Goal: Information Seeking & Learning: Learn about a topic

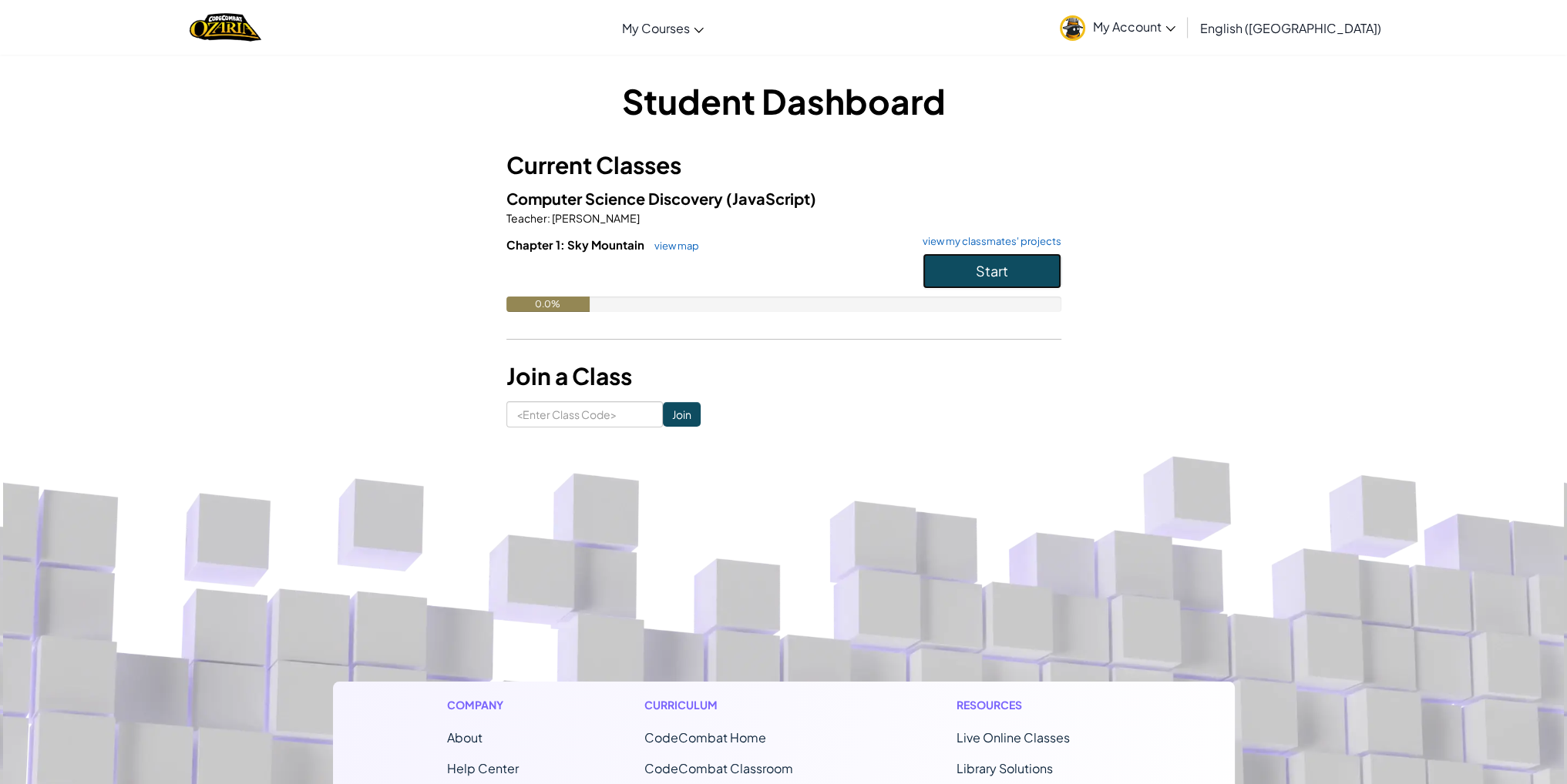
click at [996, 265] on span "Start" at bounding box center [992, 270] width 33 height 17
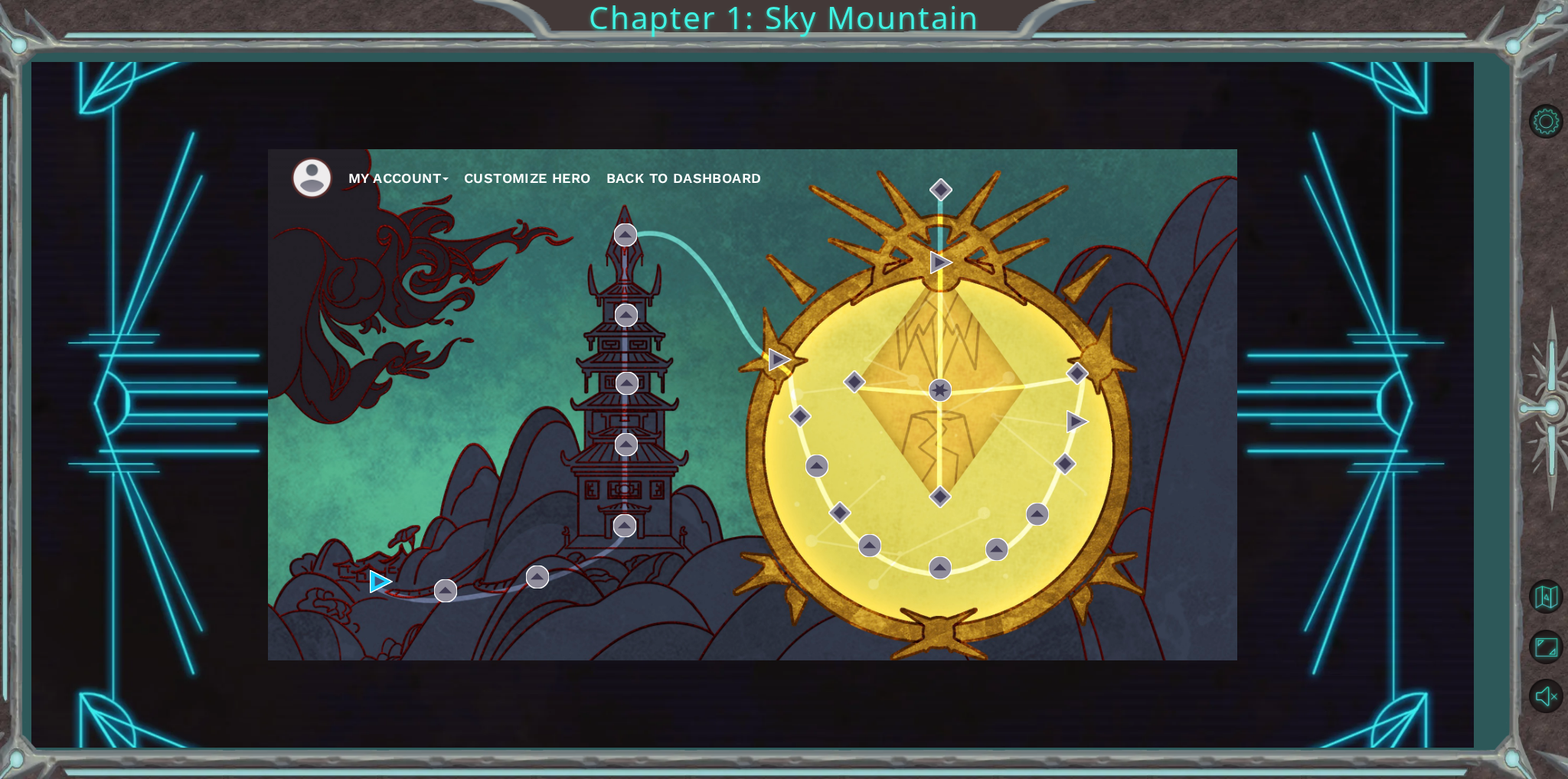
click at [398, 177] on button "My Account" at bounding box center [398, 178] width 101 height 23
click at [401, 210] on button "Account Settings" at bounding box center [416, 212] width 115 height 17
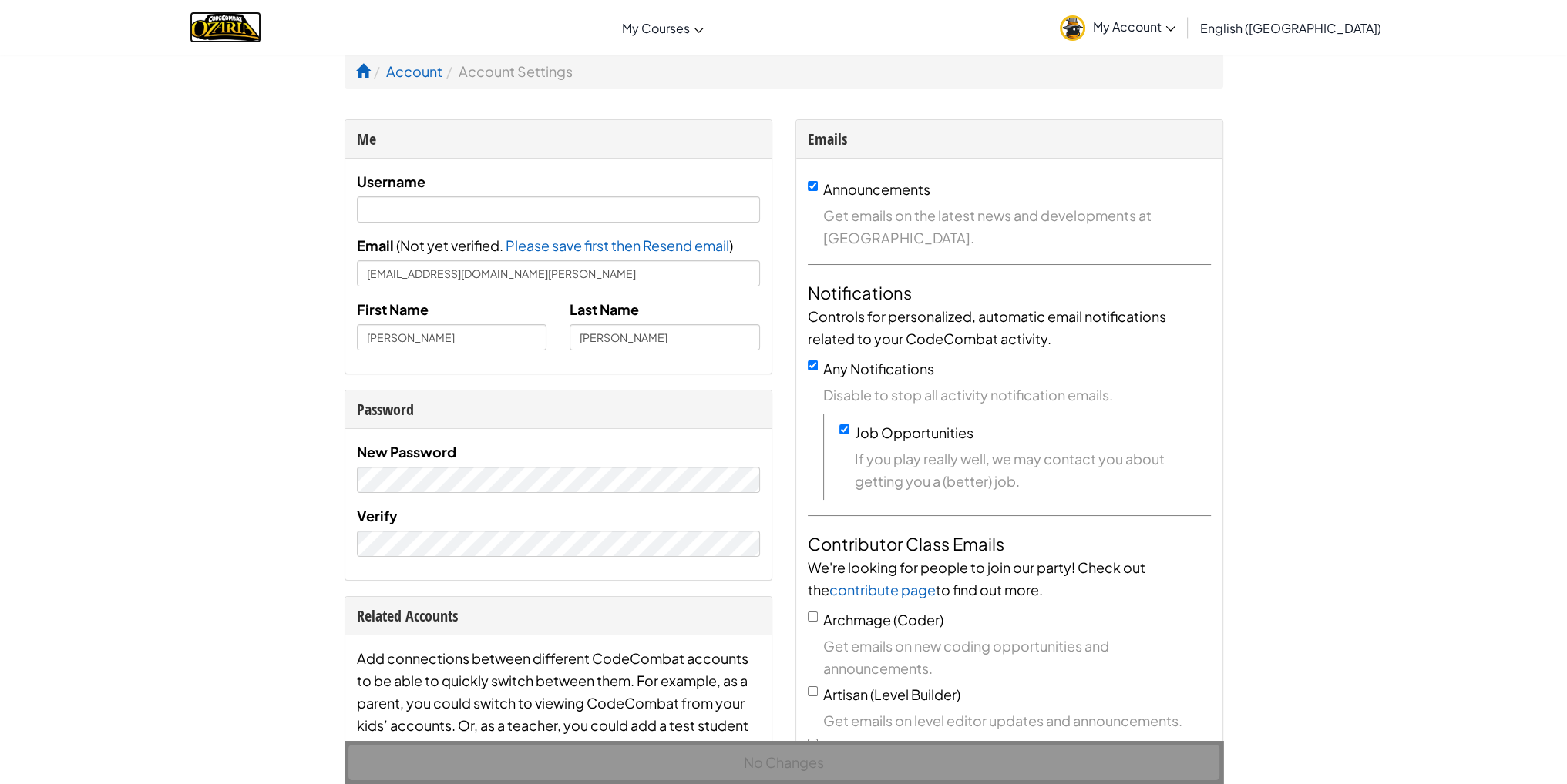
click at [215, 19] on img "Home" at bounding box center [225, 27] width 71 height 32
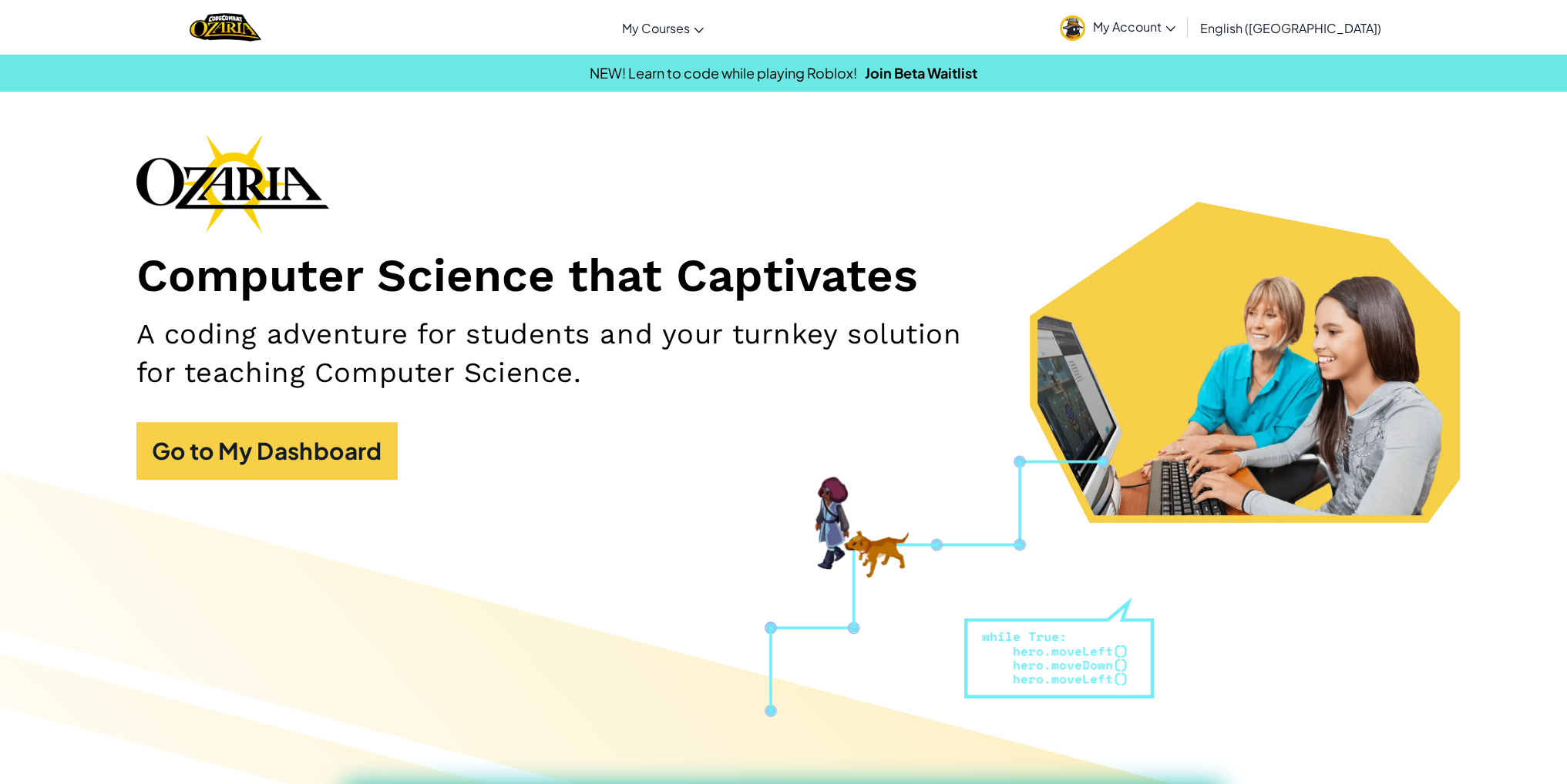
click at [1085, 27] on img at bounding box center [1072, 28] width 25 height 25
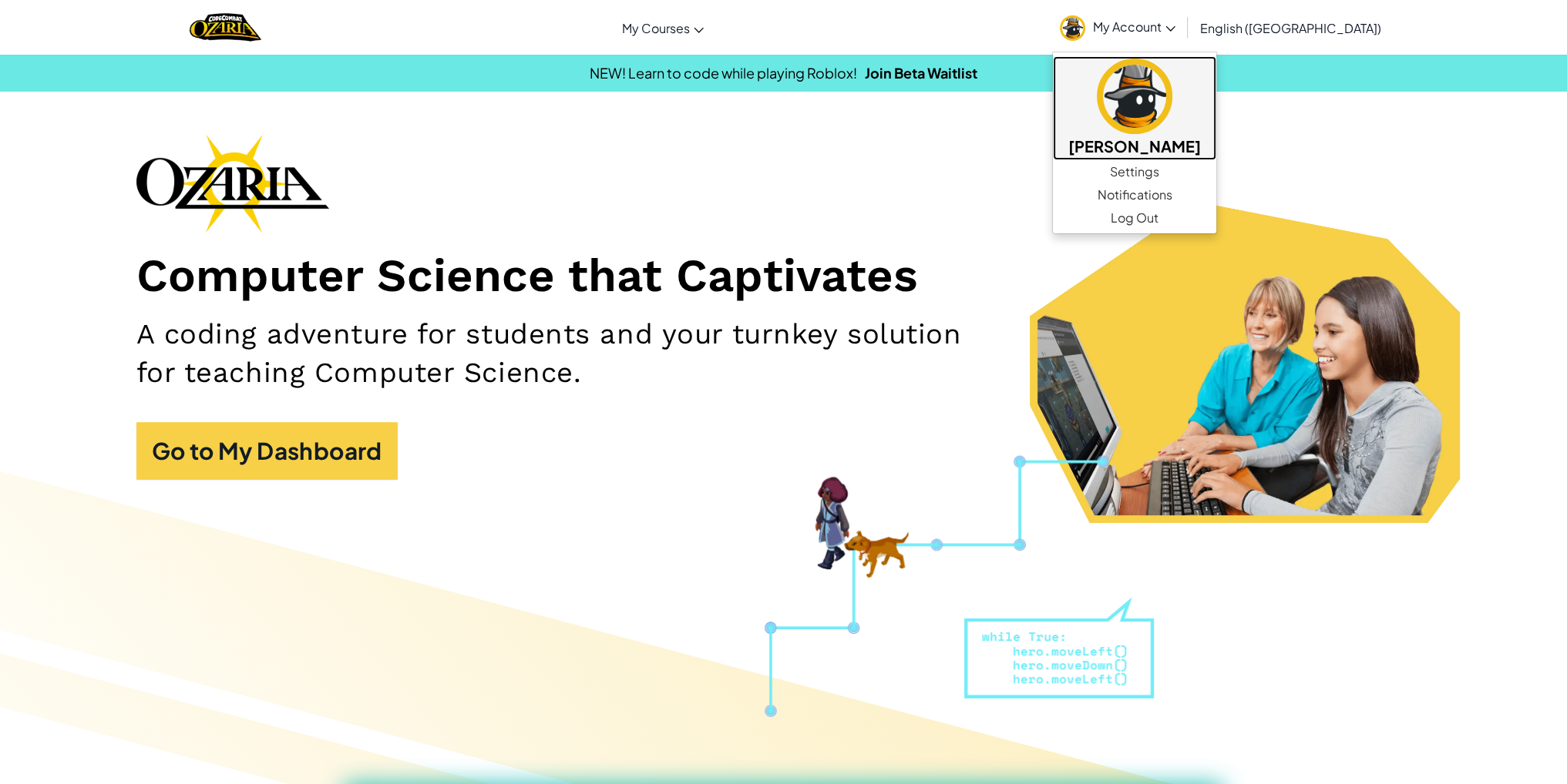
click at [1172, 110] on img at bounding box center [1134, 97] width 75 height 75
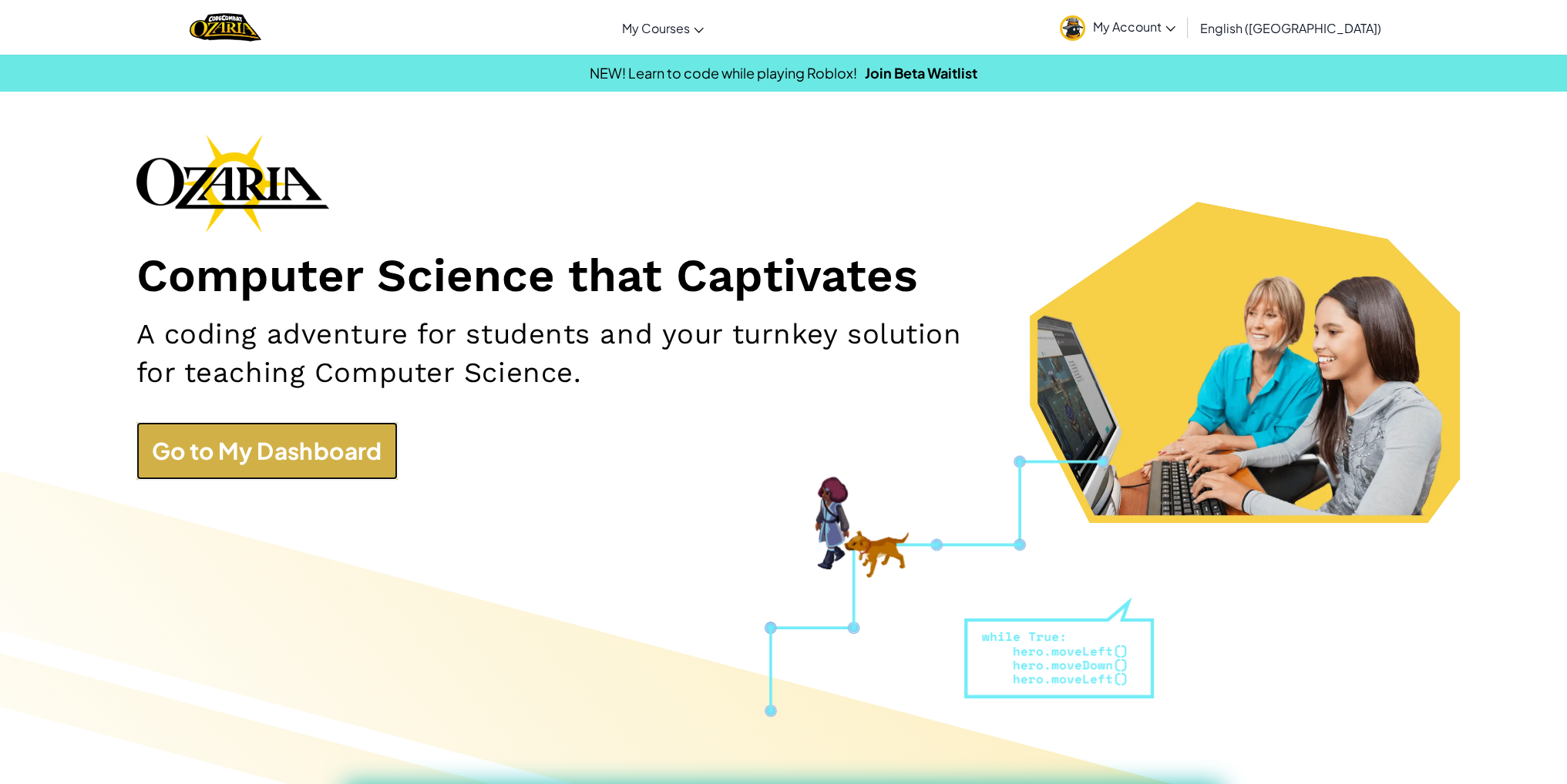
click at [260, 454] on link "Go to My Dashboard" at bounding box center [267, 451] width 261 height 58
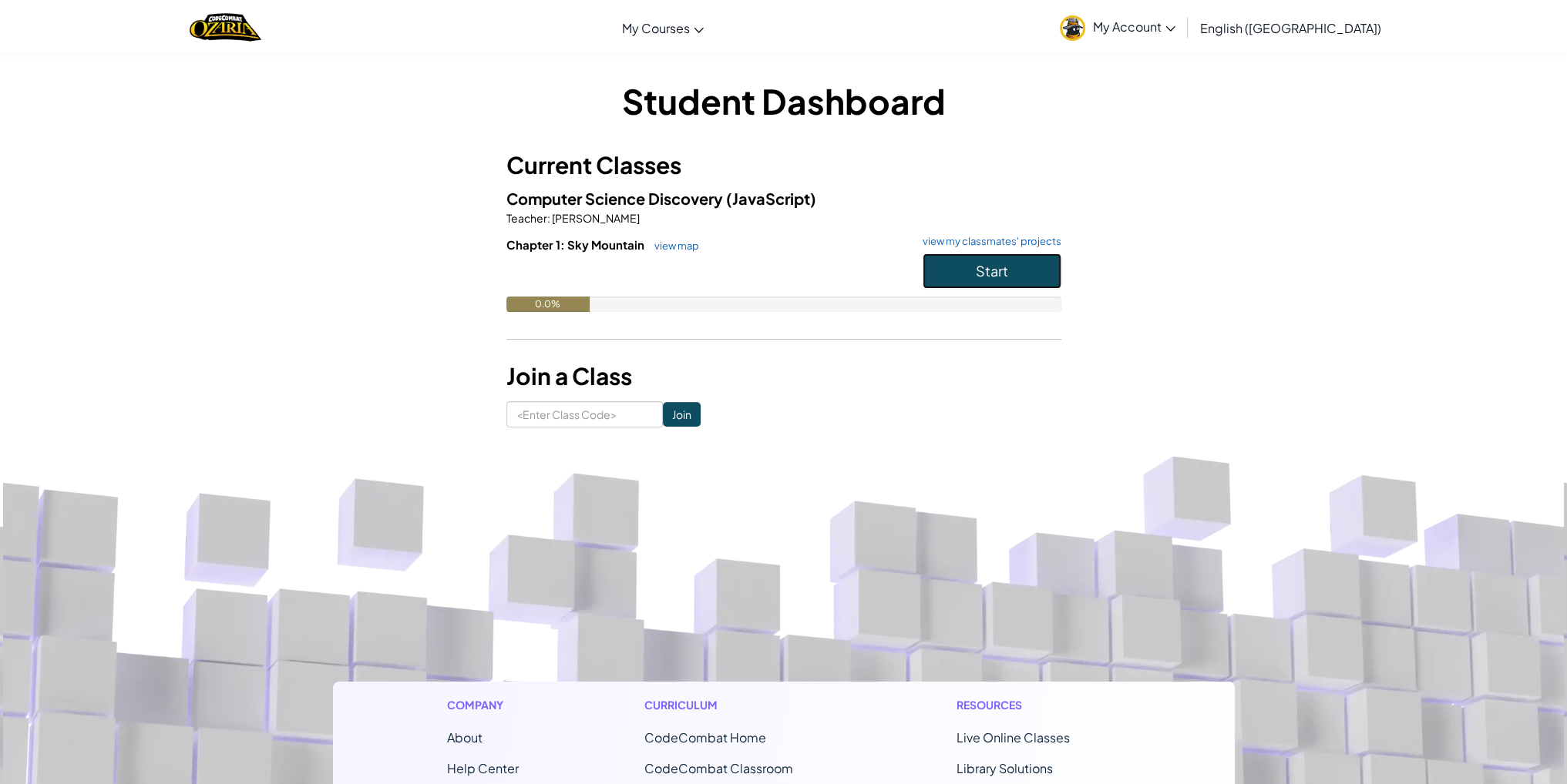
click at [993, 266] on span "Start" at bounding box center [992, 270] width 33 height 17
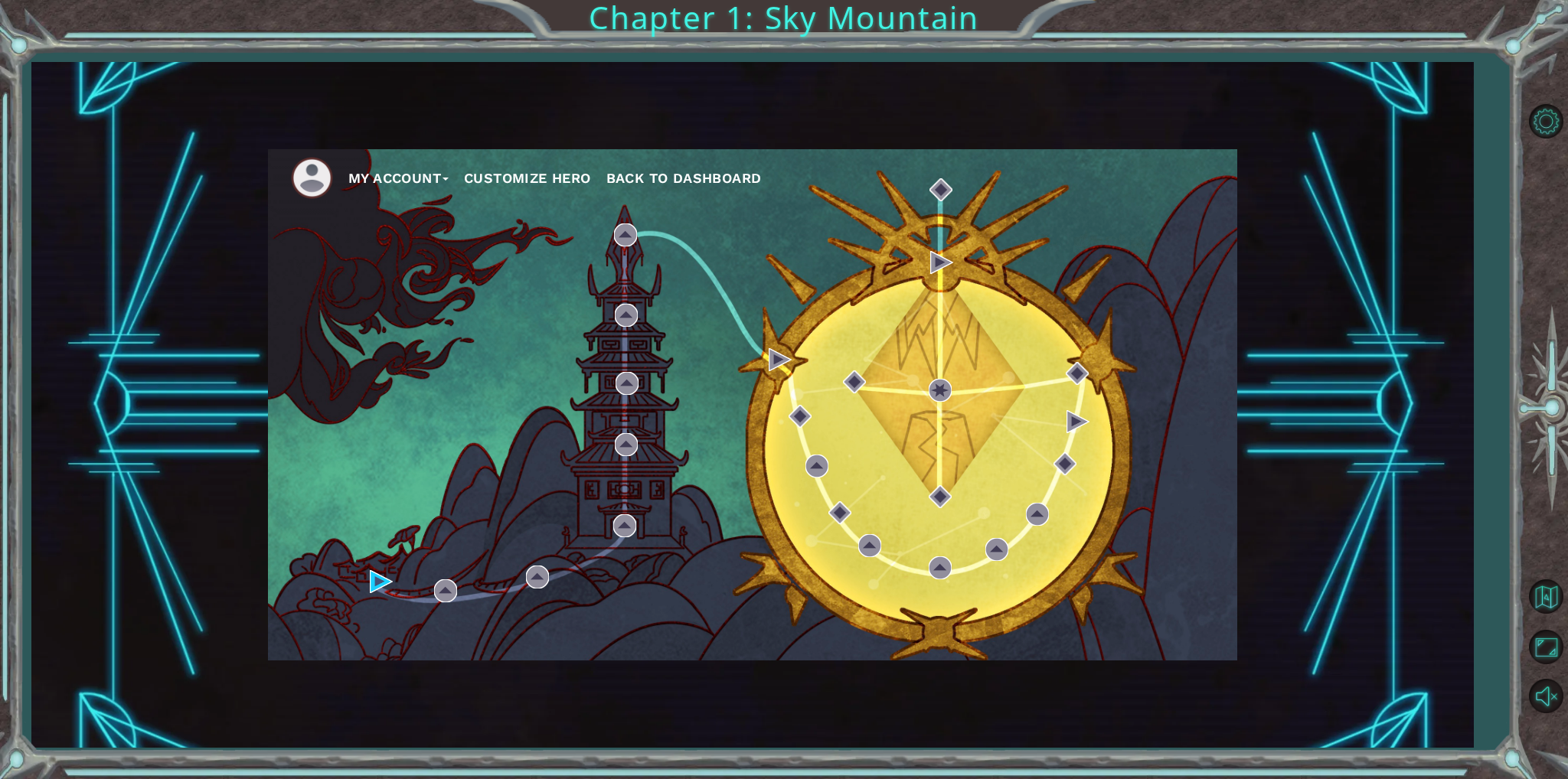
click at [551, 169] on button "Customize Hero" at bounding box center [527, 178] width 127 height 23
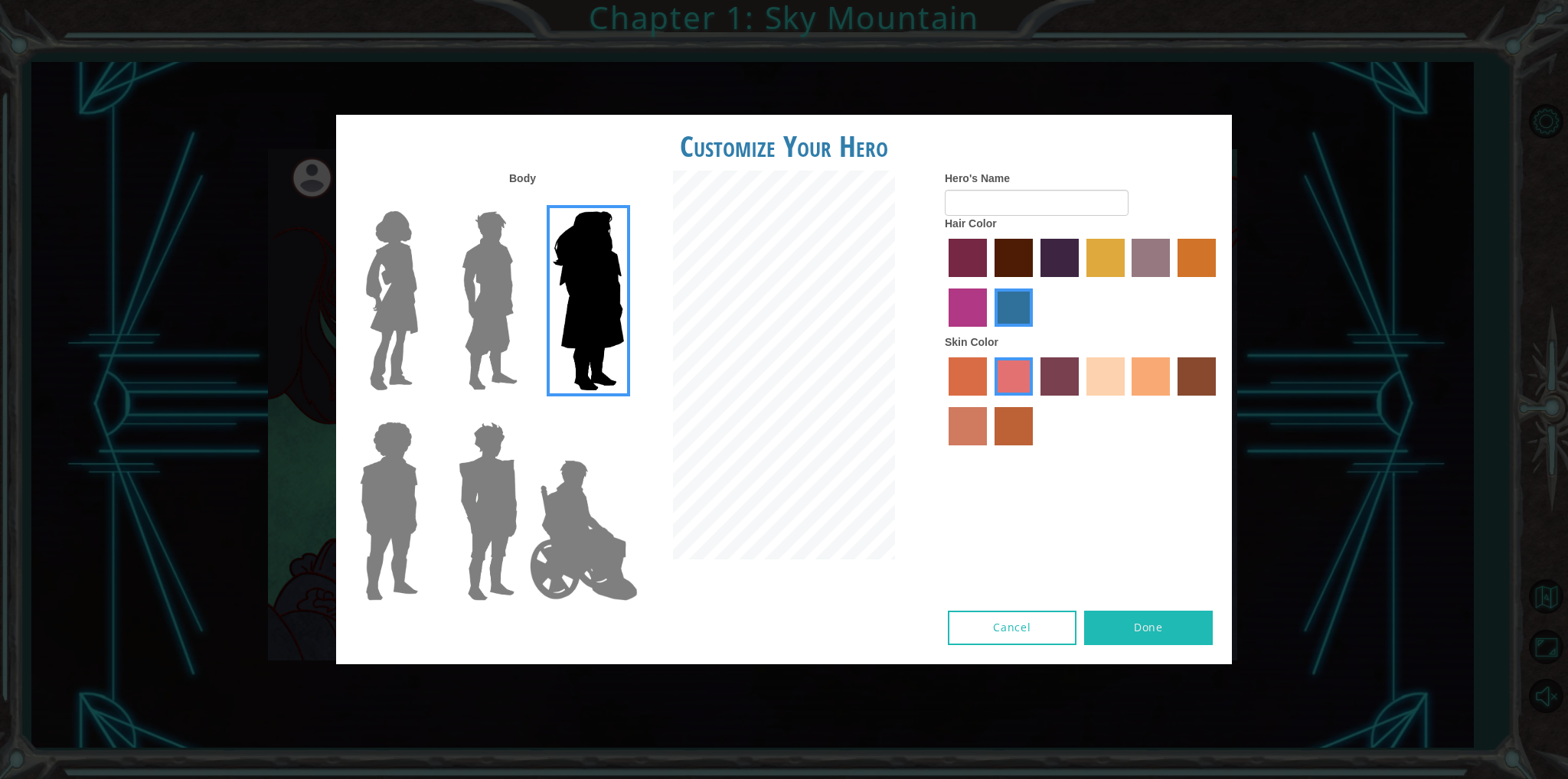
click at [488, 271] on img at bounding box center [489, 300] width 68 height 191
click at [524, 201] on input "Hero Lars" at bounding box center [524, 201] width 0 height 0
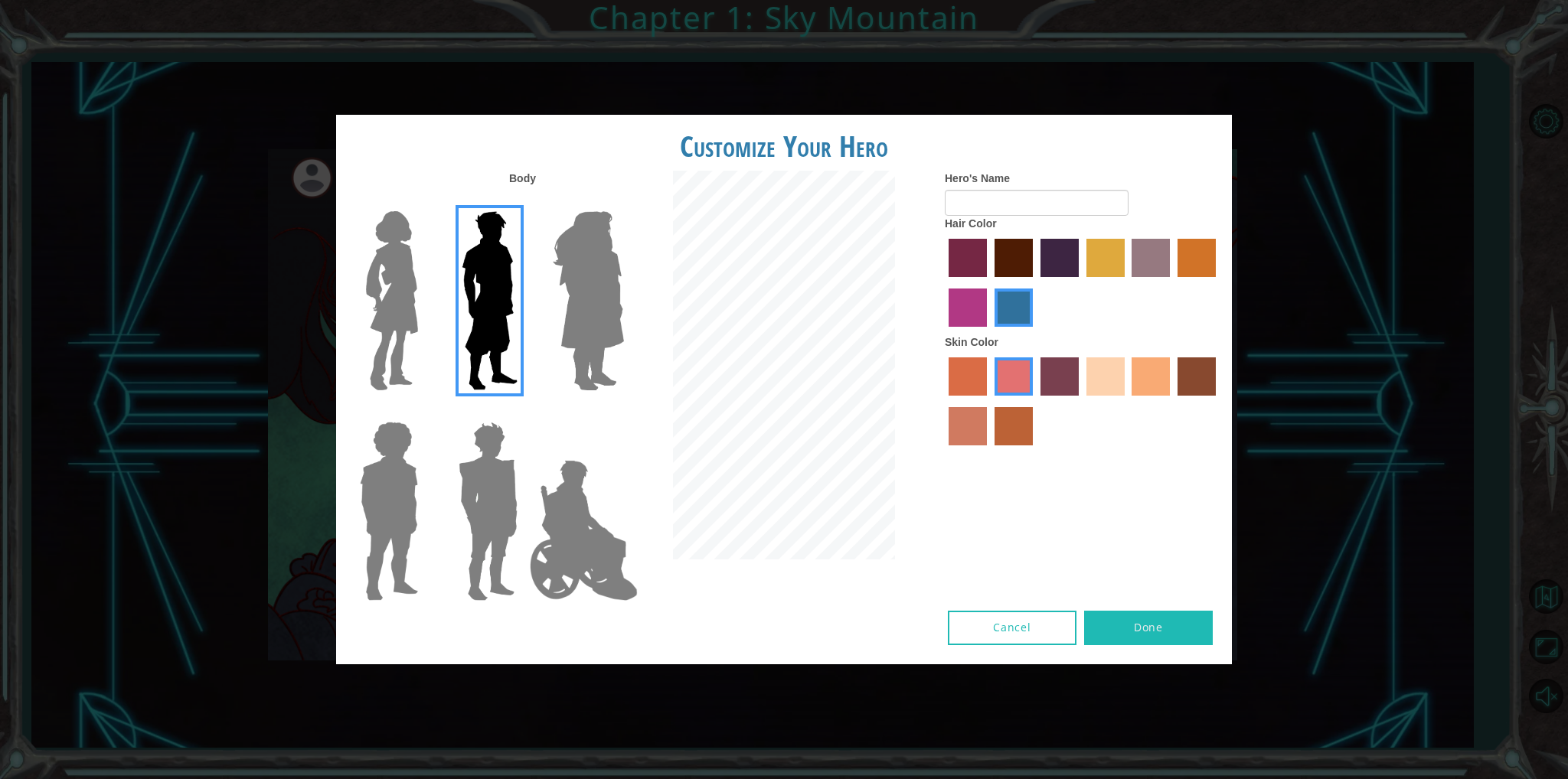
click at [415, 327] on img at bounding box center [392, 300] width 64 height 191
click at [424, 201] on input "Hero Connie" at bounding box center [424, 201] width 0 height 0
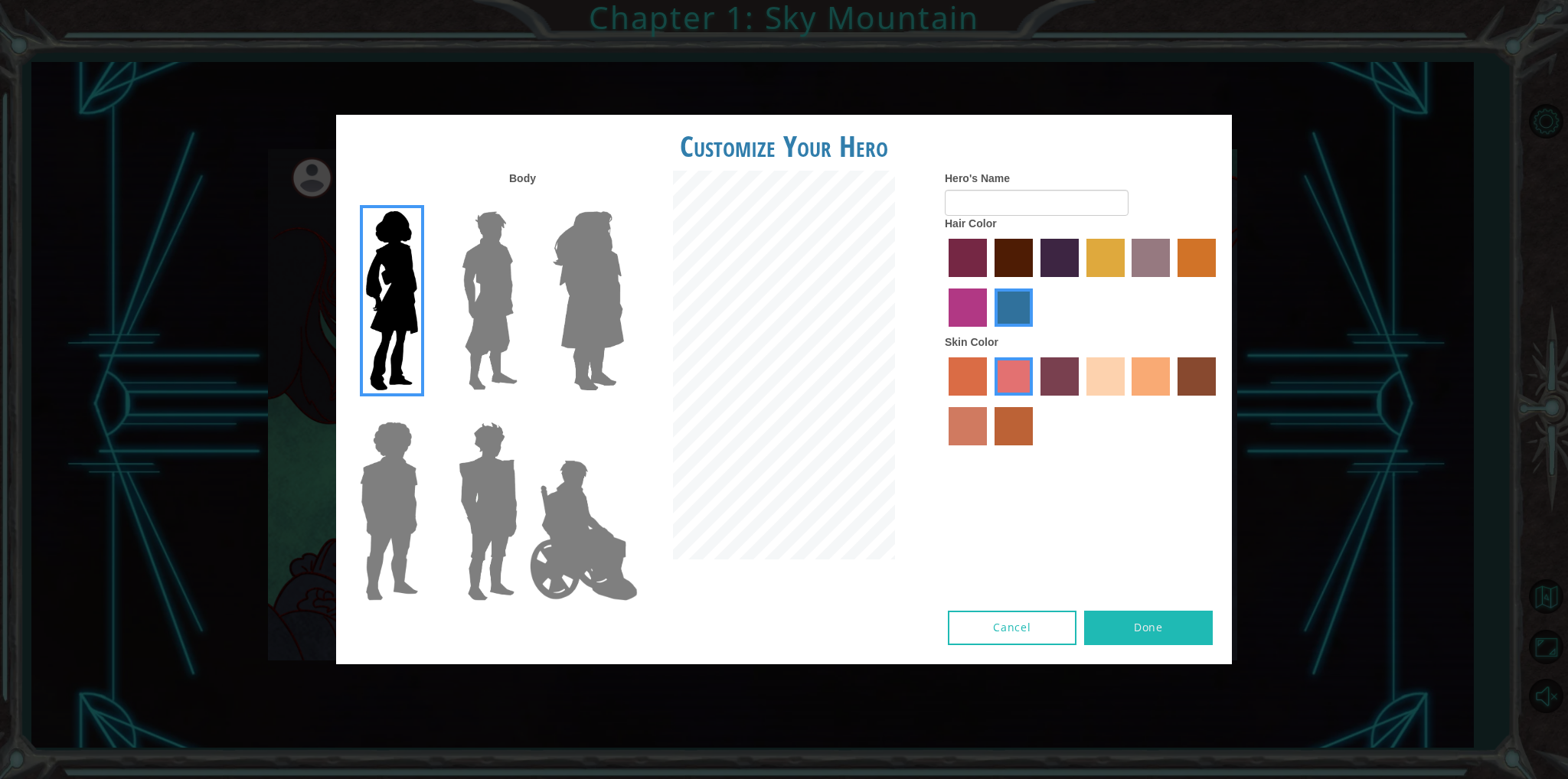
click at [383, 423] on img at bounding box center [389, 510] width 70 height 191
click at [424, 412] on input "Hero Steven" at bounding box center [424, 412] width 0 height 0
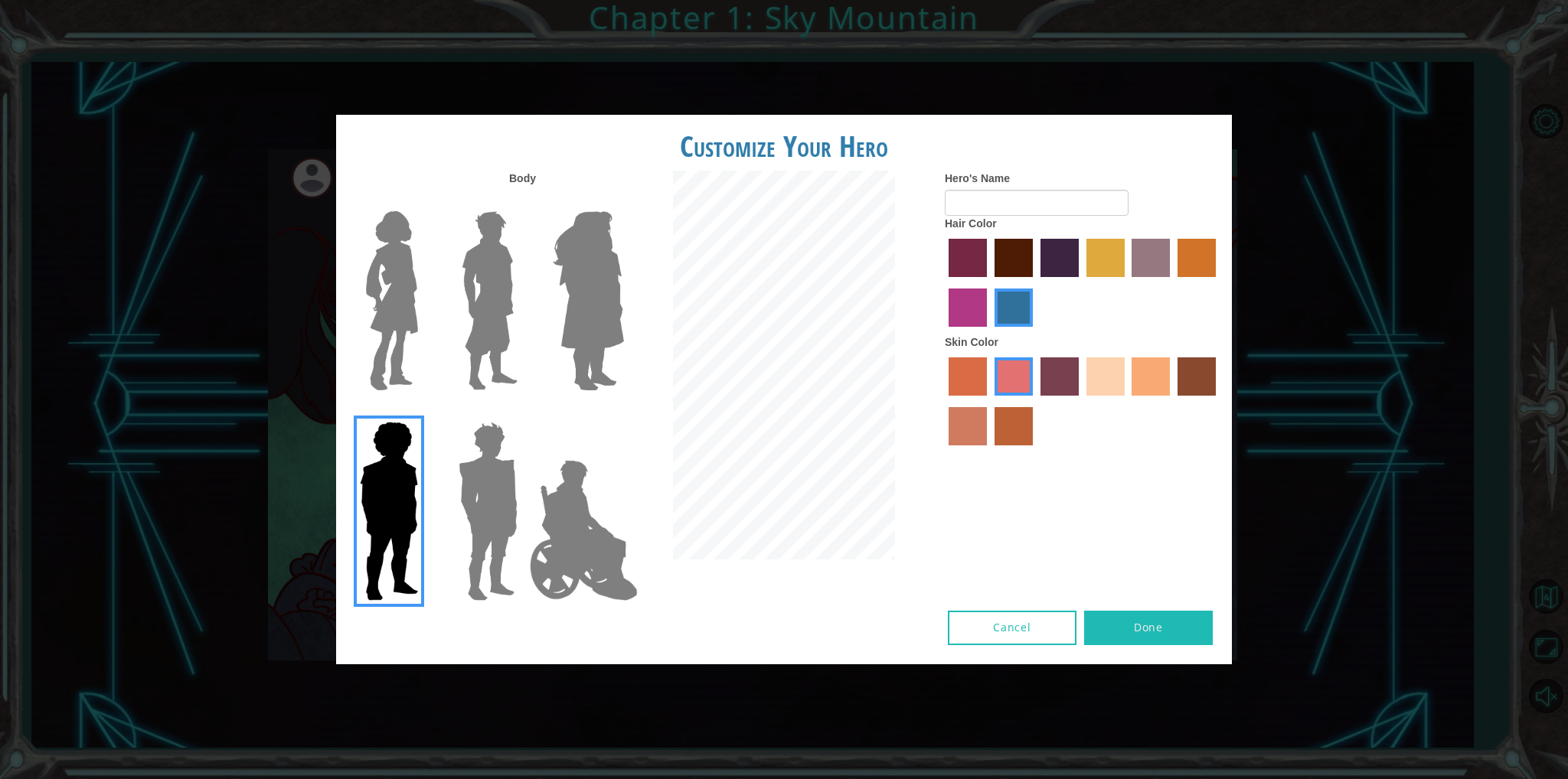
click at [478, 504] on img at bounding box center [487, 510] width 71 height 191
click at [524, 412] on input "Hero Garnet" at bounding box center [524, 412] width 0 height 0
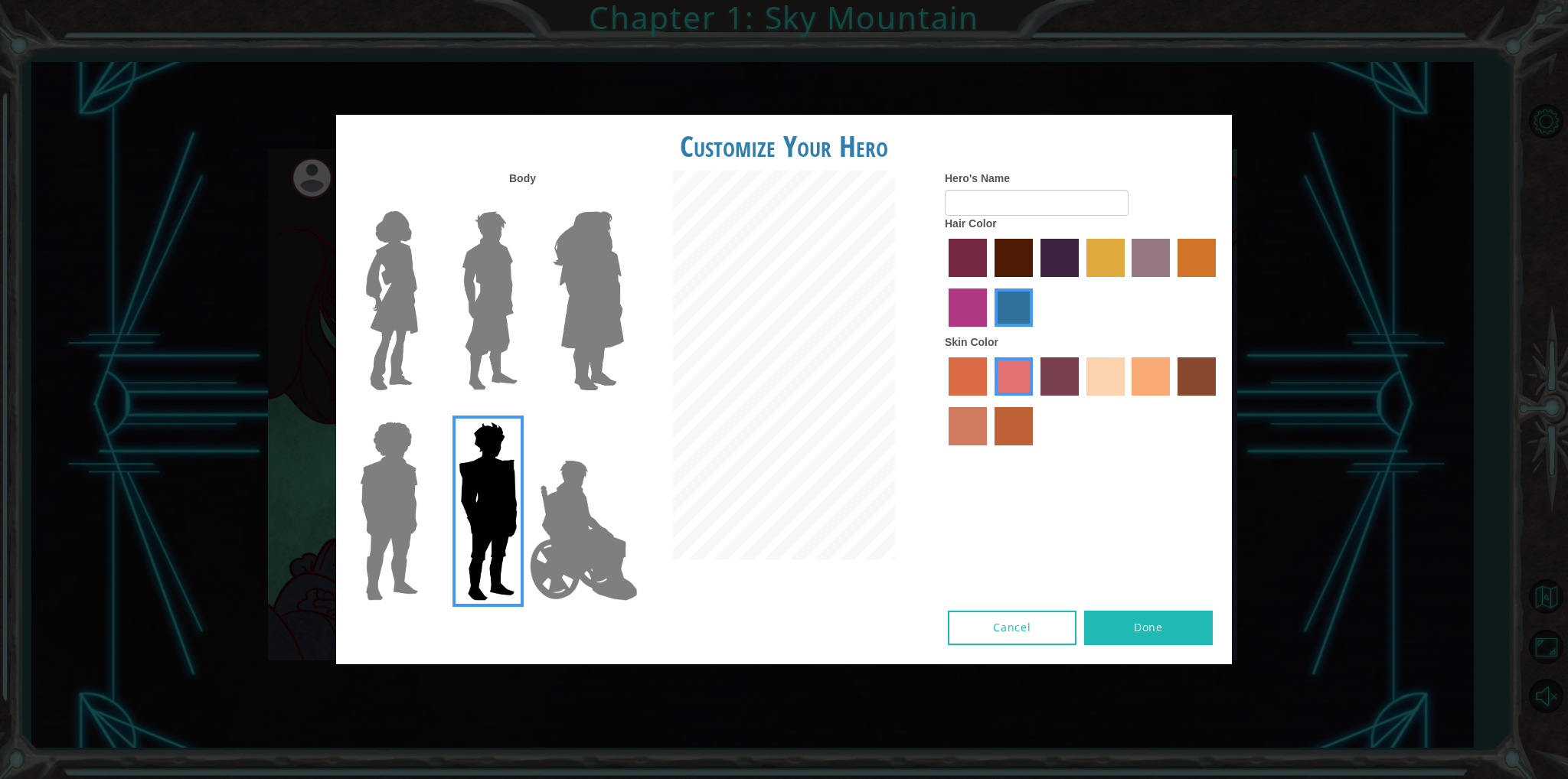
click at [551, 491] on img at bounding box center [583, 531] width 120 height 153
click at [623, 412] on input "Hero Jamie" at bounding box center [623, 412] width 0 height 0
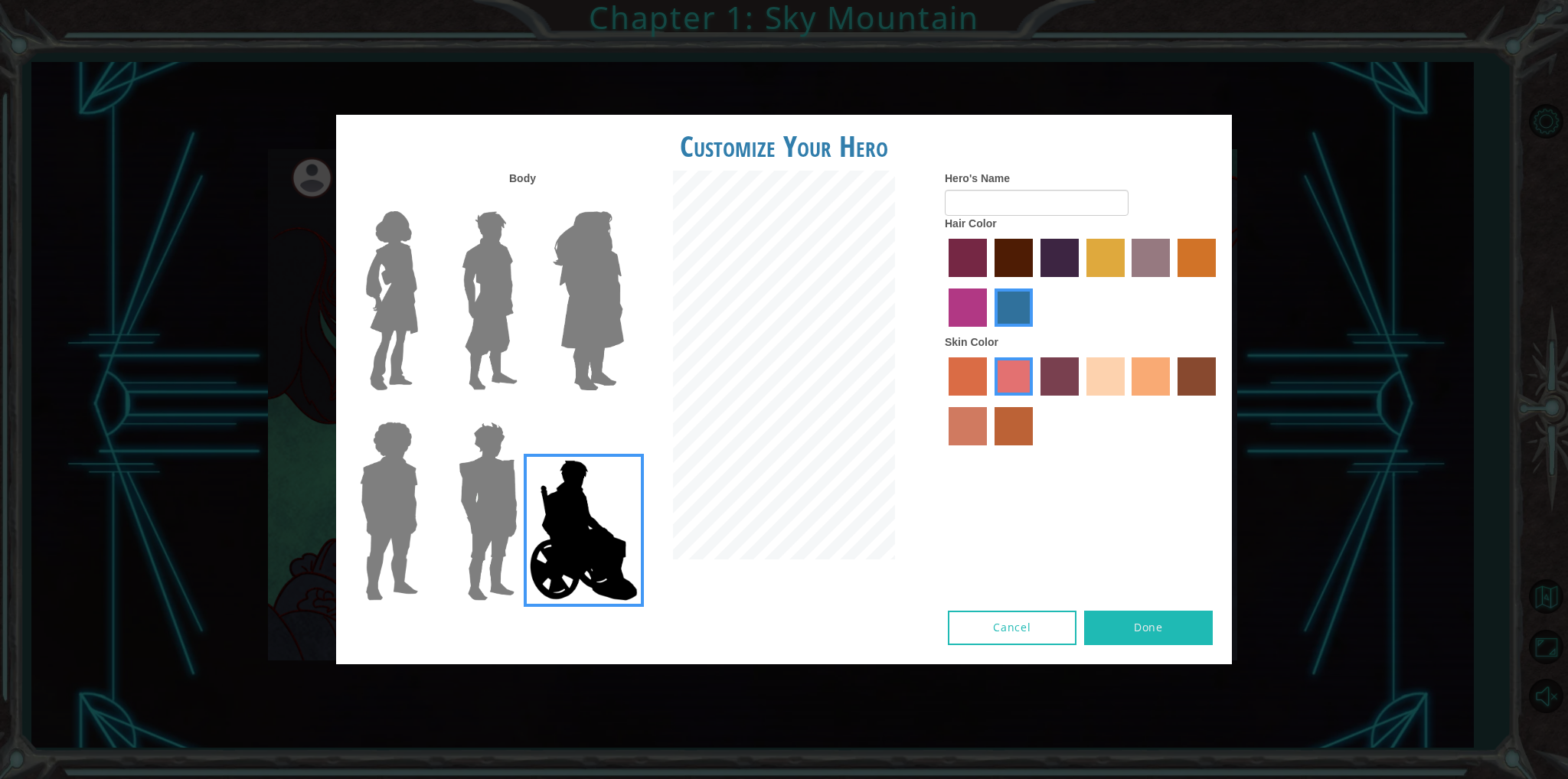
click at [983, 309] on label "medium red violet hair color" at bounding box center [967, 308] width 38 height 38
click at [1218, 282] on input "medium red violet hair color" at bounding box center [1218, 282] width 0 height 0
click at [1007, 413] on label "smoke tree skin color" at bounding box center [1013, 426] width 38 height 38
click at [989, 451] on input "smoke tree skin color" at bounding box center [989, 451] width 0 height 0
click at [1092, 261] on label "tulip tree hair color" at bounding box center [1105, 258] width 38 height 38
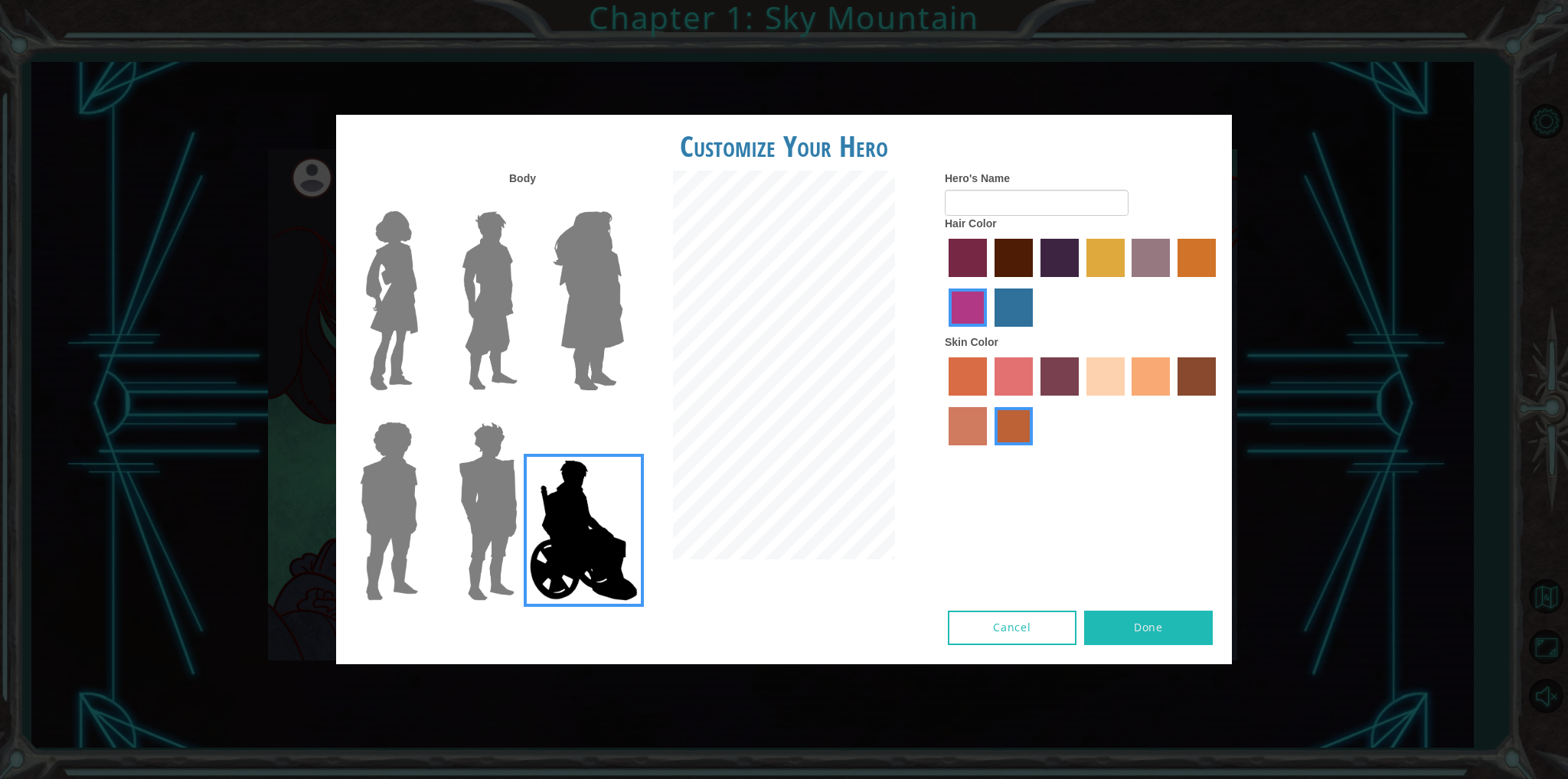
click at [1081, 282] on input "tulip tree hair color" at bounding box center [1081, 282] width 0 height 0
click at [582, 319] on img at bounding box center [588, 300] width 83 height 191
click at [623, 201] on input "Hero Amethyst" at bounding box center [623, 201] width 0 height 0
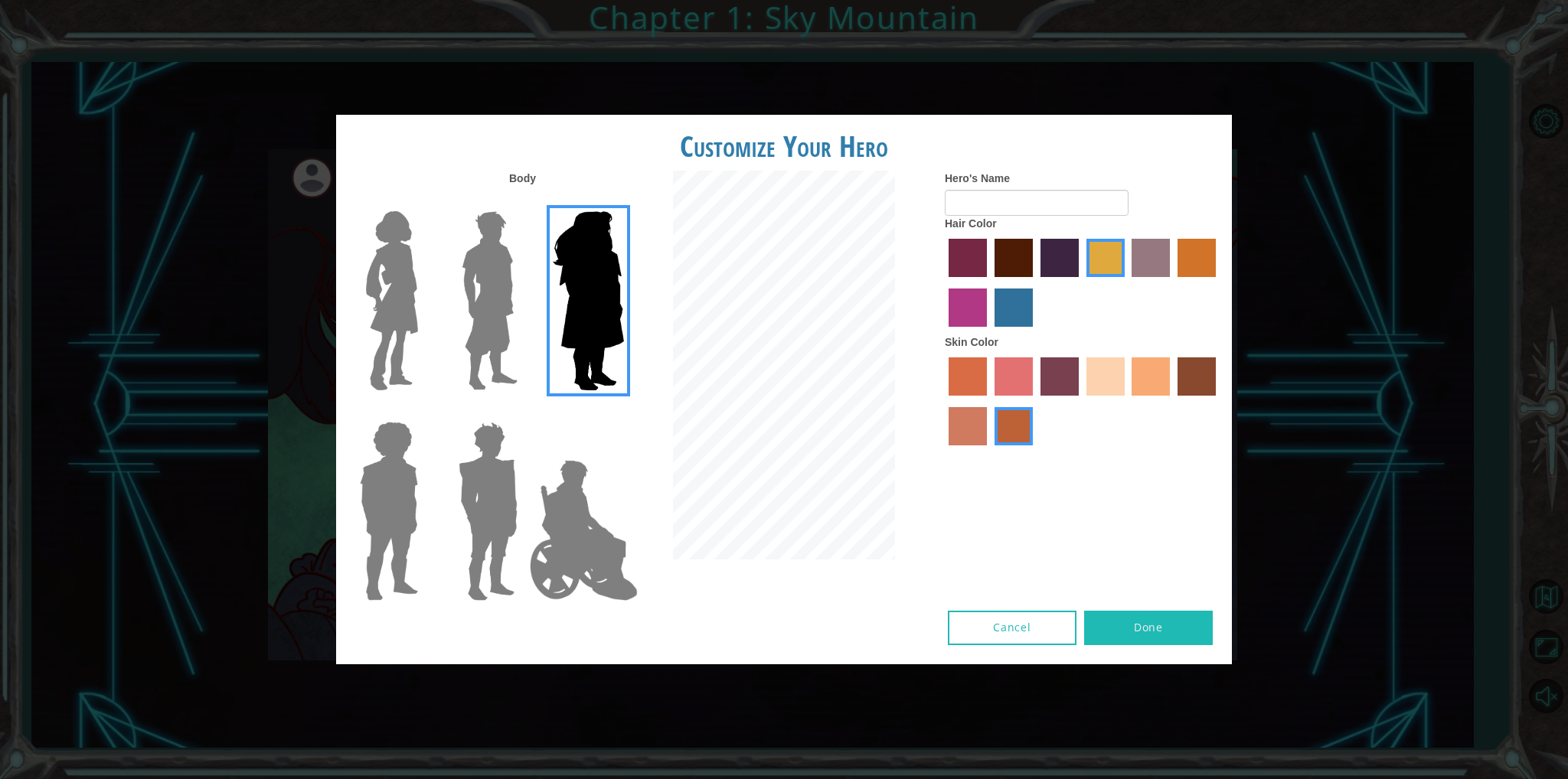
click at [469, 318] on img at bounding box center [489, 300] width 68 height 191
click at [524, 201] on input "Hero Lars" at bounding box center [524, 201] width 0 height 0
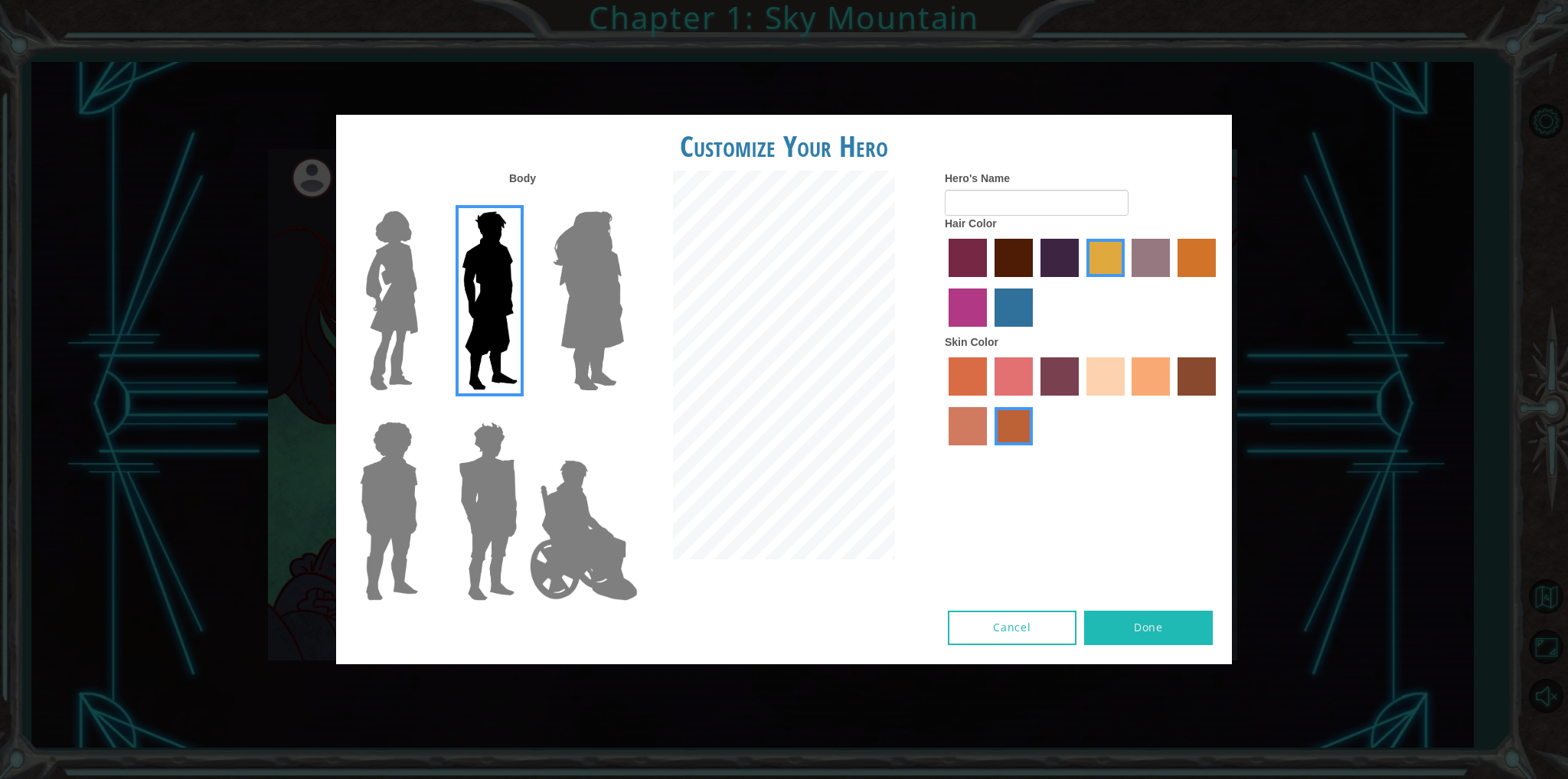
click at [1025, 274] on label "maroon hair color" at bounding box center [1013, 258] width 38 height 38
click at [989, 282] on input "maroon hair color" at bounding box center [989, 282] width 0 height 0
click at [1005, 331] on div at bounding box center [1081, 285] width 275 height 100
click at [1020, 312] on label "lachmara hair color" at bounding box center [1013, 308] width 38 height 38
click at [989, 332] on input "lachmara hair color" at bounding box center [989, 332] width 0 height 0
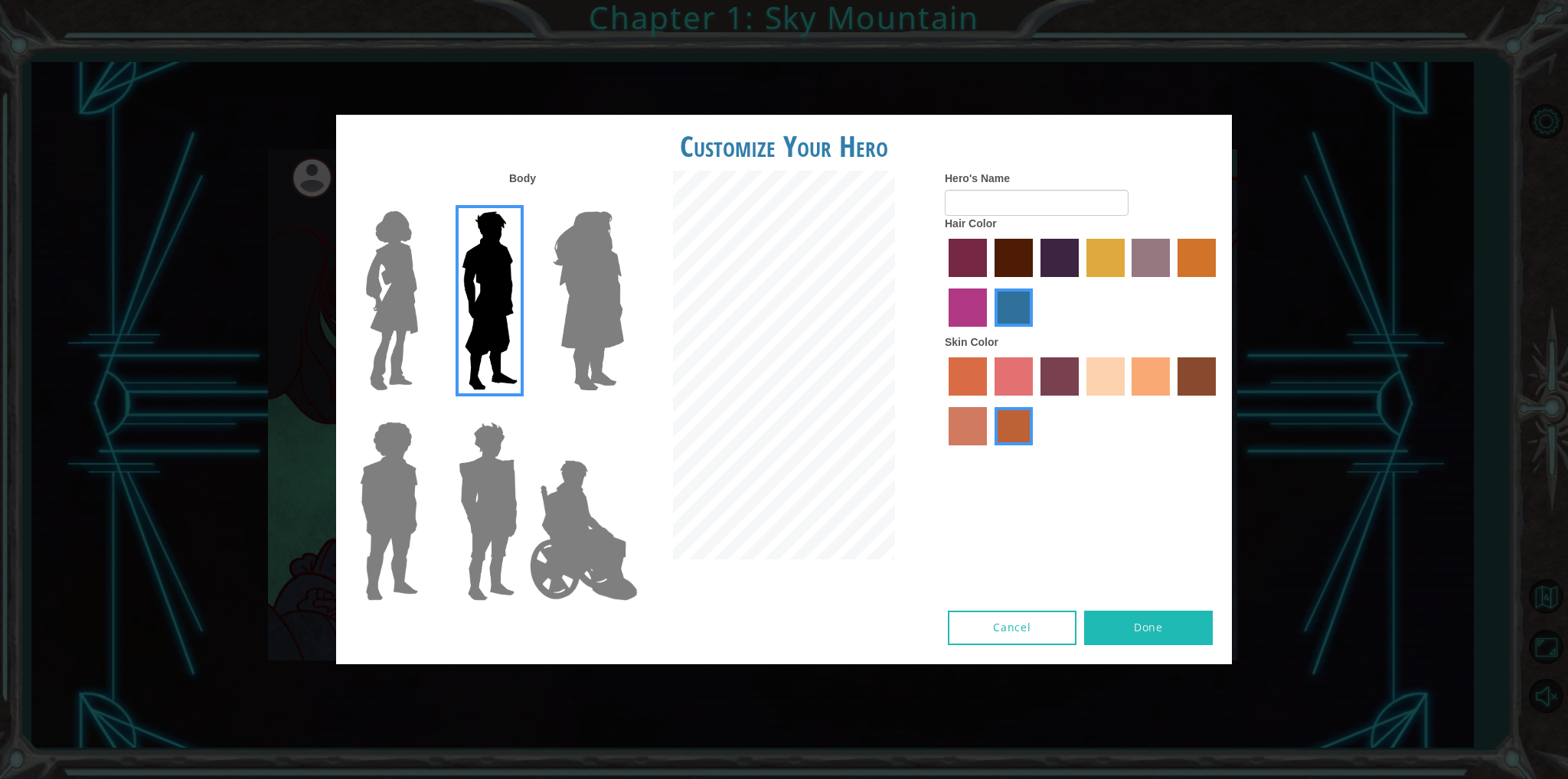
click at [1051, 237] on div at bounding box center [1081, 285] width 275 height 100
click at [1051, 253] on label "hot purple hair color" at bounding box center [1059, 258] width 38 height 38
click at [1035, 282] on input "hot purple hair color" at bounding box center [1035, 282] width 0 height 0
click at [1013, 206] on input "Hero's Name" at bounding box center [1035, 202] width 183 height 26
type input "M"
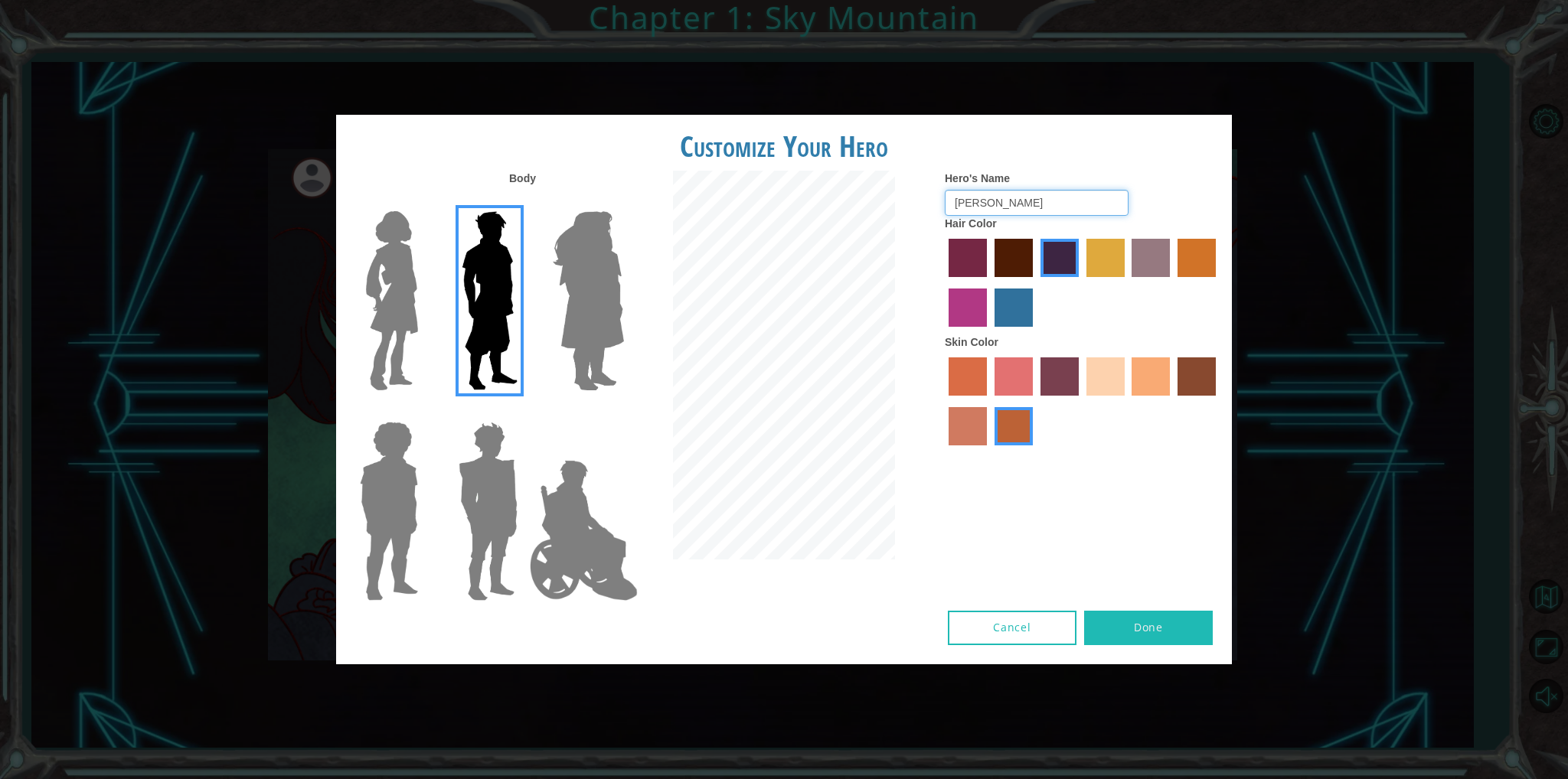
type input "[PERSON_NAME]"
click at [984, 423] on label "burning sand skin color" at bounding box center [967, 426] width 38 height 38
click at [1218, 401] on input "burning sand skin color" at bounding box center [1218, 401] width 0 height 0
click at [1060, 388] on label "tosca skin color" at bounding box center [1059, 377] width 38 height 38
click at [1035, 401] on input "tosca skin color" at bounding box center [1035, 401] width 0 height 0
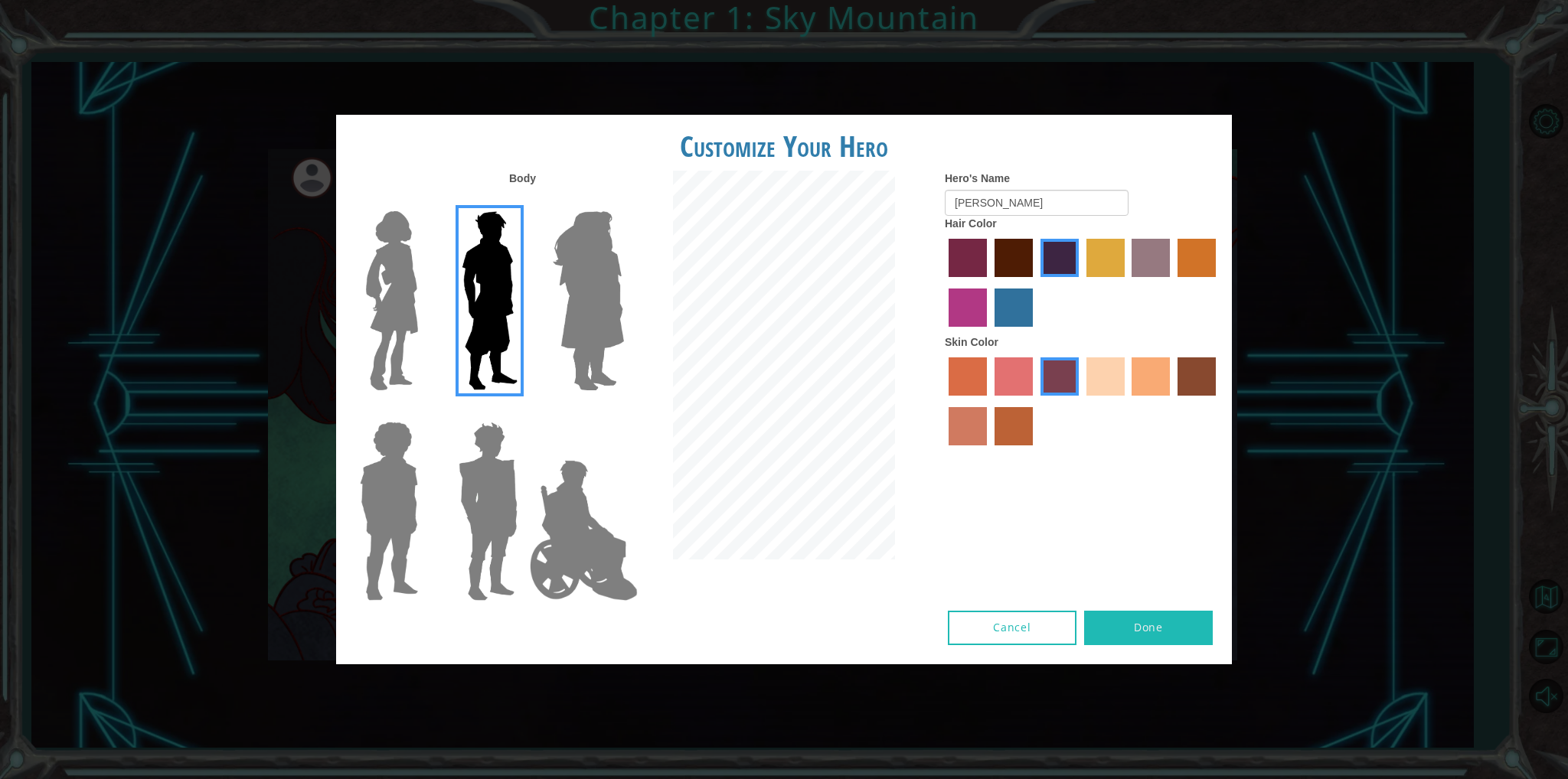
click at [1012, 384] on label "froly skin color" at bounding box center [1013, 377] width 38 height 38
click at [989, 401] on input "froly skin color" at bounding box center [989, 401] width 0 height 0
click at [1124, 375] on label "sandy beach skin color" at bounding box center [1105, 377] width 38 height 38
click at [1081, 401] on input "sandy beach skin color" at bounding box center [1081, 401] width 0 height 0
click at [445, 480] on div at bounding box center [486, 505] width 100 height 210
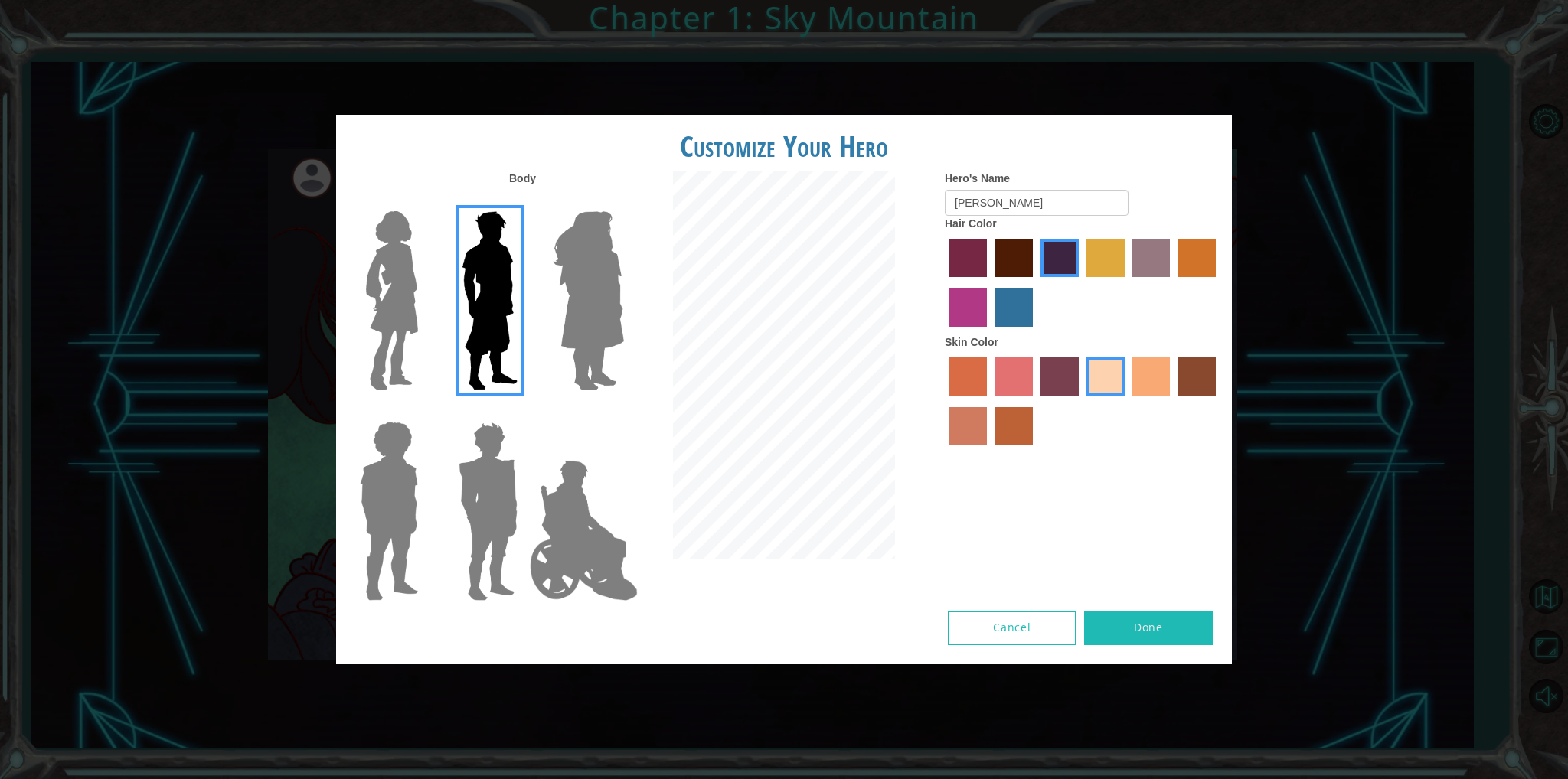
click at [471, 475] on img at bounding box center [487, 510] width 71 height 191
click at [524, 412] on input "Hero Garnet" at bounding box center [524, 412] width 0 height 0
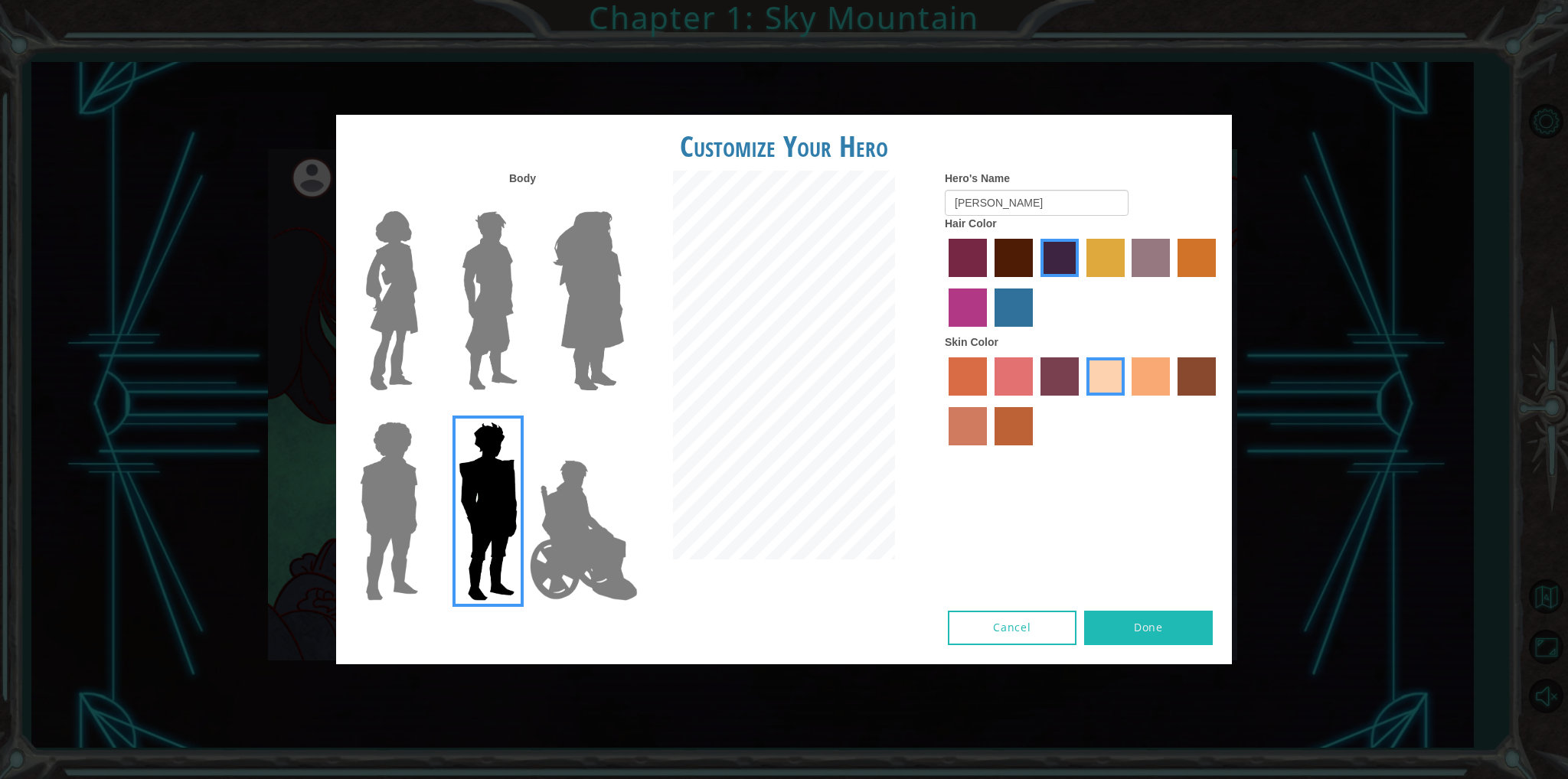
click at [484, 259] on img at bounding box center [489, 300] width 68 height 191
click at [524, 201] on input "Hero Lars" at bounding box center [524, 201] width 0 height 0
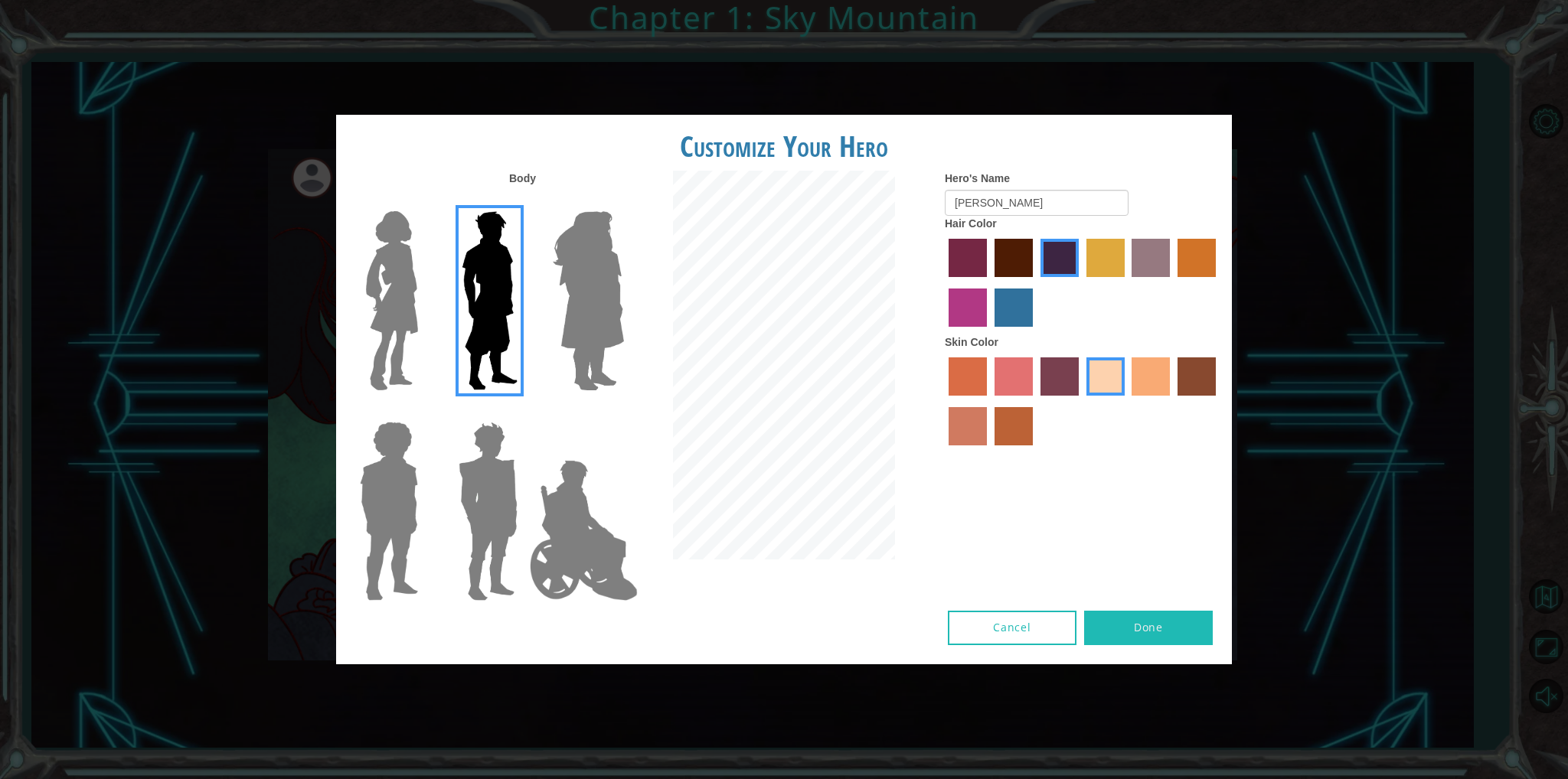
click at [602, 327] on img at bounding box center [588, 300] width 83 height 191
click at [623, 201] on input "Hero Amethyst" at bounding box center [623, 201] width 0 height 0
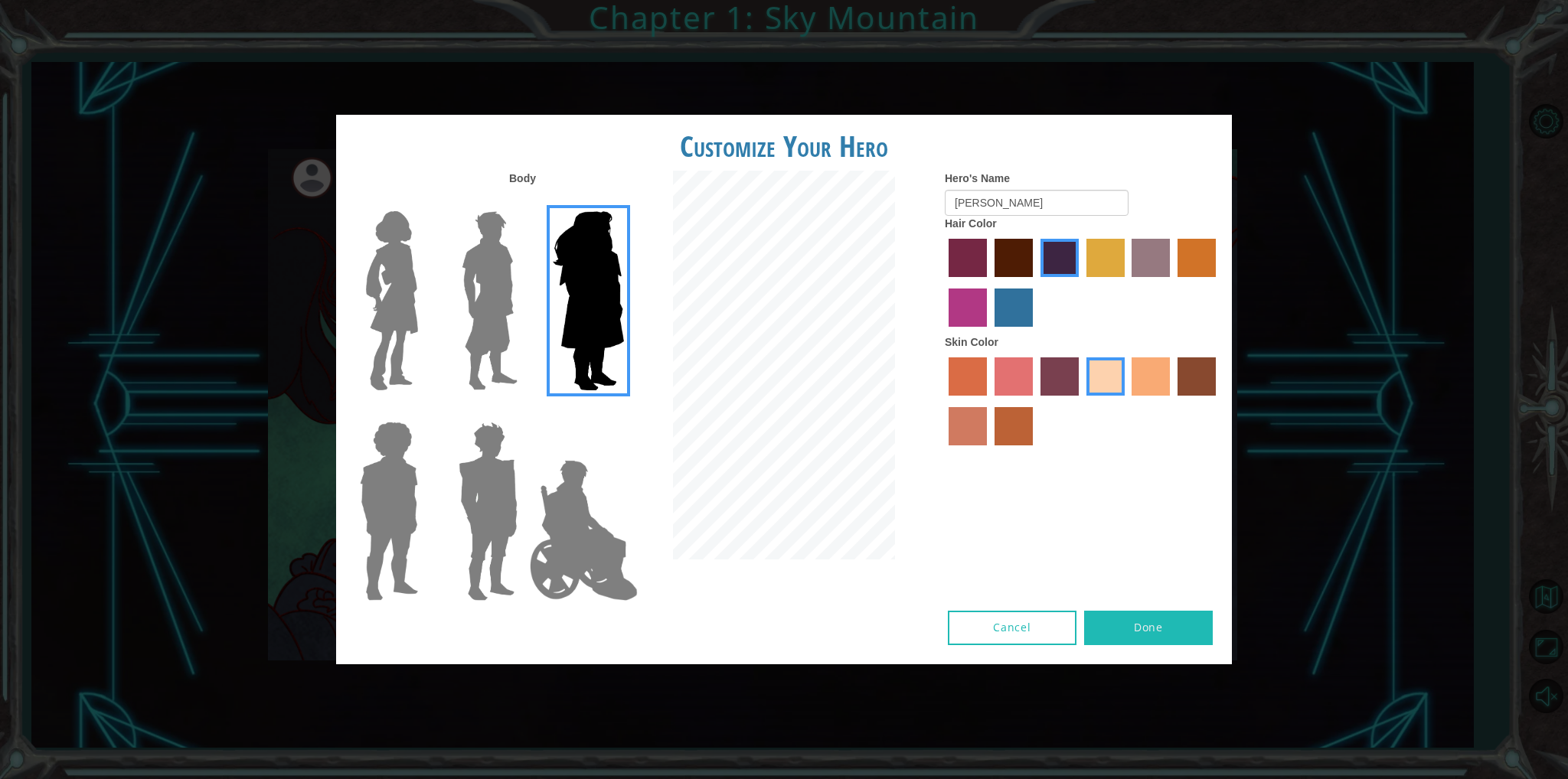
click at [492, 505] on img at bounding box center [487, 510] width 71 height 191
click at [524, 412] on input "Hero Garnet" at bounding box center [524, 412] width 0 height 0
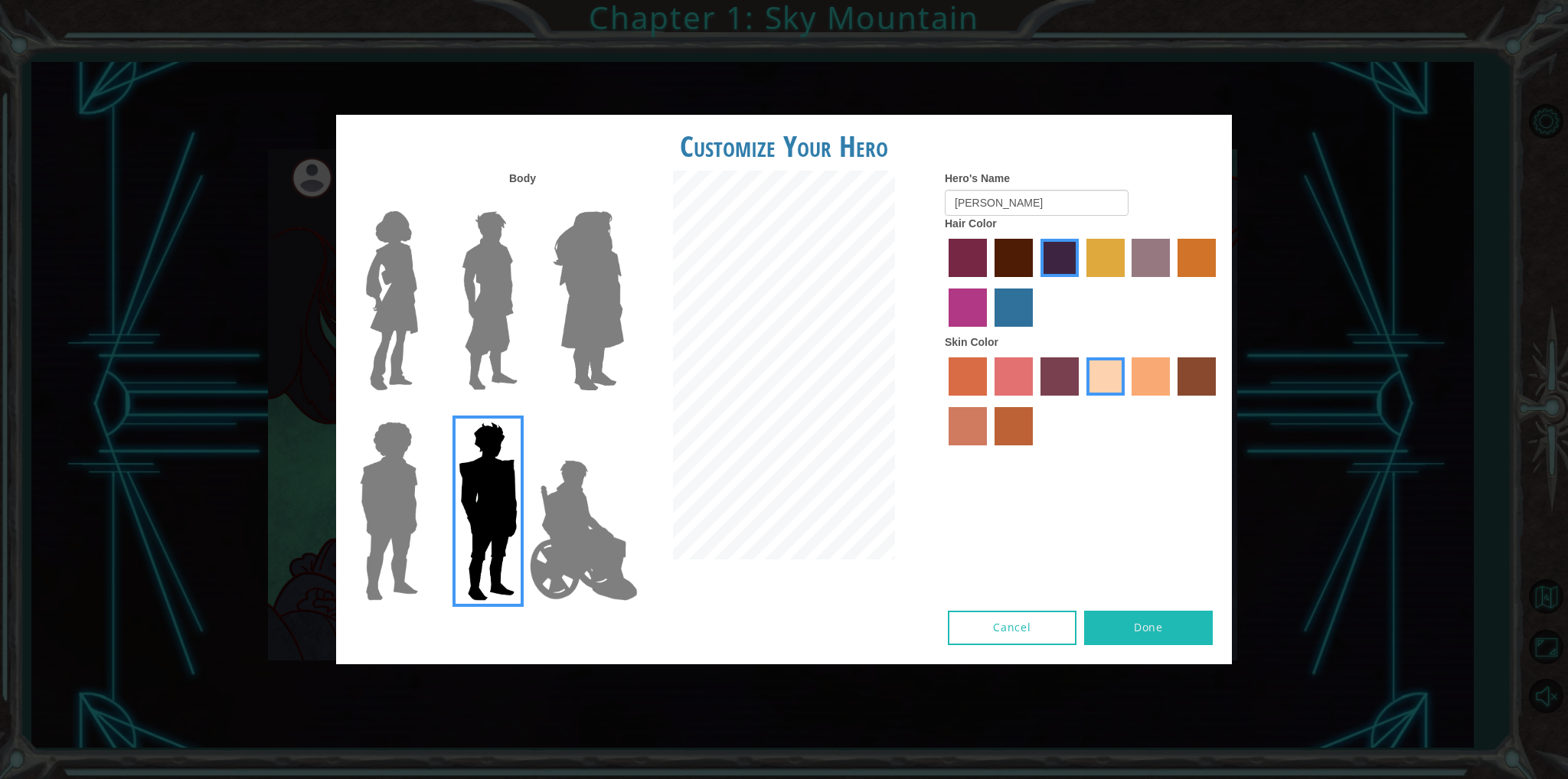
click at [497, 221] on img at bounding box center [489, 300] width 68 height 191
click at [524, 201] on input "Hero Lars" at bounding box center [524, 201] width 0 height 0
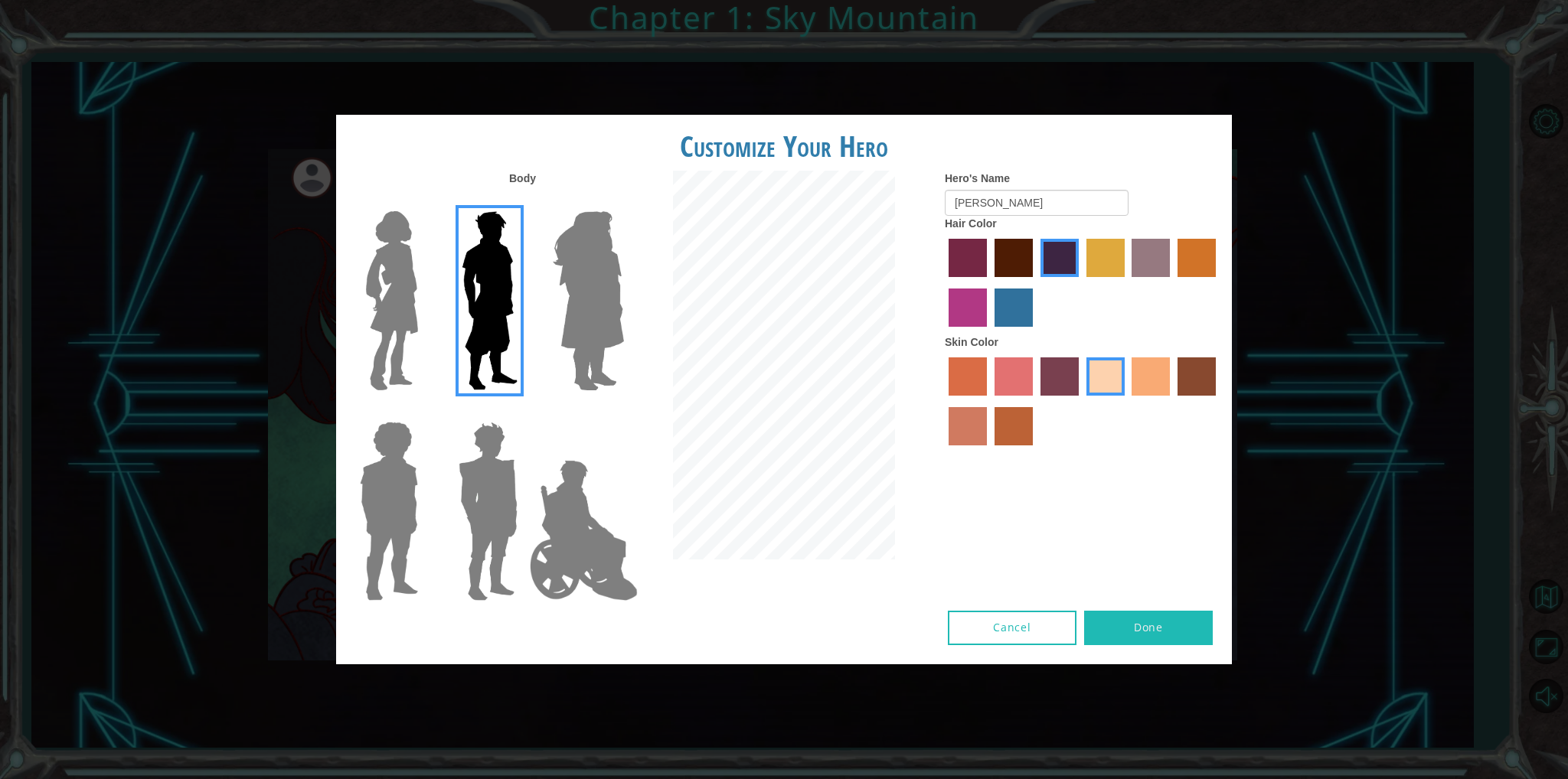
click at [1127, 376] on div at bounding box center [1081, 404] width 275 height 100
click at [1161, 371] on label "tacao skin color" at bounding box center [1151, 377] width 38 height 38
click at [1127, 401] on input "tacao skin color" at bounding box center [1127, 401] width 0 height 0
click at [1244, 394] on div "Customize Your Hero Body Hero's Name [PERSON_NAME] Hair Color Skin Color Cancel…" at bounding box center [784, 390] width 1568 height 779
click at [1186, 399] on div at bounding box center [1081, 404] width 275 height 100
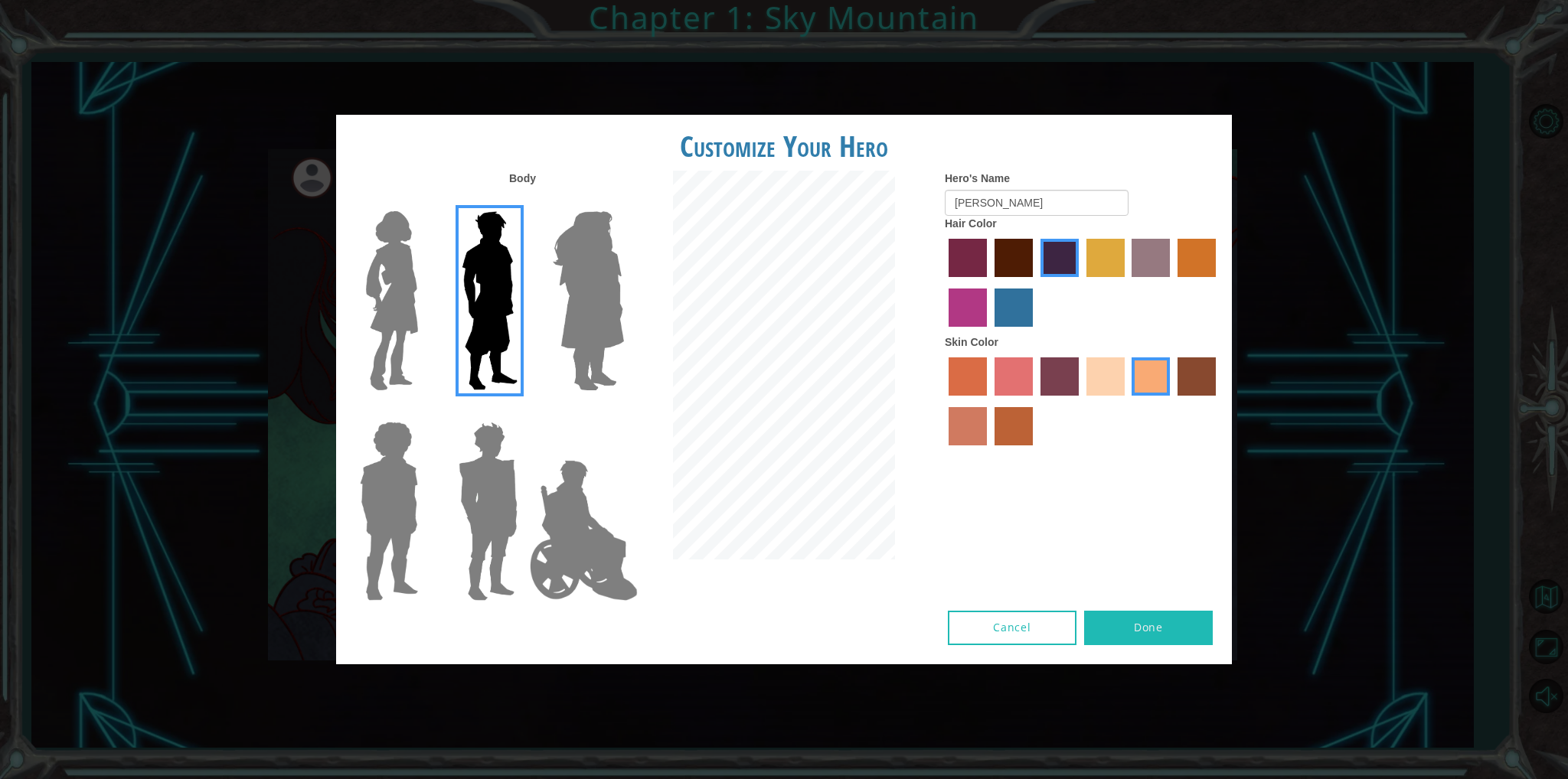
click at [1202, 368] on label "karma skin color" at bounding box center [1197, 377] width 38 height 38
click at [1172, 401] on input "karma skin color" at bounding box center [1172, 401] width 0 height 0
click at [1006, 438] on label "smoke tree skin color" at bounding box center [1013, 426] width 38 height 38
click at [989, 451] on input "smoke tree skin color" at bounding box center [989, 451] width 0 height 0
click at [1020, 317] on label "lachmara hair color" at bounding box center [1013, 308] width 38 height 38
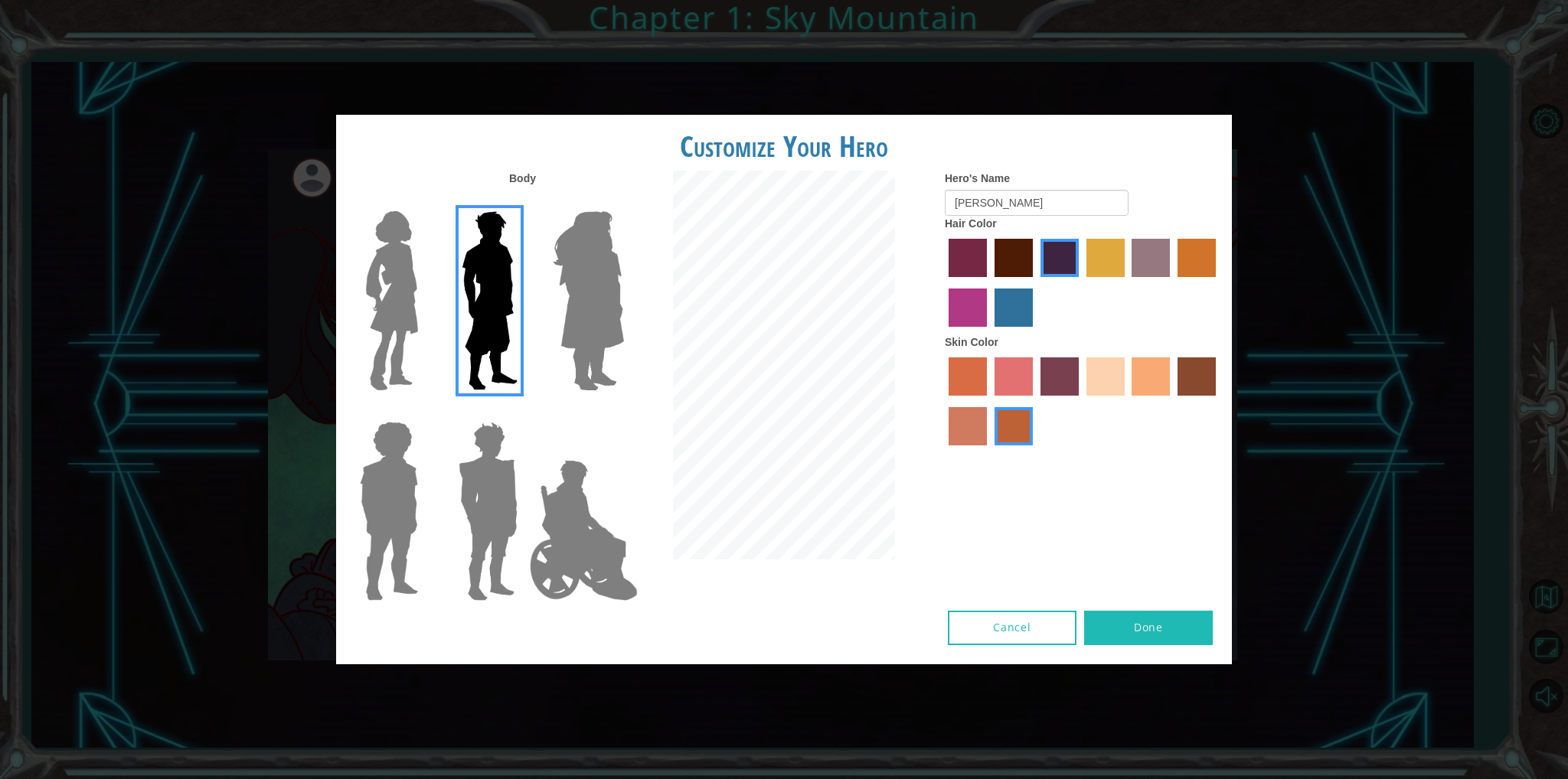
click at [989, 332] on input "lachmara hair color" at bounding box center [989, 332] width 0 height 0
click at [967, 255] on label "paprika hair color" at bounding box center [967, 258] width 38 height 38
click at [943, 282] on input "paprika hair color" at bounding box center [943, 282] width 0 height 0
click at [964, 307] on label "medium red violet hair color" at bounding box center [967, 308] width 38 height 38
click at [1218, 282] on input "medium red violet hair color" at bounding box center [1218, 282] width 0 height 0
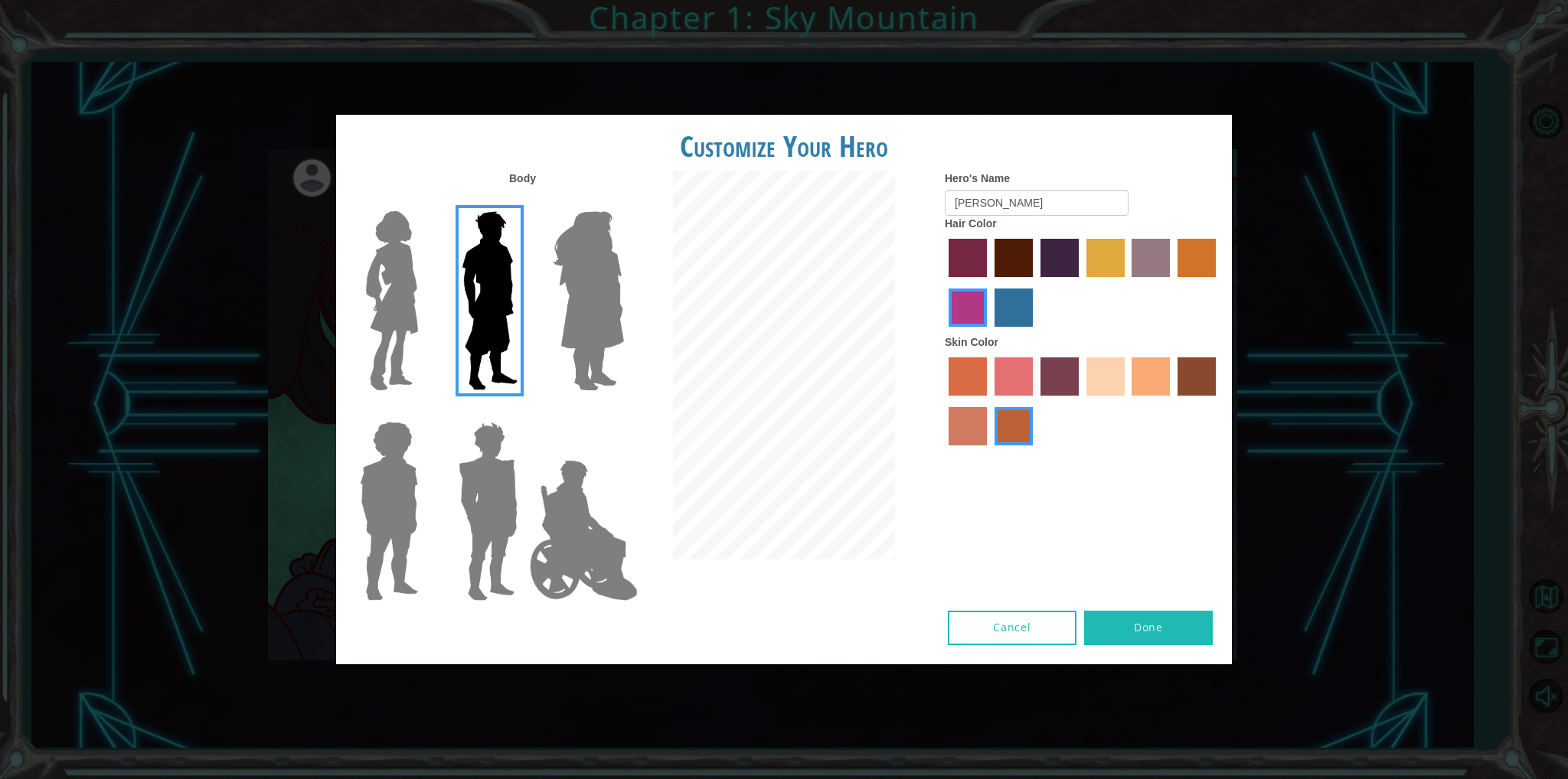
click at [1200, 287] on div at bounding box center [1081, 285] width 275 height 100
click at [1204, 264] on label "gold drop hair color" at bounding box center [1197, 258] width 38 height 38
click at [1172, 282] on input "gold drop hair color" at bounding box center [1172, 282] width 0 height 0
click at [1196, 628] on button "Done" at bounding box center [1149, 628] width 129 height 35
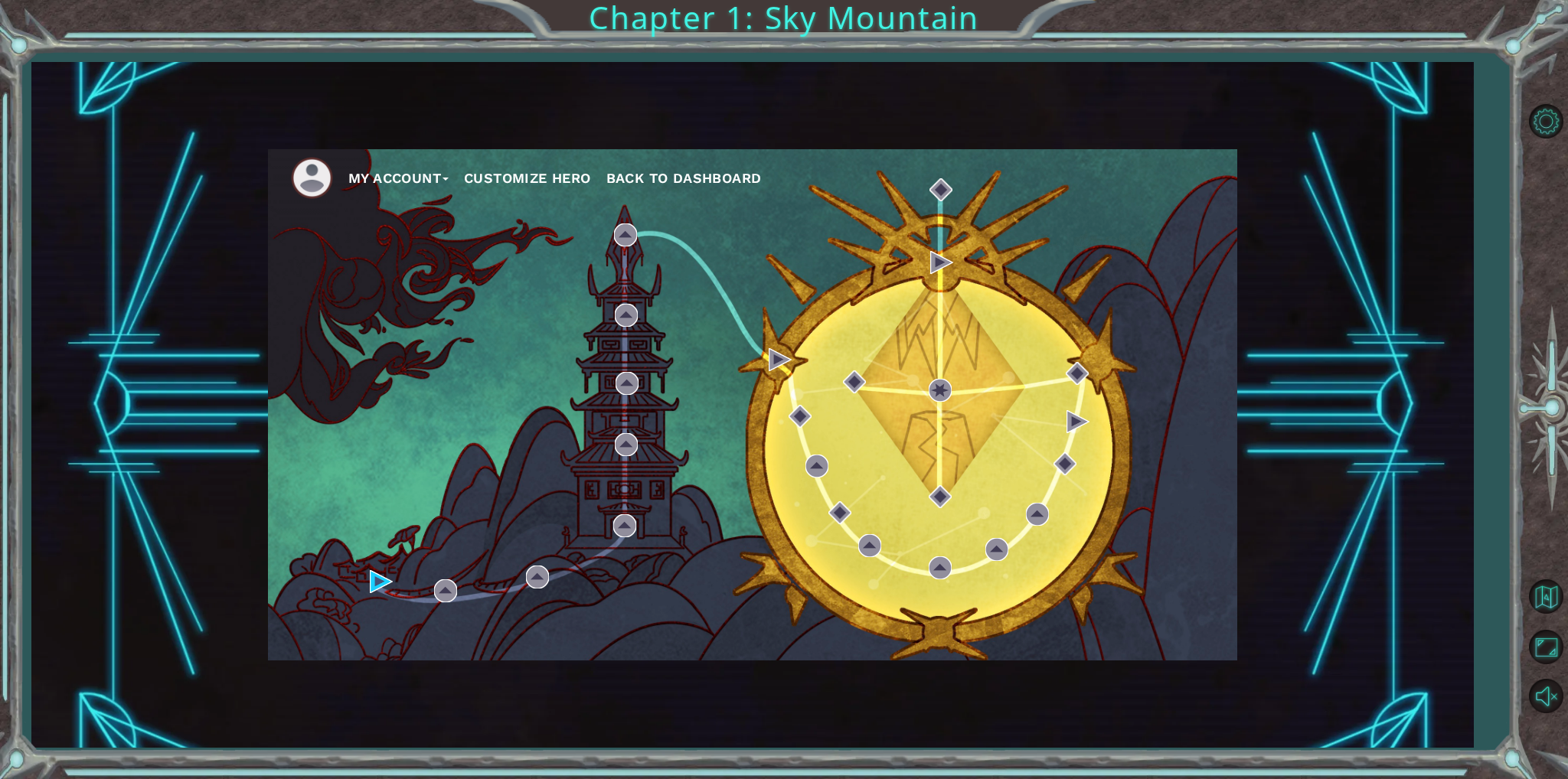
click at [375, 566] on div "My Account Customize Hero Back to Dashboard" at bounding box center [752, 405] width 969 height 511
drag, startPoint x: 375, startPoint y: 566, endPoint x: 375, endPoint y: 581, distance: 15.0
click at [375, 567] on div "My Account Customize Hero Back to Dashboard" at bounding box center [752, 405] width 969 height 511
click at [375, 595] on div "My Account Customize Hero Back to Dashboard" at bounding box center [752, 405] width 969 height 511
click at [385, 571] on img at bounding box center [381, 581] width 23 height 23
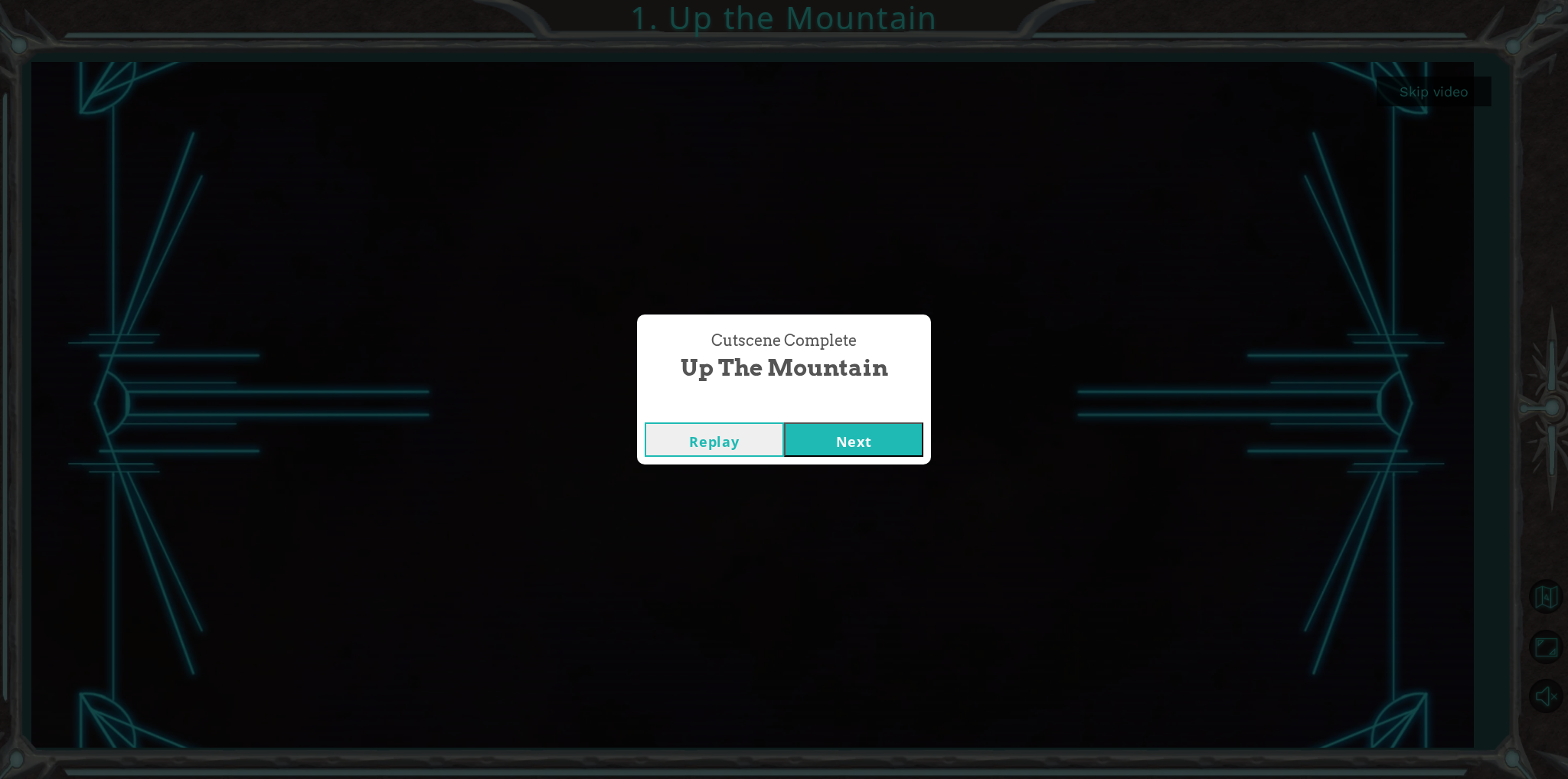
click at [821, 426] on button "Next" at bounding box center [853, 439] width 139 height 35
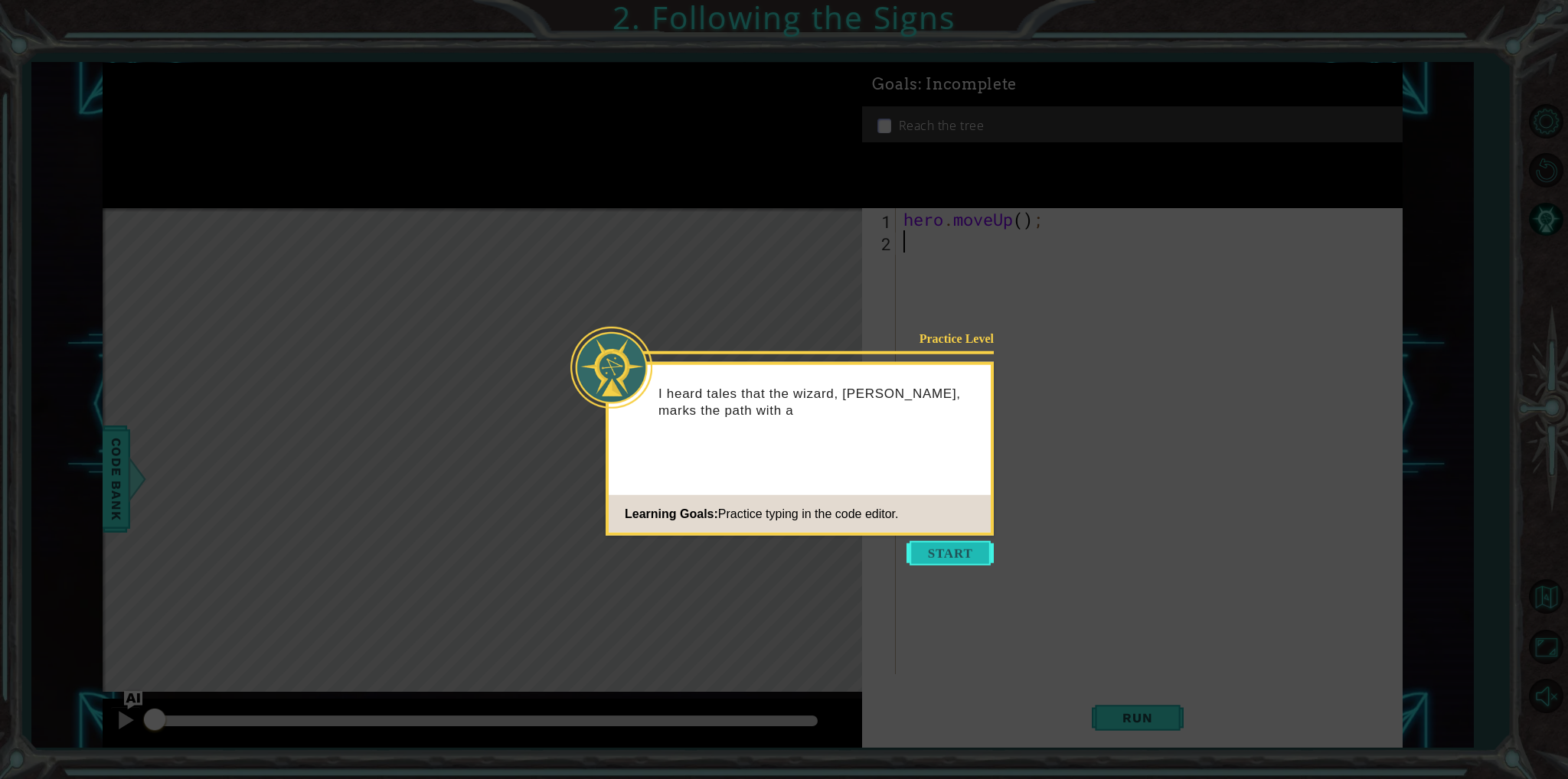
click at [937, 554] on button "Start" at bounding box center [950, 554] width 87 height 25
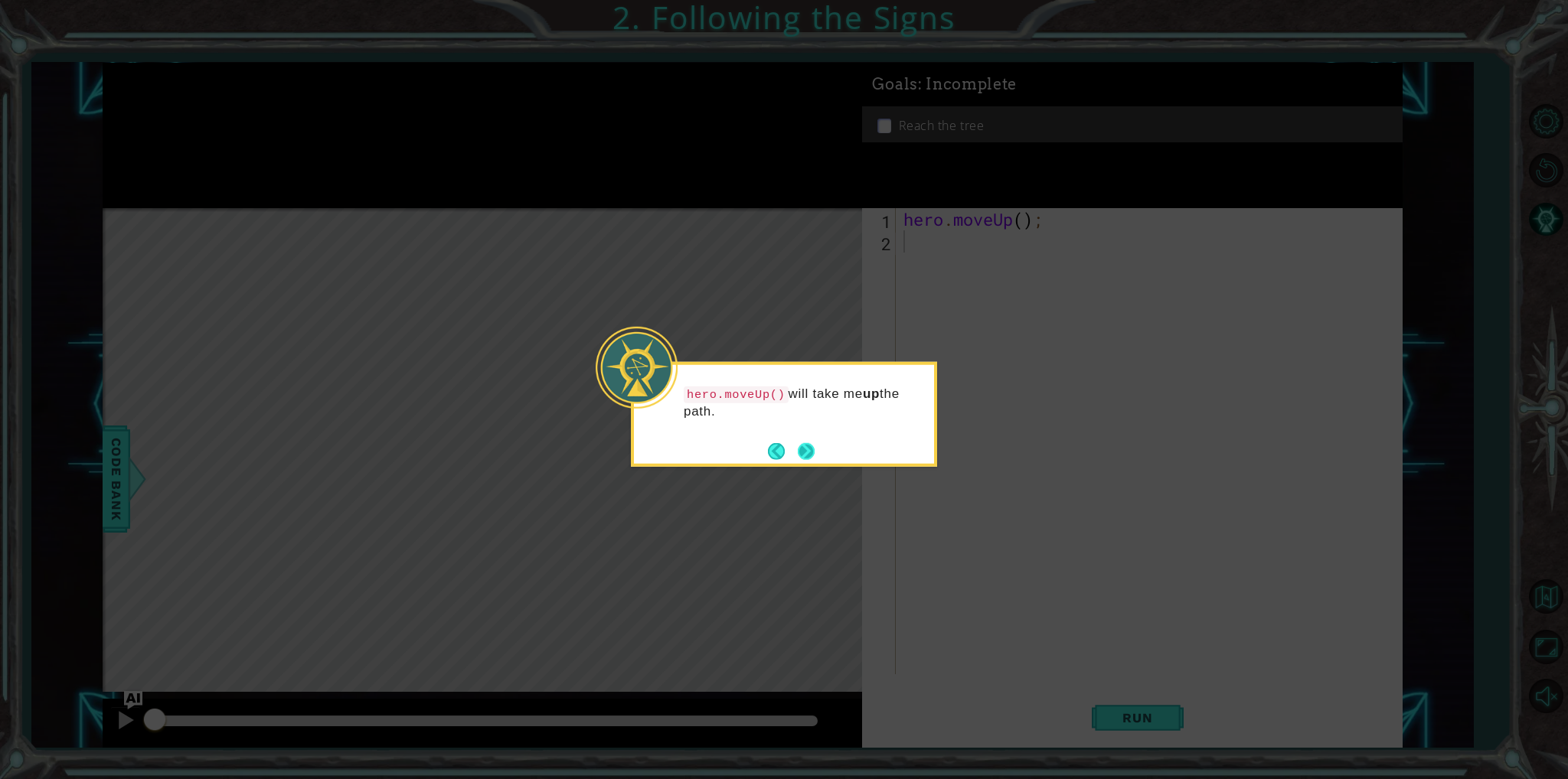
click at [806, 442] on button "Next" at bounding box center [806, 451] width 17 height 17
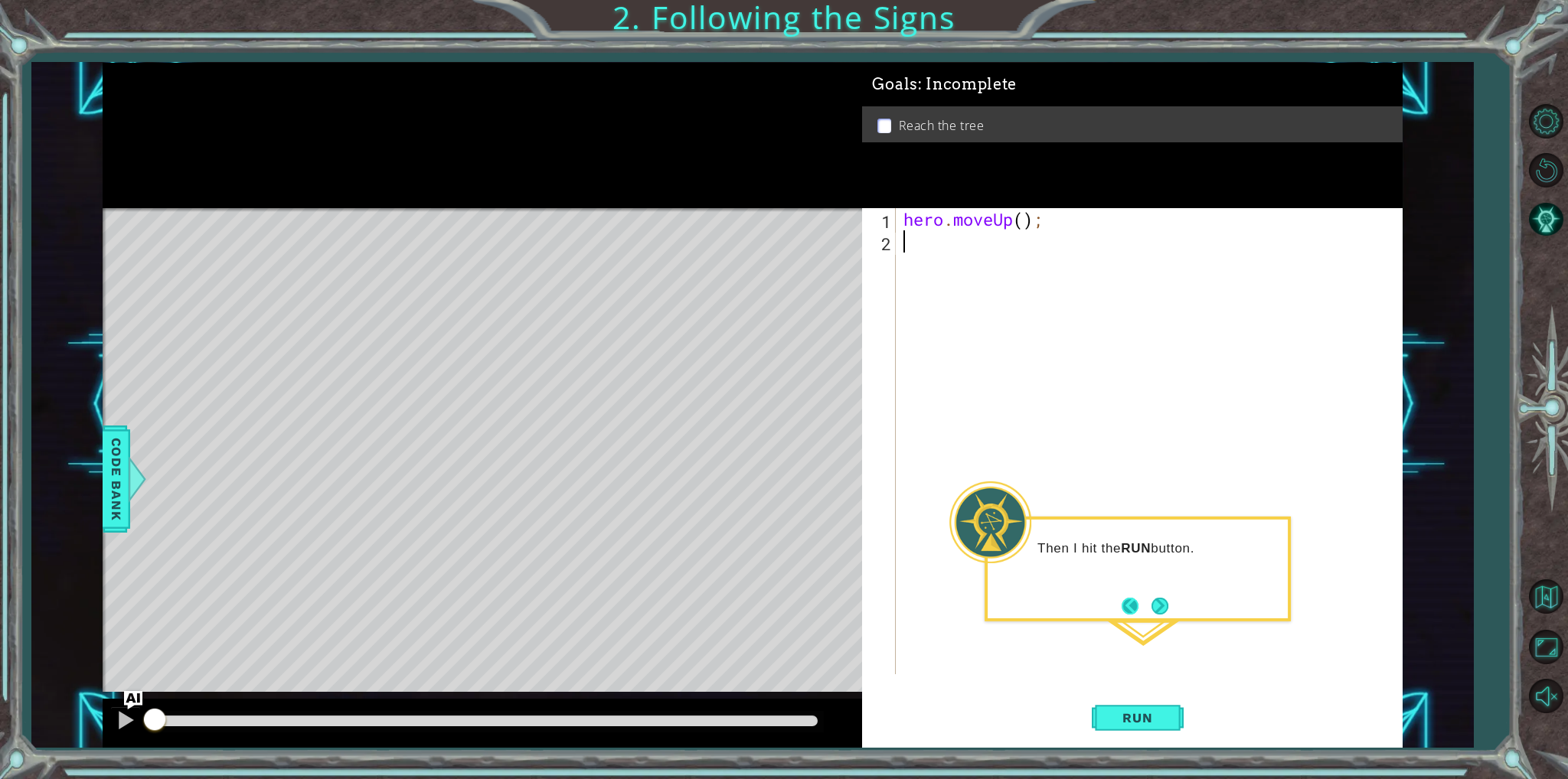
click at [1144, 600] on button "Back" at bounding box center [1136, 606] width 30 height 17
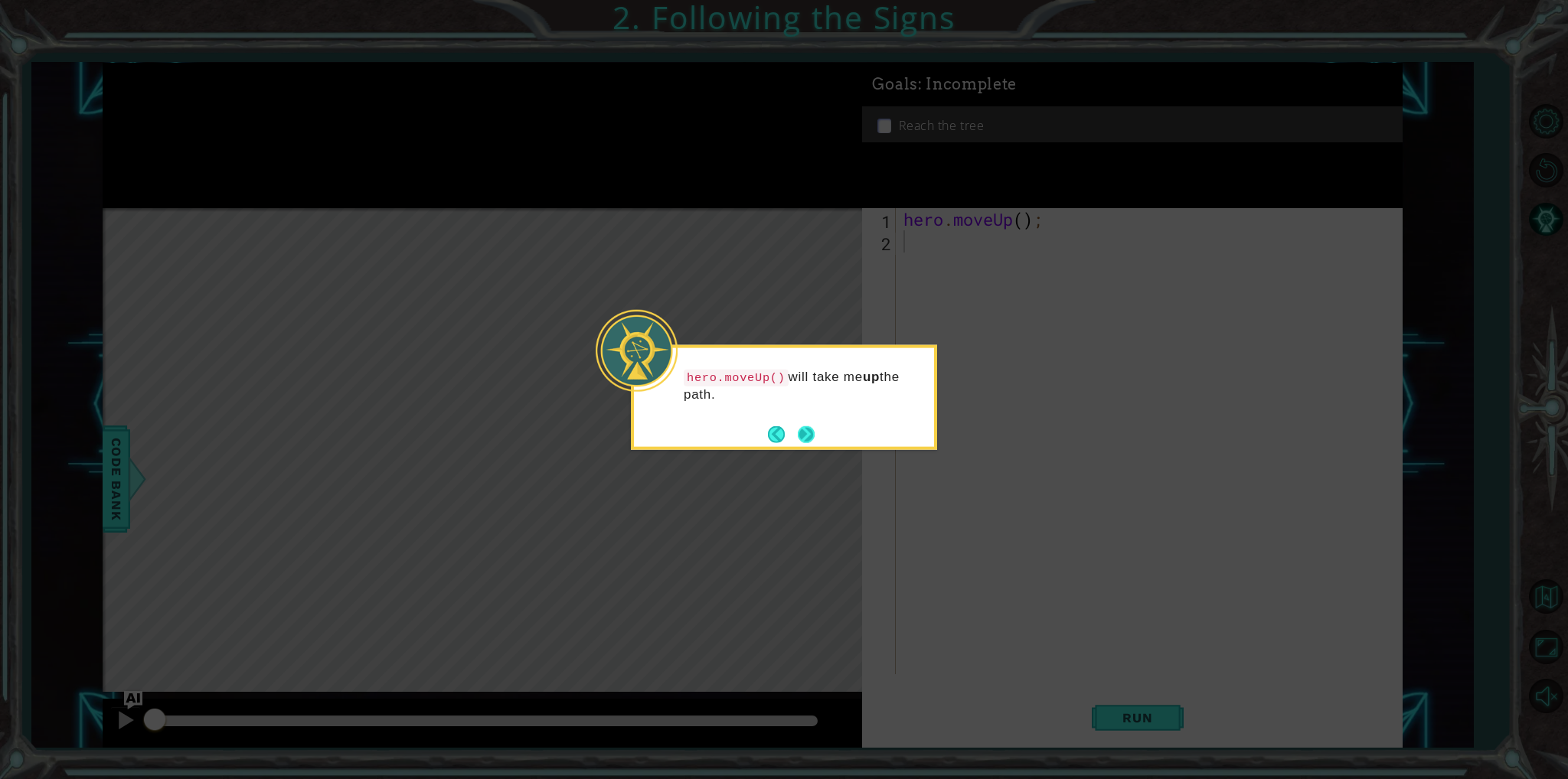
click at [804, 434] on button "Next" at bounding box center [806, 435] width 17 height 17
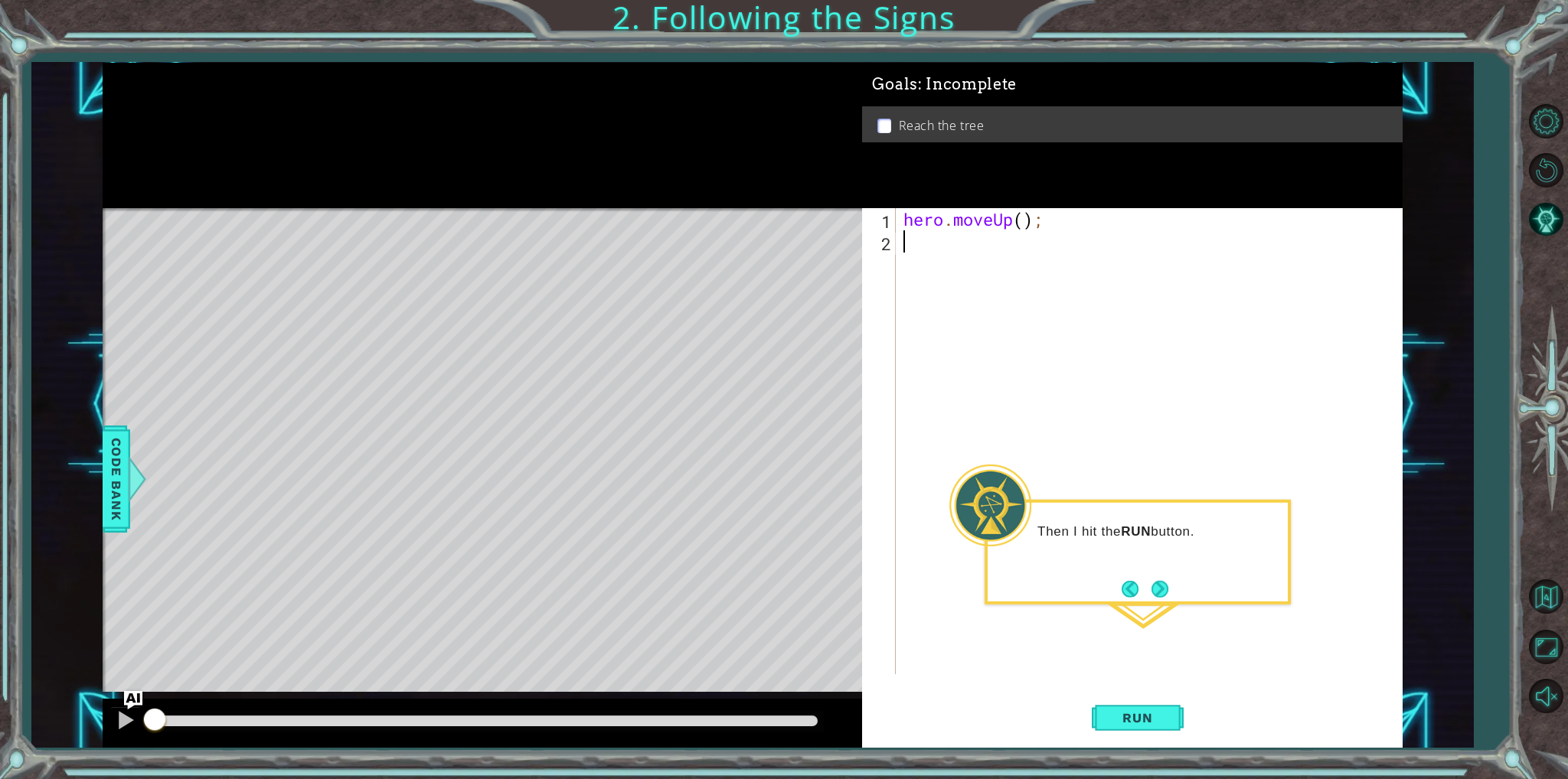
click at [1028, 212] on div "hero . moveUp ( ) ;" at bounding box center [1152, 463] width 504 height 510
type textarea "hero.moveUp(2);"
click at [1126, 710] on span "Run" at bounding box center [1137, 718] width 60 height 15
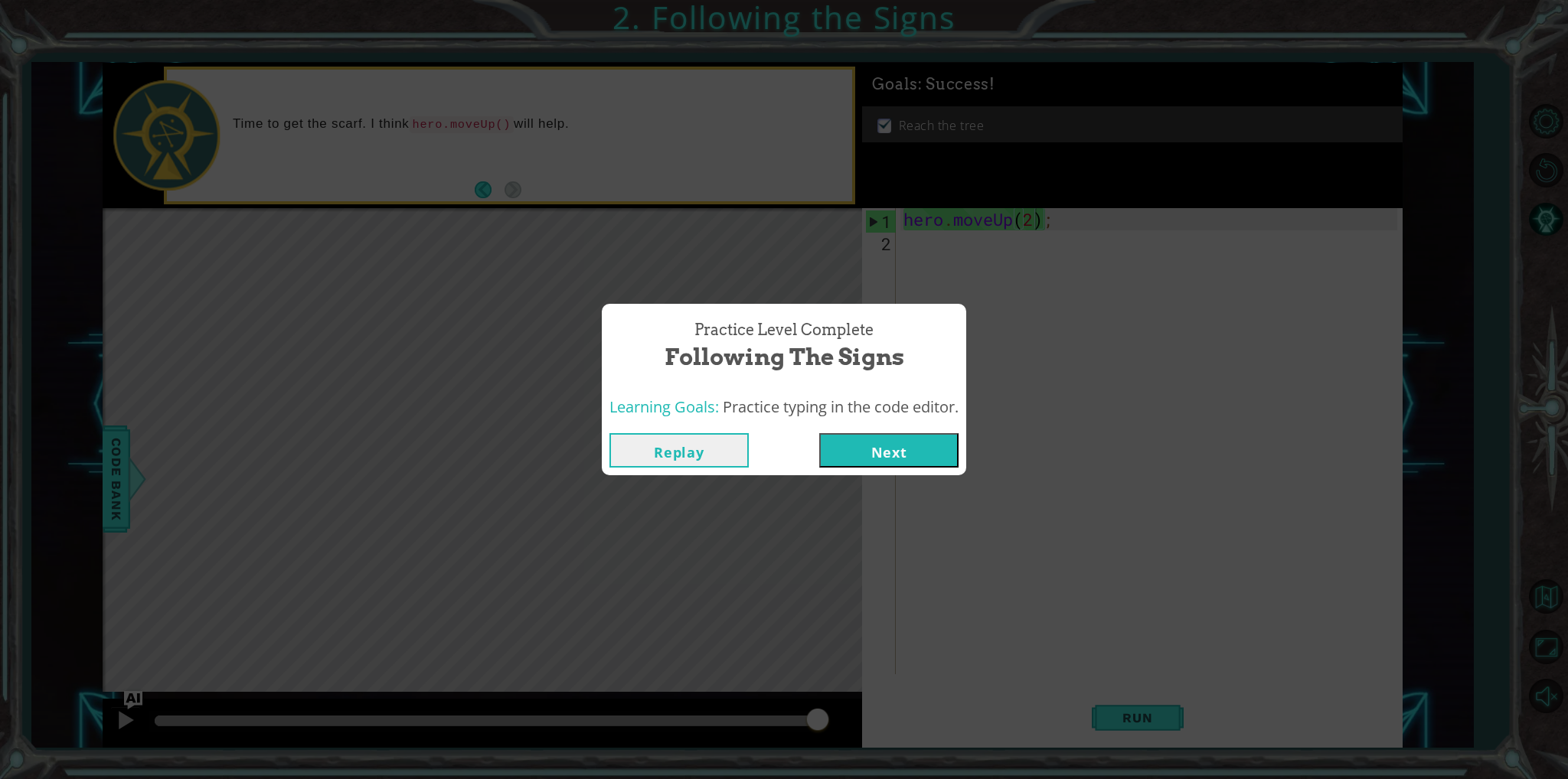
click at [857, 444] on button "Next" at bounding box center [889, 451] width 139 height 35
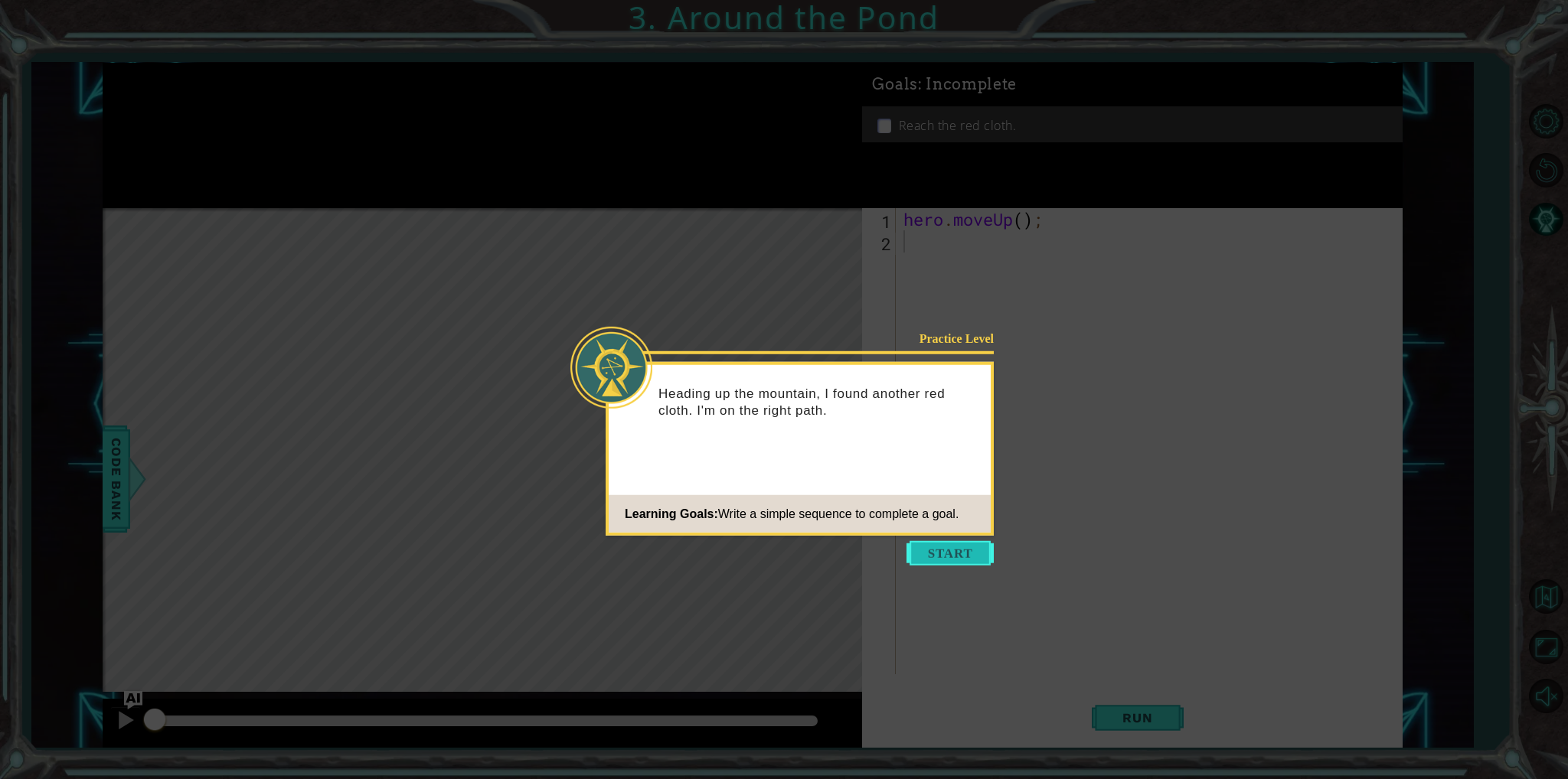
click at [911, 551] on button "Start" at bounding box center [950, 554] width 87 height 25
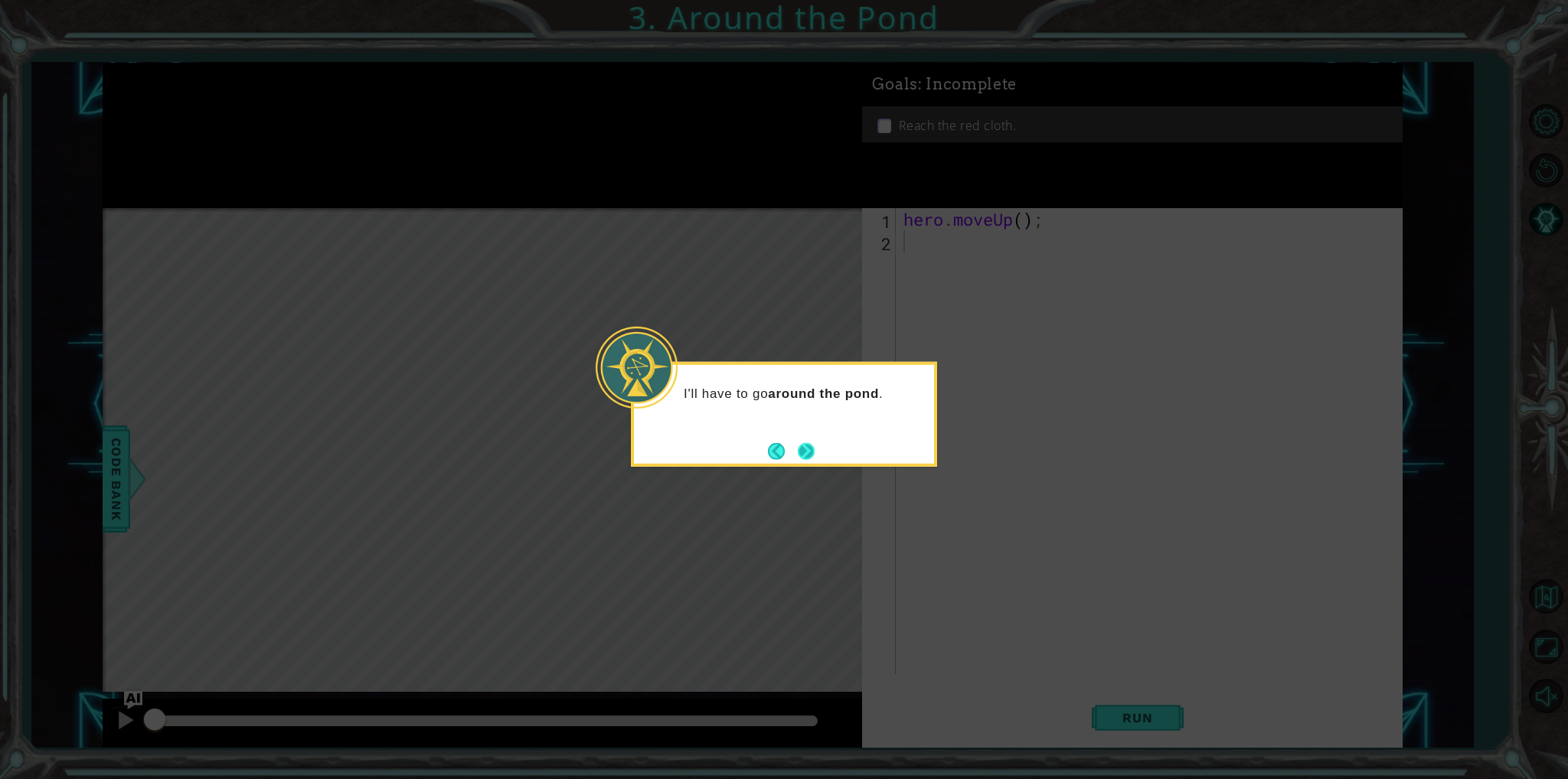
click at [801, 444] on button "Next" at bounding box center [806, 451] width 17 height 17
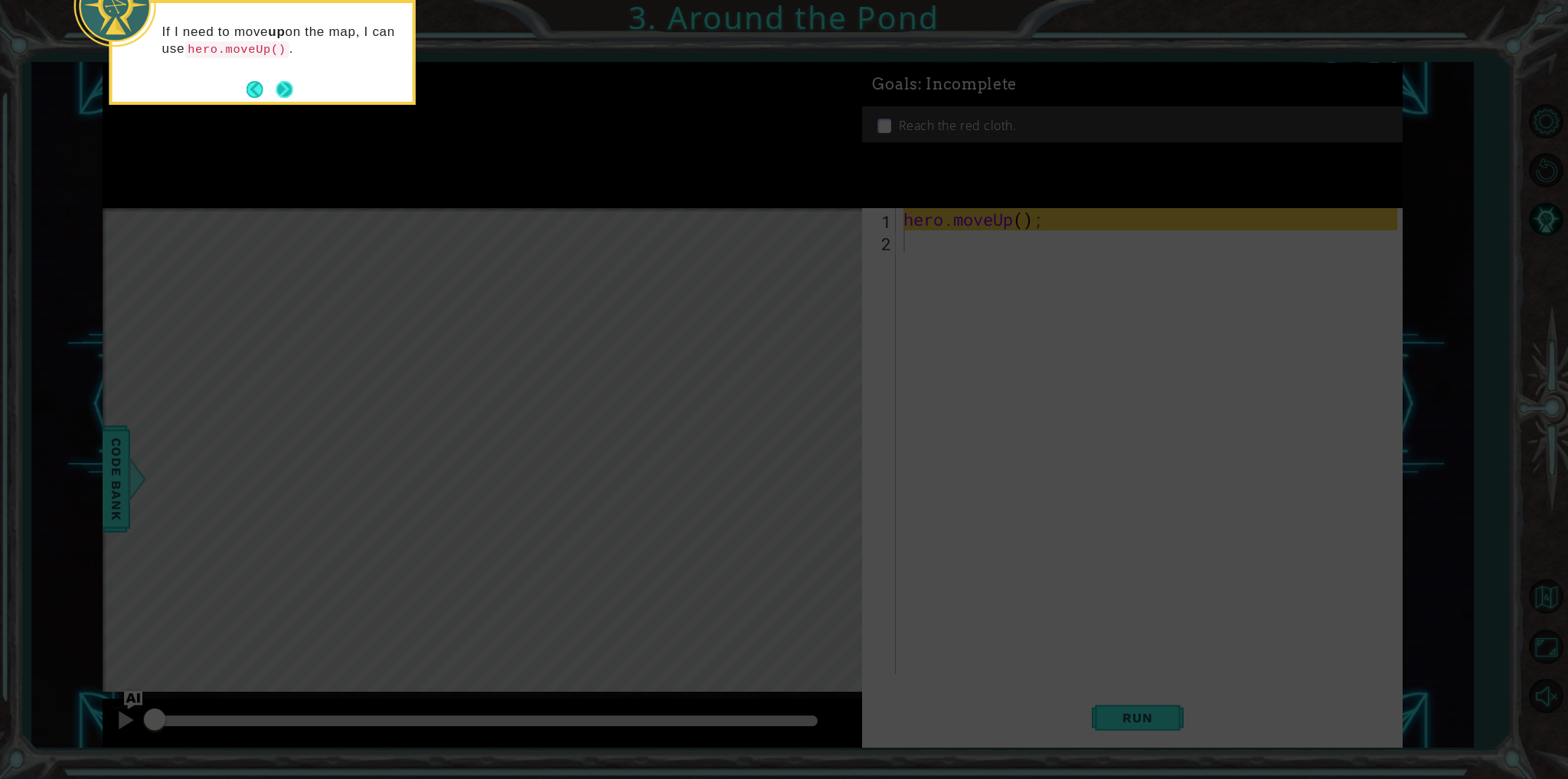
click at [286, 90] on button "Next" at bounding box center [285, 90] width 17 height 17
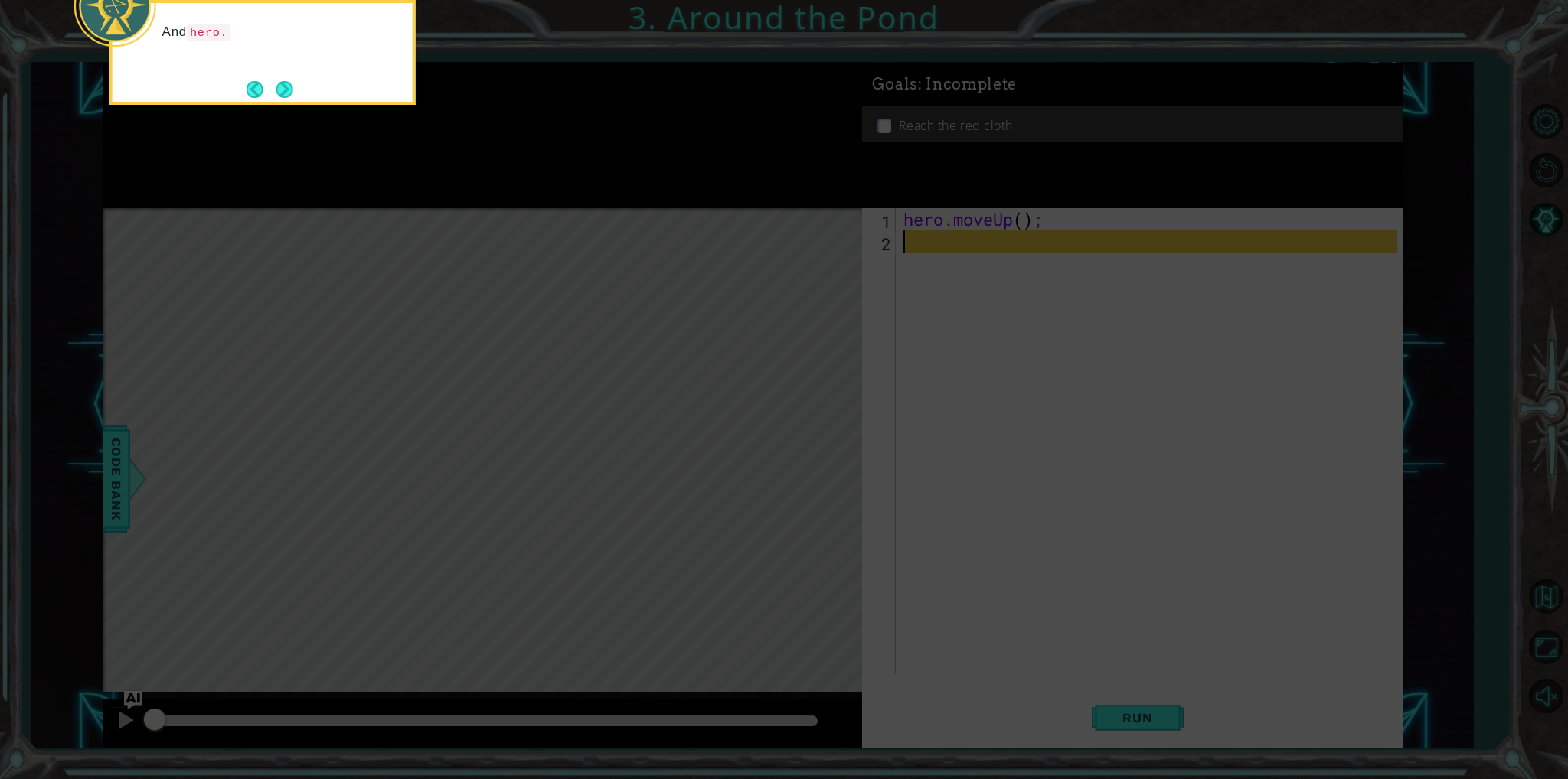
click at [286, 90] on button "Next" at bounding box center [285, 90] width 17 height 17
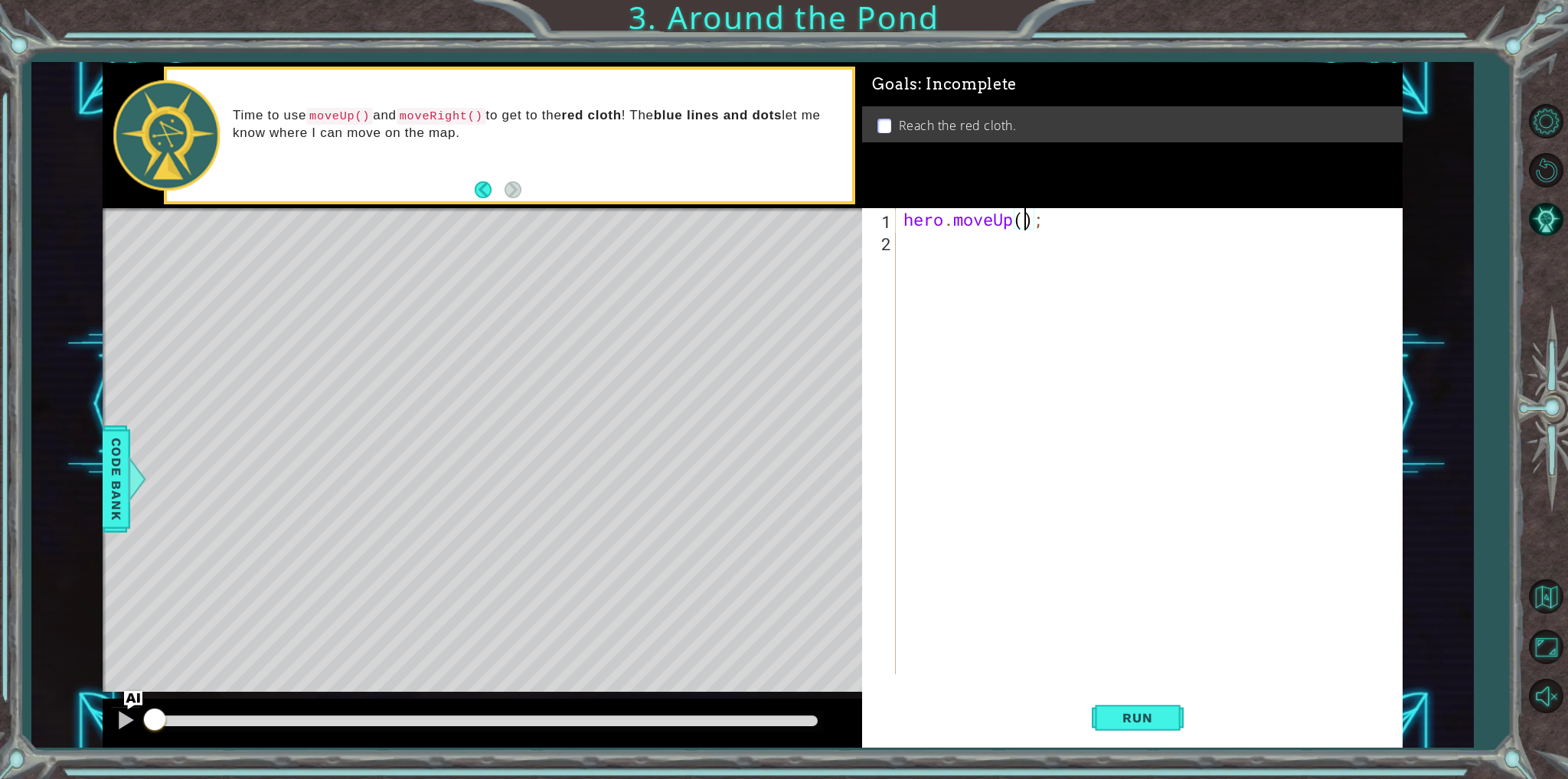
click at [1024, 218] on div "hero . moveUp ( ) ;" at bounding box center [1152, 463] width 504 height 510
type textarea "hero.moveUp(2);"
click at [950, 246] on div "hero . moveUp ( 2 ) ;" at bounding box center [1152, 463] width 504 height 510
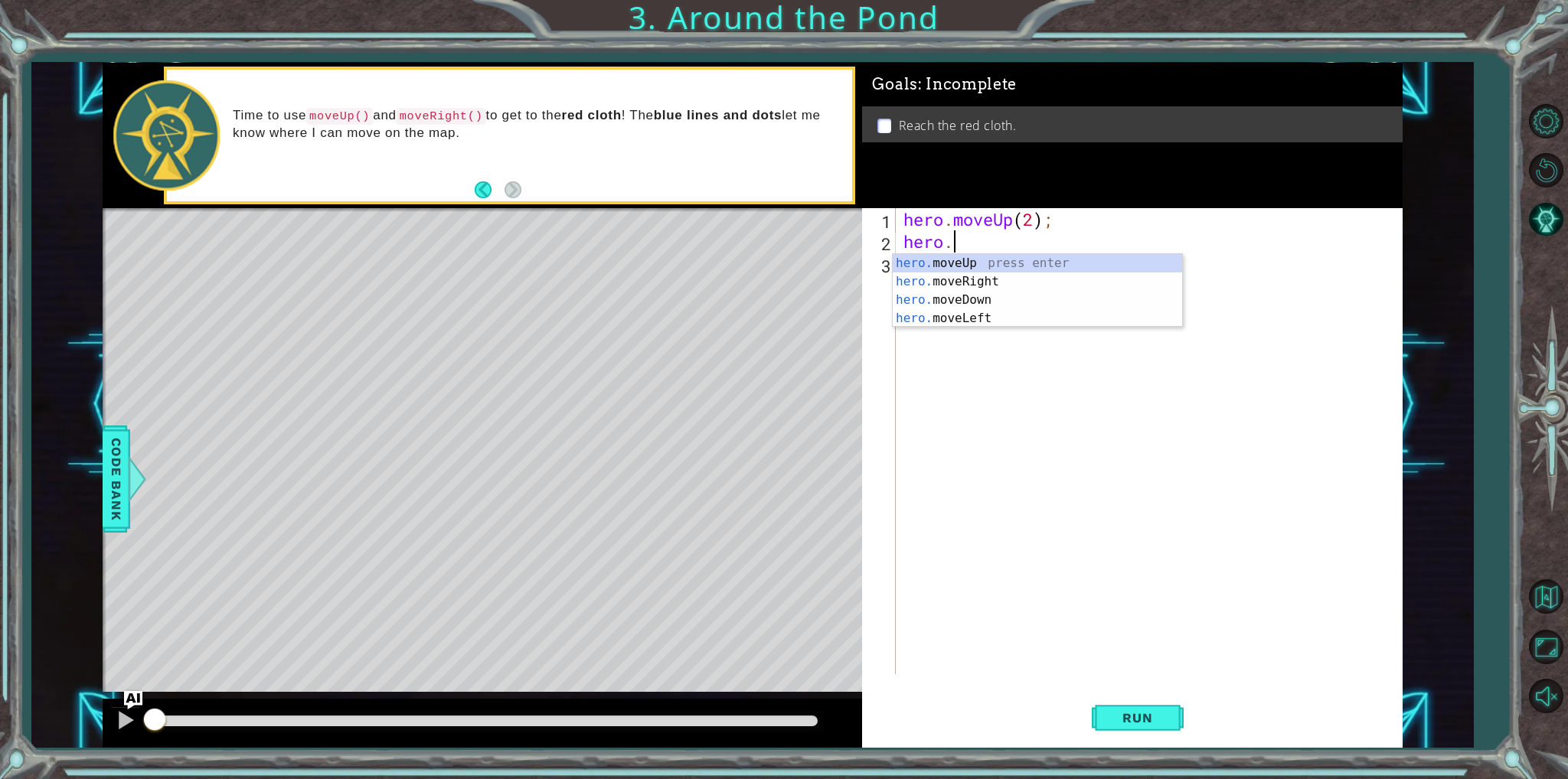
type textarea "hero.m"
click at [947, 283] on div "hero.m oveUp press enter hero.m oveRight press enter hero.m oveDown press enter…" at bounding box center [1037, 309] width 290 height 110
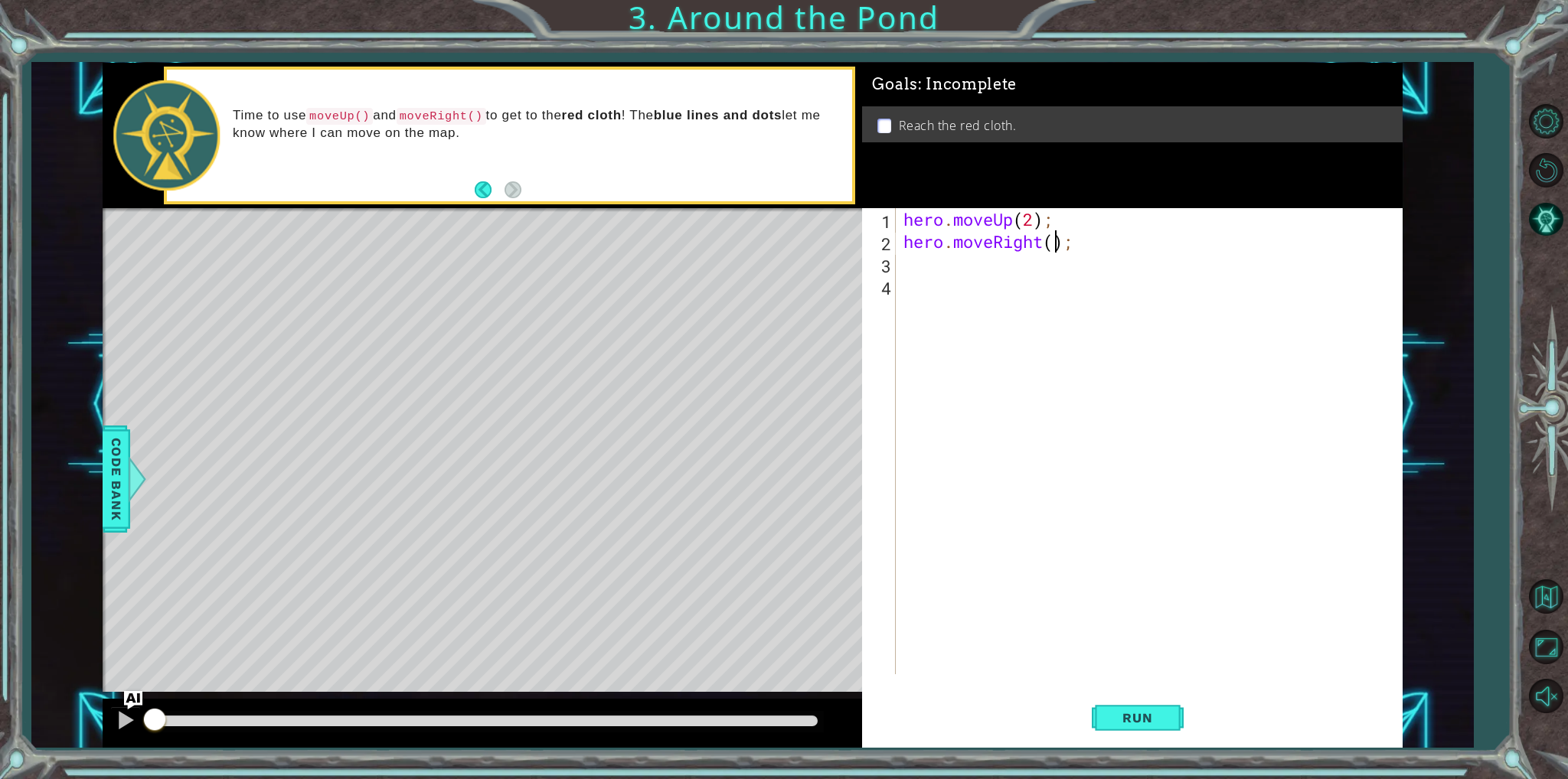
click at [1053, 242] on div "hero . moveUp ( 2 ) ; hero . moveRight ( ) ;" at bounding box center [1152, 463] width 504 height 510
type textarea "hero.moveRight(1);"
click at [942, 266] on div "hero . moveUp ( 2 ) ; hero . moveRight ( 1 ) ;" at bounding box center [1152, 463] width 504 height 510
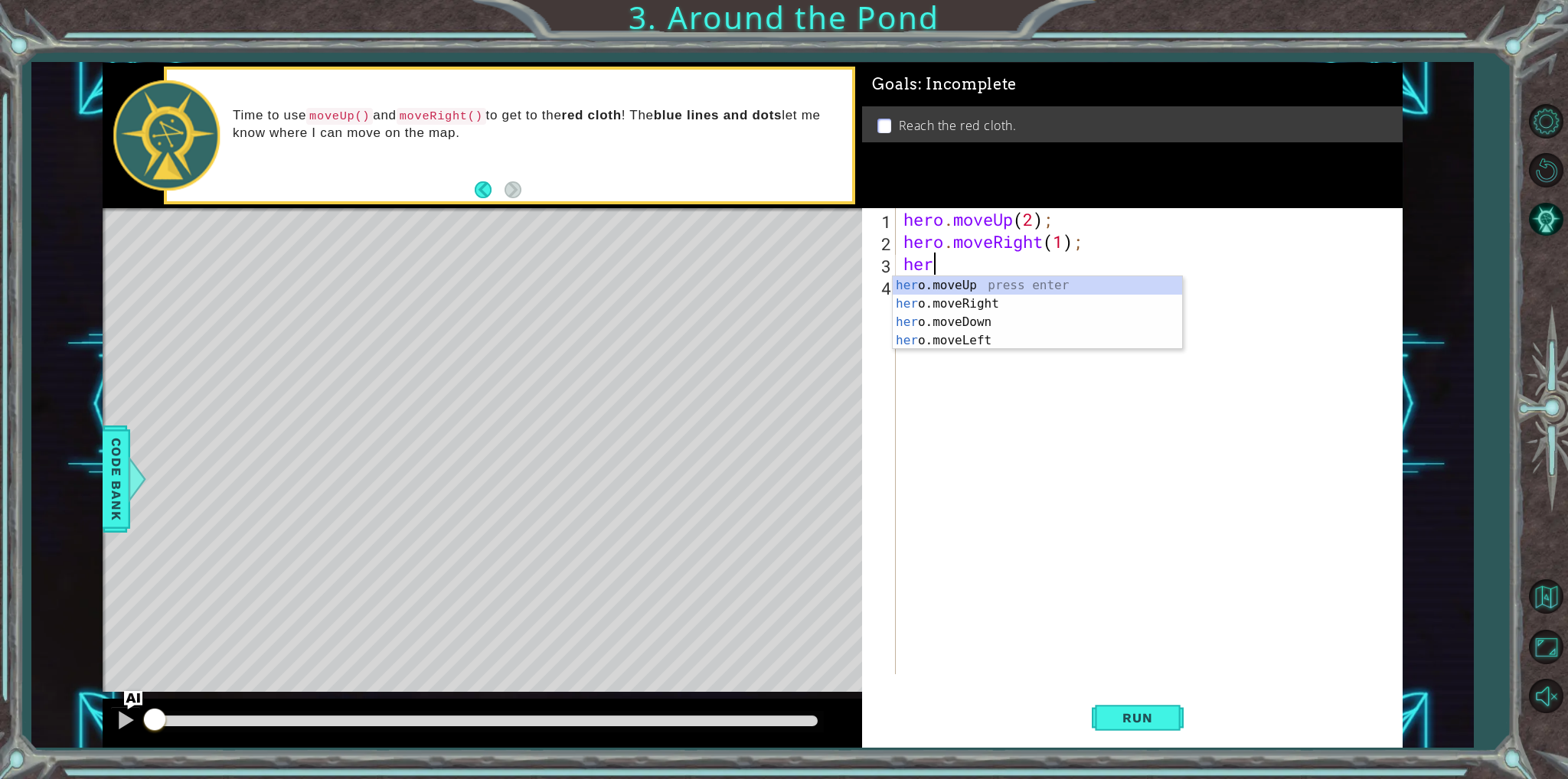
scroll to position [0, 0]
type textarea "her]"
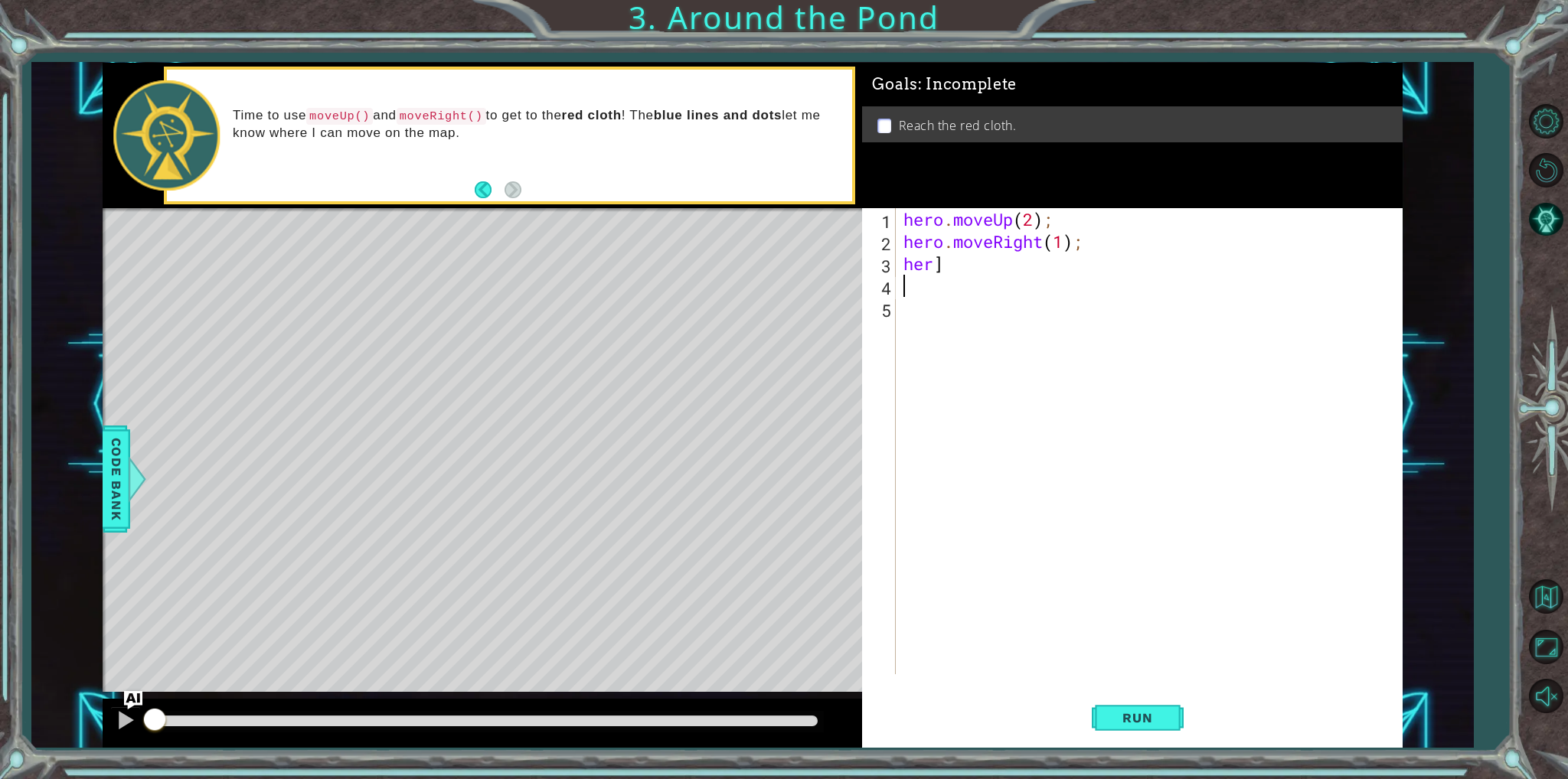
click at [955, 243] on div "hero . moveUp ( 2 ) ; hero . moveRight ( 1 ) ; her ]" at bounding box center [1152, 463] width 504 height 510
type textarea "hero.moveRight(1);"
drag, startPoint x: 964, startPoint y: 282, endPoint x: 964, endPoint y: 253, distance: 29.0
click at [964, 282] on div "hero . moveUp ( 2 ) ; hero . moveRight ( 1 ) ; her ]" at bounding box center [1152, 463] width 504 height 510
click at [964, 253] on div "hero . moveUp ( 2 ) ; hero . moveRight ( 1 ) ; her ]" at bounding box center [1152, 463] width 504 height 510
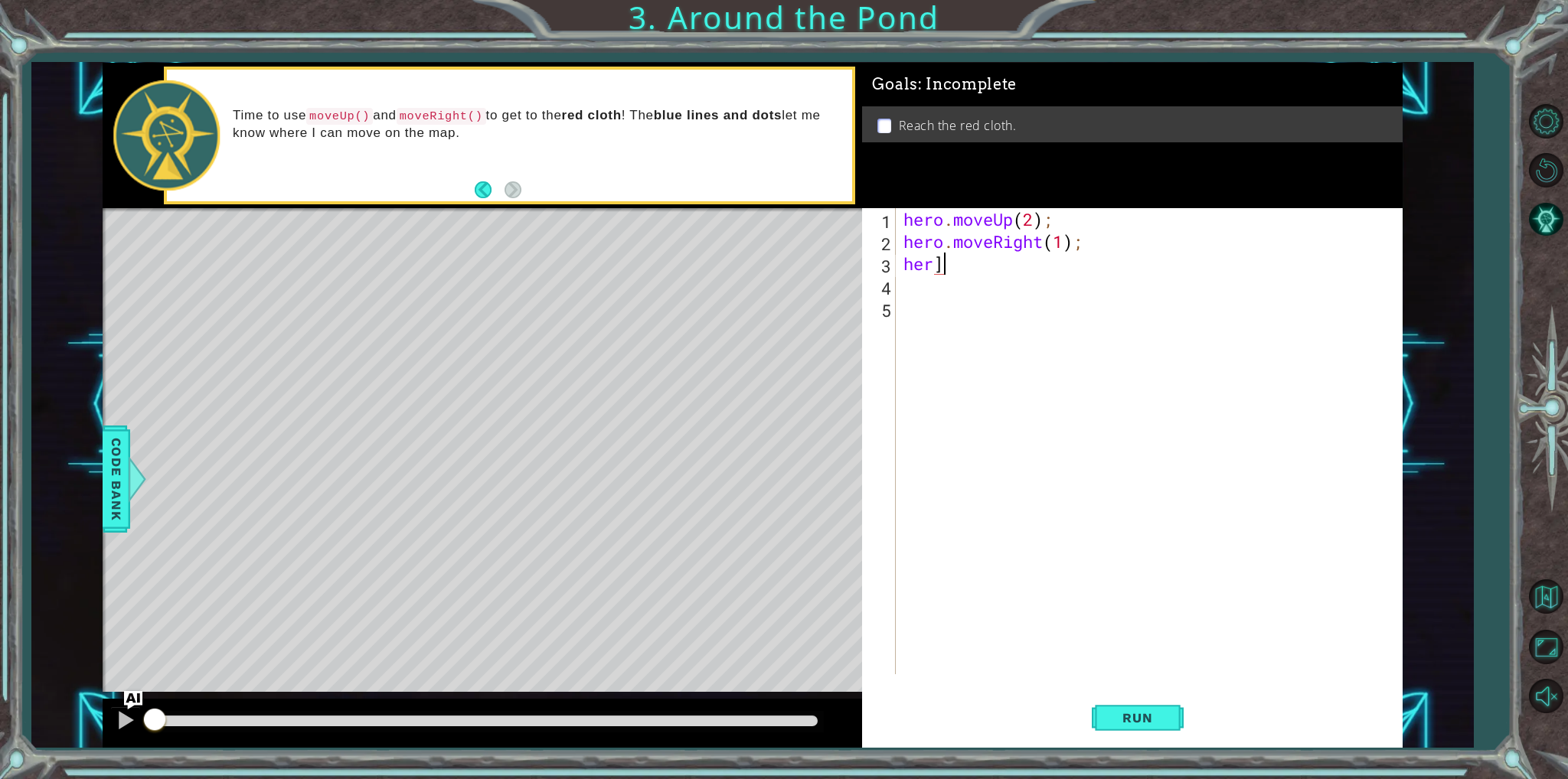
type textarea "her"
click at [972, 309] on div "her press enter her o.moveUp press enter her o.moveRight press enter her o.move…" at bounding box center [1037, 341] width 290 height 129
click at [1024, 274] on div "hero . moveUp ( 2 ) ; hero . moveRight ( 1 ) ; hero . moveUp ( ) ;" at bounding box center [1152, 463] width 504 height 510
type textarea "hero.moveUp(2);"
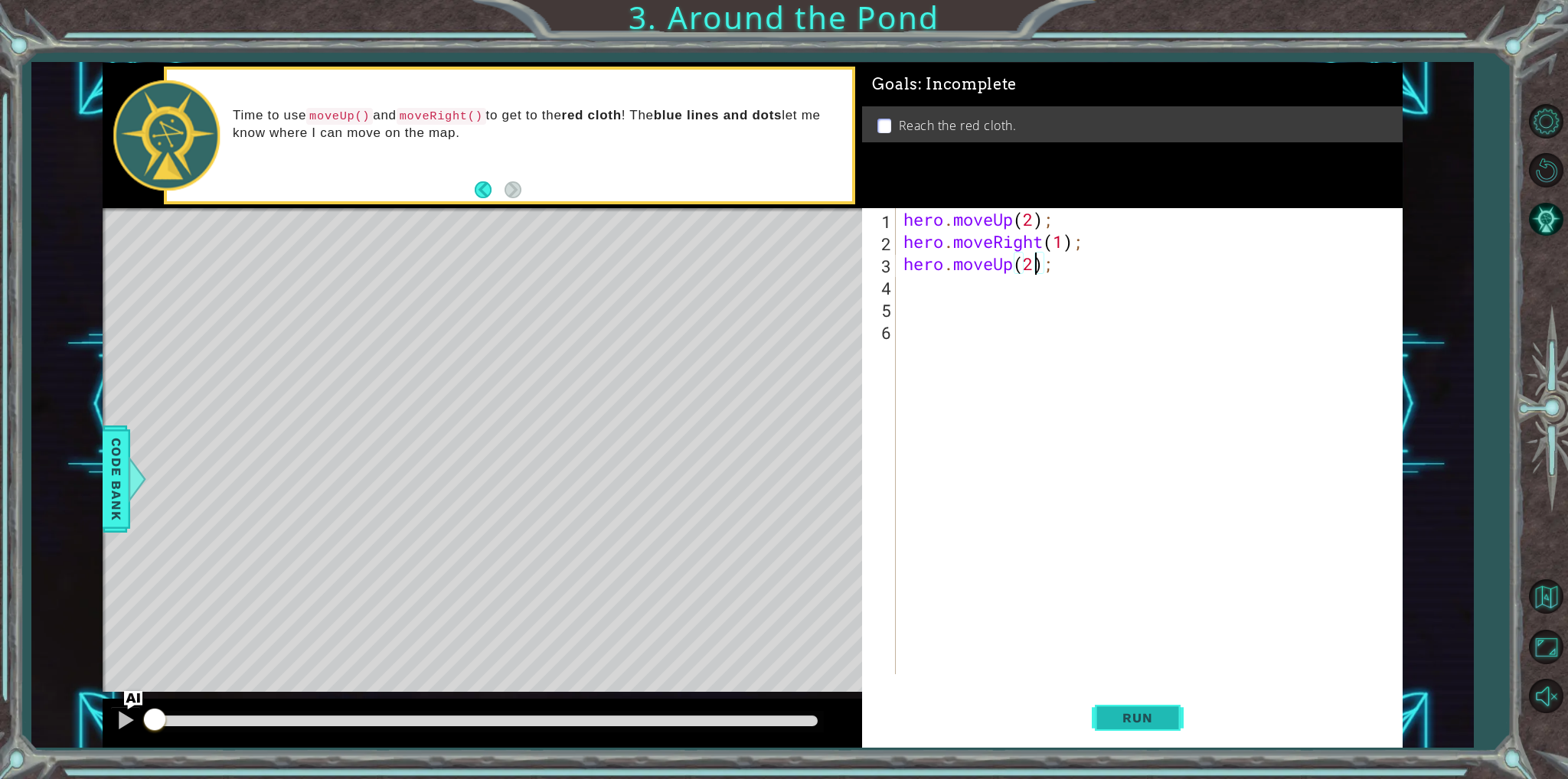
click at [1098, 718] on button "Run" at bounding box center [1138, 718] width 92 height 54
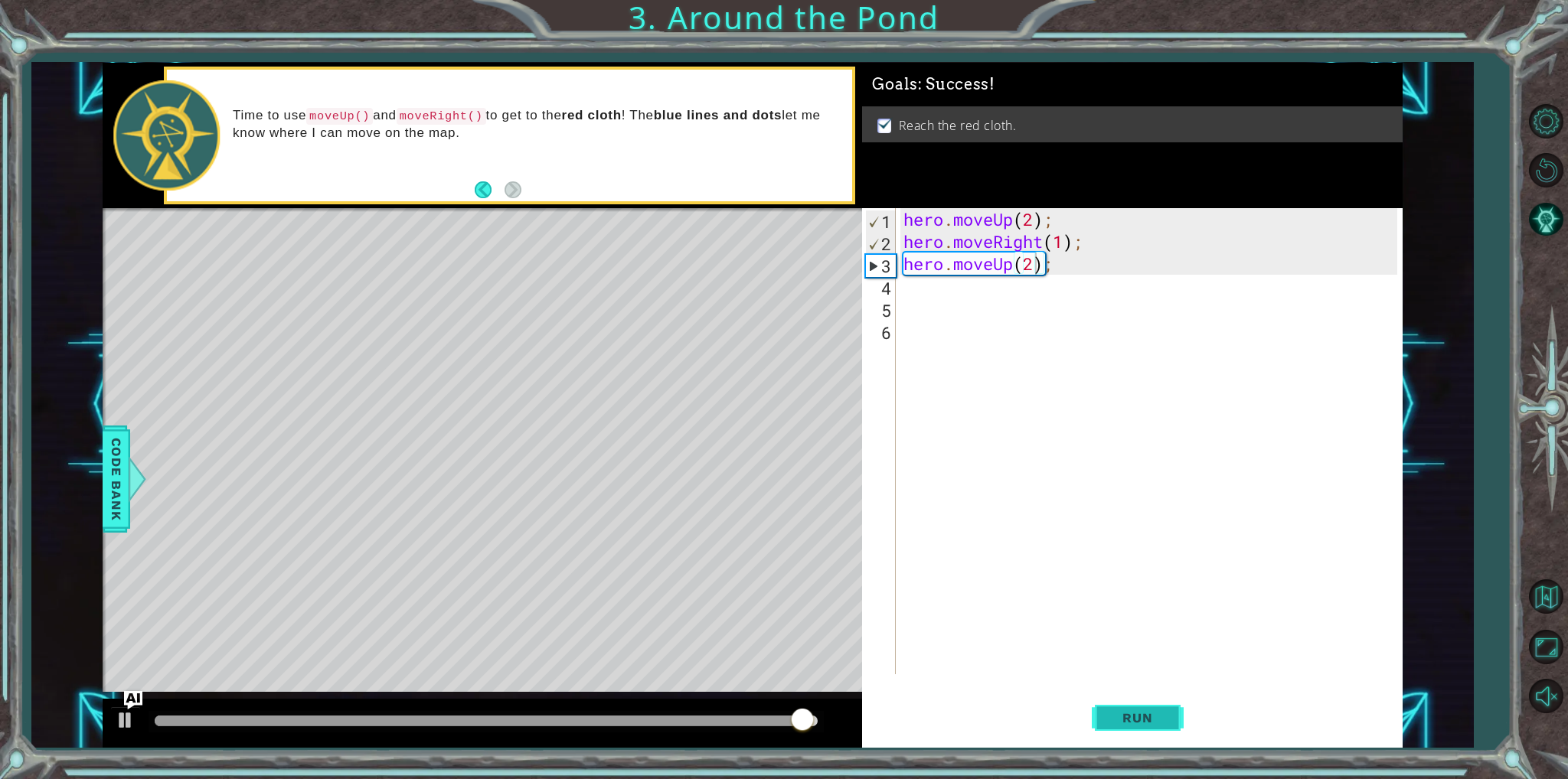
click at [1152, 724] on span "Run" at bounding box center [1137, 718] width 60 height 15
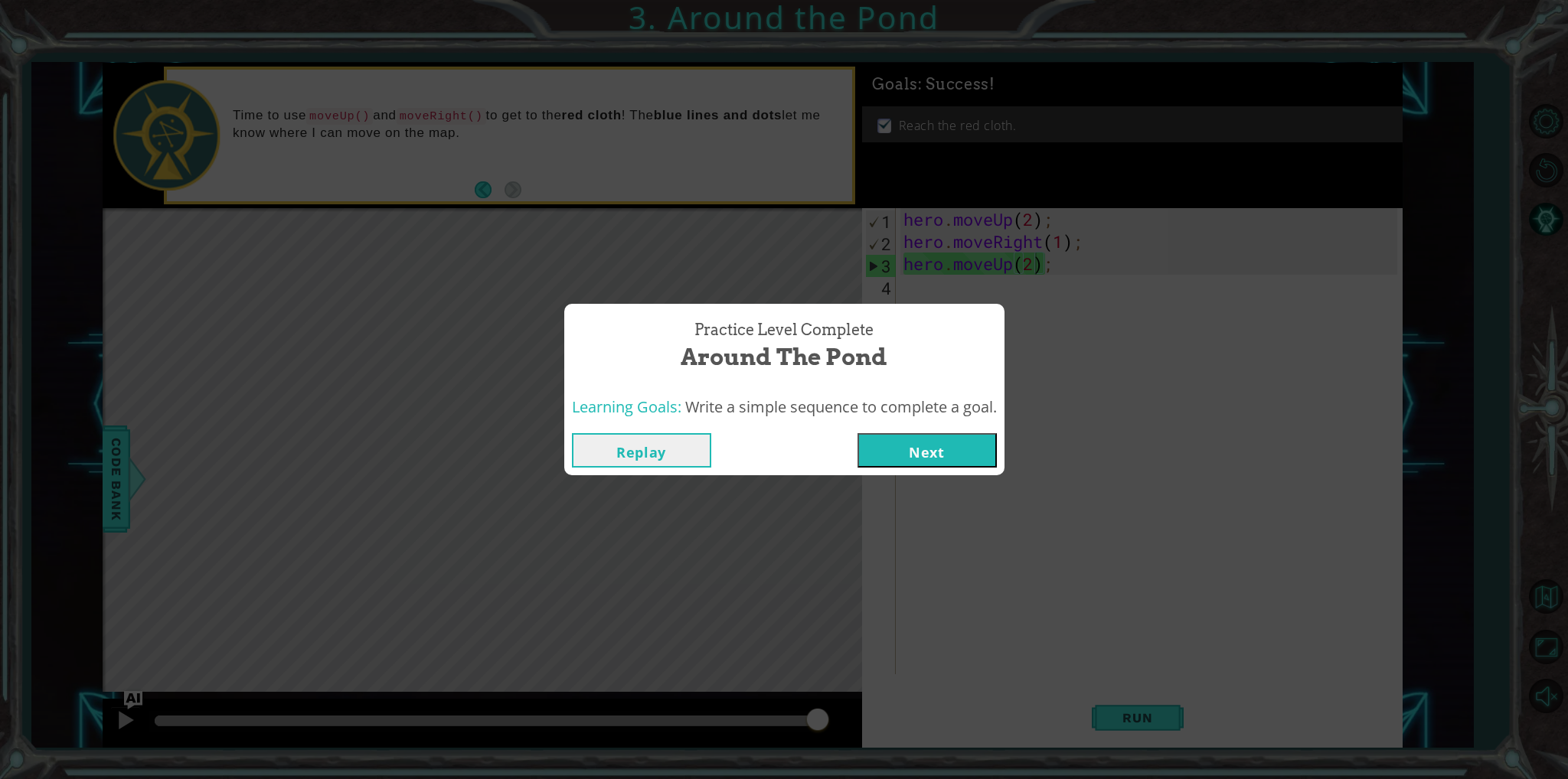
click at [943, 436] on button "Next" at bounding box center [926, 451] width 139 height 35
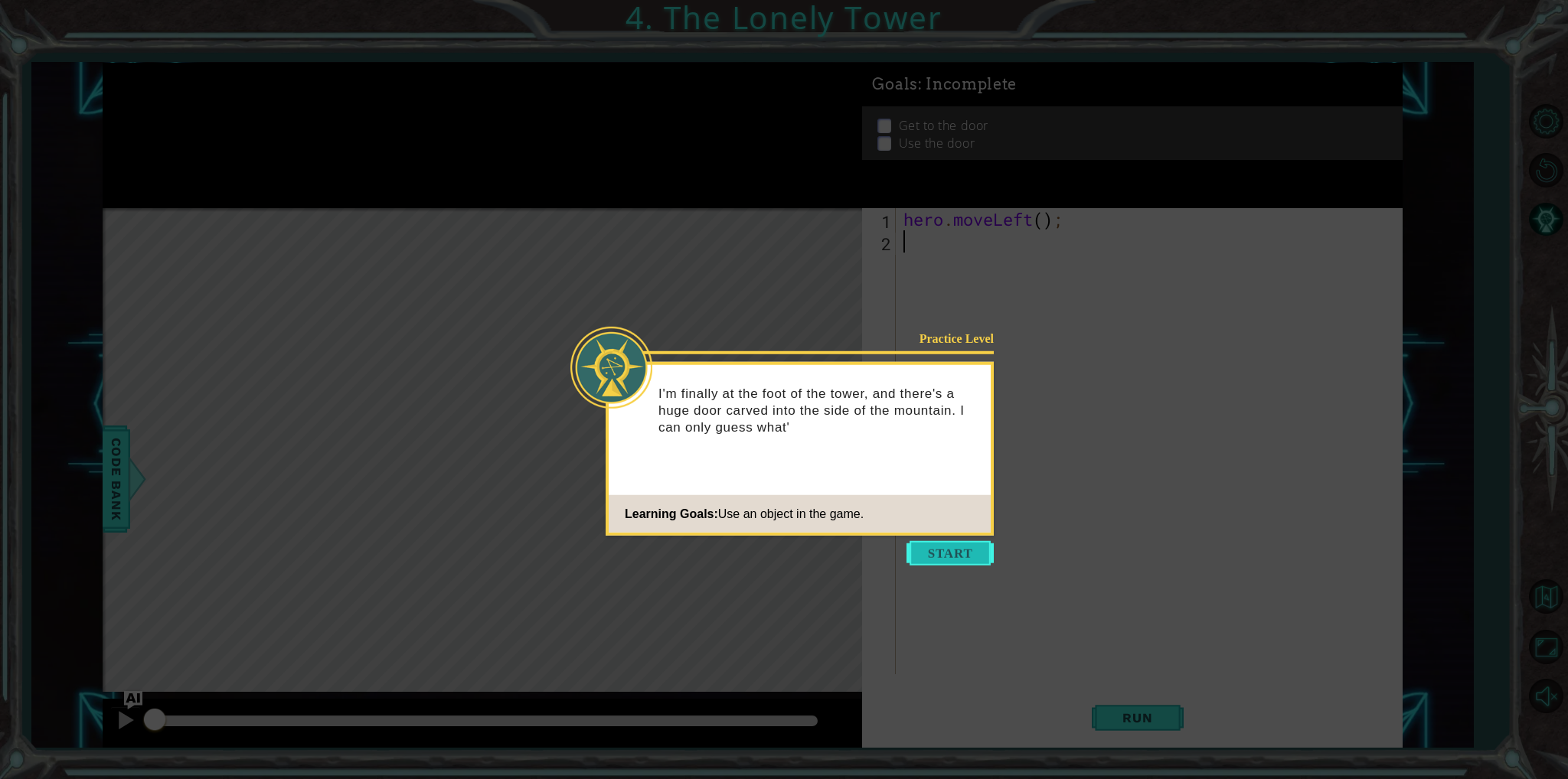
click at [959, 556] on button "Start" at bounding box center [950, 554] width 87 height 25
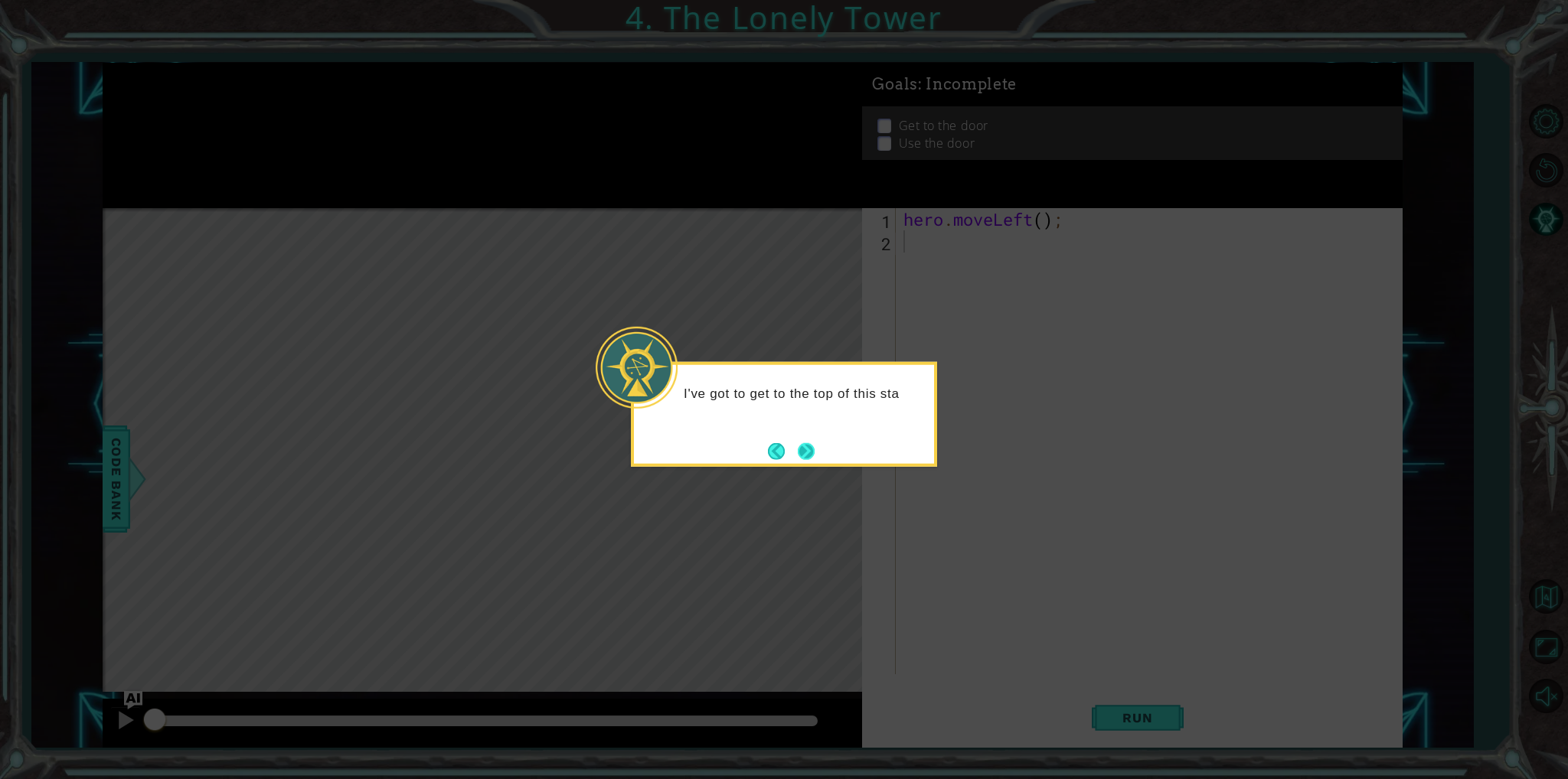
click at [797, 442] on button "Next" at bounding box center [806, 451] width 17 height 17
click at [797, 443] on button "Next" at bounding box center [806, 451] width 17 height 17
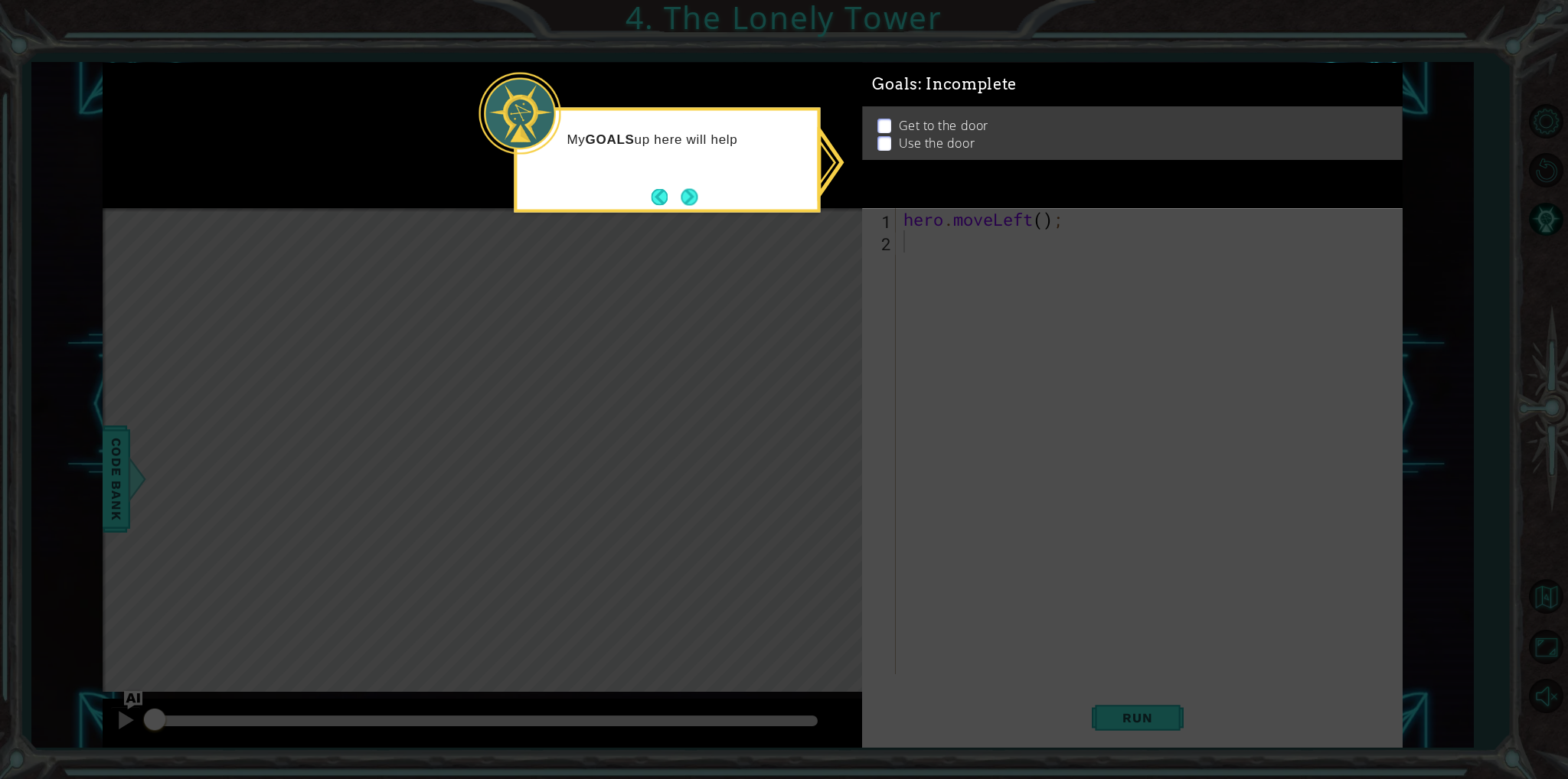
click at [694, 199] on button "Next" at bounding box center [689, 197] width 17 height 17
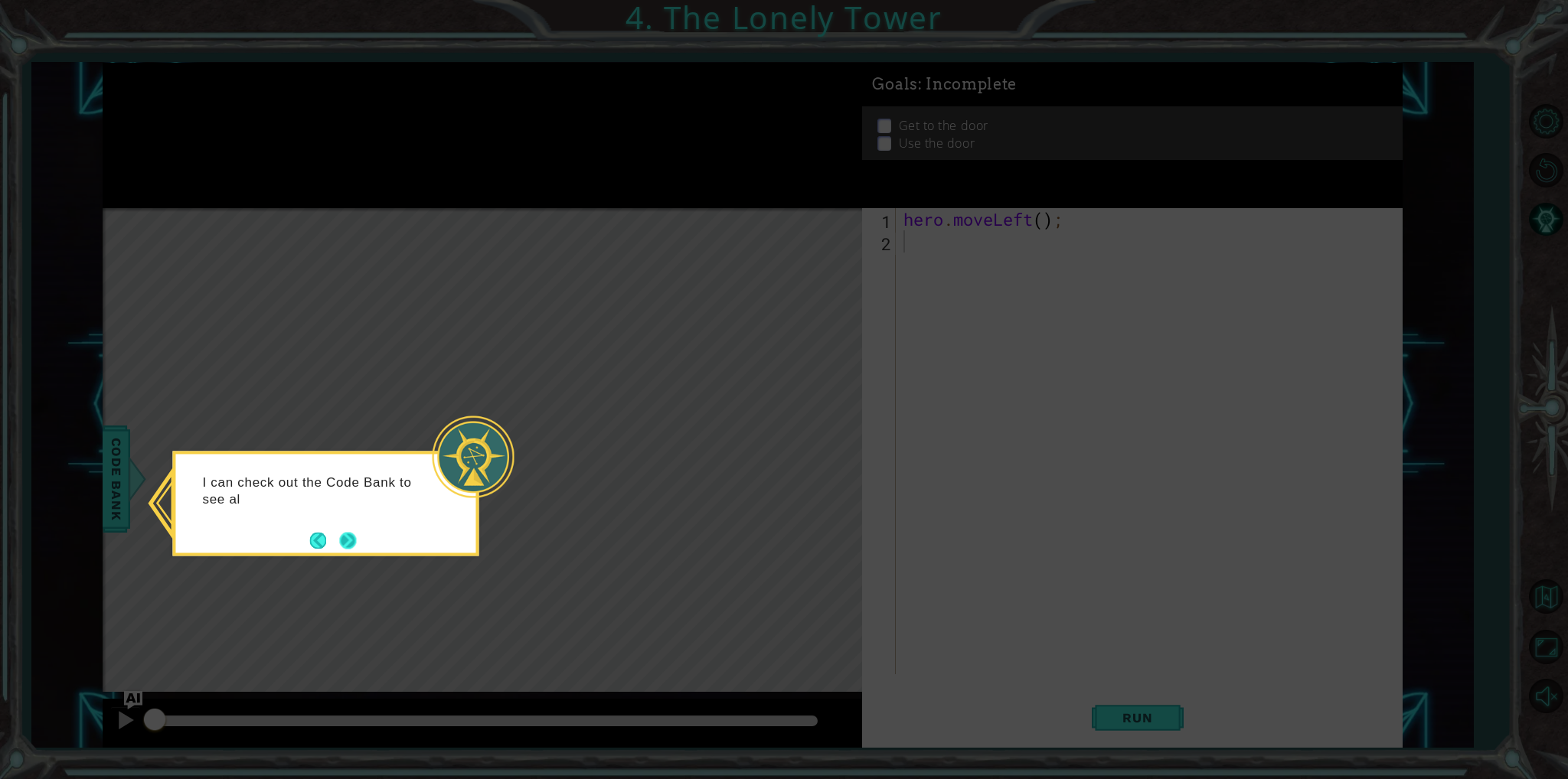
click at [344, 535] on button "Next" at bounding box center [347, 540] width 17 height 17
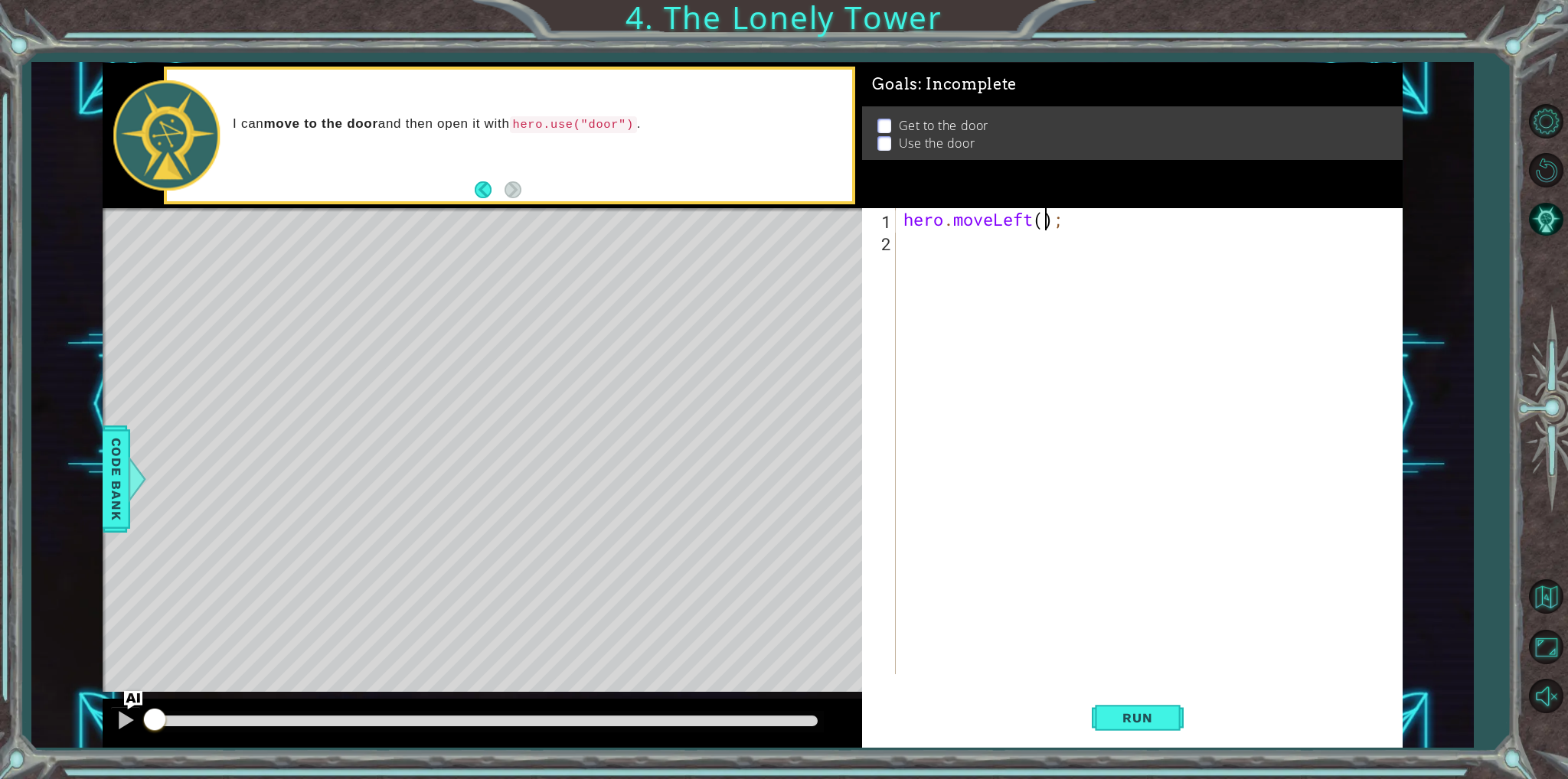
click at [1043, 225] on div "hero . moveLeft ( ) ;" at bounding box center [1152, 463] width 504 height 510
type textarea "hero.moveLeft(2);"
click at [933, 237] on div "hero . moveLeft ( 2 ) ;" at bounding box center [1152, 463] width 504 height 510
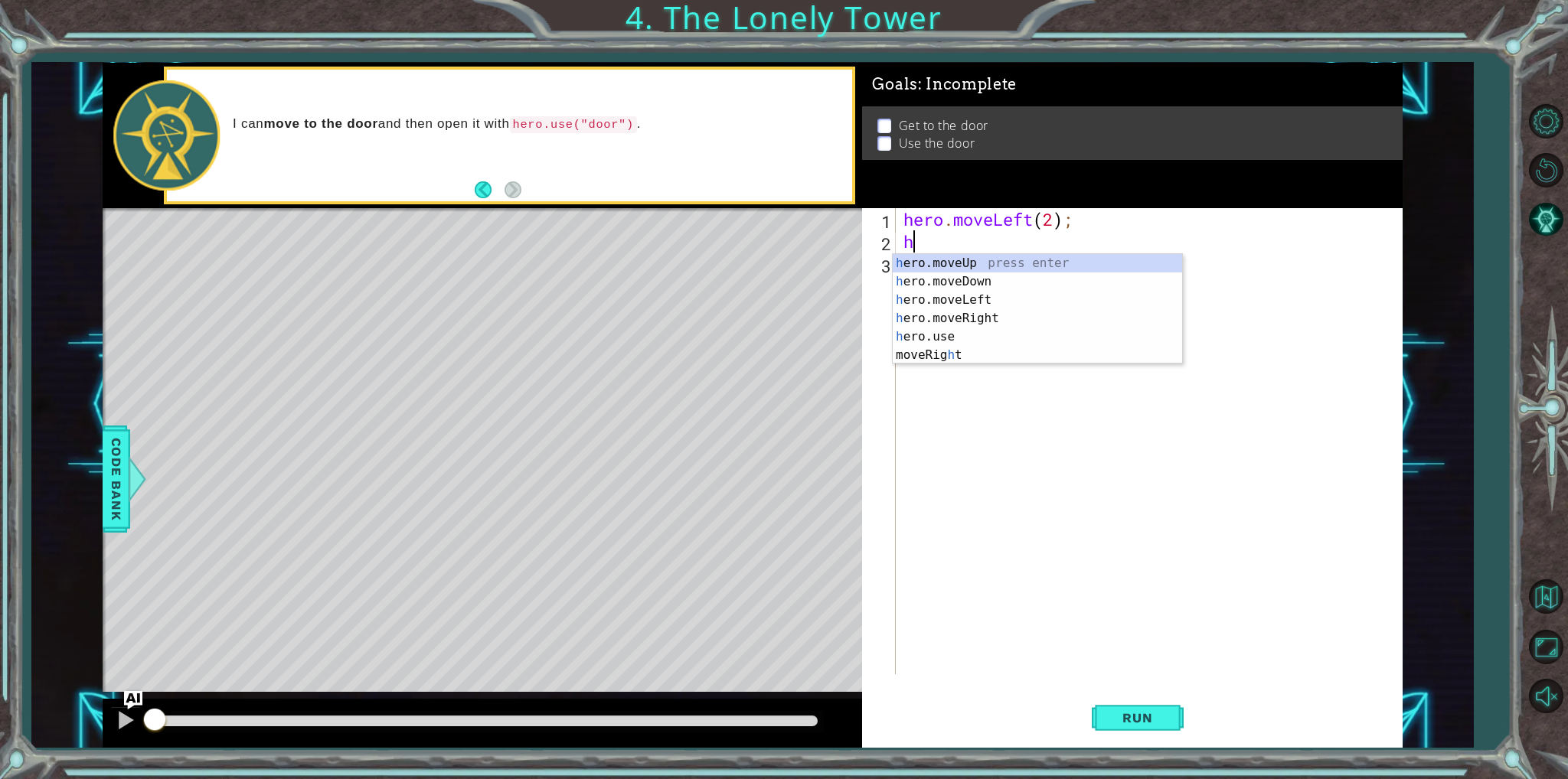
type textarea "he"
click at [940, 264] on div "he ro.moveUp press enter he ro.moveDown press enter he ro.moveLeft press enter …" at bounding box center [1037, 319] width 290 height 129
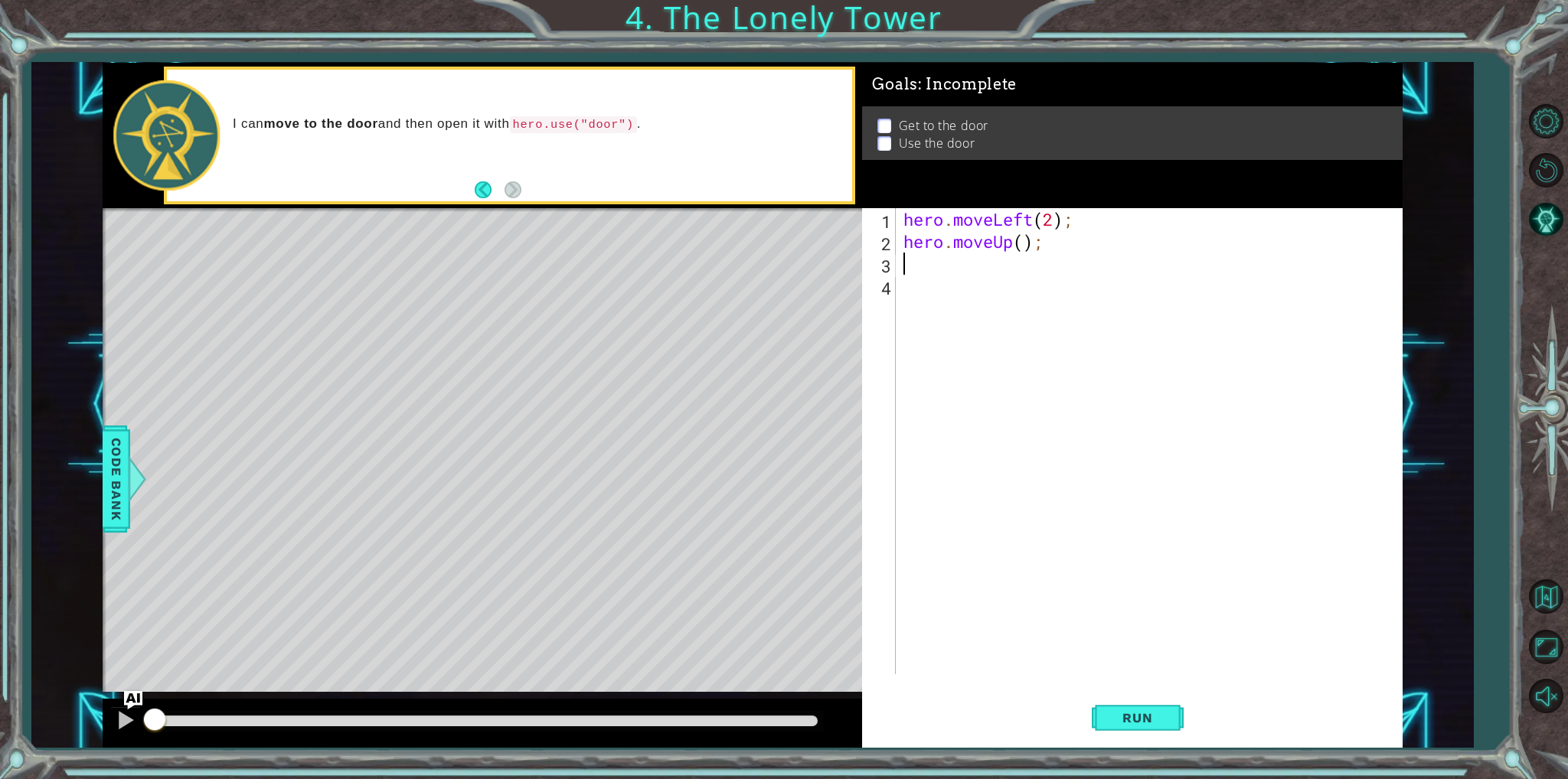
click at [1028, 241] on div "hero . moveLeft ( 2 ) ; hero . moveUp ( ) ;" at bounding box center [1152, 463] width 504 height 510
type textarea "hero.moveUp(2);"
click at [971, 267] on div "hero . moveLeft ( 2 ) ; hero . moveUp ( 2 ) ;" at bounding box center [1152, 463] width 504 height 510
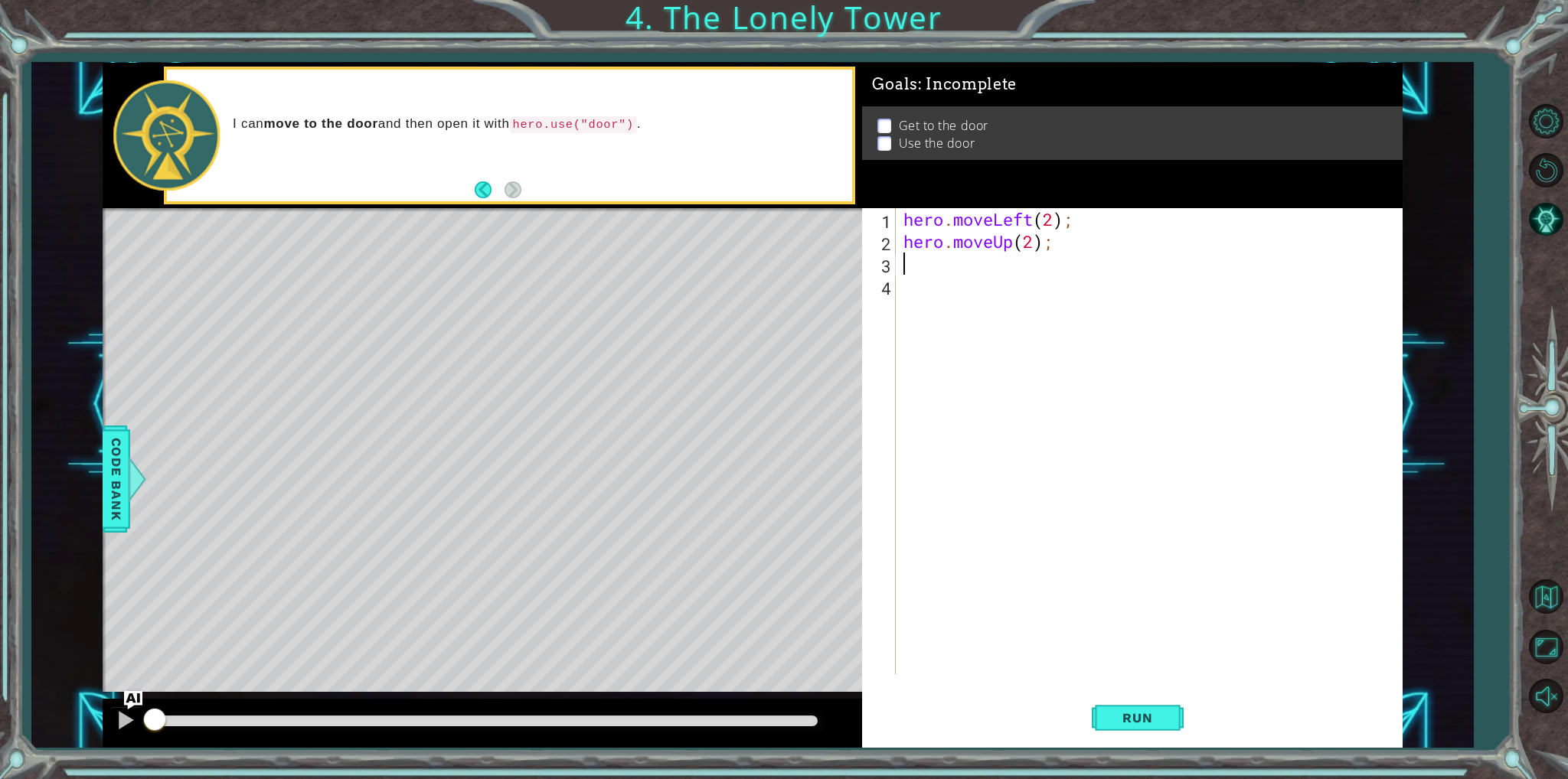
type textarea "h"
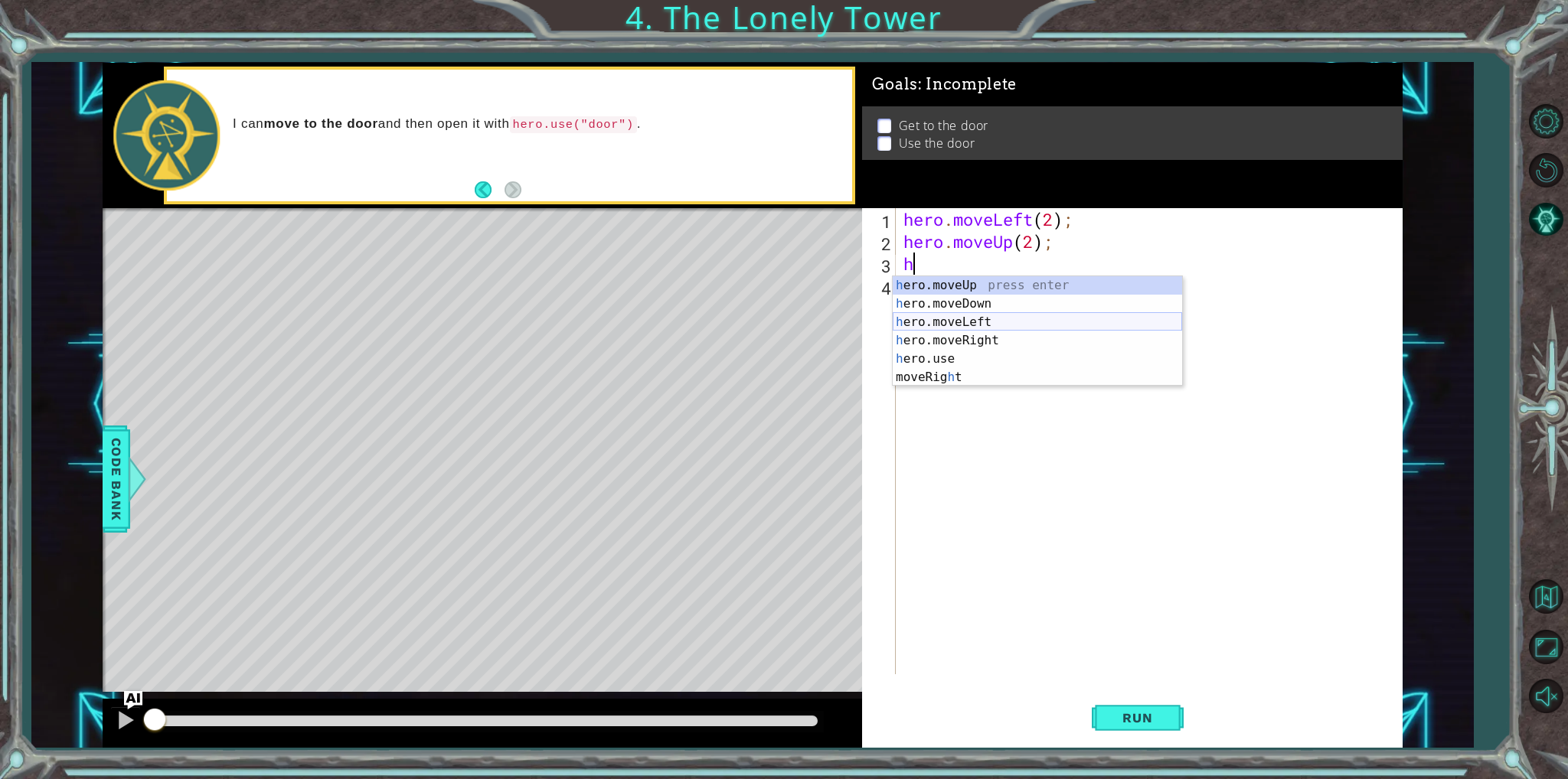
click at [949, 331] on div "h ero.moveUp press enter h ero.moveDown press enter h ero.moveLeft press enter …" at bounding box center [1037, 349] width 290 height 147
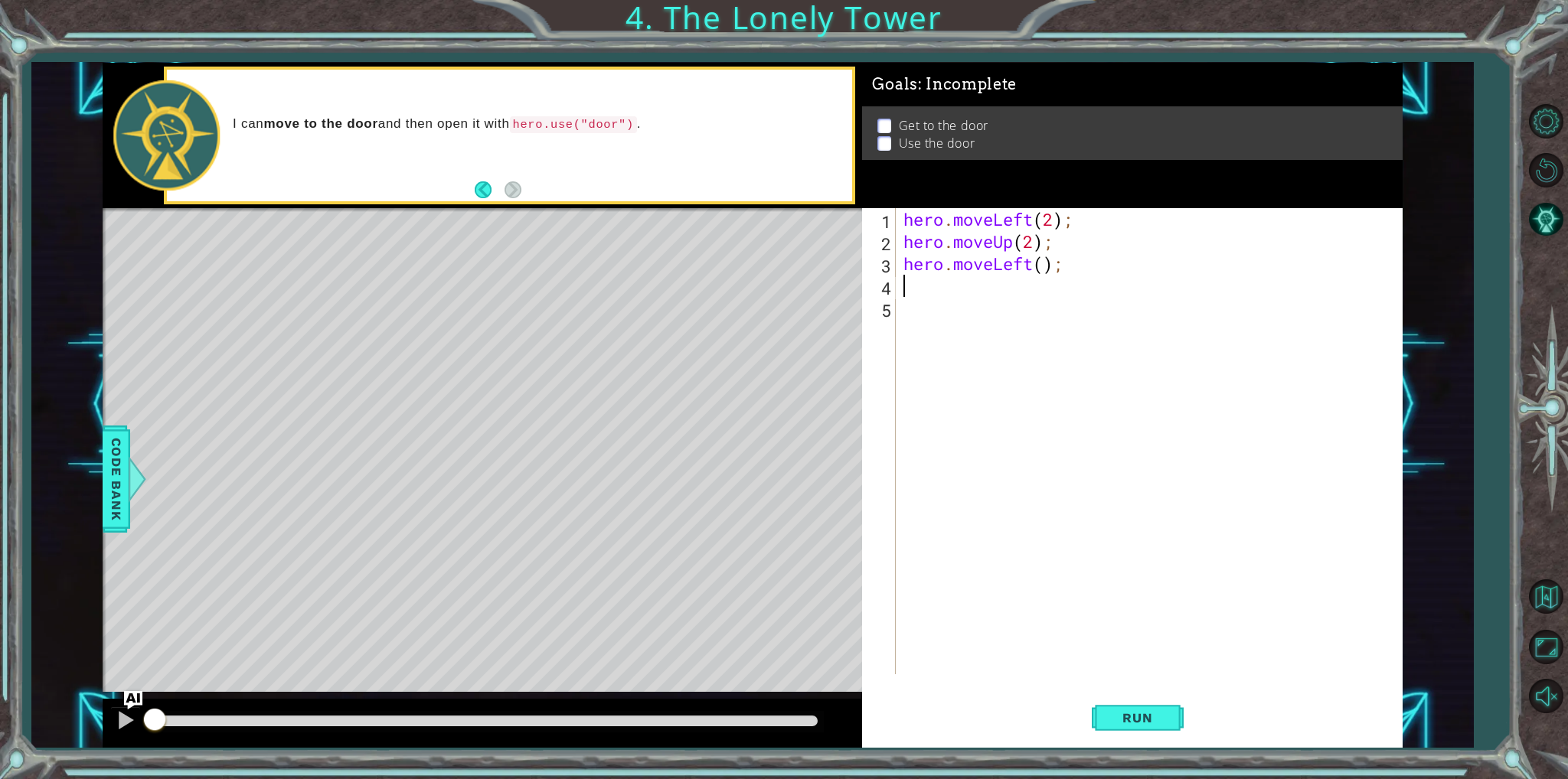
click at [1043, 261] on div "hero . moveLeft ( 2 ) ; hero . moveUp ( 2 ) ; hero . moveLeft ( ) ;" at bounding box center [1152, 463] width 504 height 510
type textarea "hero.moveLeft(2);"
click at [925, 276] on div "hero . moveLeft ( 2 ) ; hero . moveUp ( 2 ) ; hero . moveLeft ( 2 ) ;" at bounding box center [1152, 463] width 504 height 510
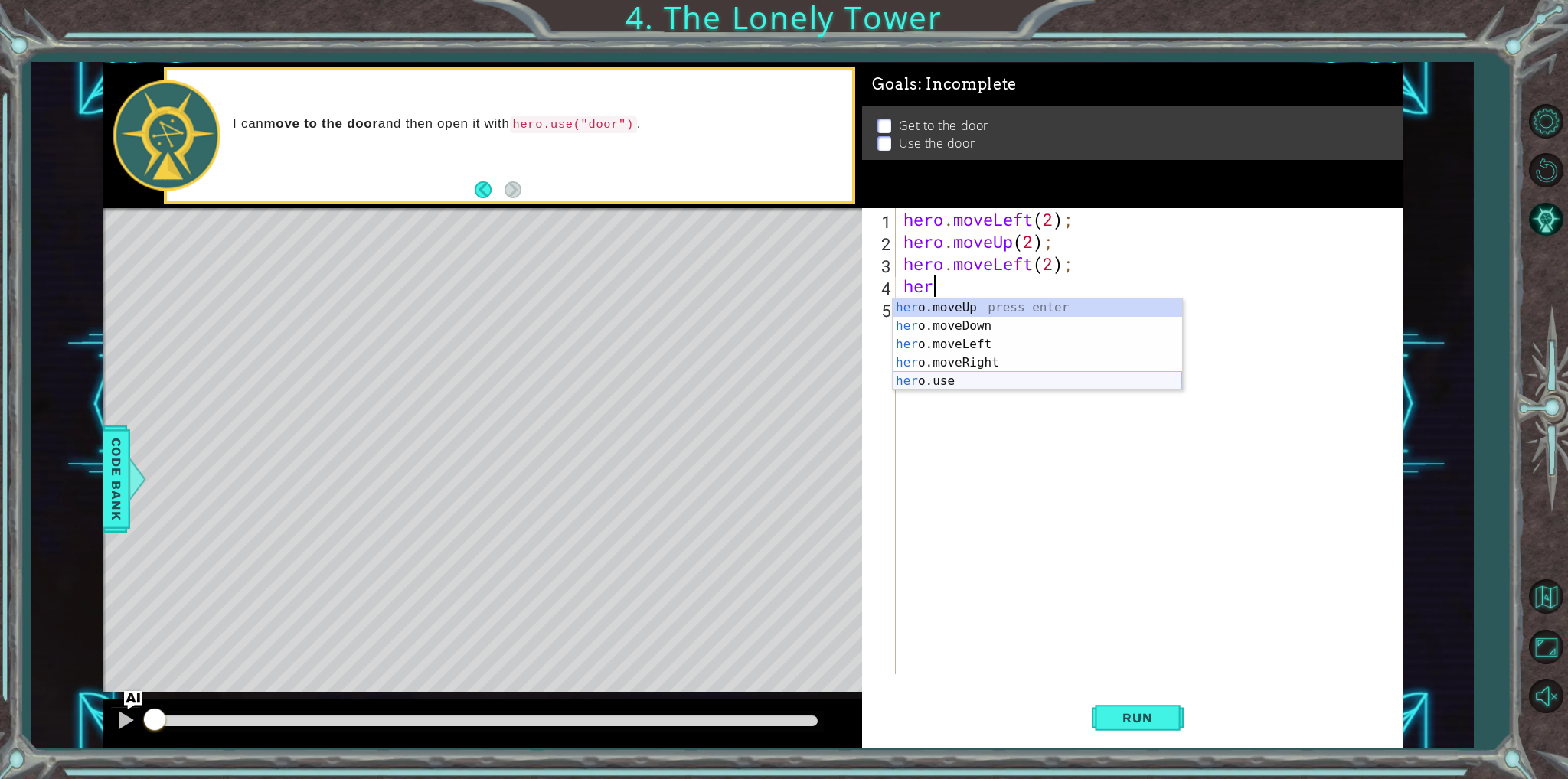
click at [985, 374] on div "her o.moveUp press enter her o.moveDown press enter her o.moveLeft press enter …" at bounding box center [1037, 363] width 290 height 129
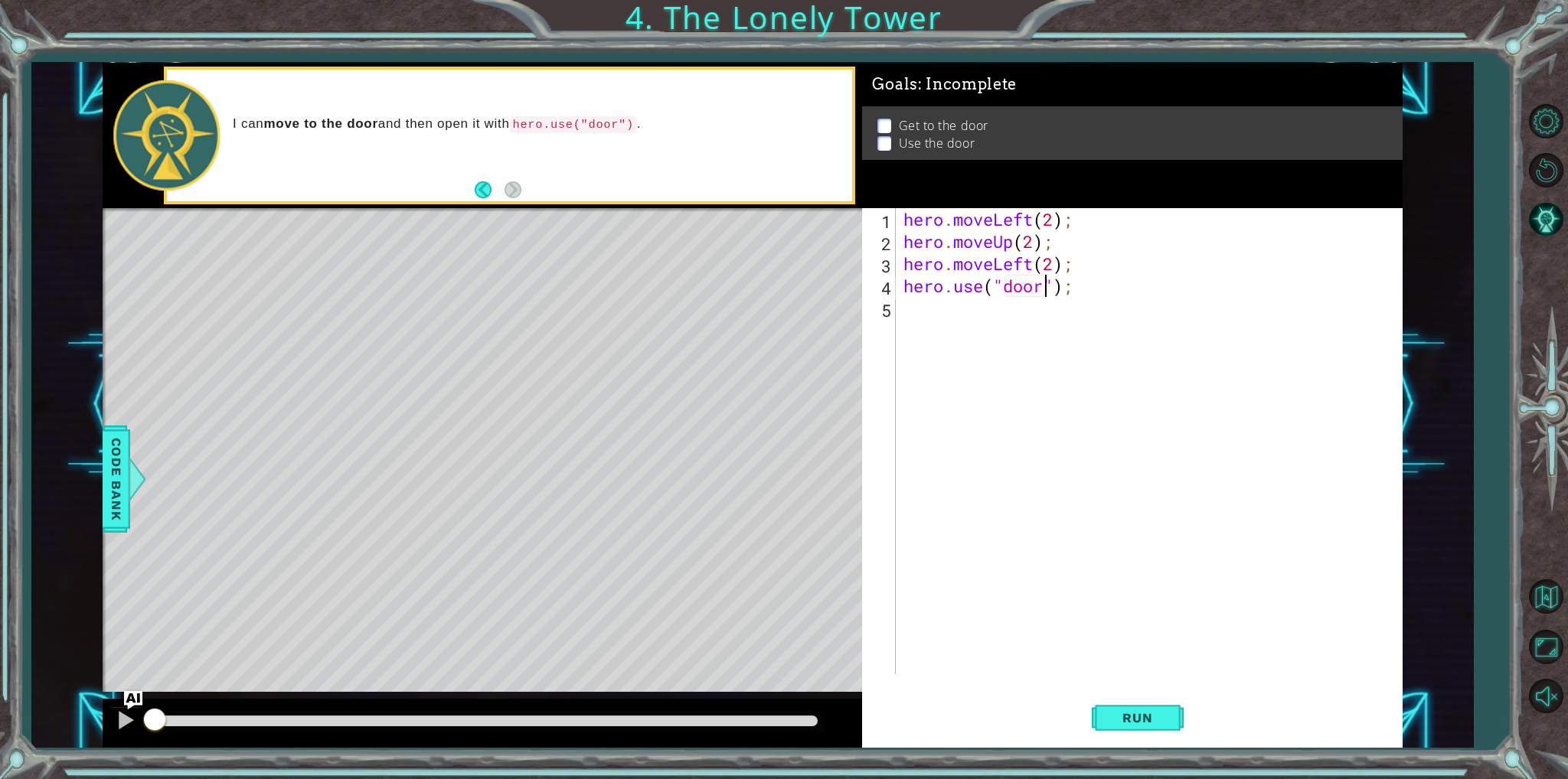
scroll to position [0, 6]
click at [1157, 711] on span "Run" at bounding box center [1137, 718] width 60 height 15
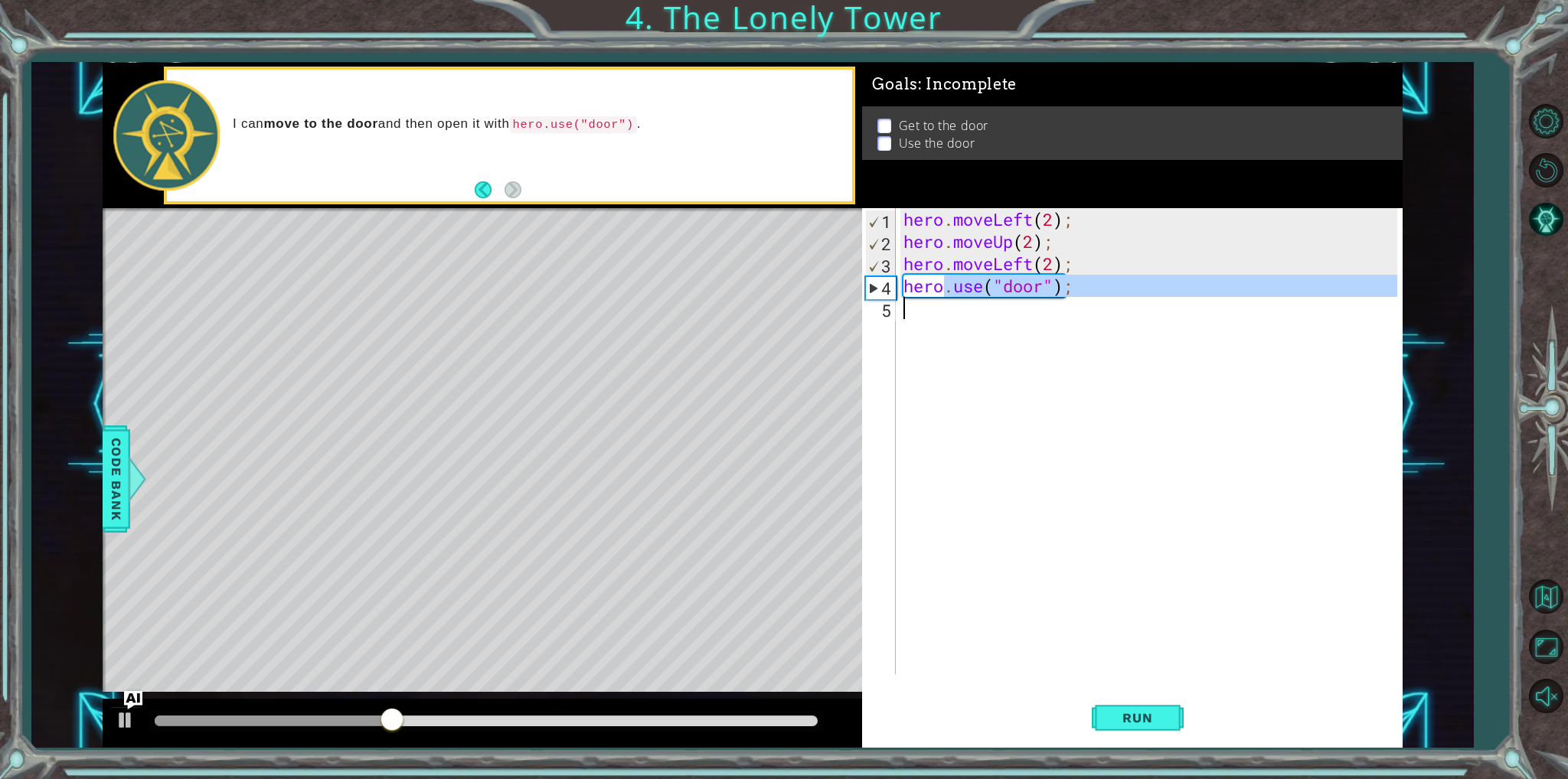
drag, startPoint x: 941, startPoint y: 292, endPoint x: 928, endPoint y: 335, distance: 44.9
click at [928, 335] on div "hero . moveLeft ( 2 ) ; hero . moveUp ( 2 ) ; hero . moveLeft ( 2 ) ; hero . us…" at bounding box center [1152, 463] width 504 height 510
click at [907, 294] on div "hero . moveLeft ( 2 ) ; hero . moveUp ( 2 ) ; hero . moveLeft ( 2 ) ; hero . us…" at bounding box center [1152, 463] width 504 height 510
drag, startPoint x: 907, startPoint y: 294, endPoint x: 1088, endPoint y: 302, distance: 181.2
click at [1088, 302] on div "hero . moveLeft ( 2 ) ; hero . moveUp ( 2 ) ; hero . moveLeft ( 2 ) ; hero . us…" at bounding box center [1152, 463] width 504 height 510
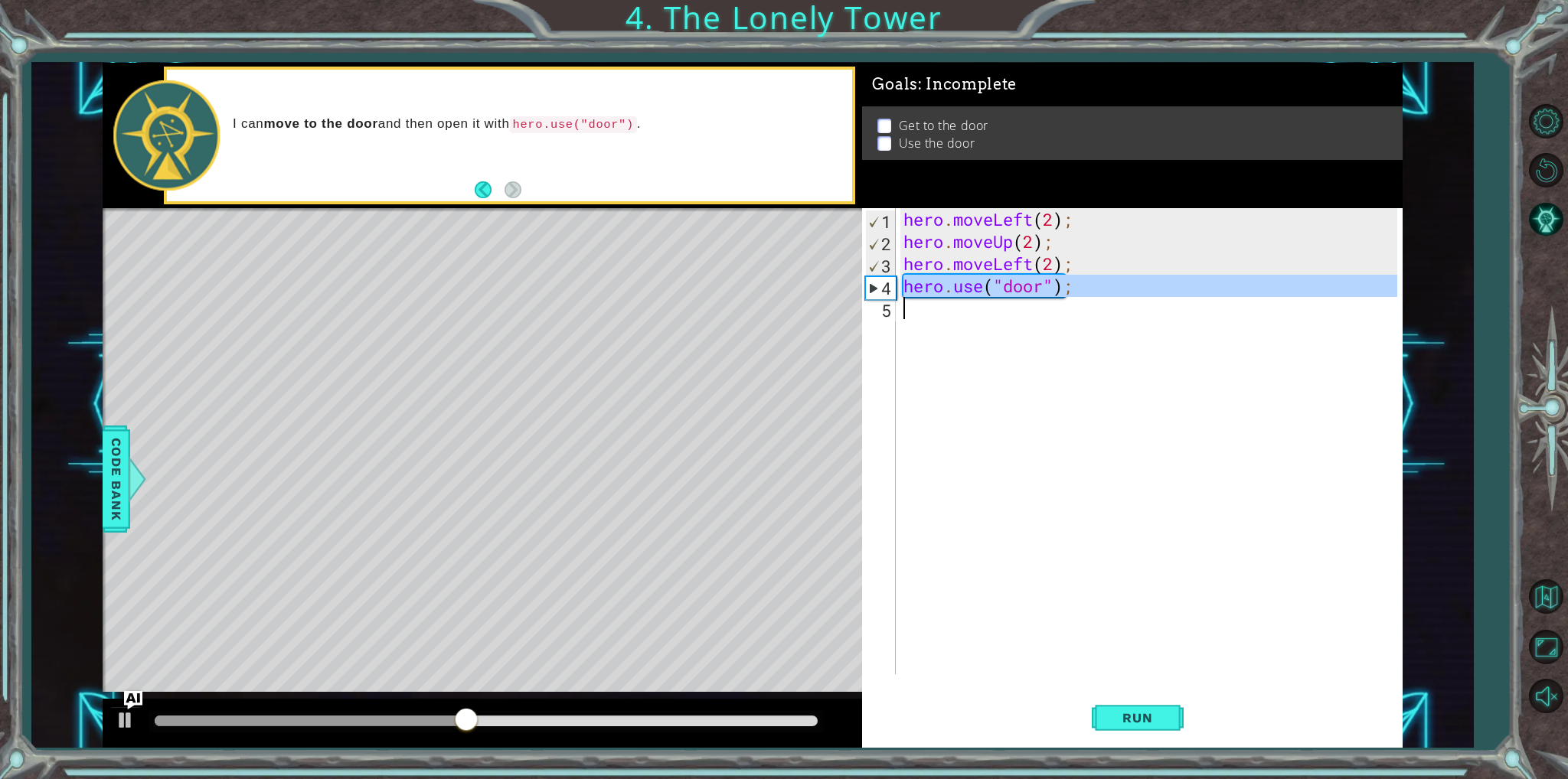
type textarea "hero.use("door");"
paste textarea "Code Area"
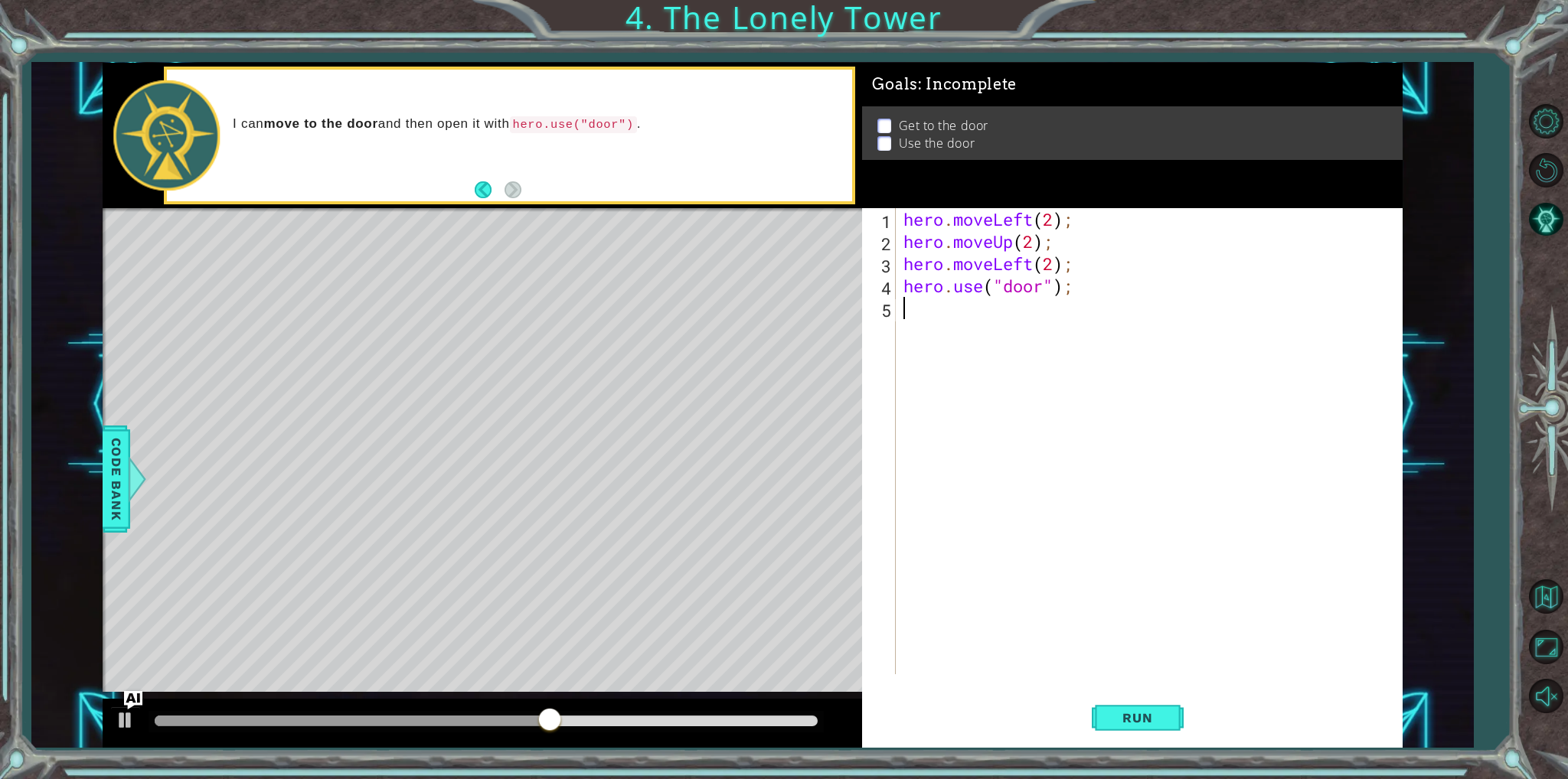
scroll to position [0, 0]
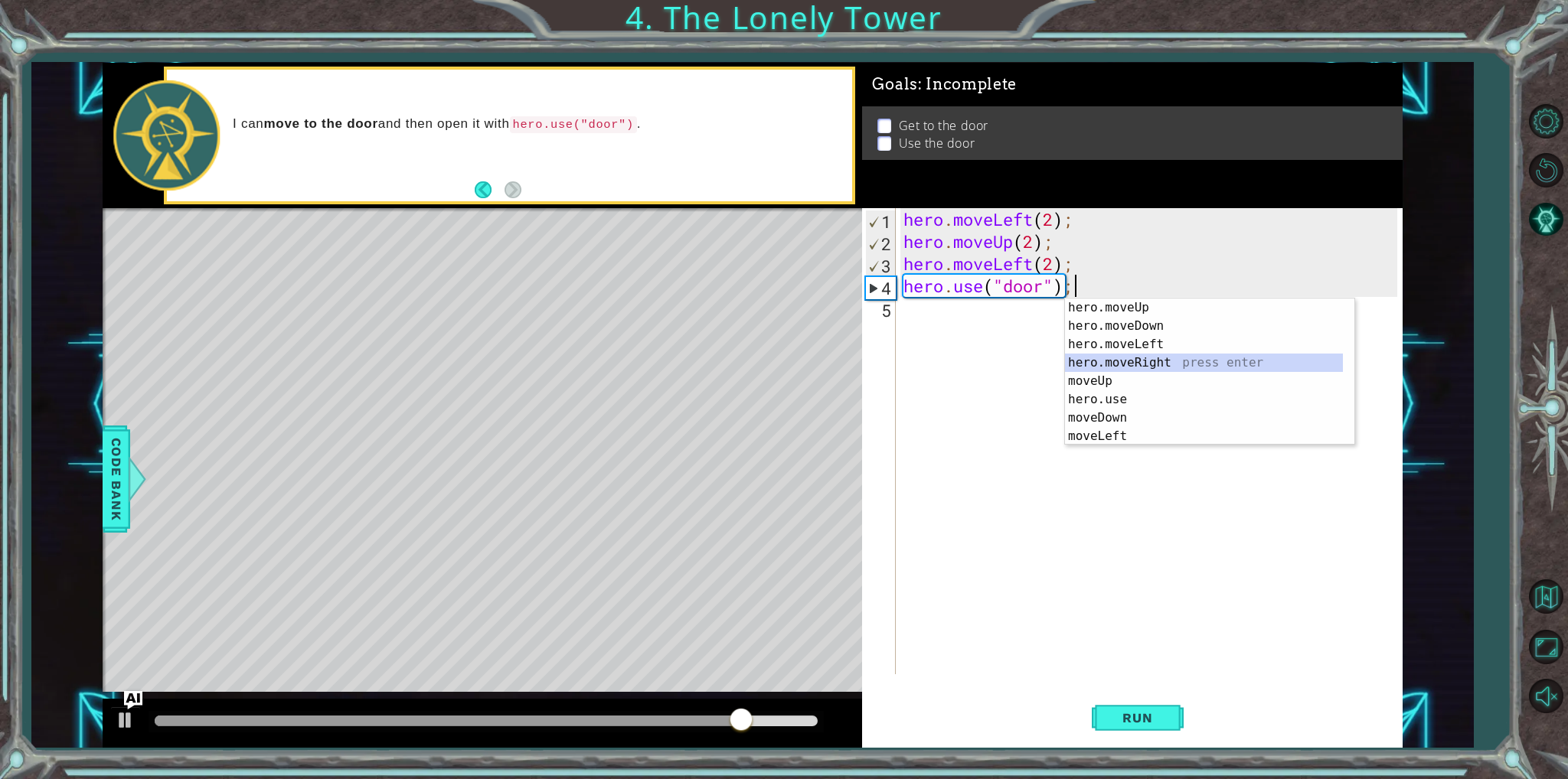
click at [1098, 356] on div "hero.moveUp press enter hero.moveDown press enter hero.moveLeft press enter her…" at bounding box center [1204, 390] width 278 height 183
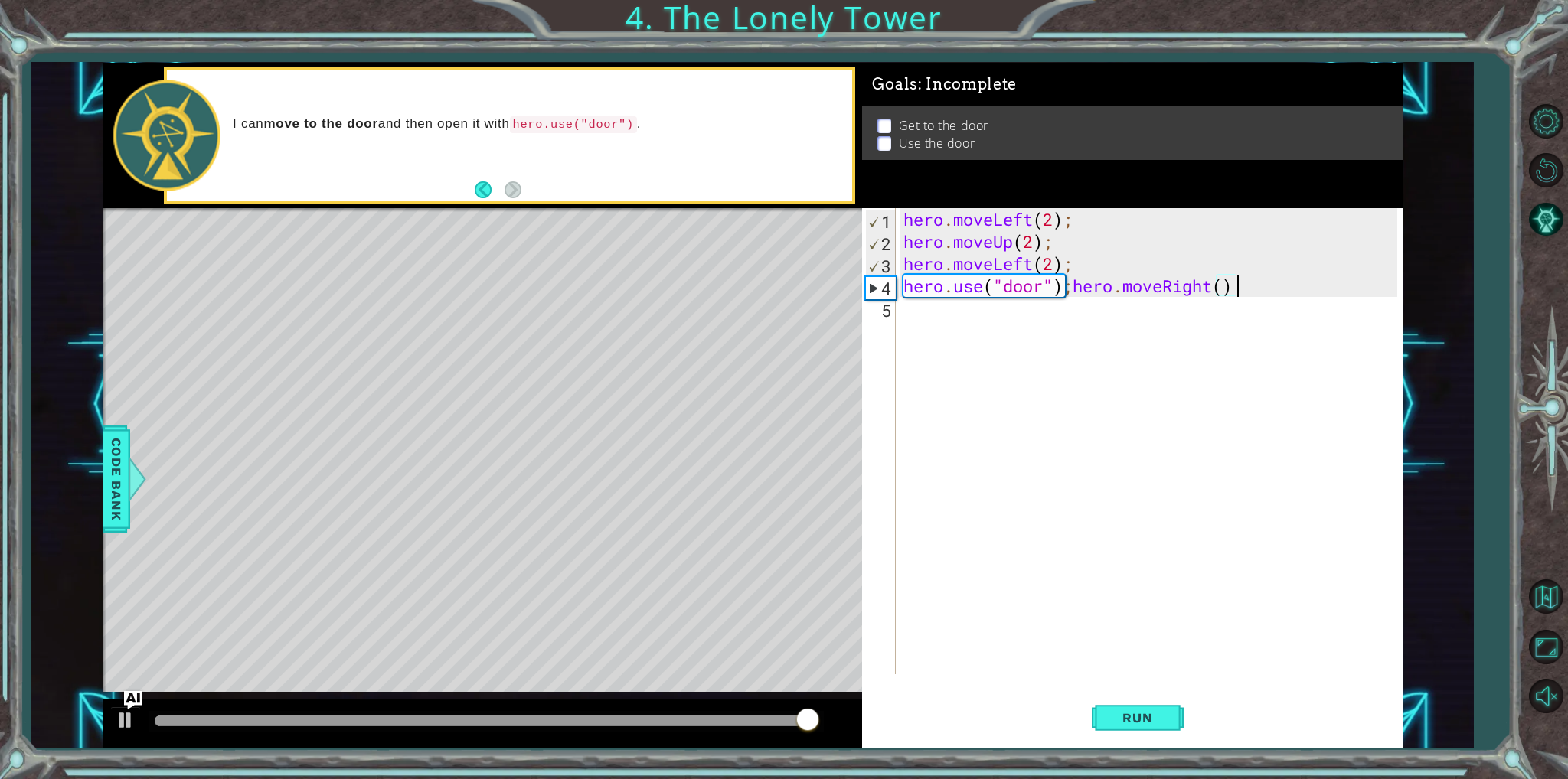
click at [1051, 268] on div "hero . moveLeft ( 2 ) ; hero . moveUp ( 2 ) ; hero . moveLeft ( 2 ) ; hero . us…" at bounding box center [1152, 463] width 504 height 510
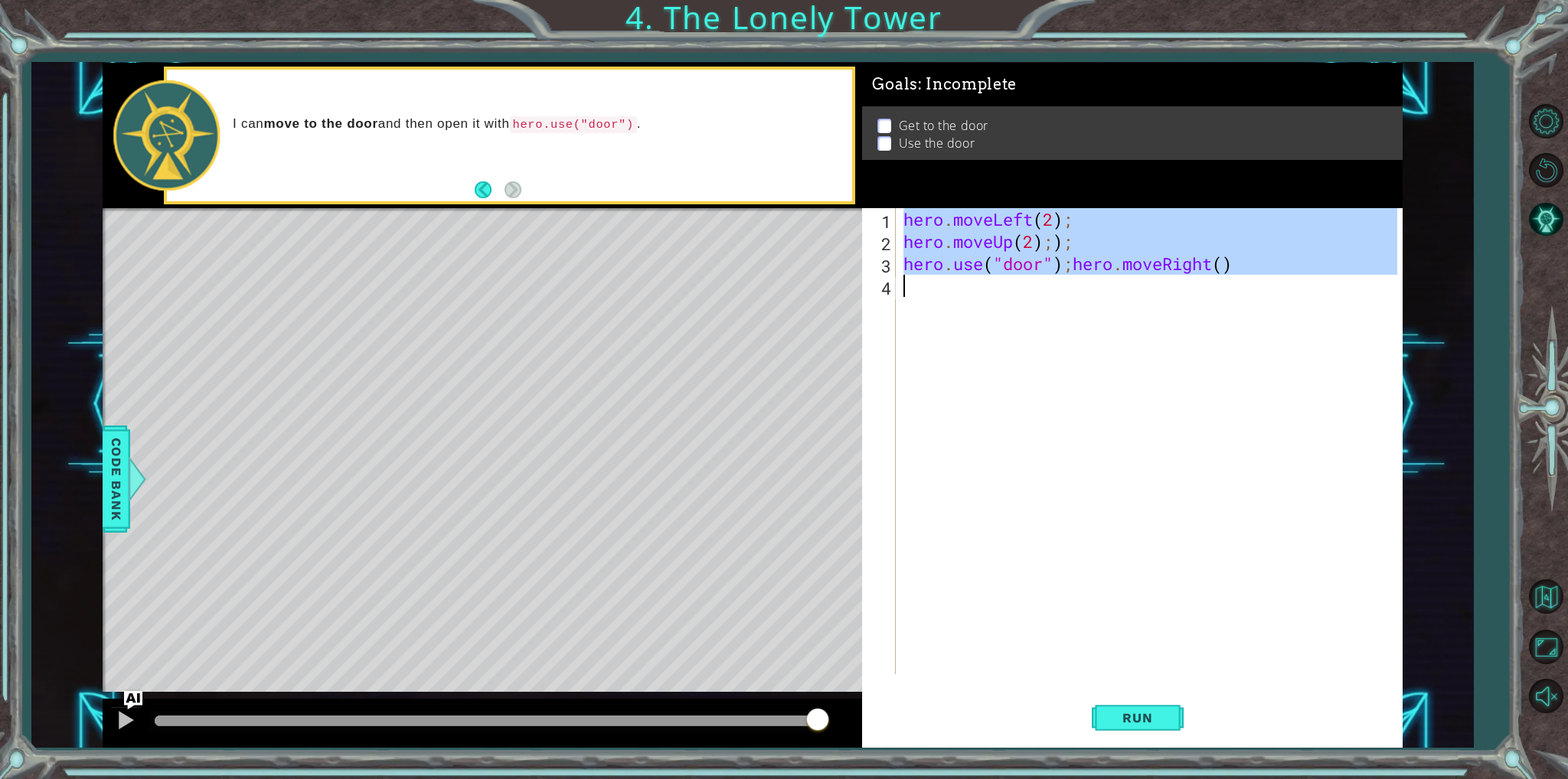
drag, startPoint x: 902, startPoint y: 218, endPoint x: 1190, endPoint y: 295, distance: 298.1
click at [1190, 295] on div "hero . moveLeft ( 2 ) ; hero . moveUp ( 2 ) ; ) ; hero . use ( "door" ) ; hero …" at bounding box center [1152, 463] width 504 height 510
type textarea "hero.use("door");hero.moveRight()"
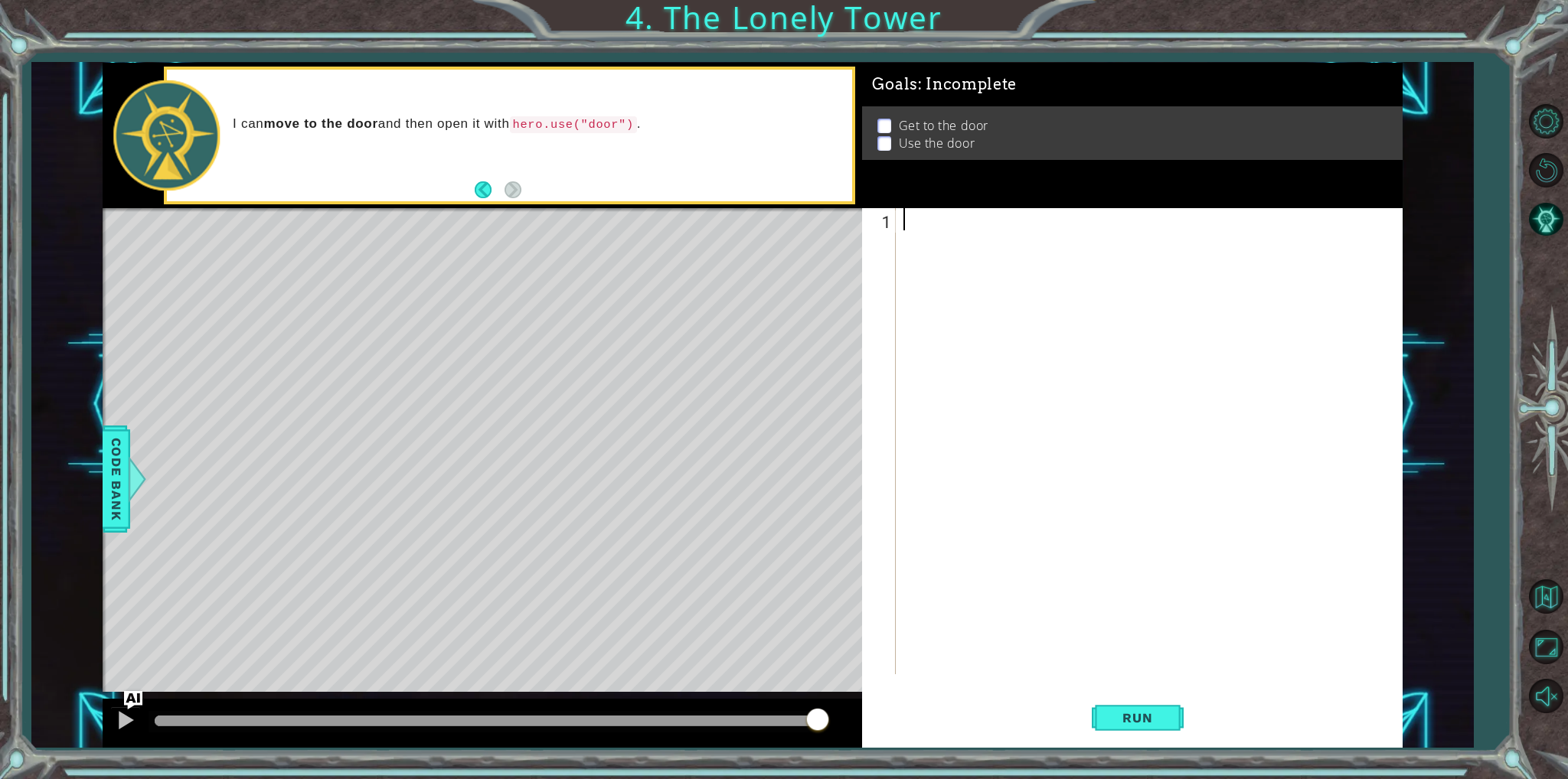
type textarea "h"
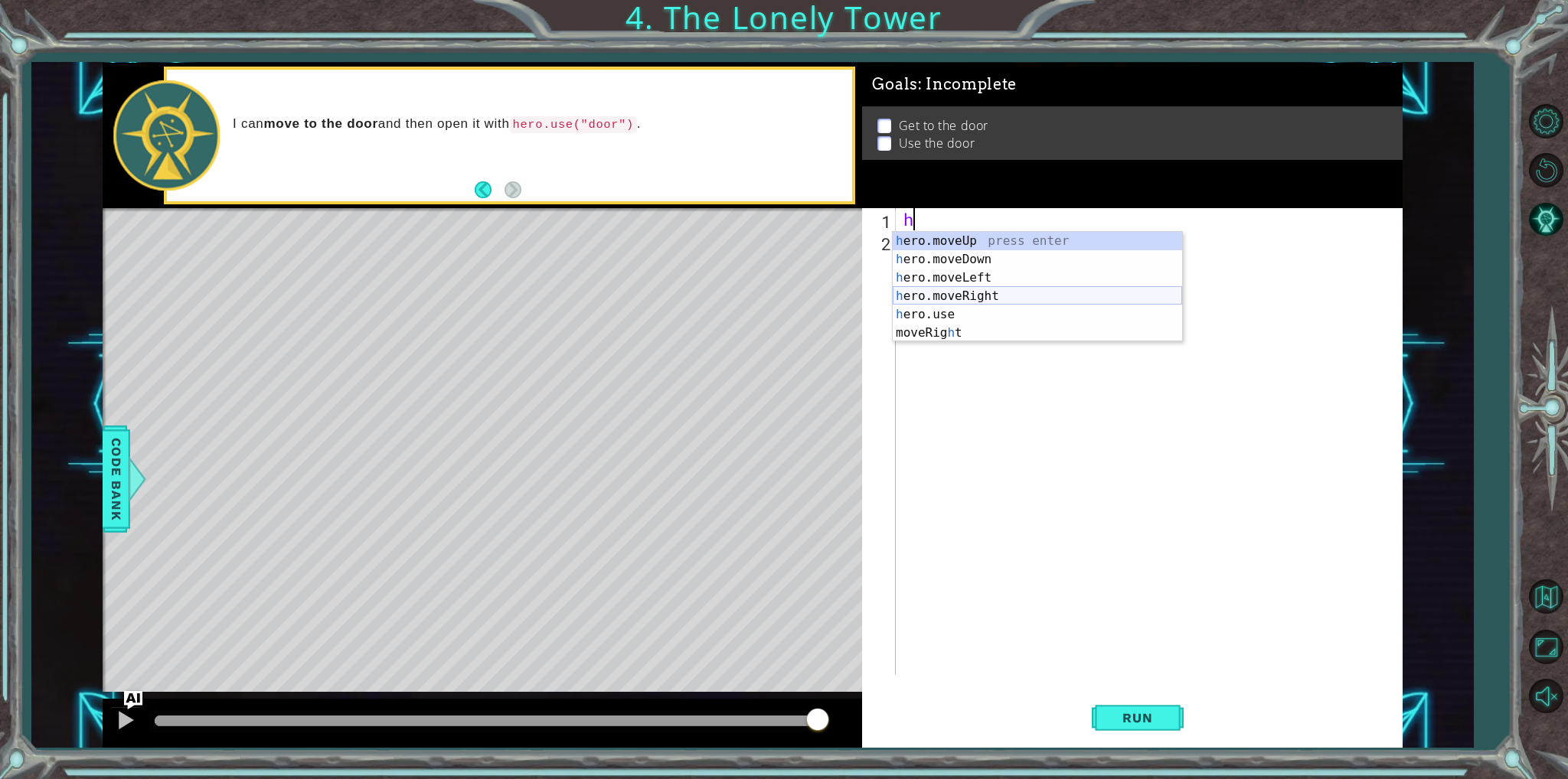
click at [1096, 302] on div "h ero.moveUp press enter h ero.moveDown press enter h ero.moveLeft press enter …" at bounding box center [1037, 305] width 290 height 147
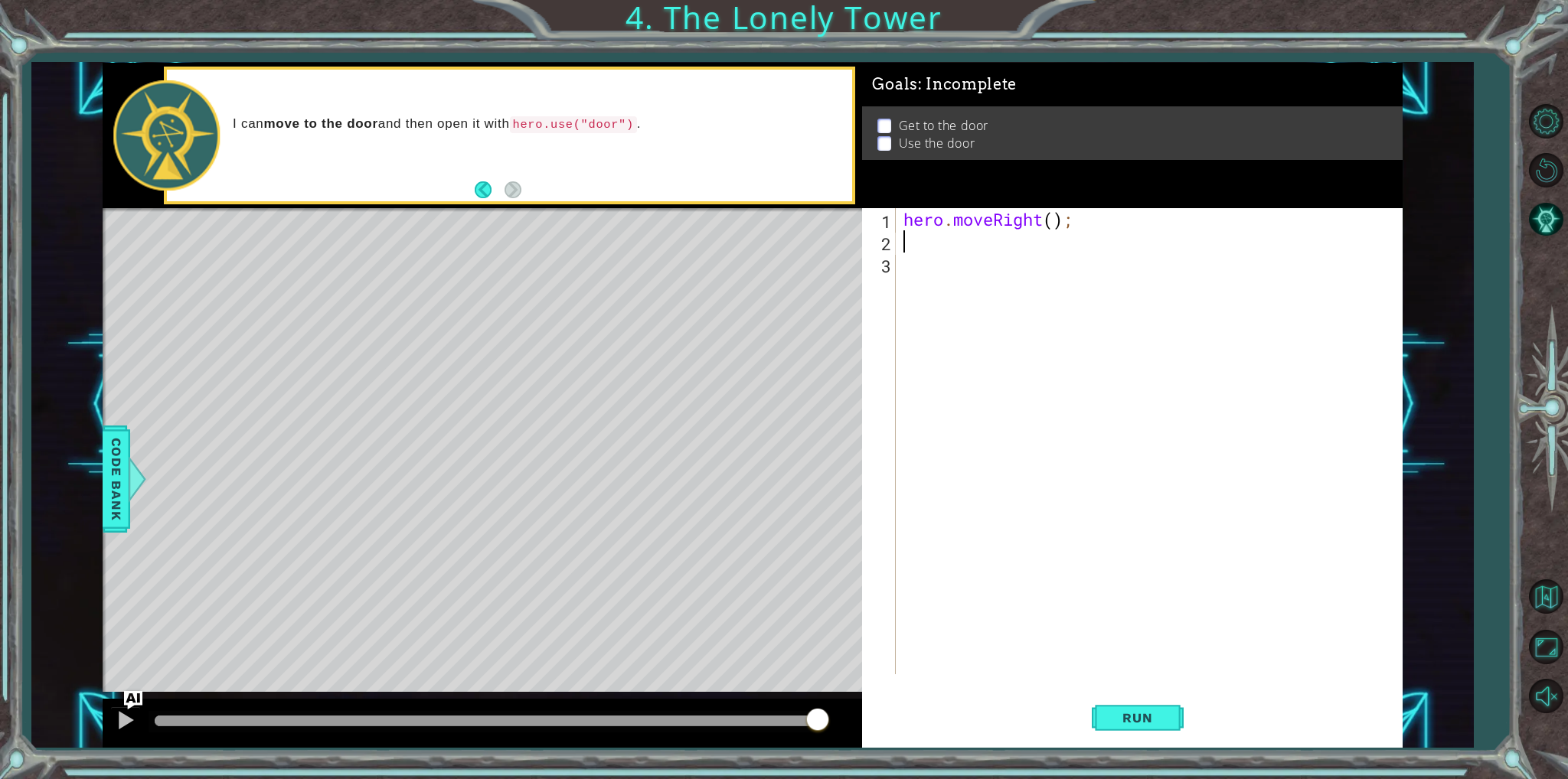
click at [1057, 222] on div "hero . moveRight ( ) ;" at bounding box center [1152, 463] width 504 height 510
type textarea "hero.moveRight(2);"
click at [1052, 240] on div "hero . moveRight ( 2 ) ;" at bounding box center [1152, 463] width 504 height 510
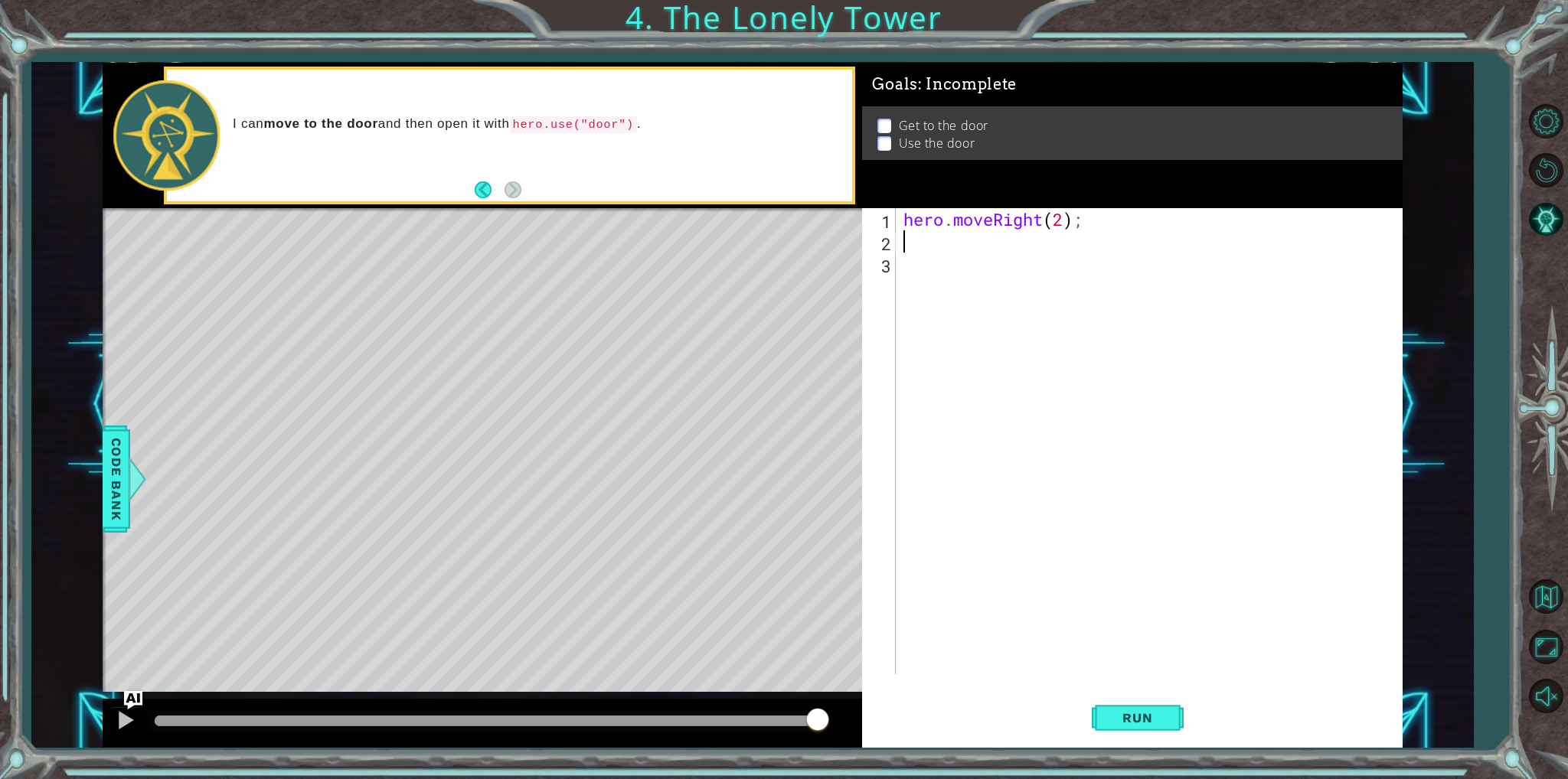
type textarea "h"
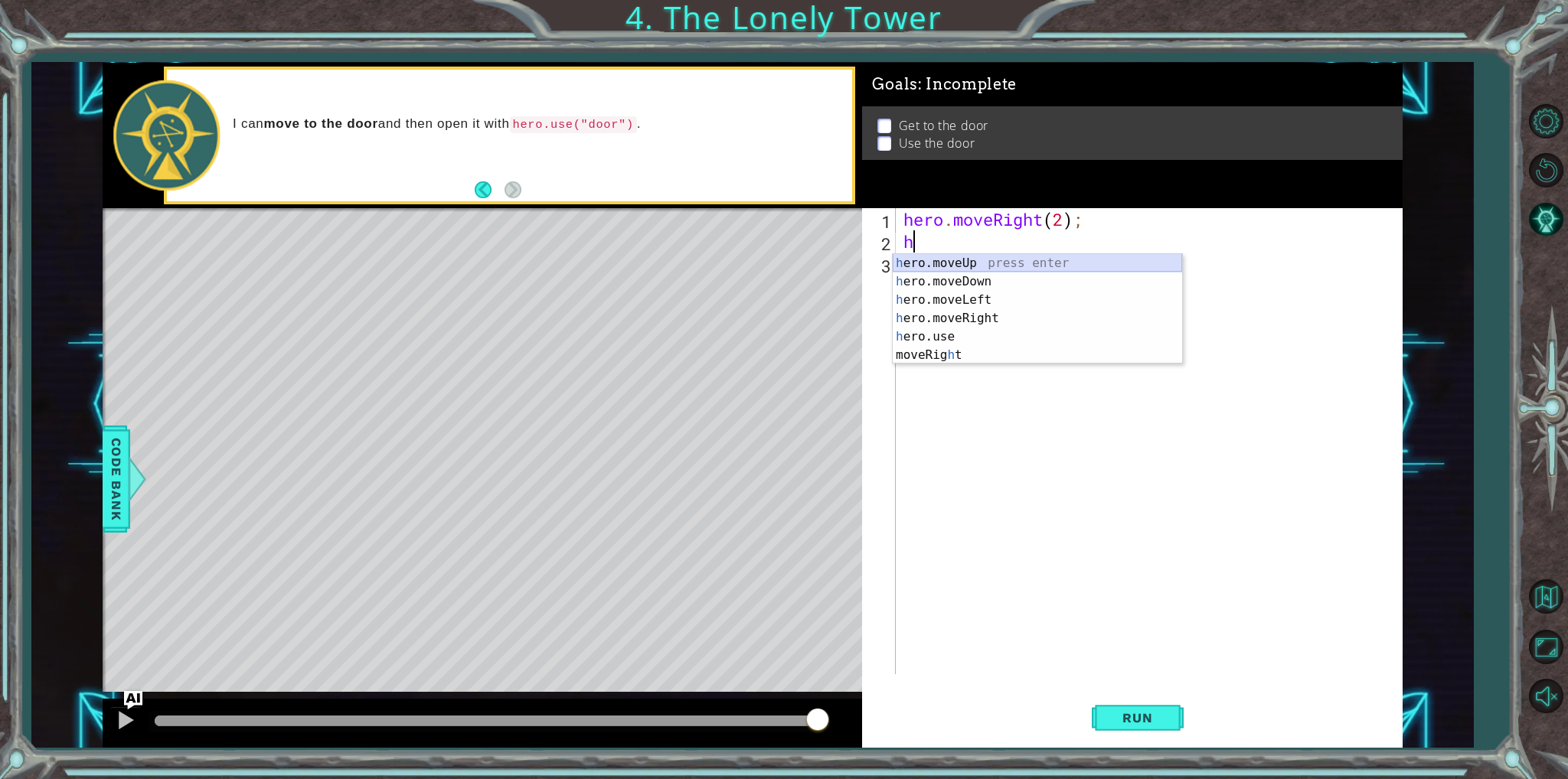
click at [1016, 259] on div "h ero.moveUp press enter h ero.moveDown press enter h ero.moveLeft press enter …" at bounding box center [1037, 327] width 290 height 147
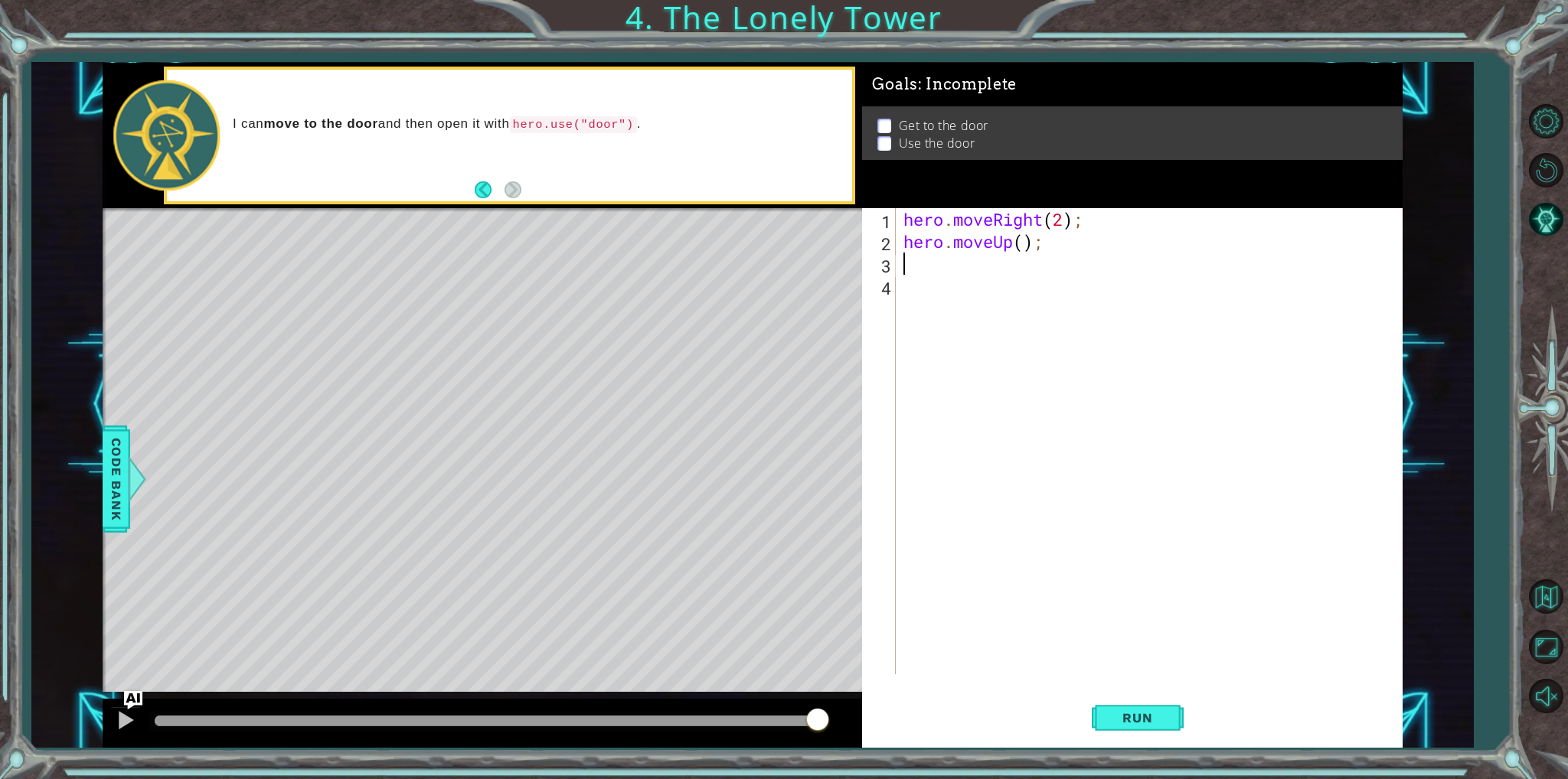
click at [1022, 248] on div "hero . moveRight ( 2 ) ; hero . moveUp ( ) ;" at bounding box center [1152, 463] width 504 height 510
type textarea "hero.moveUp(2);"
click at [952, 261] on div "hero . moveRight ( 2 ) ; hero . moveUp ( 2 ) ;" at bounding box center [1152, 463] width 504 height 510
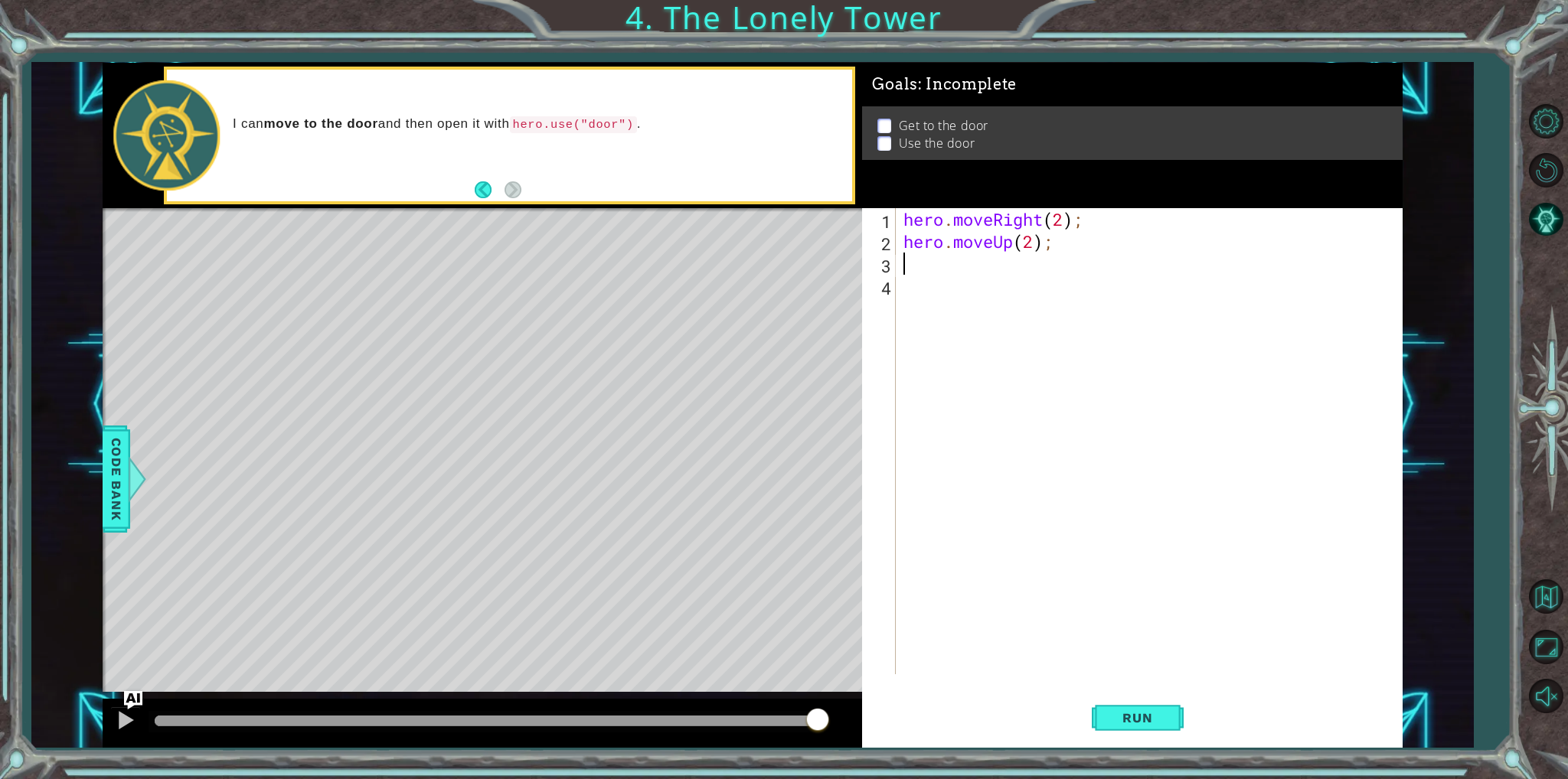
type textarea "h"
click at [947, 313] on div "h ero.moveUp press enter h ero.moveDown press enter h ero.moveLeft press enter …" at bounding box center [1037, 349] width 290 height 147
click at [1041, 264] on div "hero . moveRight ( 2 ) ; hero . moveUp ( 2 ) ; hero . moveLeft ( ) ;" at bounding box center [1152, 463] width 504 height 510
type textarea "hero.moveLeft(2);"
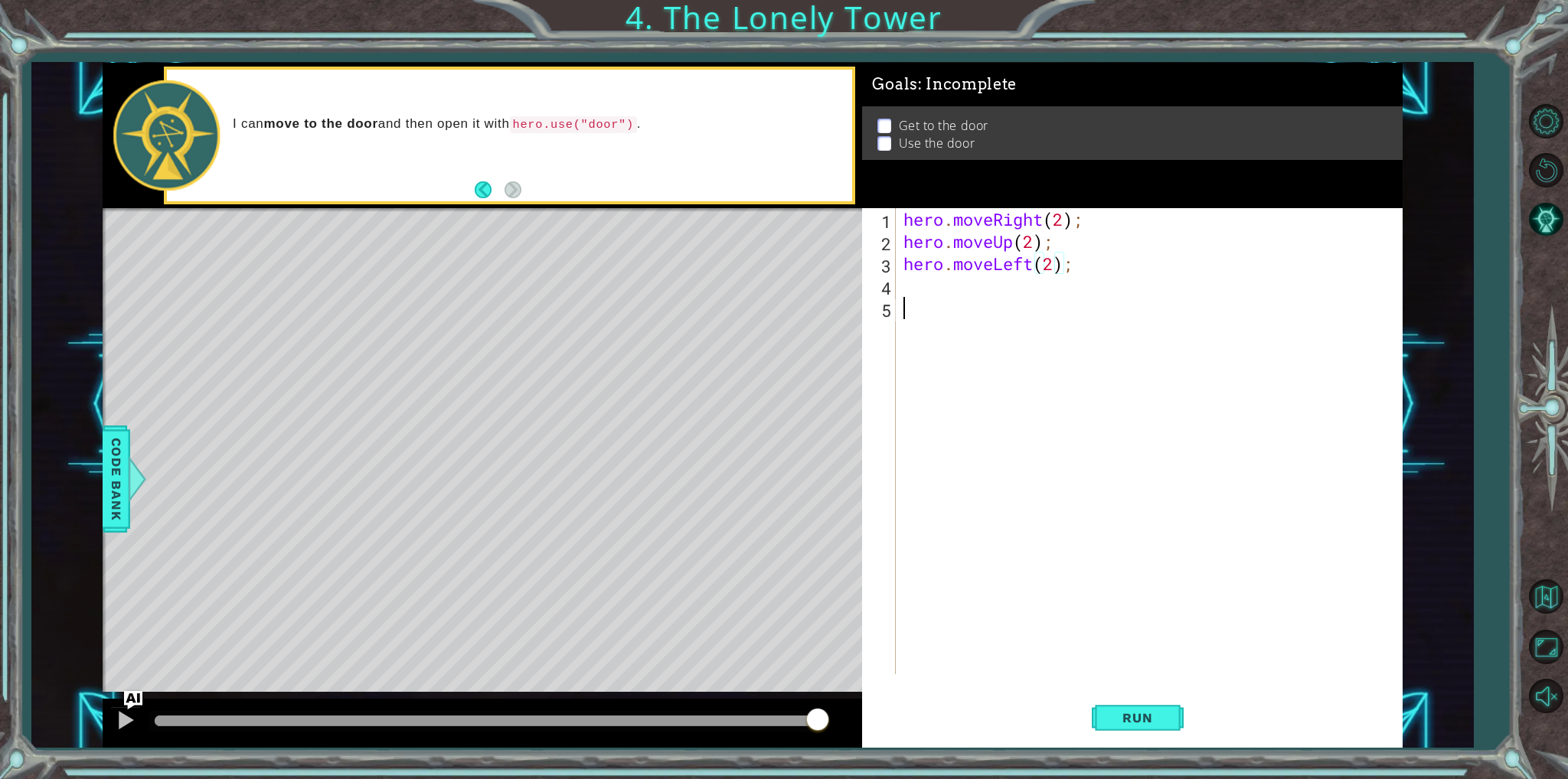
drag, startPoint x: 958, startPoint y: 304, endPoint x: 956, endPoint y: 281, distance: 23.1
click at [958, 297] on div "hero . moveRight ( 2 ) ; hero . moveUp ( 2 ) ; hero . moveLeft ( 2 ) ;" at bounding box center [1152, 463] width 504 height 510
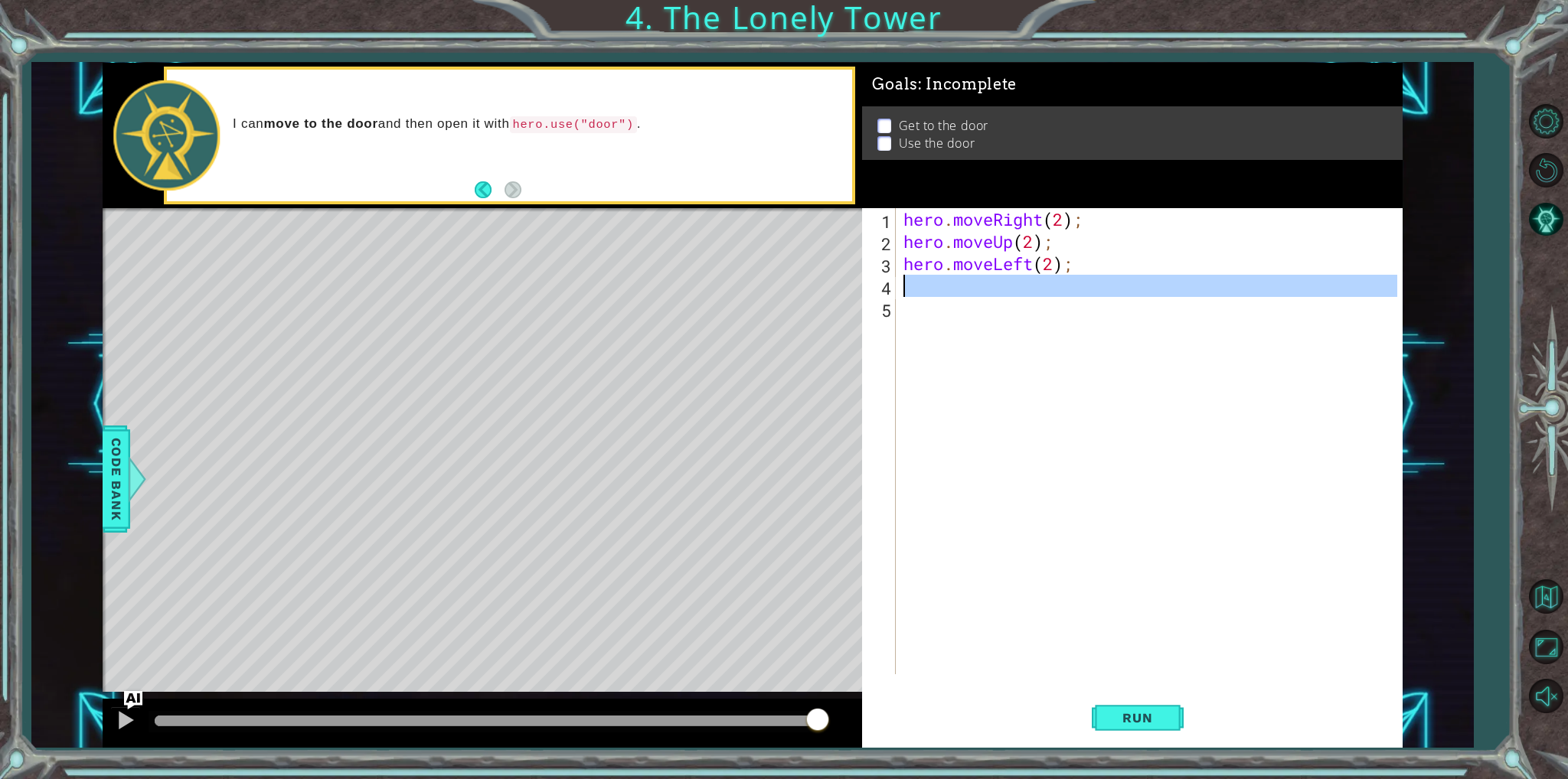
click at [956, 279] on div "hero . moveRight ( 2 ) ; hero . moveUp ( 2 ) ; hero . moveLeft ( 2 ) ;" at bounding box center [1148, 441] width 496 height 466
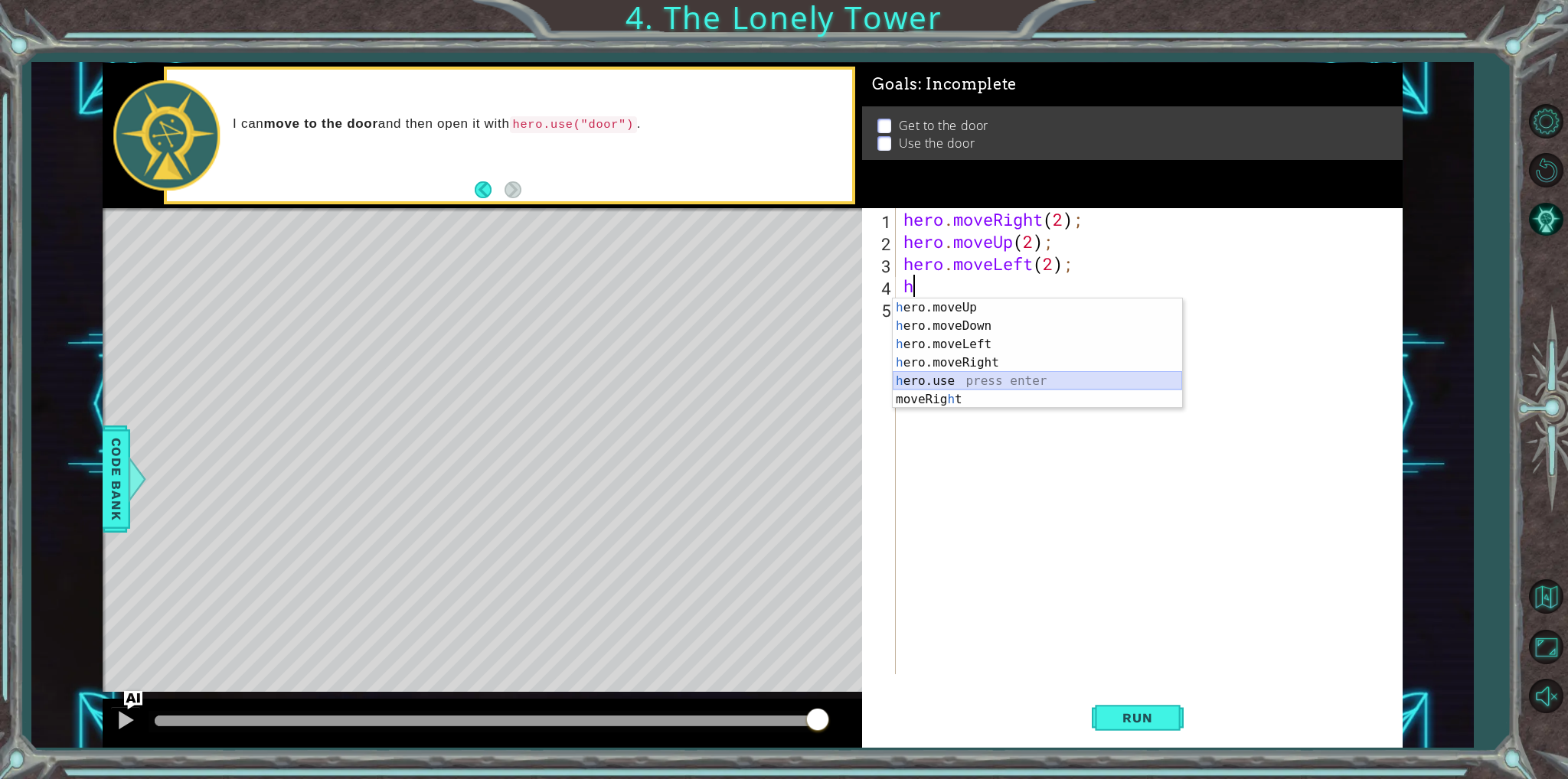
click at [967, 387] on div "h ero.moveUp press enter h ero.moveDown press enter h ero.moveLeft press enter …" at bounding box center [1037, 371] width 290 height 147
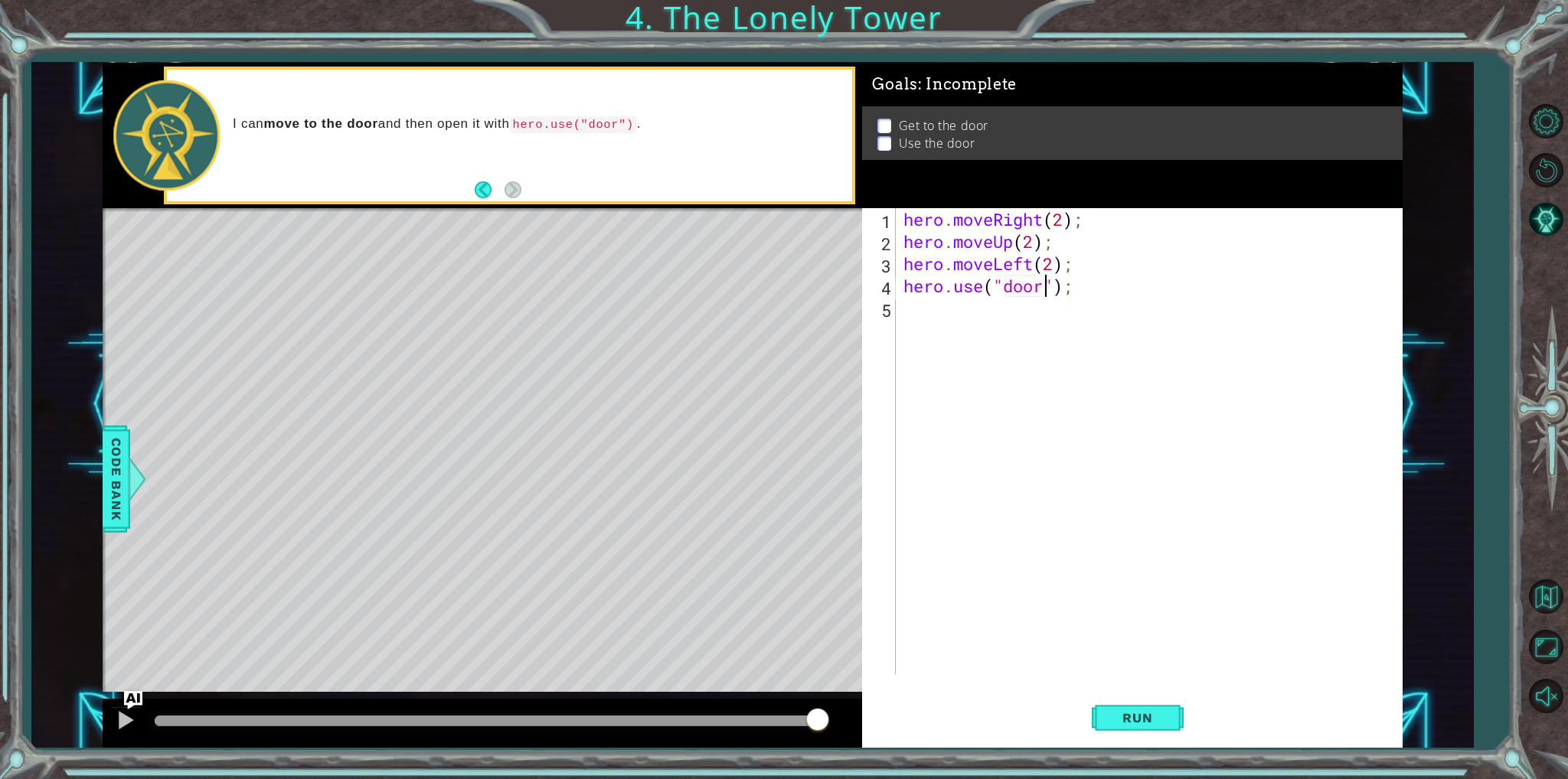
scroll to position [0, 6]
click at [1131, 725] on button "Run" at bounding box center [1138, 718] width 92 height 54
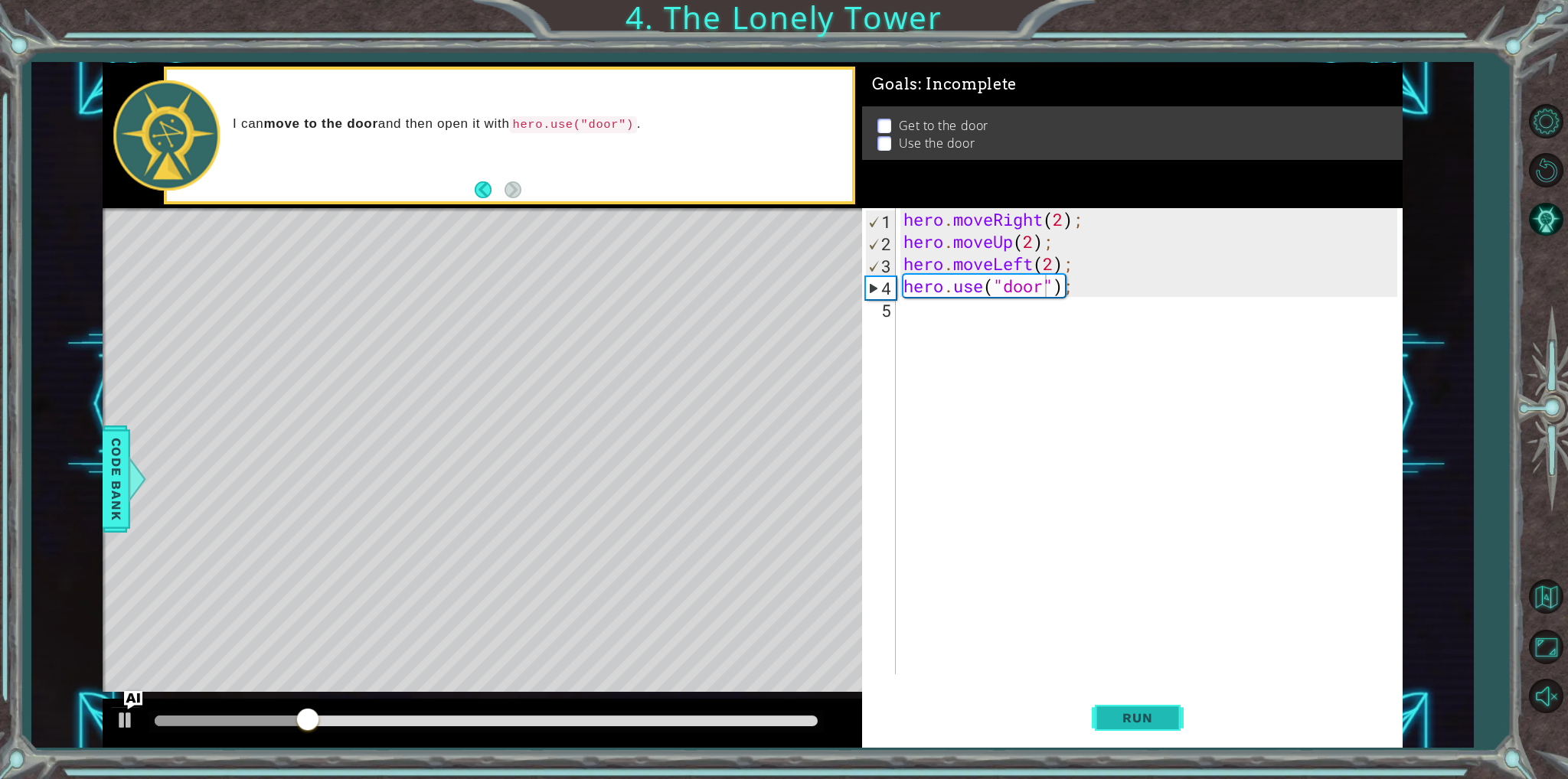
click at [1161, 698] on button "Run" at bounding box center [1138, 718] width 92 height 54
click at [1056, 221] on div "hero . moveRight ( 2 ) ; hero . moveUp ( 2 ) ; hero . moveLeft ( 2 ) ; hero . u…" at bounding box center [1152, 463] width 504 height 510
click at [1059, 217] on div "hero . moveRight ( 2 ) ; hero . moveUp ( 2 ) ; hero . moveLeft ( 2 ) ; hero . u…" at bounding box center [1152, 463] width 504 height 510
click at [1059, 224] on div "hero . moveRight ( 2 ) ; hero . moveUp ( 2 ) ; hero . moveLeft ( 2 ) ; hero . u…" at bounding box center [1152, 463] width 504 height 510
click at [1066, 215] on div "hero . moveRight ( 2 ) ; hero . moveUp ( 2 ) ; hero . moveLeft ( 2 ) ; hero . u…" at bounding box center [1152, 463] width 504 height 510
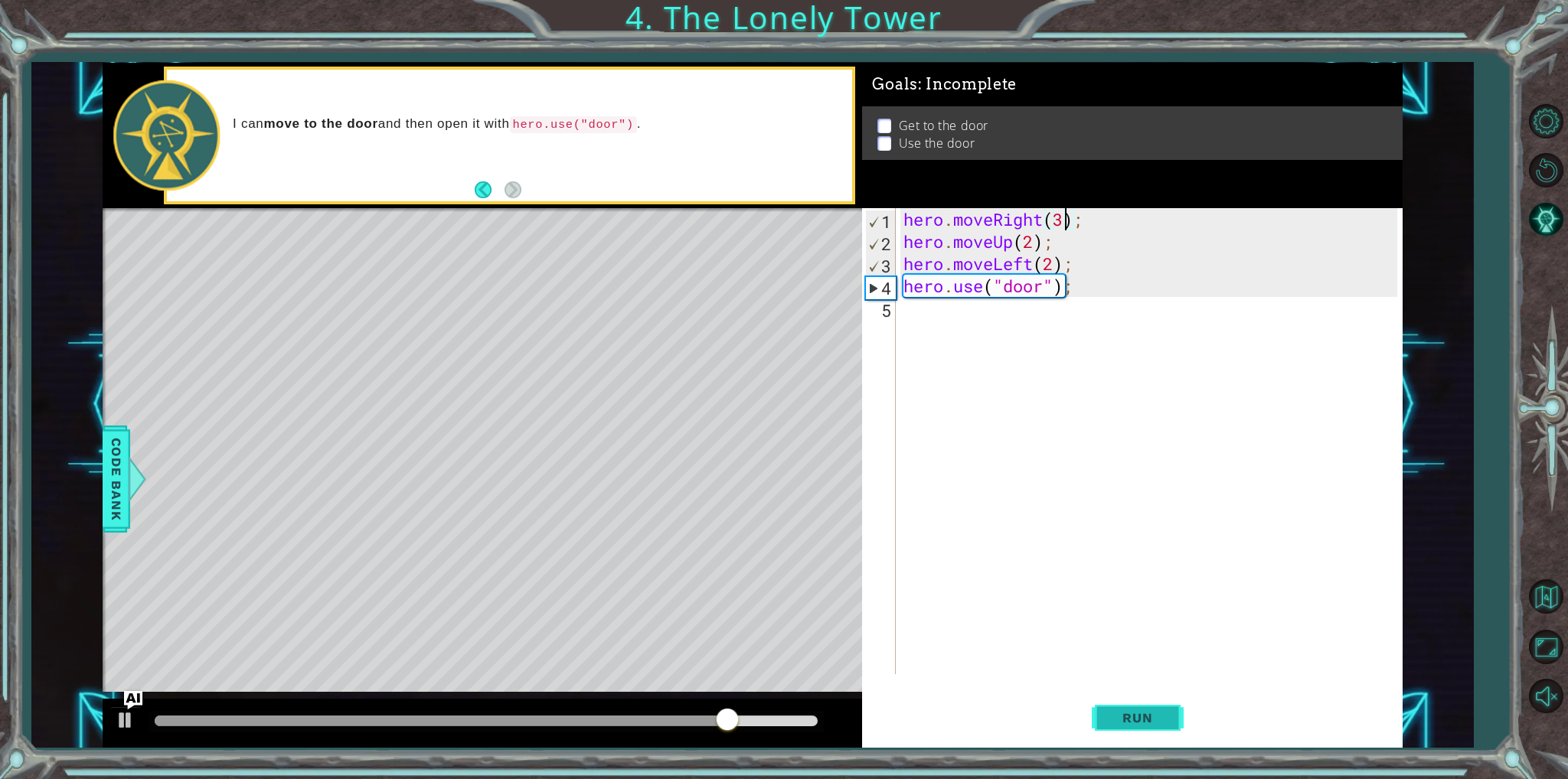
click at [1160, 709] on button "Run" at bounding box center [1138, 718] width 92 height 54
click at [1043, 222] on div "hero . moveRight ( 3 ) ; hero . moveUp ( 2 ) ; hero . moveLeft ( 2 ) ; hero . u…" at bounding box center [1152, 463] width 504 height 510
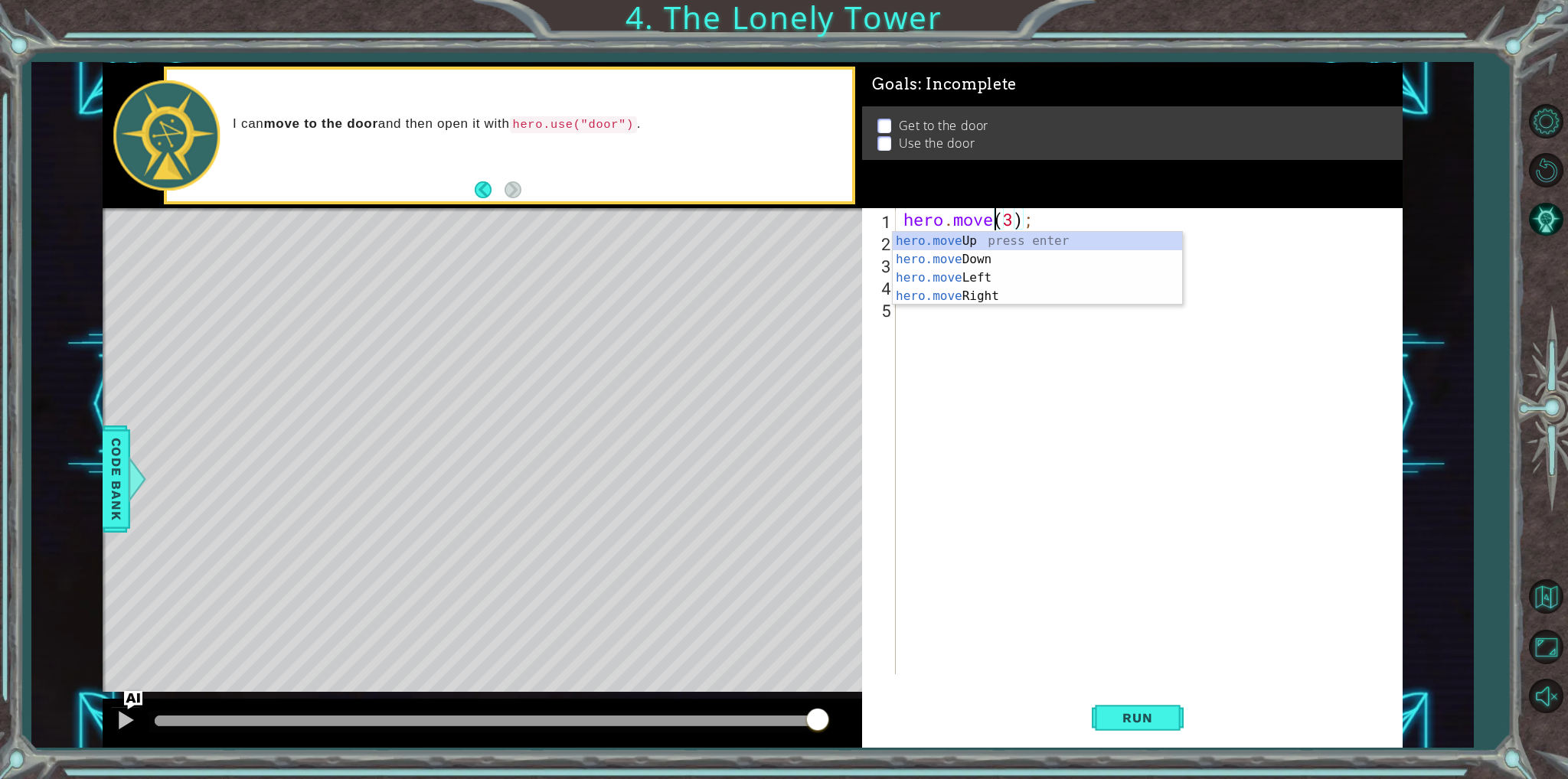
scroll to position [0, 5]
click at [1002, 278] on div "hero.move Up press enter hero.move Down press enter hero.move Left press enter …" at bounding box center [1037, 287] width 290 height 110
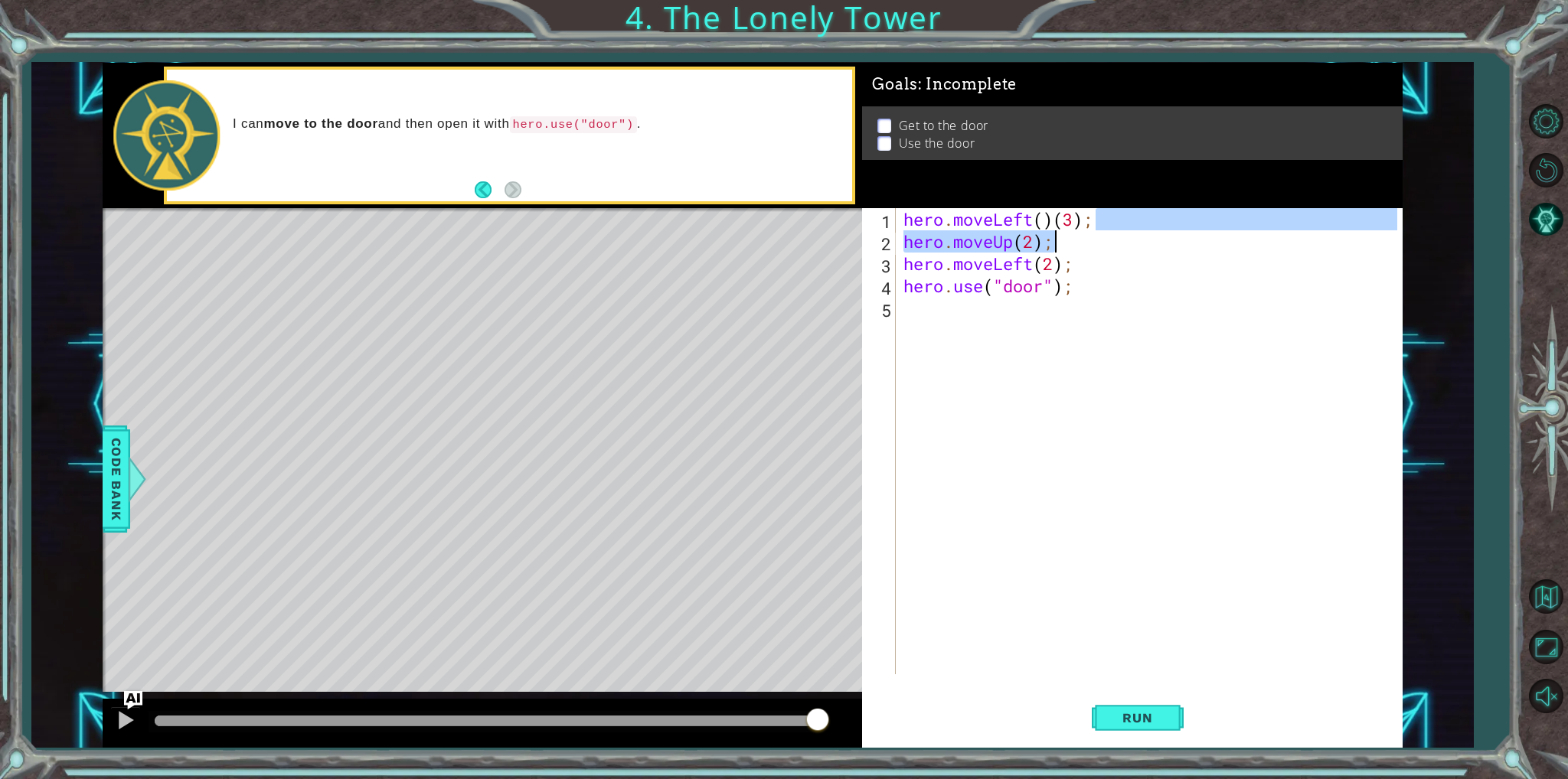
drag, startPoint x: 1103, startPoint y: 217, endPoint x: 1064, endPoint y: 232, distance: 41.8
click at [1064, 232] on div "hero . moveLeft ( ) ( 3 ) ; hero . moveUp ( 2 ) ; hero . moveLeft ( 2 ) ; hero …" at bounding box center [1152, 463] width 504 height 510
click at [1064, 232] on div "hero . moveLeft ( ) ( 3 ) ; hero . moveUp ( 2 ) ; hero . moveLeft ( 2 ) ; hero …" at bounding box center [1148, 441] width 496 height 466
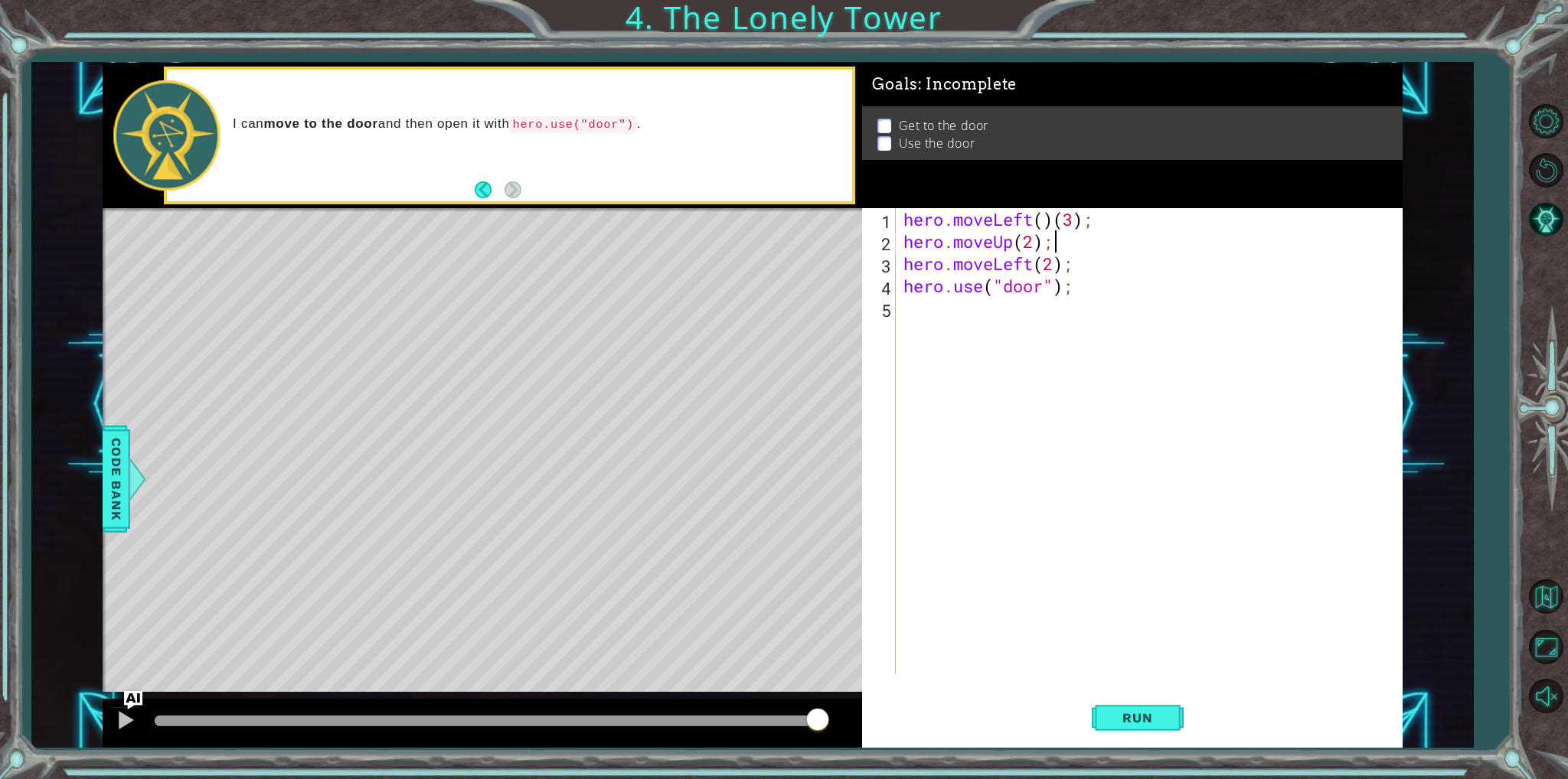
click at [1052, 217] on div "hero . moveLeft ( ) ( 3 ) ; hero . moveUp ( 2 ) ; hero . moveLeft ( 2 ) ; hero …" at bounding box center [1152, 463] width 504 height 510
click at [1137, 739] on button "Run" at bounding box center [1138, 718] width 92 height 54
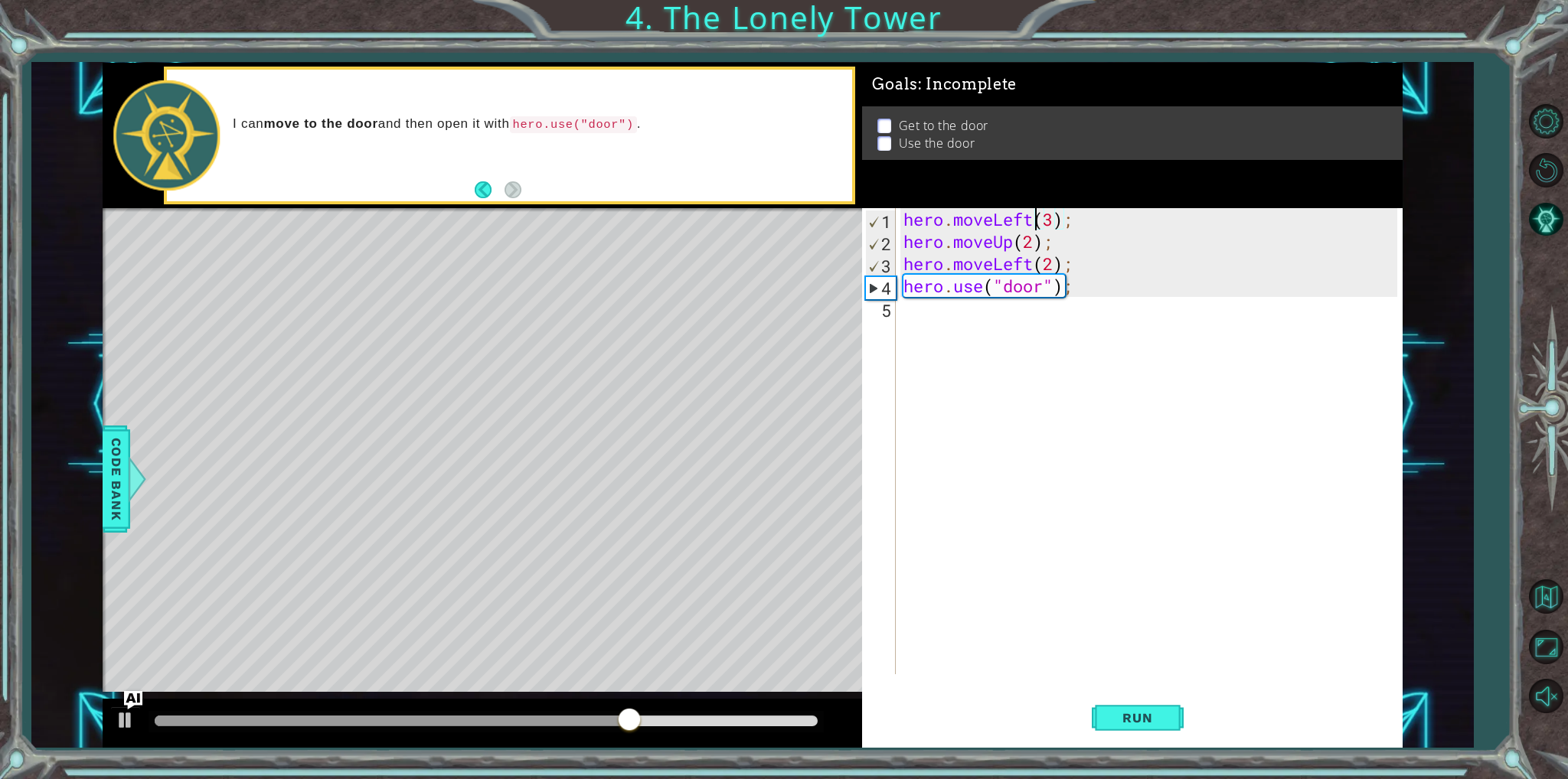
click at [1055, 261] on div "hero . moveLeft ( 3 ) ; hero . moveUp ( 2 ) ; hero . moveLeft ( 2 ) ; hero . us…" at bounding box center [1152, 463] width 504 height 510
click at [1036, 276] on div "hero.moveR ight press enter" at bounding box center [1037, 303] width 290 height 55
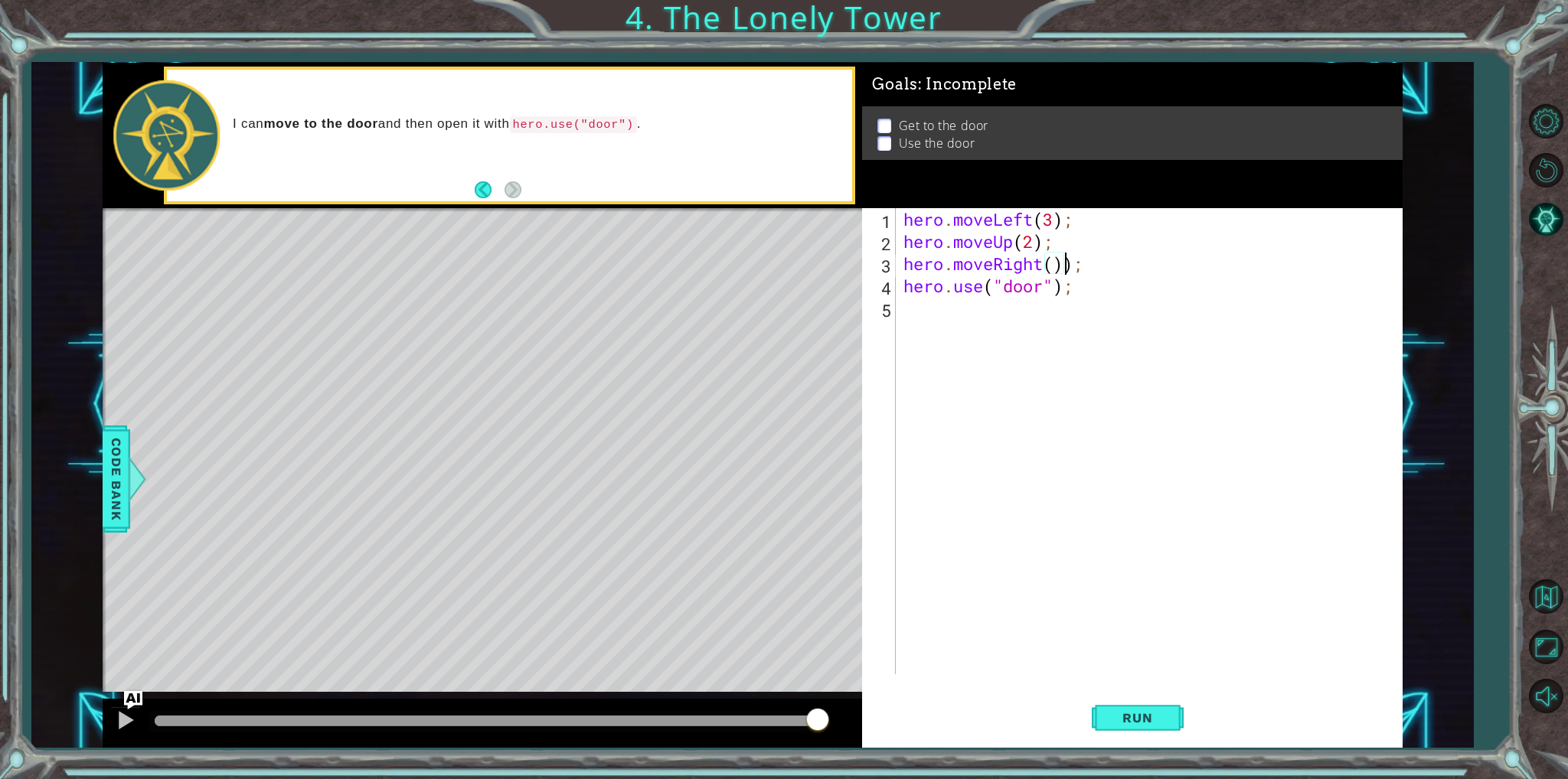
click at [1076, 268] on div "hero . moveLeft ( 3 ) ; hero . moveUp ( 2 ) ; hero . moveRight ( )) ; hero . us…" at bounding box center [1152, 463] width 504 height 510
click at [1057, 271] on div "hero . moveLeft ( 3 ) ; hero . moveUp ( 2 ) ; hero . moveRight ( ) ; hero . use…" at bounding box center [1152, 463] width 504 height 510
click at [1156, 718] on span "Run" at bounding box center [1137, 718] width 60 height 15
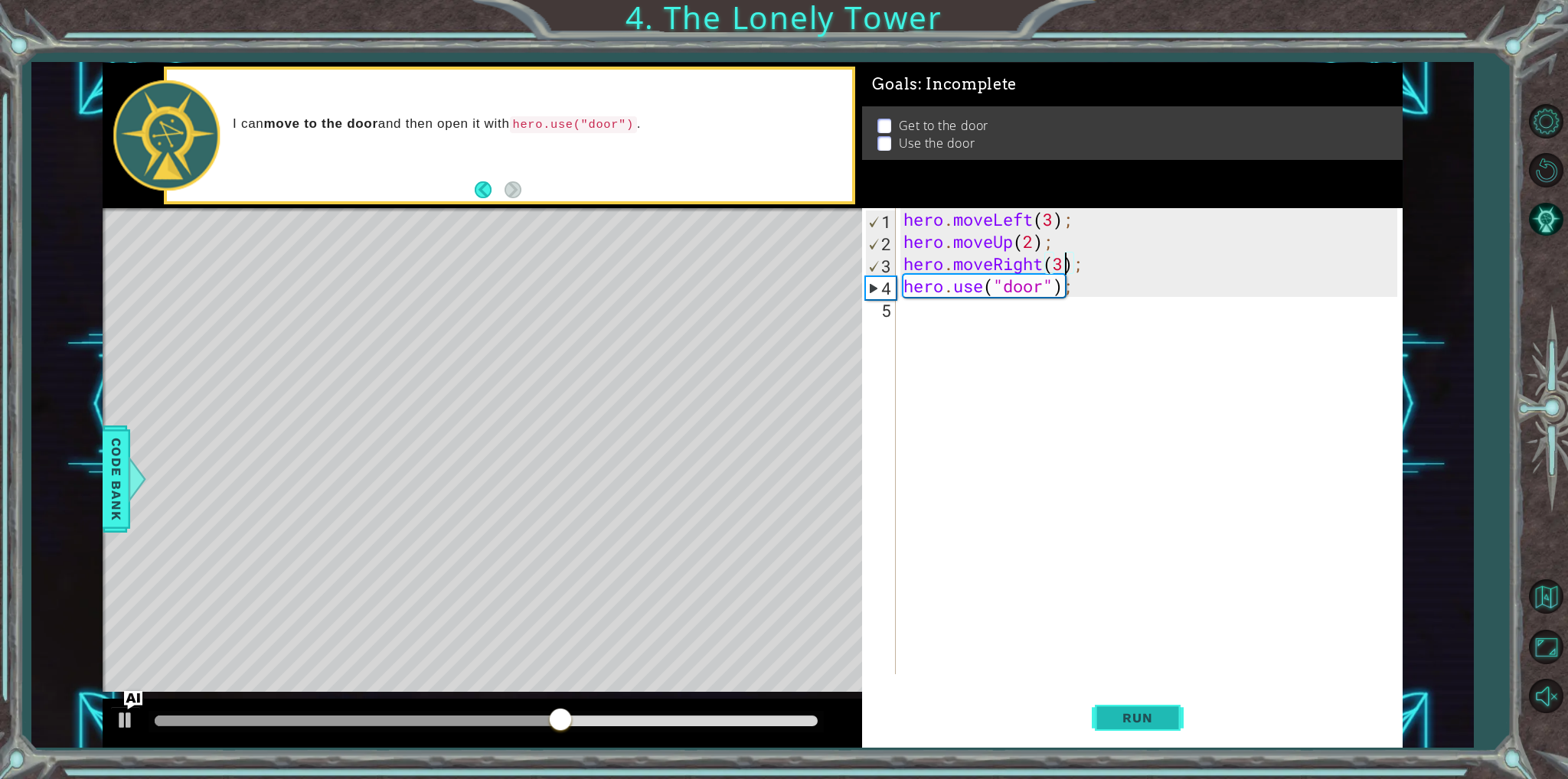
click at [1106, 706] on button "Run" at bounding box center [1138, 718] width 92 height 54
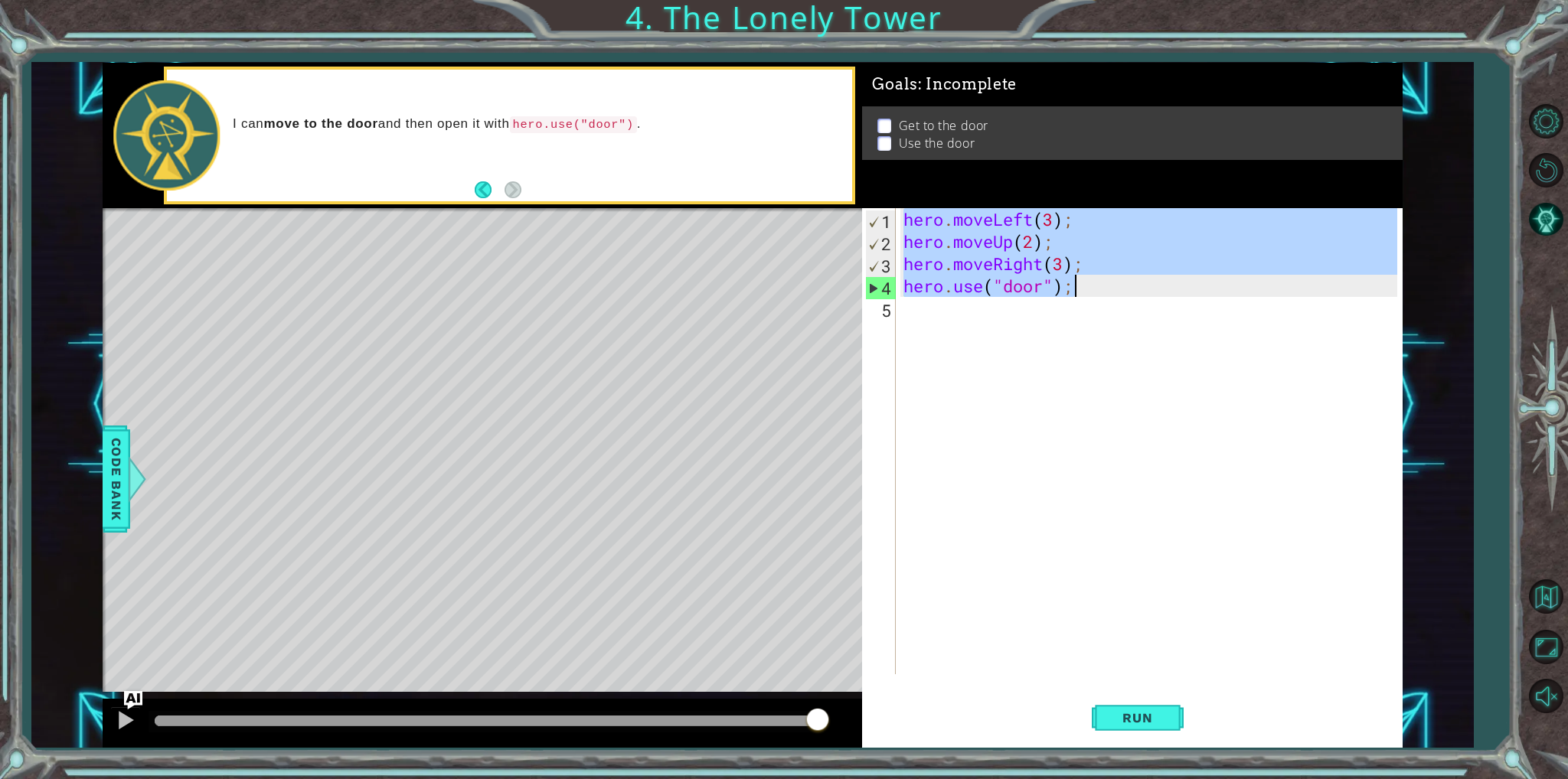
drag, startPoint x: 905, startPoint y: 225, endPoint x: 1159, endPoint y: 310, distance: 267.8
click at [1159, 310] on div "hero . moveLeft ( 3 ) ; hero . moveUp ( 2 ) ; hero . moveRight ( 3 ) ; hero . u…" at bounding box center [1152, 463] width 504 height 510
type textarea "hero.use("door");"
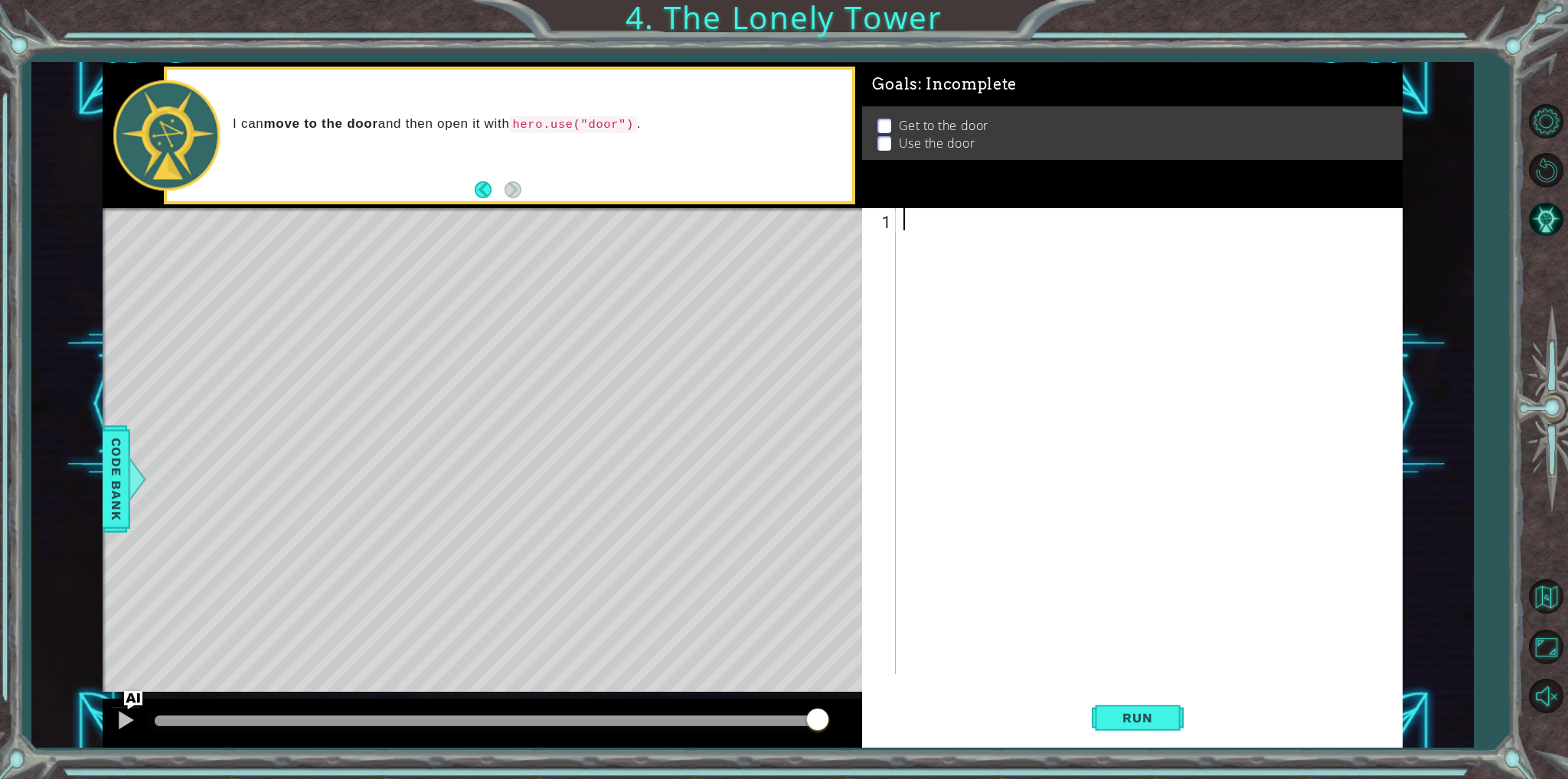
type textarea "h"
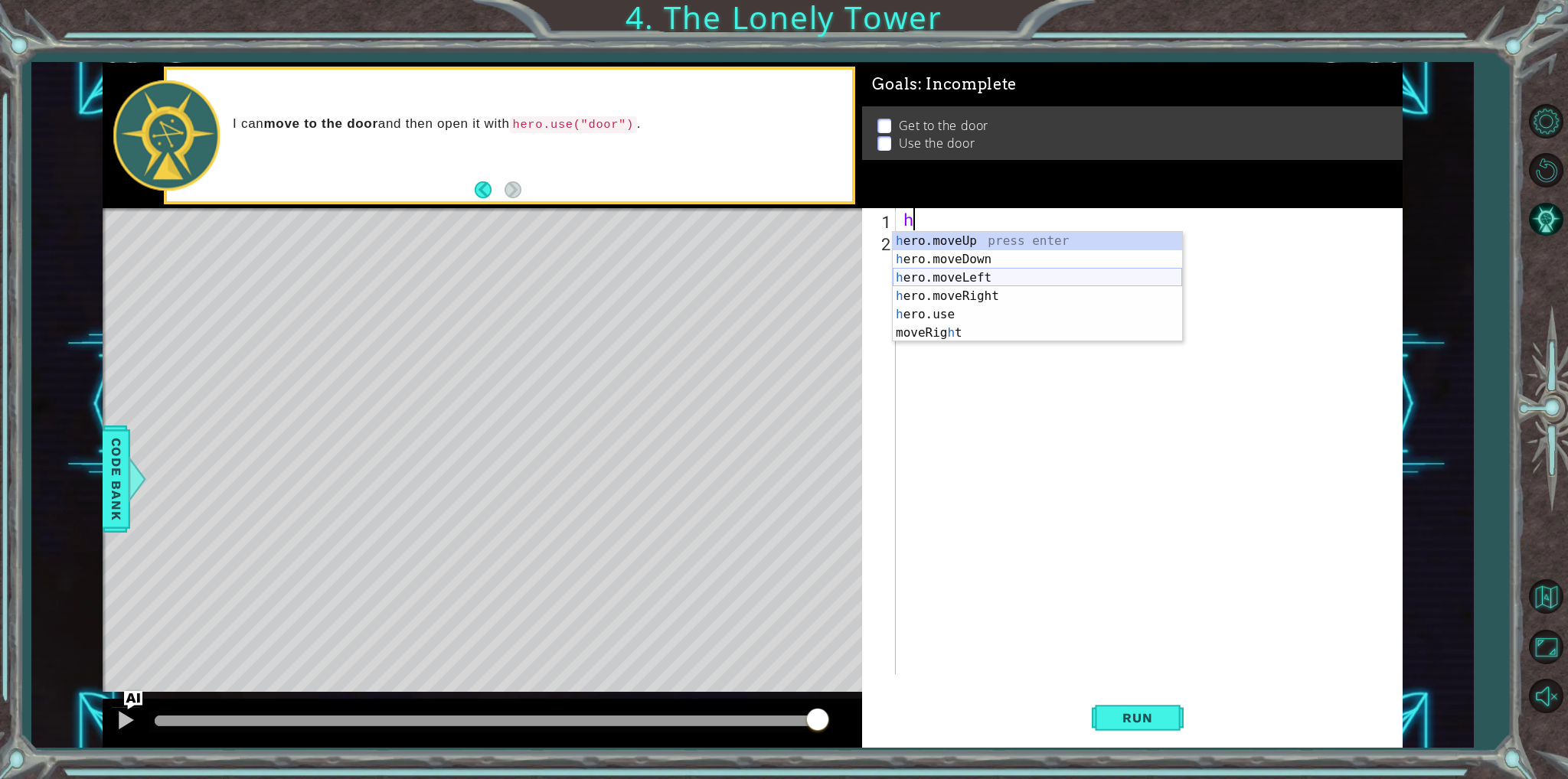
click at [986, 271] on div "h ero.moveUp press enter h ero.moveDown press enter h ero.moveLeft press enter …" at bounding box center [1037, 305] width 290 height 147
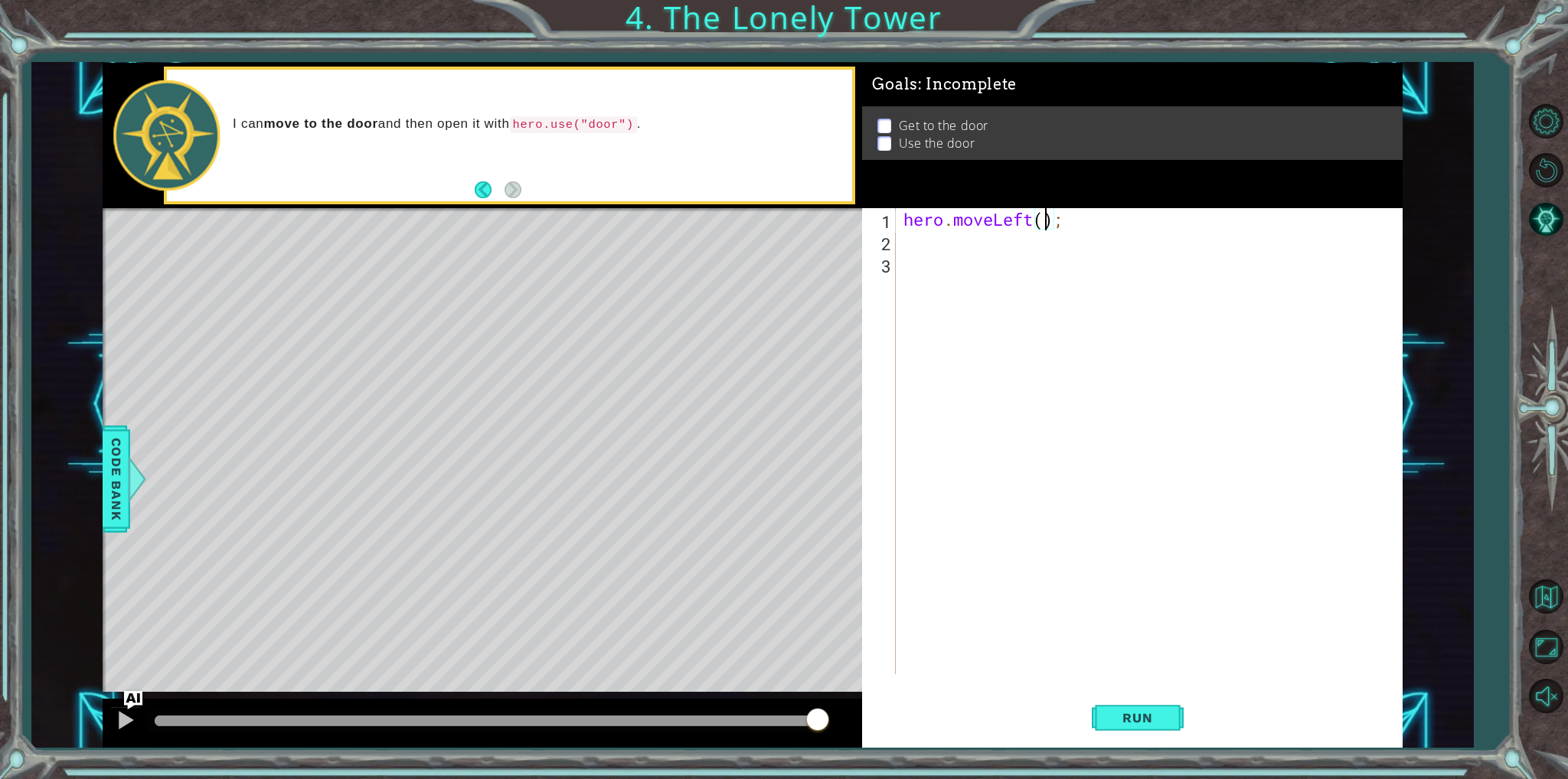
click at [1045, 218] on div "hero . moveLeft ( ) ;" at bounding box center [1152, 463] width 504 height 510
type textarea "hero.moveLeft(3);"
click at [1031, 242] on div "hero . moveLeft ( 3 ) ;" at bounding box center [1152, 463] width 504 height 510
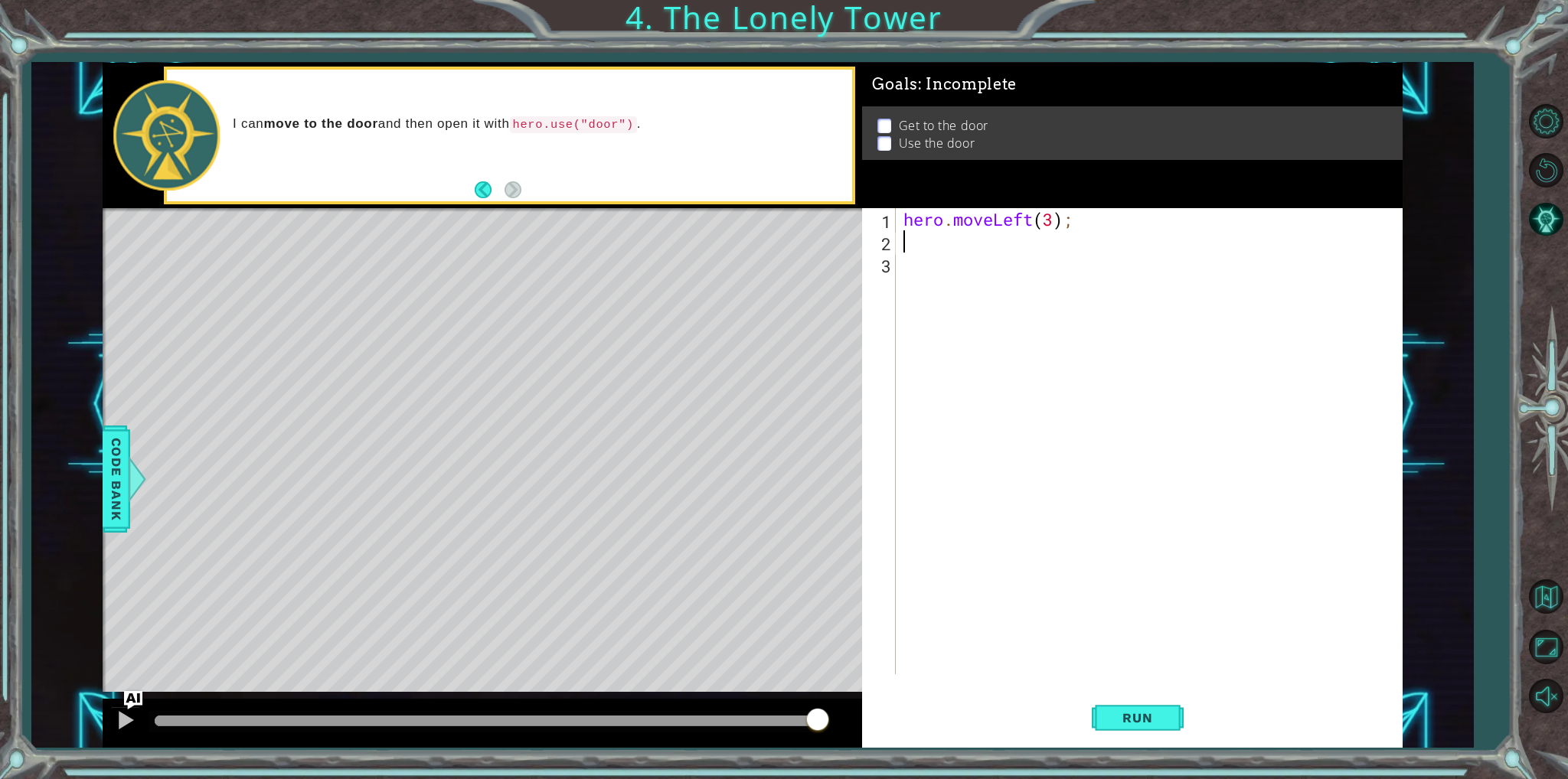
type textarea "h"
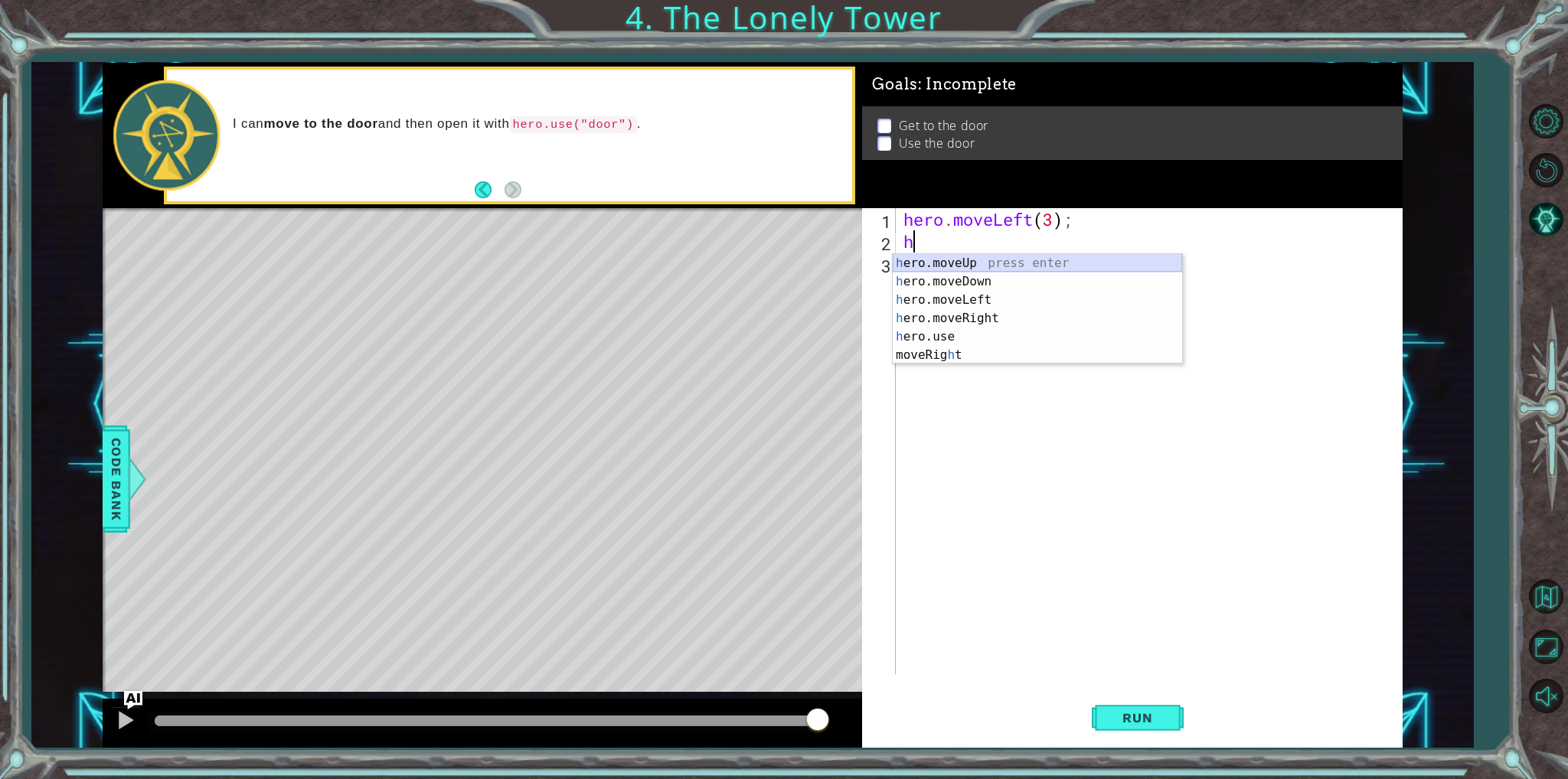
click at [959, 260] on div "h ero.moveUp press enter h ero.moveDown press enter h ero.moveLeft press enter …" at bounding box center [1037, 327] width 290 height 147
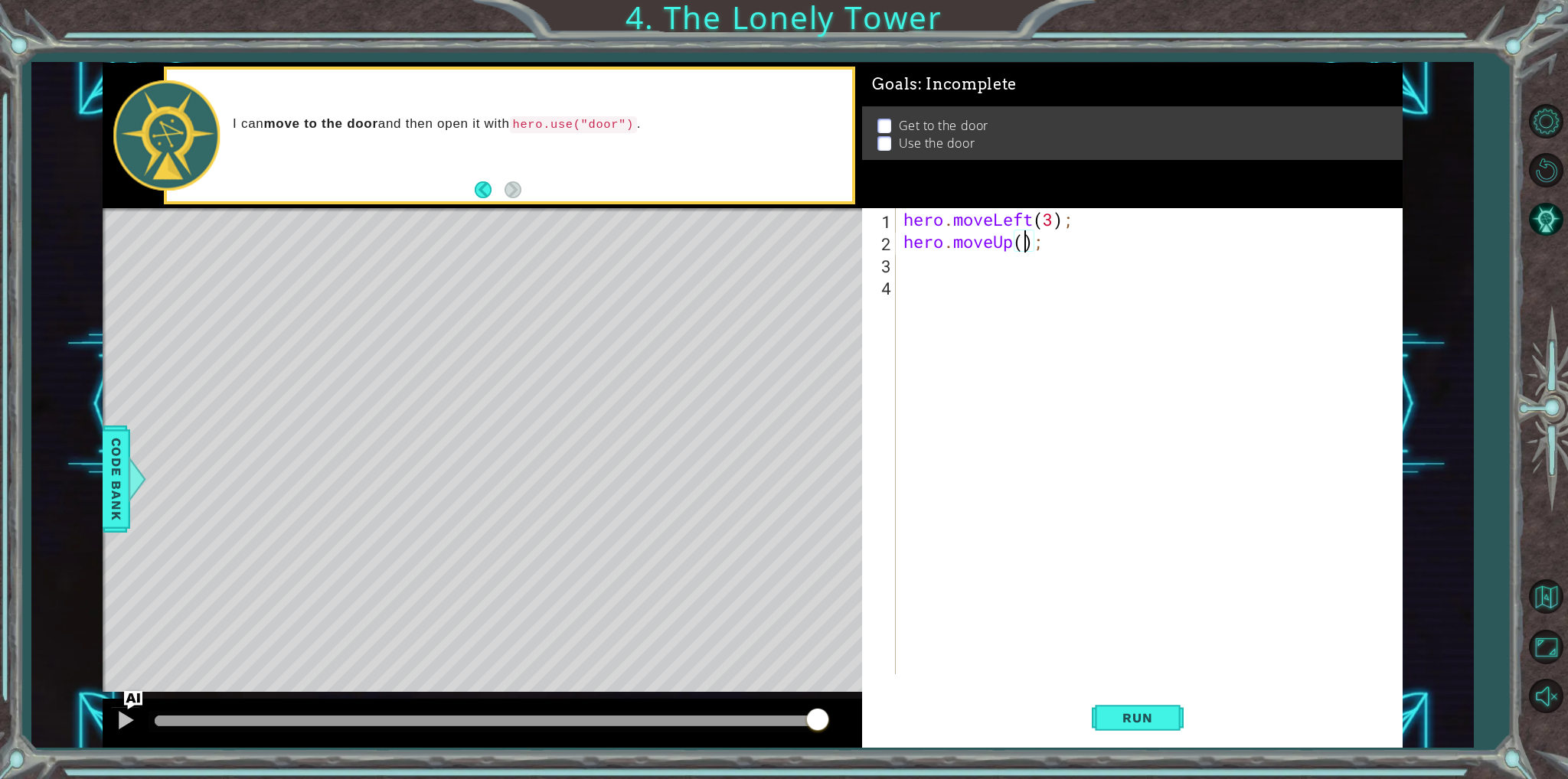
click at [1025, 243] on div "hero . moveLeft ( 3 ) ; hero . moveUp ( ) ;" at bounding box center [1152, 463] width 504 height 510
type textarea "hero.moveUp(3);"
click at [989, 267] on div "hero . moveLeft ( 3 ) ; hero . moveUp ( 3 ) ;" at bounding box center [1152, 463] width 504 height 510
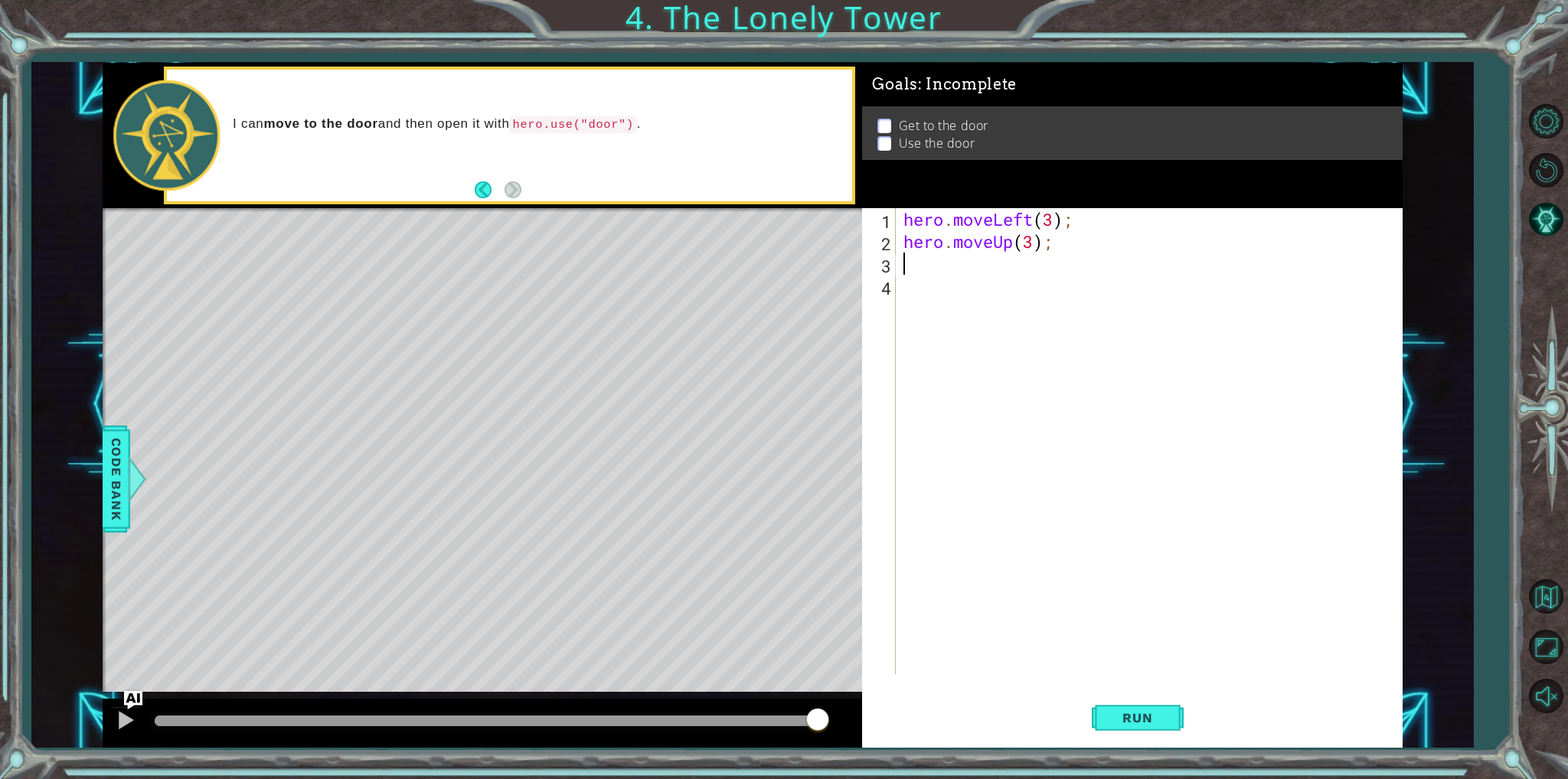
type textarea "h"
click at [952, 337] on div "h ero.moveUp press enter h ero.moveDown press enter h ero.moveLeft press enter …" at bounding box center [1037, 349] width 290 height 147
click at [1054, 267] on div "hero . moveLeft ( 3 ) ; hero . moveUp ( 3 ) ; hero . moveRight ( ) ;" at bounding box center [1152, 463] width 504 height 510
type textarea "hero.moveRight(2);"
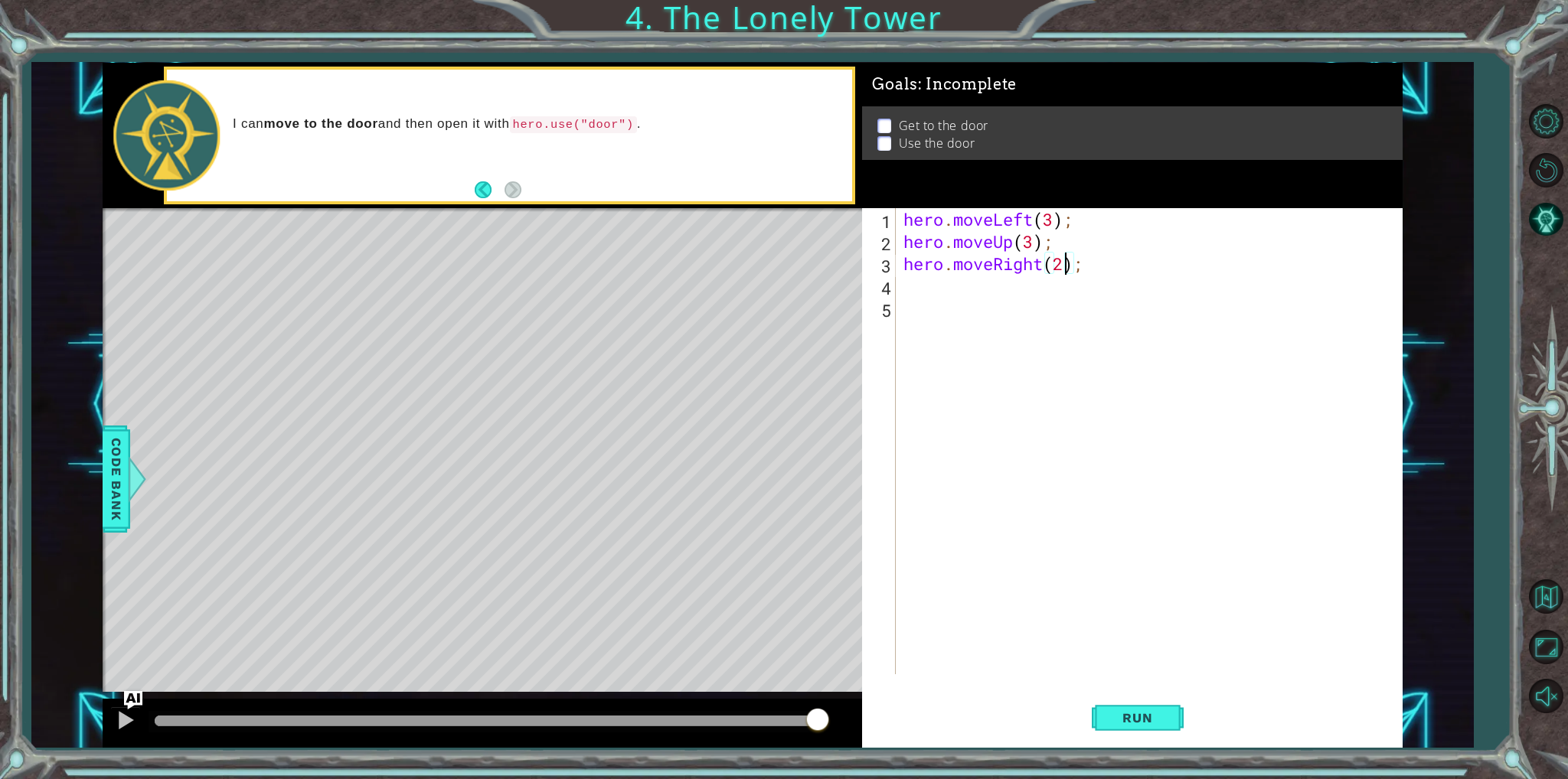
click at [1021, 297] on div "hero . moveLeft ( 3 ) ; hero . moveUp ( 3 ) ; hero . moveRight ( 2 ) ;" at bounding box center [1152, 463] width 504 height 510
type textarea "h"
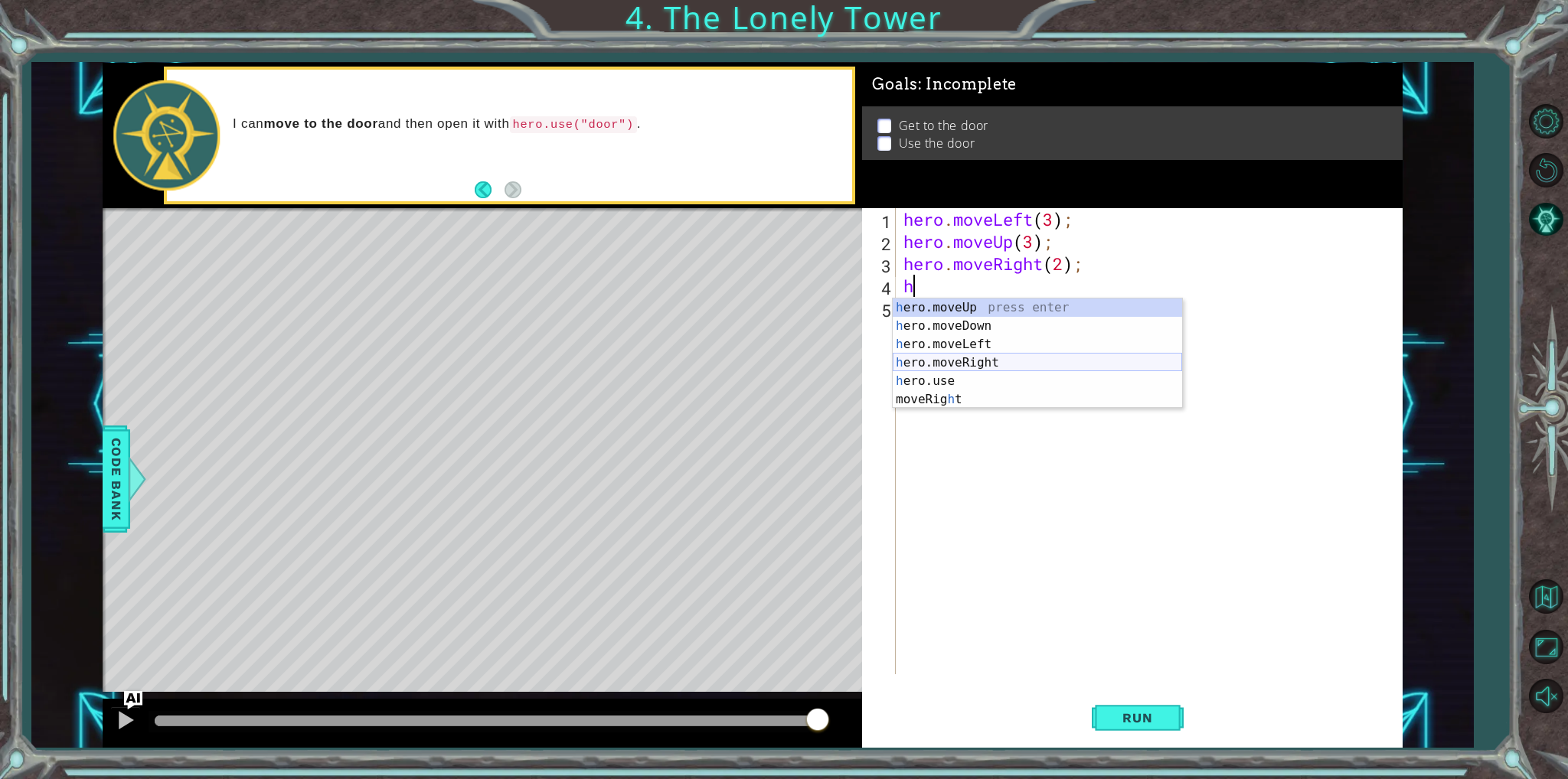
click at [940, 368] on div "h ero.moveUp press enter h ero.moveDown press enter h ero.moveLeft press enter …" at bounding box center [1037, 371] width 290 height 147
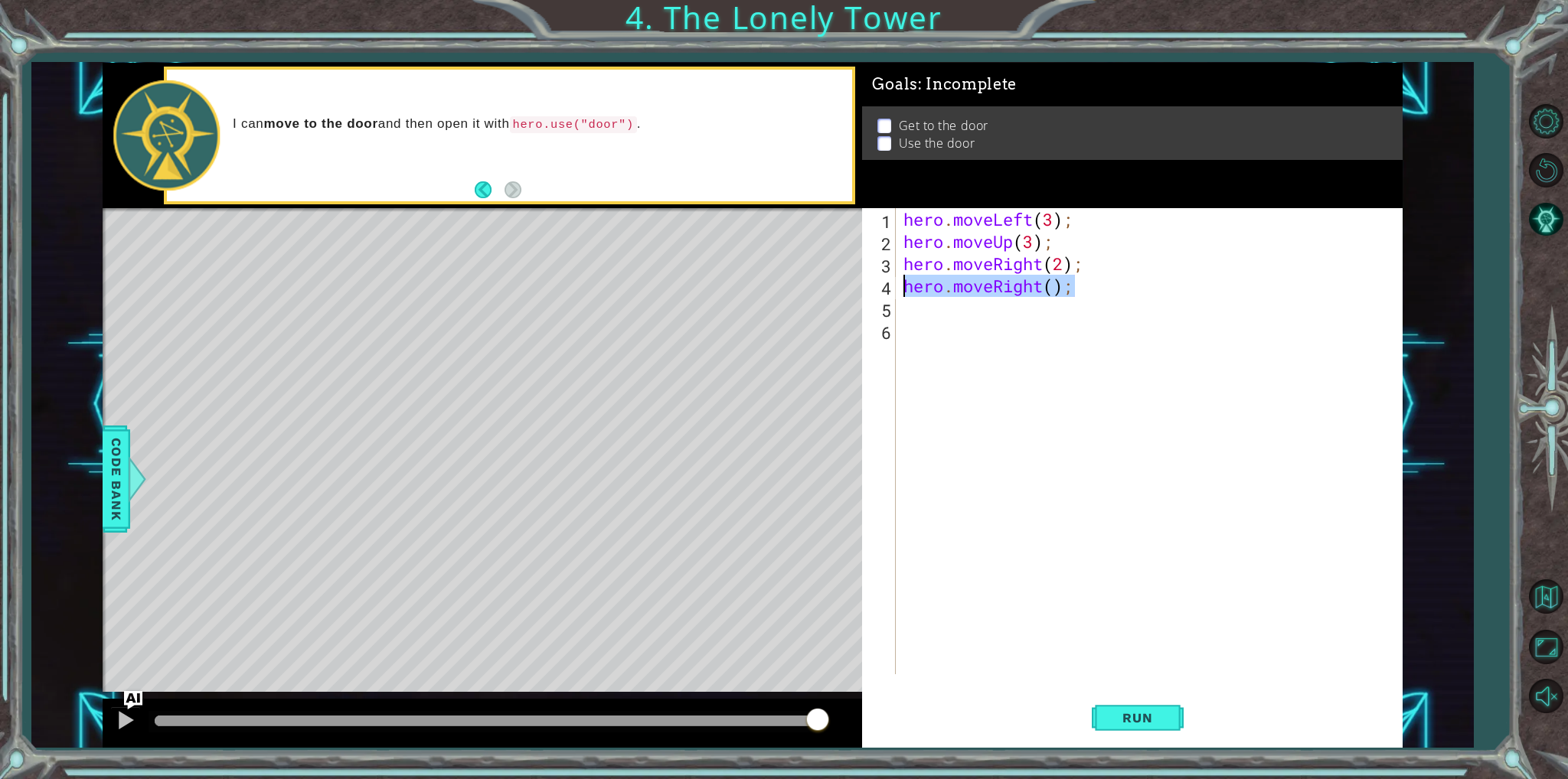
drag, startPoint x: 1108, startPoint y: 291, endPoint x: 897, endPoint y: 279, distance: 211.3
click at [897, 279] on div "1 2 3 4 5 6 hero . moveLeft ( 3 ) ; hero . moveUp ( 3 ) ; hero . moveRight ( 2 …" at bounding box center [1128, 441] width 535 height 466
type textarea "hero.moveRight();"
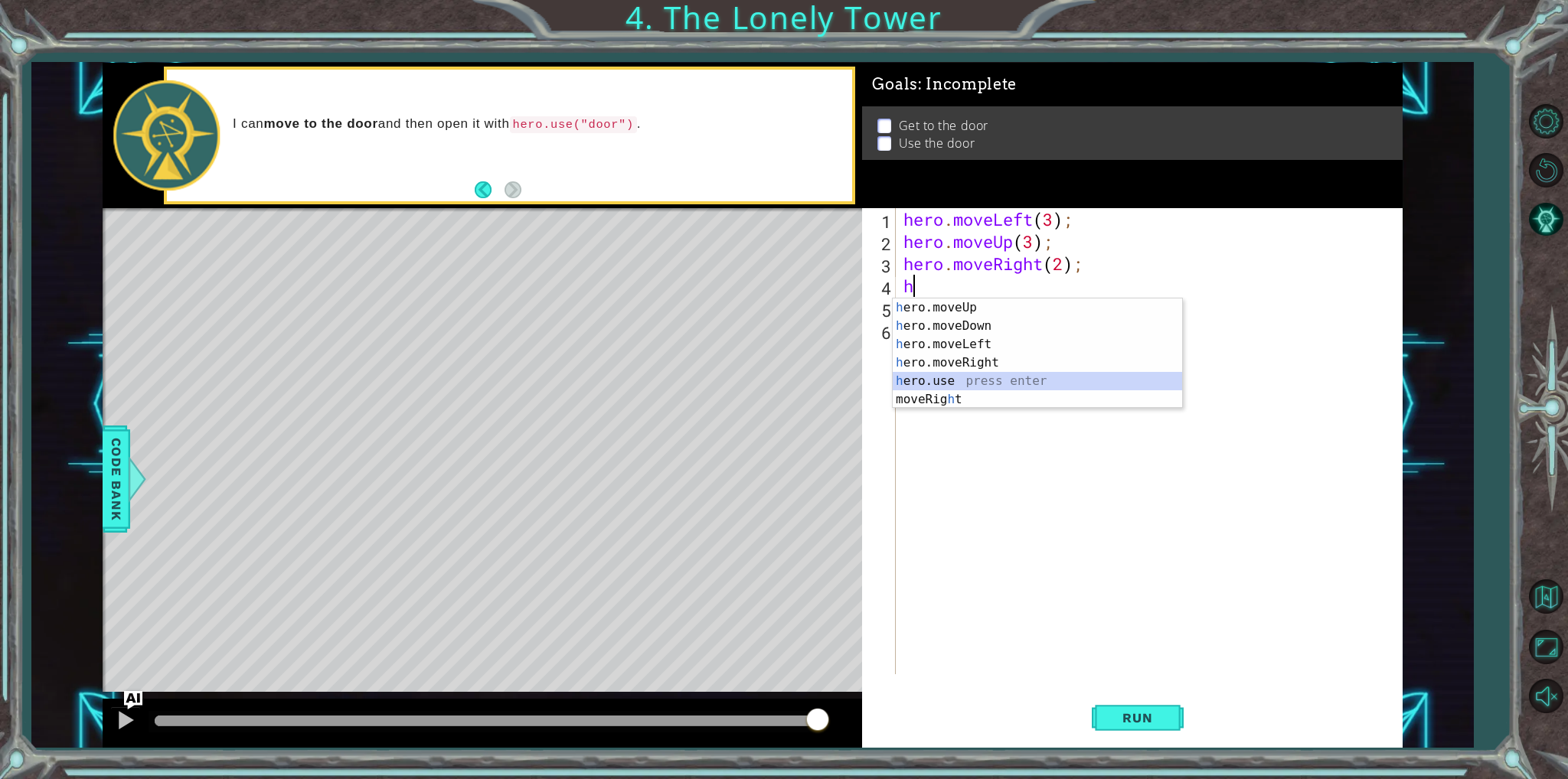
click at [943, 380] on div "h ero.moveUp press enter h ero.moveDown press enter h ero.moveLeft press enter …" at bounding box center [1037, 371] width 290 height 147
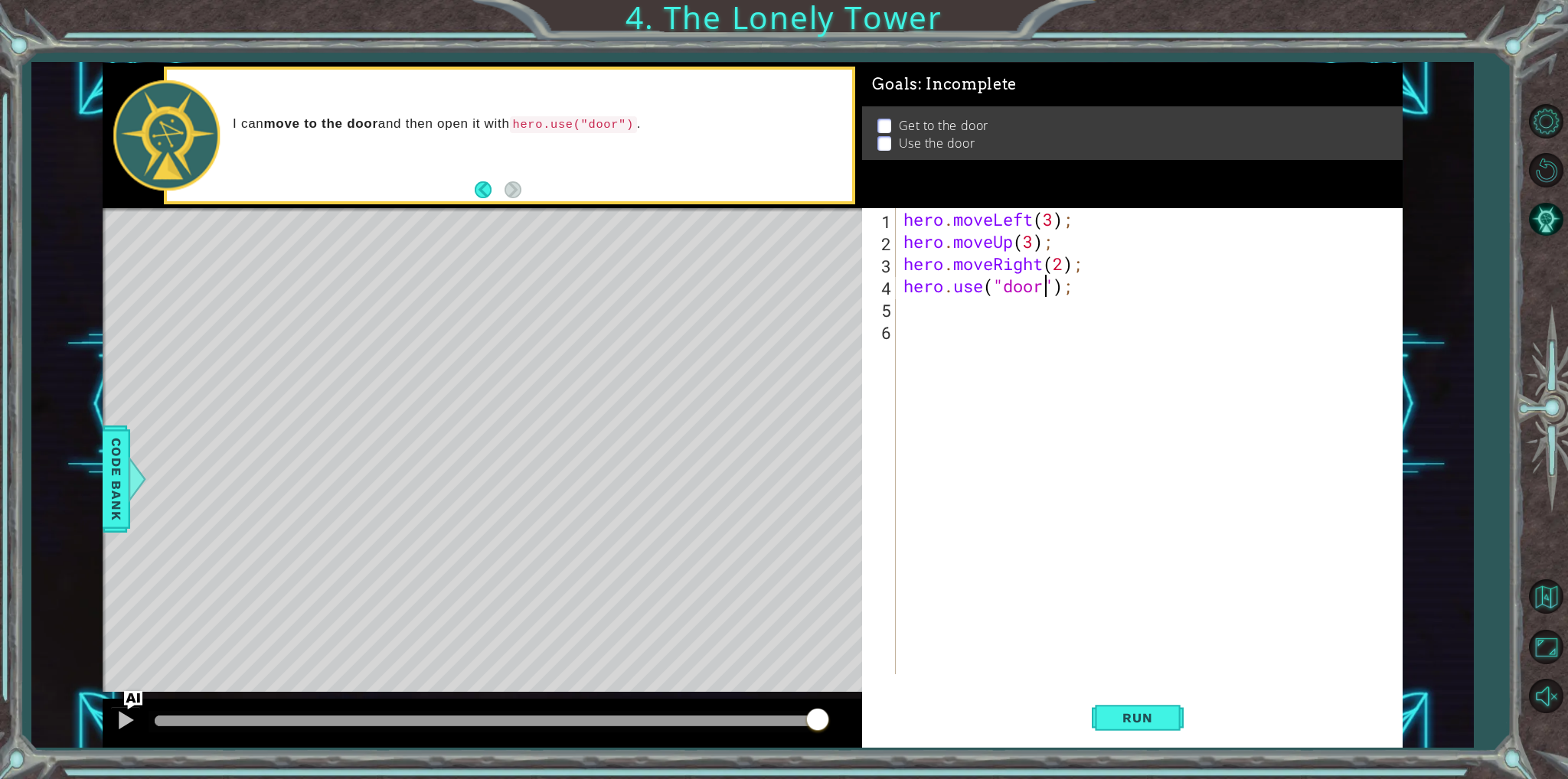
scroll to position [0, 6]
click at [1161, 711] on span "Run" at bounding box center [1137, 718] width 60 height 15
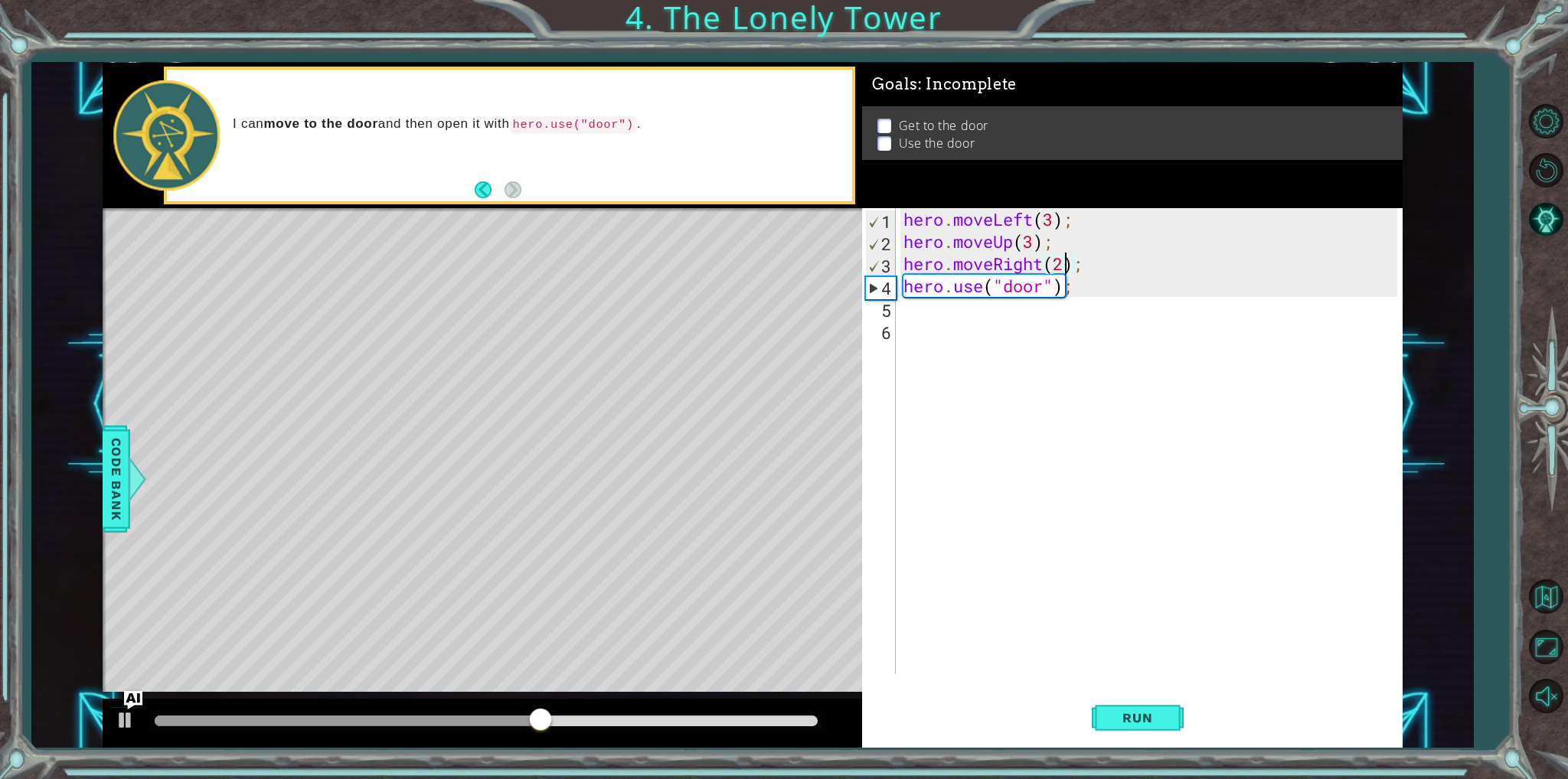
click at [1065, 259] on div "hero . moveLeft ( 3 ) ; hero . moveUp ( 3 ) ; hero . moveRight ( 2 ) ; hero . u…" at bounding box center [1152, 463] width 504 height 510
click at [1143, 728] on button "Run" at bounding box center [1138, 718] width 92 height 54
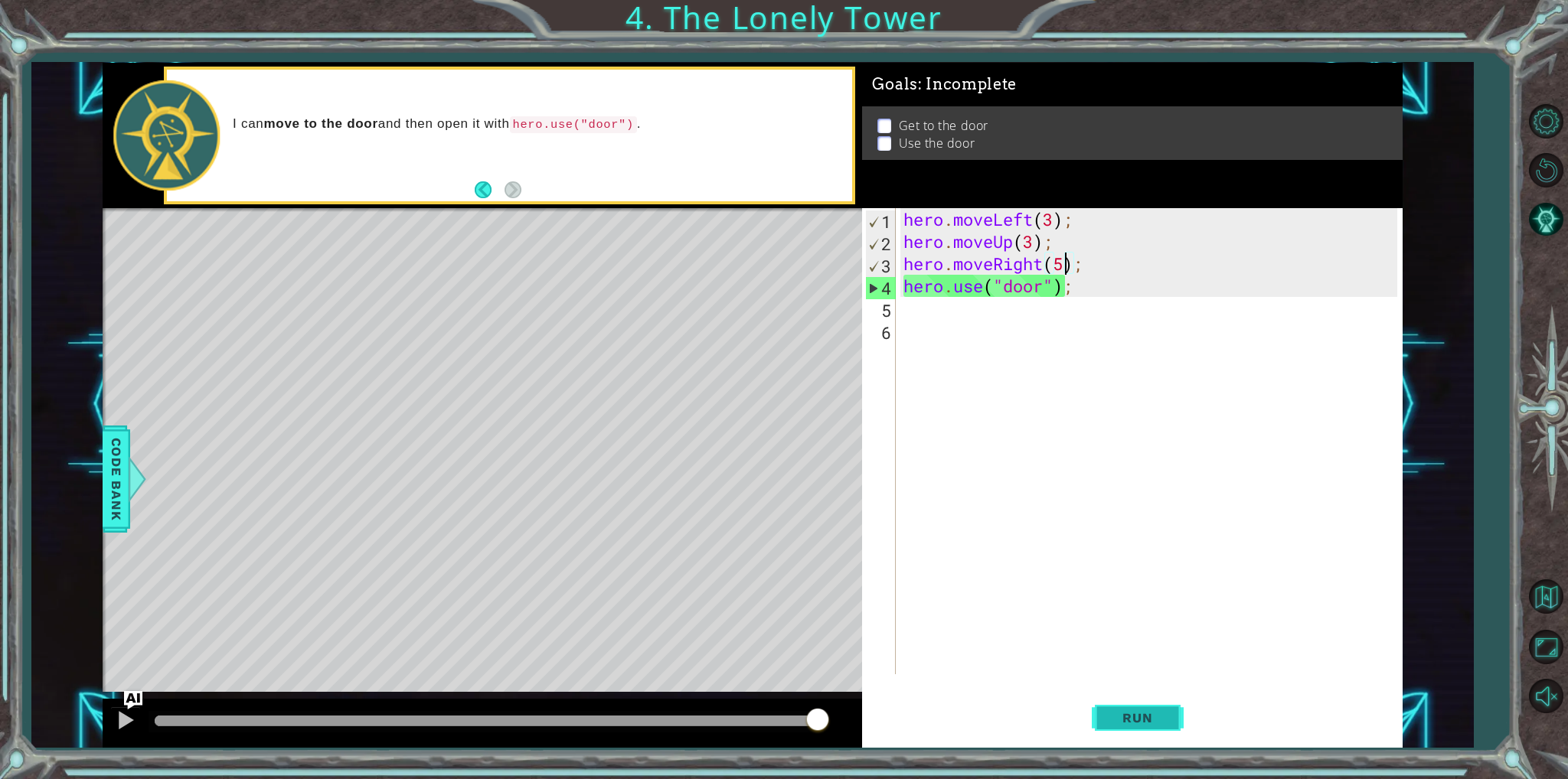
click at [1124, 715] on span "Run" at bounding box center [1137, 718] width 60 height 15
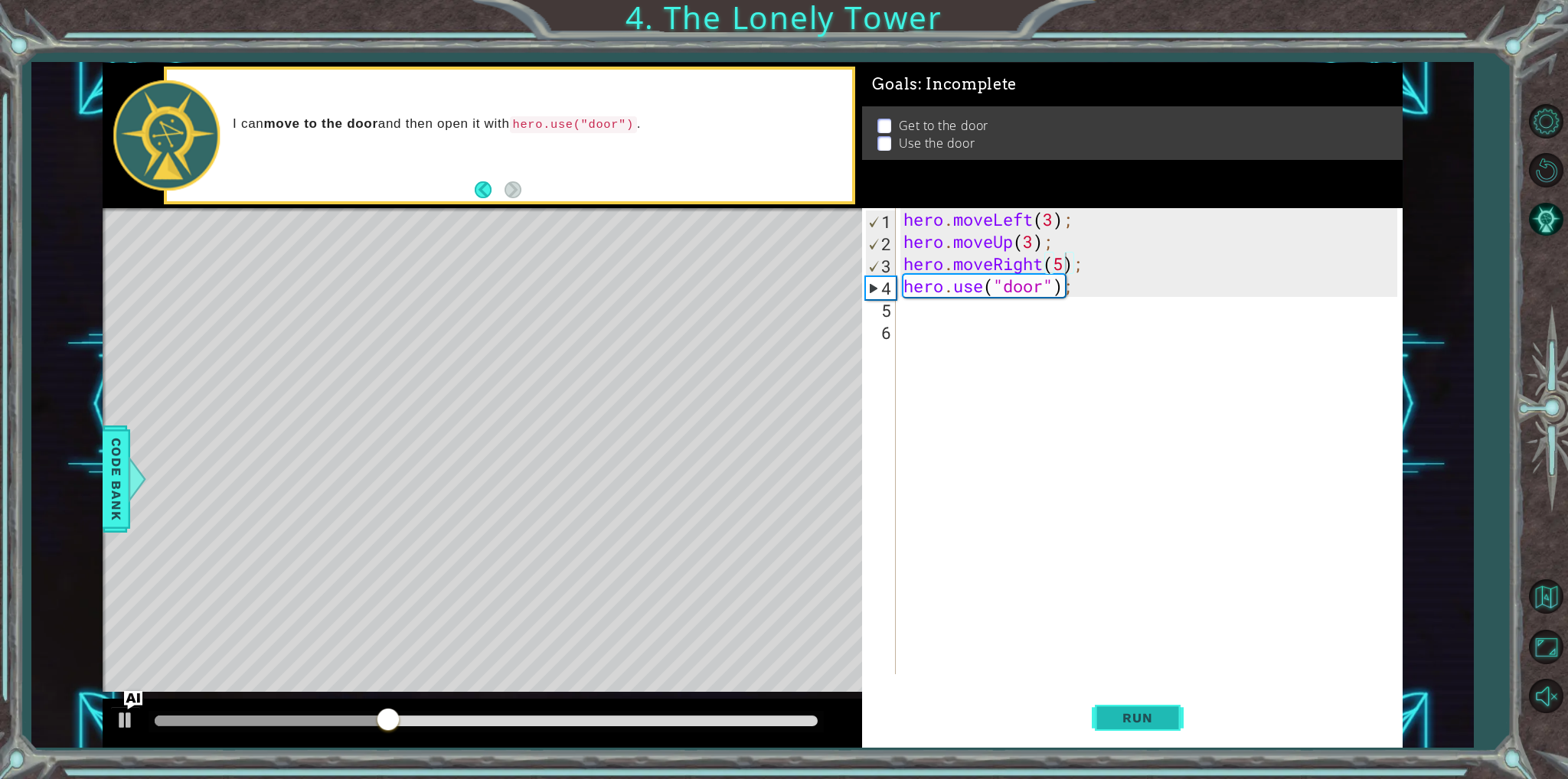
click at [1137, 720] on span "Run" at bounding box center [1137, 718] width 60 height 15
click at [1145, 715] on span "Run" at bounding box center [1137, 718] width 60 height 15
click at [1159, 720] on span "Run" at bounding box center [1137, 718] width 60 height 15
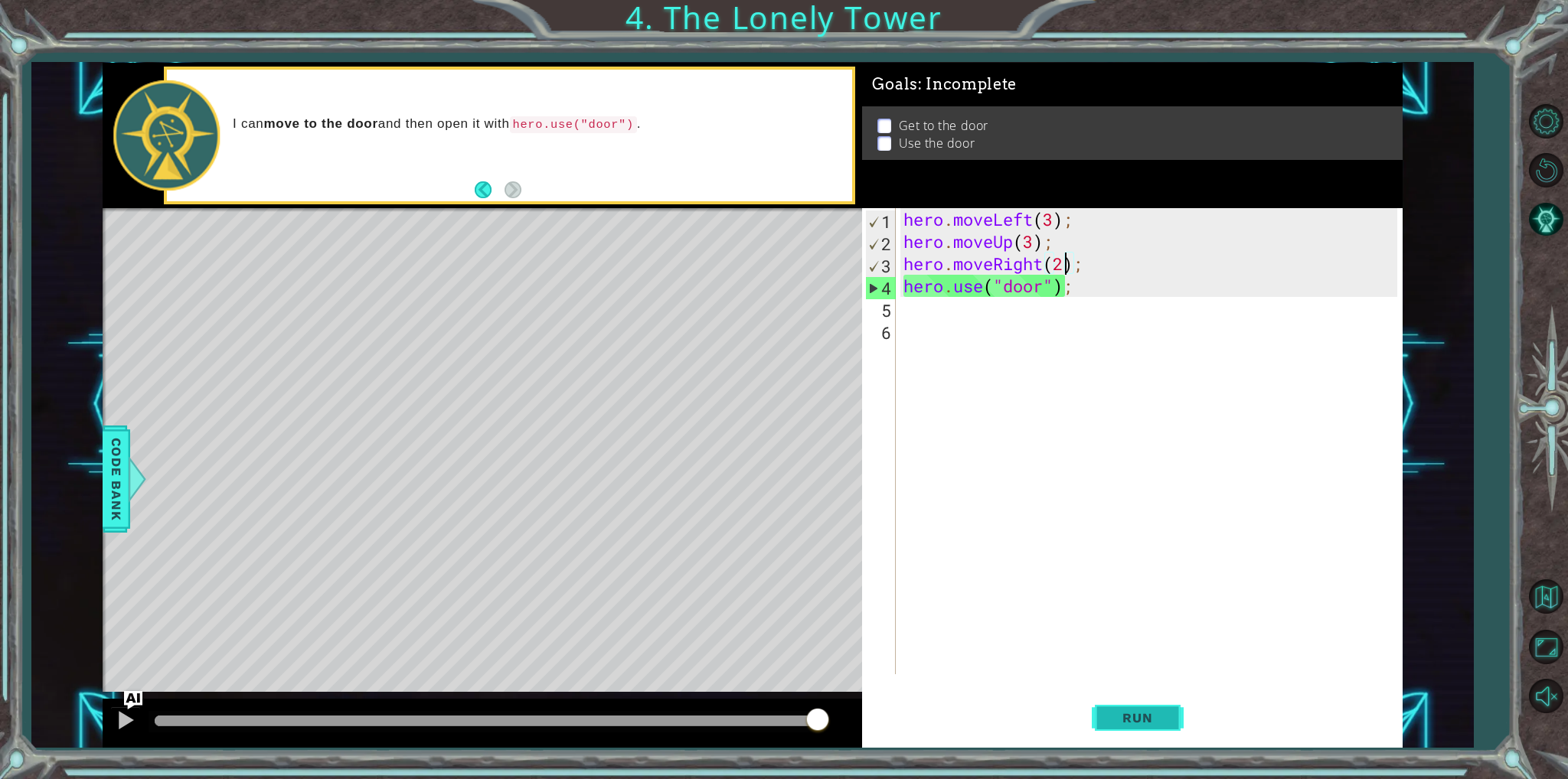
click at [1122, 713] on span "Run" at bounding box center [1137, 718] width 60 height 15
click at [1051, 218] on div "hero . moveLeft ( 3 ) ; hero . moveUp ( 3 ) ; hero . moveRight ( 2 ) ; hero . u…" at bounding box center [1152, 463] width 504 height 510
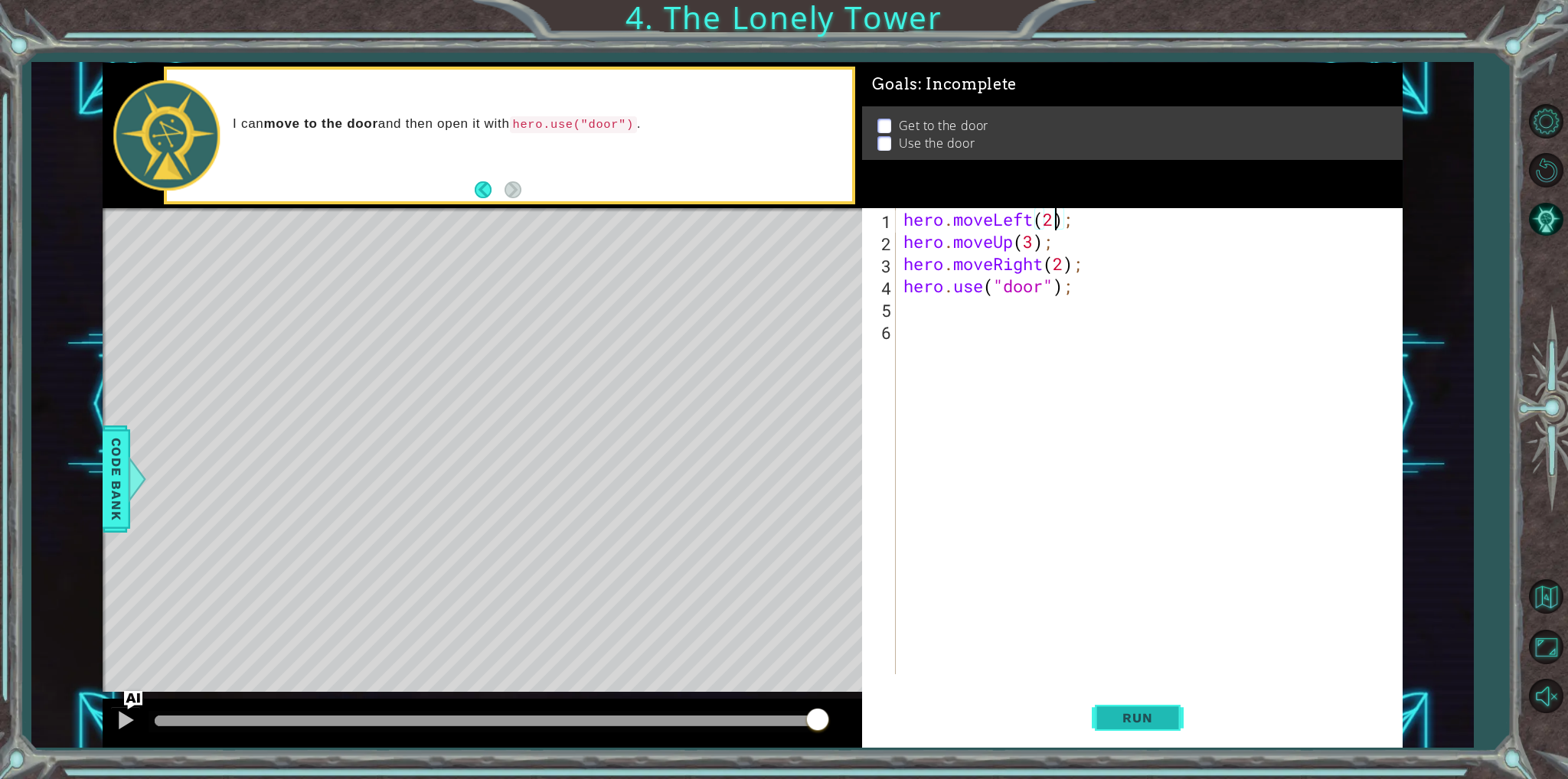
click at [1136, 720] on span "Run" at bounding box center [1137, 718] width 60 height 15
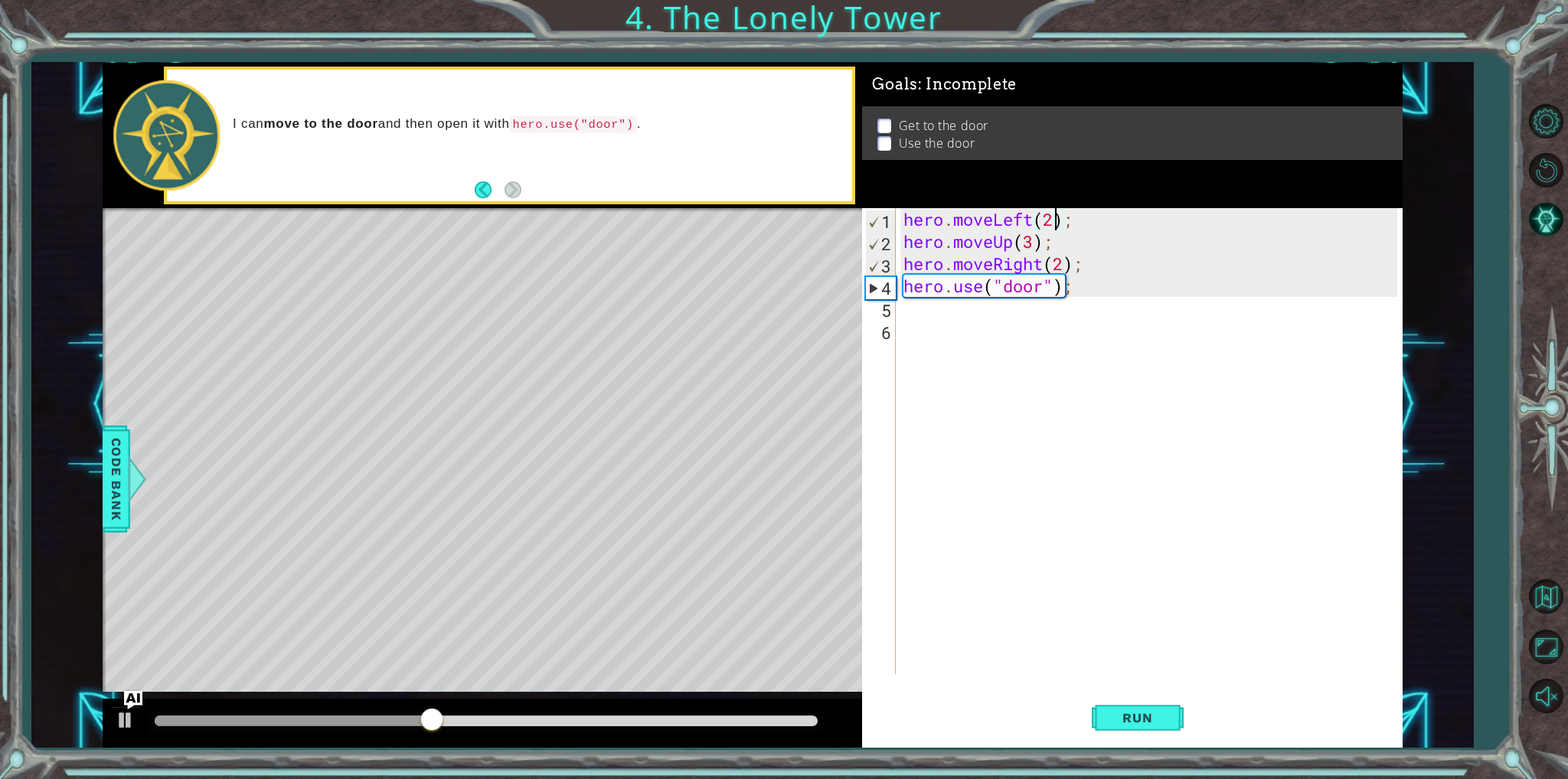
click at [1063, 261] on div "hero . moveLeft ( 2 ) ; hero . moveUp ( 3 ) ; hero . moveRight ( 2 ) ; hero . u…" at bounding box center [1152, 463] width 504 height 510
click at [1156, 696] on button "Run" at bounding box center [1138, 718] width 92 height 54
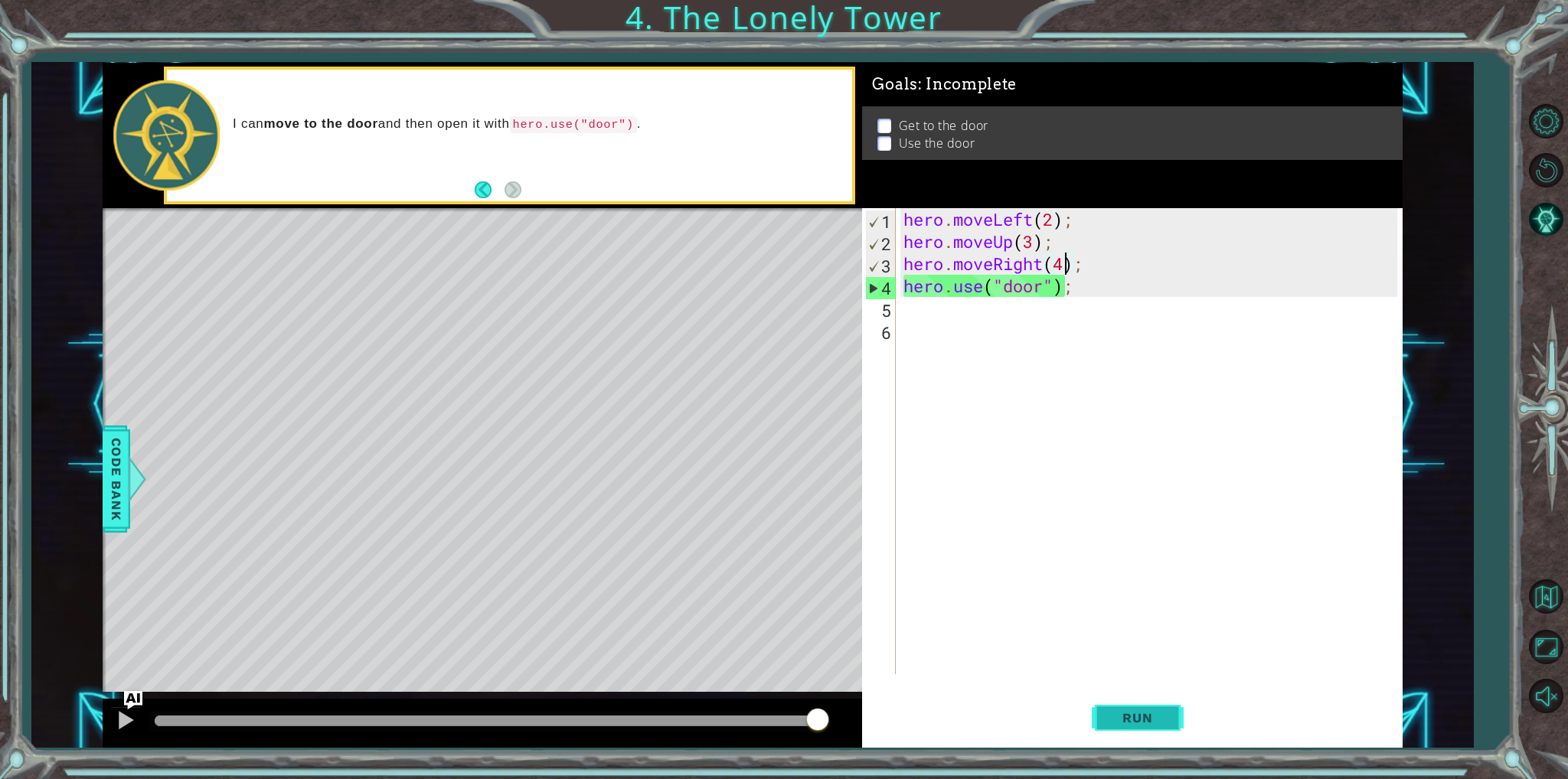
click at [1130, 710] on span "Run" at bounding box center [1137, 718] width 60 height 15
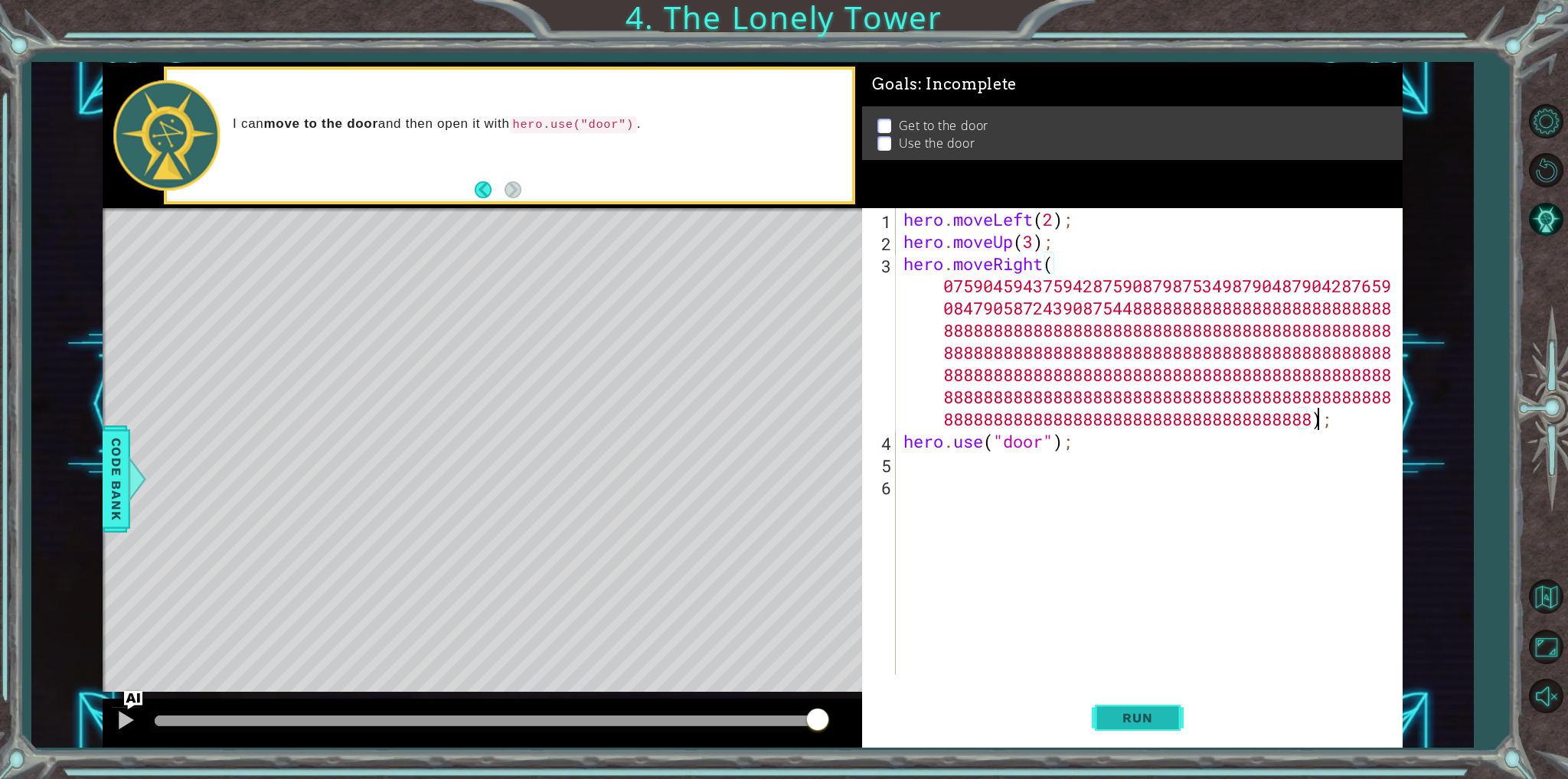
scroll to position [0, 150]
click at [1136, 704] on button "Run" at bounding box center [1138, 718] width 92 height 54
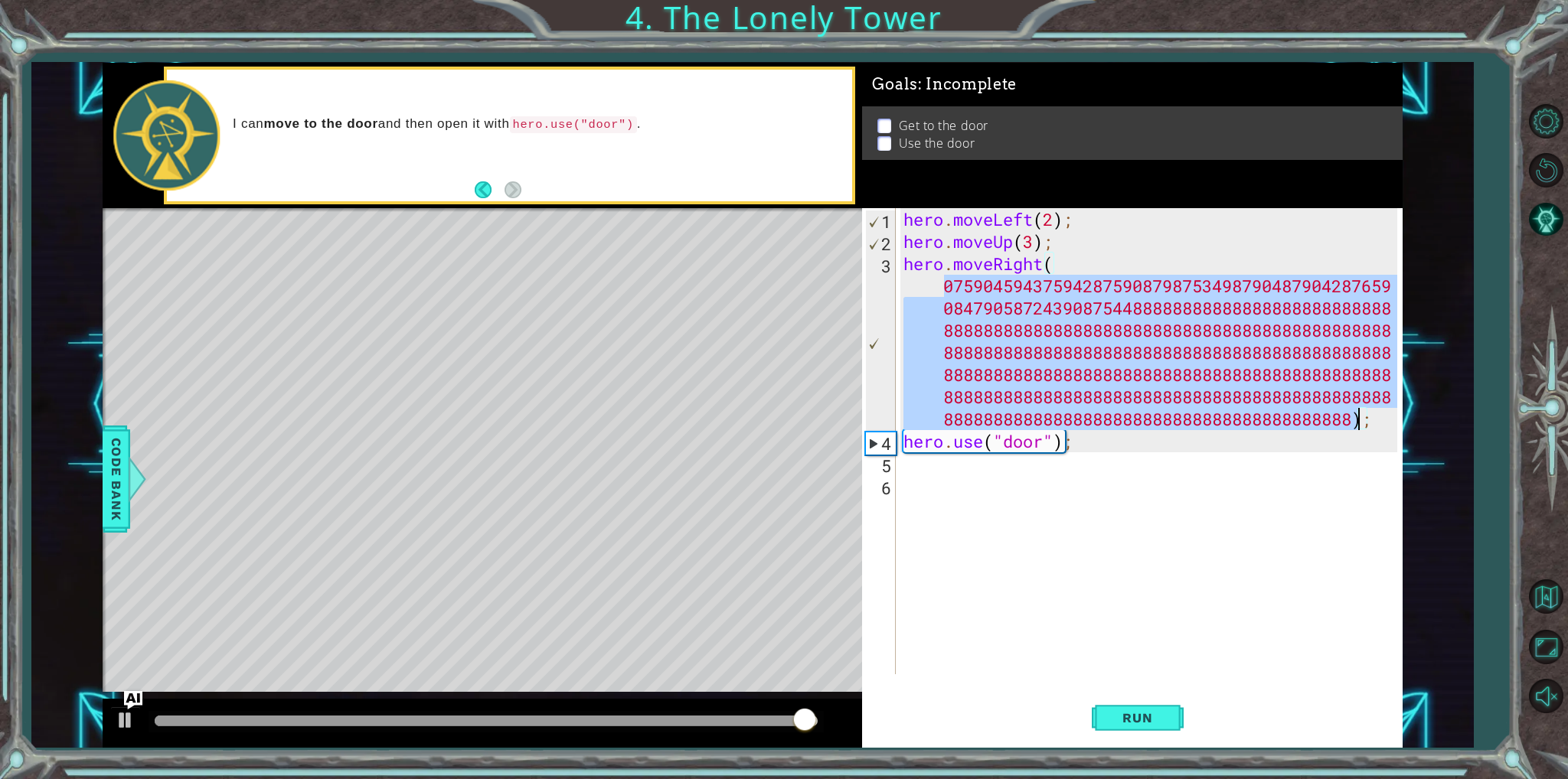
drag, startPoint x: 940, startPoint y: 283, endPoint x: 1360, endPoint y: 411, distance: 439.1
click at [1360, 411] on div "hero . moveLeft ( 2 ) ; hero . moveUp ( 3 ) ; hero . moveRight ( 07590459437594…" at bounding box center [1152, 463] width 504 height 510
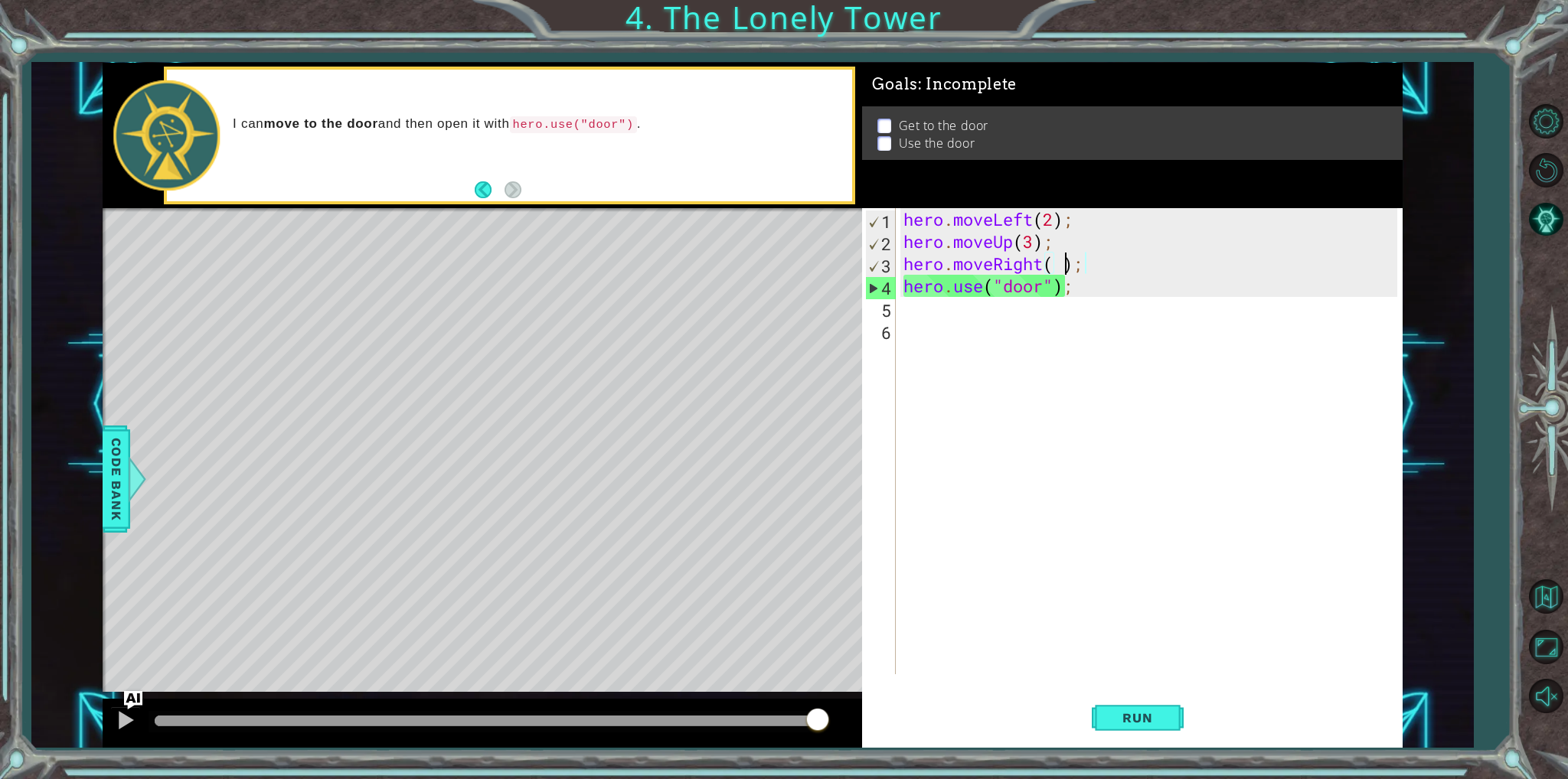
scroll to position [0, 7]
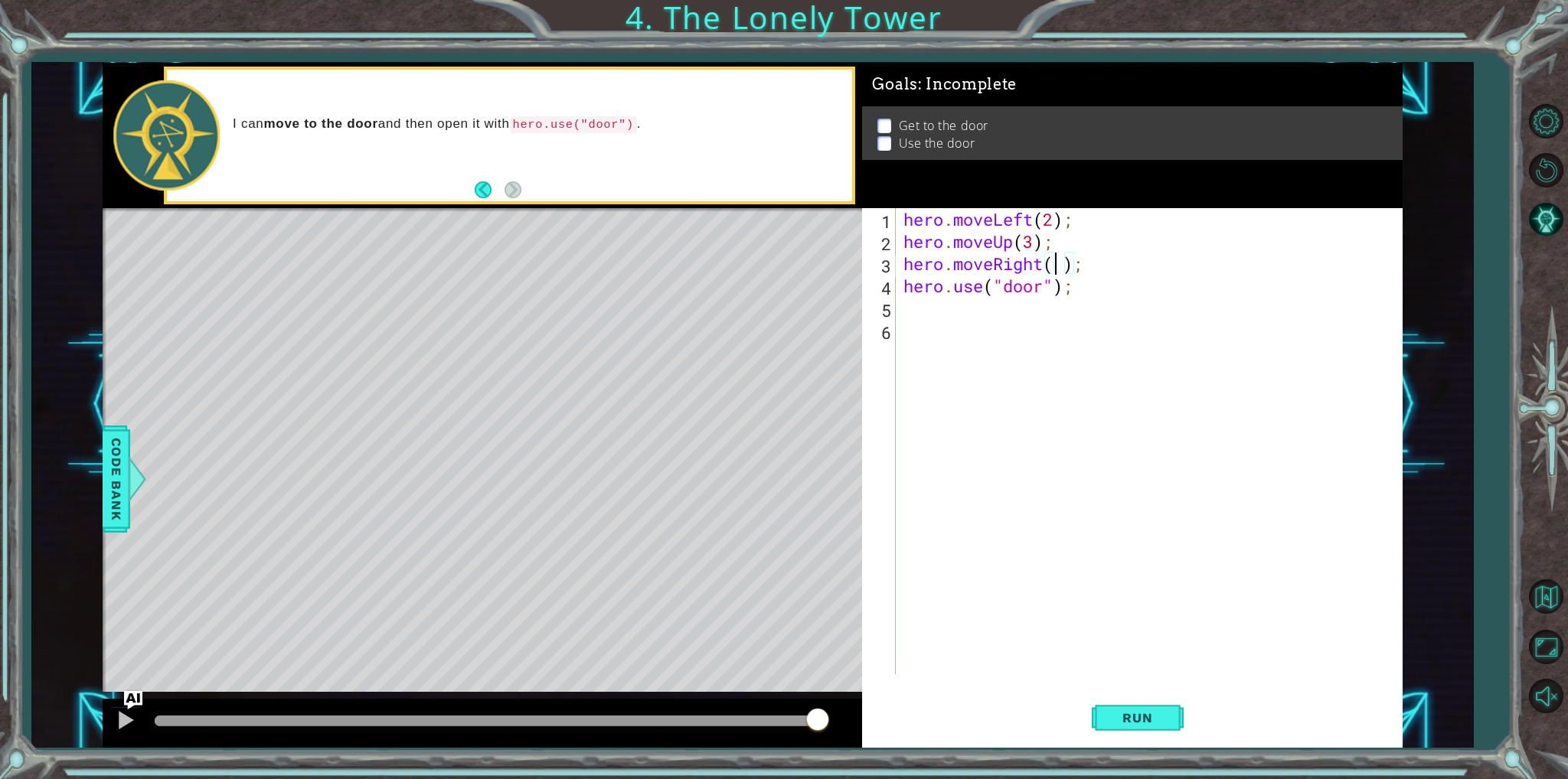
click at [1057, 261] on div "hero . moveLeft ( 2 ) ; hero . moveUp ( 3 ) ; hero . moveRight ( ) ; hero . use…" at bounding box center [1152, 463] width 504 height 510
click at [1066, 265] on div "hero . moveLeft ( 2 ) ; hero . moveUp ( 3 ) ; hero . moveRight ( ) ; hero . use…" at bounding box center [1152, 463] width 504 height 510
type textarea "hero.moveRight(3);"
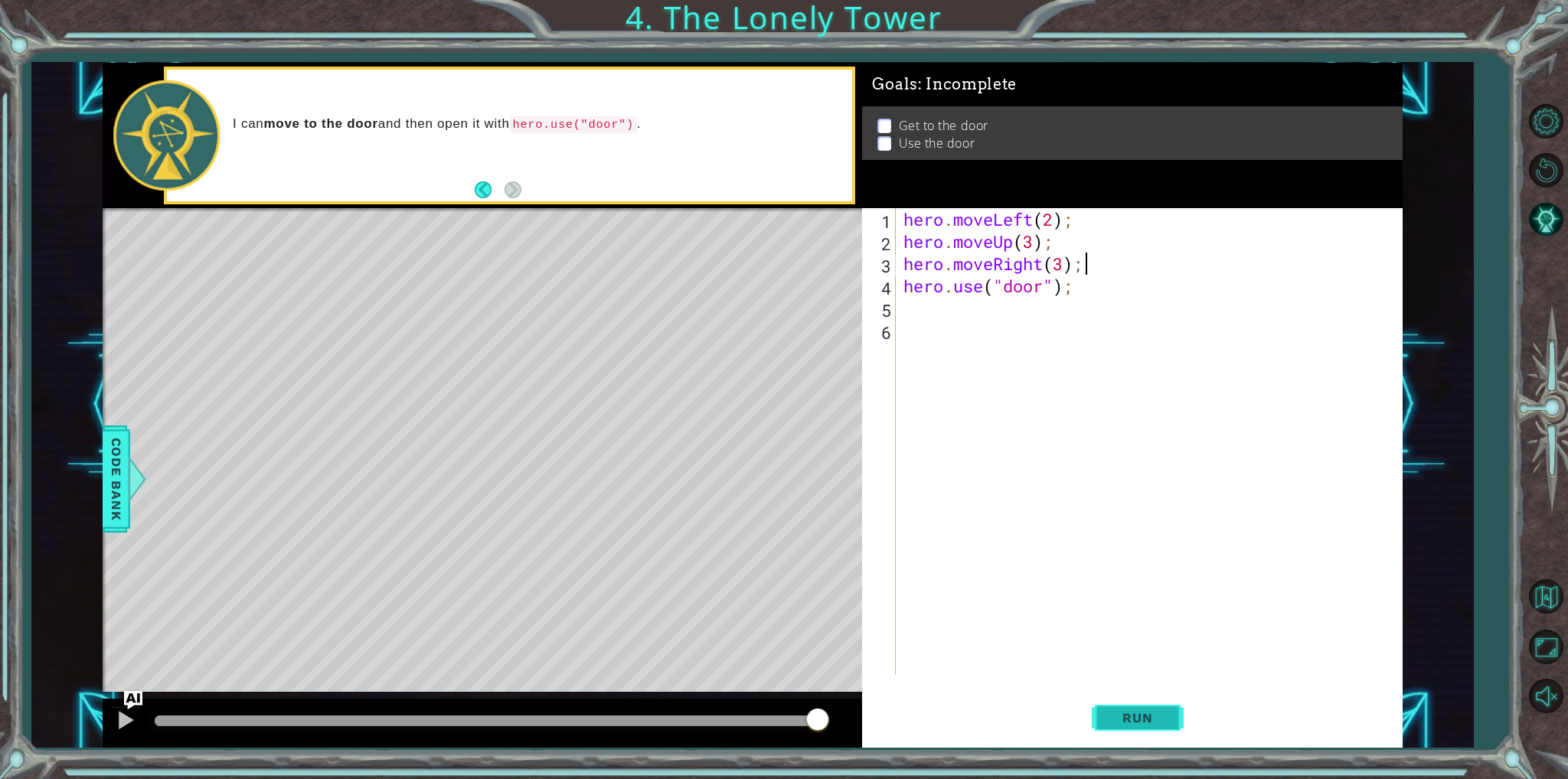
click at [1172, 717] on button "Run" at bounding box center [1138, 718] width 92 height 54
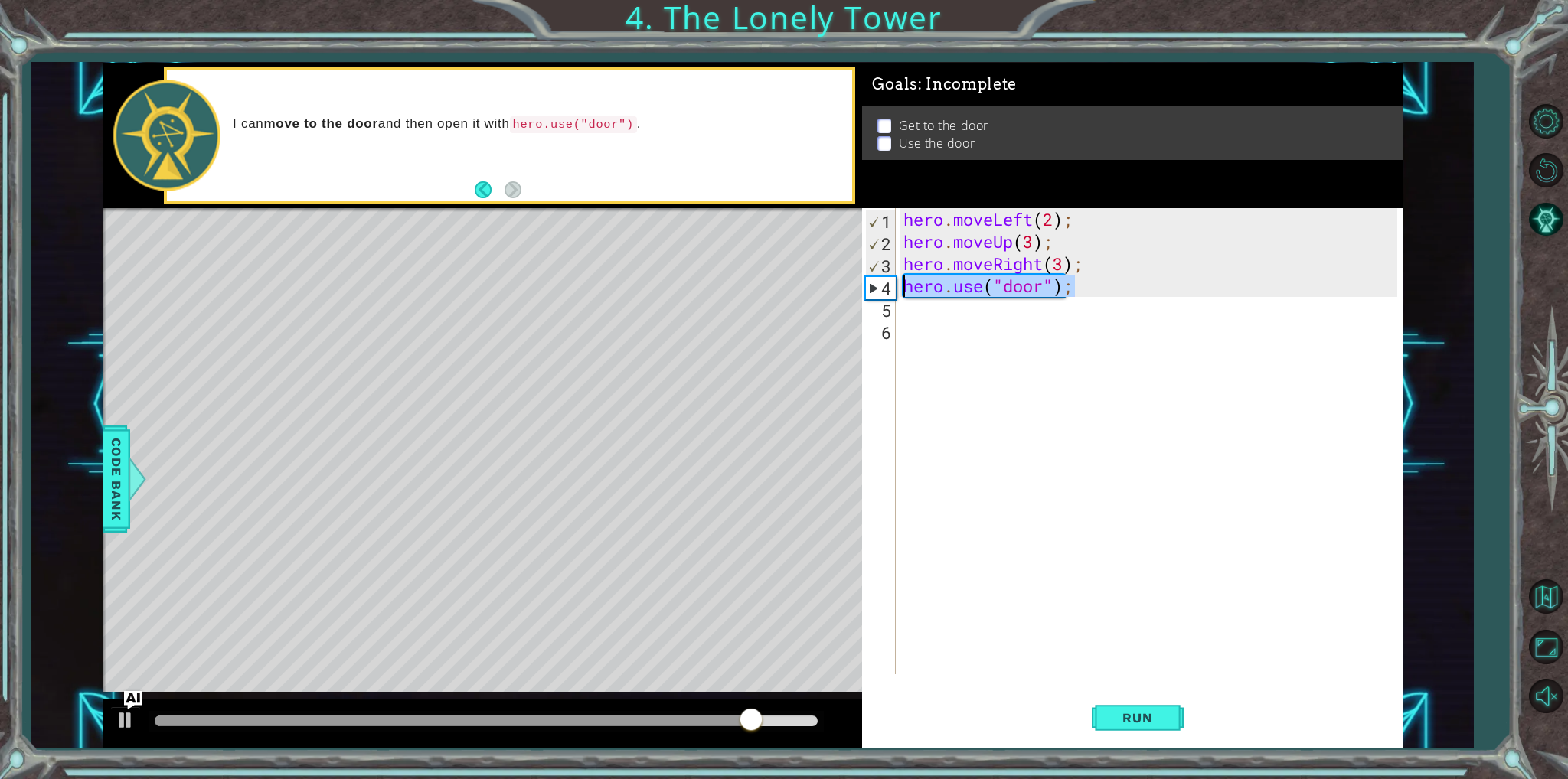
drag, startPoint x: 1071, startPoint y: 282, endPoint x: 895, endPoint y: 285, distance: 176.0
click at [895, 285] on div "hero.moveRight(3); 1 2 3 4 5 6 hero . moveLeft ( 2 ) ; hero . moveUp ( 3 ) ; he…" at bounding box center [1128, 441] width 535 height 466
type textarea "hero.use("door");"
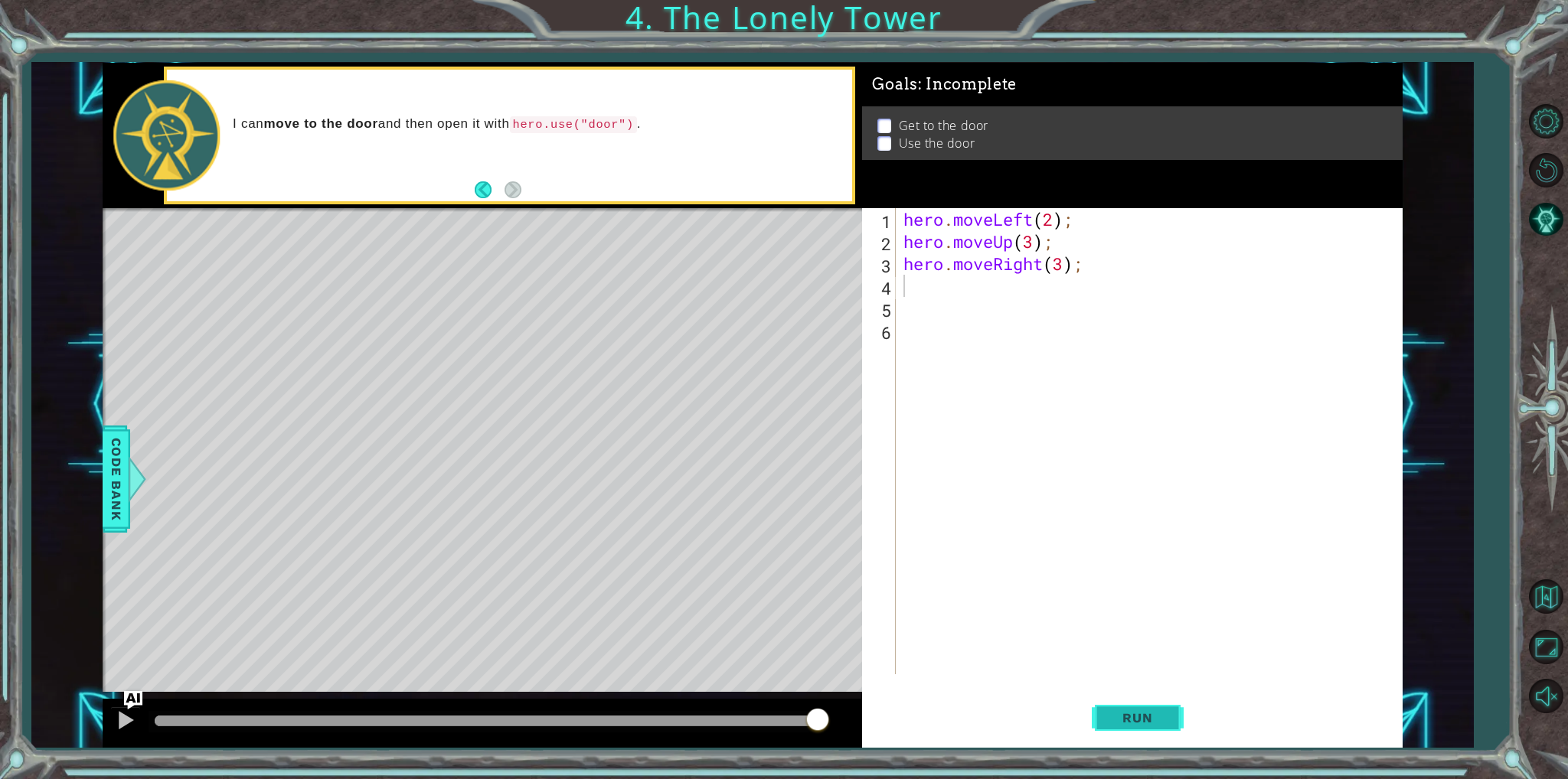
click at [1139, 720] on span "Run" at bounding box center [1137, 718] width 60 height 15
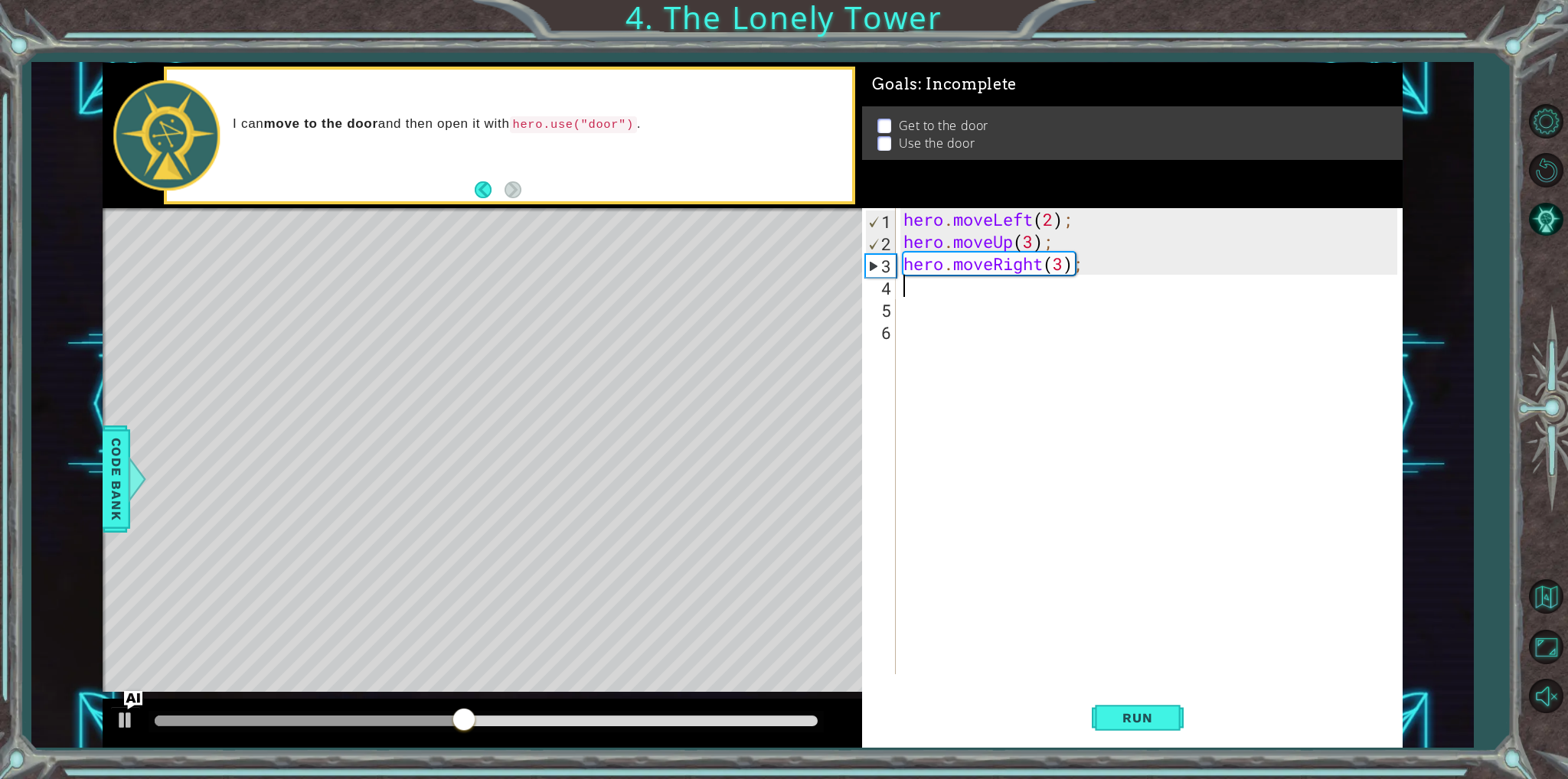
click at [933, 298] on div "hero . moveLeft ( 2 ) ; hero . moveUp ( 3 ) ; hero . moveRight ( 3 ) ;" at bounding box center [1152, 463] width 504 height 510
click at [963, 279] on div "hero . moveLeft ( 2 ) ; hero . moveUp ( 3 ) ; hero . moveRight ( 3 ) ;" at bounding box center [1152, 463] width 504 height 510
click at [1035, 246] on div "hero . moveLeft ( 2 ) ; hero . moveUp ( 3 ) ; hero . moveRight ( 3 ) ;" at bounding box center [1152, 463] width 504 height 510
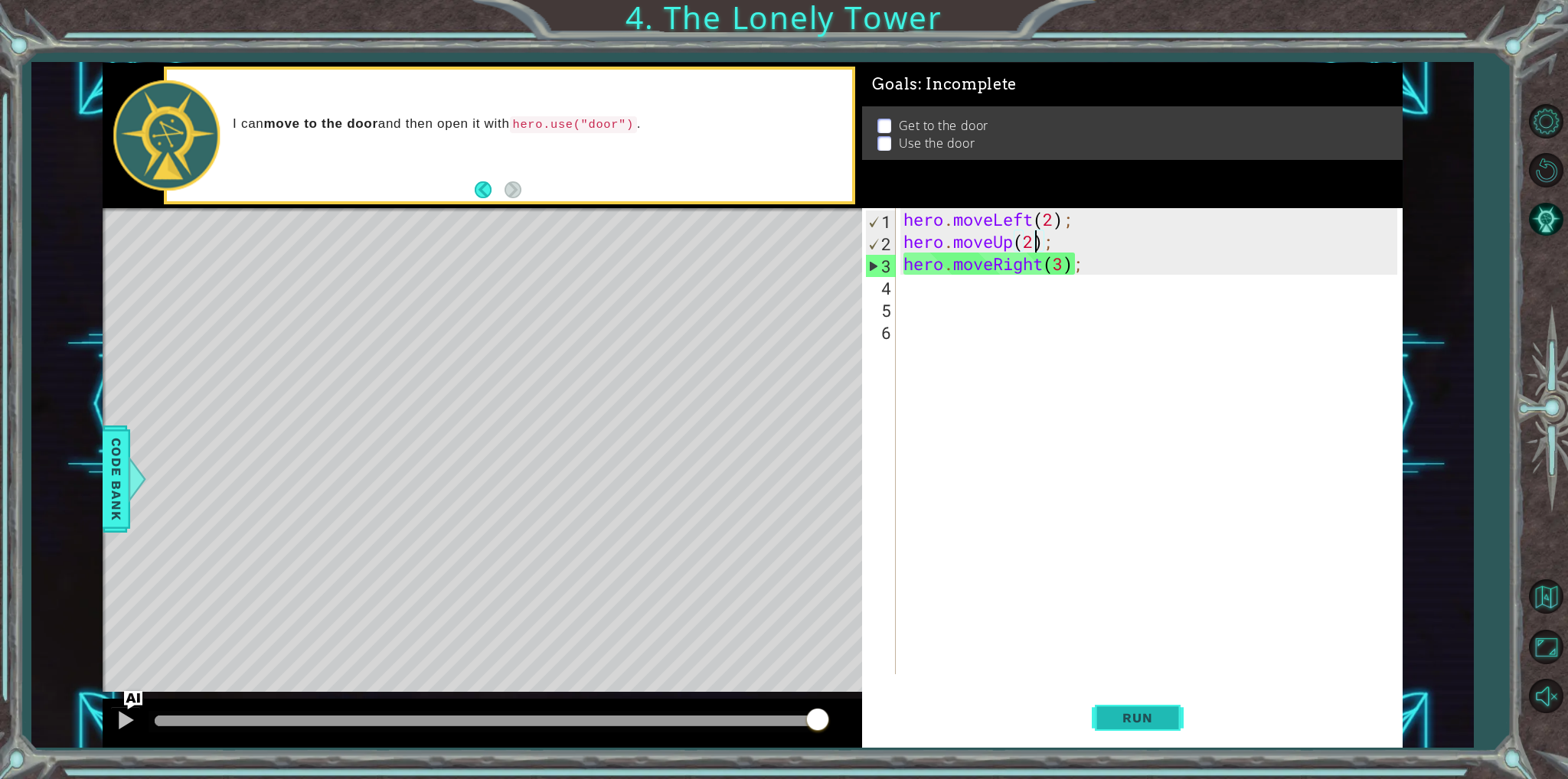
type textarea "hero.moveUp(2);"
click at [1163, 720] on span "Run" at bounding box center [1137, 718] width 60 height 15
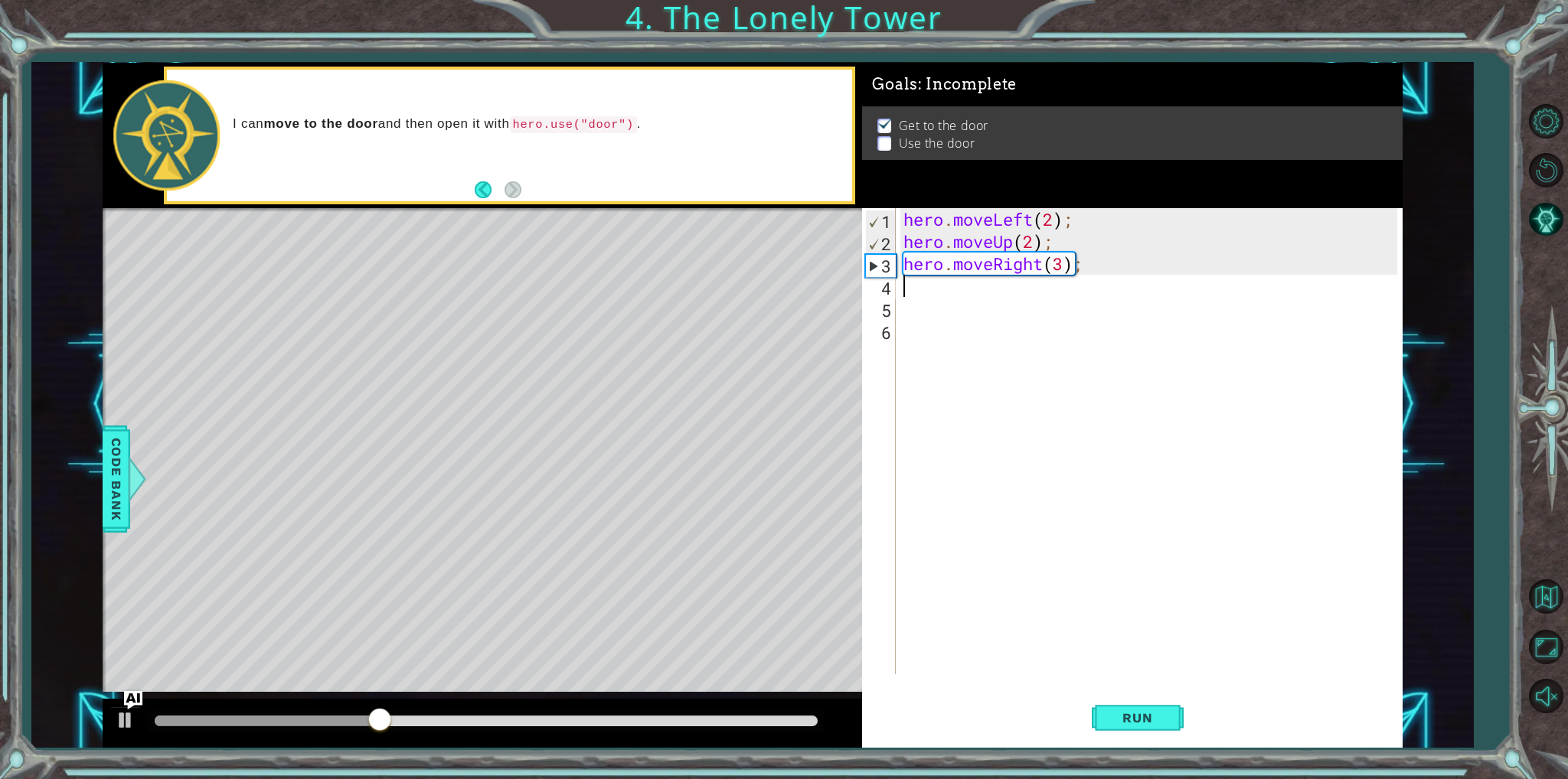
click at [1057, 295] on div "hero . moveLeft ( 2 ) ; hero . moveUp ( 2 ) ; hero . moveRight ( 3 ) ;" at bounding box center [1152, 463] width 504 height 510
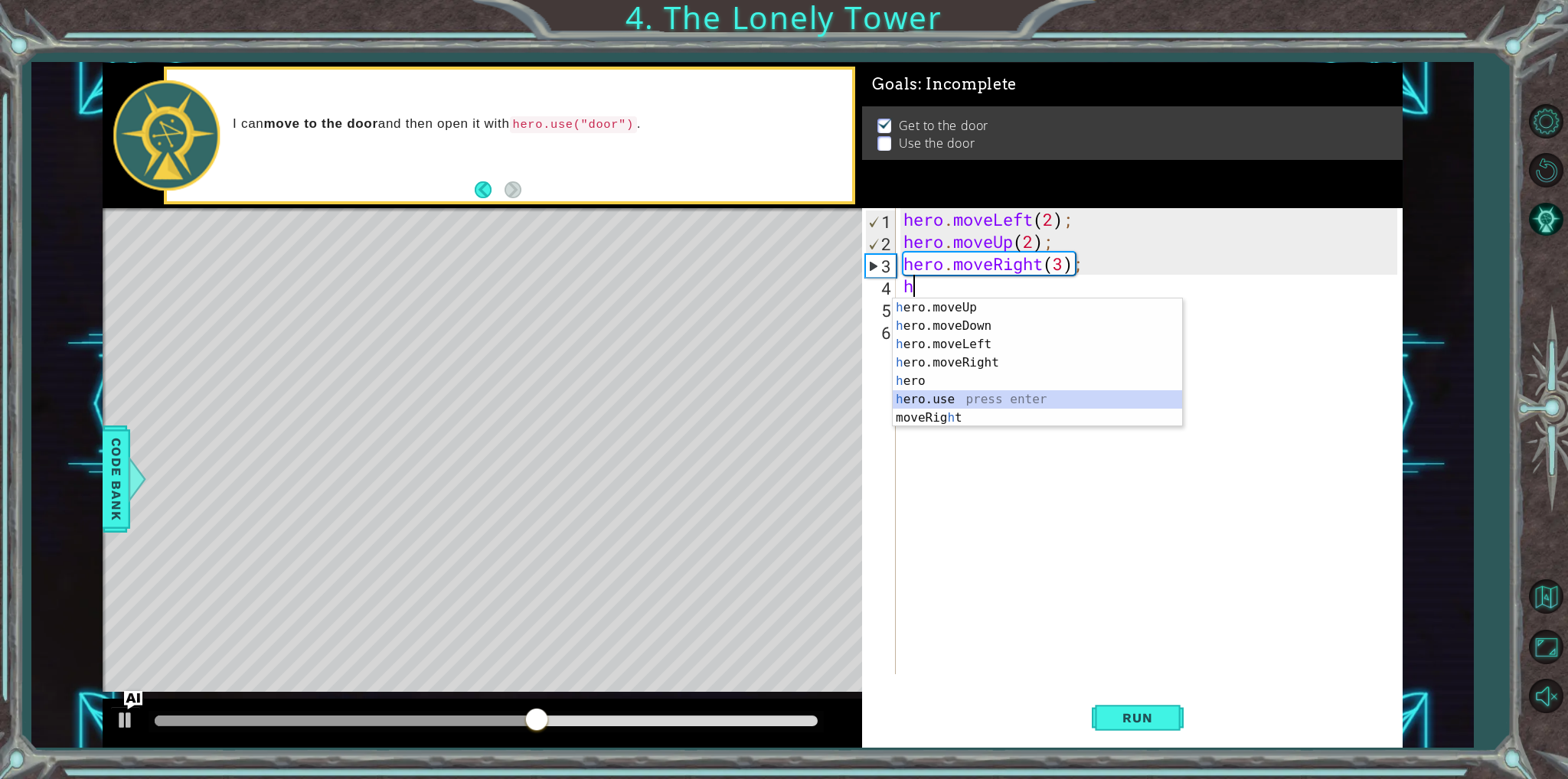
click at [971, 399] on div "h ero.moveUp press enter h ero.moveDown press enter h ero.moveLeft press enter …" at bounding box center [1037, 381] width 290 height 165
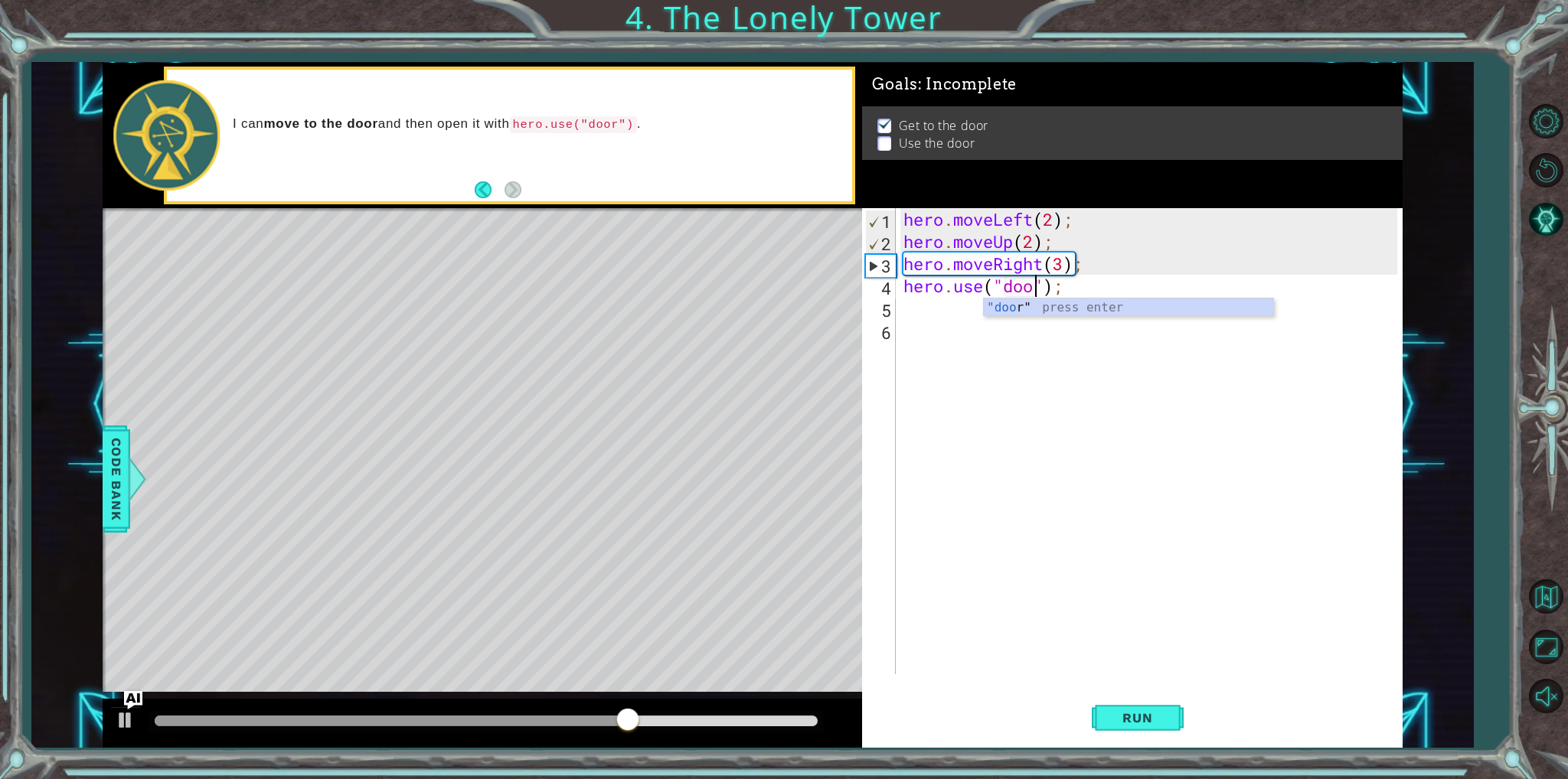
scroll to position [0, 6]
type textarea "hero.use("door");"
click at [1159, 706] on button "Run" at bounding box center [1138, 718] width 92 height 54
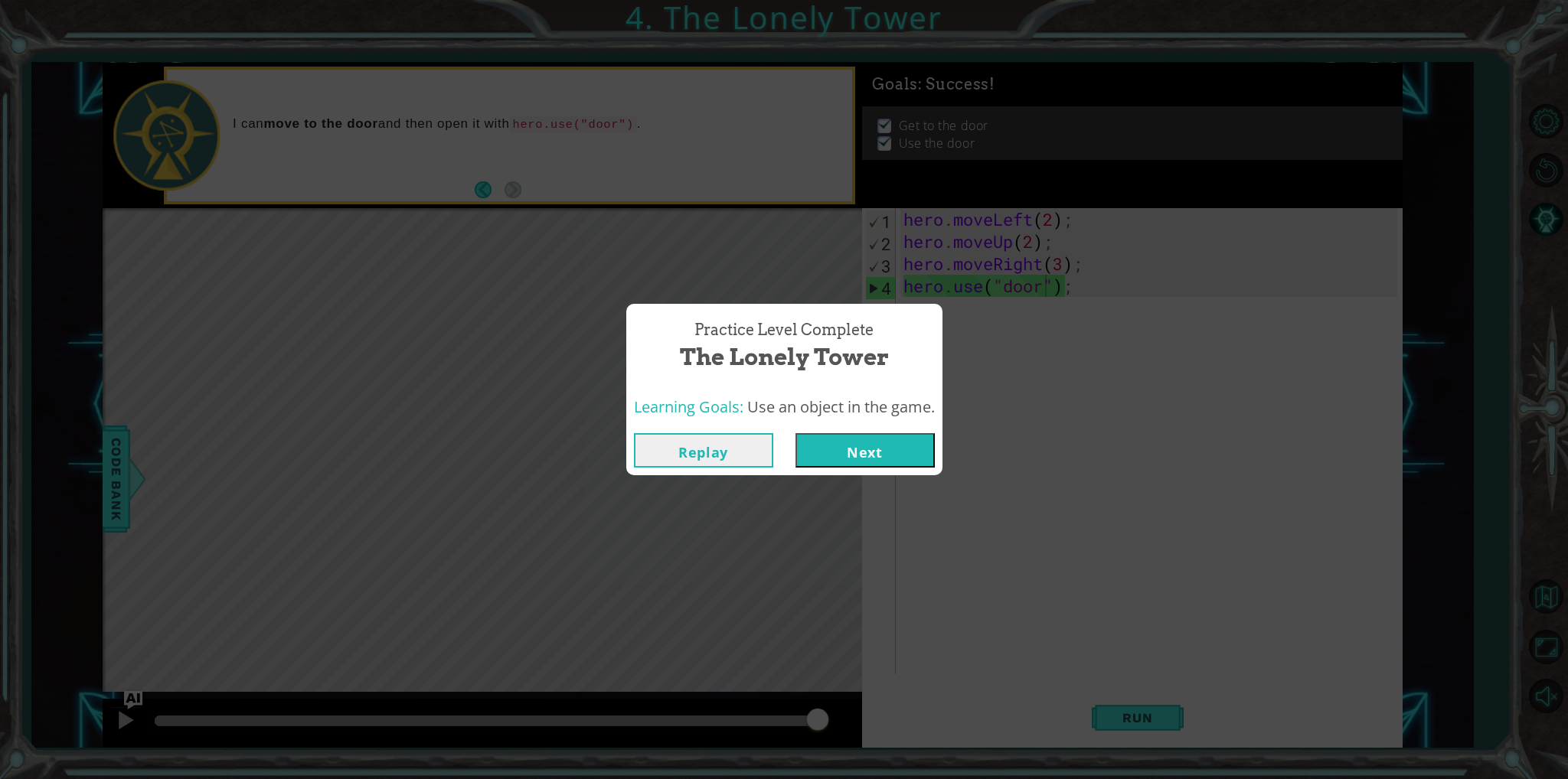
click at [826, 463] on button "Next" at bounding box center [865, 451] width 139 height 35
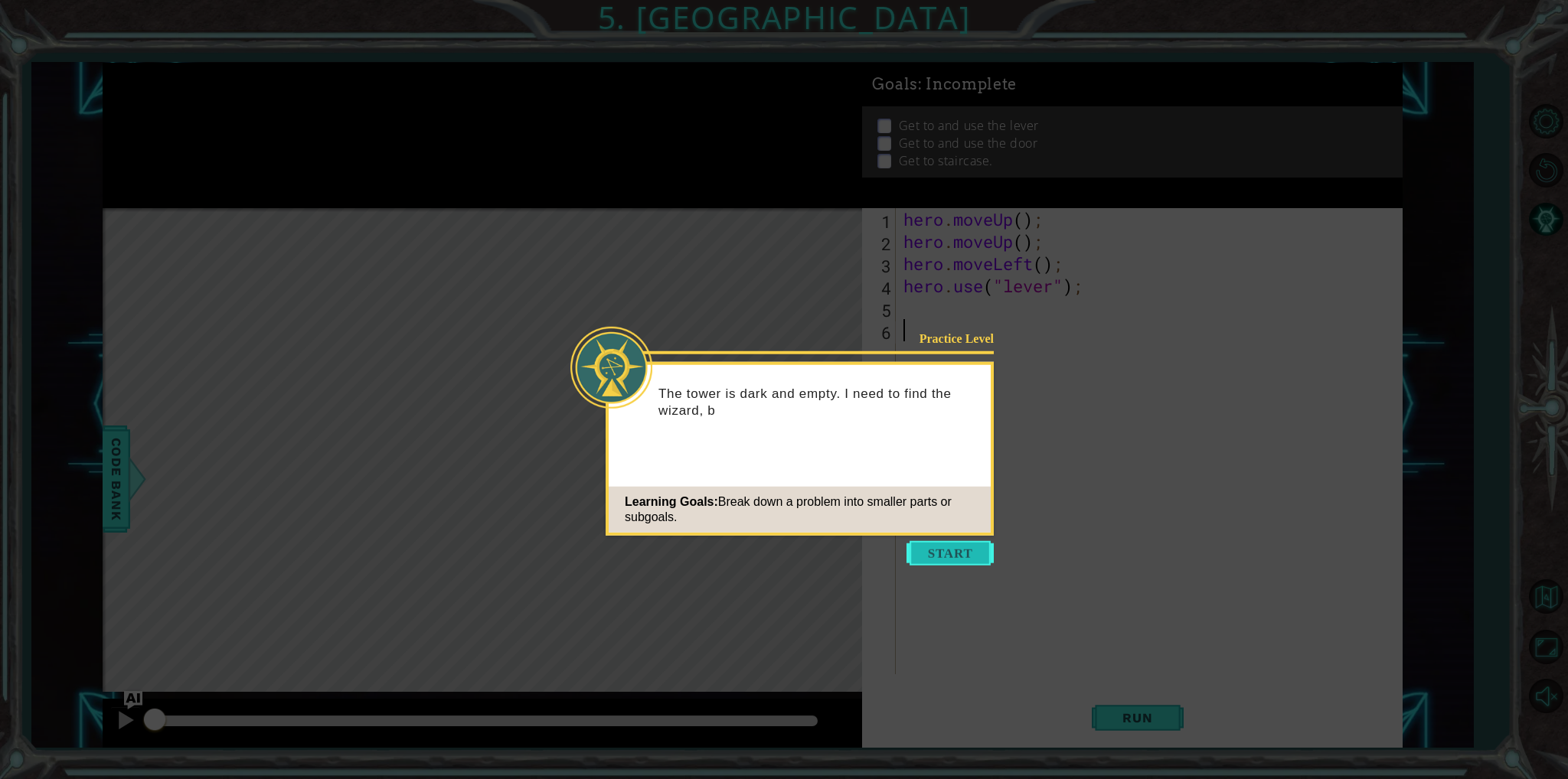
click at [929, 550] on button "Start" at bounding box center [950, 554] width 87 height 25
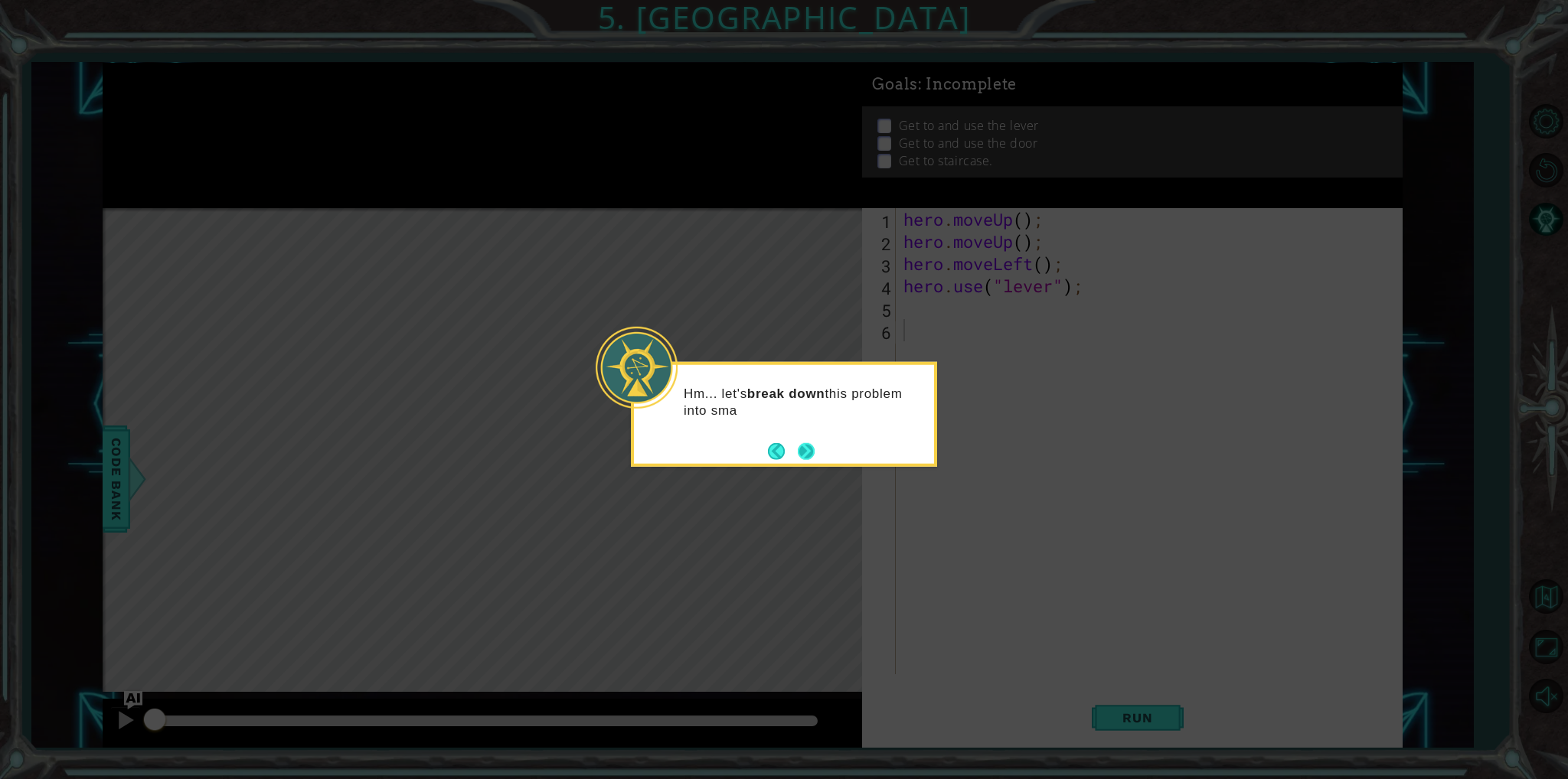
click at [802, 444] on button "Next" at bounding box center [806, 451] width 17 height 17
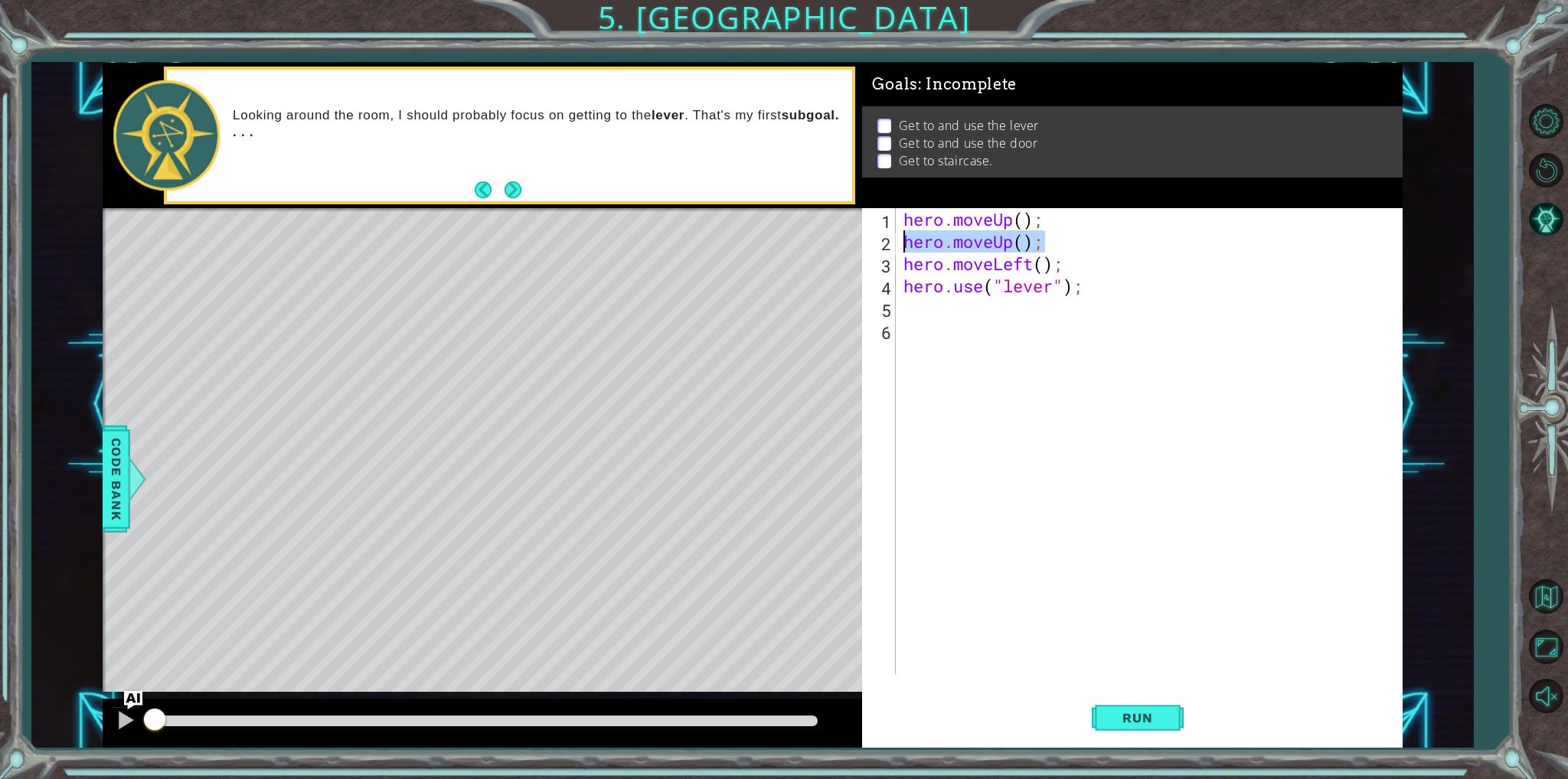
drag, startPoint x: 1048, startPoint y: 237, endPoint x: 897, endPoint y: 238, distance: 151.0
click at [897, 238] on div "1 2 3 4 5 6 hero . moveUp ( ) ; hero . moveUp ( ) ; hero . moveLeft ( ) ; hero …" at bounding box center [1128, 441] width 535 height 466
type textarea "hero.moveUp();"
click at [1021, 215] on div "hero . moveUp ( ) ; hero . moveLeft ( ) ; hero . use ( "lever" ) ;" at bounding box center [1152, 463] width 504 height 510
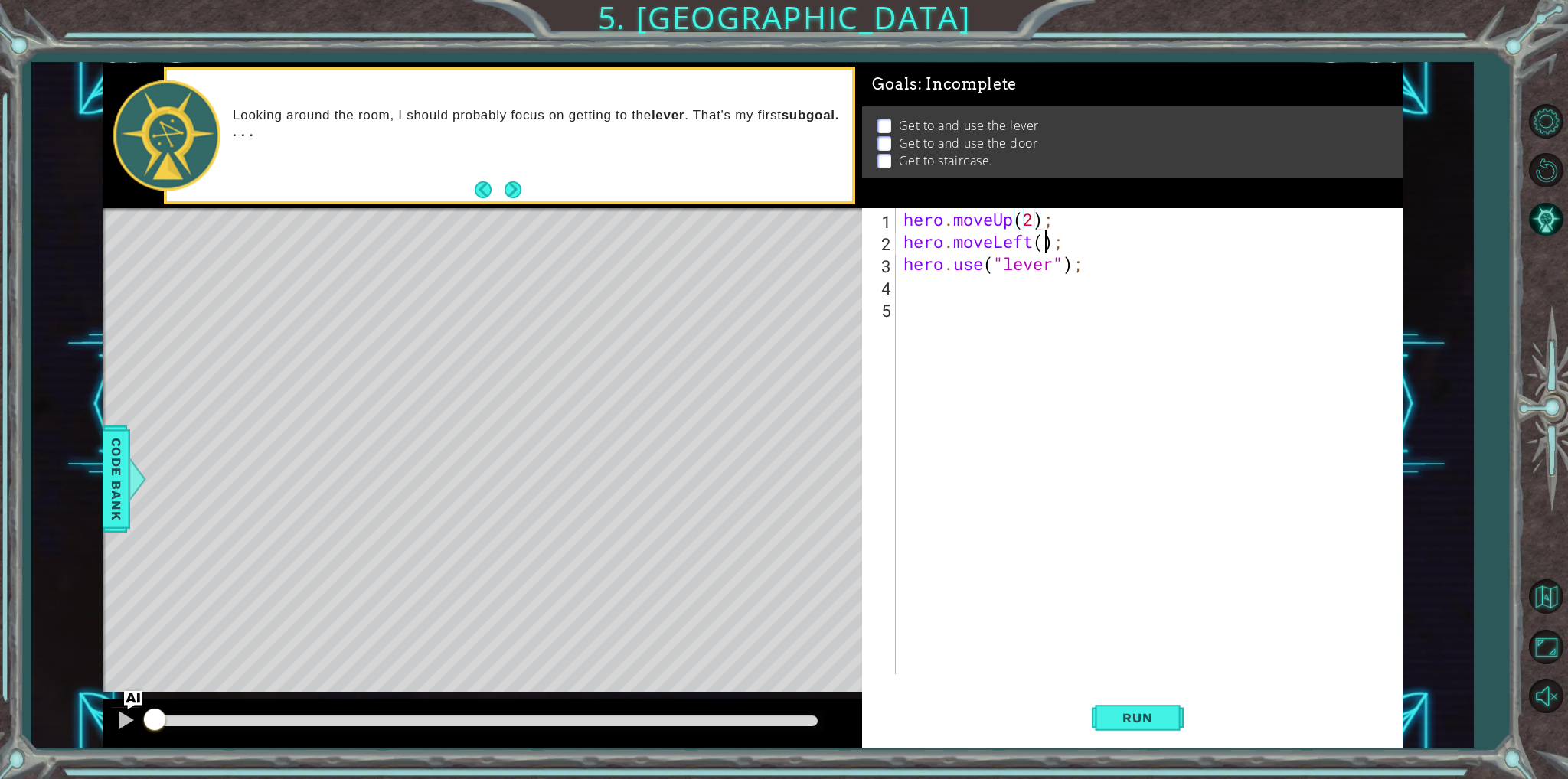
click at [1041, 245] on div "hero . moveUp ( 2 ) ; hero . moveLeft ( ) ; hero . use ( "lever" ) ;" at bounding box center [1152, 463] width 504 height 510
type textarea "hero.moveLeft(2);"
click at [976, 292] on div "hero . moveUp ( 2 ) ; hero . moveLeft ( 2 ) ; hero . use ( "lever" ) ;" at bounding box center [1152, 463] width 504 height 510
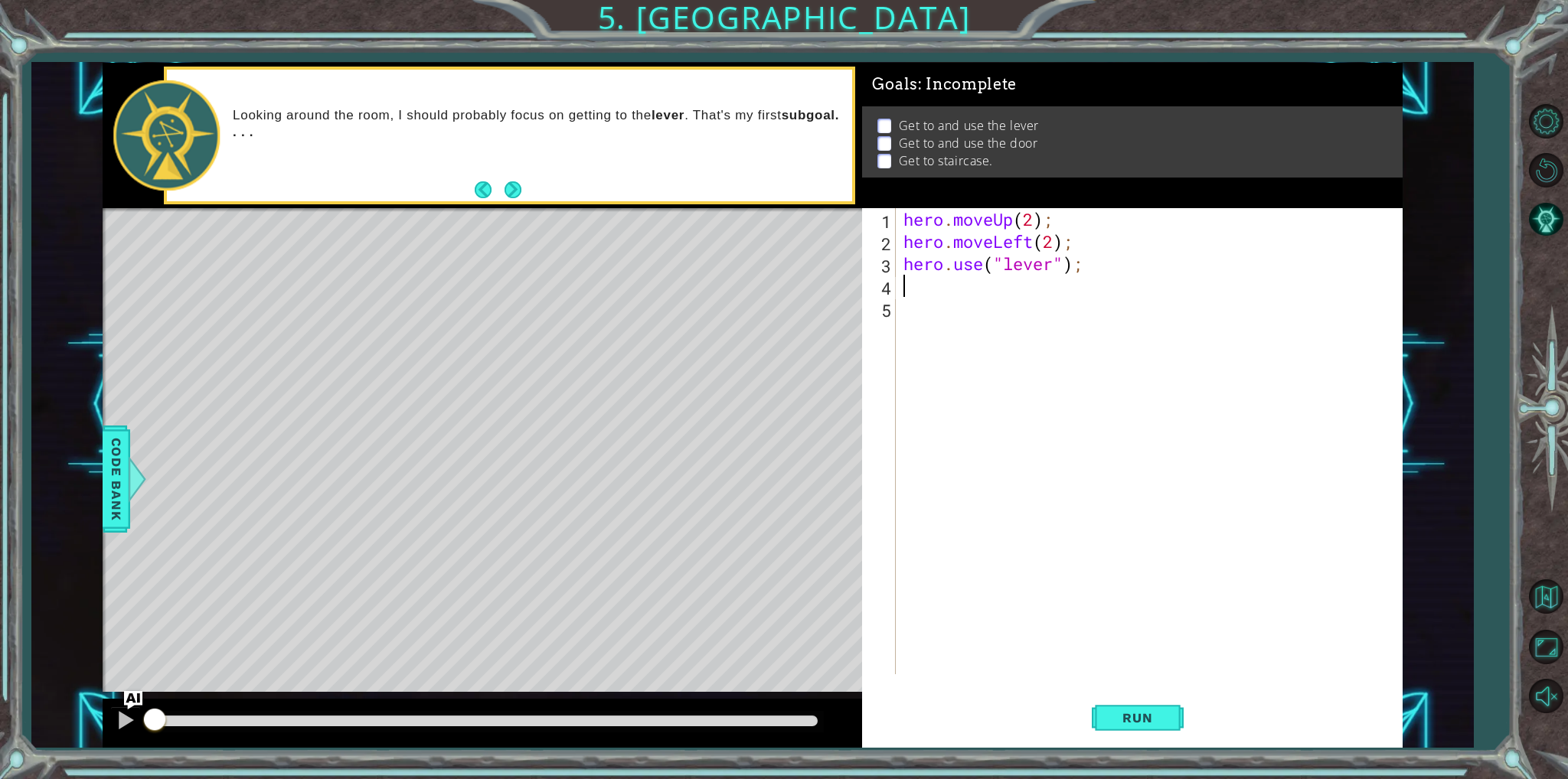
type textarea "h"
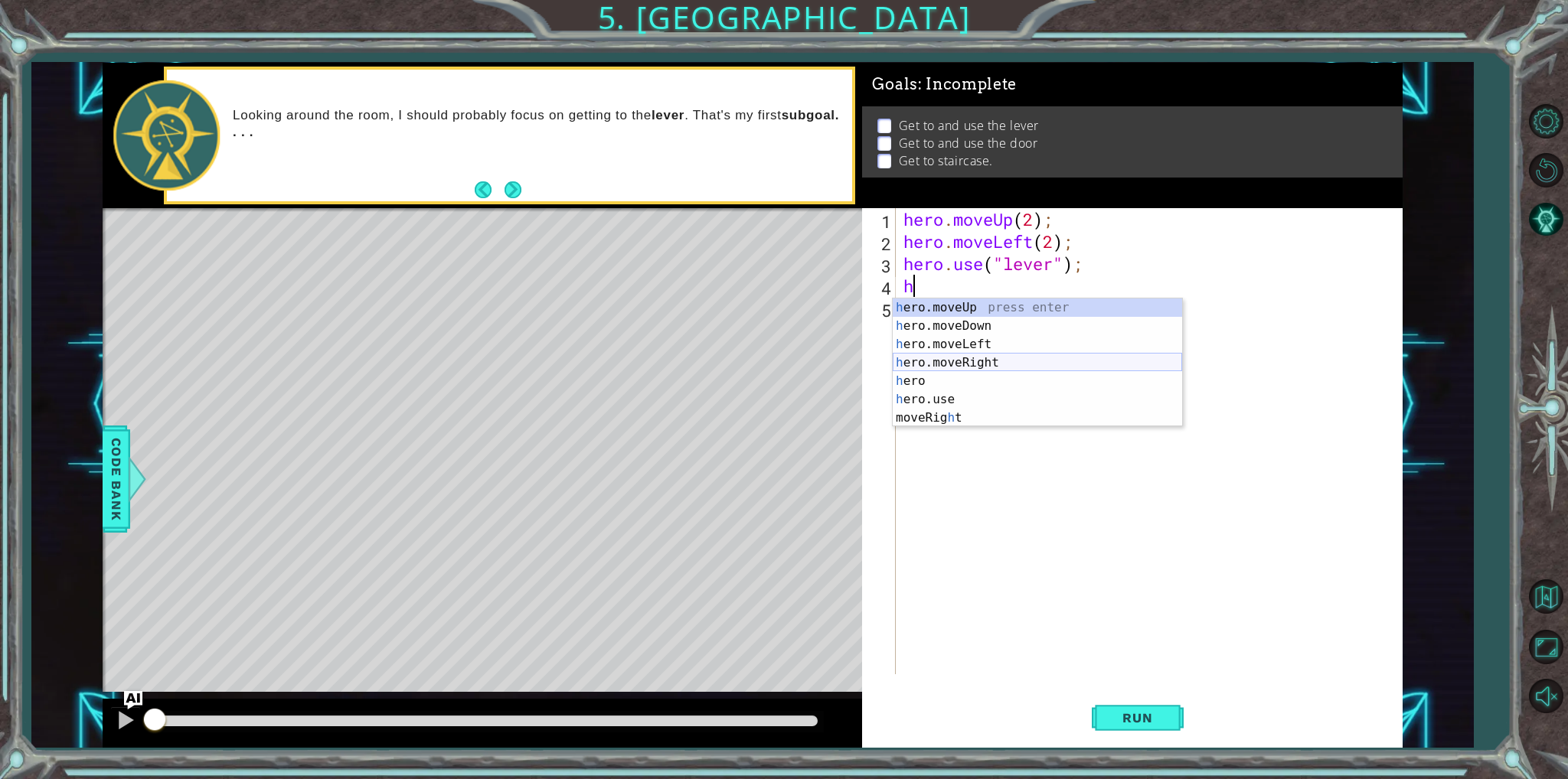
click at [936, 365] on div "h ero.moveUp press enter h ero.moveDown press enter h ero.moveLeft press enter …" at bounding box center [1037, 381] width 290 height 165
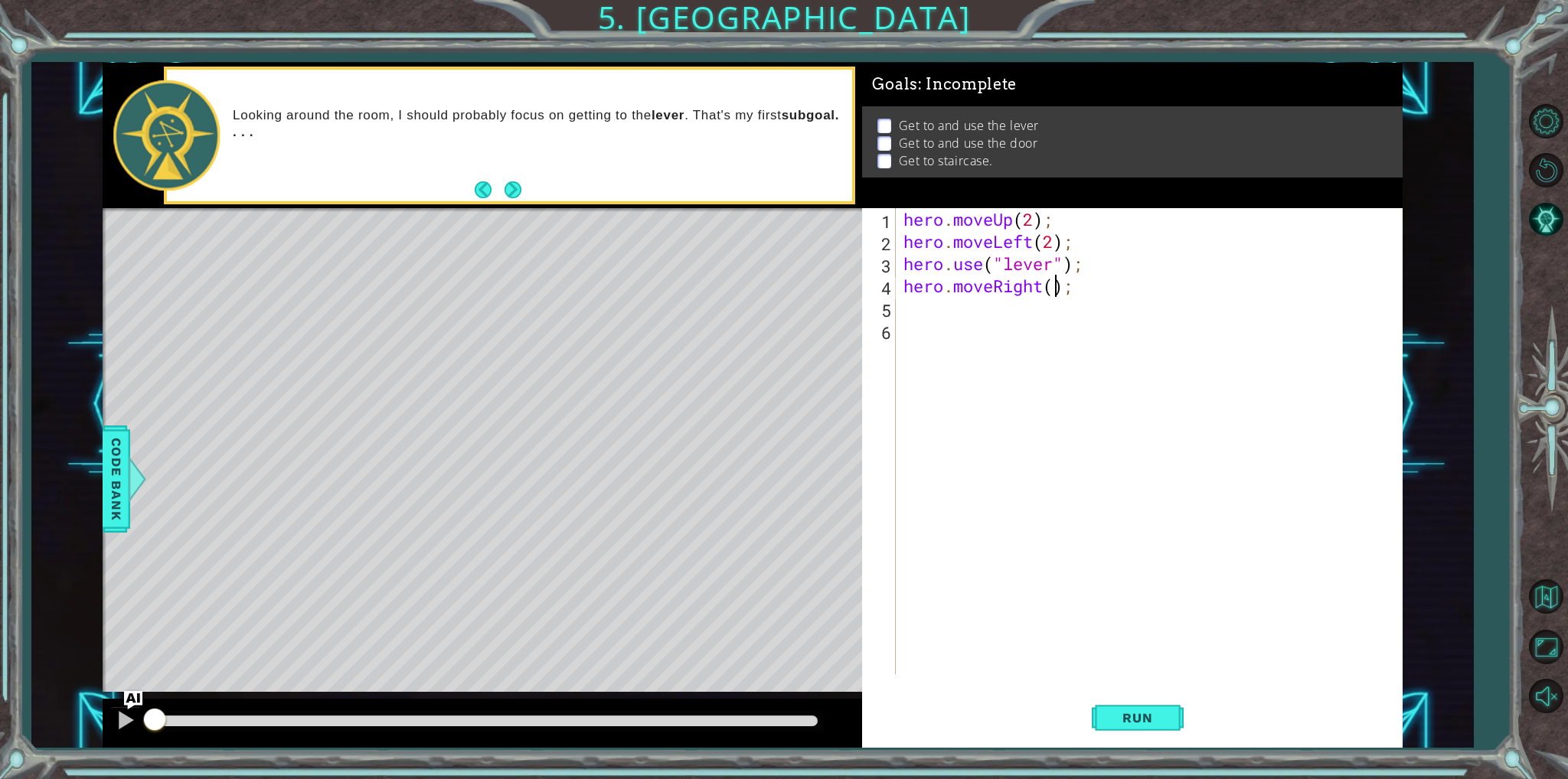
click at [1057, 288] on div "hero . moveUp ( 2 ) ; hero . moveLeft ( 2 ) ; hero . use ( "lever" ) ; hero . m…" at bounding box center [1152, 463] width 504 height 510
type textarea "hero.moveRight(3);"
click at [953, 307] on div "hero . moveUp ( 2 ) ; hero . moveLeft ( 2 ) ; hero . use ( "lever" ) ; hero . m…" at bounding box center [1152, 463] width 504 height 510
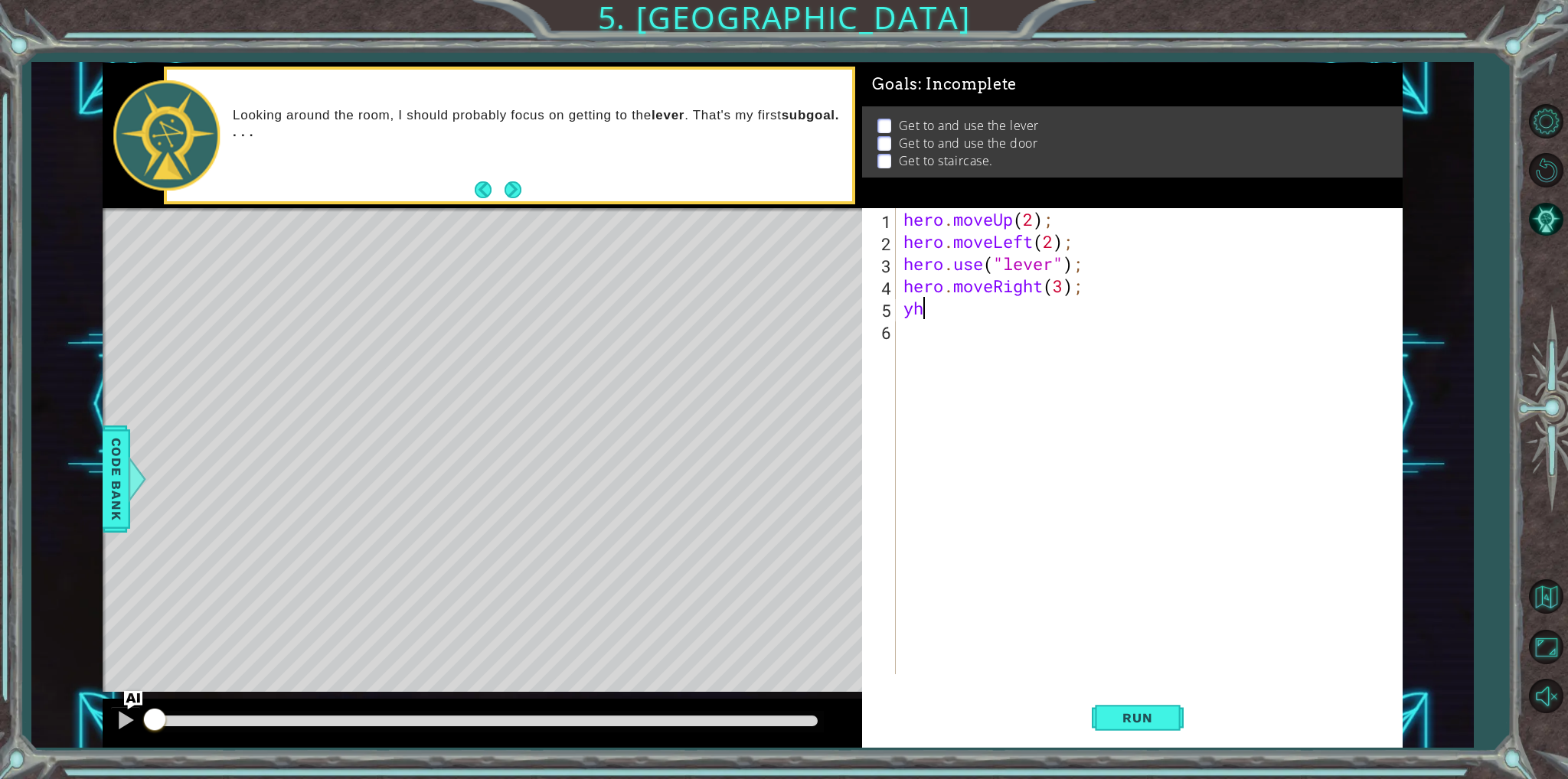
type textarea "y"
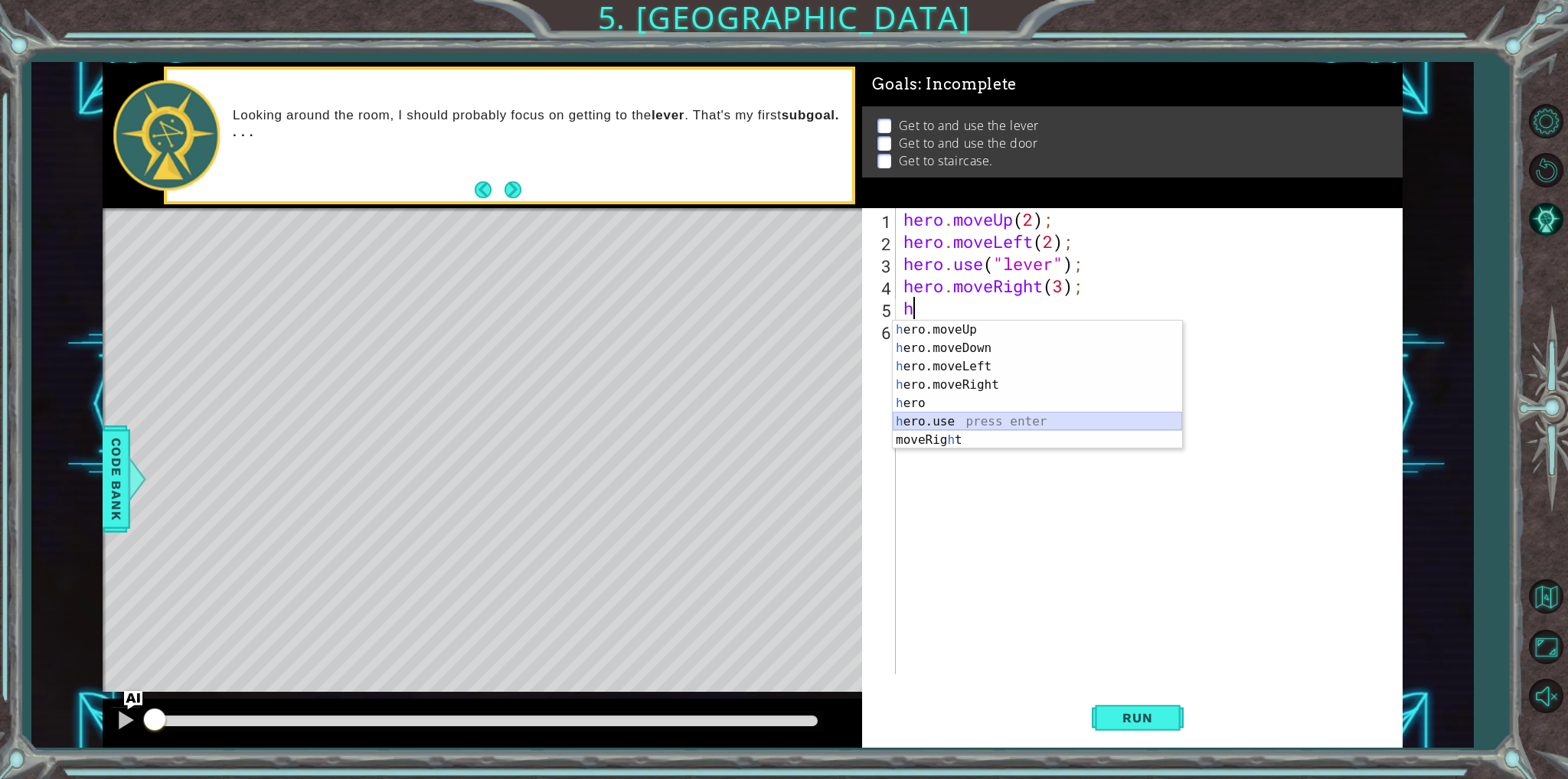
click at [922, 426] on div "h ero.moveUp press enter h ero.moveDown press enter h ero.moveLeft press enter …" at bounding box center [1037, 403] width 290 height 165
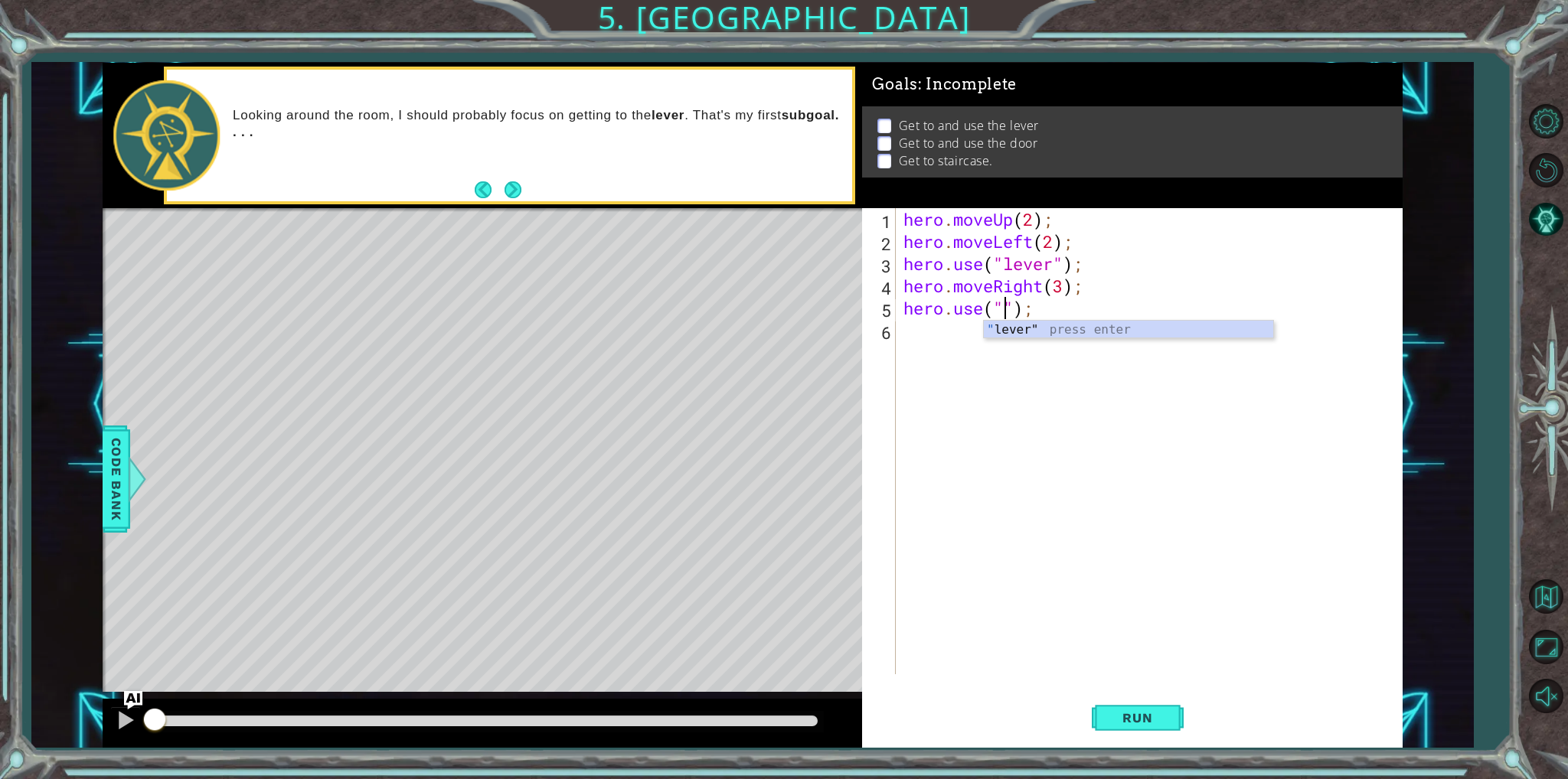
scroll to position [0, 6]
type textarea "hero.use("door");"
click at [1070, 333] on div "hero . moveUp ( 2 ) ; hero . moveLeft ( 2 ) ; hero . use ( "lever" ) ; hero . m…" at bounding box center [1152, 463] width 504 height 510
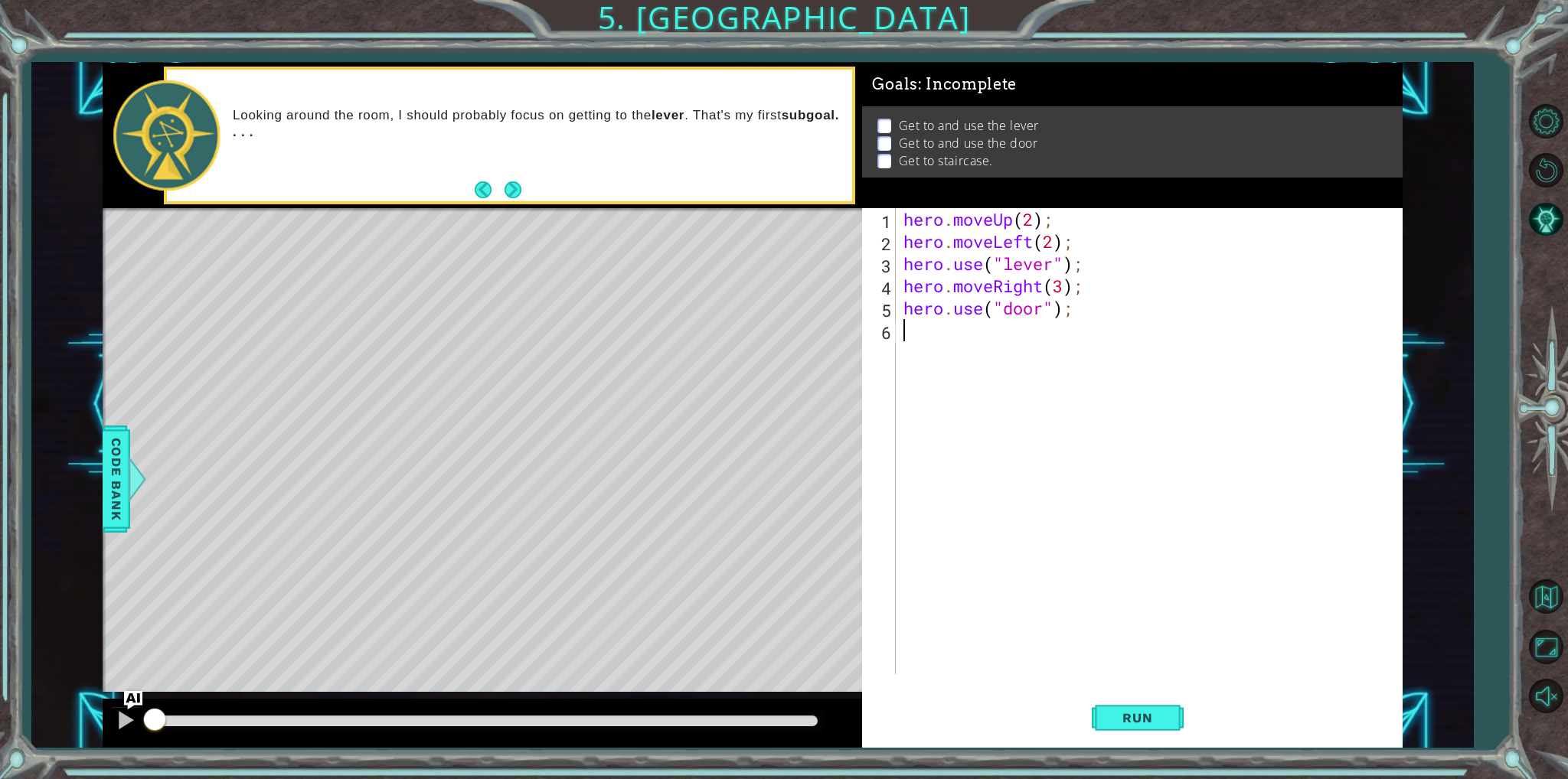
type textarea "h"
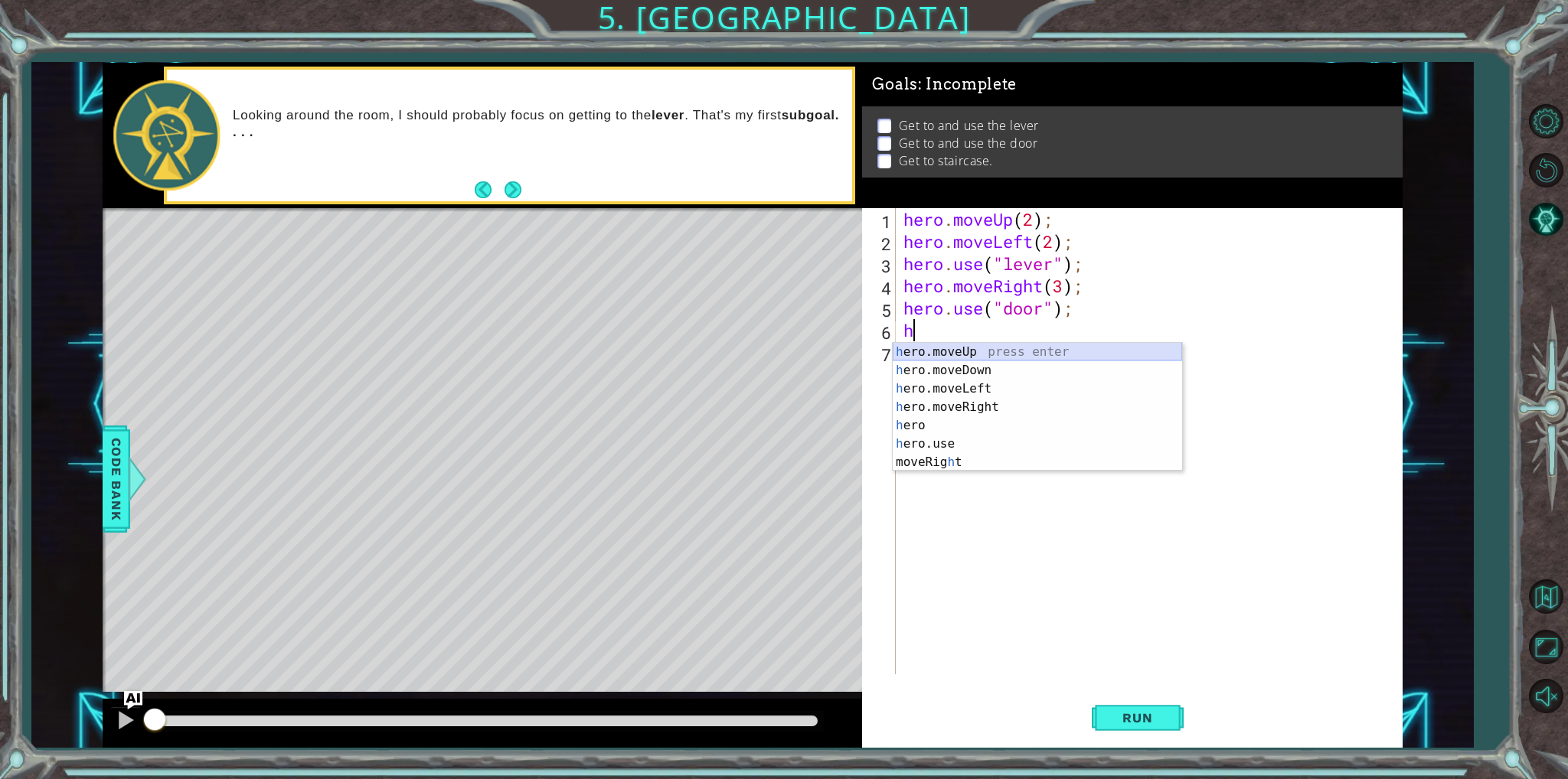
click at [1054, 349] on div "h ero.moveUp press enter h ero.moveDown press enter h ero.moveLeft press enter …" at bounding box center [1037, 425] width 290 height 165
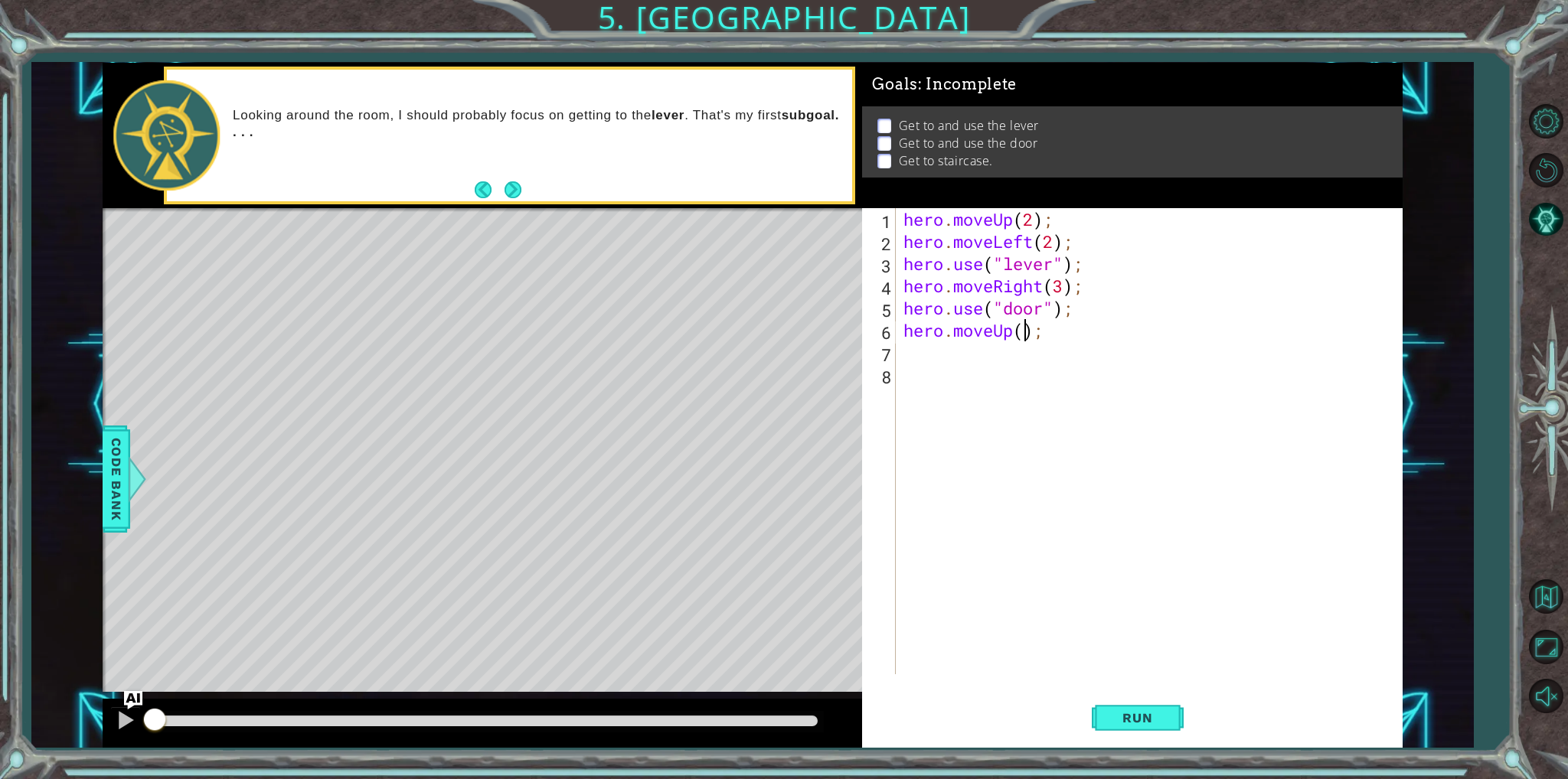
click at [1028, 338] on div "hero . moveUp ( 2 ) ; hero . moveLeft ( 2 ) ; hero . use ( "lever" ) ; hero . m…" at bounding box center [1152, 463] width 504 height 510
type textarea "hero.moveUp(2);"
click at [986, 343] on div "hero . moveUp ( 2 ) ; hero . moveLeft ( 2 ) ; hero . use ( "lever" ) ; hero . m…" at bounding box center [1152, 463] width 504 height 510
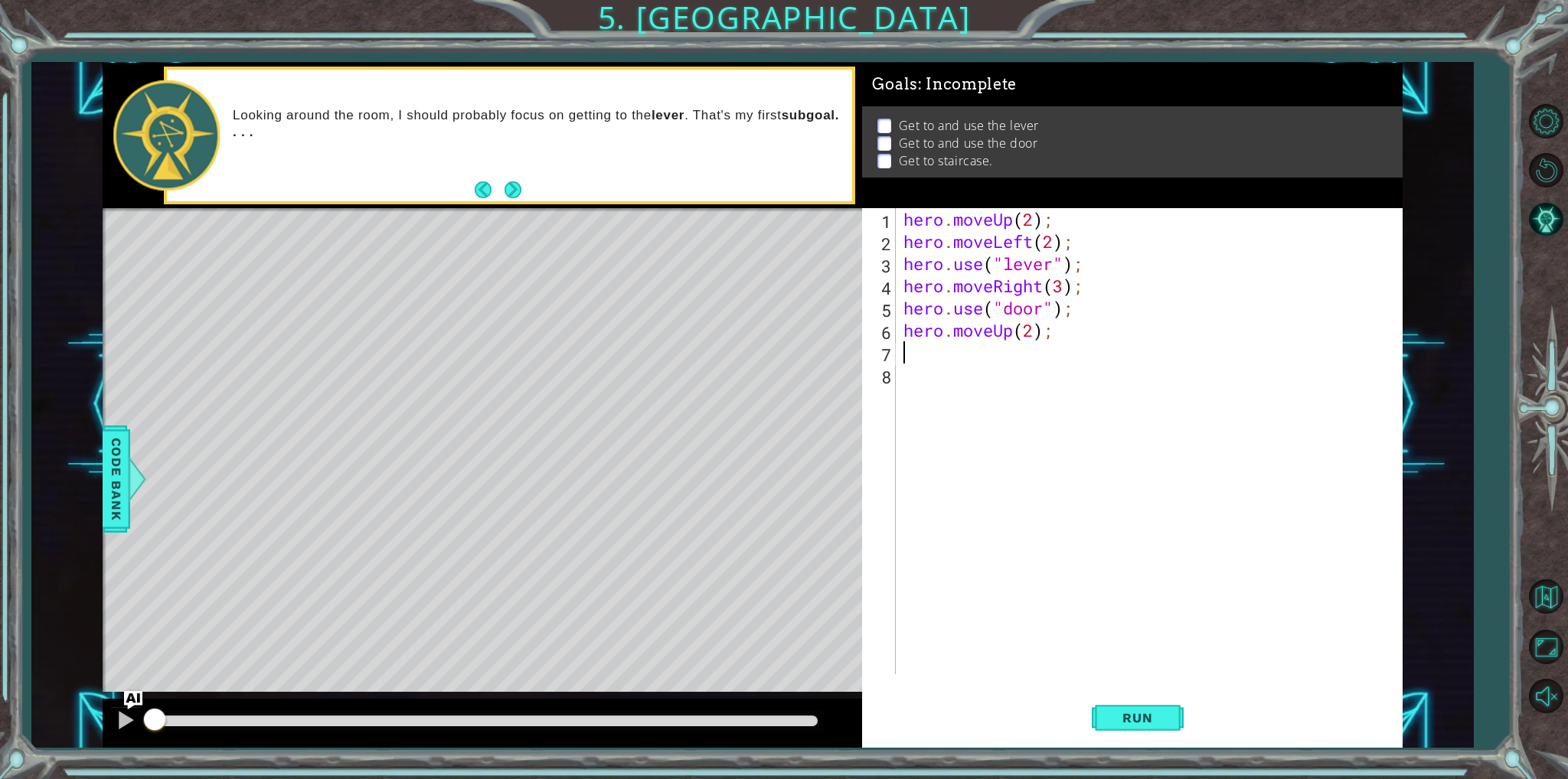
type textarea "h"
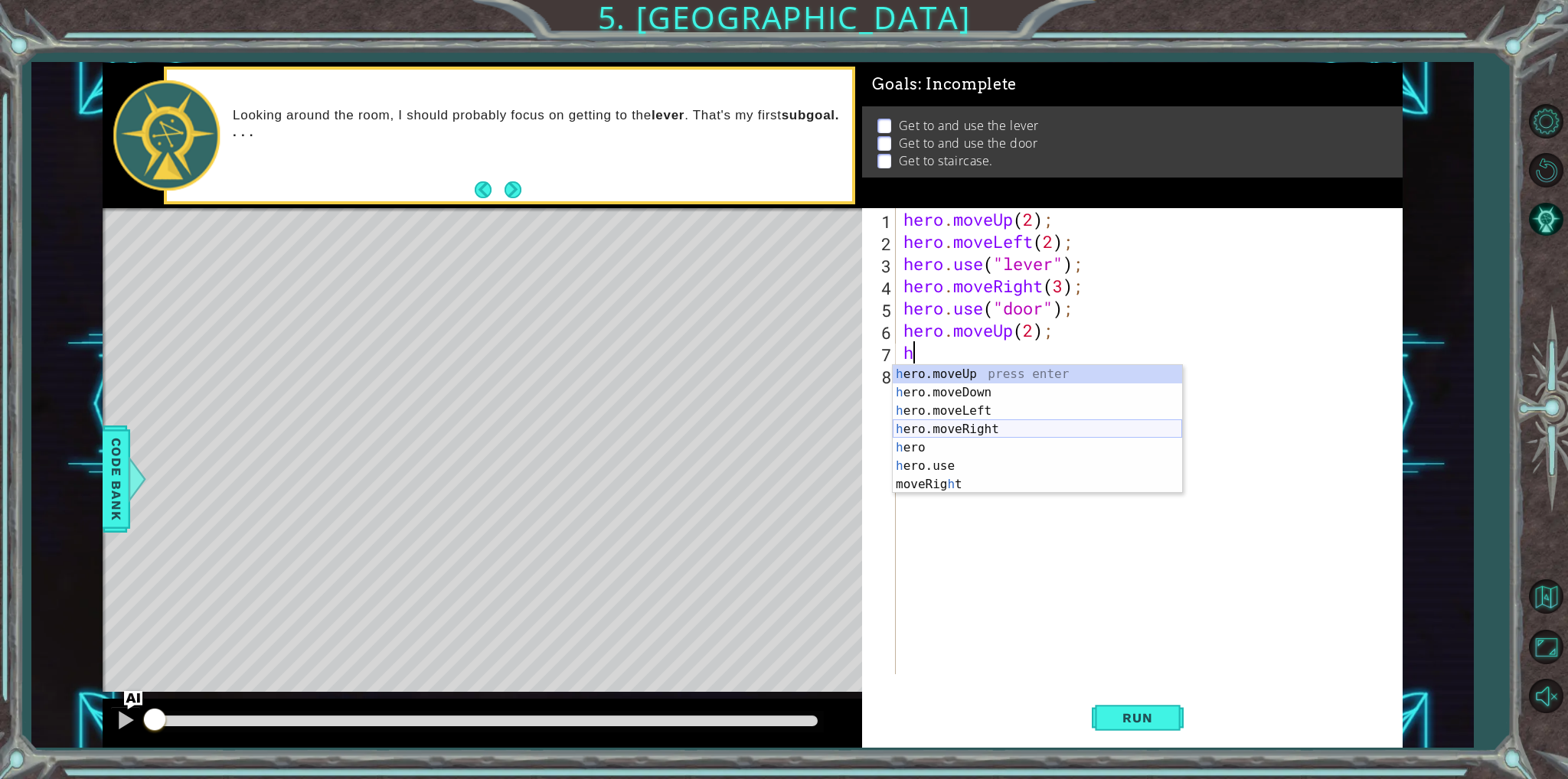
click at [1070, 432] on div "h ero.moveUp press enter h ero.moveDown press enter h ero.moveLeft press enter …" at bounding box center [1037, 448] width 290 height 165
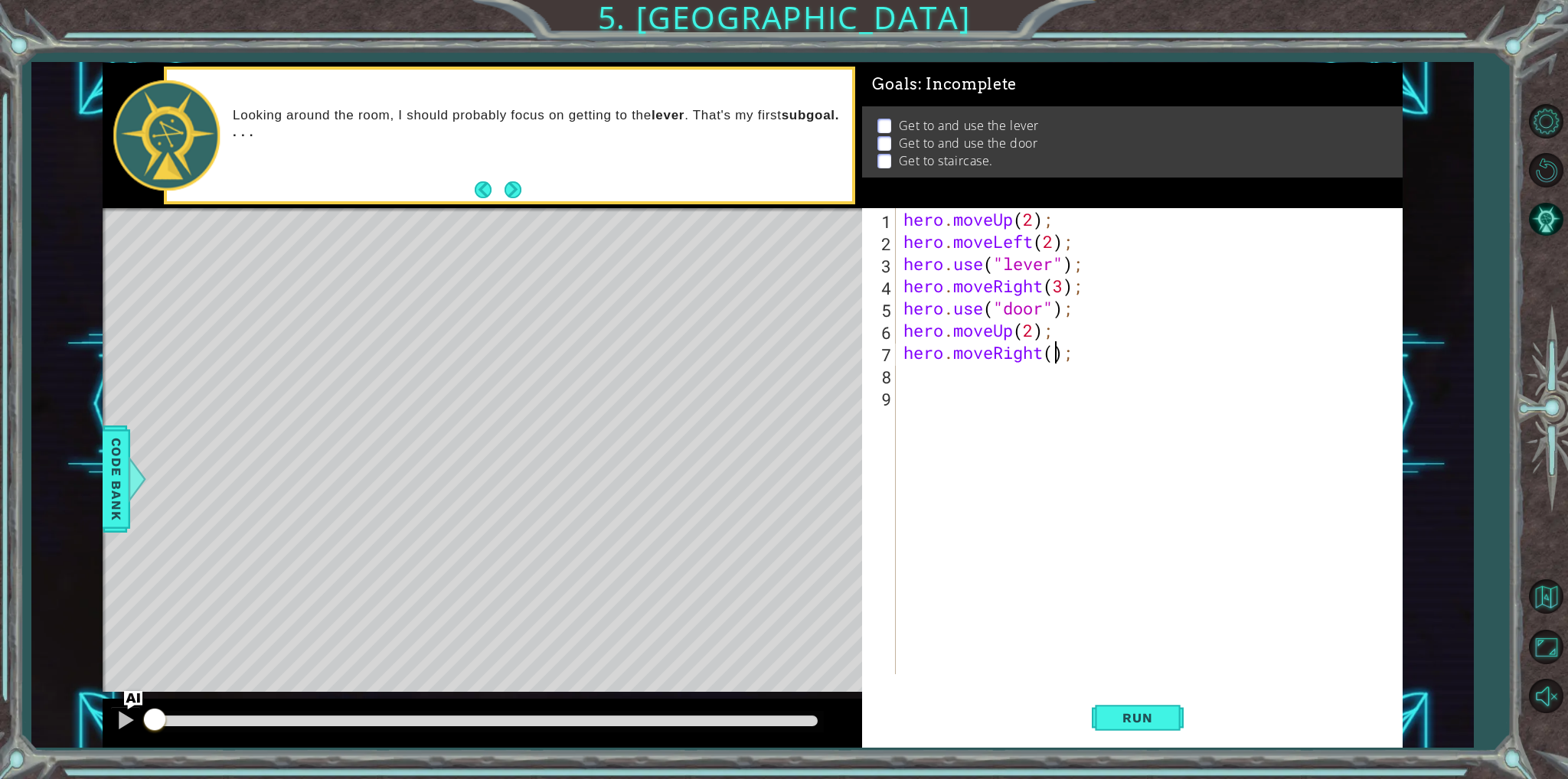
click at [1057, 357] on div "hero . moveUp ( 2 ) ; hero . moveLeft ( 2 ) ; hero . use ( "lever" ) ; hero . m…" at bounding box center [1152, 463] width 504 height 510
click at [1102, 698] on button "Run" at bounding box center [1138, 718] width 92 height 54
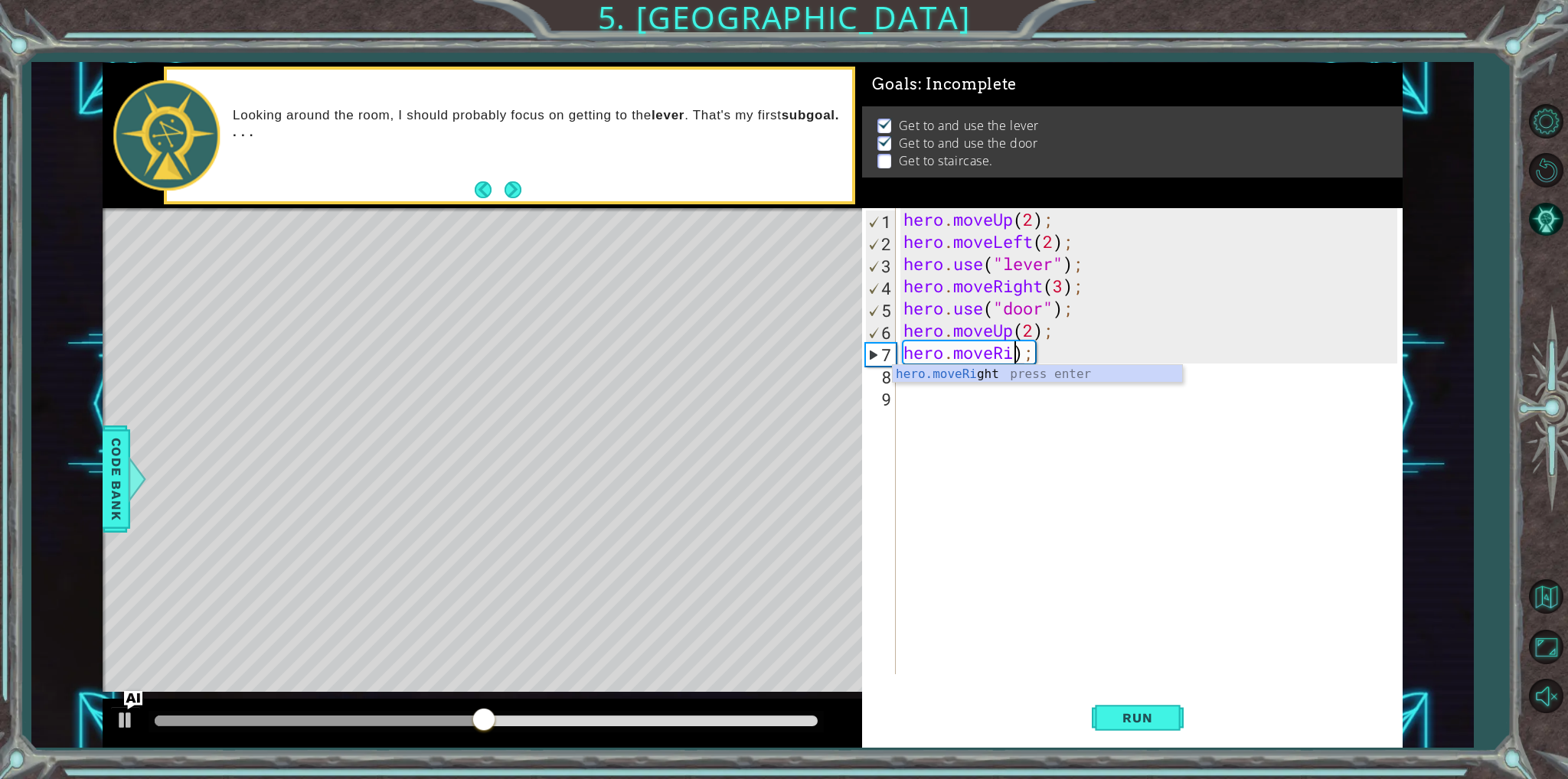
scroll to position [0, 4]
click at [984, 415] on div "hero.move Up press enter hero.move Down press enter hero.move Left press enter …" at bounding box center [1037, 420] width 290 height 110
click at [1062, 351] on div "hero . moveUp ( 2 ) ; hero . moveLeft ( 2 ) ; hero . use ( "lever" ) ; hero . m…" at bounding box center [1152, 463] width 504 height 510
click at [1041, 346] on div "hero . moveUp ( 2 ) ; hero . moveLeft ( 2 ) ; hero . use ( "lever" ) ; hero . m…" at bounding box center [1152, 463] width 504 height 510
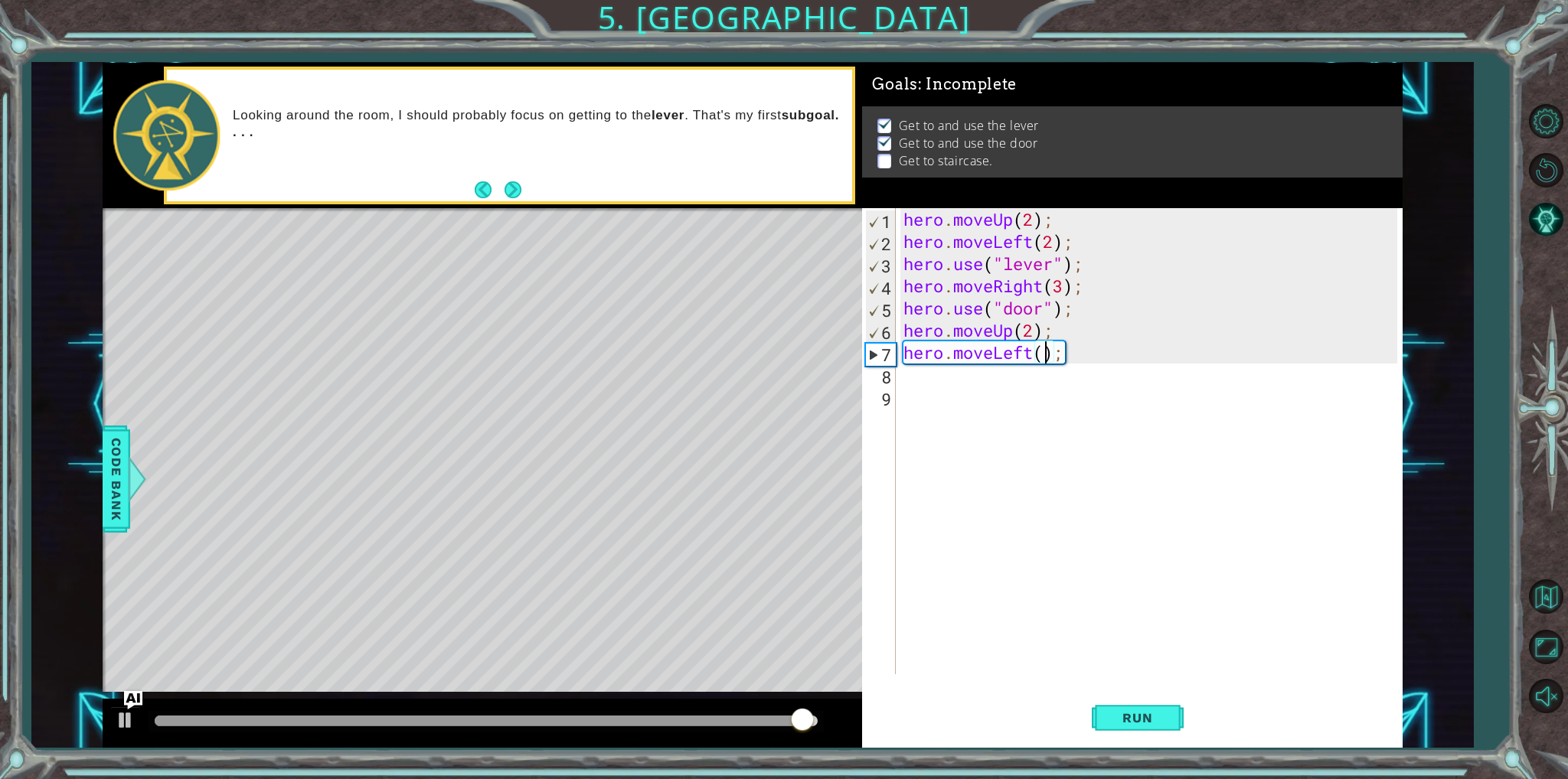
type textarea "hero.moveLeft(3);"
click at [933, 375] on div "hero . moveUp ( 2 ) ; hero . moveLeft ( 2 ) ; hero . use ( "lever" ) ; hero . m…" at bounding box center [1152, 463] width 504 height 510
type textarea "h"
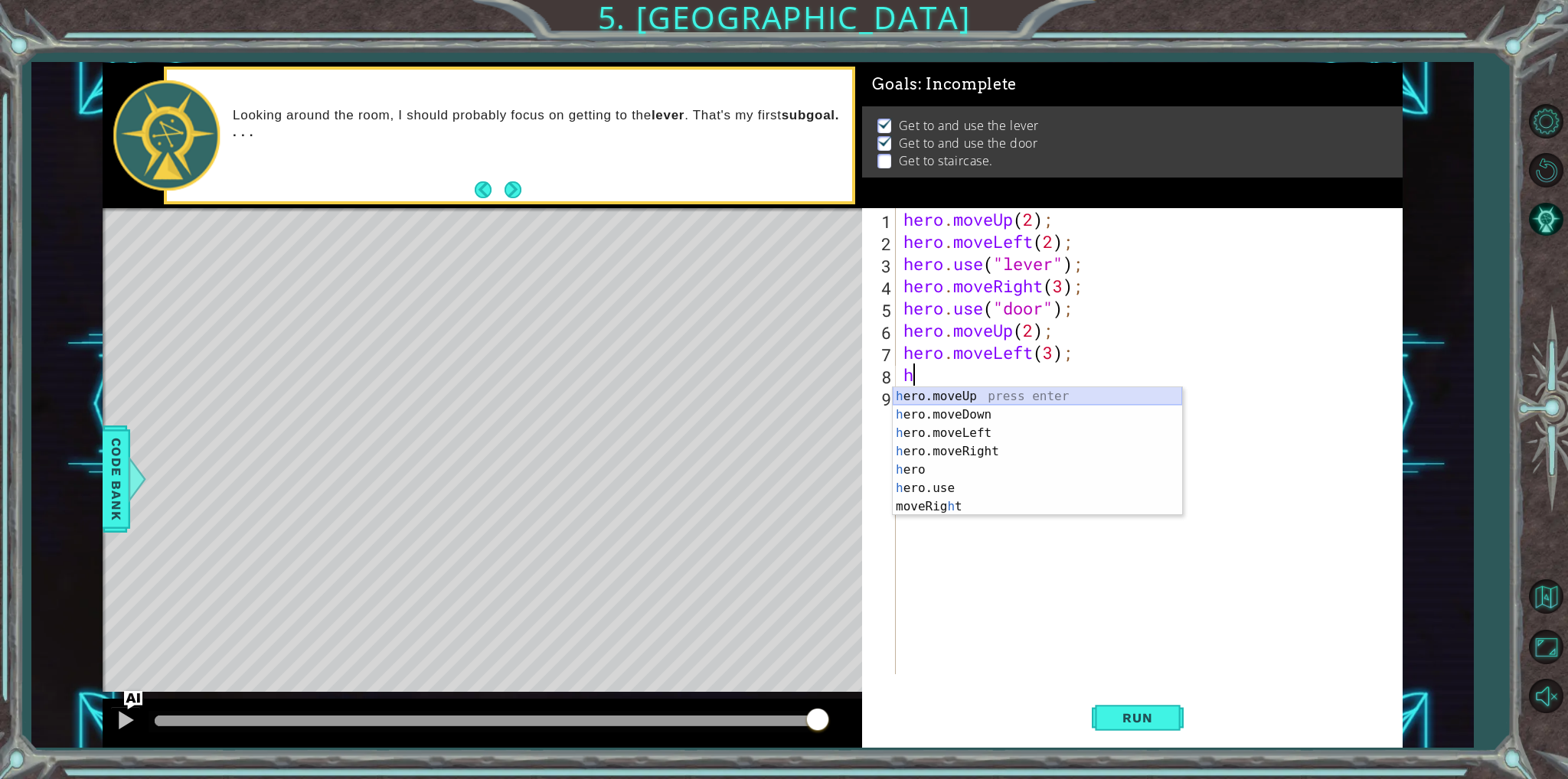
click at [925, 390] on div "h ero.moveUp press enter h ero.moveDown press enter h ero.moveLeft press enter …" at bounding box center [1037, 470] width 290 height 165
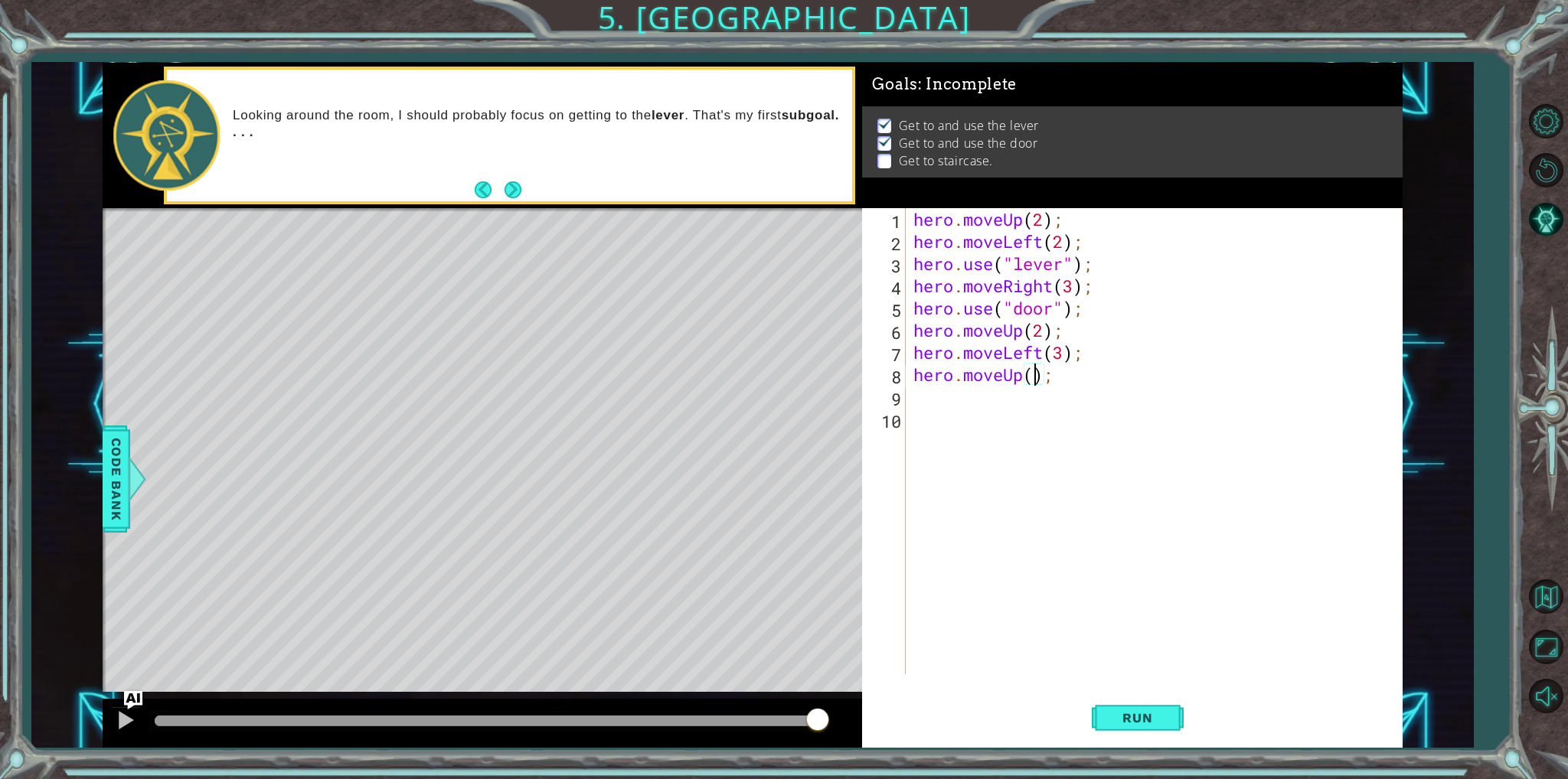
click at [1035, 374] on div "hero . moveUp ( 2 ) ; hero . moveLeft ( 2 ) ; hero . use ( "lever" ) ; hero . m…" at bounding box center [1157, 463] width 494 height 510
type textarea "hero.moveUp(2);"
click at [1107, 697] on button "Run" at bounding box center [1138, 718] width 92 height 54
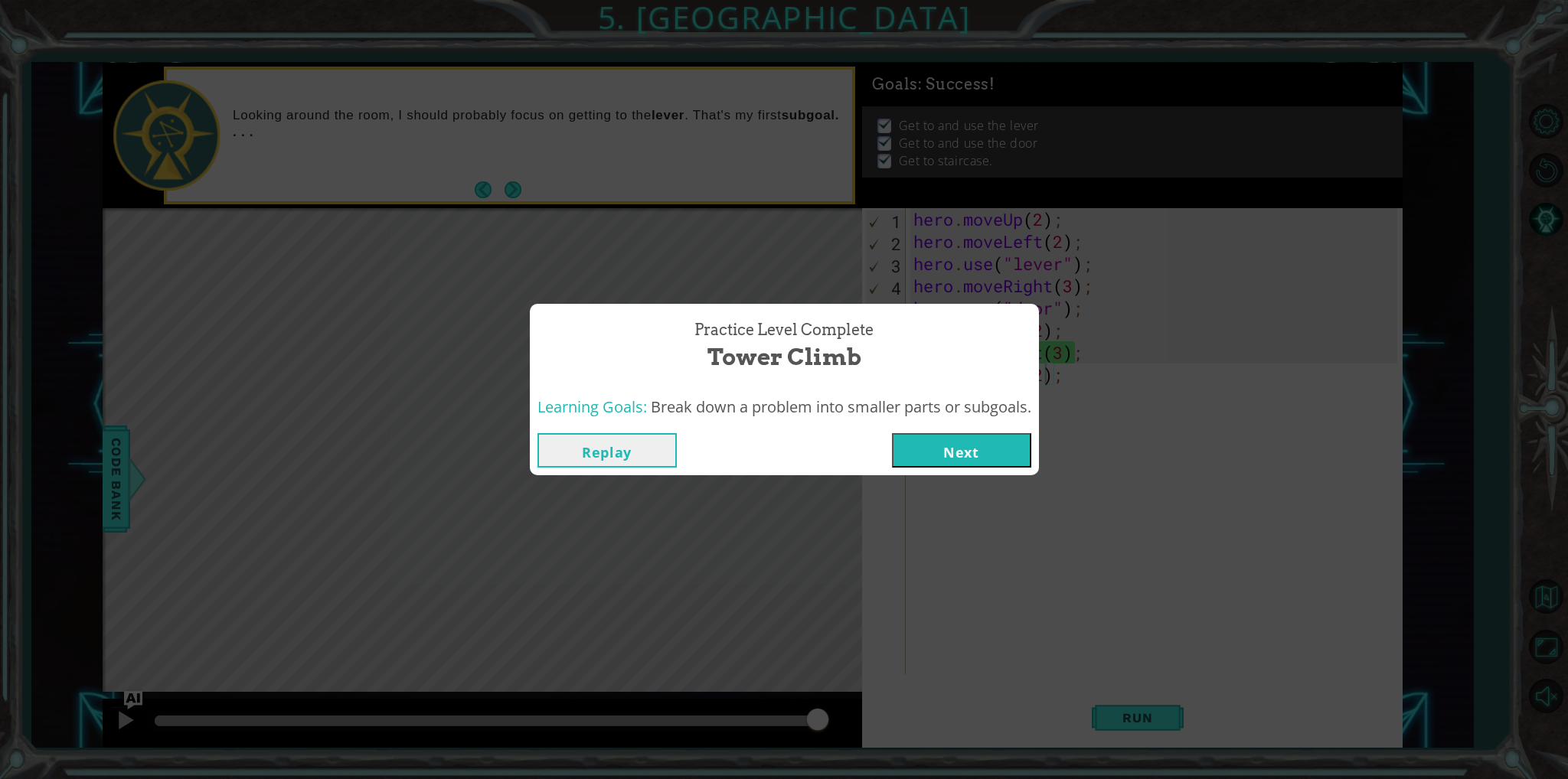
click at [977, 445] on button "Next" at bounding box center [961, 451] width 139 height 35
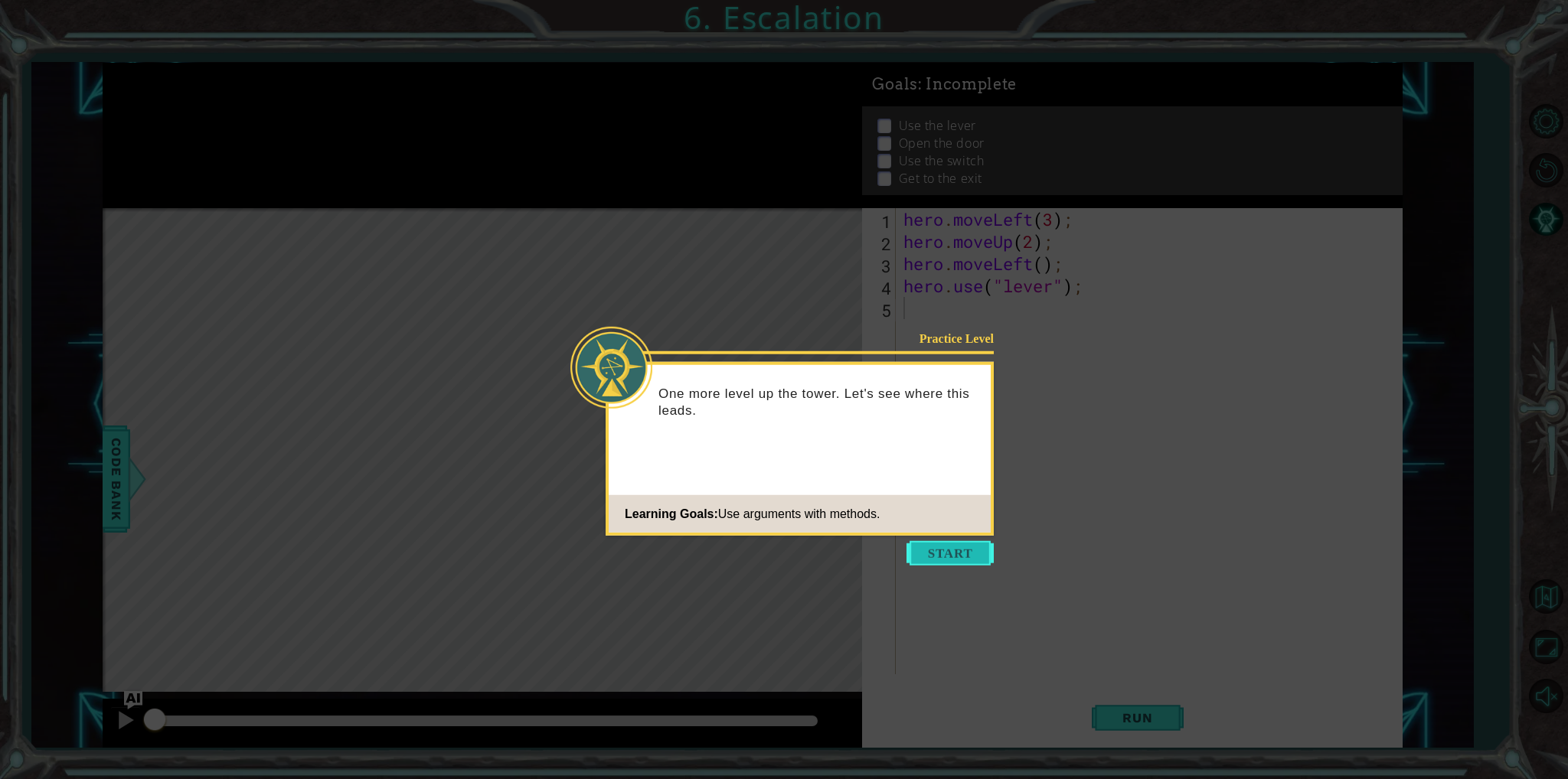
click at [960, 550] on button "Start" at bounding box center [950, 554] width 87 height 25
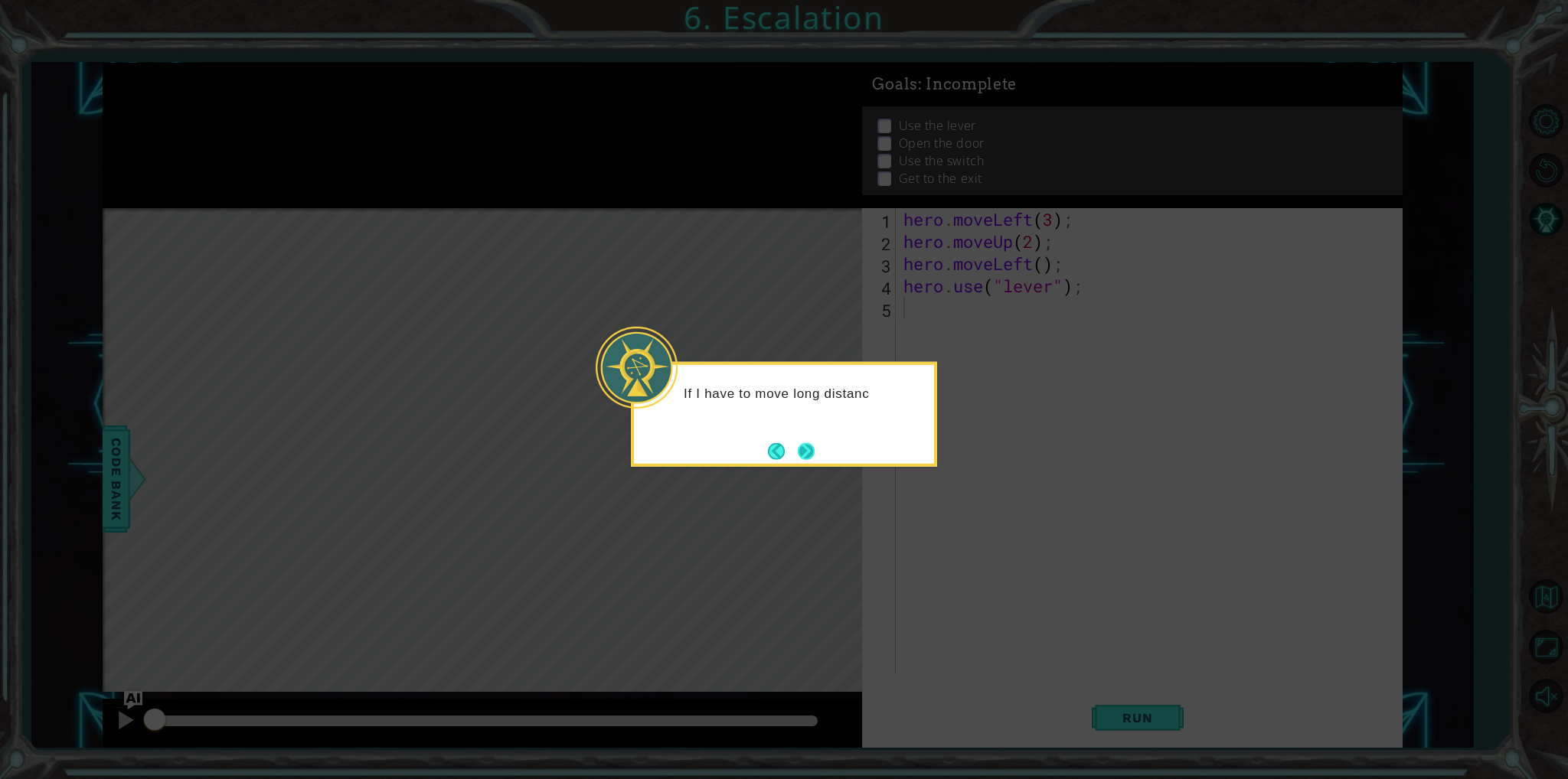
click at [801, 442] on button "Next" at bounding box center [806, 451] width 17 height 17
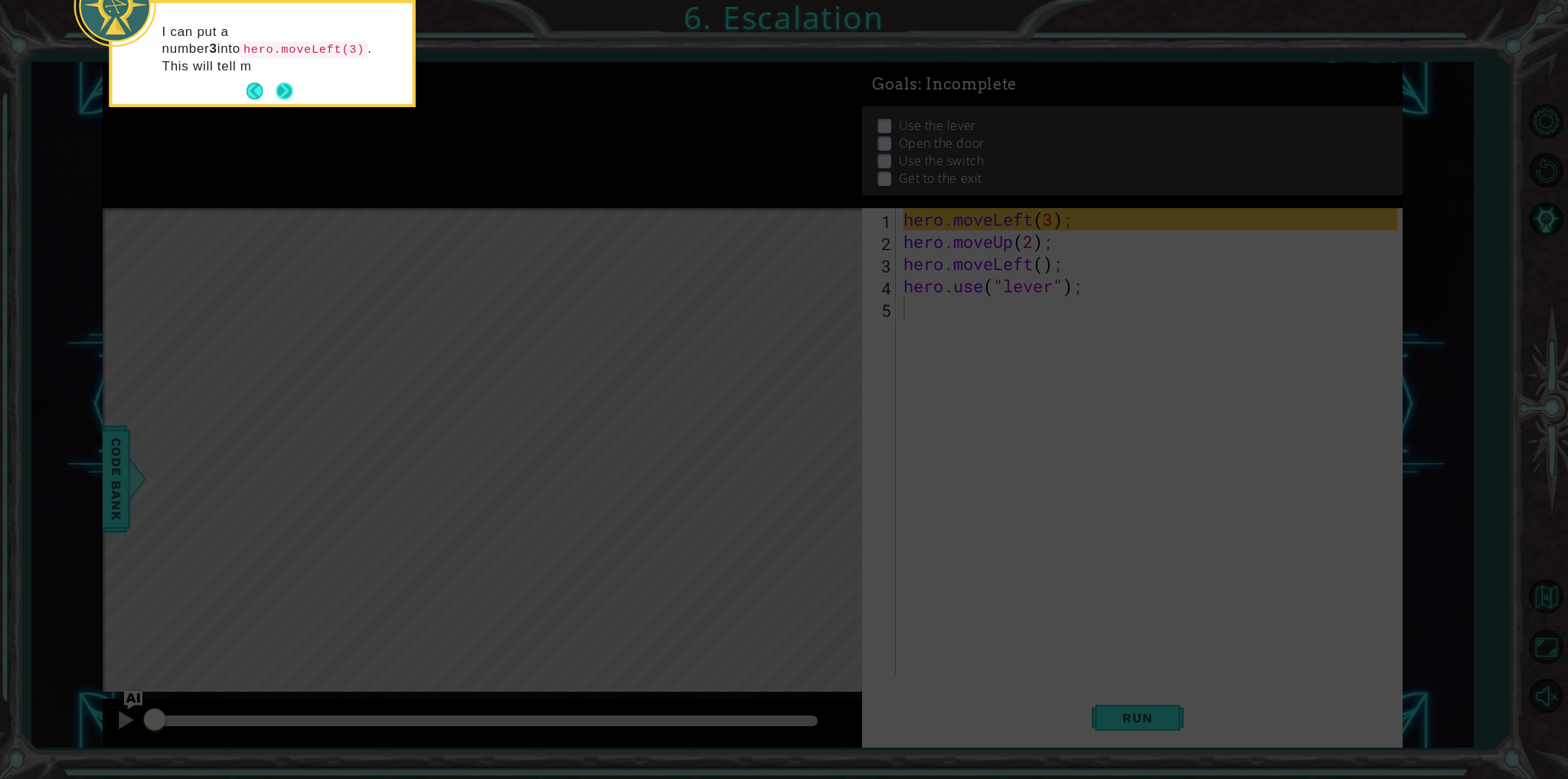
click at [281, 85] on button "Next" at bounding box center [285, 91] width 17 height 17
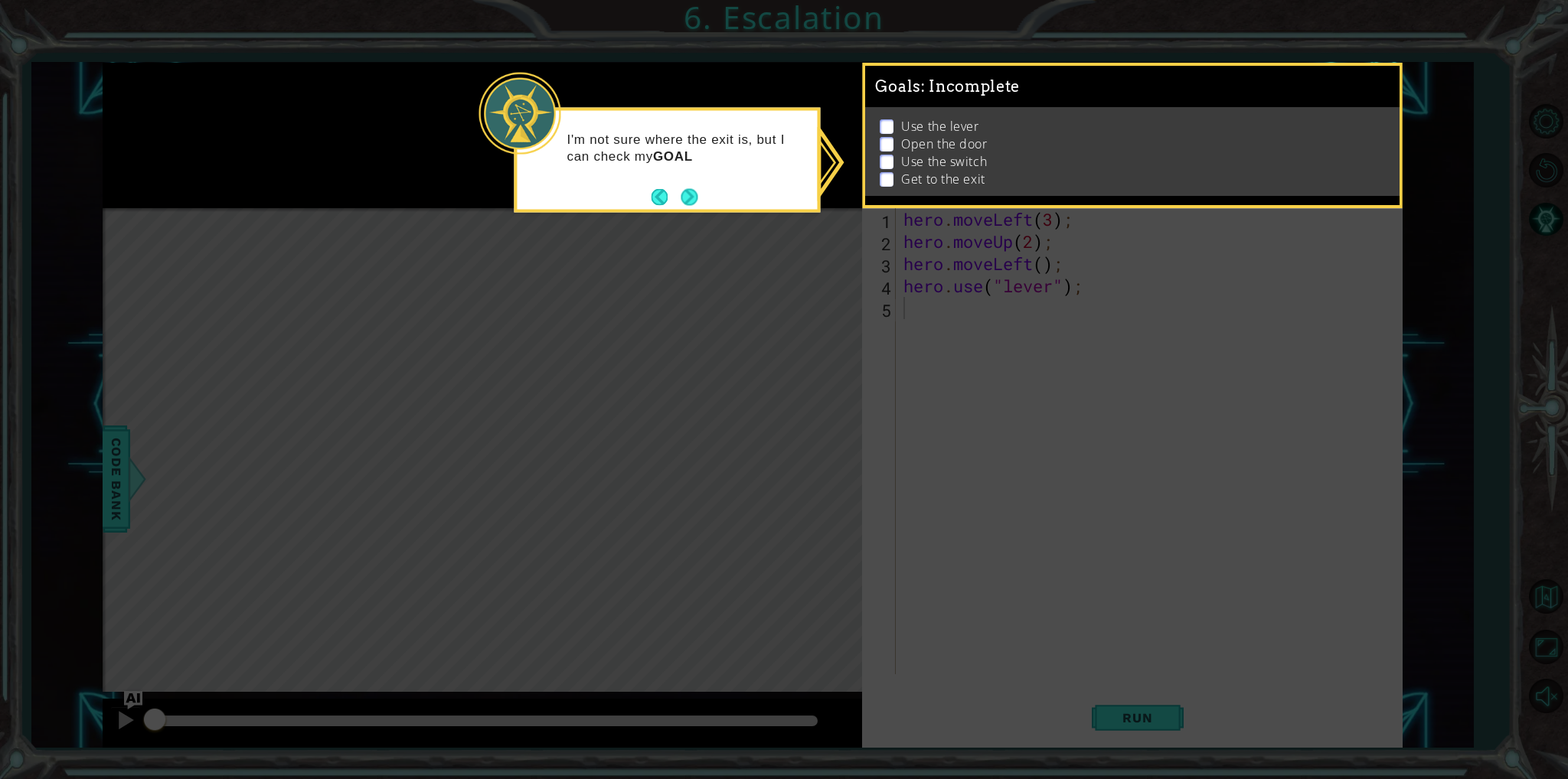
click at [891, 119] on p at bounding box center [887, 126] width 13 height 14
click at [692, 195] on button "Next" at bounding box center [689, 199] width 17 height 17
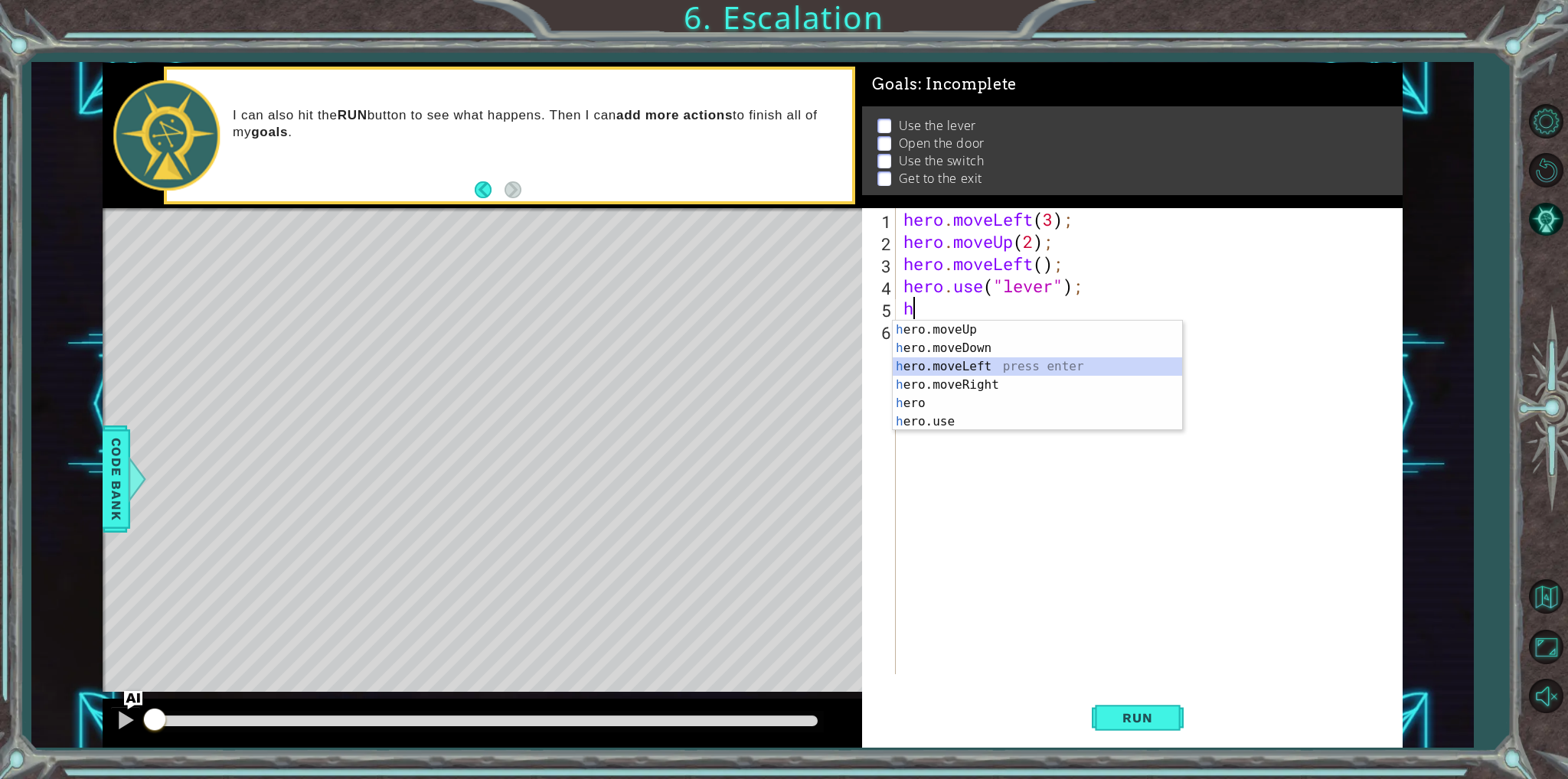
click at [928, 362] on div "h ero.moveUp press enter h ero.moveDown press enter h ero.moveLeft press enter …" at bounding box center [1037, 393] width 290 height 147
type textarea "hero.moveLeft(1);"
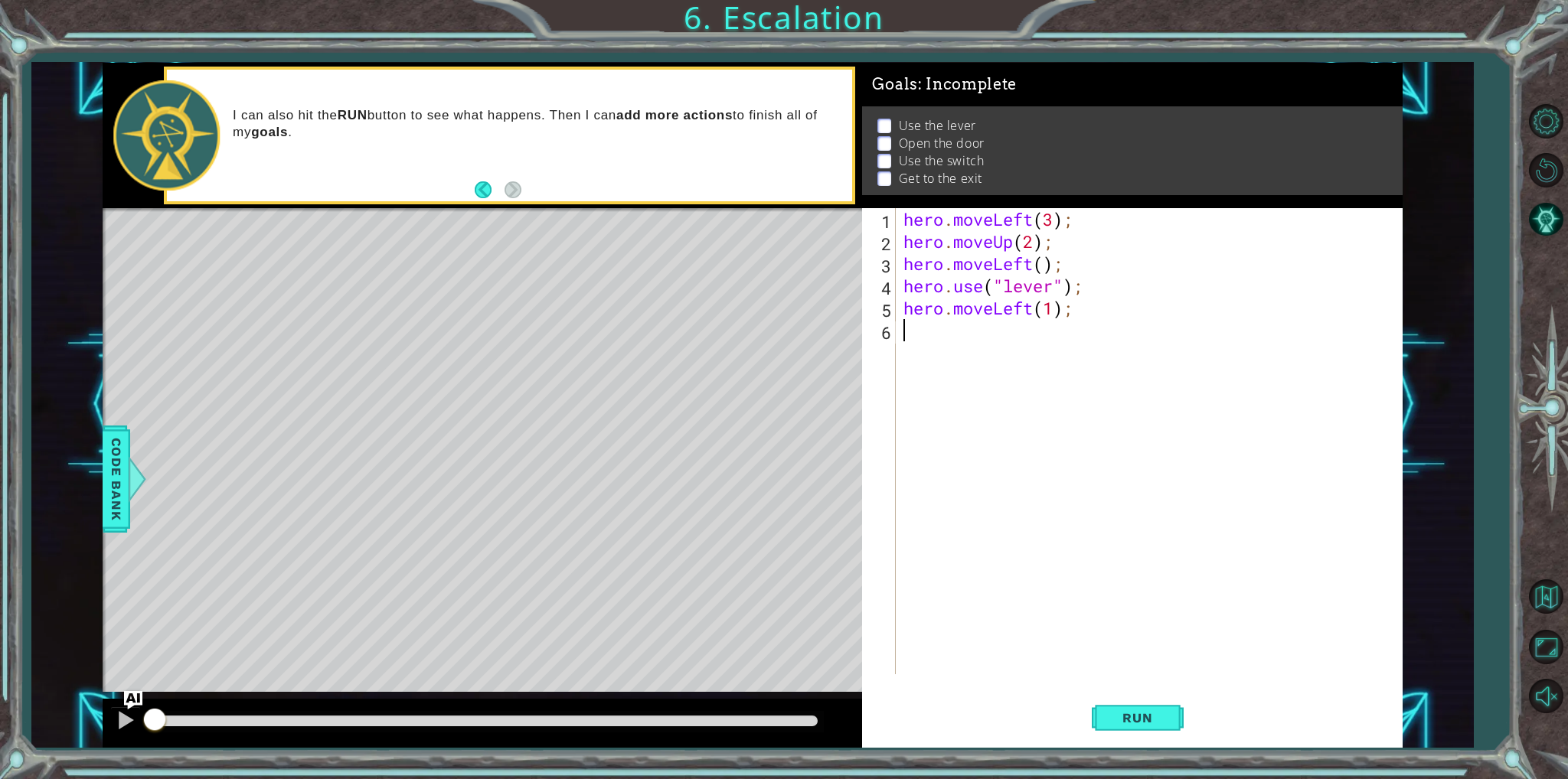
click at [997, 332] on div "hero . moveLeft ( 3 ) ; hero . moveUp ( 2 ) ; hero . moveLeft ( ) ; hero . use …" at bounding box center [1152, 463] width 504 height 510
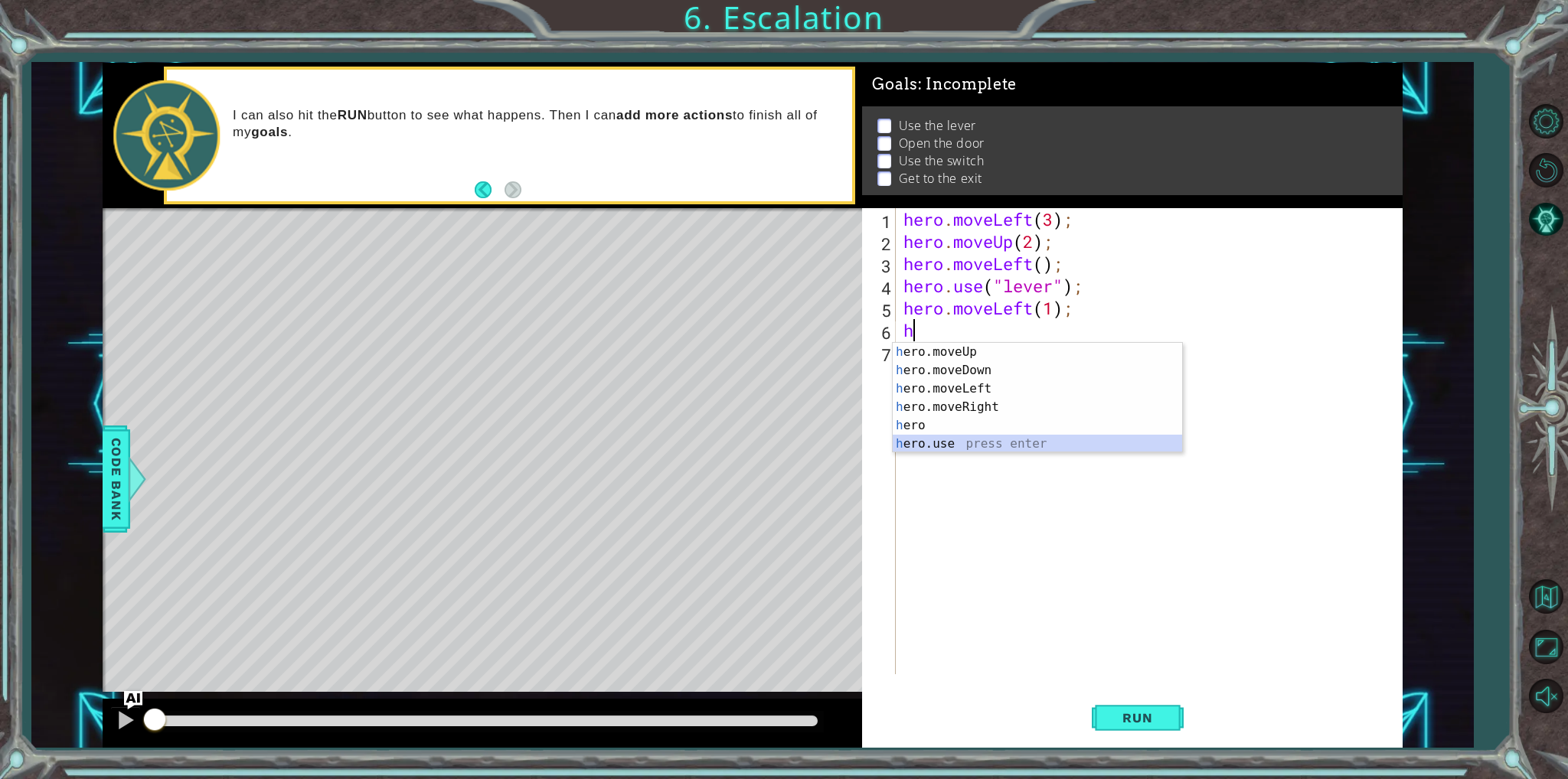
click at [916, 446] on div "h ero.moveUp press enter h ero.moveDown press enter h ero.moveLeft press enter …" at bounding box center [1037, 415] width 290 height 147
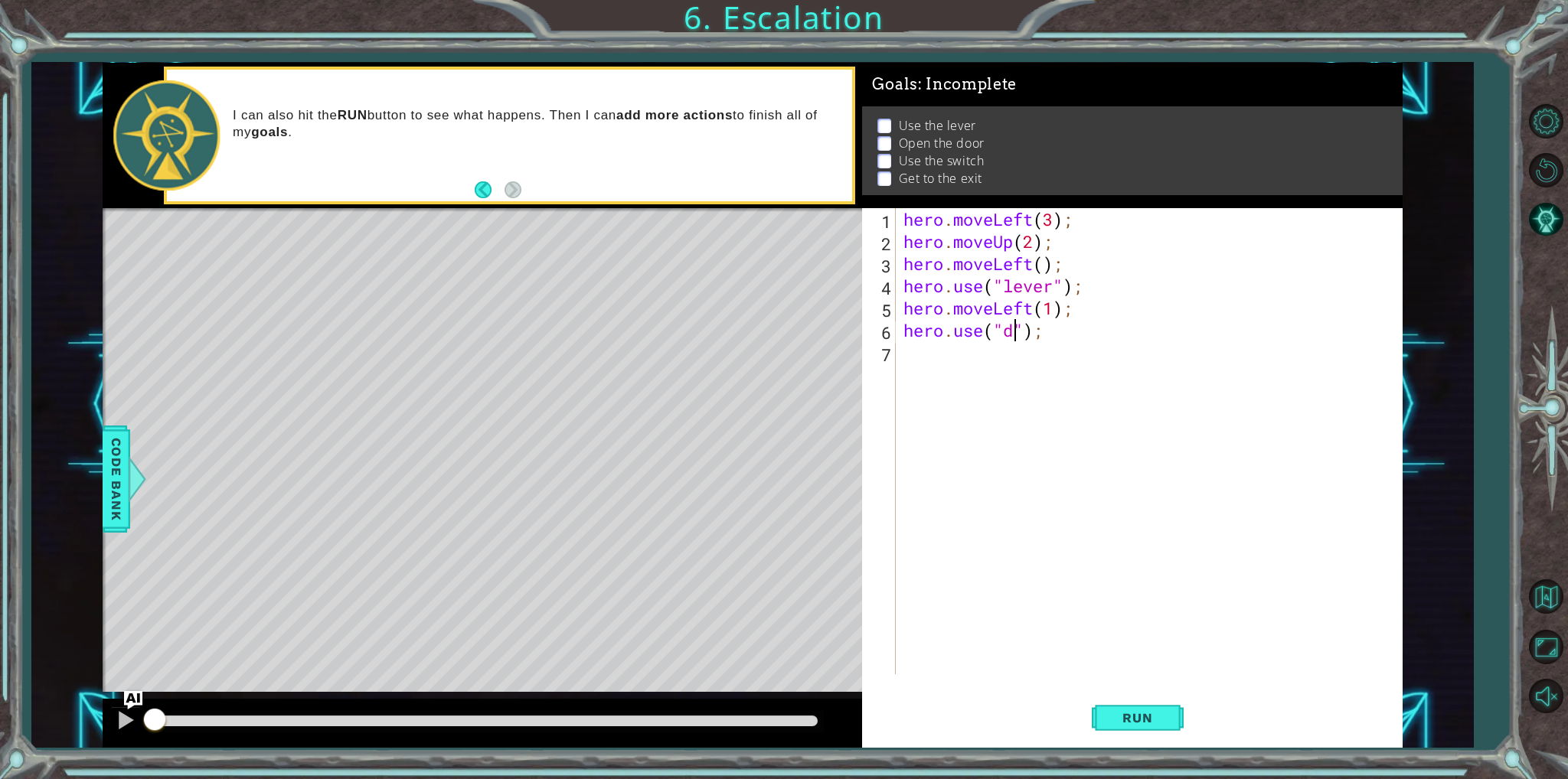
scroll to position [0, 6]
type textarea "hero.use("door");"
click at [958, 361] on div "hero . moveLeft ( 3 ) ; hero . moveUp ( 2 ) ; hero . moveLeft ( ) ; hero . use …" at bounding box center [1152, 463] width 504 height 510
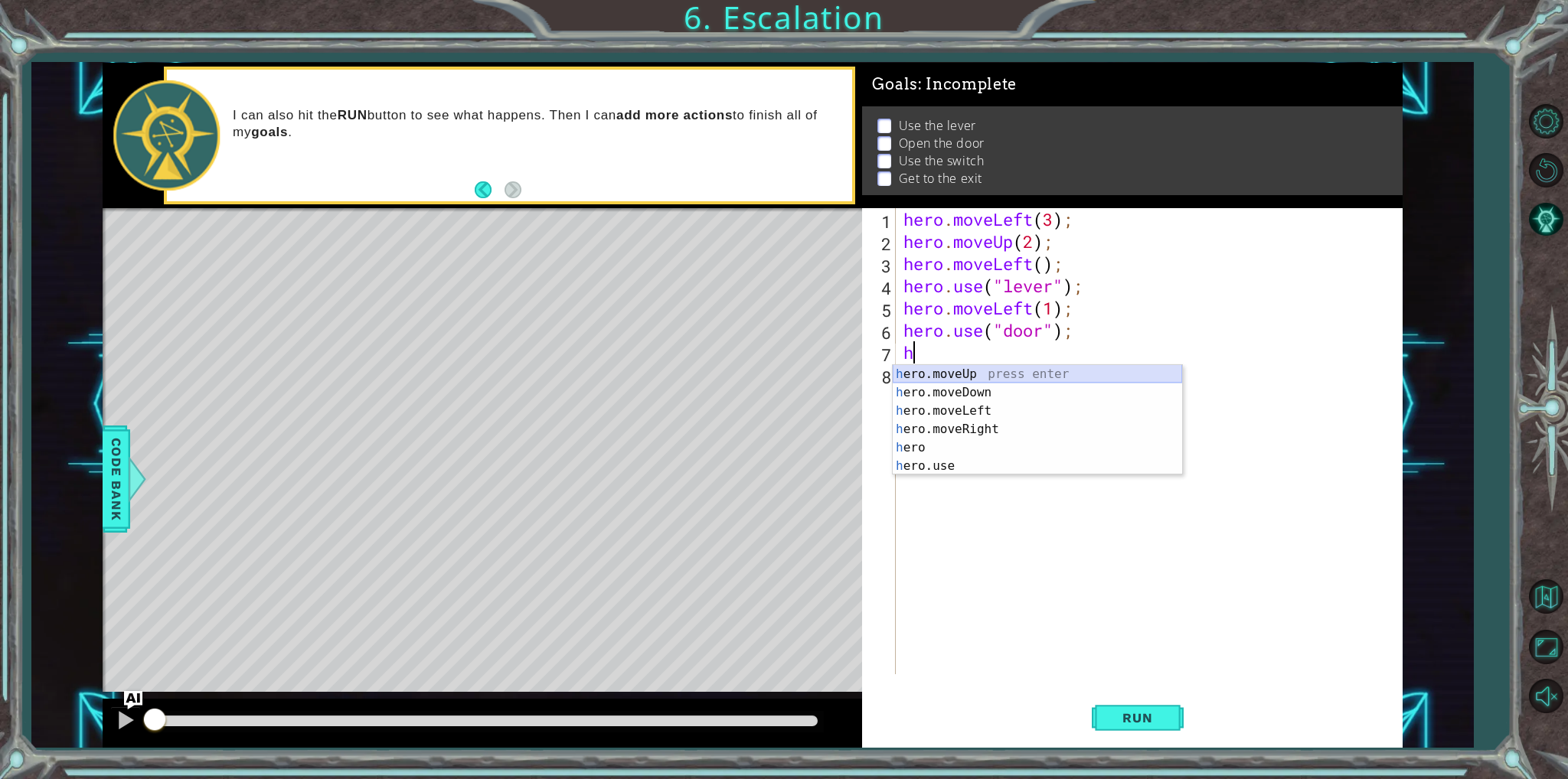
click at [958, 374] on div "h ero.moveUp press enter h ero.moveDown press enter h ero.moveLeft press enter …" at bounding box center [1037, 438] width 290 height 147
type textarea "hero.moveUp(1);"
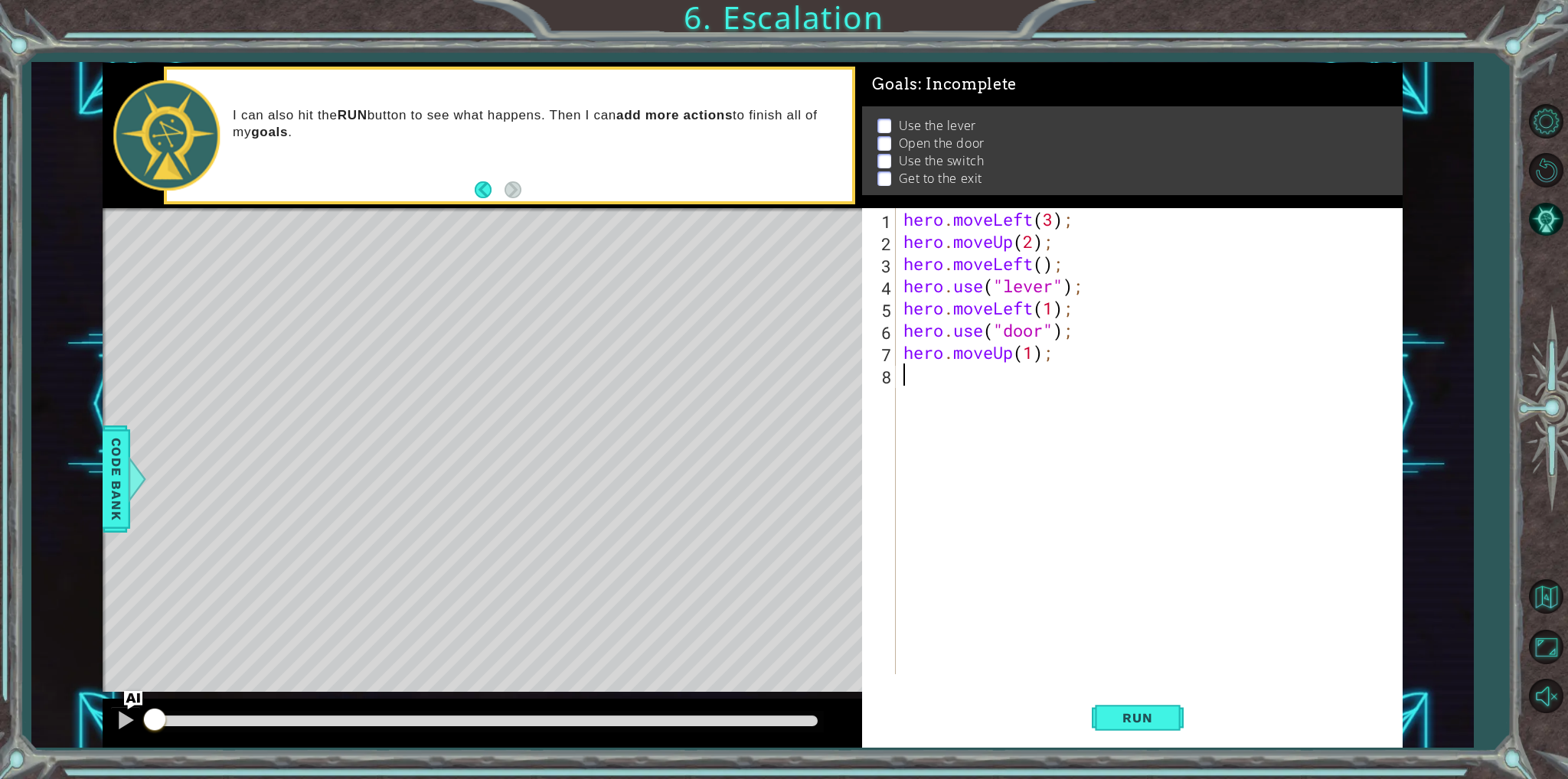
click at [946, 386] on div "hero . moveLeft ( 3 ) ; hero . moveUp ( 2 ) ; hero . moveLeft ( ) ; hero . use …" at bounding box center [1152, 463] width 504 height 510
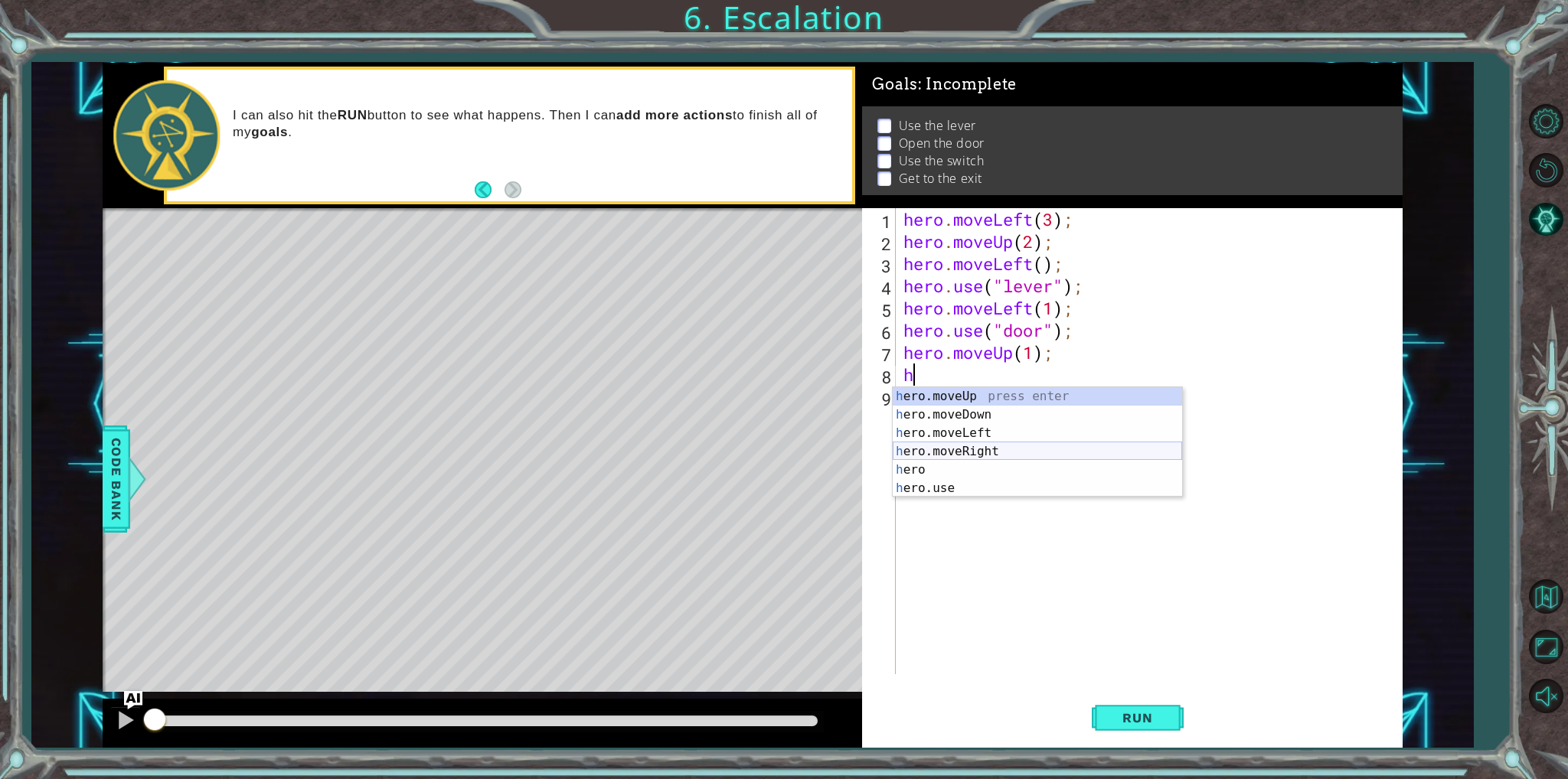
click at [951, 451] on div "h ero.moveUp press enter h ero.moveDown press enter h ero.moveLeft press enter …" at bounding box center [1037, 460] width 290 height 147
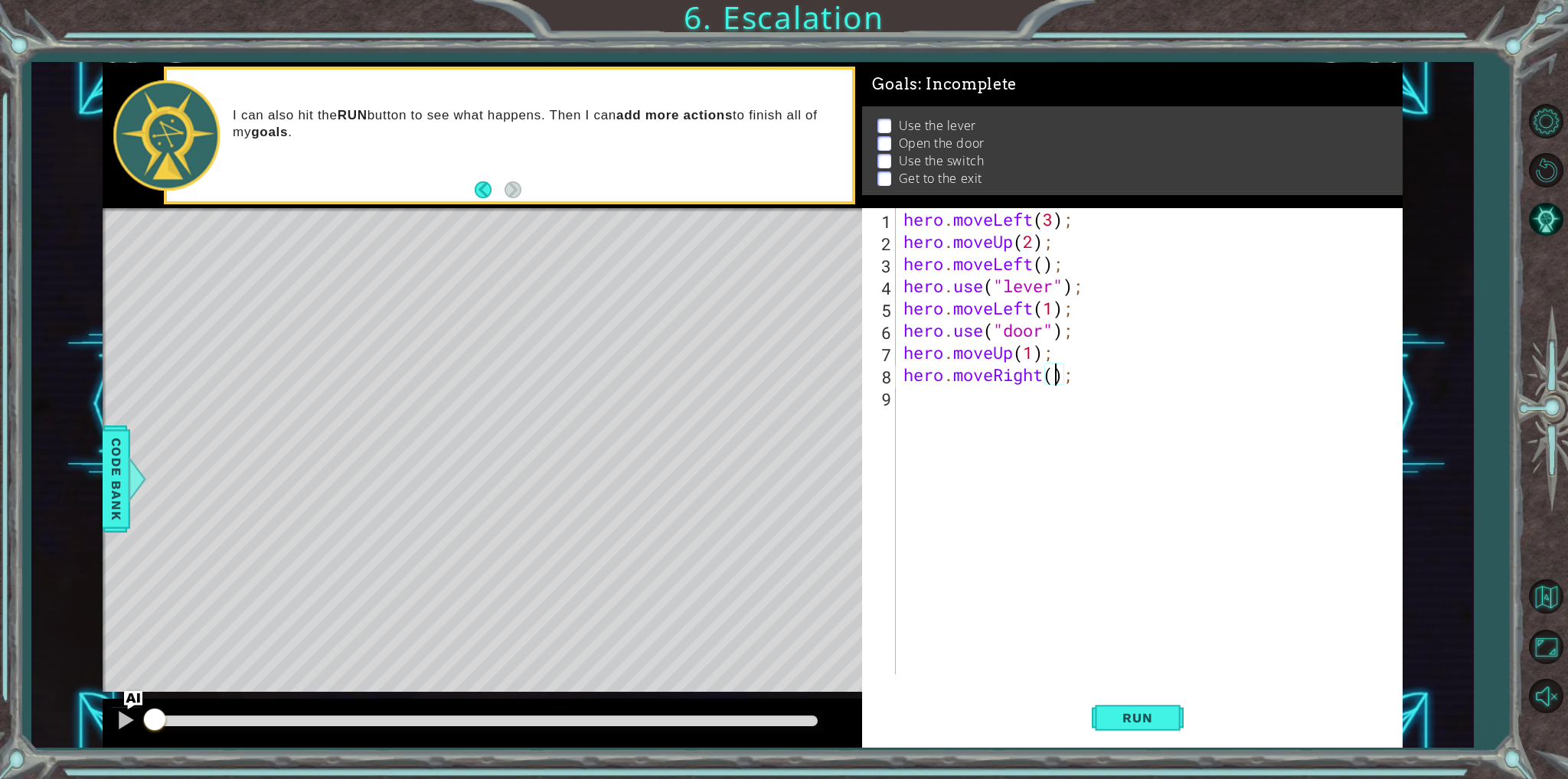
type textarea "hero.moveRight(3);"
click at [1016, 401] on div "hero . moveLeft ( 3 ) ; hero . moveUp ( 2 ) ; hero . moveLeft ( ) ; hero . use …" at bounding box center [1152, 463] width 504 height 510
type textarea "j"
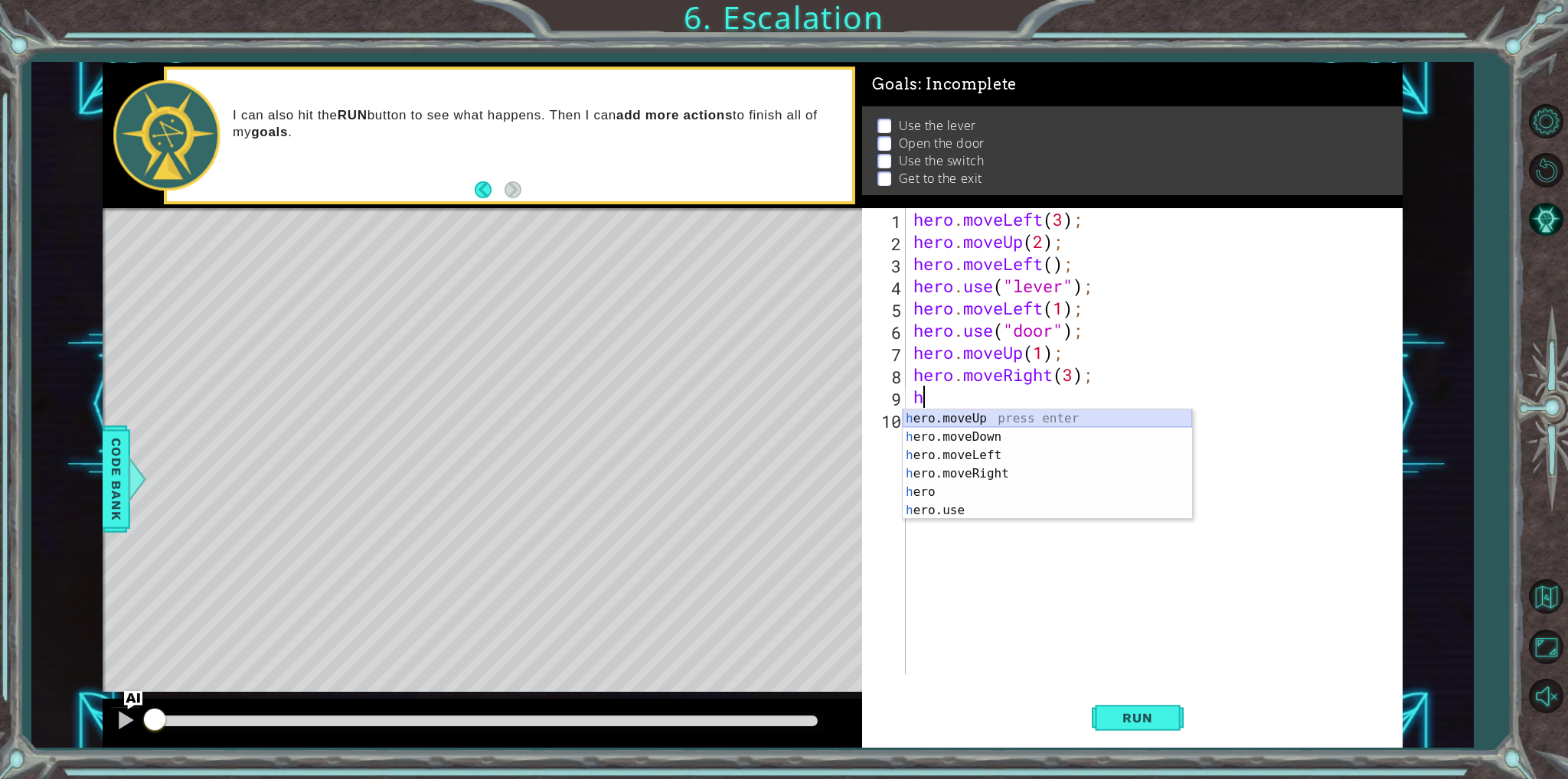
click at [1026, 422] on div "h ero.moveUp press enter h ero.moveDown press enter h ero.moveLeft press enter …" at bounding box center [1048, 483] width 290 height 147
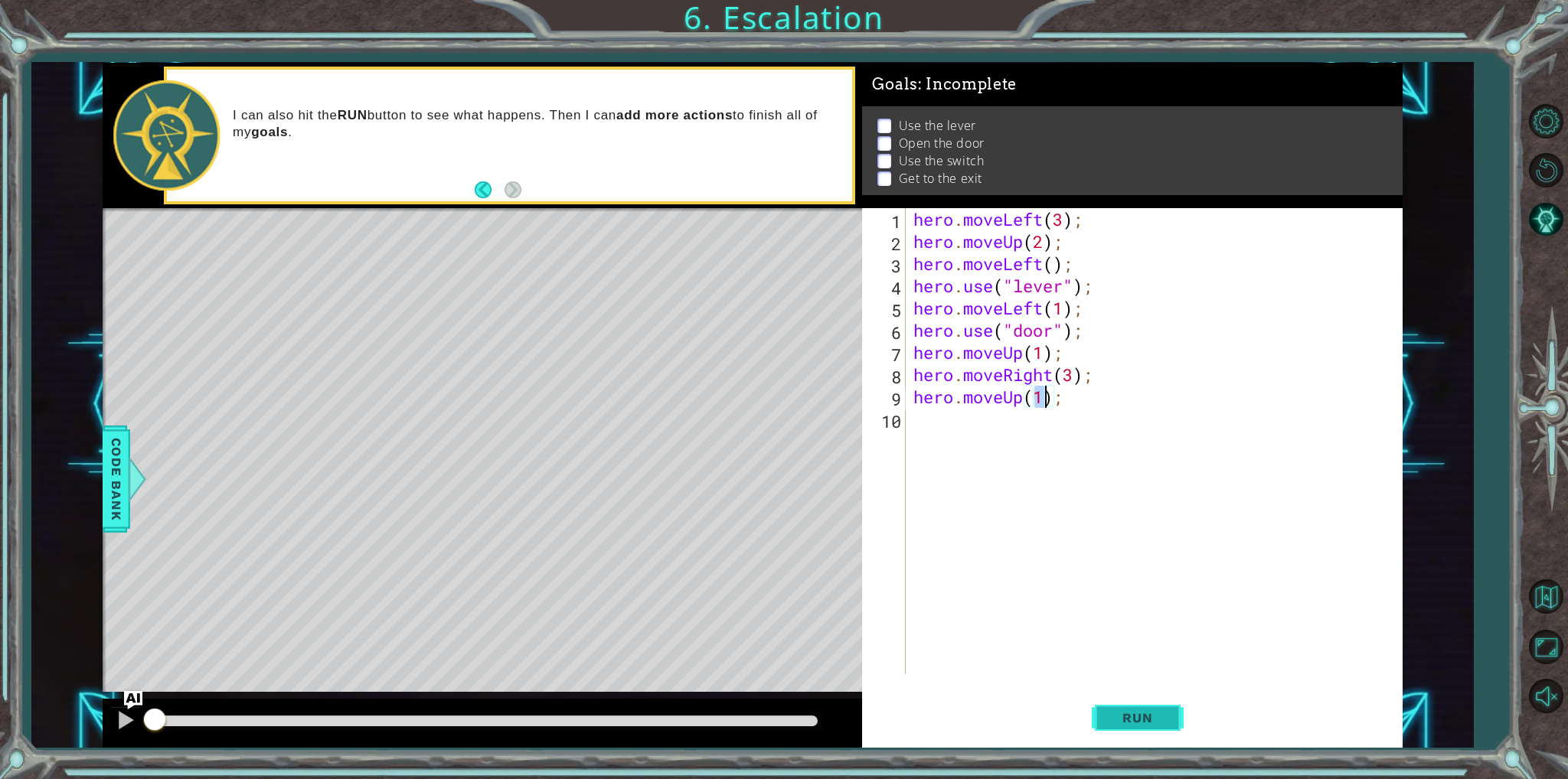
type textarea "hero.moveUp(1);"
click at [1152, 706] on button "Run" at bounding box center [1138, 718] width 92 height 54
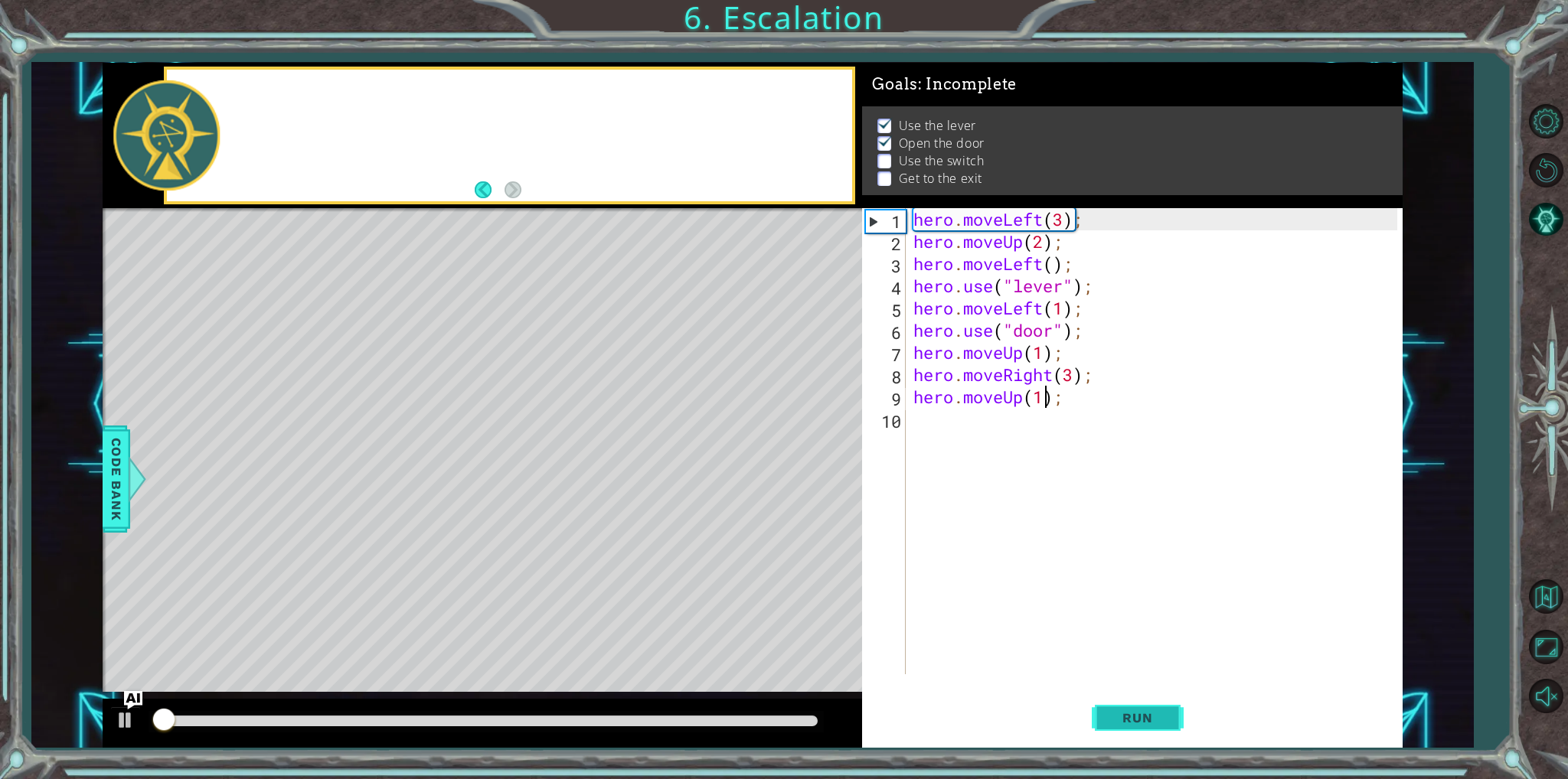
scroll to position [3, 0]
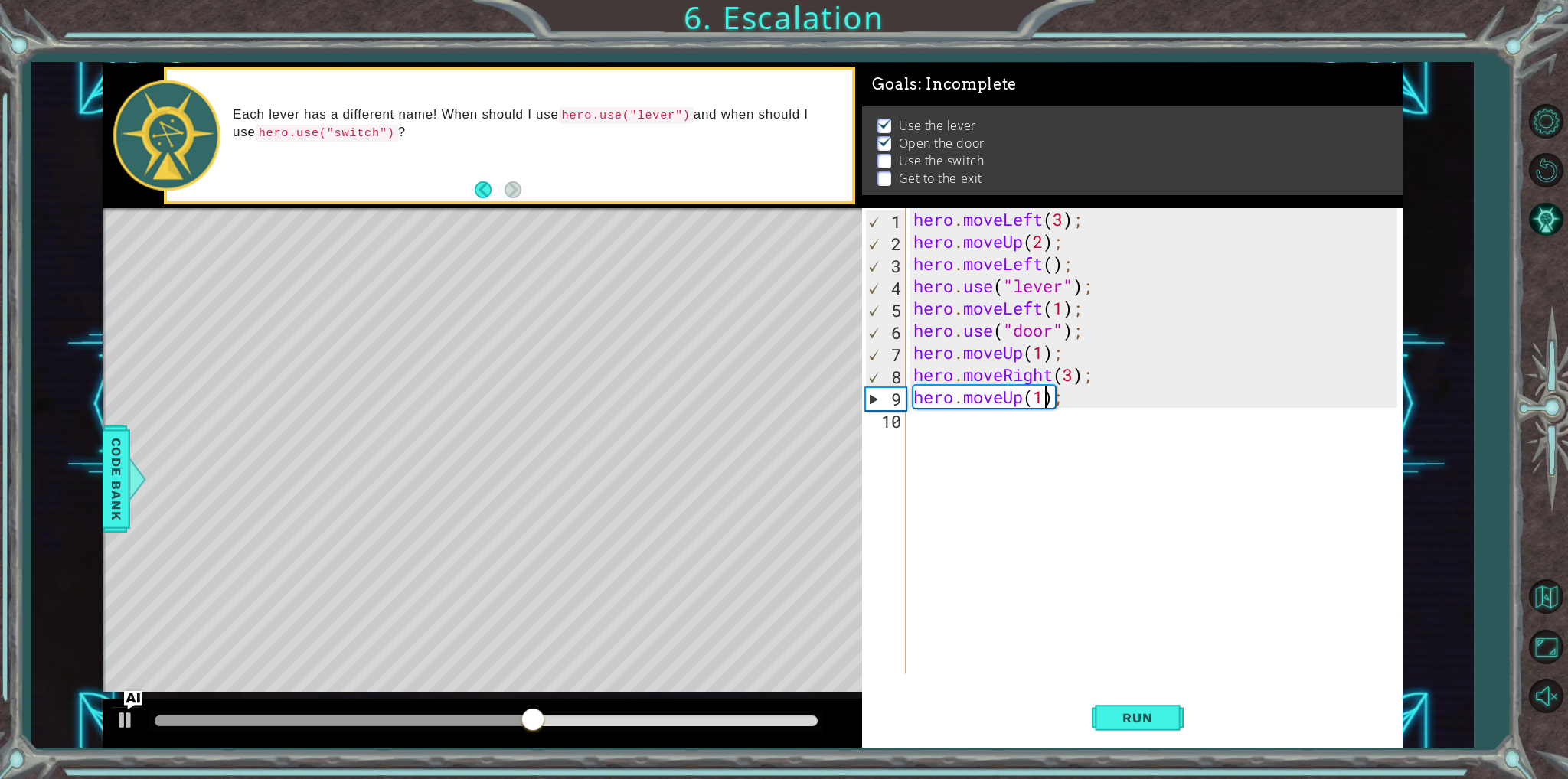
click at [971, 430] on div "hero . moveLeft ( 3 ) ; hero . moveUp ( 2 ) ; hero . moveLeft ( ) ; hero . use …" at bounding box center [1157, 463] width 494 height 510
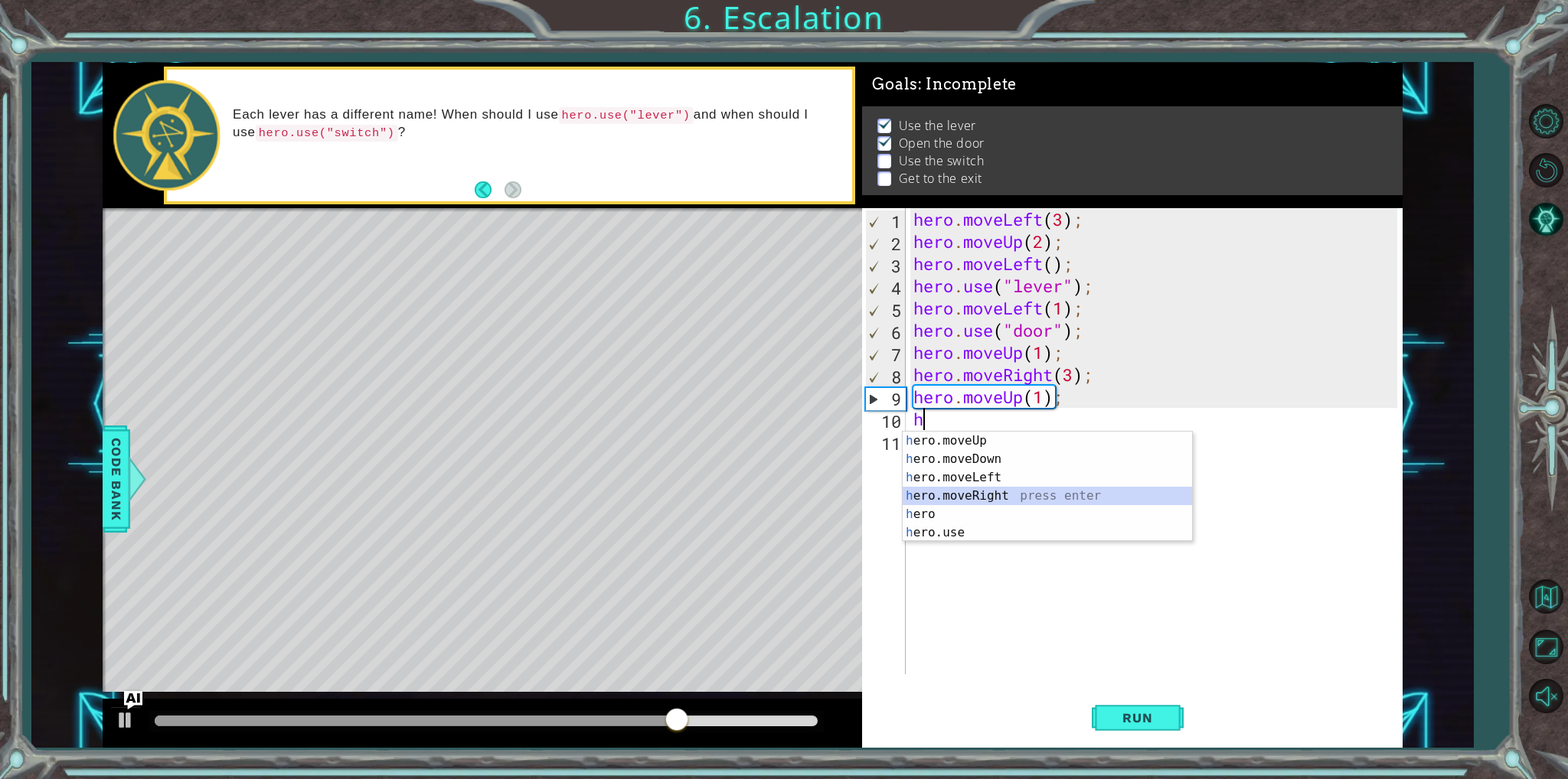
click at [942, 494] on div "h ero.moveUp press enter h ero.moveDown press enter h ero.moveLeft press enter …" at bounding box center [1048, 505] width 290 height 147
type textarea "hero.moveRight(1);"
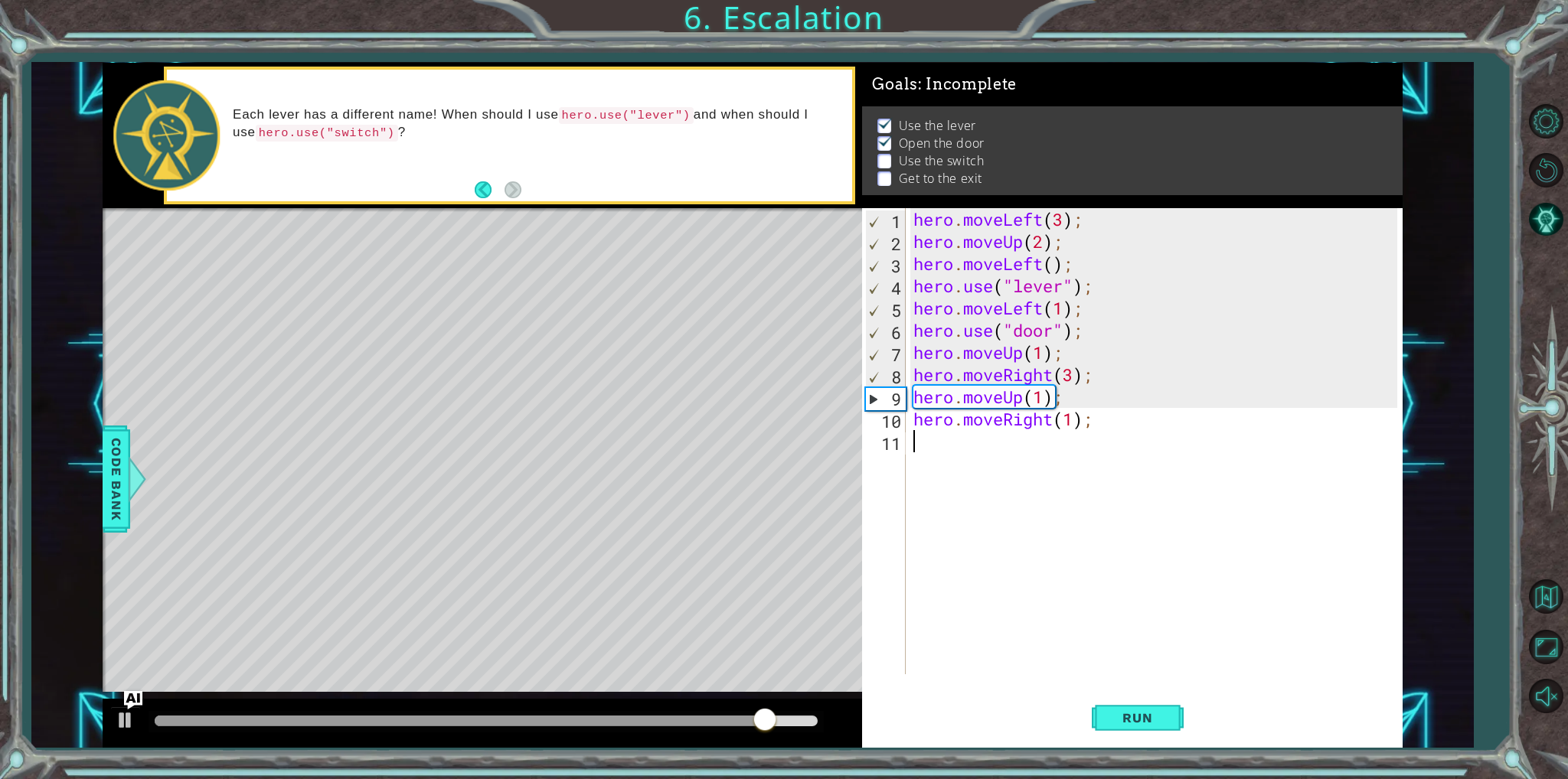
drag, startPoint x: 1053, startPoint y: 444, endPoint x: 992, endPoint y: 507, distance: 87.7
click at [1052, 445] on div "hero . moveLeft ( 3 ) ; hero . moveUp ( 2 ) ; hero . moveLeft ( ) ; hero . use …" at bounding box center [1157, 463] width 494 height 510
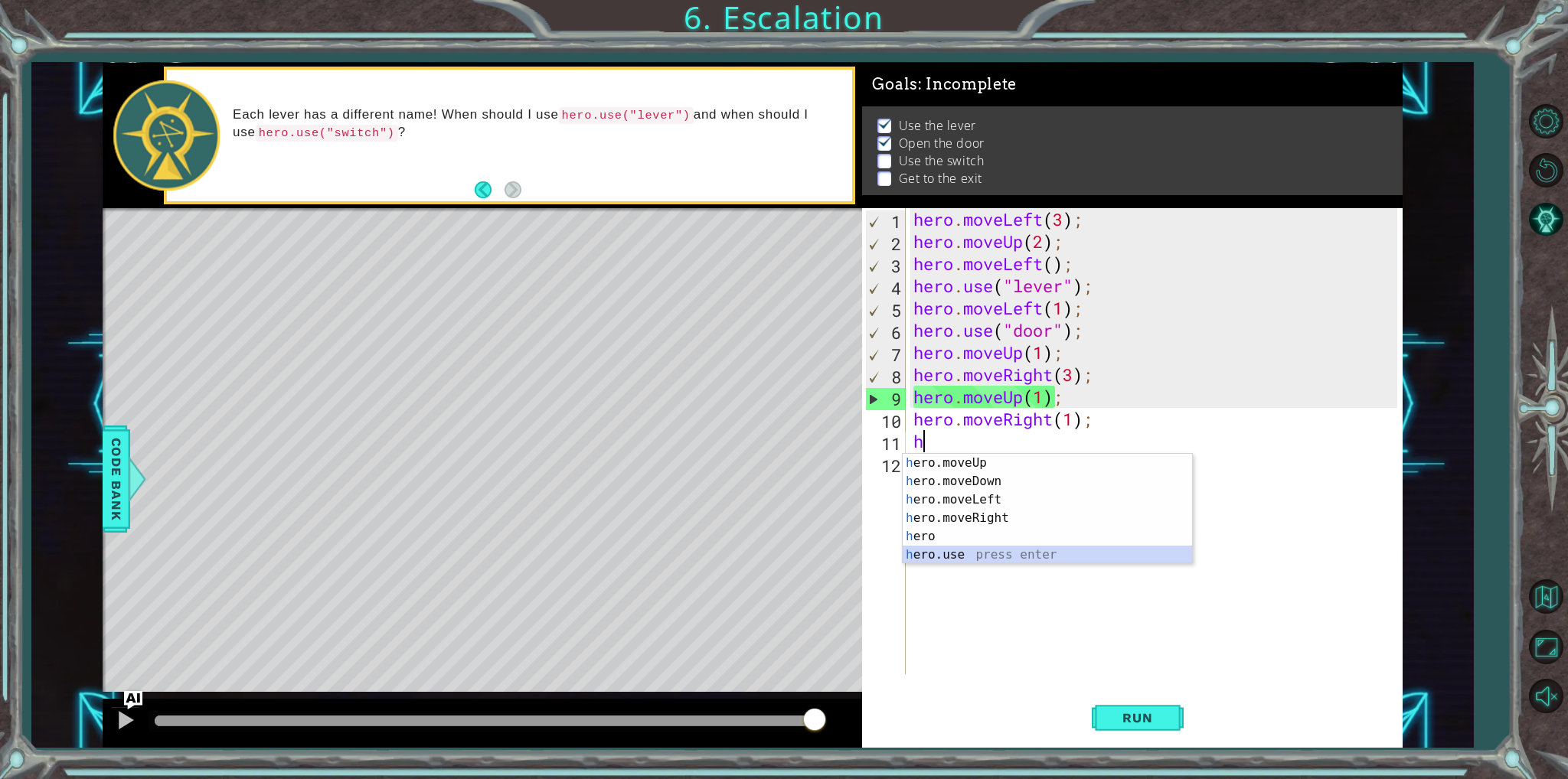
click at [981, 558] on div "h ero.moveUp press enter h ero.moveDown press enter h ero.moveLeft press enter …" at bounding box center [1048, 527] width 290 height 147
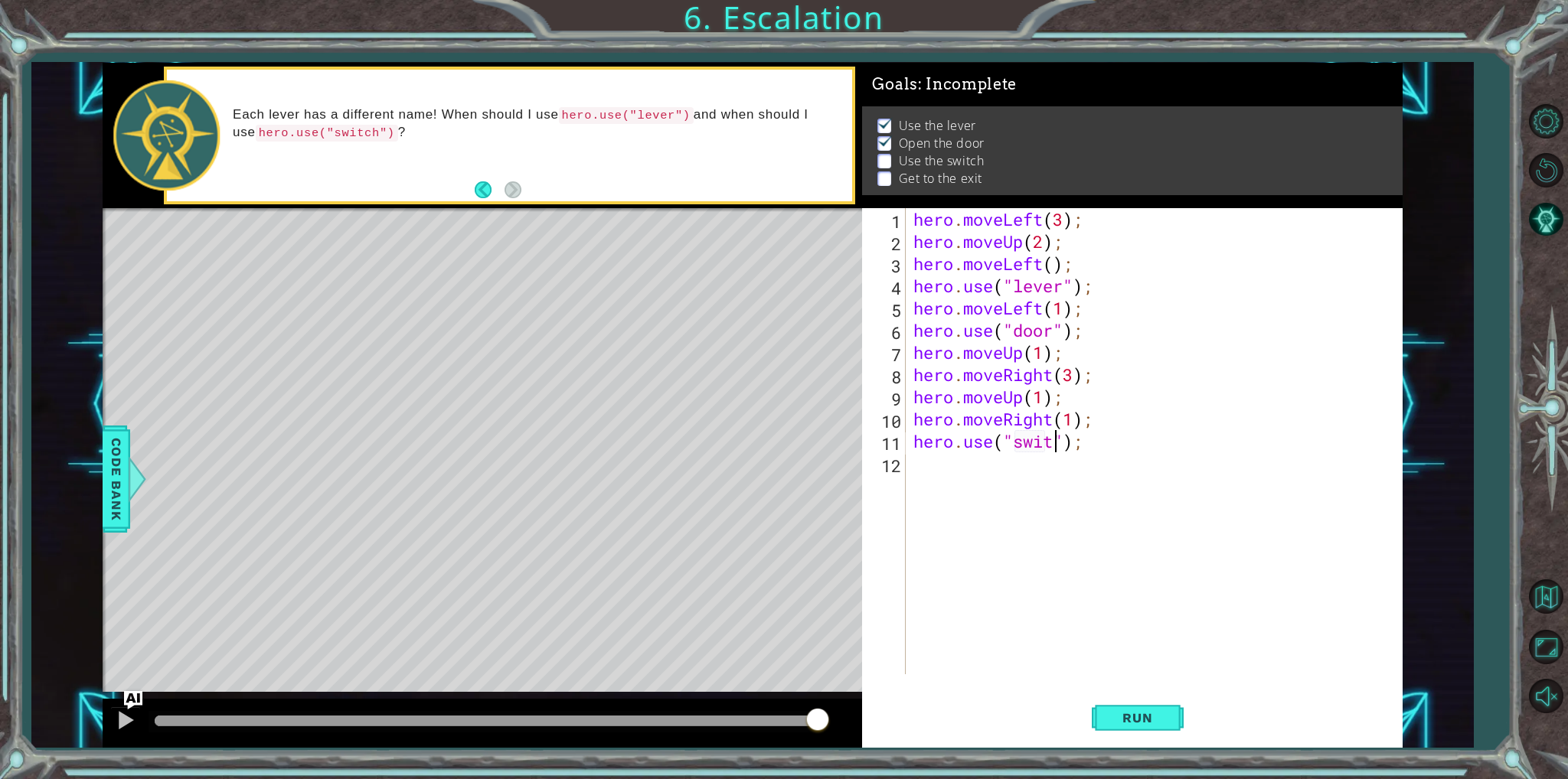
scroll to position [0, 6]
type textarea "hero.use("switch");"
drag, startPoint x: 957, startPoint y: 471, endPoint x: 939, endPoint y: 483, distance: 21.6
click at [955, 472] on div "hero . moveLeft ( 3 ) ; hero . moveUp ( 2 ) ; hero . moveLeft ( ) ; hero . use …" at bounding box center [1157, 463] width 494 height 510
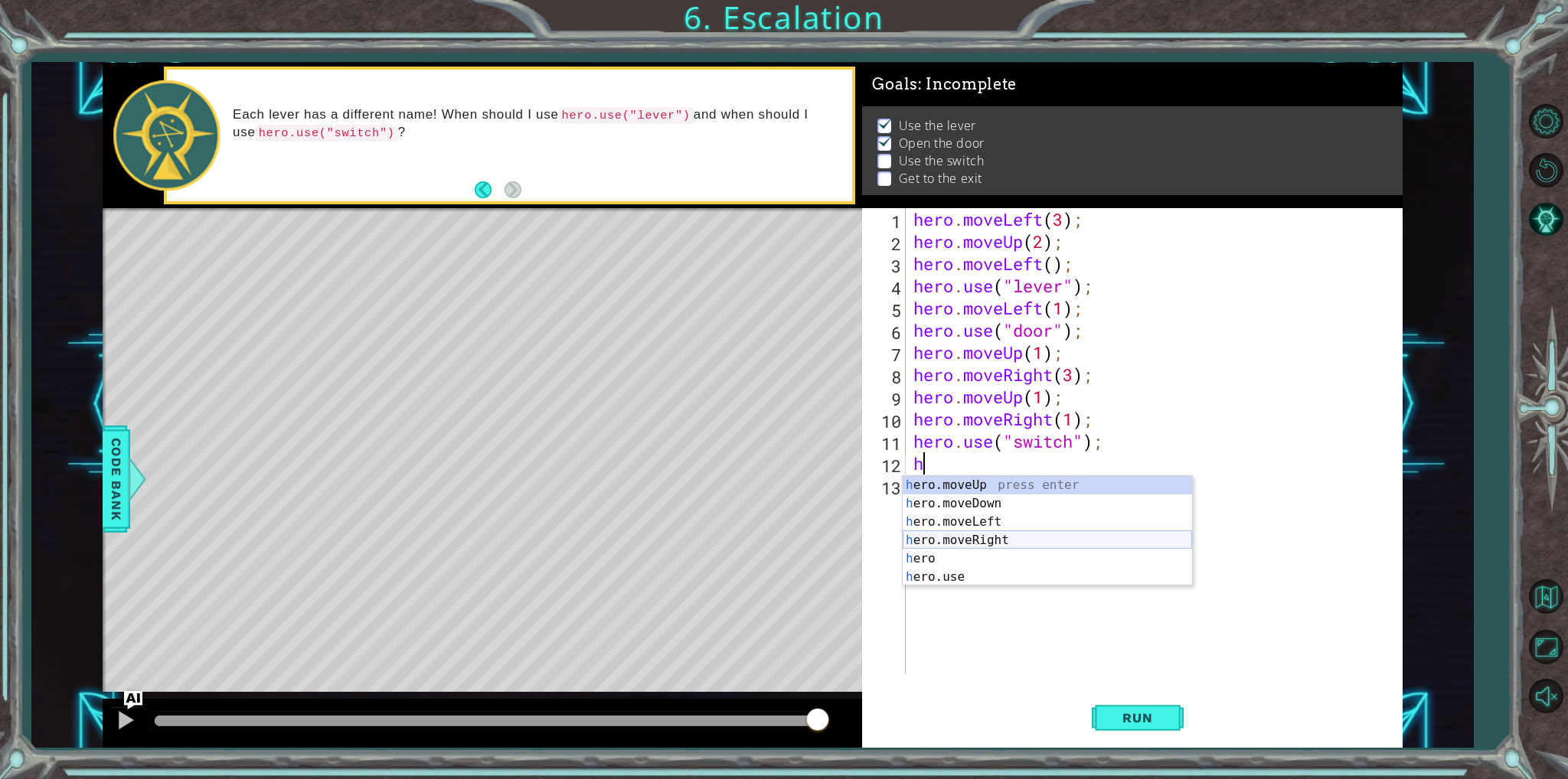
click at [922, 539] on div "h ero.moveUp press enter h ero.moveDown press enter h ero.moveLeft press enter …" at bounding box center [1048, 549] width 290 height 147
type textarea "hero.moveRight(1);"
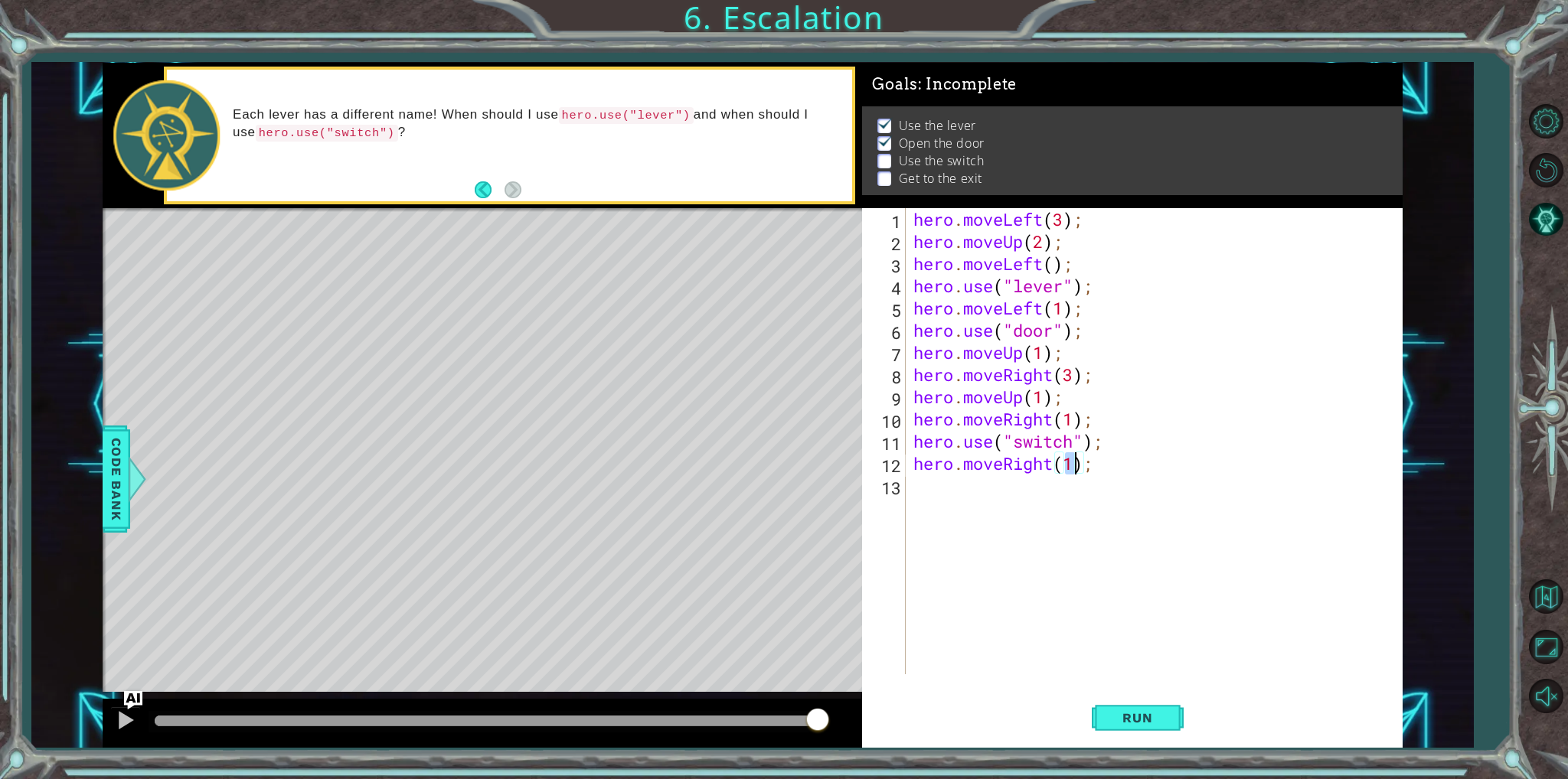
click at [981, 483] on div "hero . moveLeft ( 3 ) ; hero . moveUp ( 2 ) ; hero . moveLeft ( ) ; hero . use …" at bounding box center [1157, 463] width 494 height 510
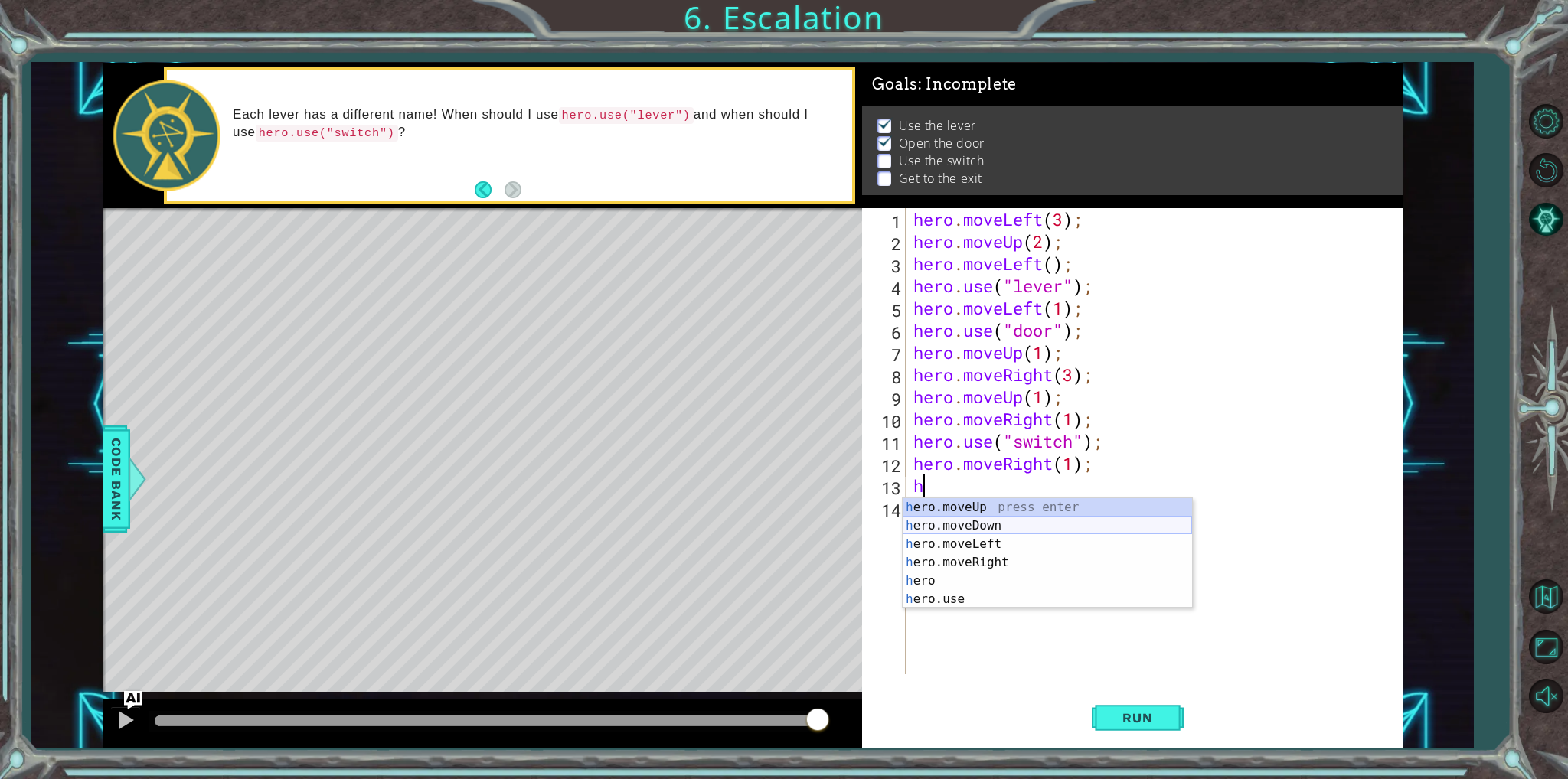
click at [963, 522] on div "h ero.moveUp press enter h ero.moveDown press enter h ero.moveLeft press enter …" at bounding box center [1048, 571] width 290 height 147
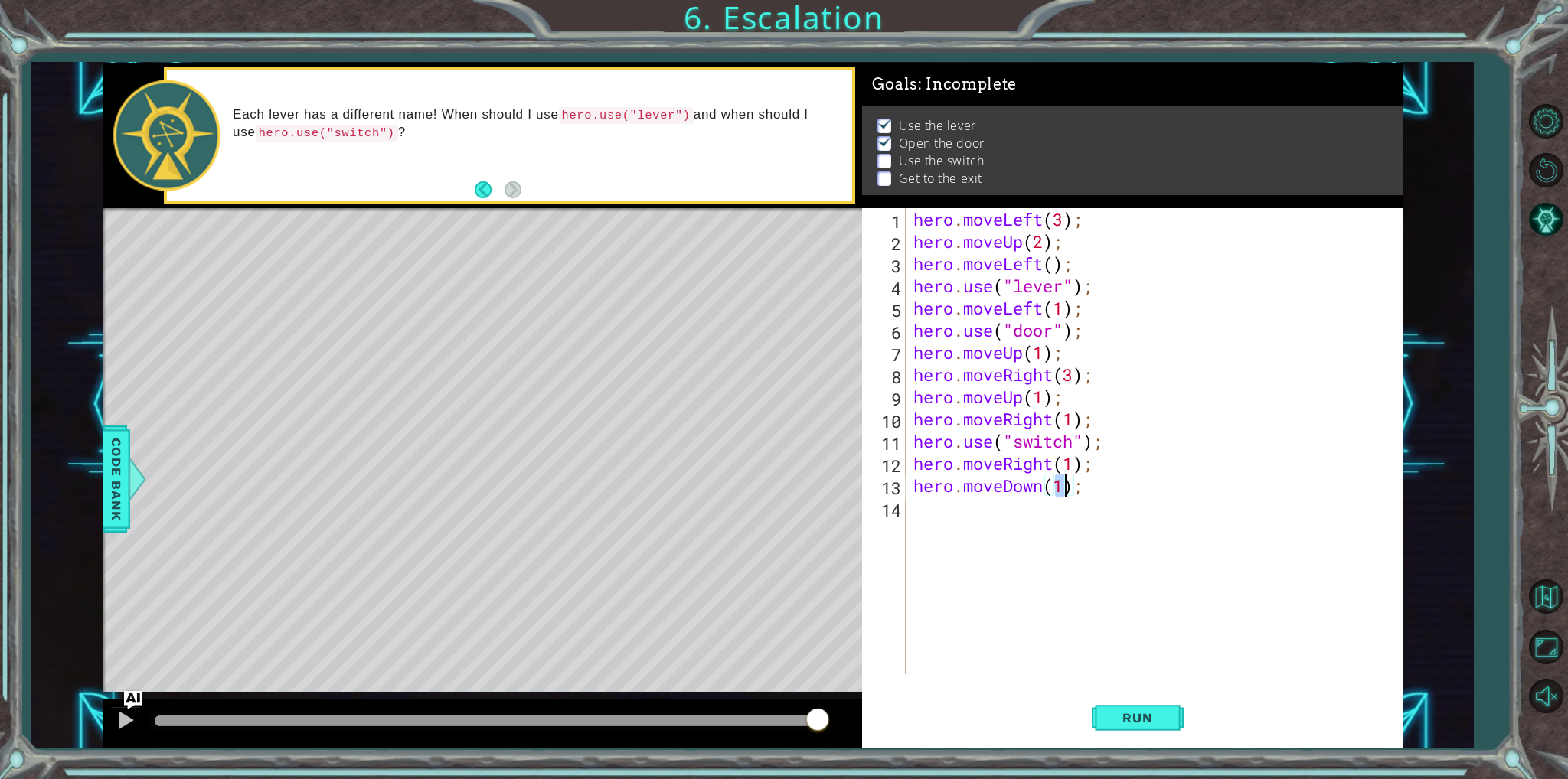
click at [1041, 487] on div "hero . moveLeft ( 3 ) ; hero . moveUp ( 2 ) ; hero . moveLeft ( ) ; hero . use …" at bounding box center [1157, 463] width 494 height 510
click at [1010, 509] on div "hero.moveUp press enter" at bounding box center [1048, 525] width 290 height 55
click at [1082, 486] on div "hero . moveLeft ( 3 ) ; hero . moveUp ( 2 ) ; hero . moveLeft ( ) ; hero . use …" at bounding box center [1157, 463] width 494 height 510
click at [1182, 710] on button "Run" at bounding box center [1138, 718] width 92 height 54
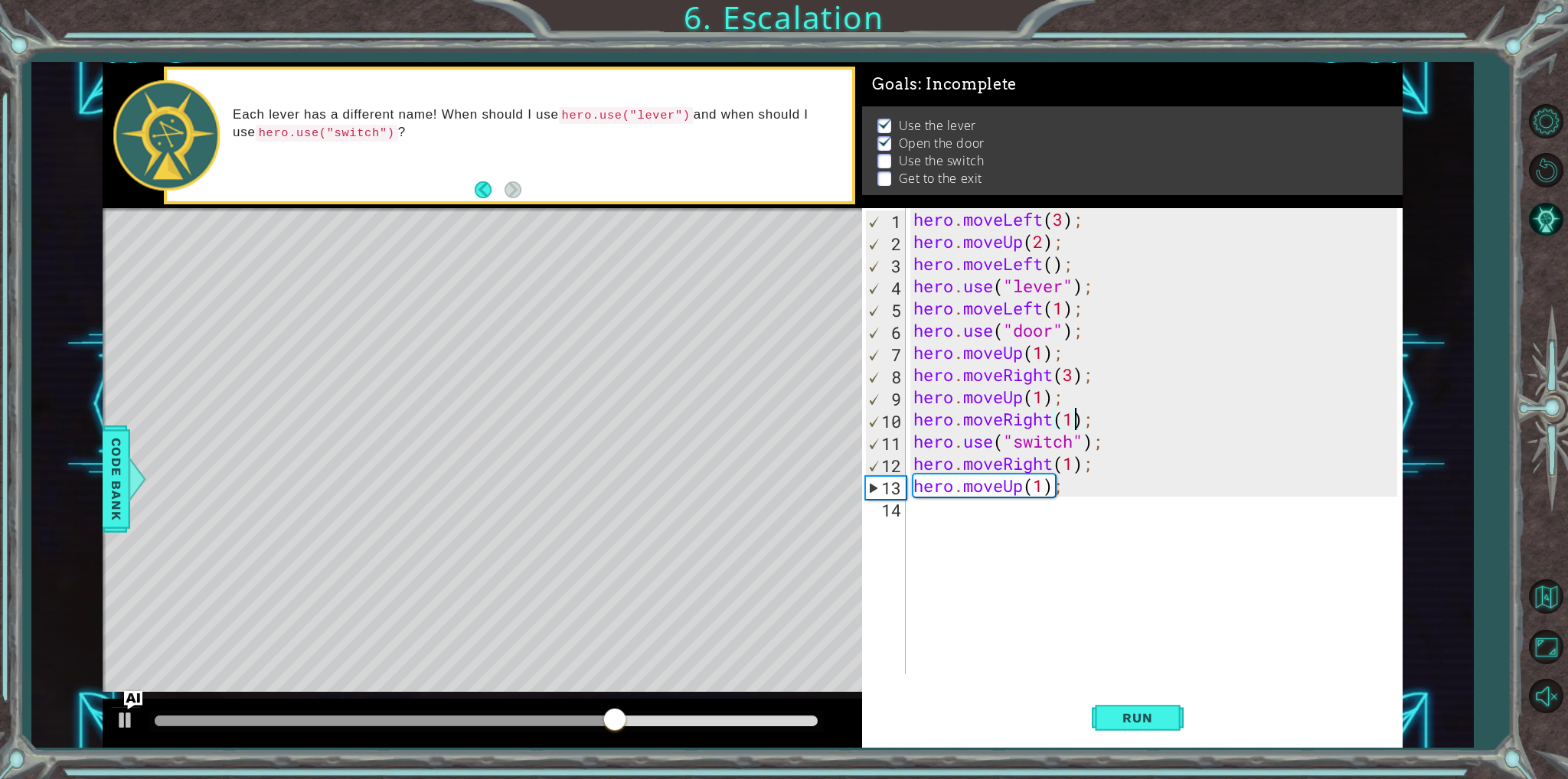
click at [1075, 423] on div "hero . moveLeft ( 3 ) ; hero . moveUp ( 2 ) ; hero . moveLeft ( ) ; hero . use …" at bounding box center [1157, 463] width 494 height 510
click at [1071, 463] on div "hero . moveLeft ( 3 ) ; hero . moveUp ( 2 ) ; hero . moveLeft ( ) ; hero . use …" at bounding box center [1157, 463] width 494 height 510
type textarea "hero.moveRight(2);"
click at [1144, 710] on span "Run" at bounding box center [1137, 718] width 60 height 15
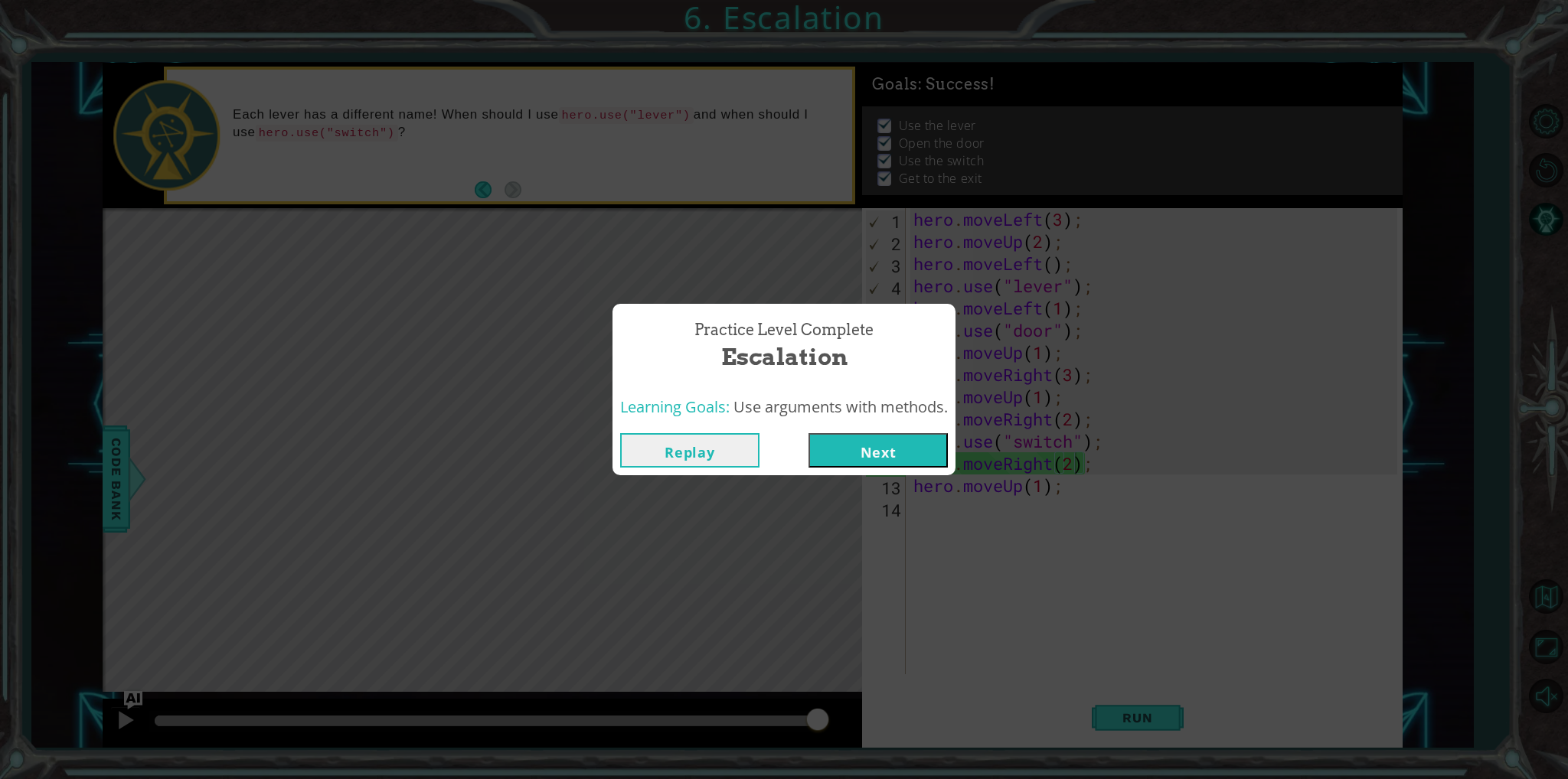
click at [899, 447] on button "Next" at bounding box center [877, 451] width 139 height 35
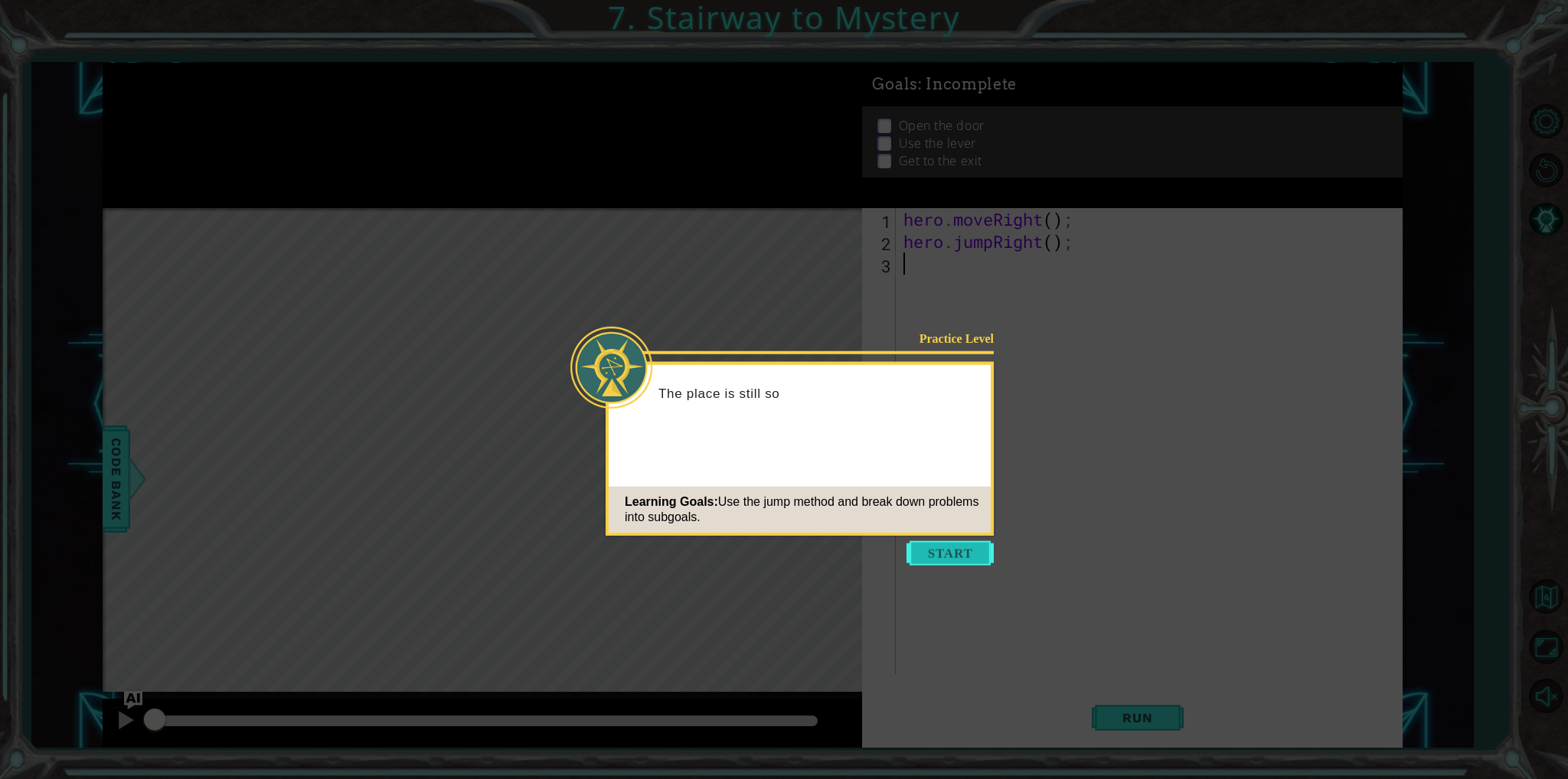
click at [983, 555] on button "Start" at bounding box center [950, 554] width 87 height 25
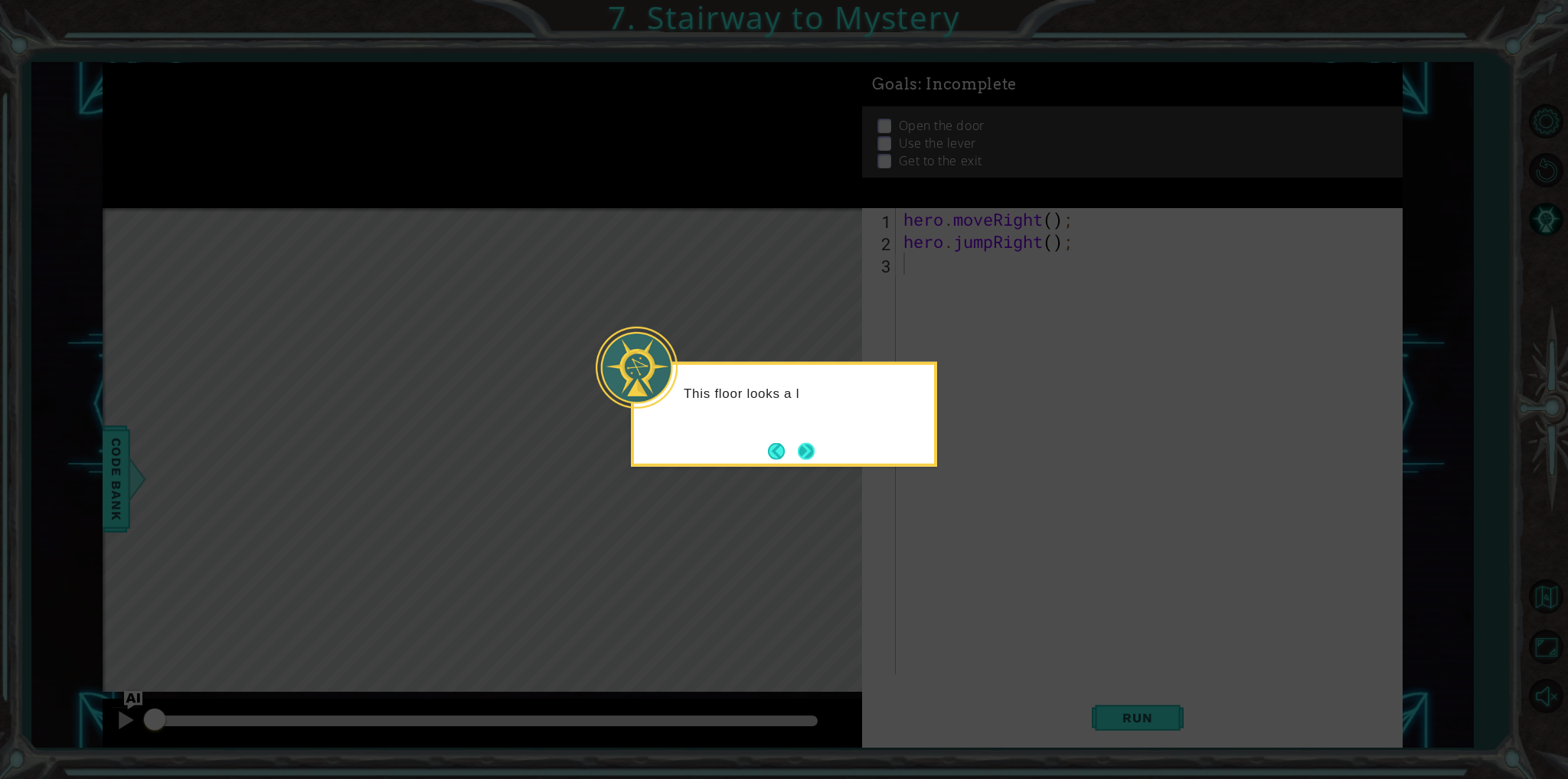
click at [812, 452] on button "Next" at bounding box center [806, 451] width 17 height 17
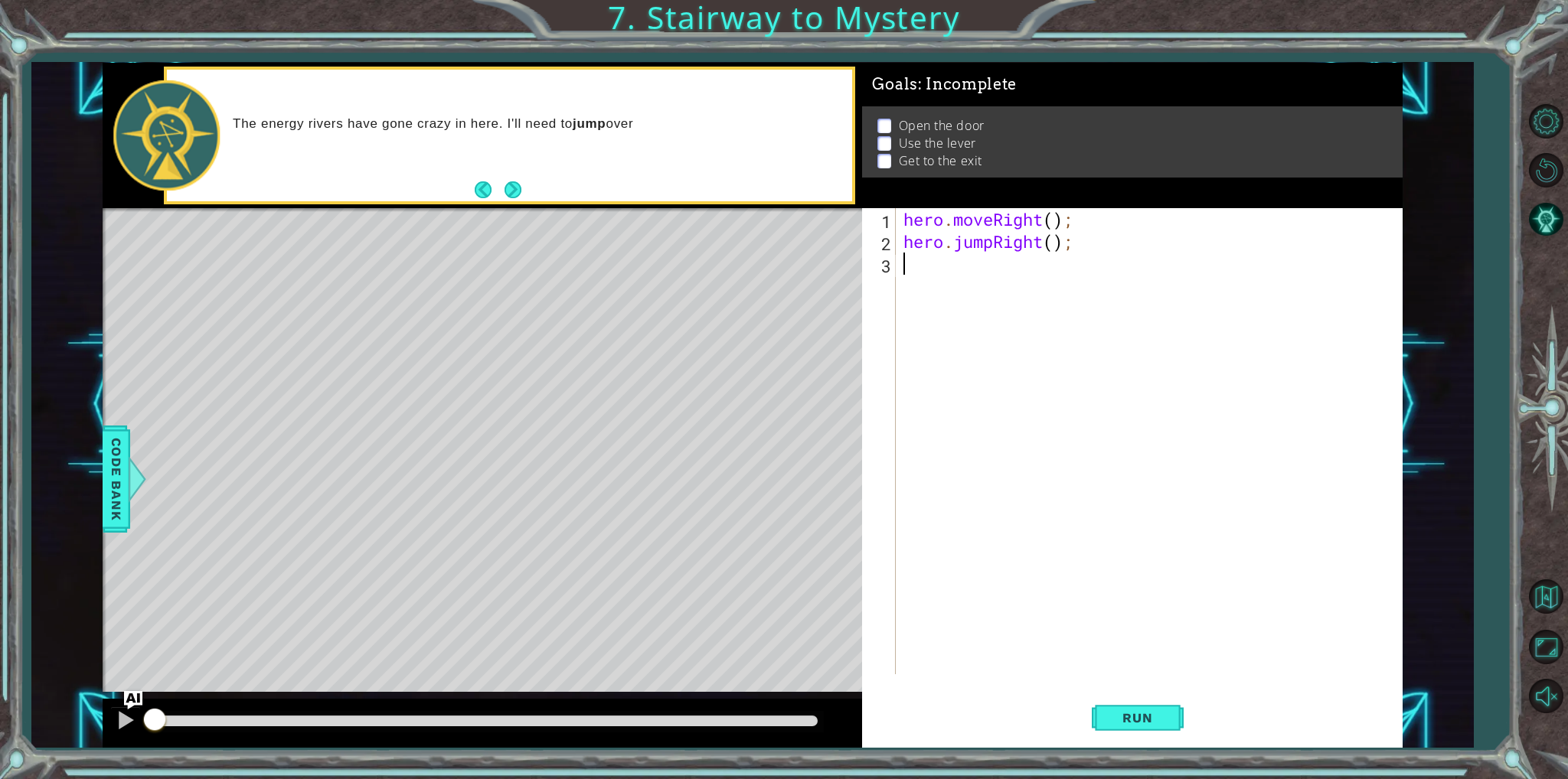
click at [1054, 220] on div "hero . moveRight ( ) ; hero . jumpRight ( ) ;" at bounding box center [1152, 463] width 504 height 510
click at [1055, 240] on div "hero . moveRight ( 1 ) ; hero . jumpRight ( ) ;" at bounding box center [1152, 463] width 504 height 510
type textarea "hero.jumpRight(1);"
click at [1127, 725] on button "Run" at bounding box center [1138, 718] width 92 height 54
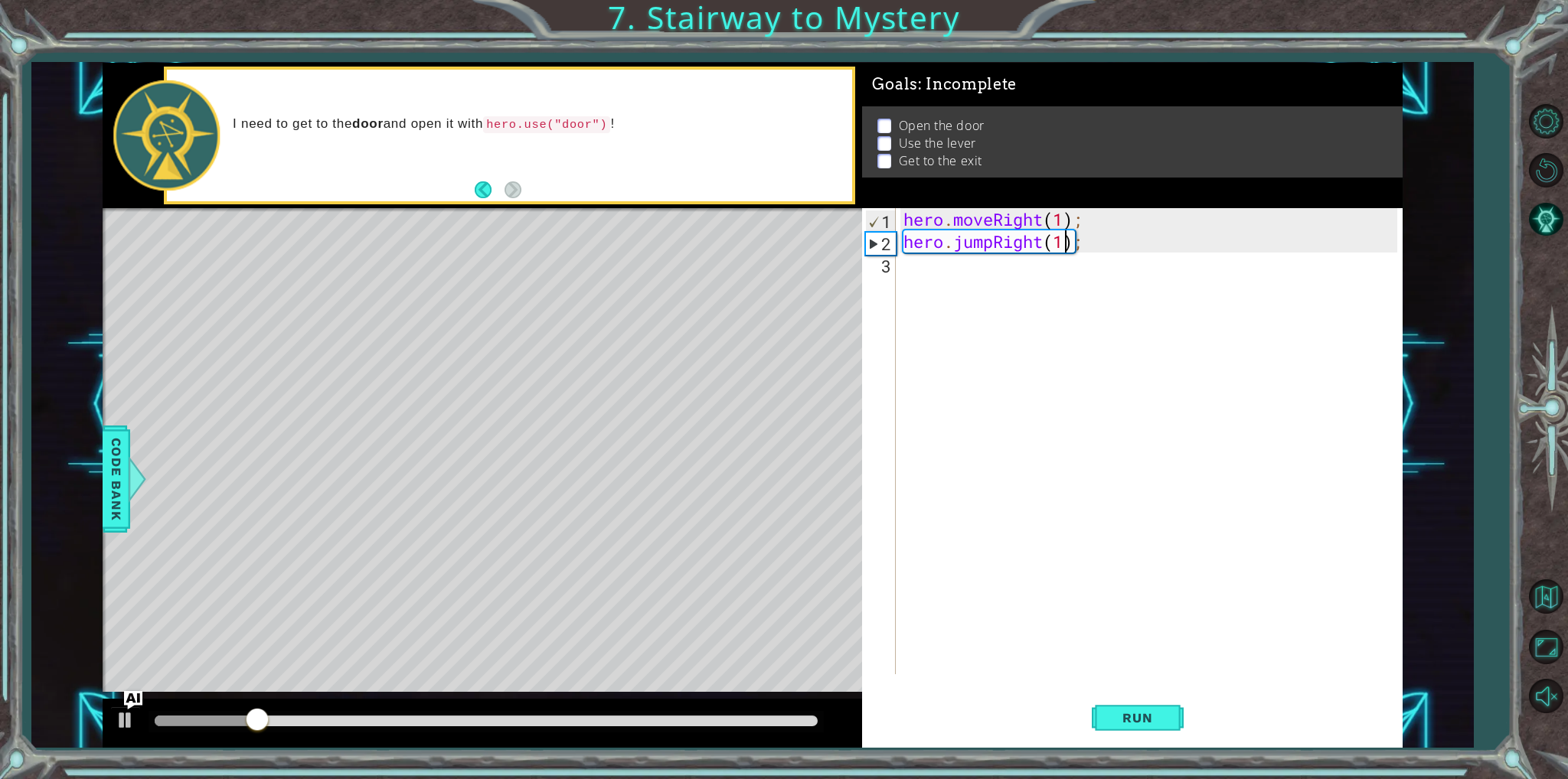
click at [975, 258] on div "hero . moveRight ( 1 ) ; hero . jumpRight ( 1 ) ;" at bounding box center [1152, 463] width 504 height 510
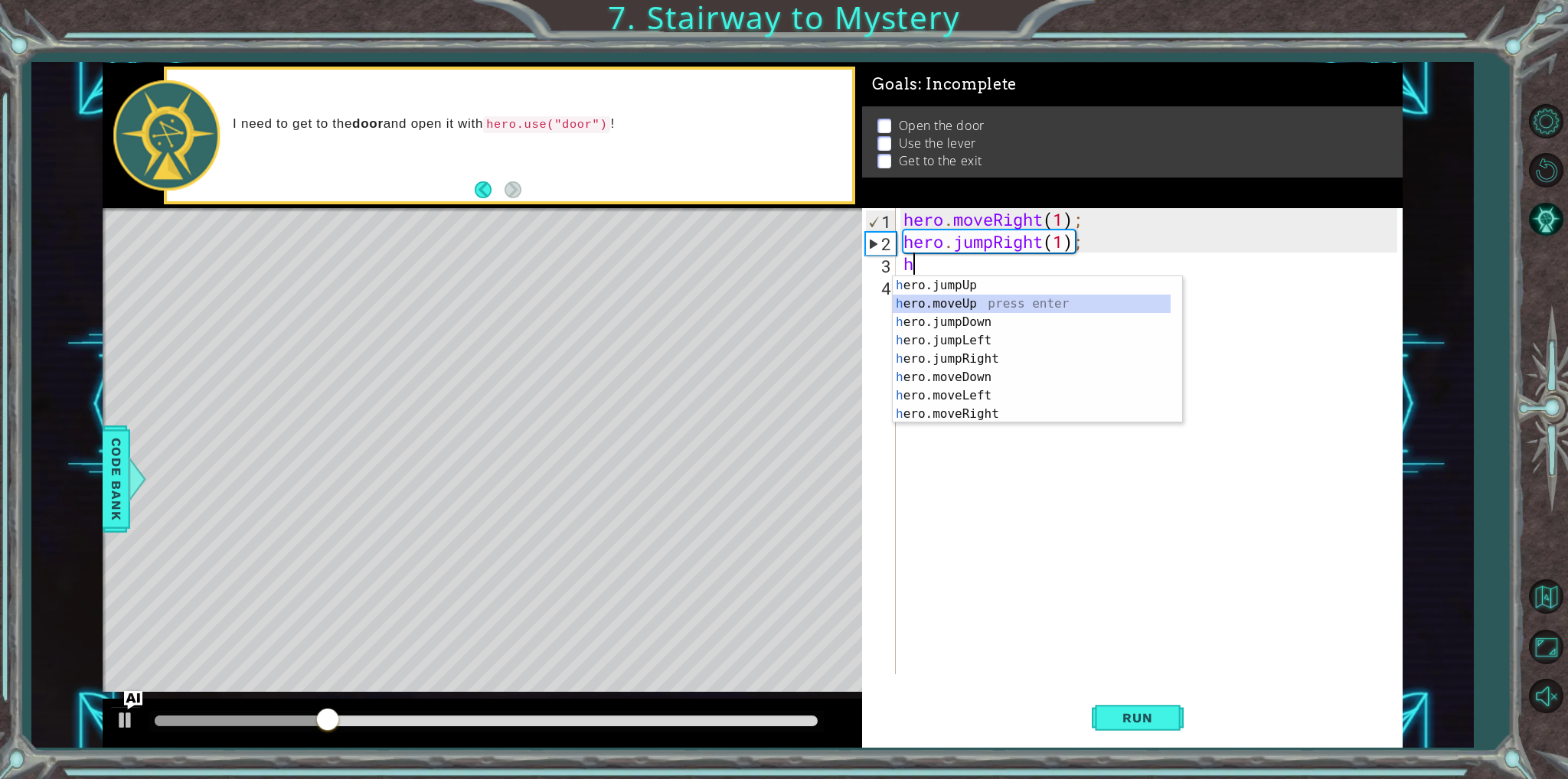
click at [962, 305] on div "h ero.jumpUp press enter h ero.moveUp press enter h ero.jumpDown press enter h …" at bounding box center [1032, 367] width 278 height 183
type textarea "hero.moveUp(1);"
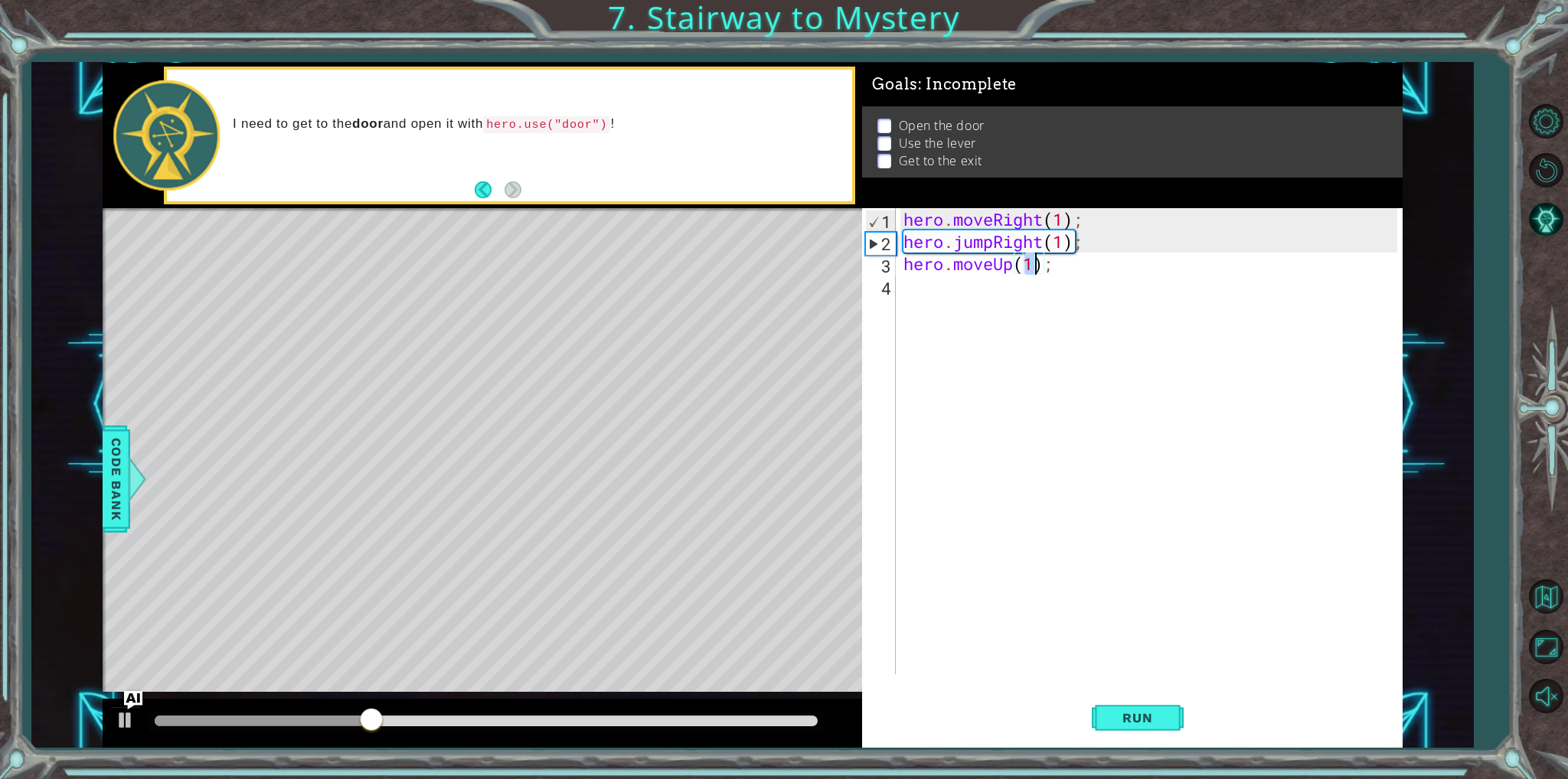
click at [972, 292] on div "hero . moveRight ( 1 ) ; hero . jumpRight ( 1 ) ; hero . moveUp ( 1 ) ;" at bounding box center [1152, 463] width 504 height 510
type textarea "h"
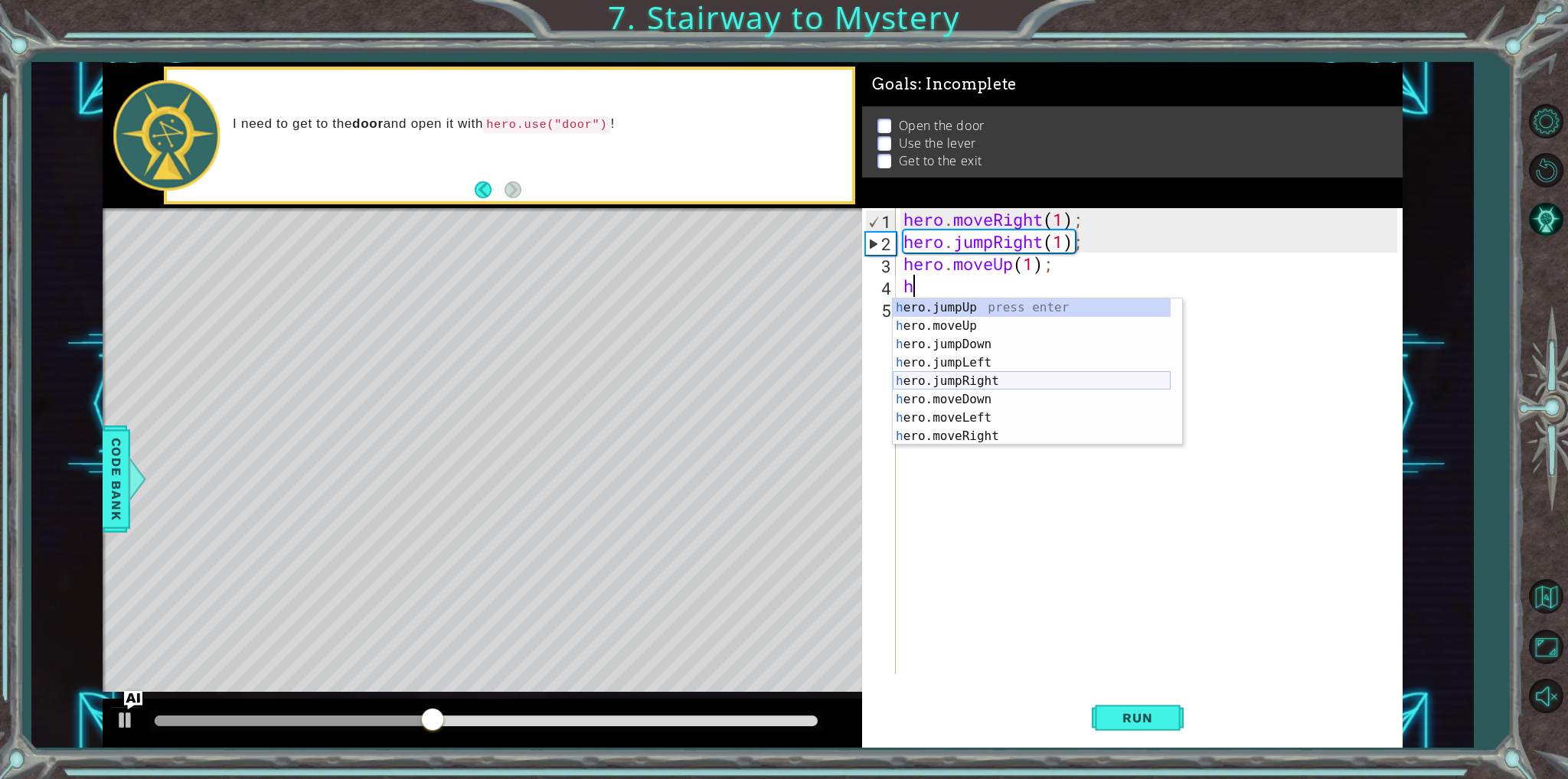
click at [986, 374] on div "h ero.jumpUp press enter h ero.moveUp press enter h ero.jumpDown press enter h …" at bounding box center [1032, 390] width 278 height 183
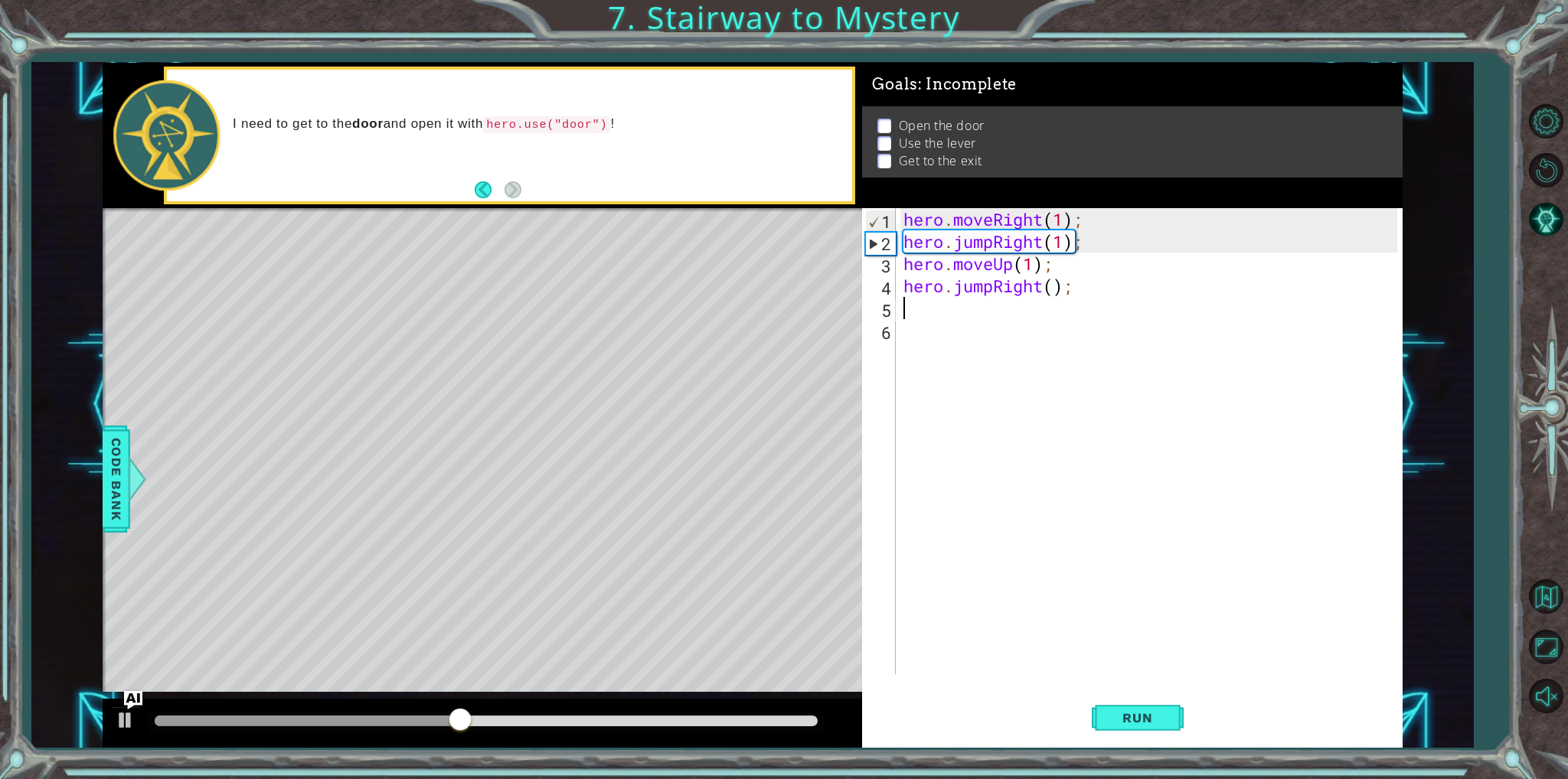
click at [1053, 279] on div "hero . moveRight ( 1 ) ; hero . jumpRight ( 1 ) ; hero . moveUp ( 1 ) ; hero . …" at bounding box center [1152, 463] width 504 height 510
click at [994, 288] on div "hero . moveRight ( 1 ) ; hero . jumpRight ( 1 ) ; hero . moveUp ( 1 ) ; hero . …" at bounding box center [1152, 463] width 504 height 510
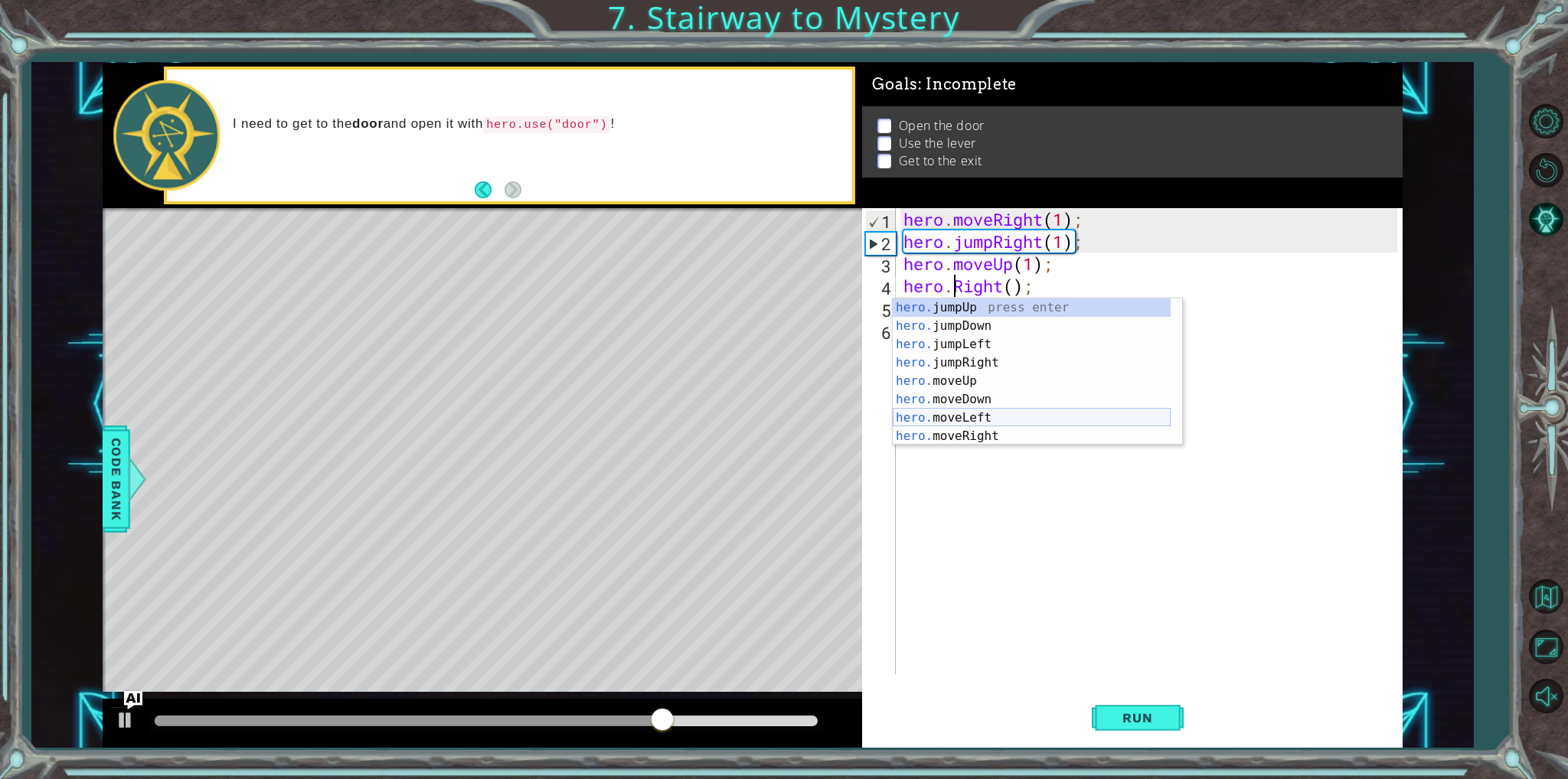
click at [956, 426] on div "hero. jumpUp press enter hero. jumpDown press enter hero. jumpLeft press enter …" at bounding box center [1032, 390] width 278 height 183
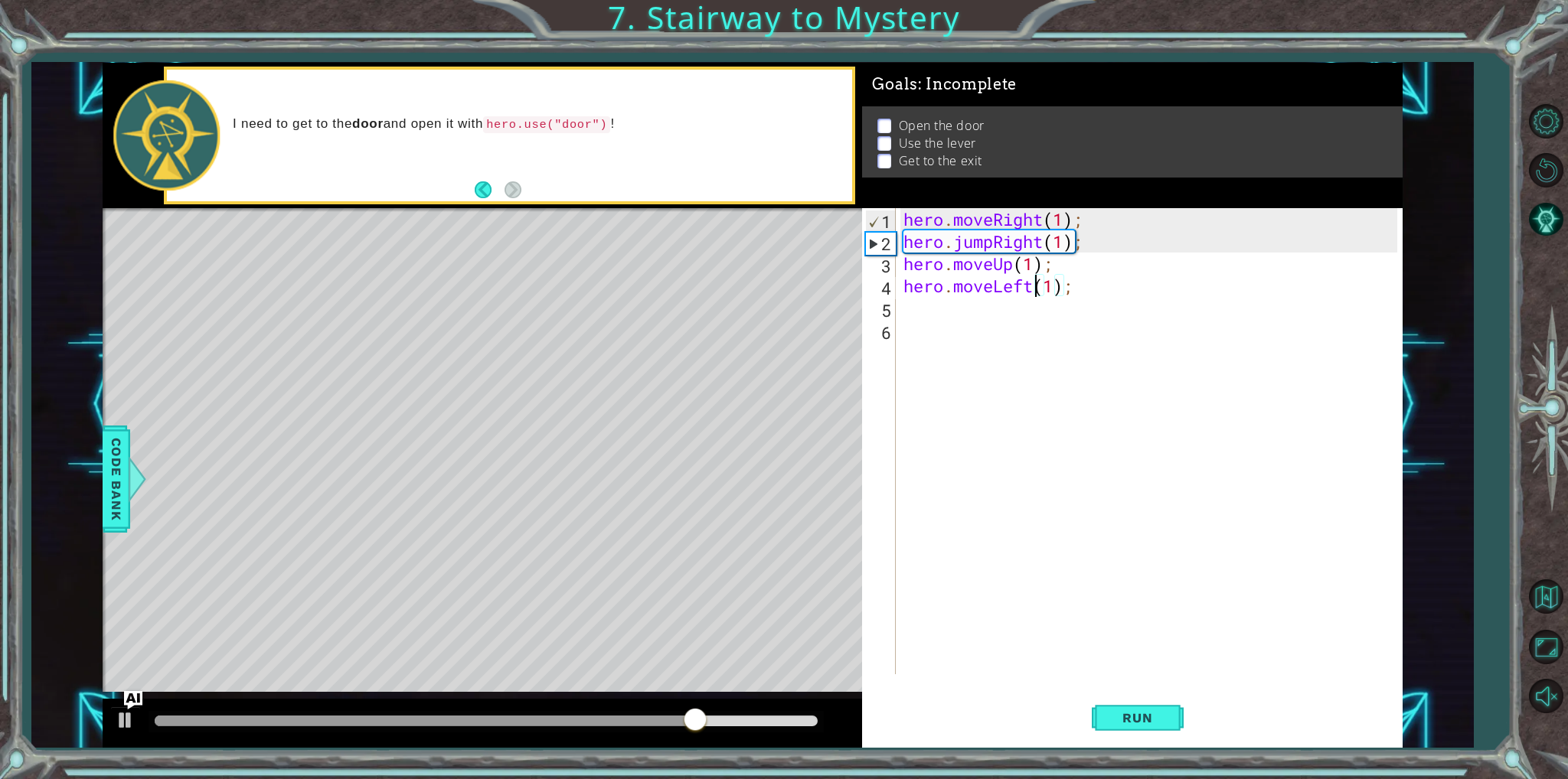
click at [1032, 280] on div "hero . moveRight ( 1 ) ; hero . jumpRight ( 1 ) ; hero . moveUp ( 1 ) ; hero . …" at bounding box center [1152, 463] width 504 height 510
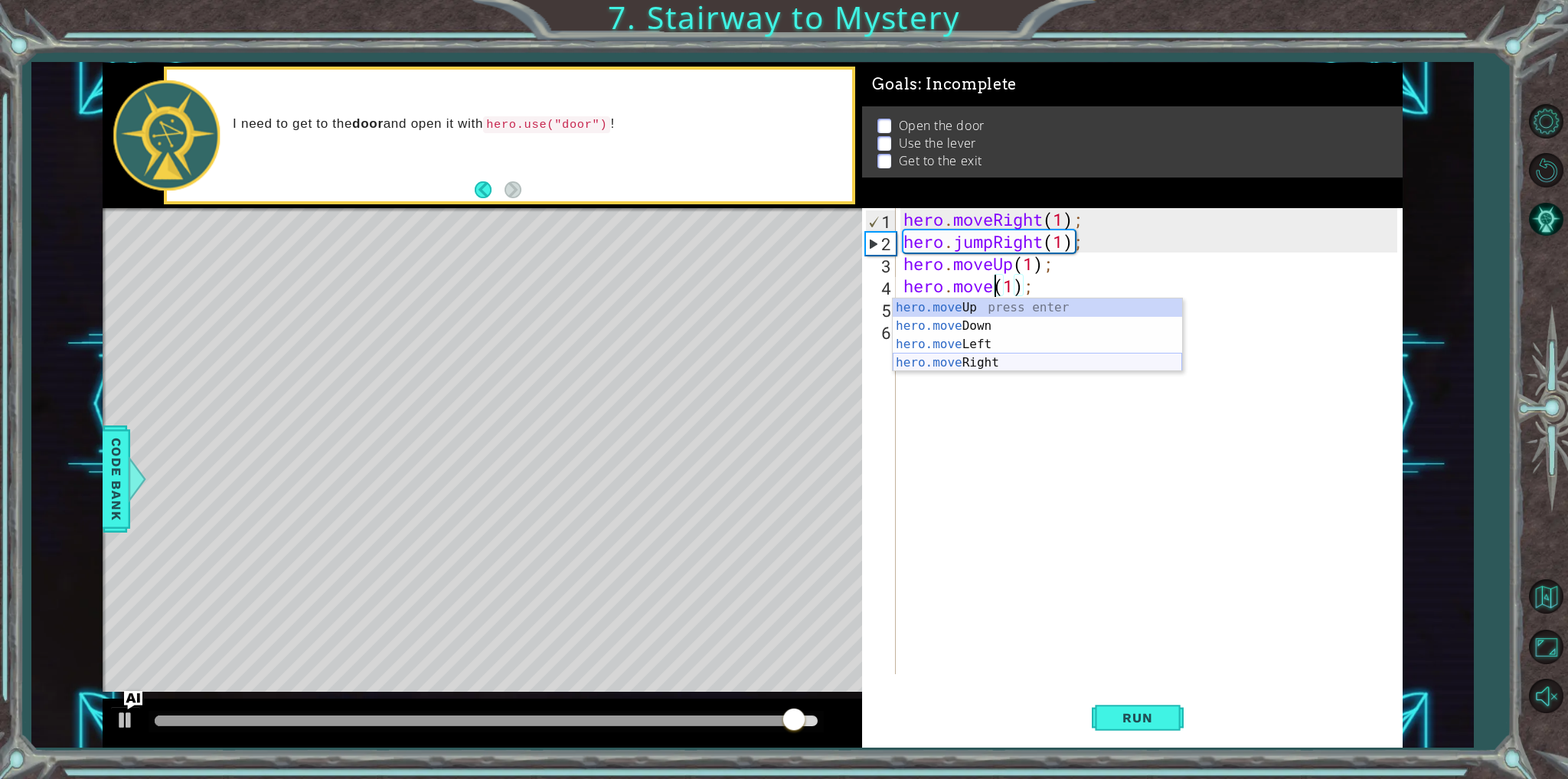
click at [949, 357] on div "hero.move Up press enter hero.move Down press enter hero.move Left press enter …" at bounding box center [1037, 353] width 290 height 110
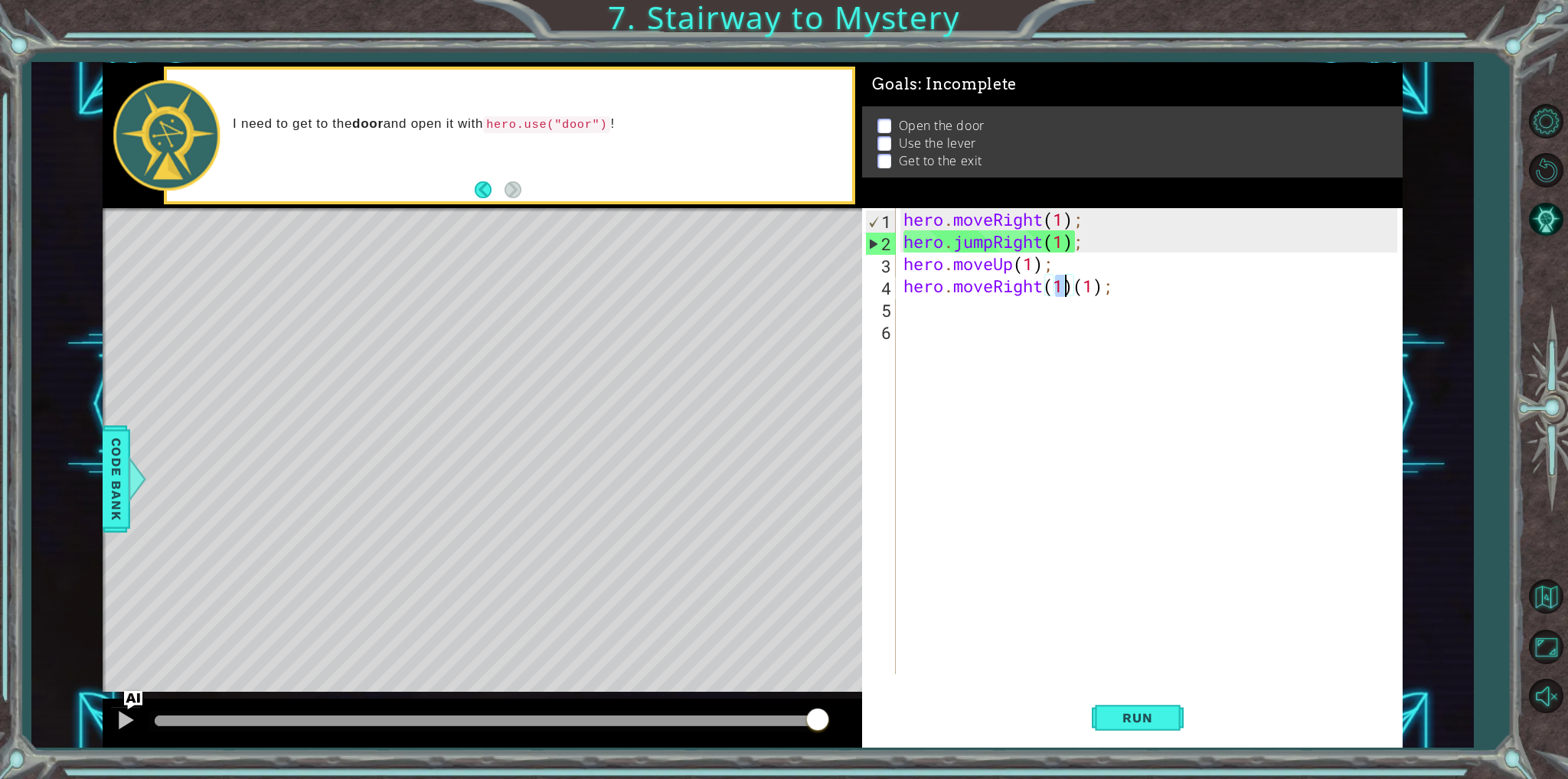
click at [1100, 286] on div "hero . moveRight ( 1 ) ; hero . jumpRight ( 1 ) ; hero . moveUp ( 1 ) ; hero . …" at bounding box center [1152, 463] width 504 height 510
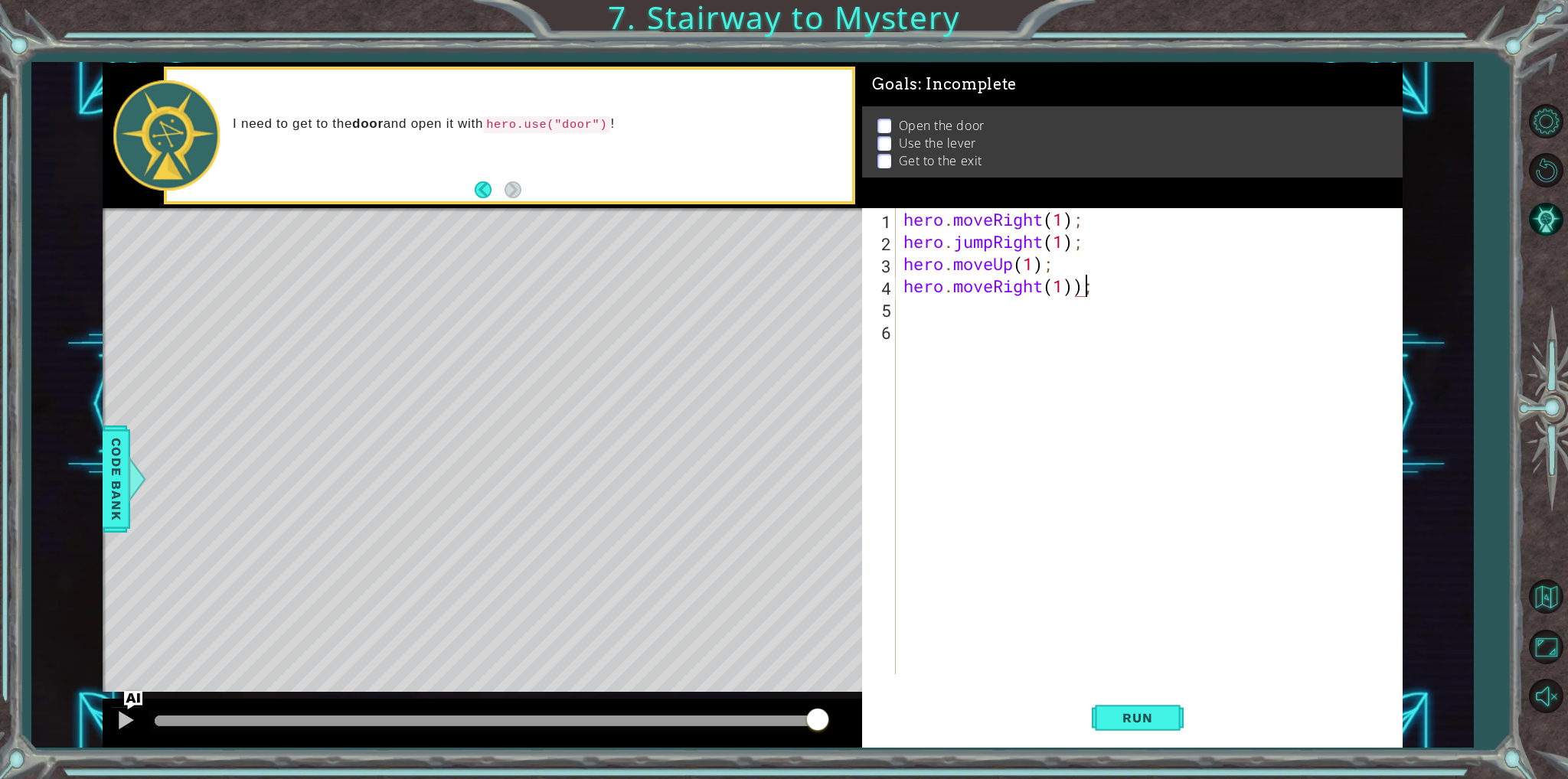
type textarea "hero.moveRight(1);"
click at [989, 319] on div "hero . moveRight ( 1 ) ; hero . jumpRight ( 1 ) ; hero . moveUp ( 1 ) ; hero . …" at bounding box center [1152, 463] width 504 height 510
click at [992, 329] on div "hero.use press enter" at bounding box center [1037, 347] width 290 height 55
type textarea "hero.use("door");"
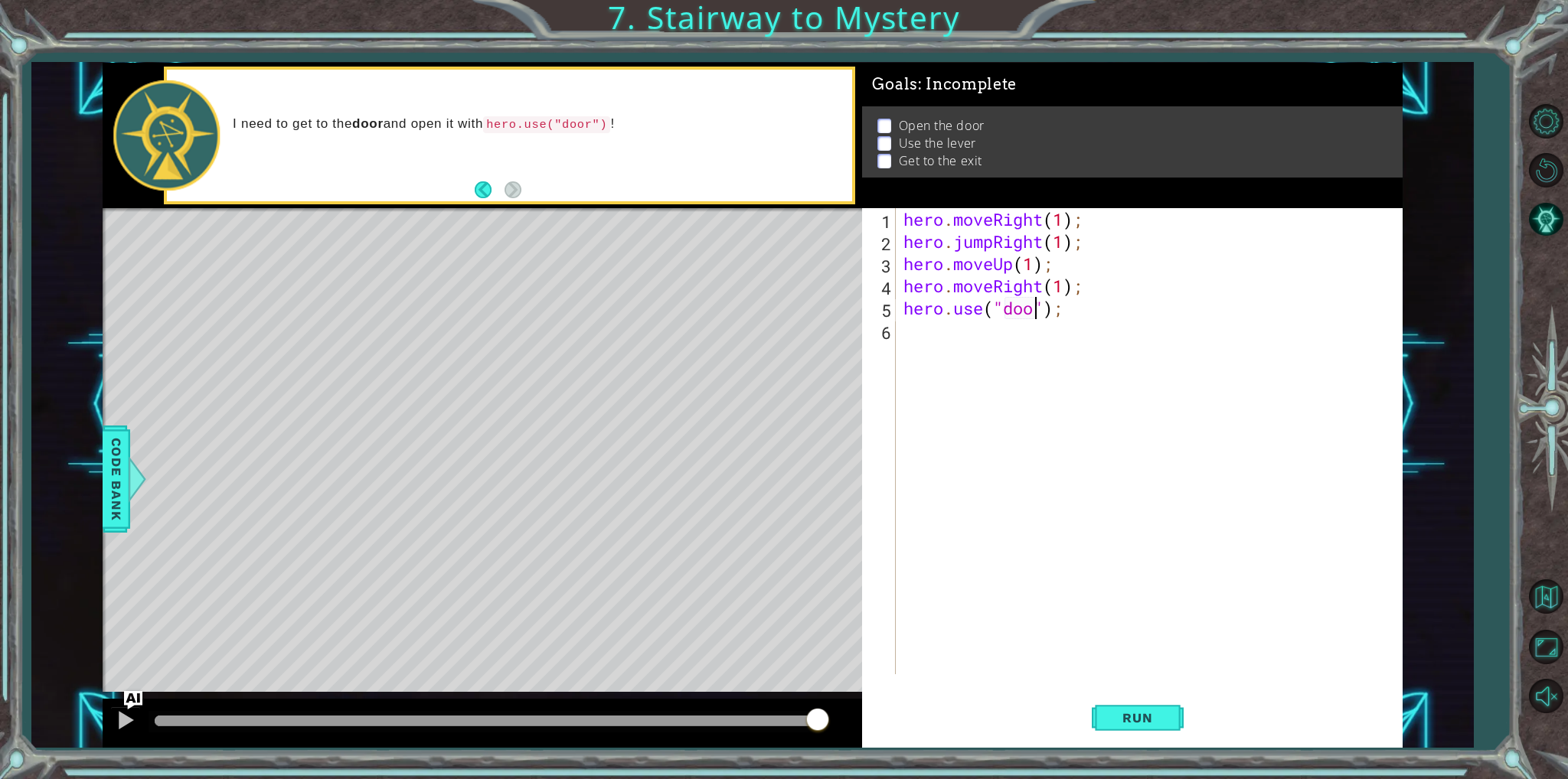
scroll to position [0, 6]
click at [1019, 333] on div "hero . moveRight ( 1 ) ; hero . jumpRight ( 1 ) ; hero . moveUp ( 1 ) ; hero . …" at bounding box center [1152, 463] width 504 height 510
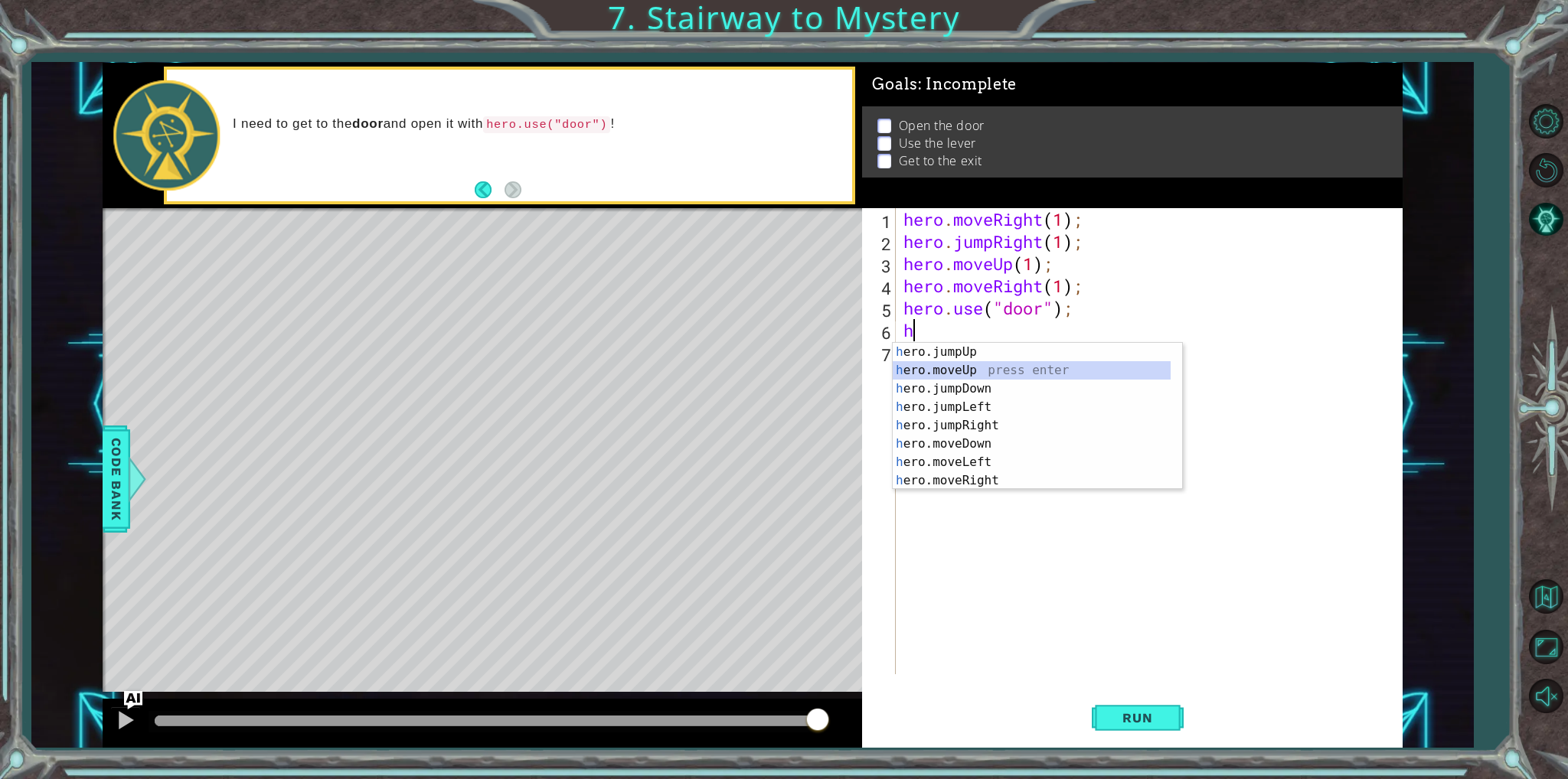
click at [964, 373] on div "h ero.jumpUp press enter h ero.moveUp press enter h ero.jumpDown press enter h …" at bounding box center [1032, 434] width 278 height 183
type textarea "hero.moveUp(1);"
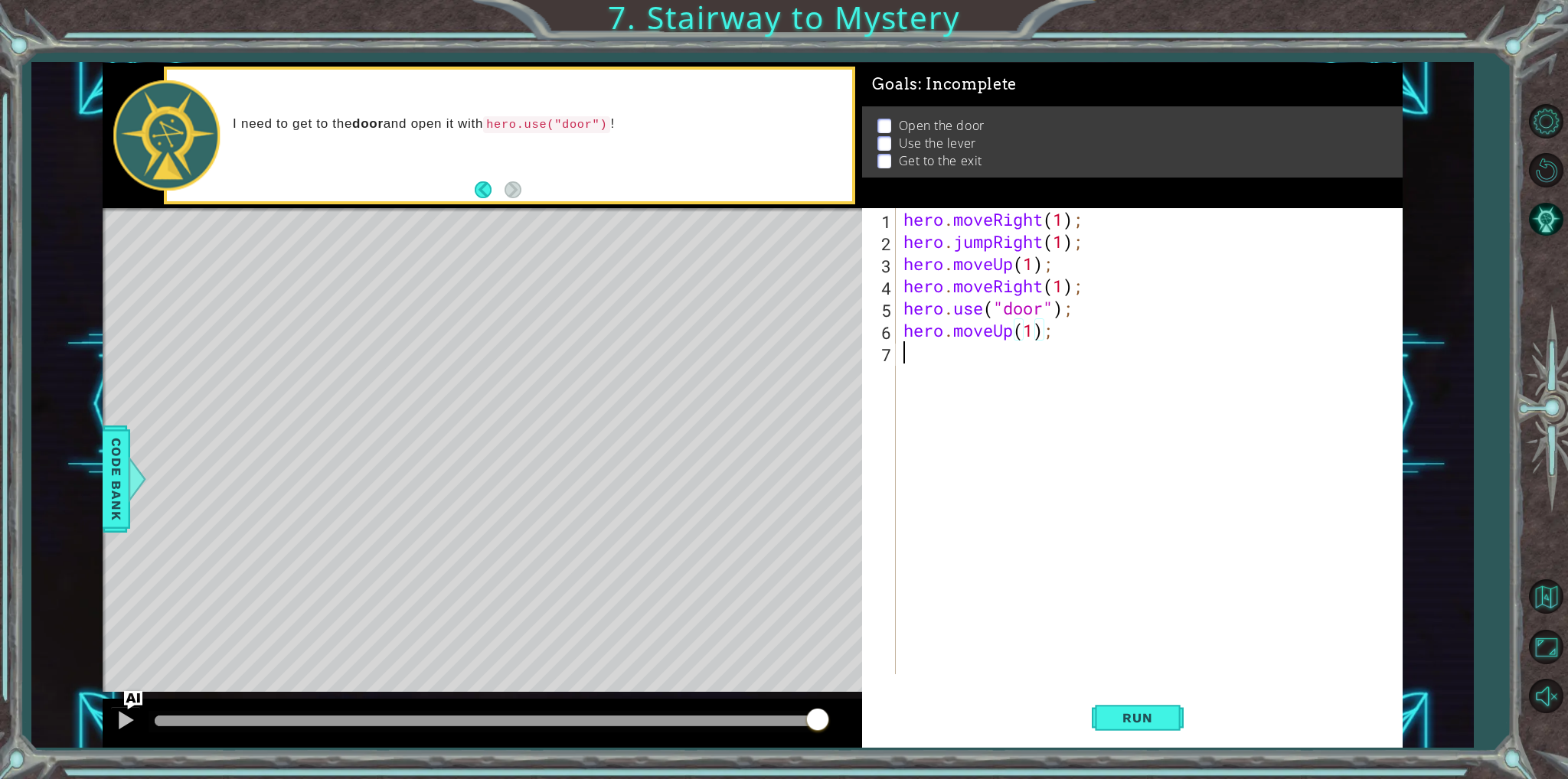
click at [964, 354] on div "hero . moveRight ( 1 ) ; hero . jumpRight ( 1 ) ; hero . moveUp ( 1 ) ; hero . …" at bounding box center [1152, 463] width 504 height 510
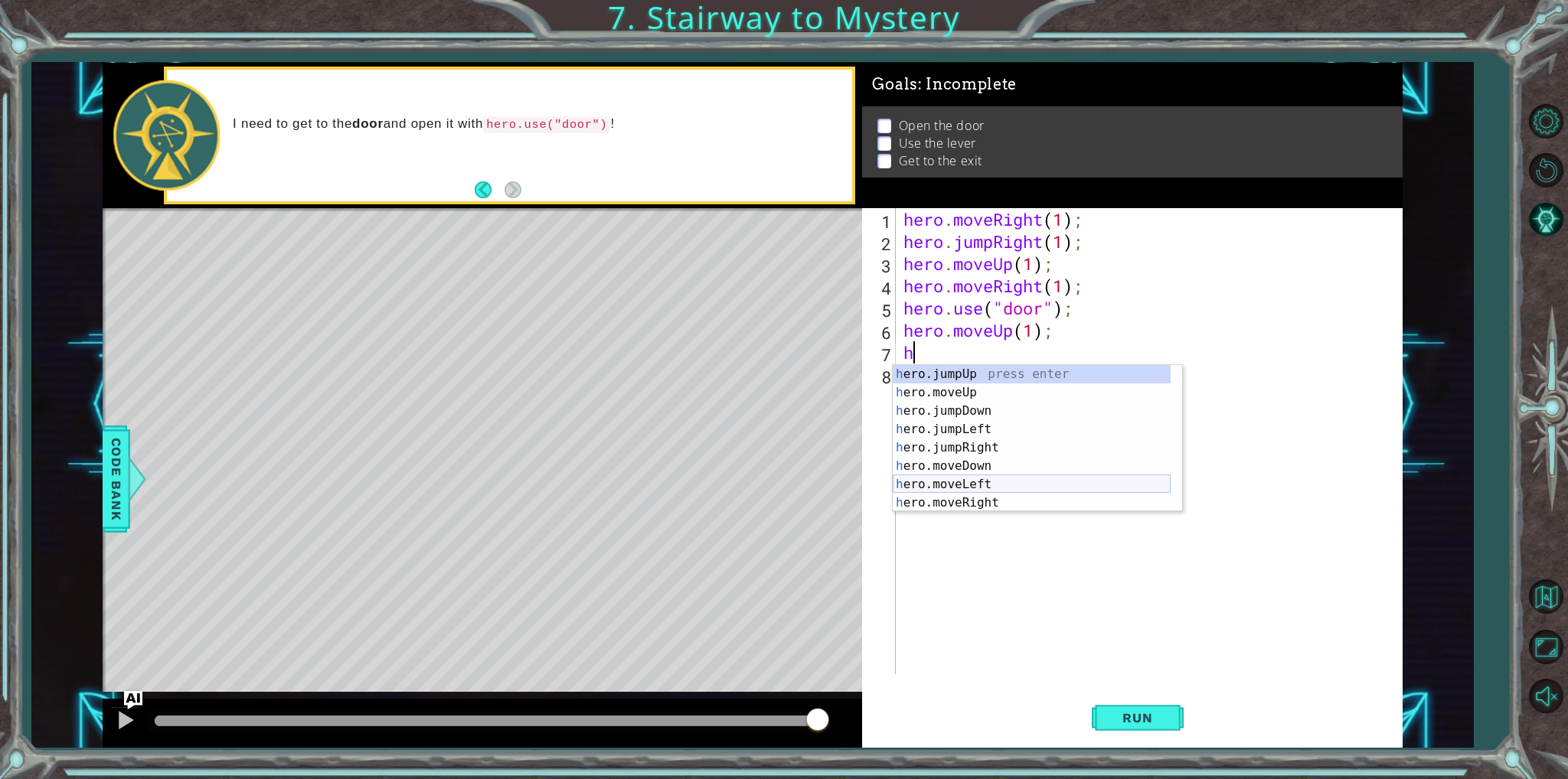
click at [989, 483] on div "h ero.jumpUp press enter h ero.moveUp press enter h ero.jumpDown press enter h …" at bounding box center [1032, 457] width 278 height 183
type textarea "hero.moveLeft(1);"
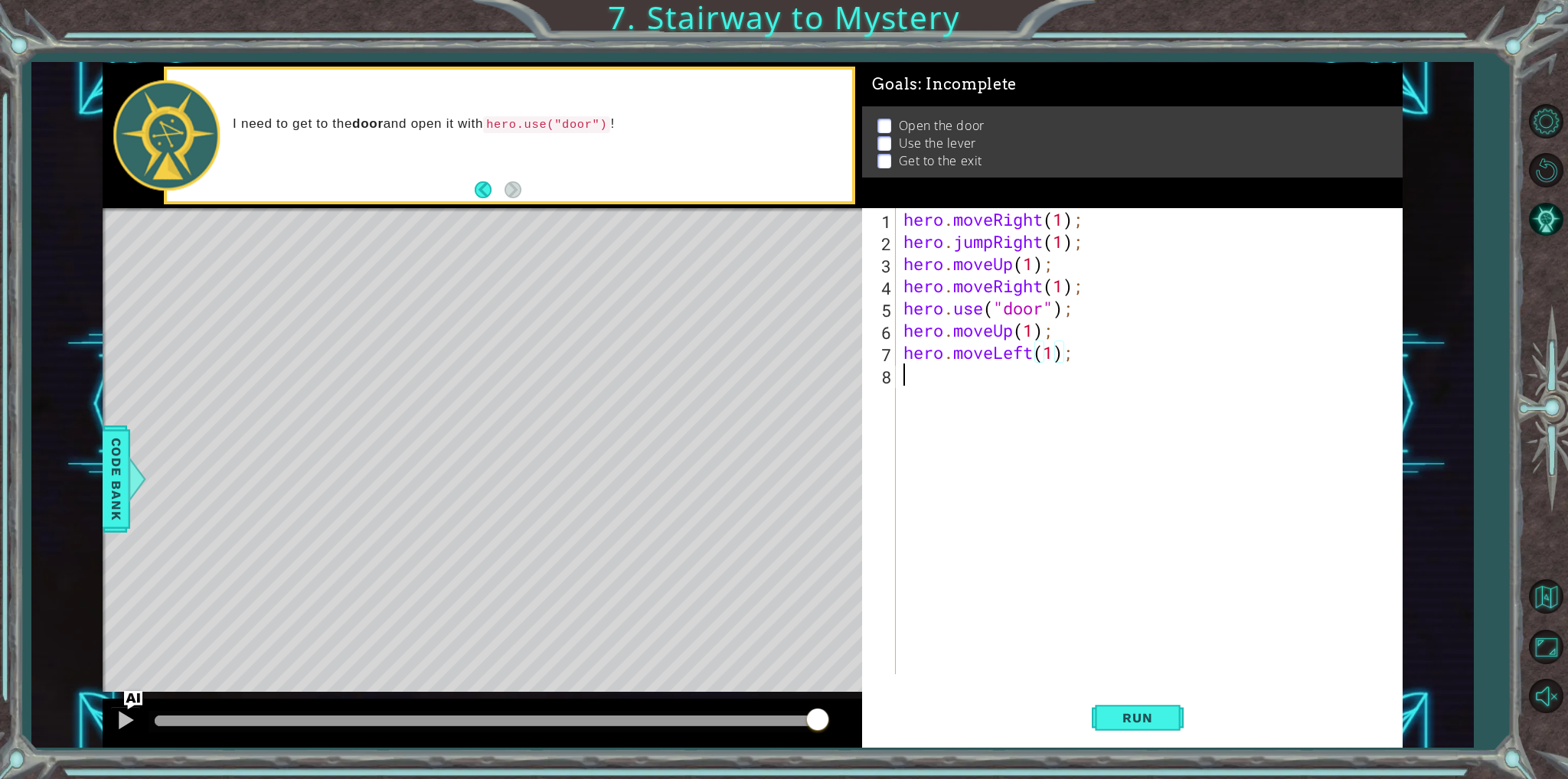
click at [1024, 377] on div "hero . moveRight ( 1 ) ; hero . jumpRight ( 1 ) ; hero . moveUp ( 1 ) ; hero . …" at bounding box center [1152, 463] width 504 height 510
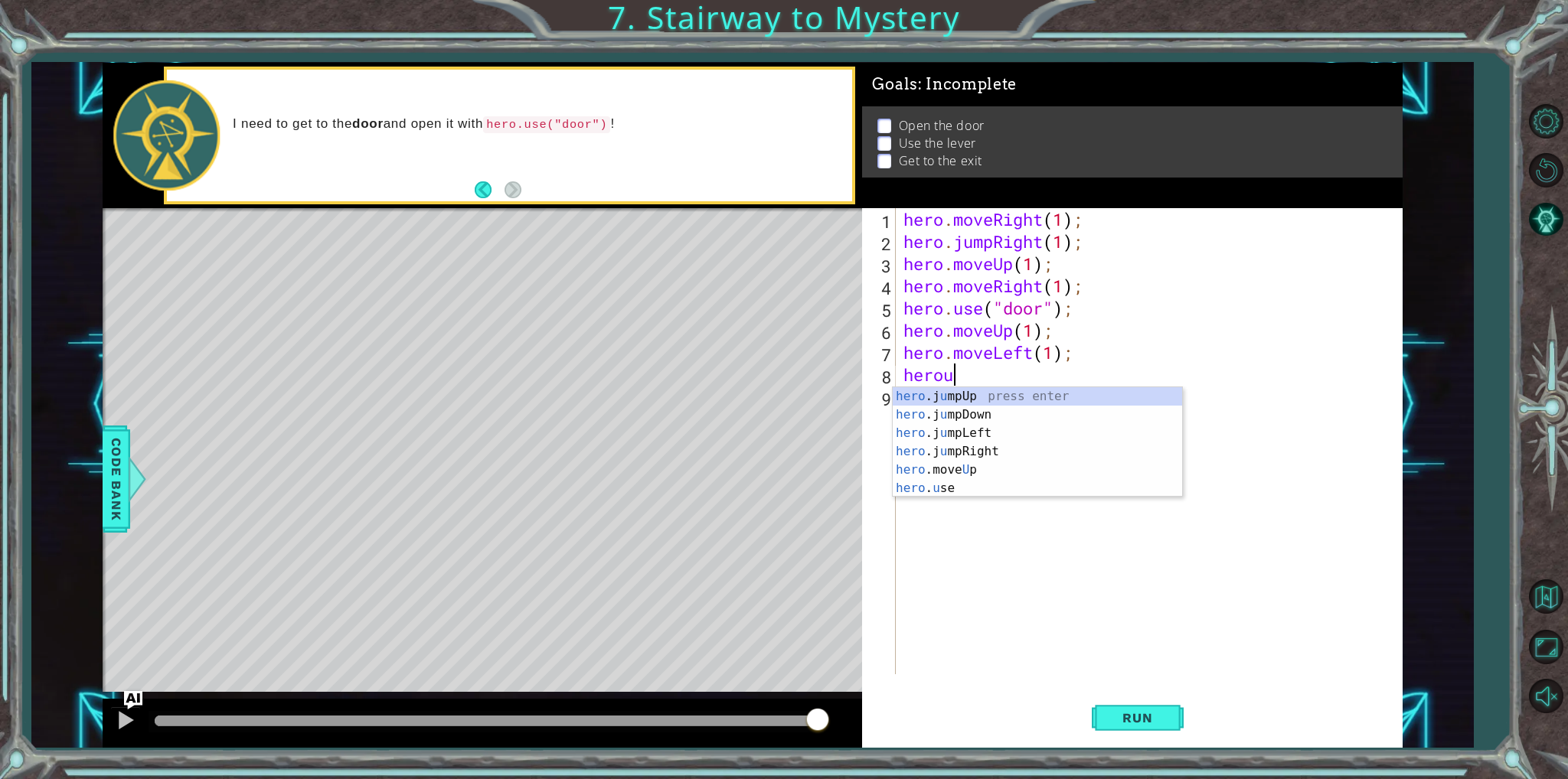
scroll to position [0, 1]
click at [1009, 490] on div "hero .j u mpUp press enter hero .j u mpDown press enter hero .j u mpLeft press …" at bounding box center [1037, 460] width 290 height 147
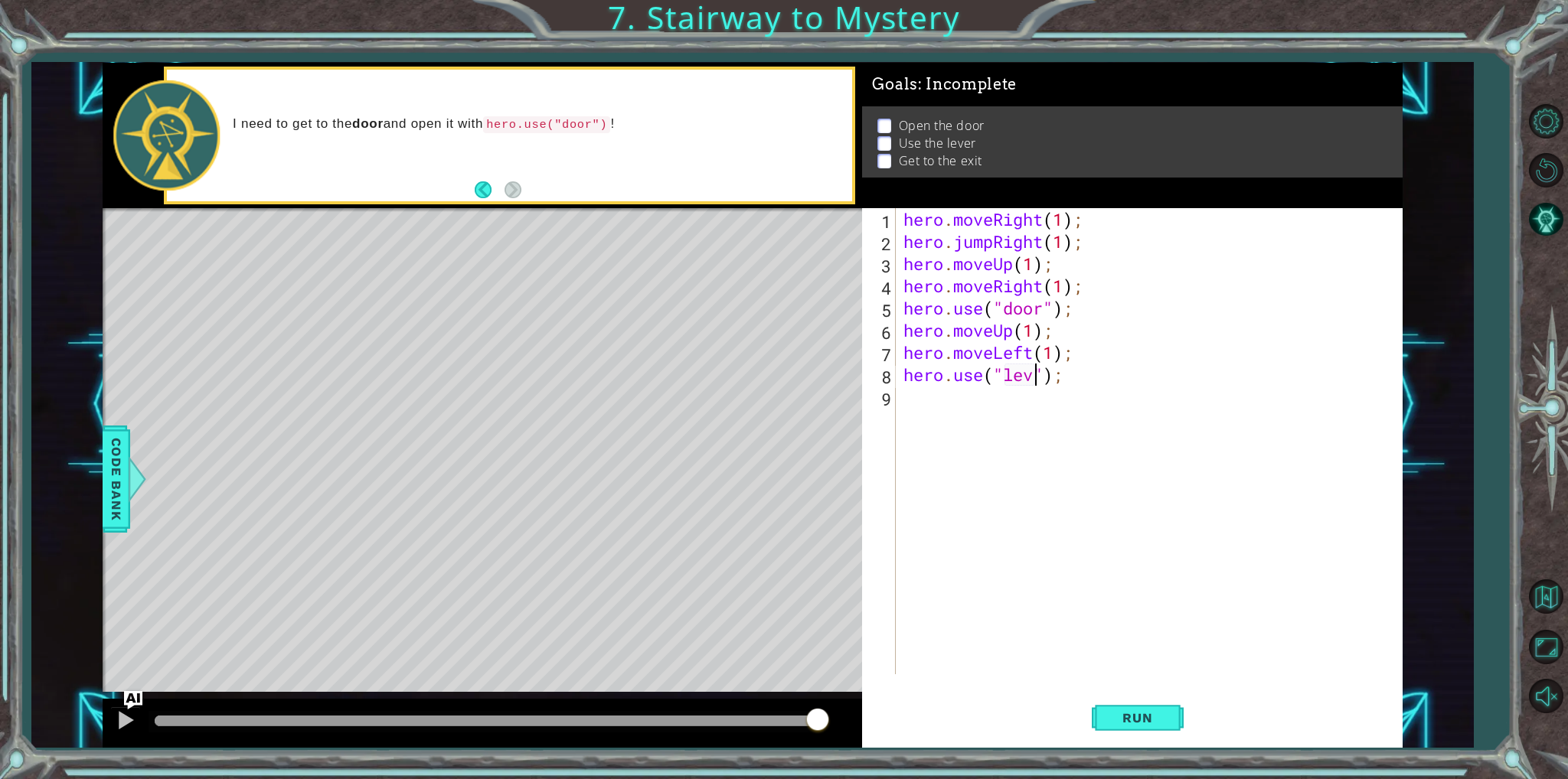
scroll to position [0, 6]
type textarea "hero.use("lever");"
click at [1029, 395] on div "hero . moveRight ( 1 ) ; hero . jumpRight ( 1 ) ; hero . moveUp ( 1 ) ; hero . …" at bounding box center [1152, 463] width 504 height 510
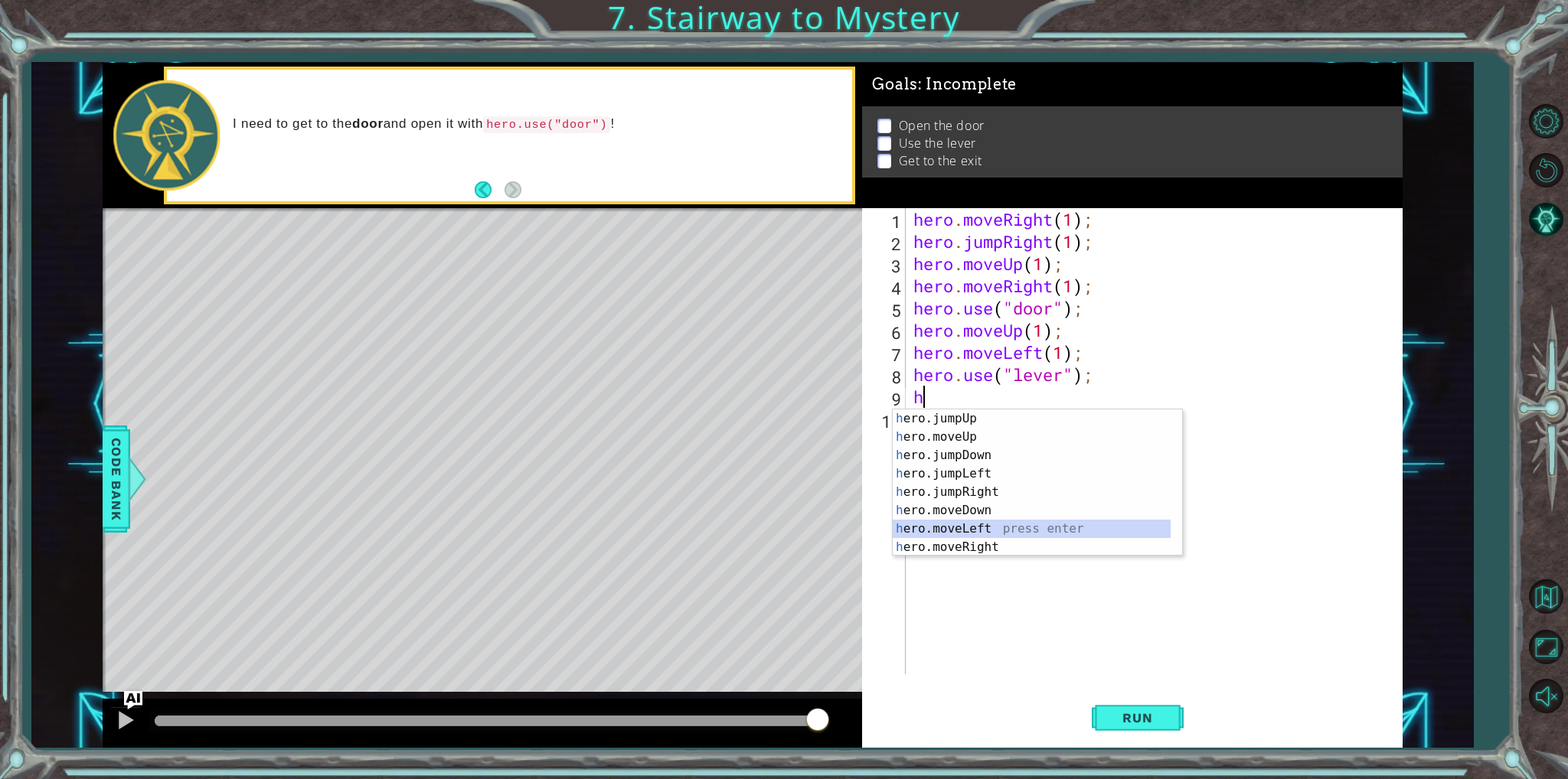
click at [986, 521] on div "h ero.jumpUp press enter h ero.moveUp press enter h ero.jumpDown press enter h …" at bounding box center [1032, 501] width 278 height 183
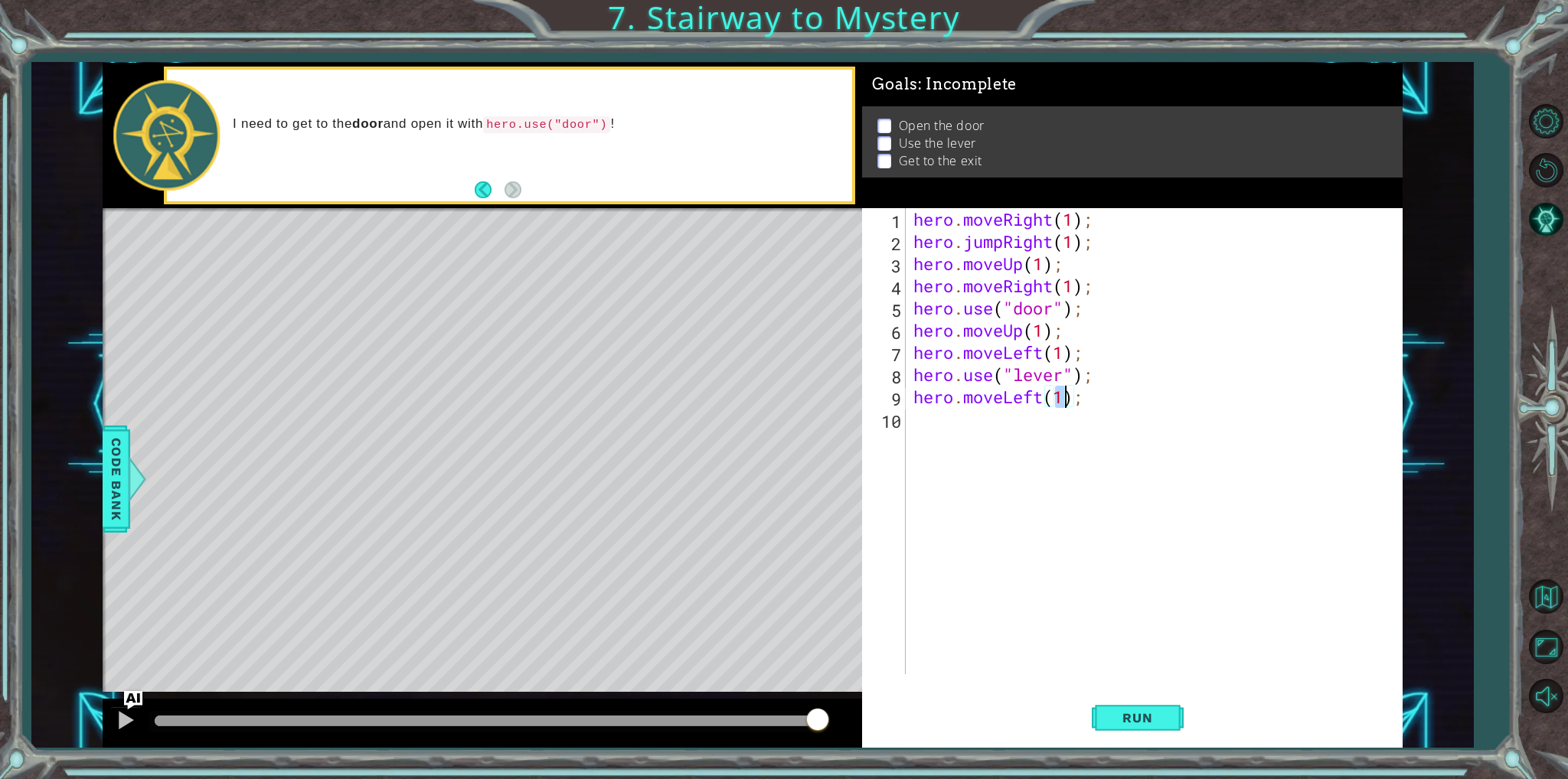
type textarea "hero.moveLeft(2);"
click at [1041, 427] on div "hero . moveRight ( 1 ) ; hero . jumpRight ( 1 ) ; hero . moveUp ( 1 ) ; hero . …" at bounding box center [1157, 463] width 494 height 510
type textarea "h"
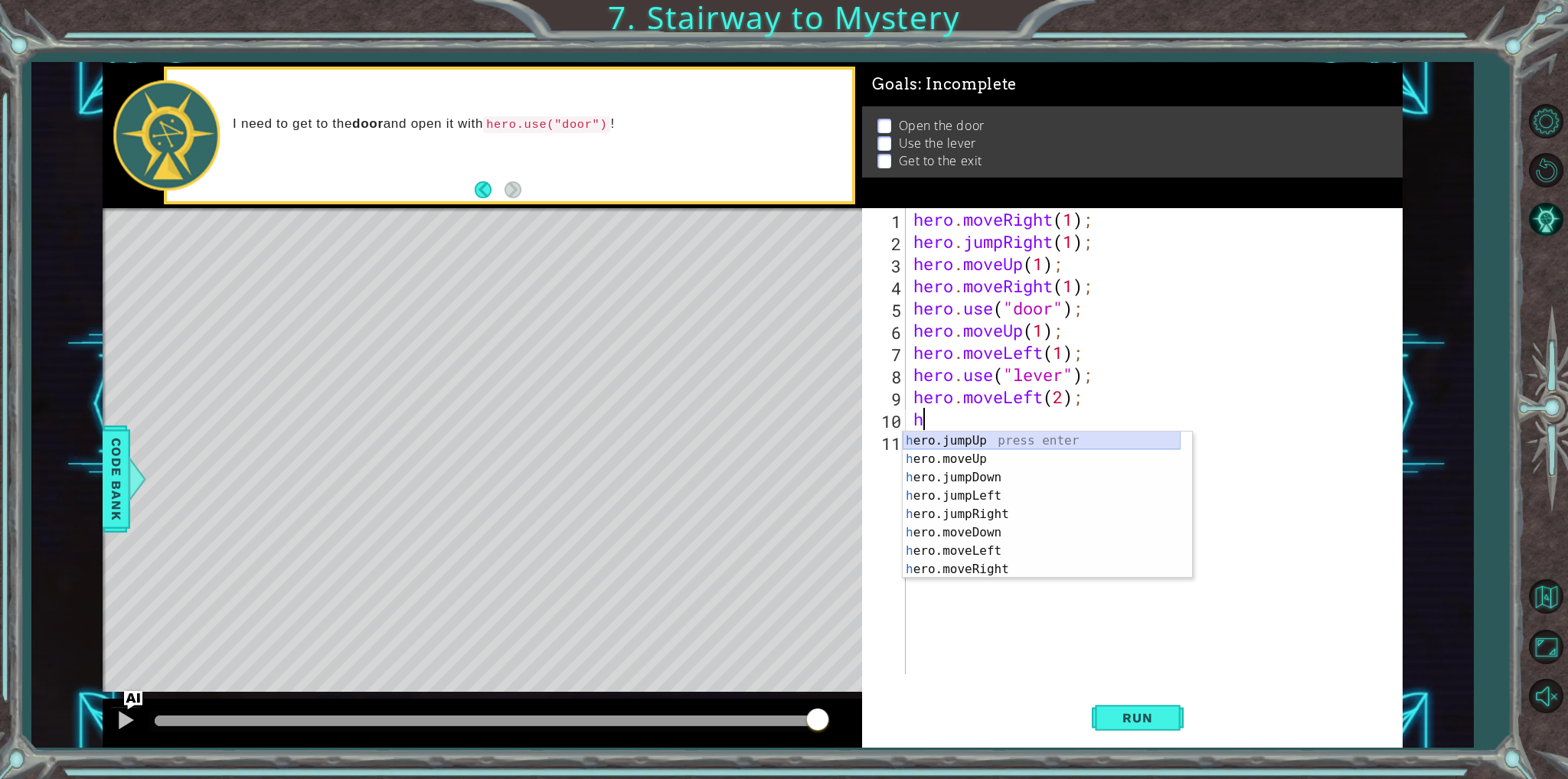
click at [1035, 432] on div "h ero.jumpUp press enter h ero.moveUp press enter h ero.jumpDown press enter h …" at bounding box center [1042, 523] width 278 height 183
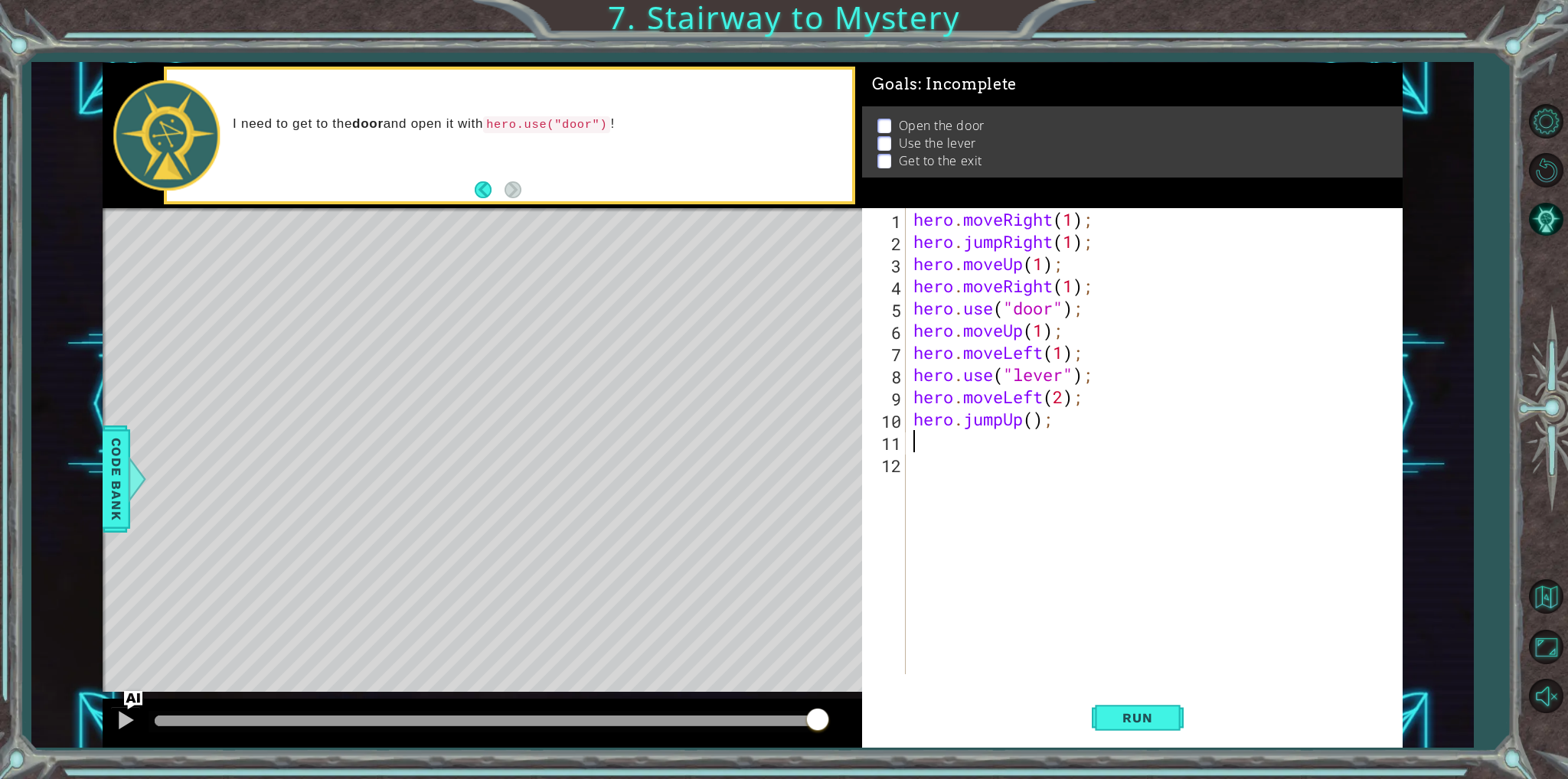
click at [1035, 411] on div "hero . moveRight ( 1 ) ; hero . jumpRight ( 1 ) ; hero . moveUp ( 1 ) ; hero . …" at bounding box center [1157, 463] width 494 height 510
type textarea "hero.jumpUp(1);"
click at [1006, 457] on div "hero . moveRight ( 1 ) ; hero . jumpRight ( 1 ) ; hero . moveUp ( 1 ) ; hero . …" at bounding box center [1157, 463] width 494 height 510
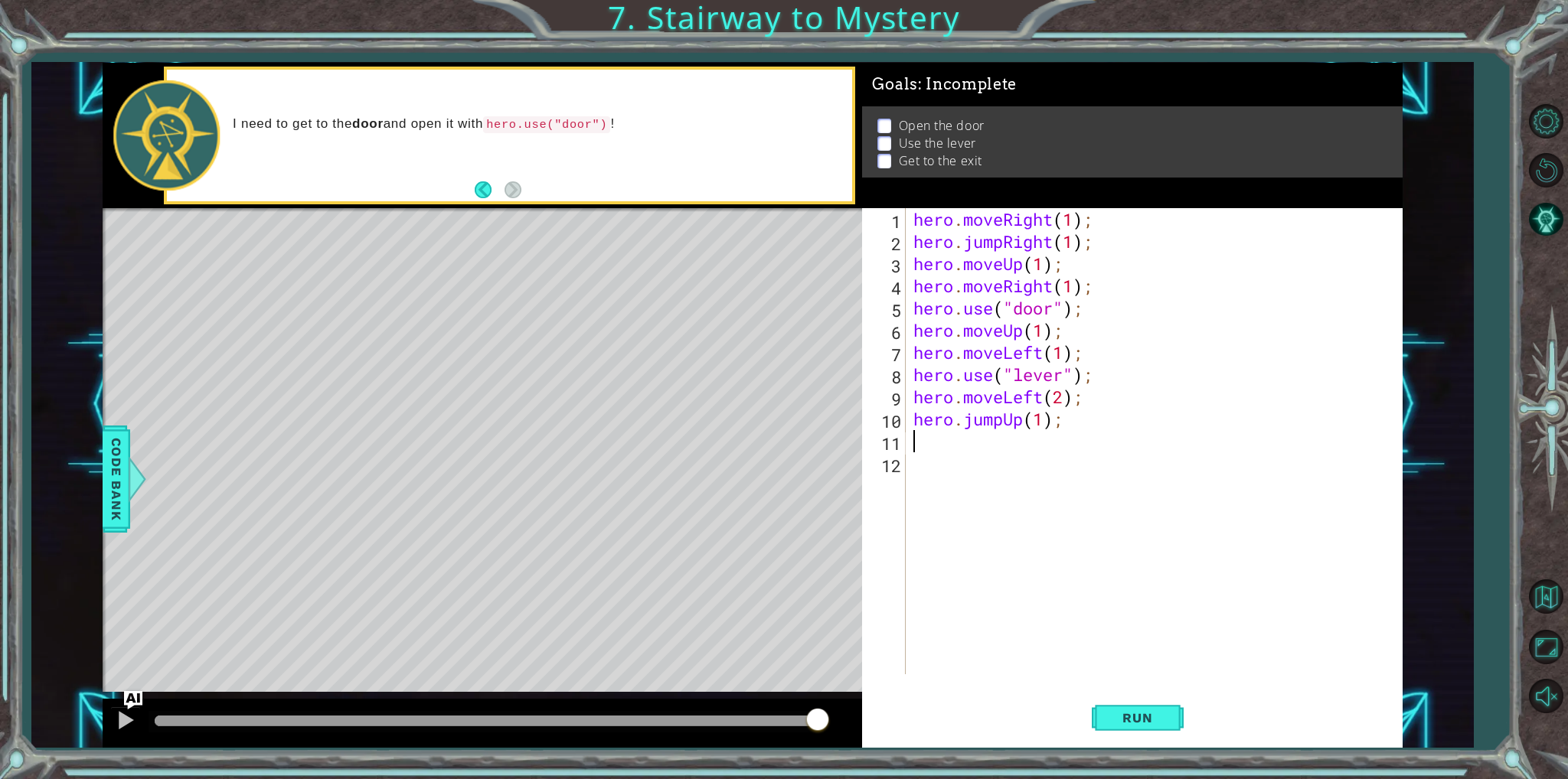
click at [1009, 434] on div "hero . moveRight ( 1 ) ; hero . jumpRight ( 1 ) ; hero . moveUp ( 1 ) ; hero . …" at bounding box center [1157, 463] width 494 height 510
type textarea "h"
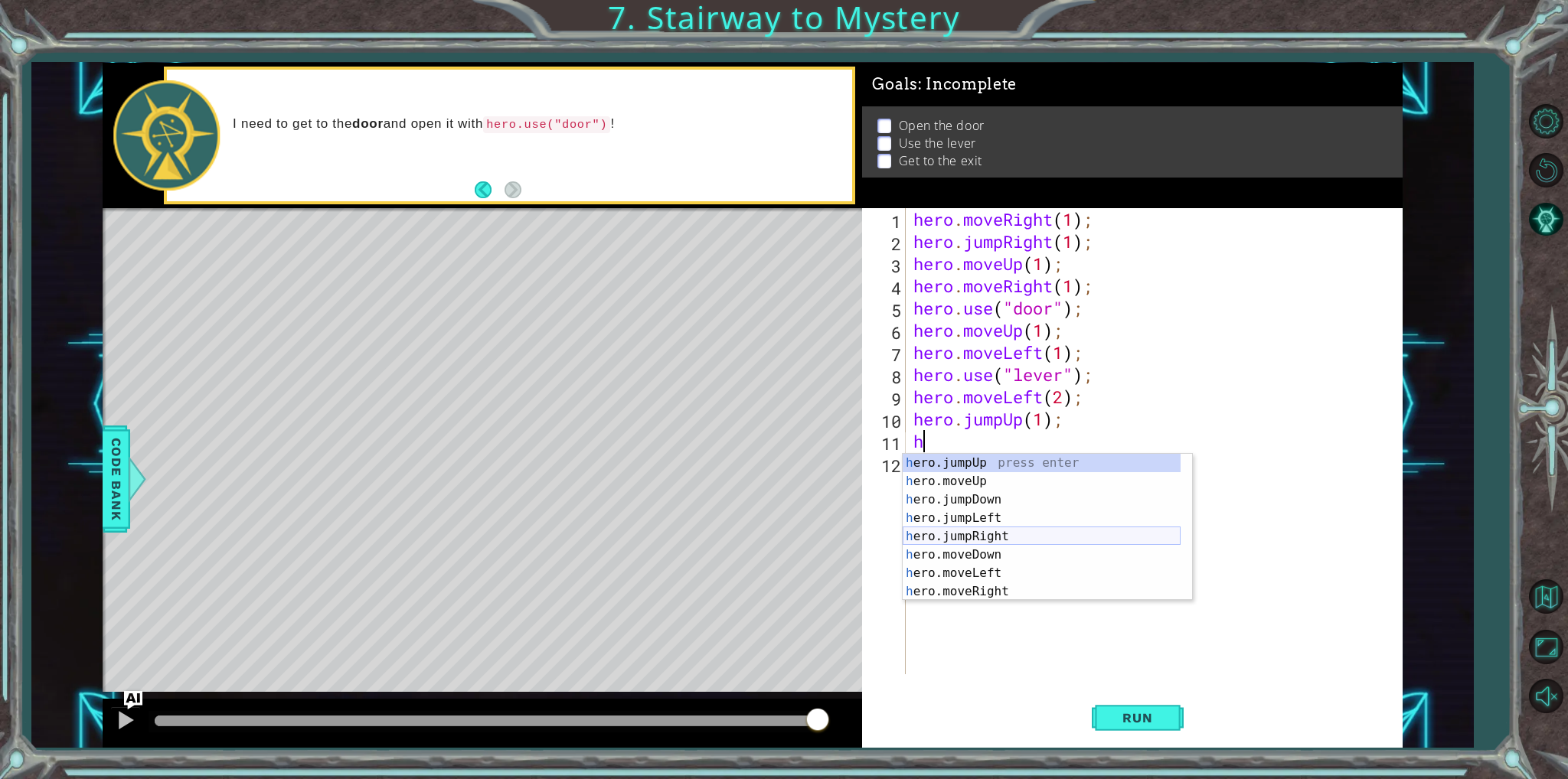
click at [970, 531] on div "h ero.jumpUp press enter h ero.moveUp press enter h ero.jumpDown press enter h …" at bounding box center [1042, 545] width 278 height 183
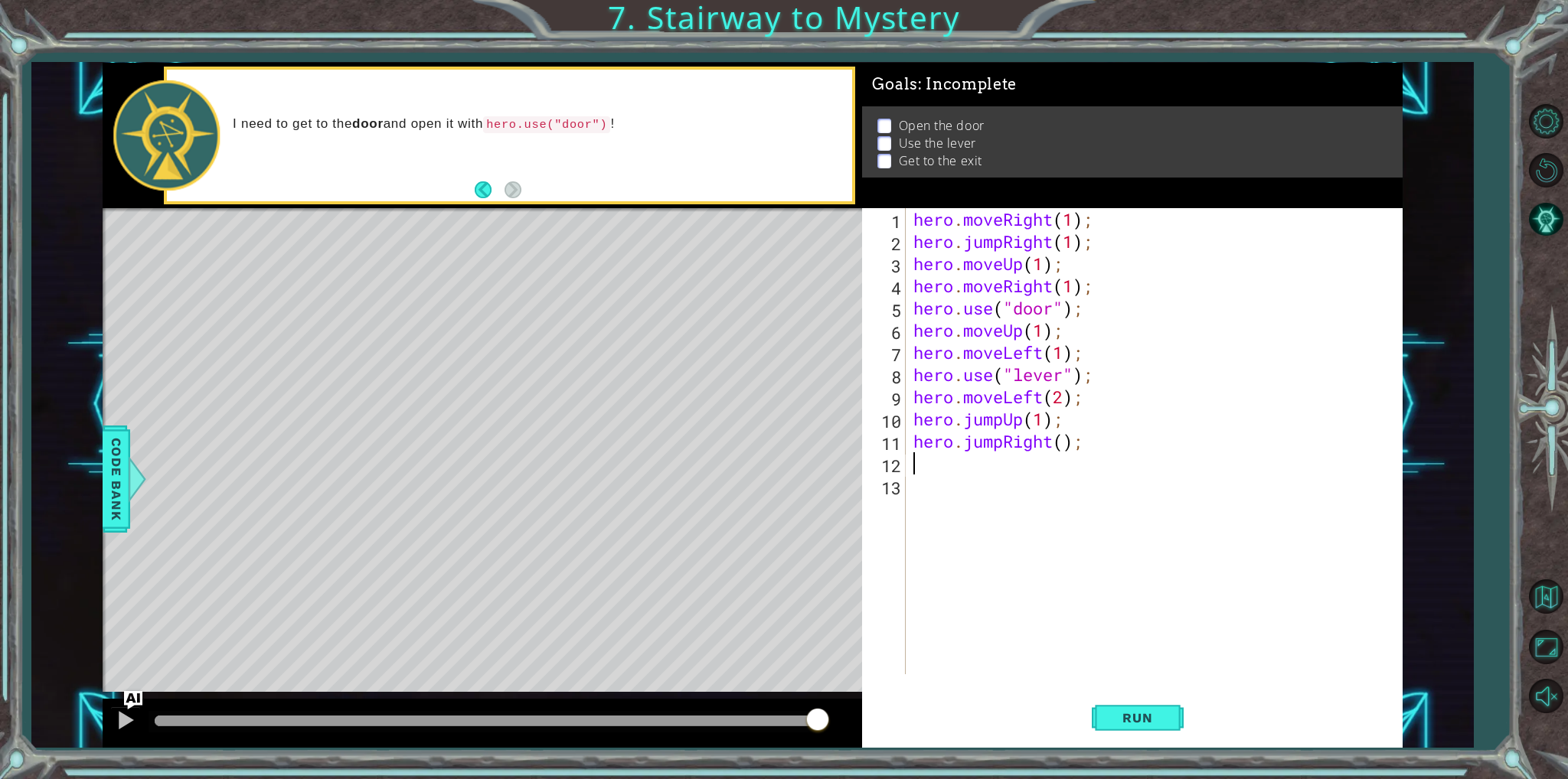
click at [1061, 440] on div "hero . moveRight ( 1 ) ; hero . jumpRight ( 1 ) ; hero . moveUp ( 1 ) ; hero . …" at bounding box center [1157, 463] width 494 height 510
click at [1143, 713] on span "Run" at bounding box center [1137, 718] width 60 height 15
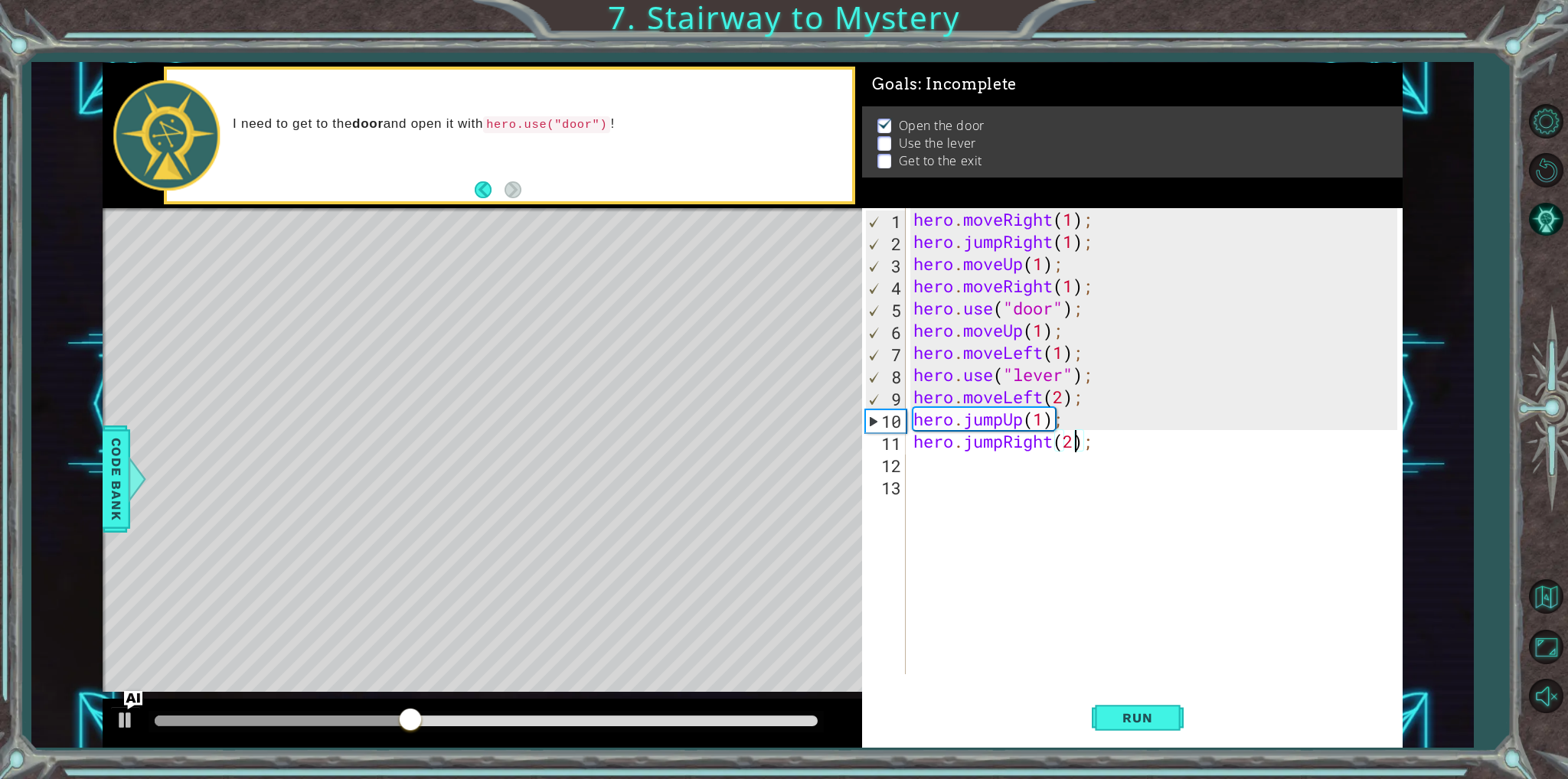
click at [1041, 327] on div "hero . moveRight ( 1 ) ; hero . jumpRight ( 1 ) ; hero . moveUp ( 1 ) ; hero . …" at bounding box center [1157, 463] width 494 height 510
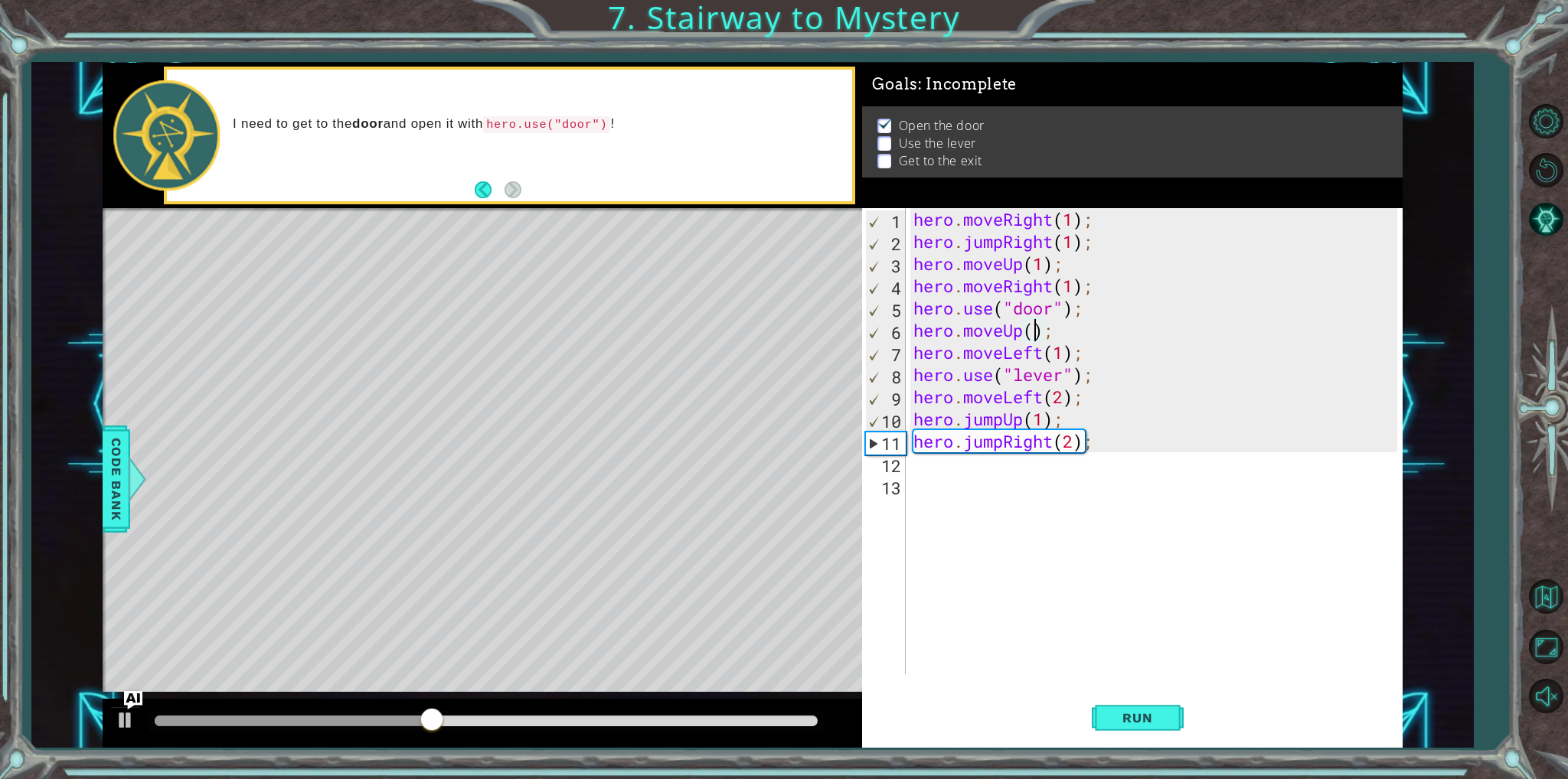
scroll to position [0, 6]
type textarea "hero.moveUp(2);"
click at [1185, 722] on div "Run" at bounding box center [1138, 718] width 539 height 54
click at [1176, 720] on button "Run" at bounding box center [1138, 718] width 92 height 54
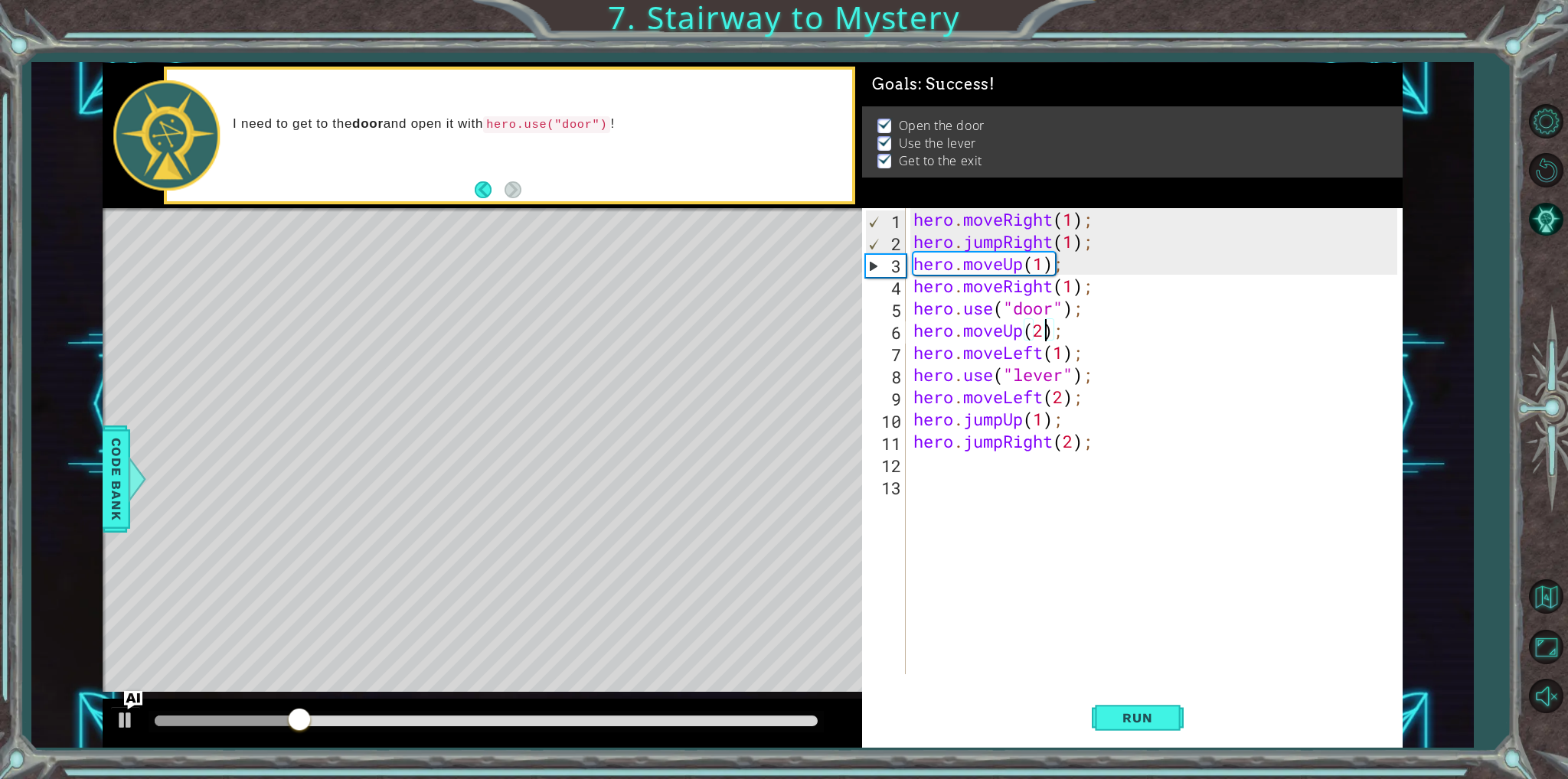
click at [1013, 484] on div "hero . moveRight ( 1 ) ; hero . jumpRight ( 1 ) ; hero . moveUp ( 1 ) ; hero . …" at bounding box center [1157, 463] width 494 height 510
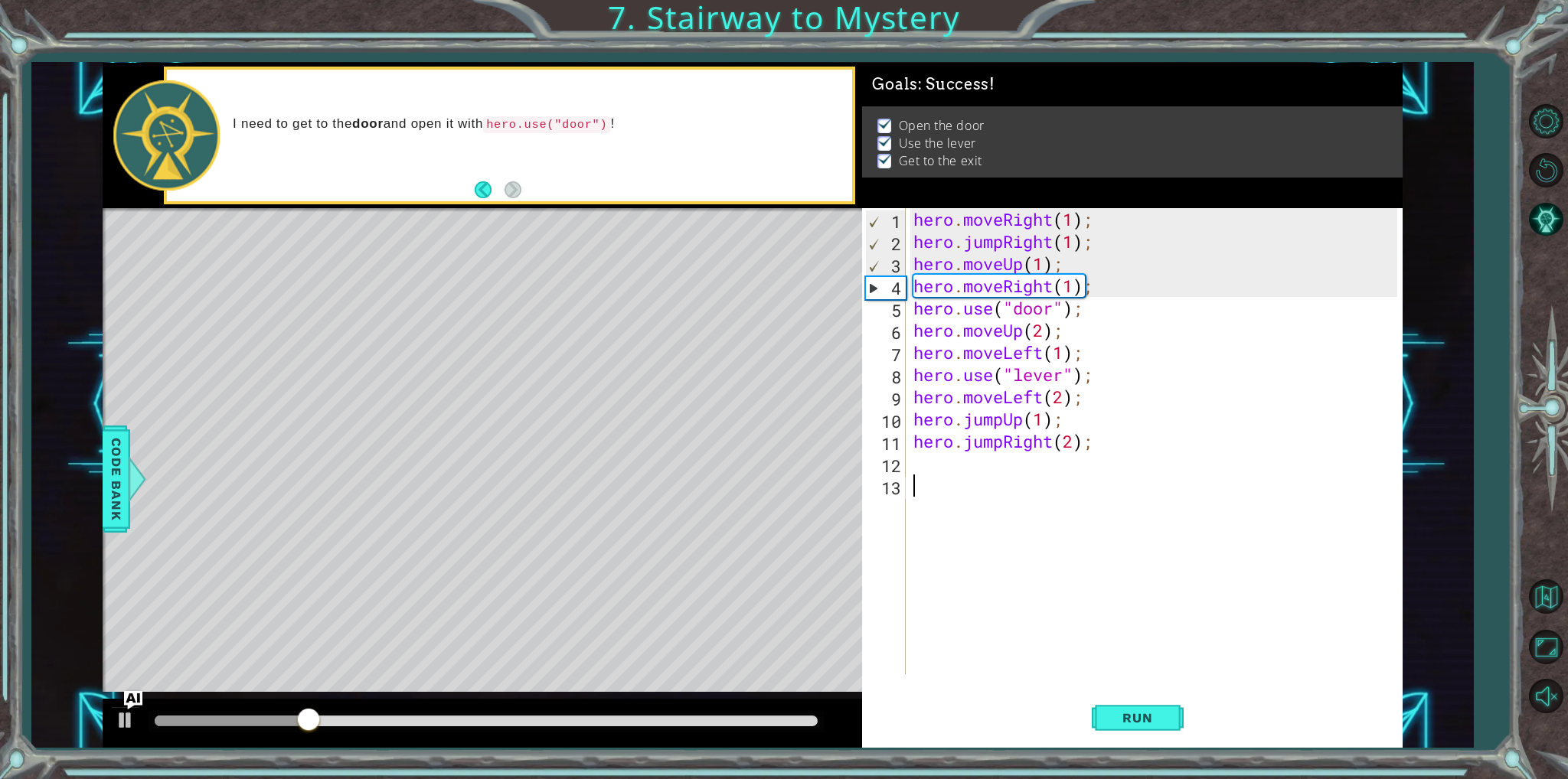
scroll to position [0, 0]
click at [1018, 469] on div "hero . moveRight ( 1 ) ; hero . jumpRight ( 1 ) ; hero . moveUp ( 1 ) ; hero . …" at bounding box center [1157, 463] width 494 height 510
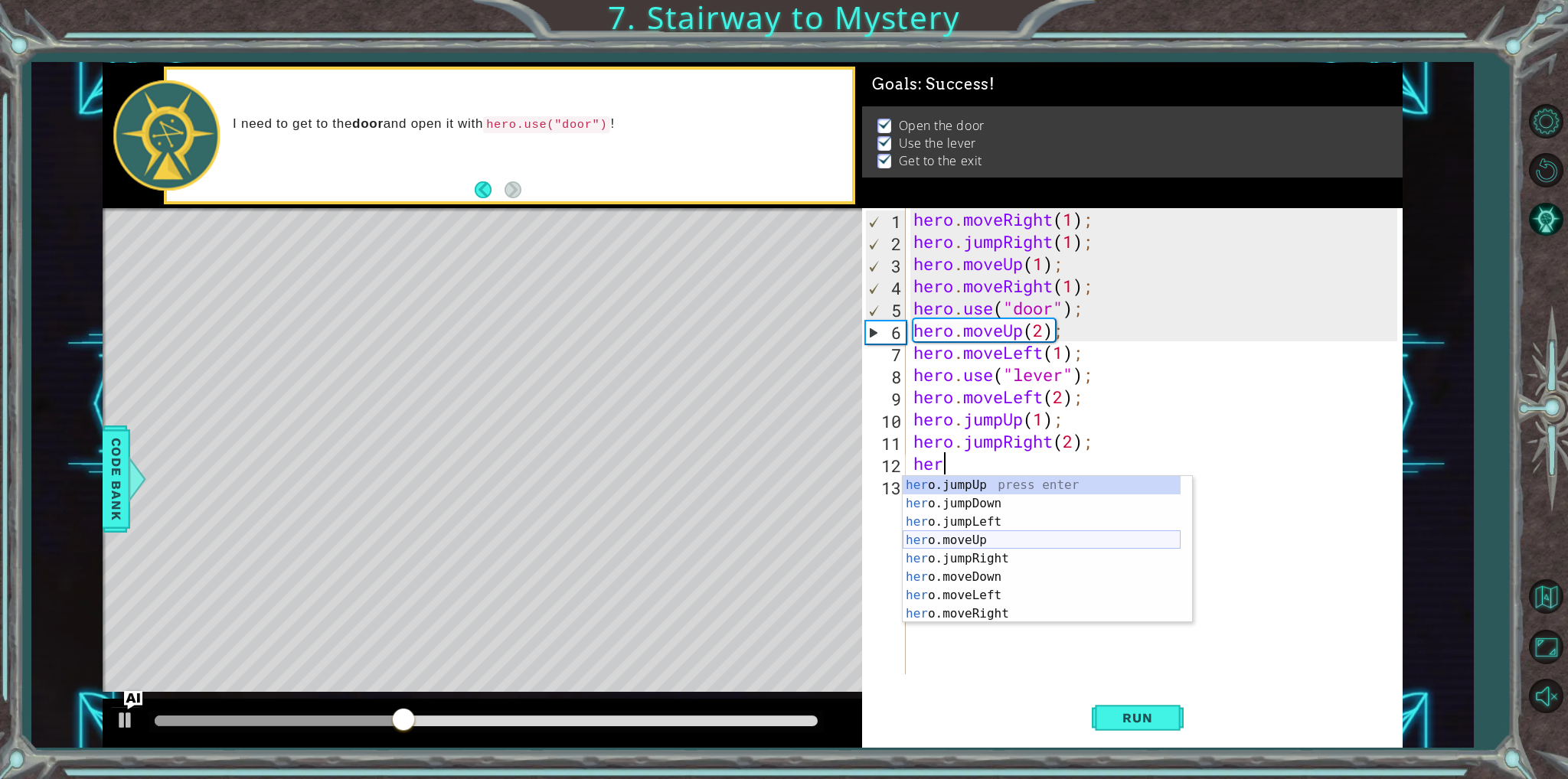
click at [979, 537] on div "her o.jumpUp press enter her o.jumpDown press enter her o.jumpLeft press enter …" at bounding box center [1042, 567] width 278 height 183
type textarea "hero.moveUp(1);"
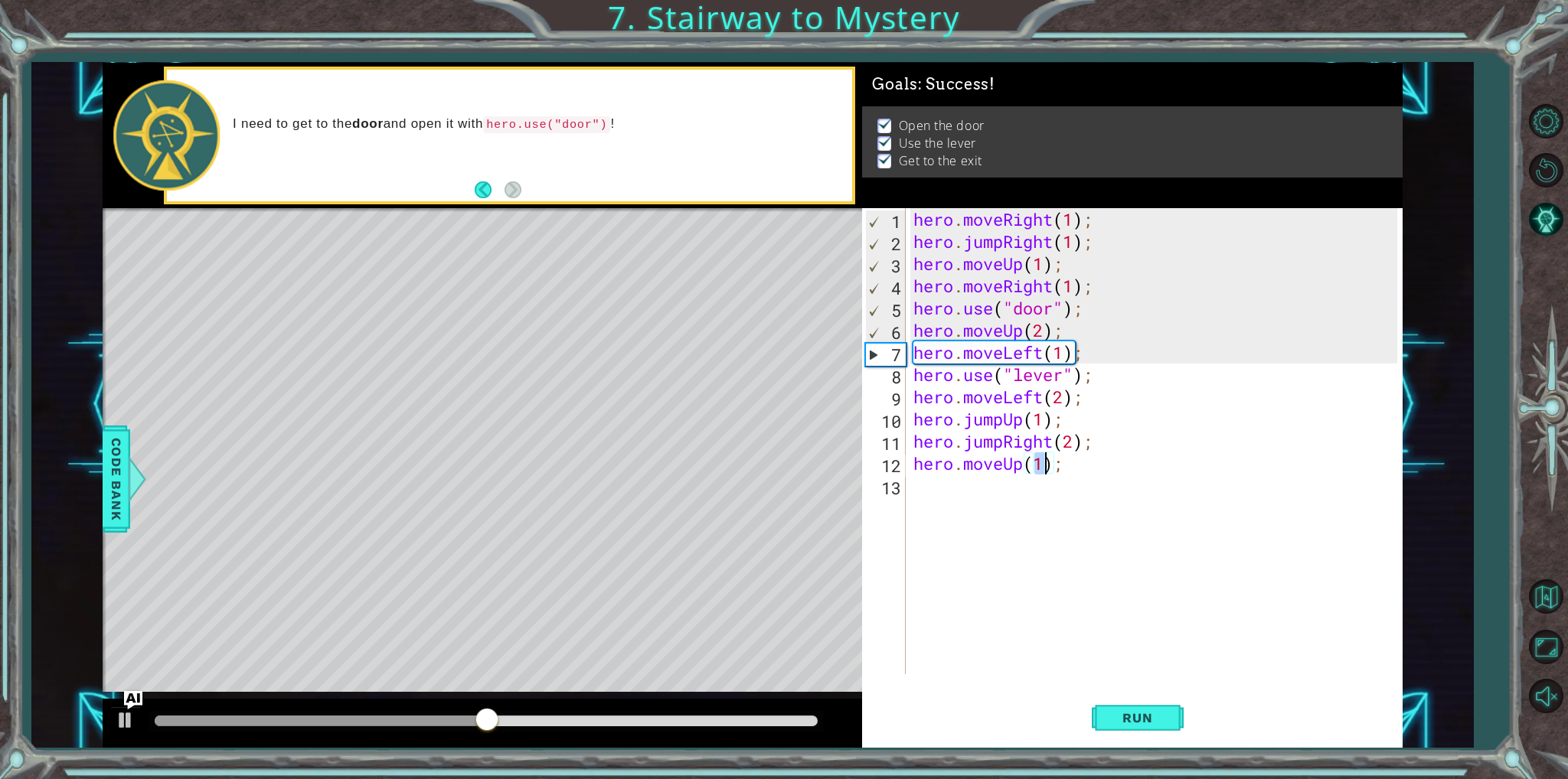
click at [1083, 660] on div "hero . moveRight ( 1 ) ; hero . jumpRight ( 1 ) ; hero . moveUp ( 1 ) ; hero . …" at bounding box center [1157, 463] width 494 height 510
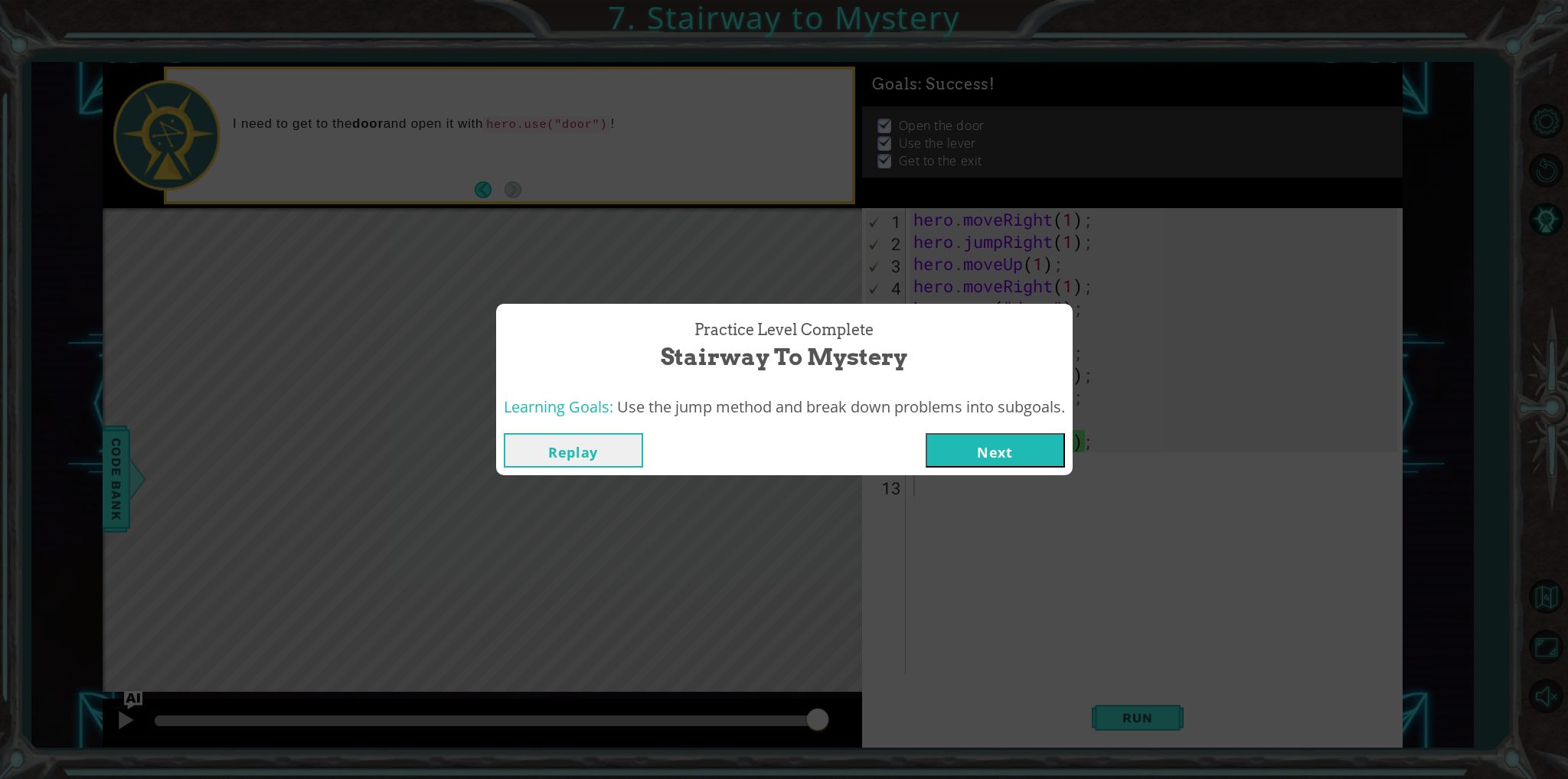
click at [938, 444] on button "Next" at bounding box center [994, 451] width 139 height 35
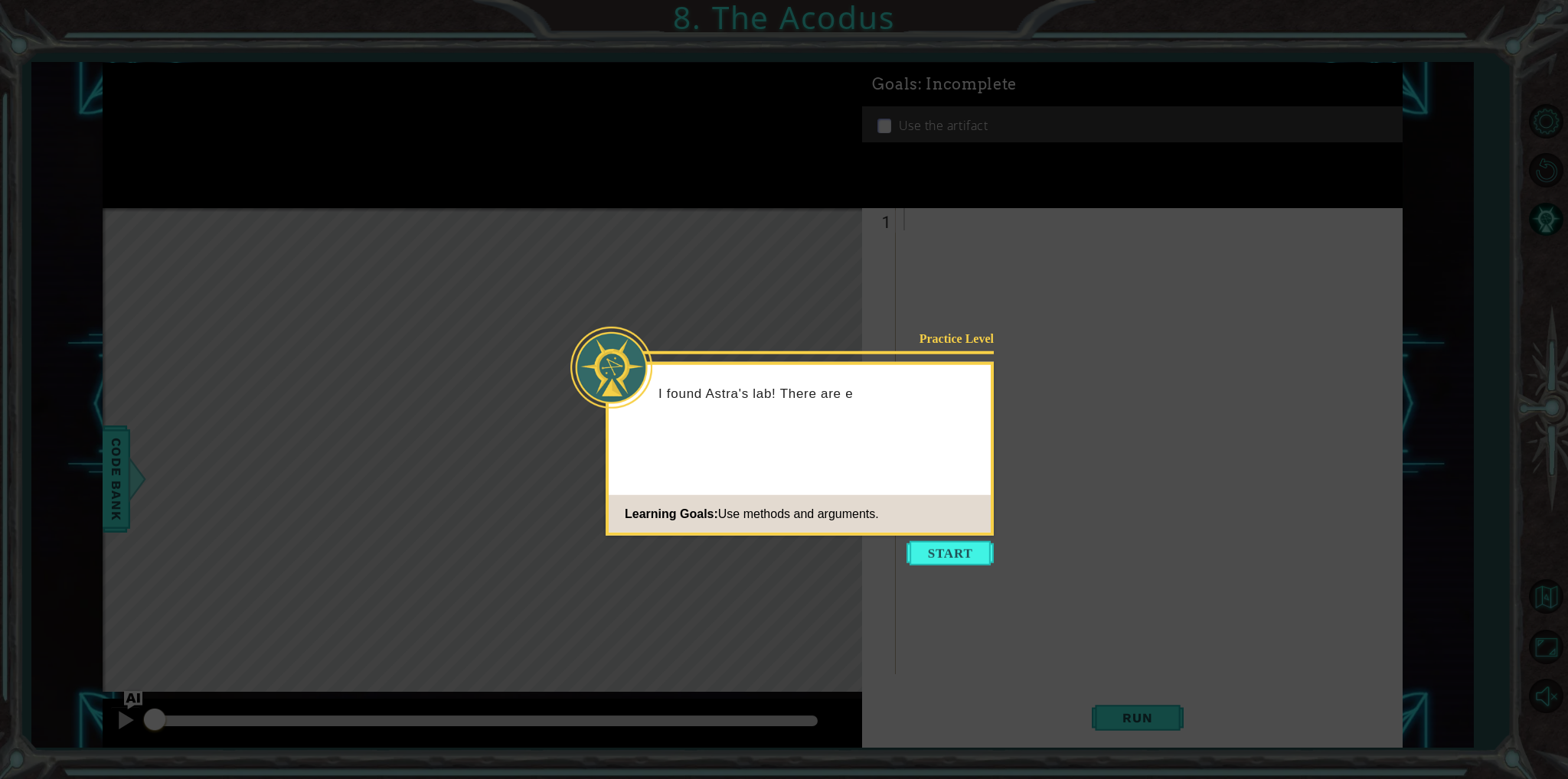
click at [938, 557] on button "Start" at bounding box center [950, 554] width 87 height 25
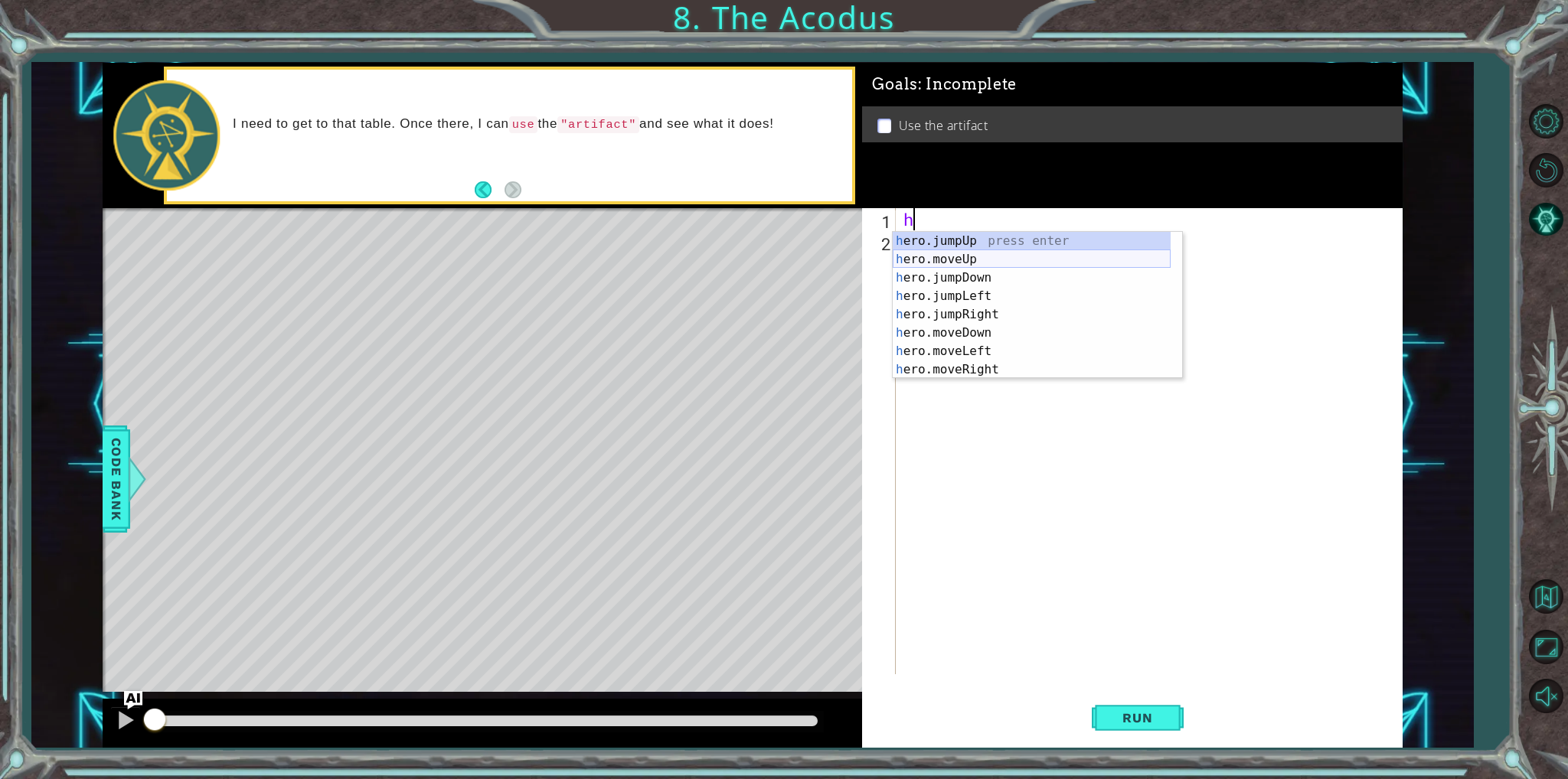
click at [963, 255] on div "h ero.jumpUp press enter h ero.moveUp press enter h ero.jumpDown press enter h …" at bounding box center [1032, 323] width 278 height 183
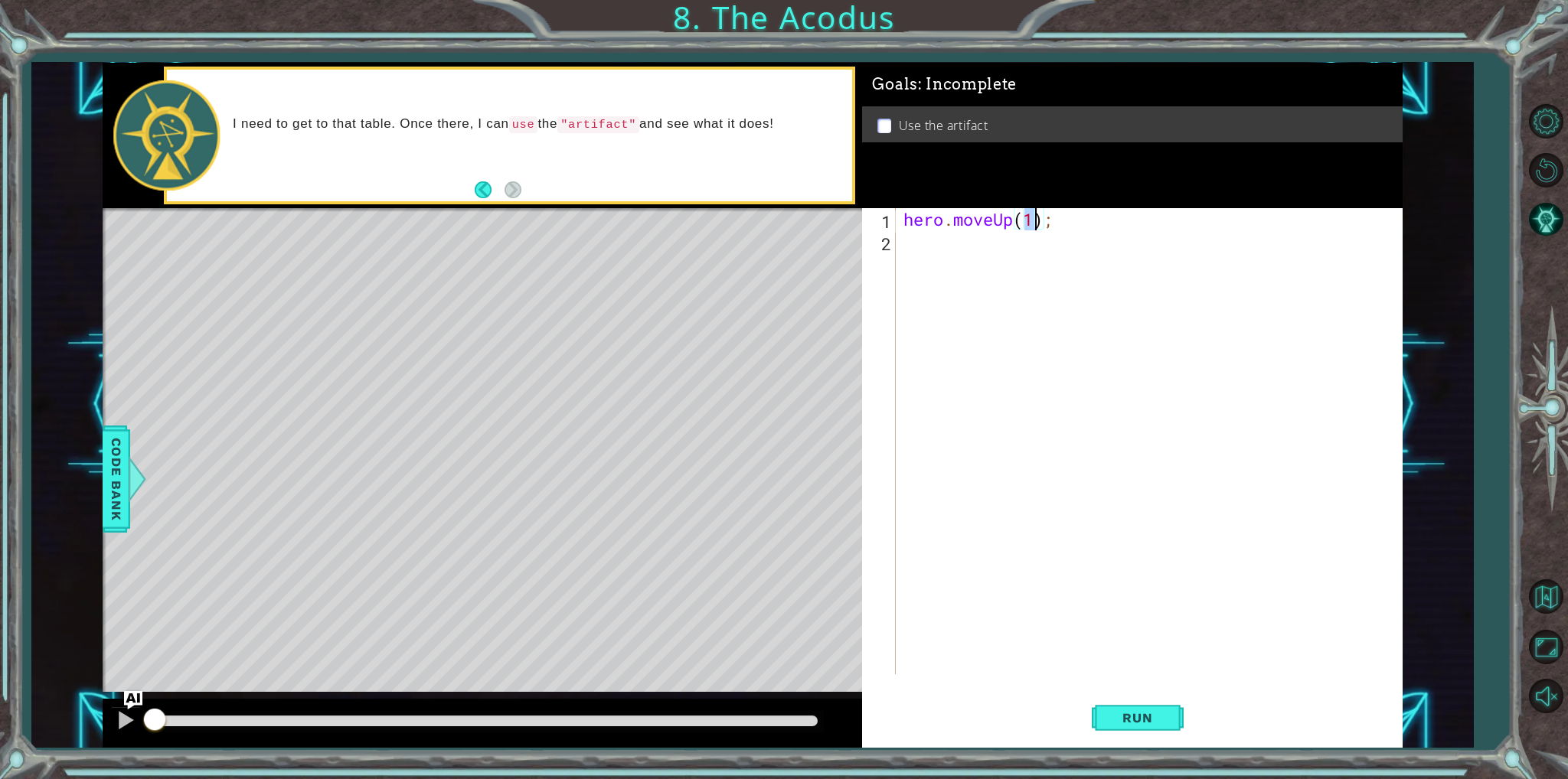
type textarea "hero.moveUp(2);"
click at [967, 243] on div "hero . moveUp ( 2 ) ;" at bounding box center [1152, 463] width 504 height 510
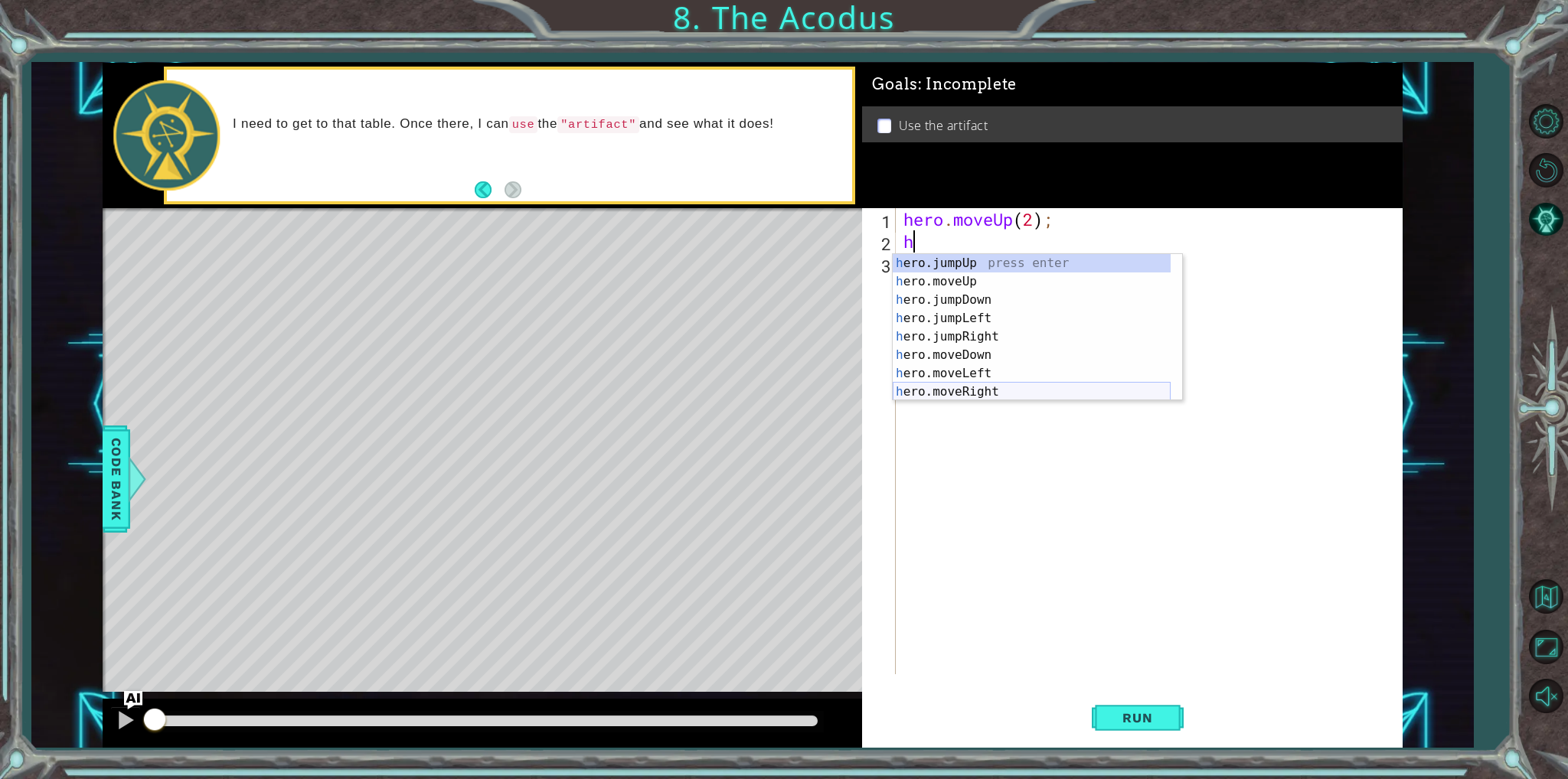
click at [1001, 395] on div "h ero.jumpUp press enter h ero.moveUp press enter h ero.jumpDown press enter h …" at bounding box center [1032, 345] width 278 height 183
click at [955, 368] on div "hero. jumpUp press enter hero. jumpDown press enter hero. jumpLeft press enter …" at bounding box center [1032, 345] width 278 height 183
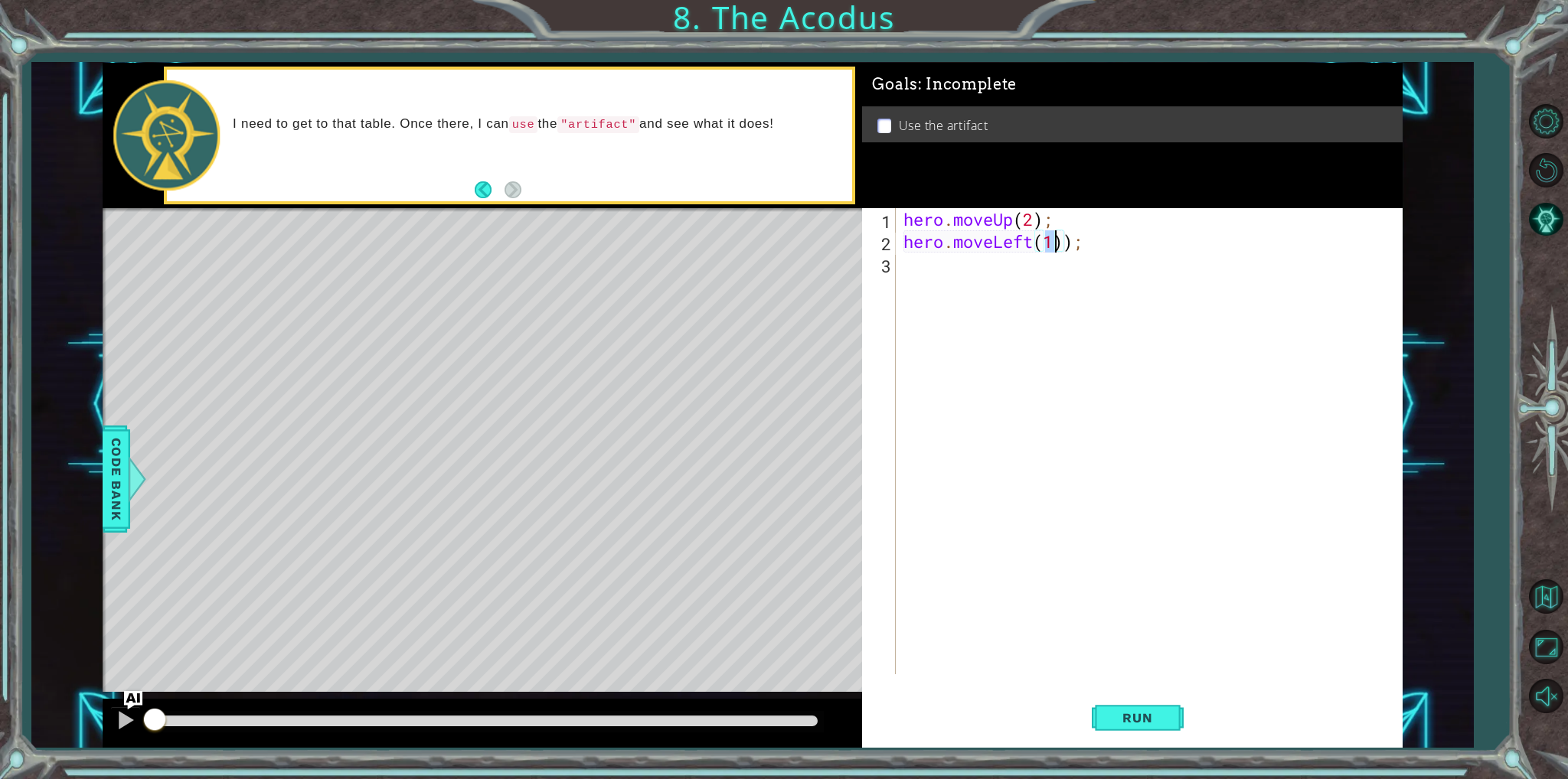
click at [1070, 243] on div "hero . moveUp ( 2 ) ; hero . moveLeft ( 1 )) ;" at bounding box center [1152, 463] width 504 height 510
type textarea "hero.moveLeft(1);"
click at [931, 271] on div "hero . moveUp ( 2 ) ; hero . moveLeft ( 1 ) ;" at bounding box center [1152, 463] width 504 height 510
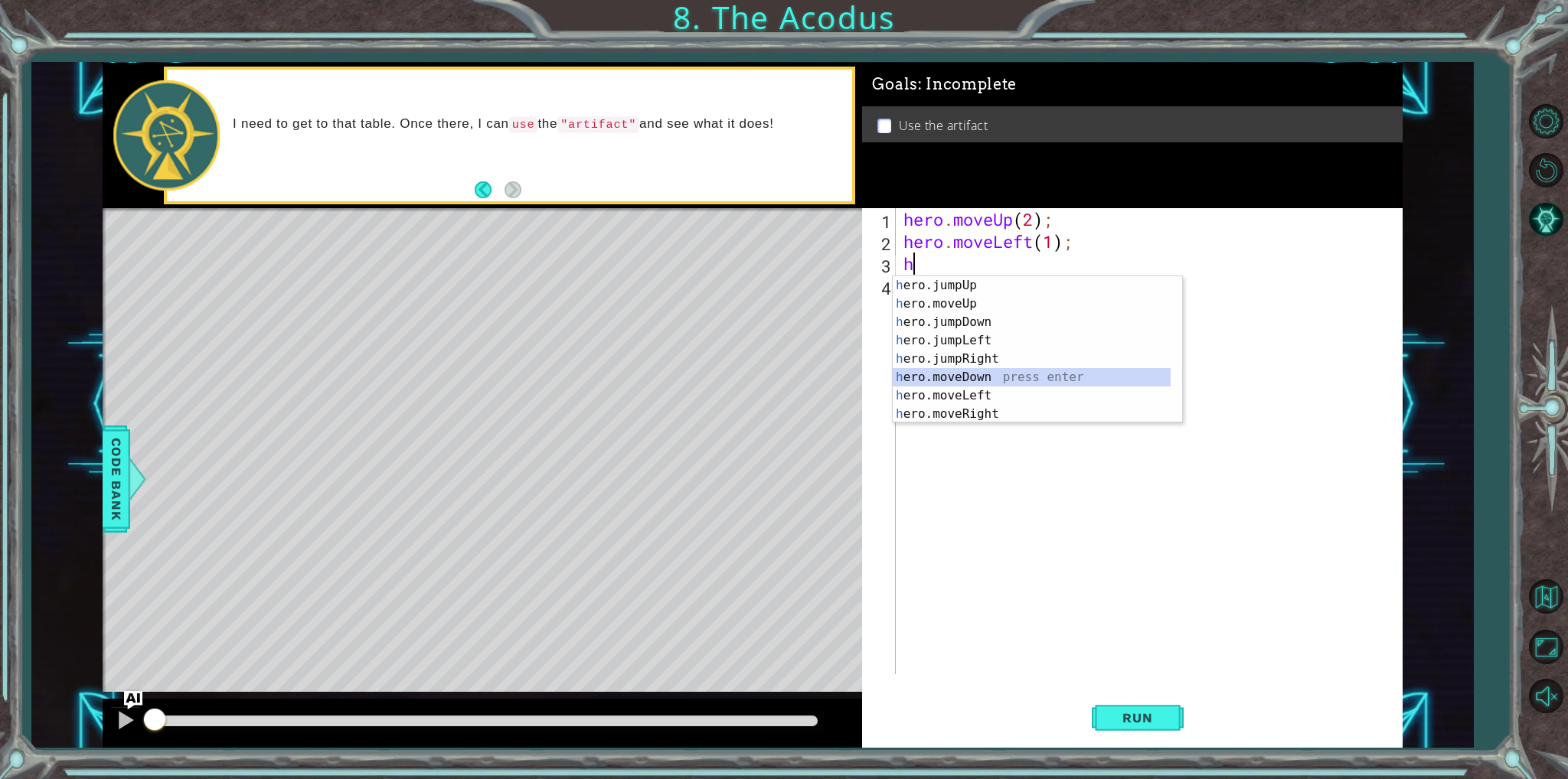
click at [962, 384] on div "h ero.jumpUp press enter h ero.moveUp press enter h ero.jumpDown press enter h …" at bounding box center [1032, 367] width 278 height 183
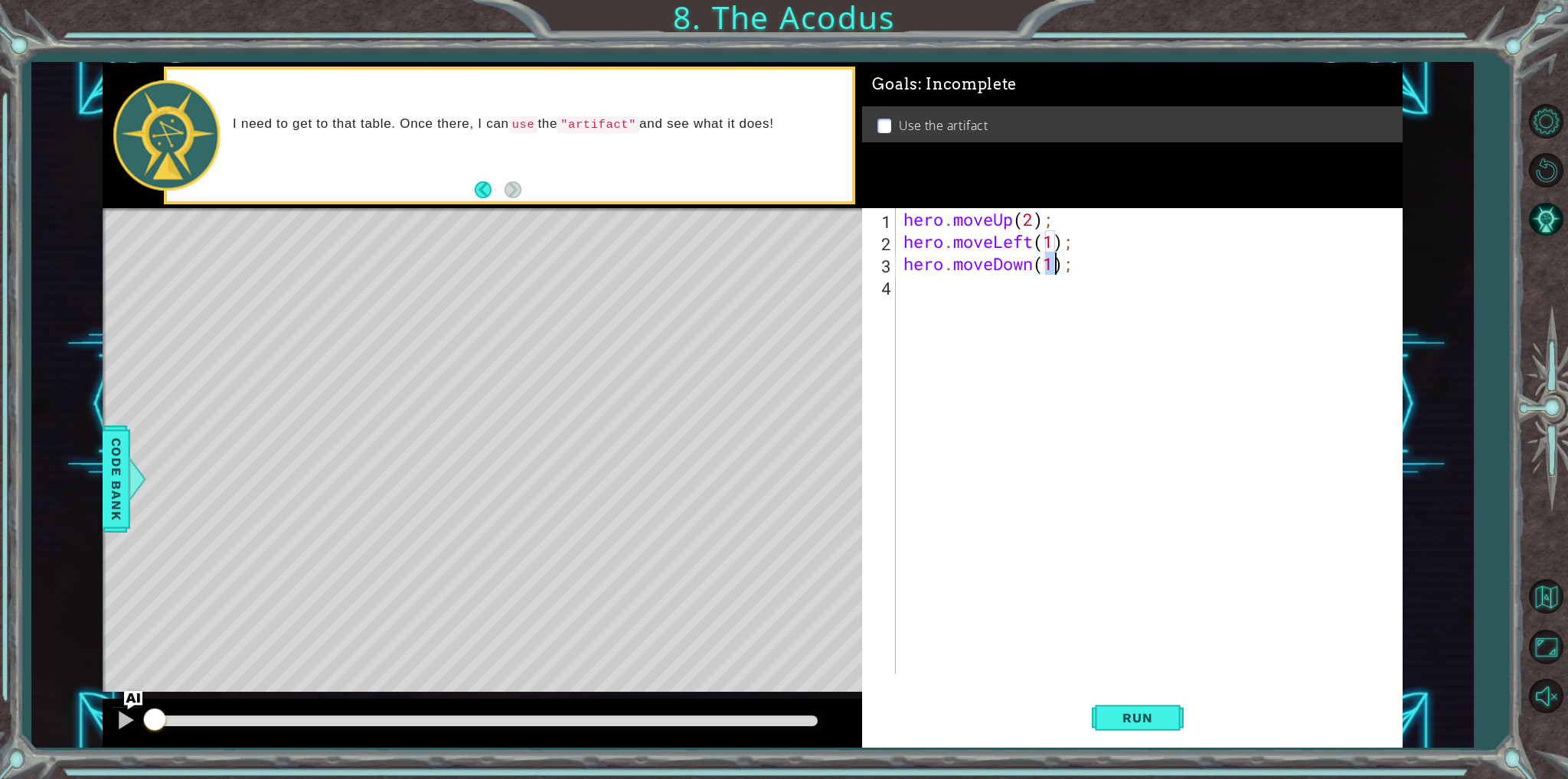
type textarea "hero.moveDown(2);"
click at [1018, 286] on div "hero . moveUp ( 2 ) ; hero . moveLeft ( 1 ) ; hero . moveDown ( 2 ) ;" at bounding box center [1152, 463] width 504 height 510
type textarea "h"
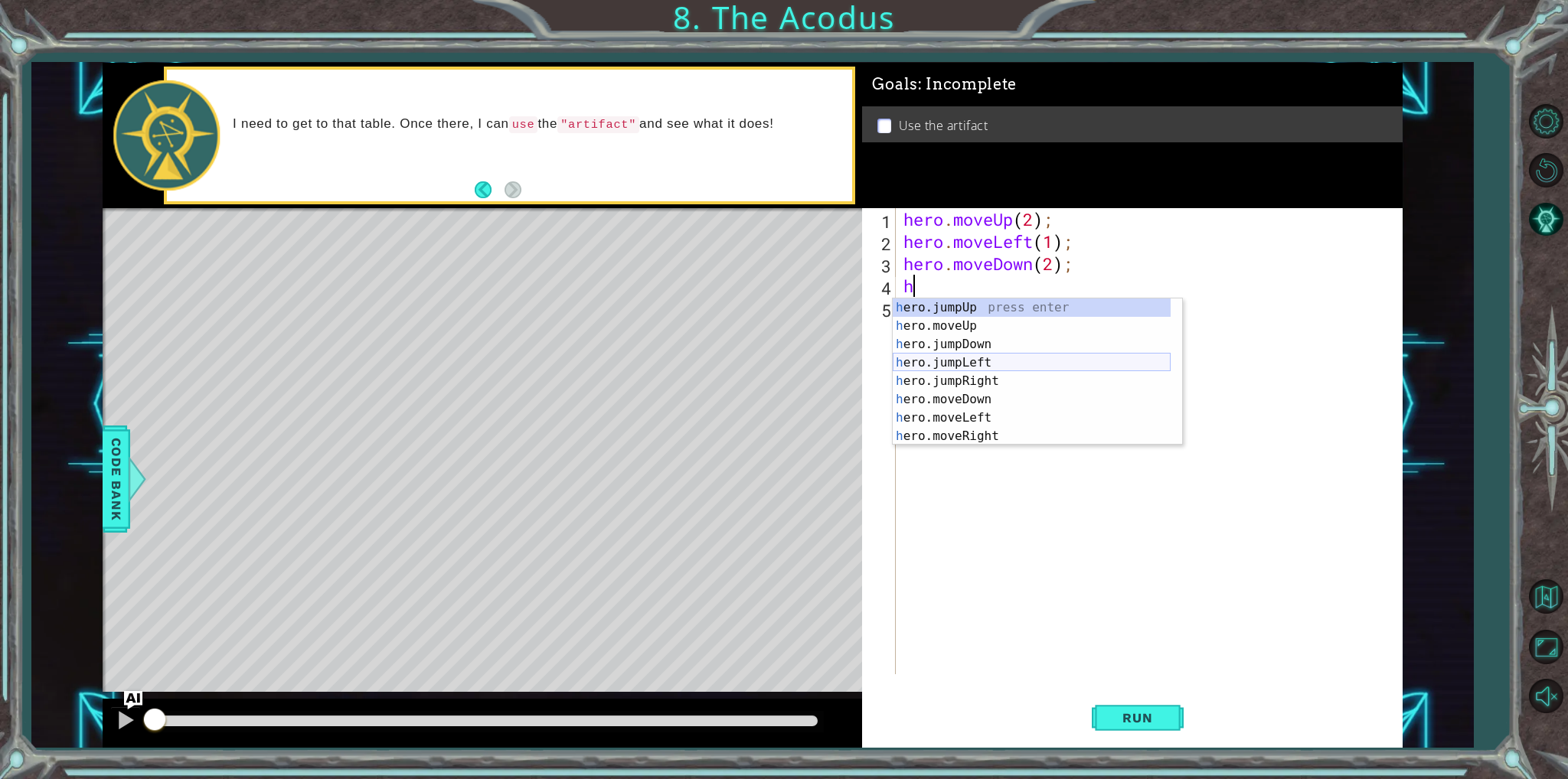
click at [986, 359] on div "h ero.jumpUp press enter h ero.moveUp press enter h ero.jumpDown press enter h …" at bounding box center [1032, 390] width 278 height 183
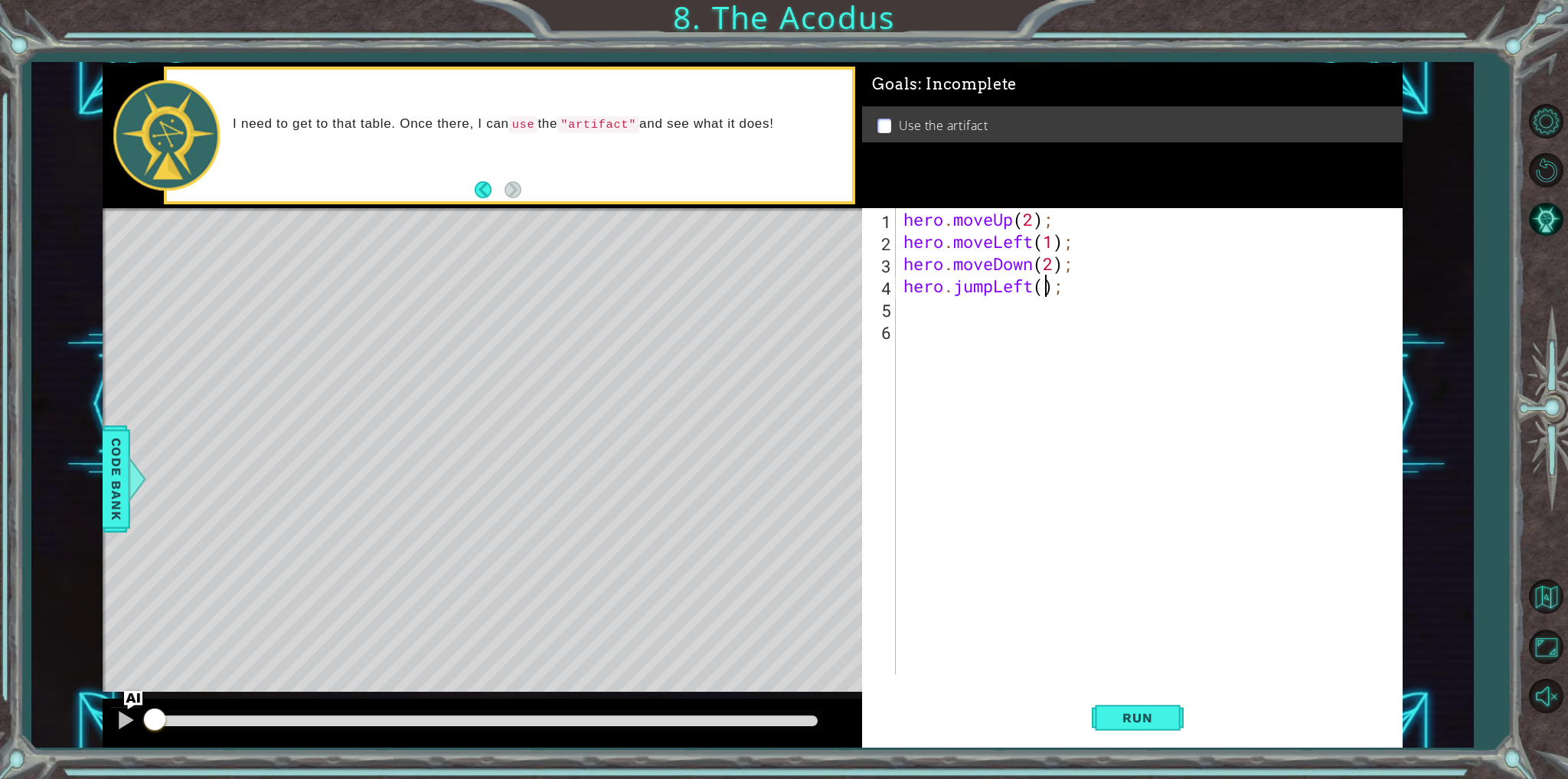
click at [1047, 284] on div "hero . moveUp ( 2 ) ; hero . moveLeft ( 1 ) ; hero . moveDown ( 2 ) ; hero . ju…" at bounding box center [1152, 463] width 504 height 510
type textarea "hero.jumpLeft(1);"
click at [1007, 312] on div "hero . moveUp ( 2 ) ; hero . moveLeft ( 1 ) ; hero . moveDown ( 2 ) ; hero . ju…" at bounding box center [1152, 463] width 504 height 510
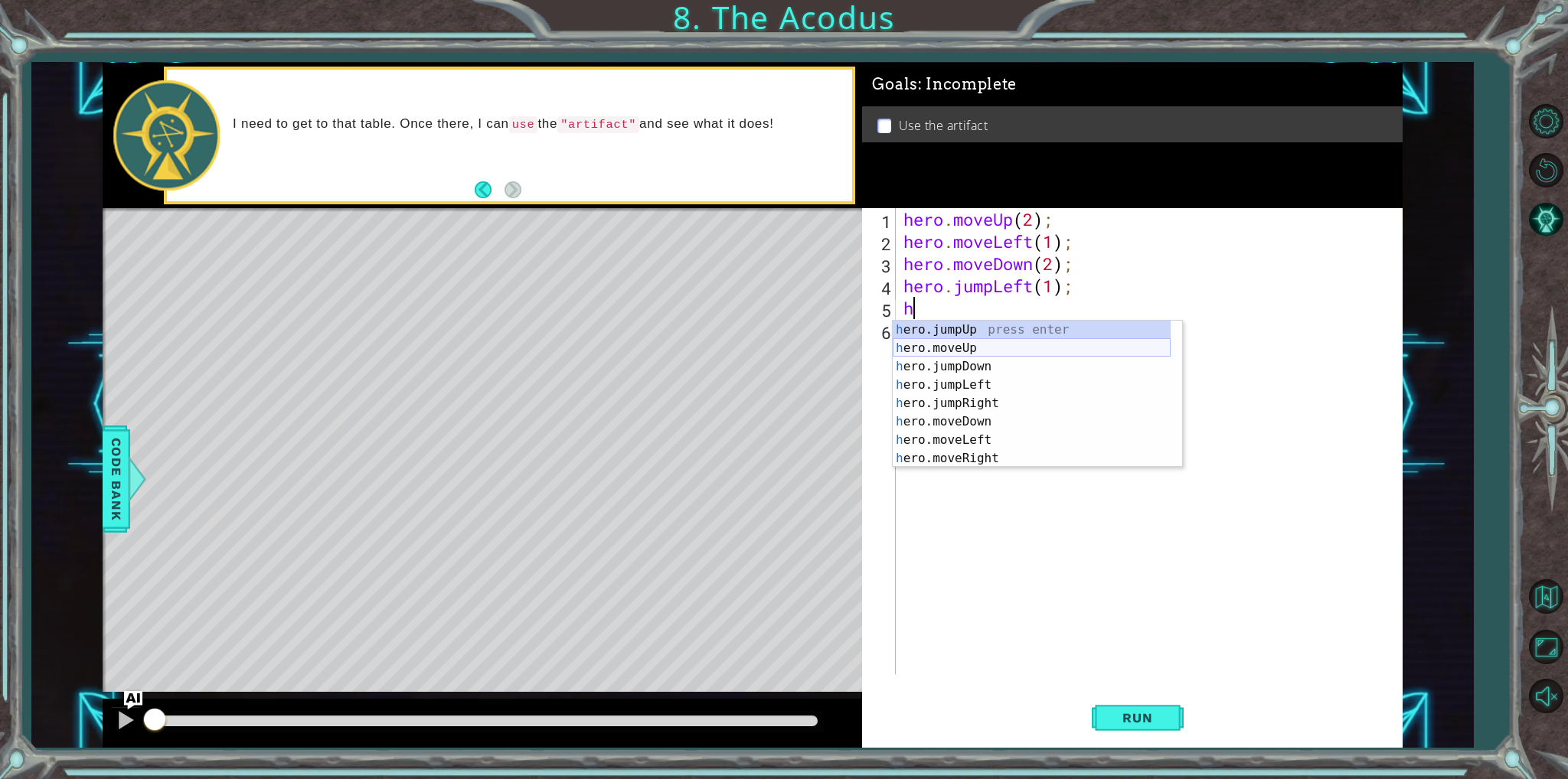
click at [1034, 348] on div "h ero.jumpUp press enter h ero.moveUp press enter h ero.jumpDown press enter h …" at bounding box center [1032, 412] width 278 height 183
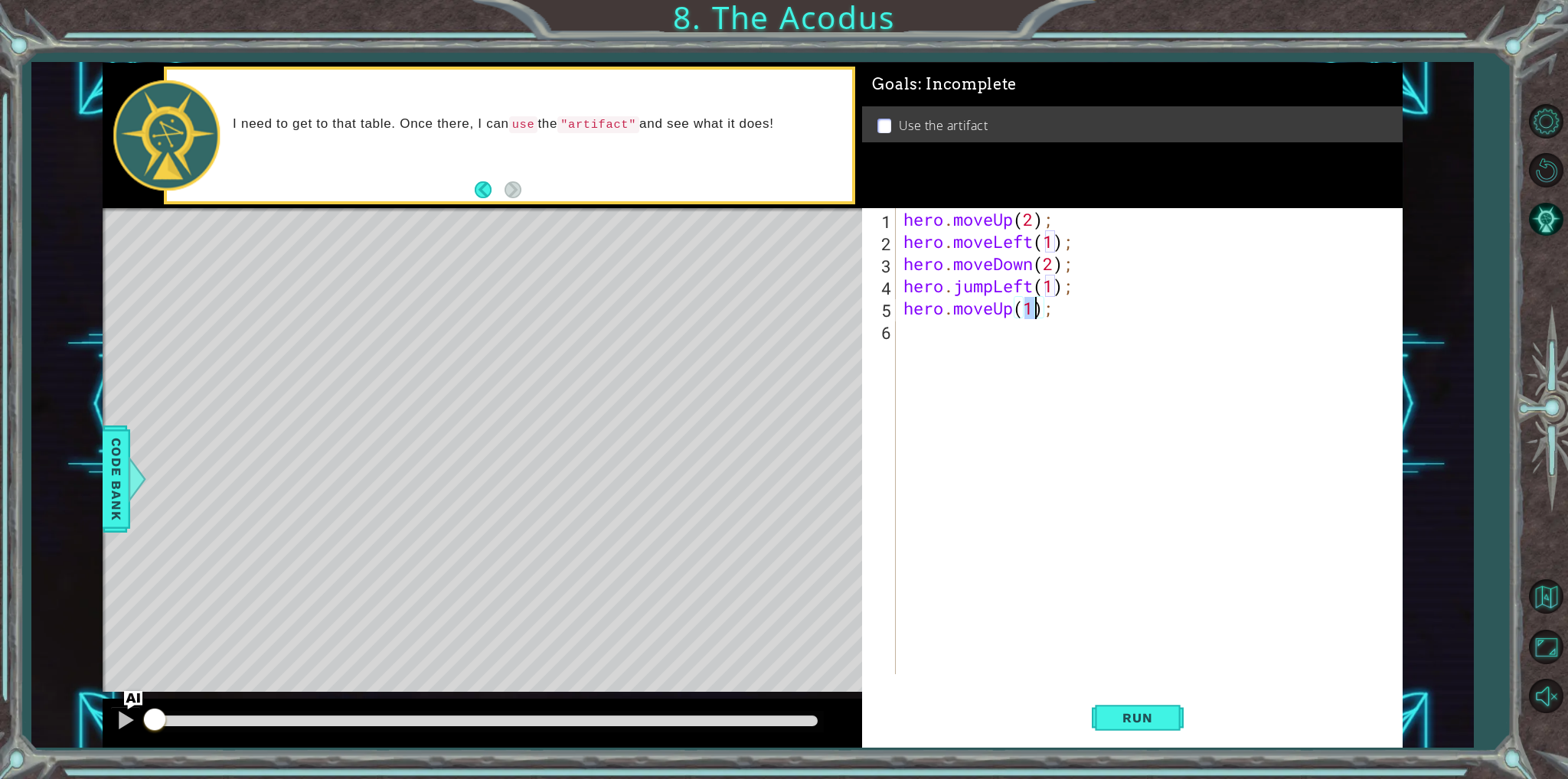
type textarea "hero.moveUp(2);"
click at [910, 335] on div "hero . moveUp ( 2 ) ; hero . moveLeft ( 1 ) ; hero . moveDown ( 2 ) ; hero . ju…" at bounding box center [1152, 463] width 504 height 510
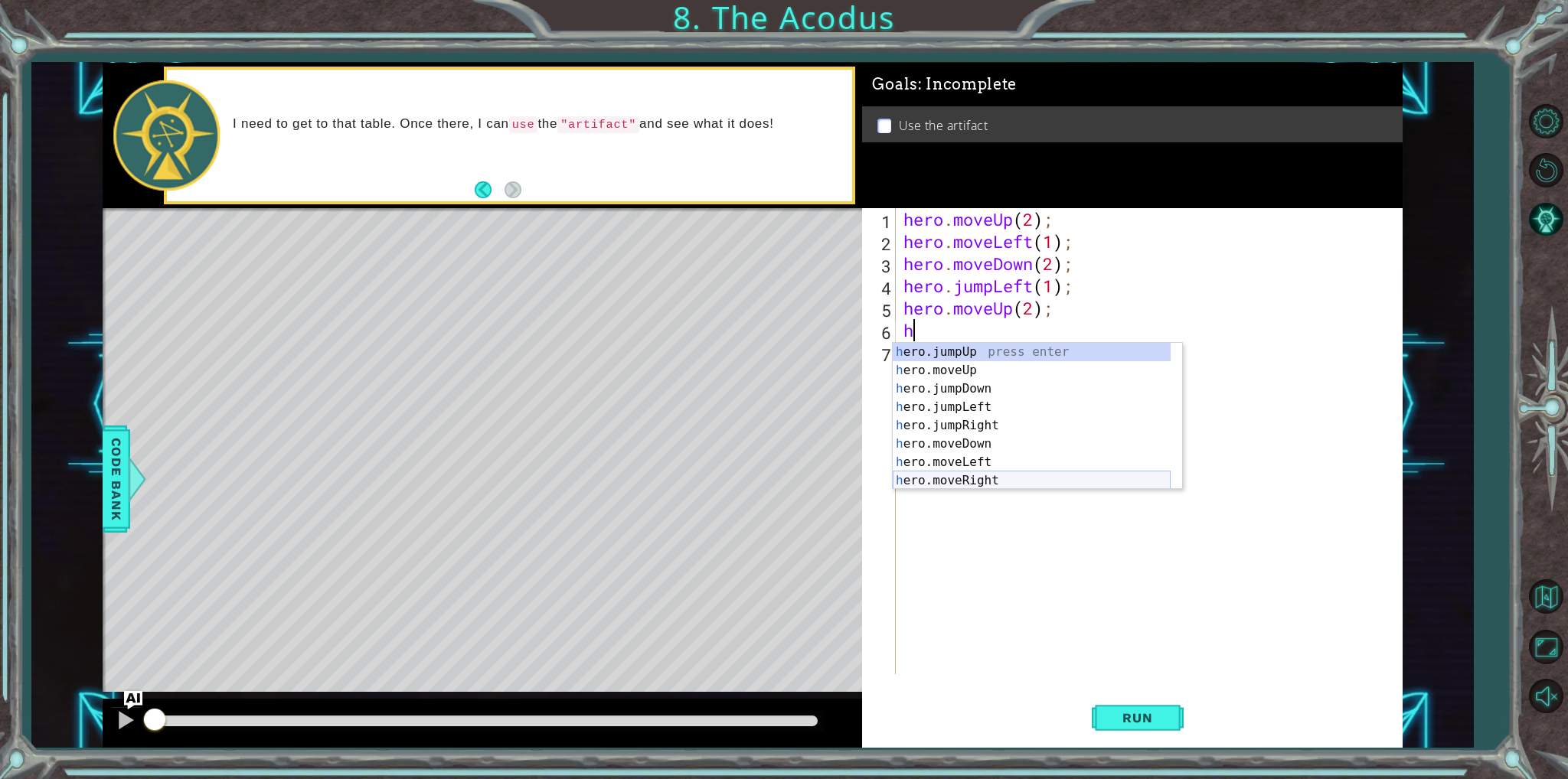
click at [952, 479] on div "h ero.jumpUp press enter h ero.moveUp press enter h ero.jumpDown press enter h …" at bounding box center [1032, 434] width 278 height 183
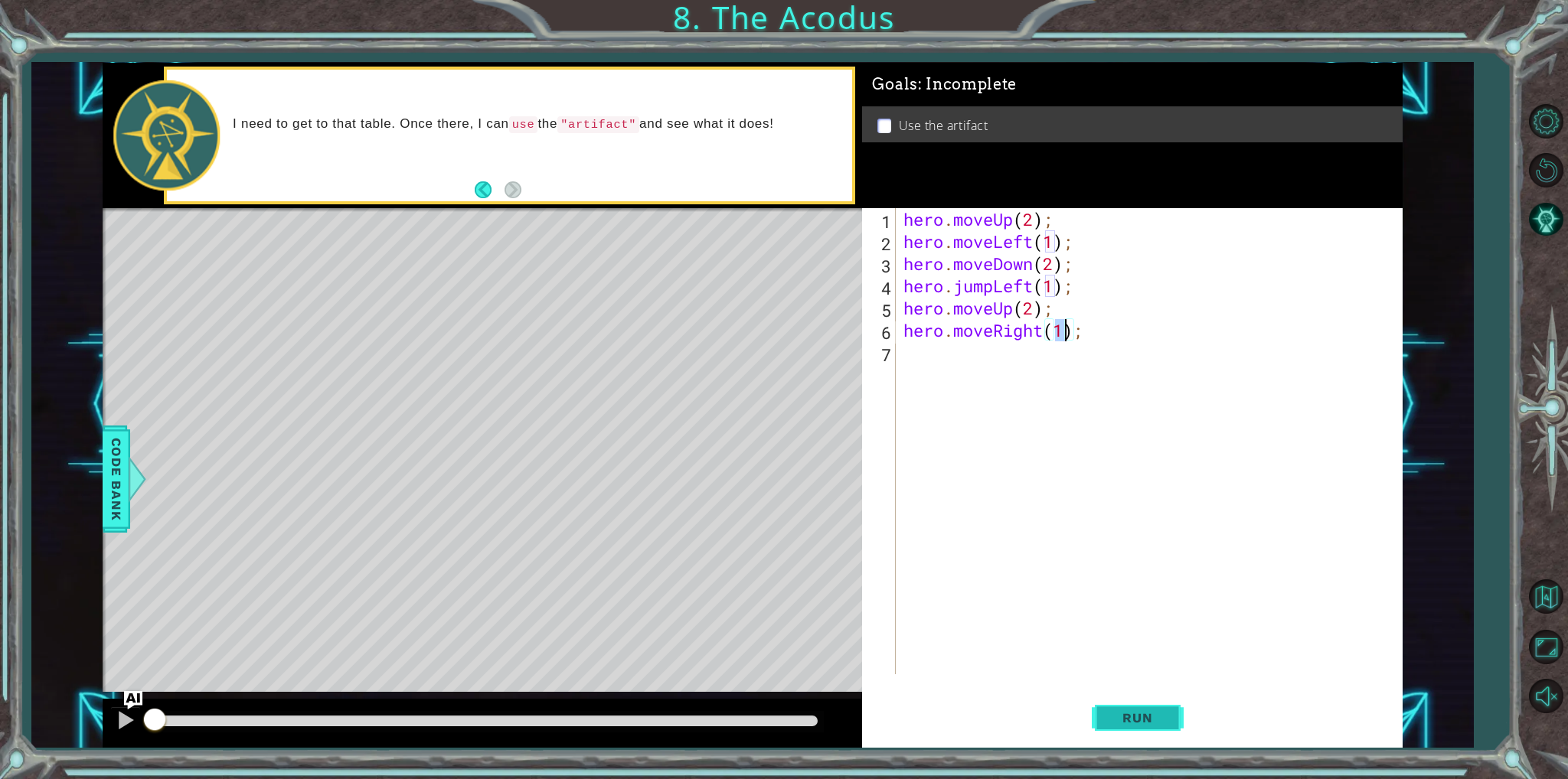
type textarea "hero.moveRight(1);"
click at [1096, 706] on button "Run" at bounding box center [1138, 718] width 92 height 54
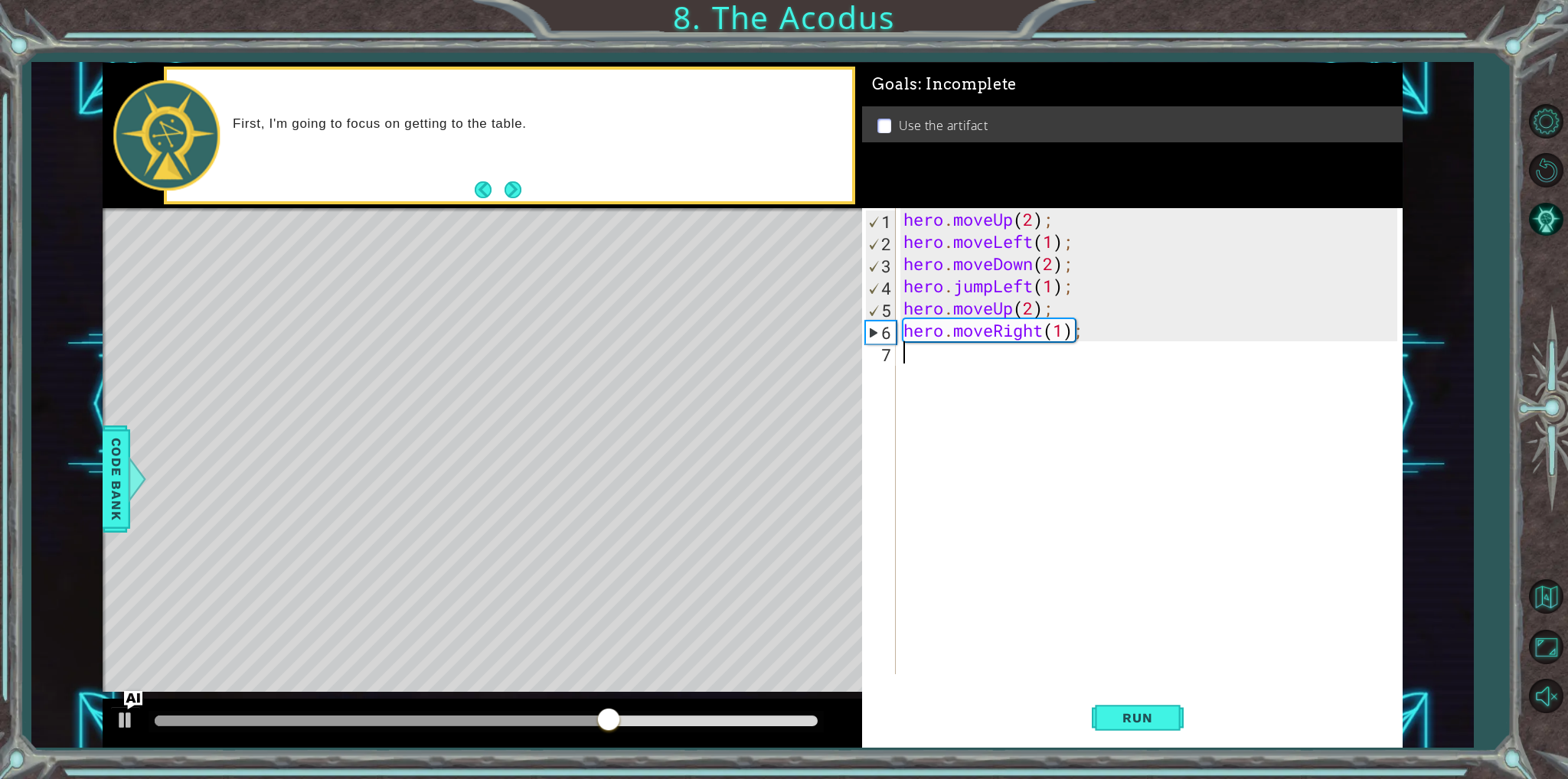
click at [915, 352] on div "hero . moveUp ( 2 ) ; hero . moveLeft ( 1 ) ; hero . moveDown ( 2 ) ; hero . ju…" at bounding box center [1152, 463] width 504 height 510
click at [937, 376] on div "her o. us e press enter" at bounding box center [1037, 392] width 290 height 55
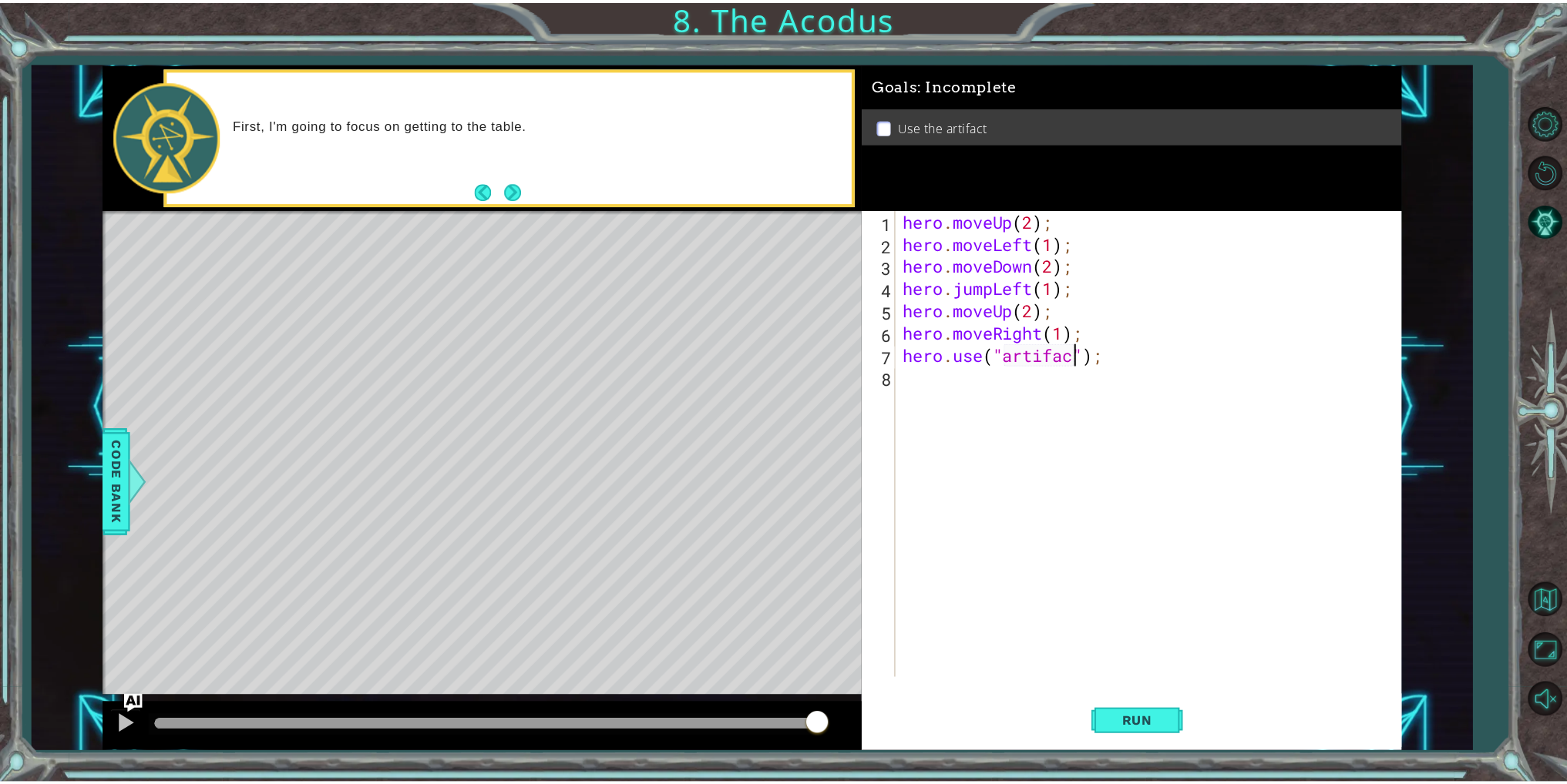
scroll to position [0, 9]
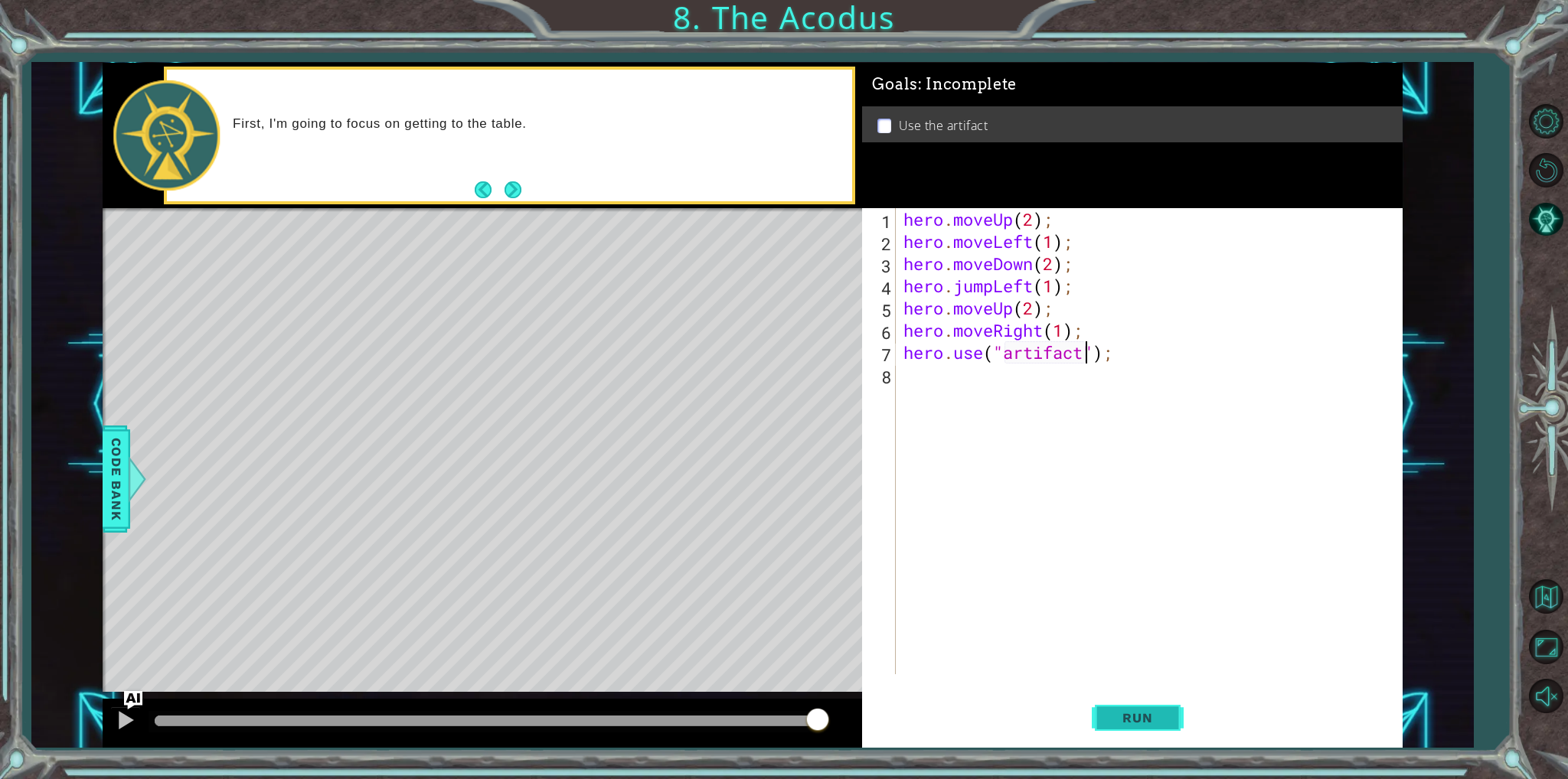
type textarea "hero.use("artifact");"
click at [1164, 737] on button "Run" at bounding box center [1138, 718] width 92 height 54
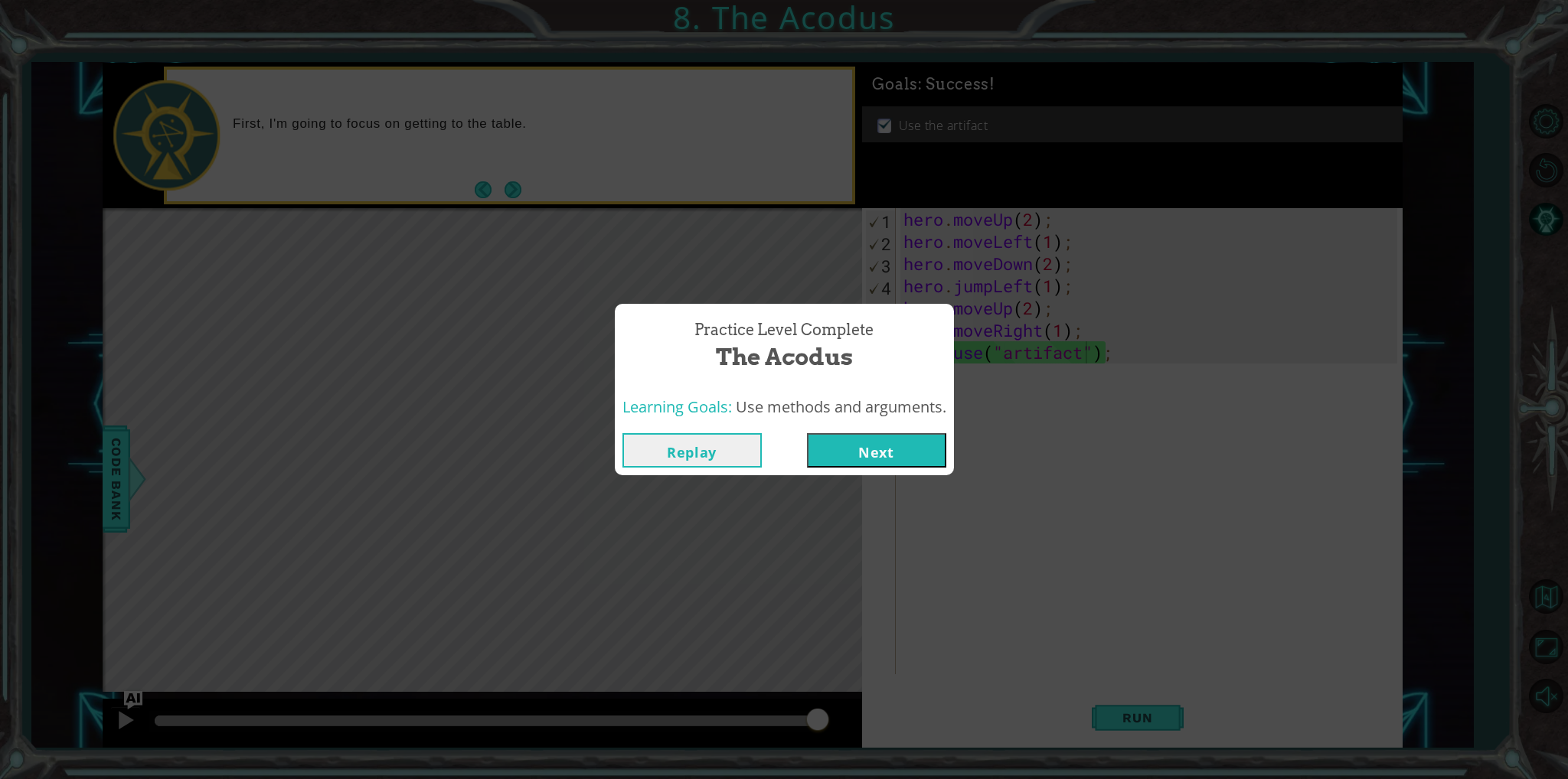
click at [899, 446] on button "Next" at bounding box center [876, 451] width 139 height 35
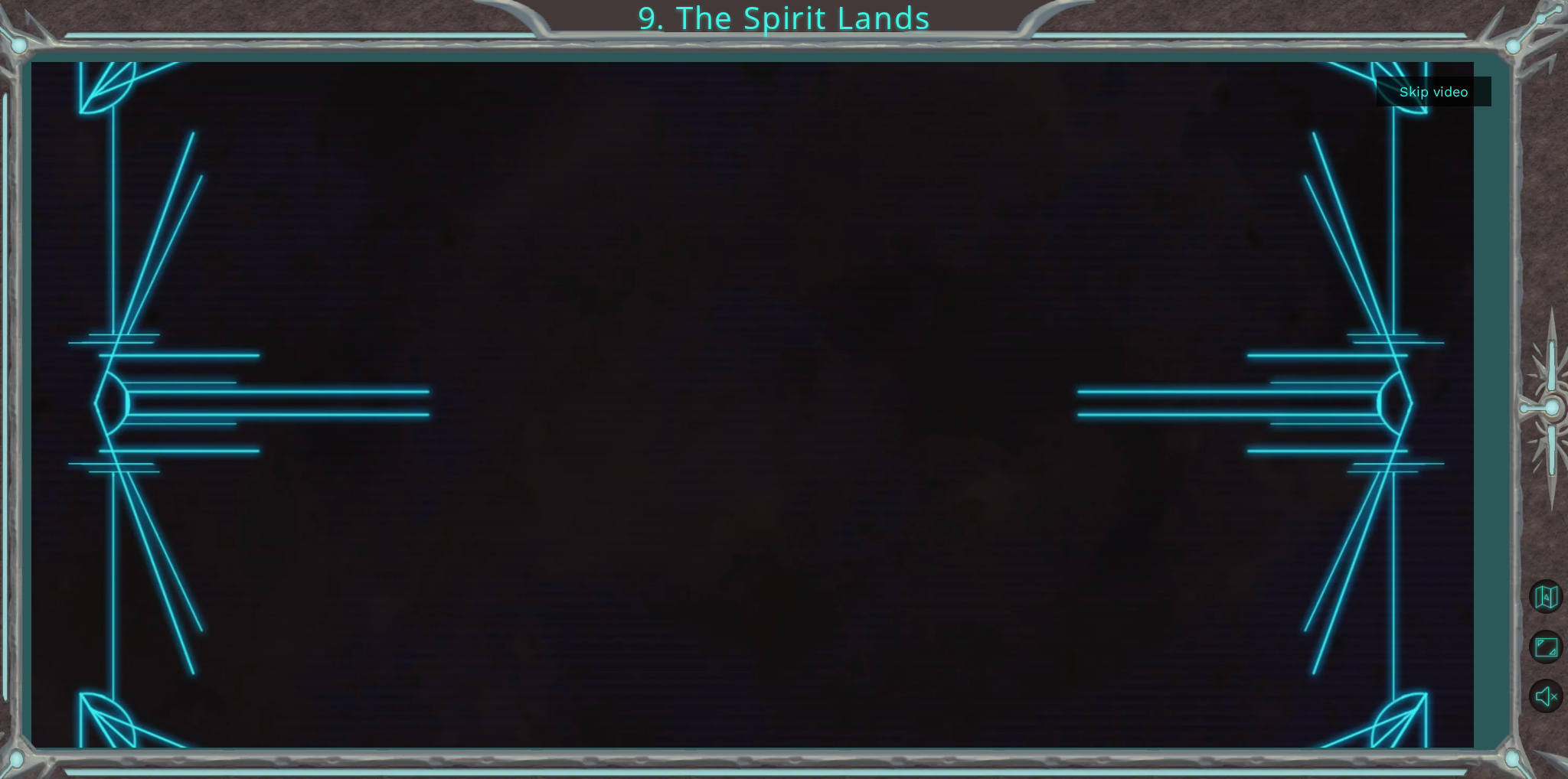
click at [1430, 102] on button "Skip video" at bounding box center [1434, 91] width 115 height 30
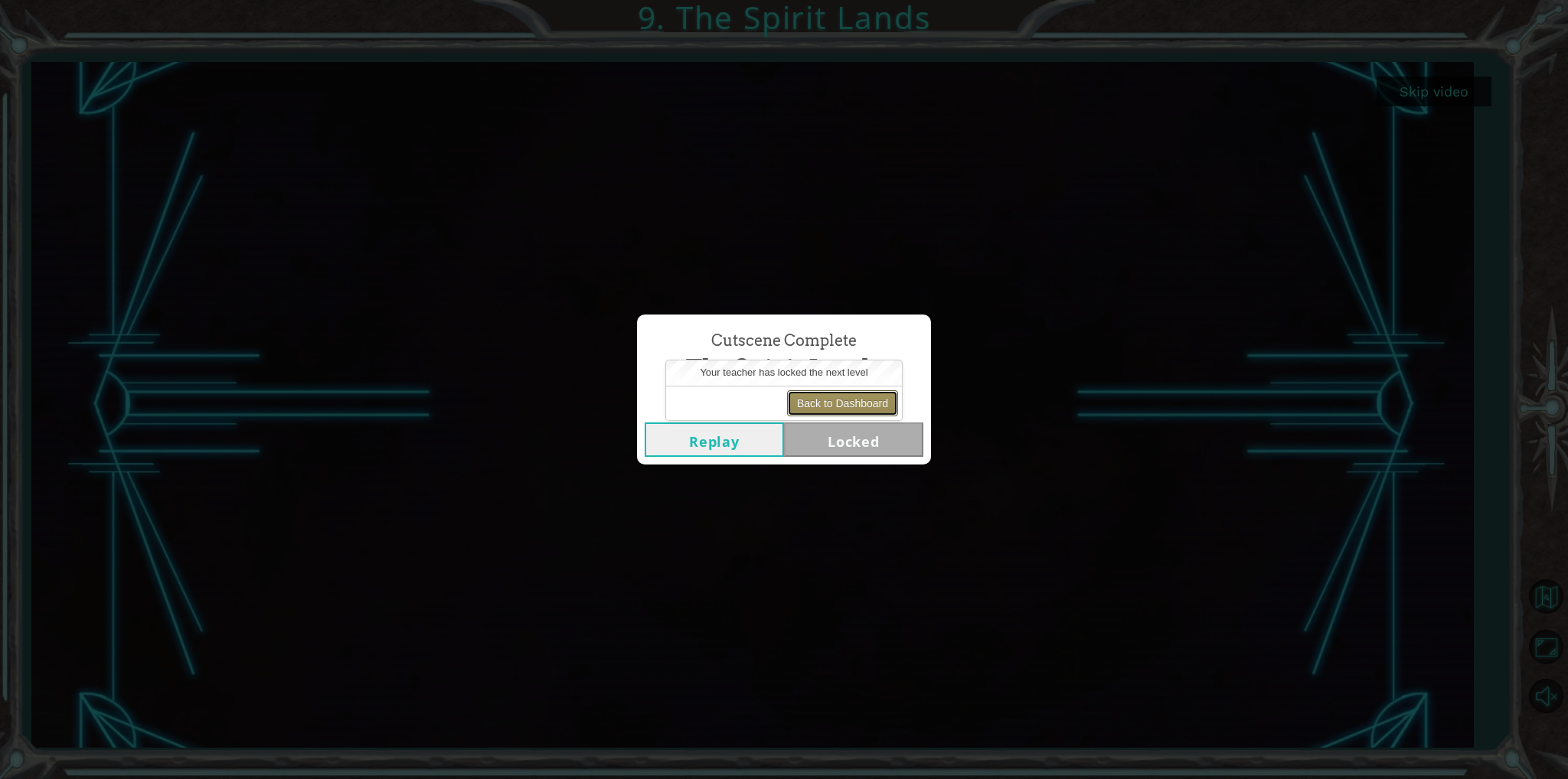
click at [869, 399] on button "Back to Dashboard" at bounding box center [843, 403] width 111 height 26
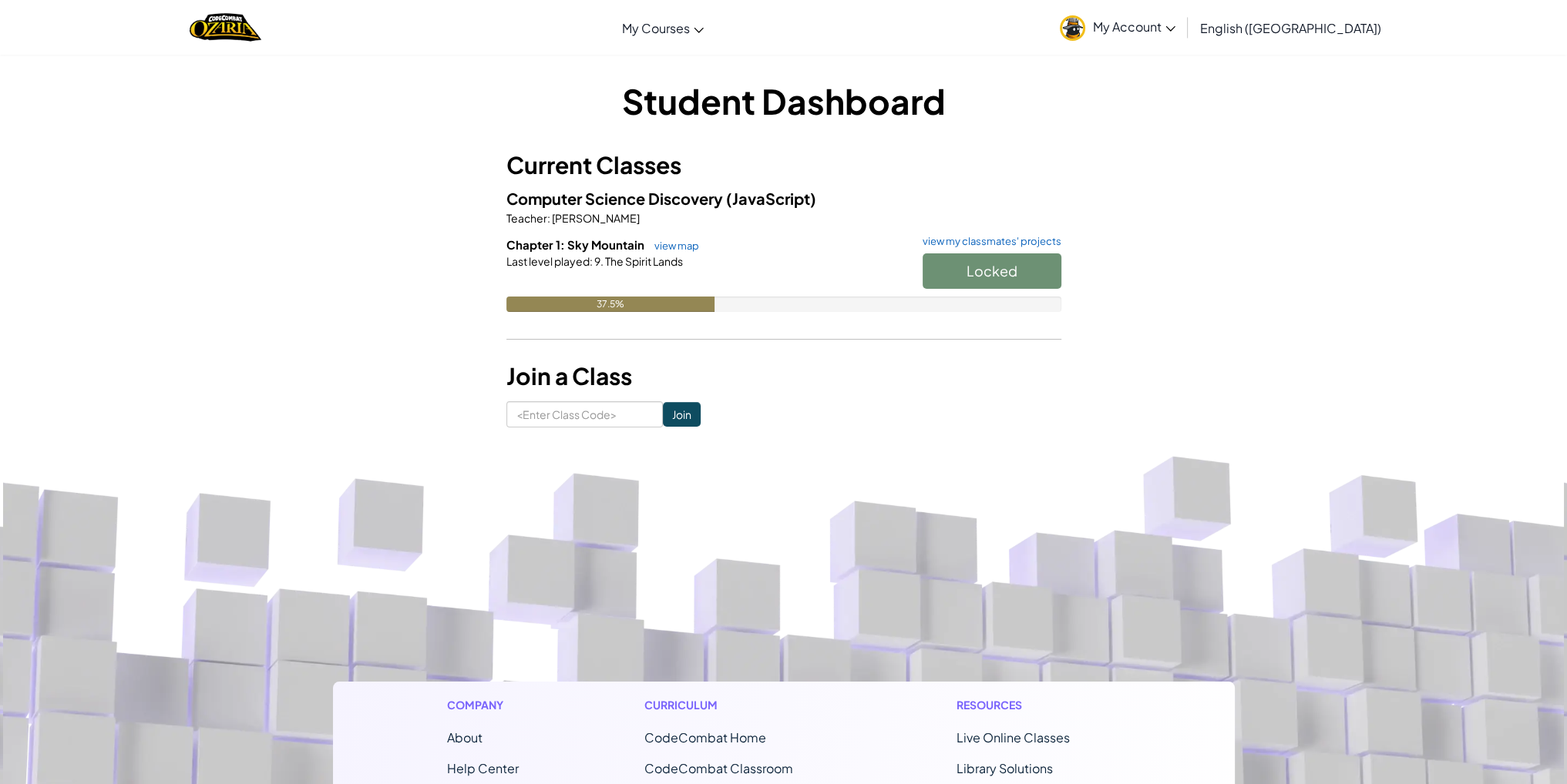
click at [1007, 268] on div "Locked" at bounding box center [984, 274] width 155 height 43
click at [1004, 270] on div "Locked" at bounding box center [984, 274] width 155 height 43
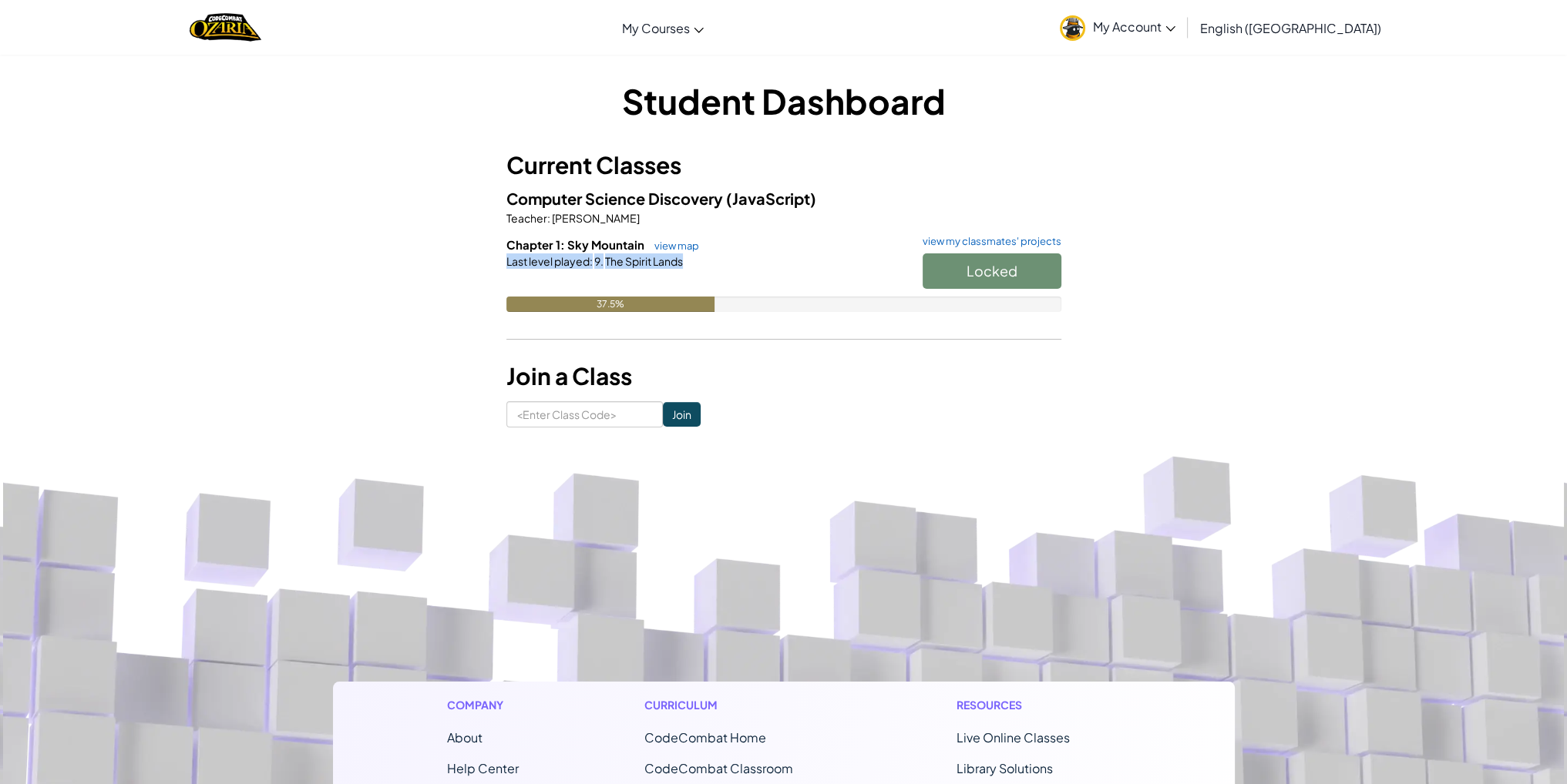
click at [1004, 270] on div "Locked" at bounding box center [984, 274] width 155 height 43
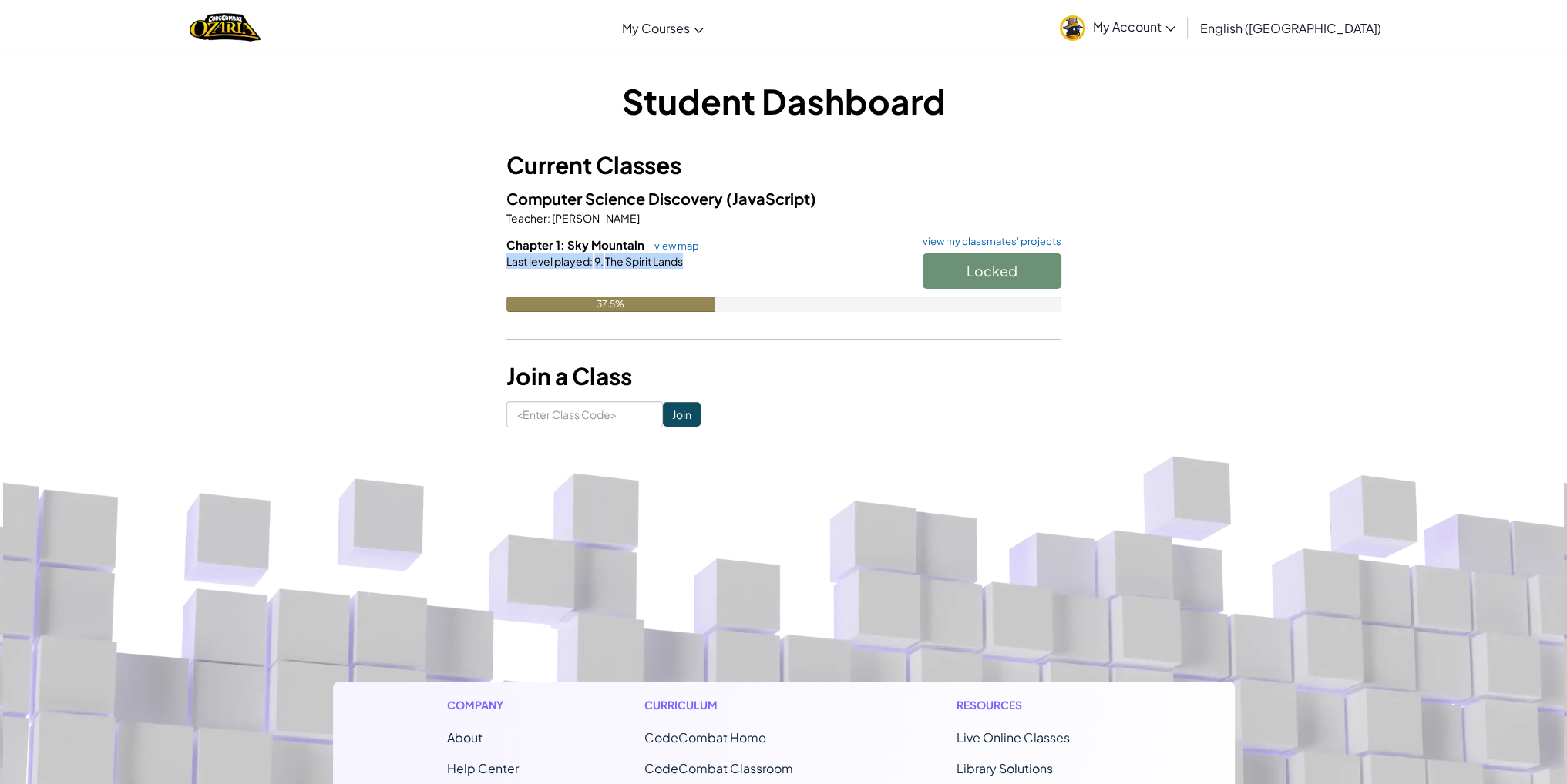
click at [1004, 270] on div "Locked" at bounding box center [984, 274] width 155 height 43
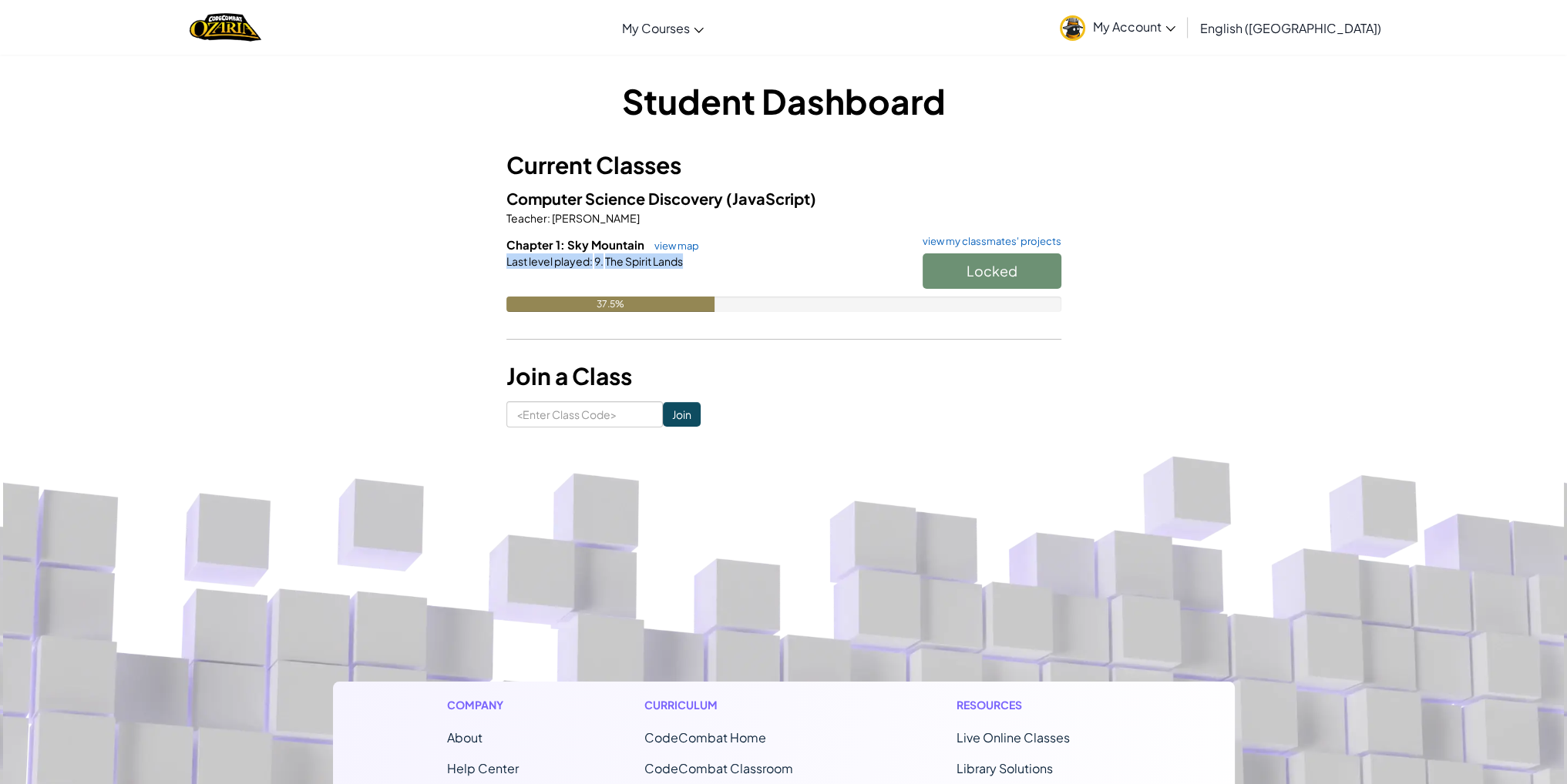
click at [1004, 270] on div "Locked" at bounding box center [984, 274] width 155 height 43
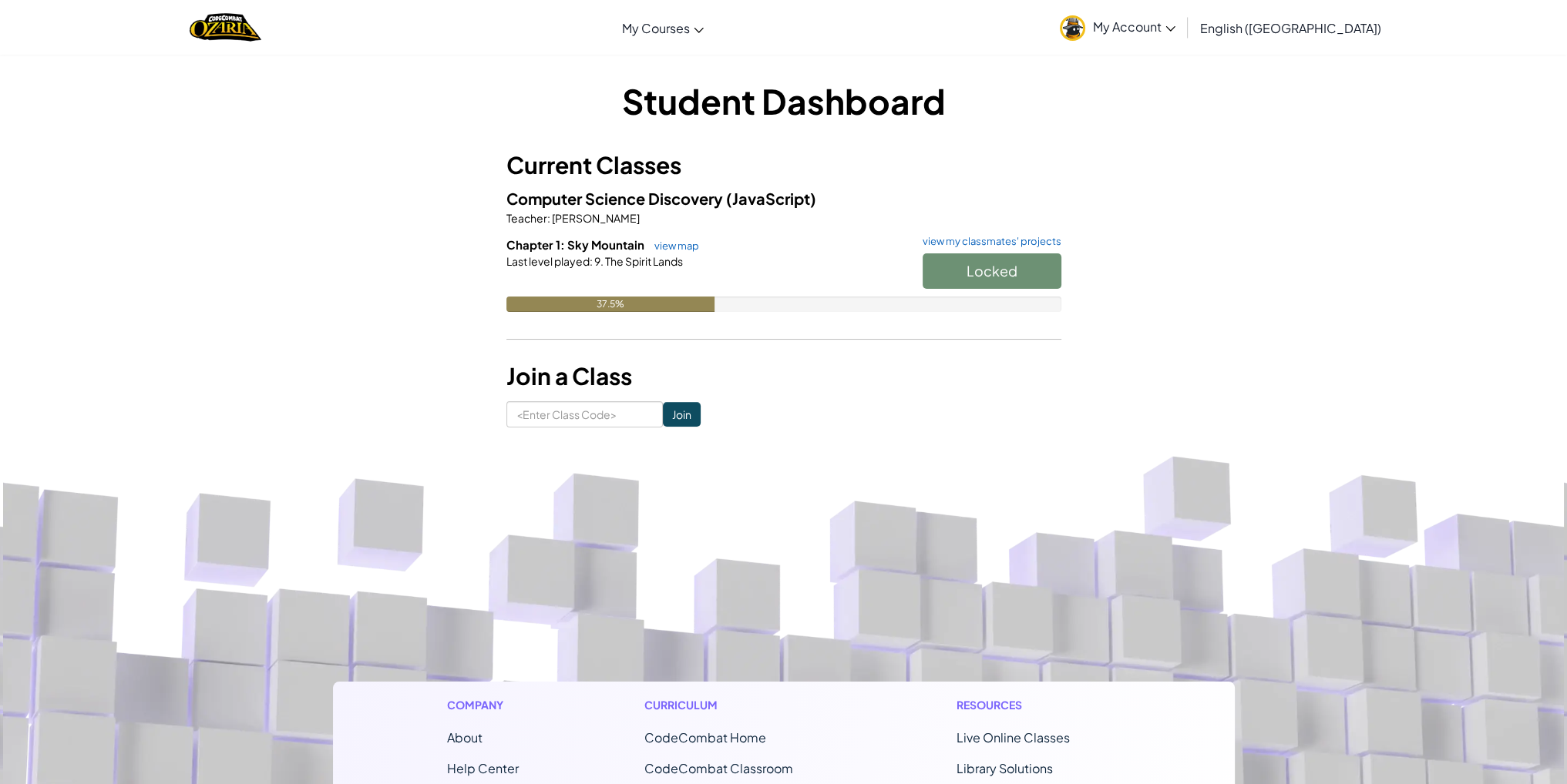
click at [1004, 270] on div "Locked" at bounding box center [984, 274] width 155 height 43
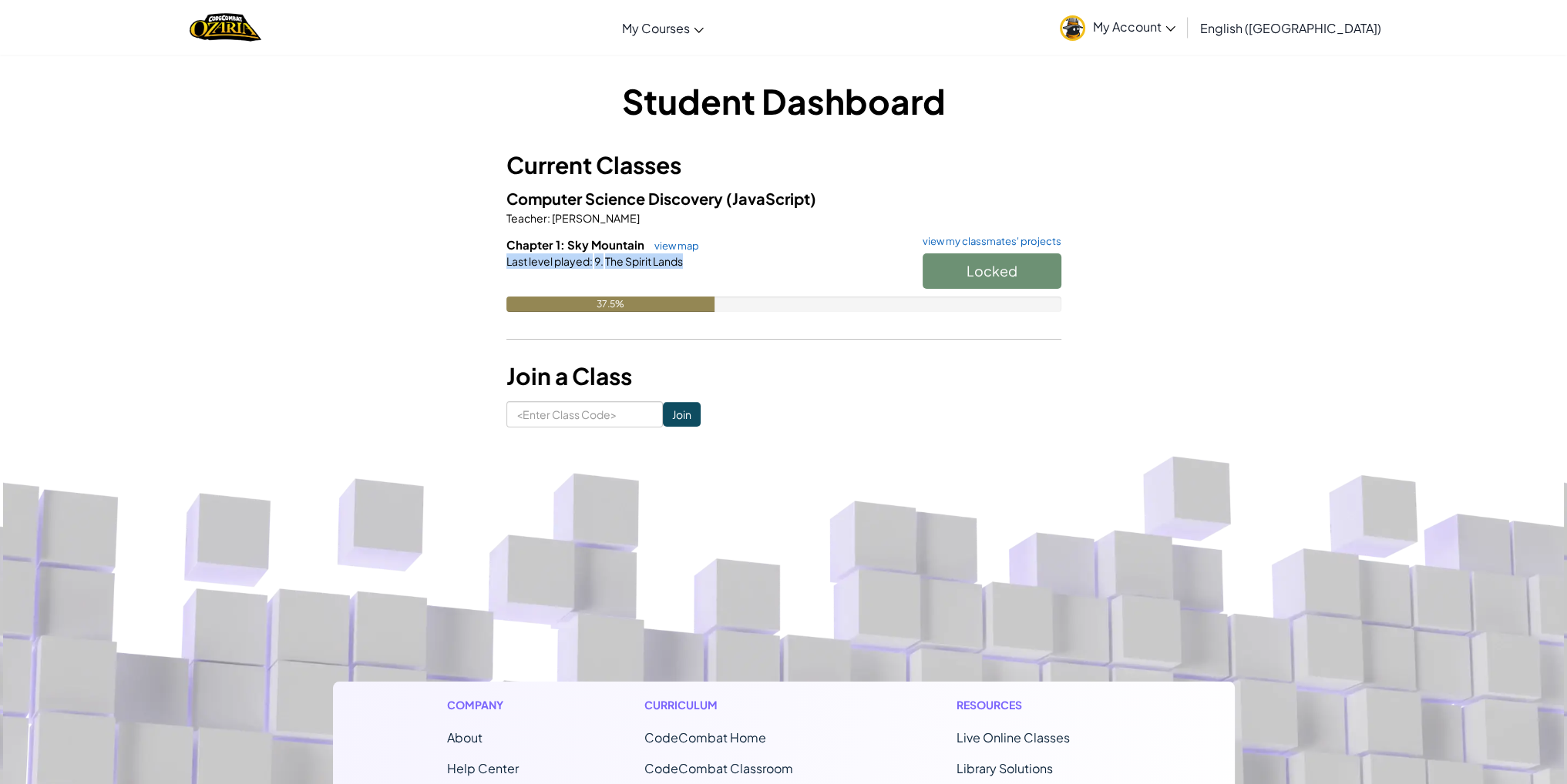
click at [1004, 270] on div "Locked" at bounding box center [984, 274] width 155 height 43
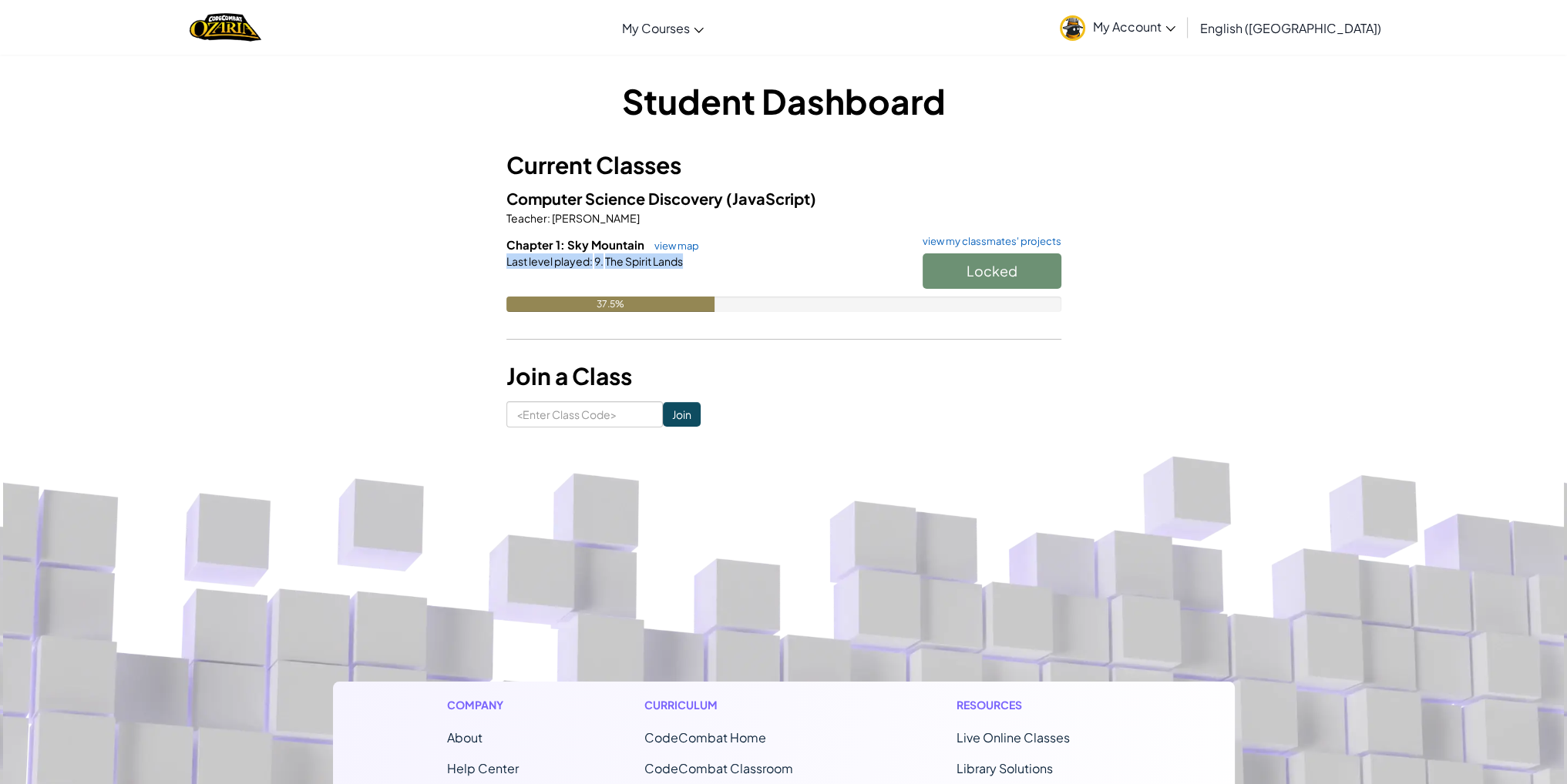
click at [1004, 270] on div "Locked" at bounding box center [984, 274] width 155 height 43
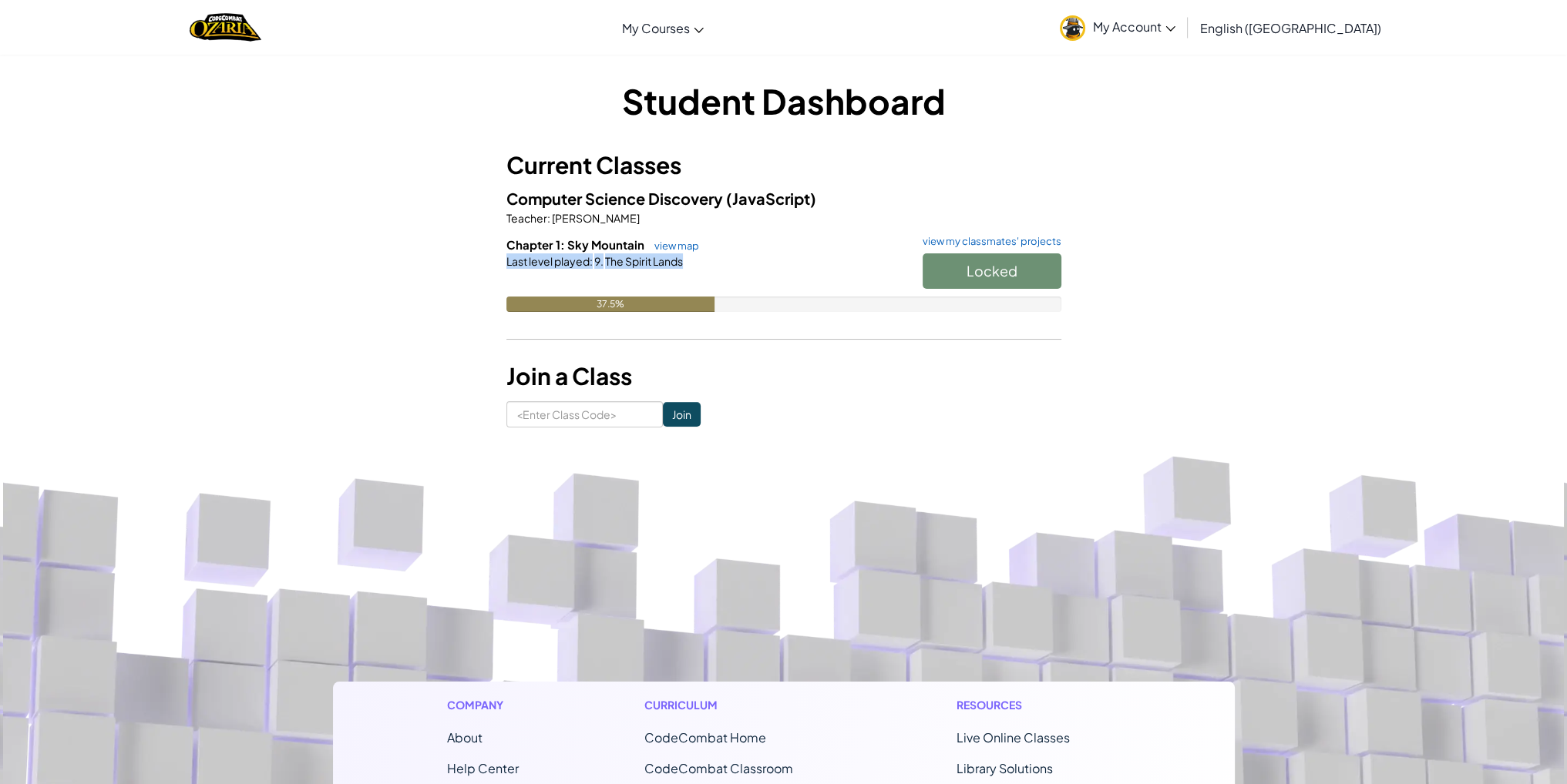
click at [1004, 270] on div "Locked" at bounding box center [984, 274] width 155 height 43
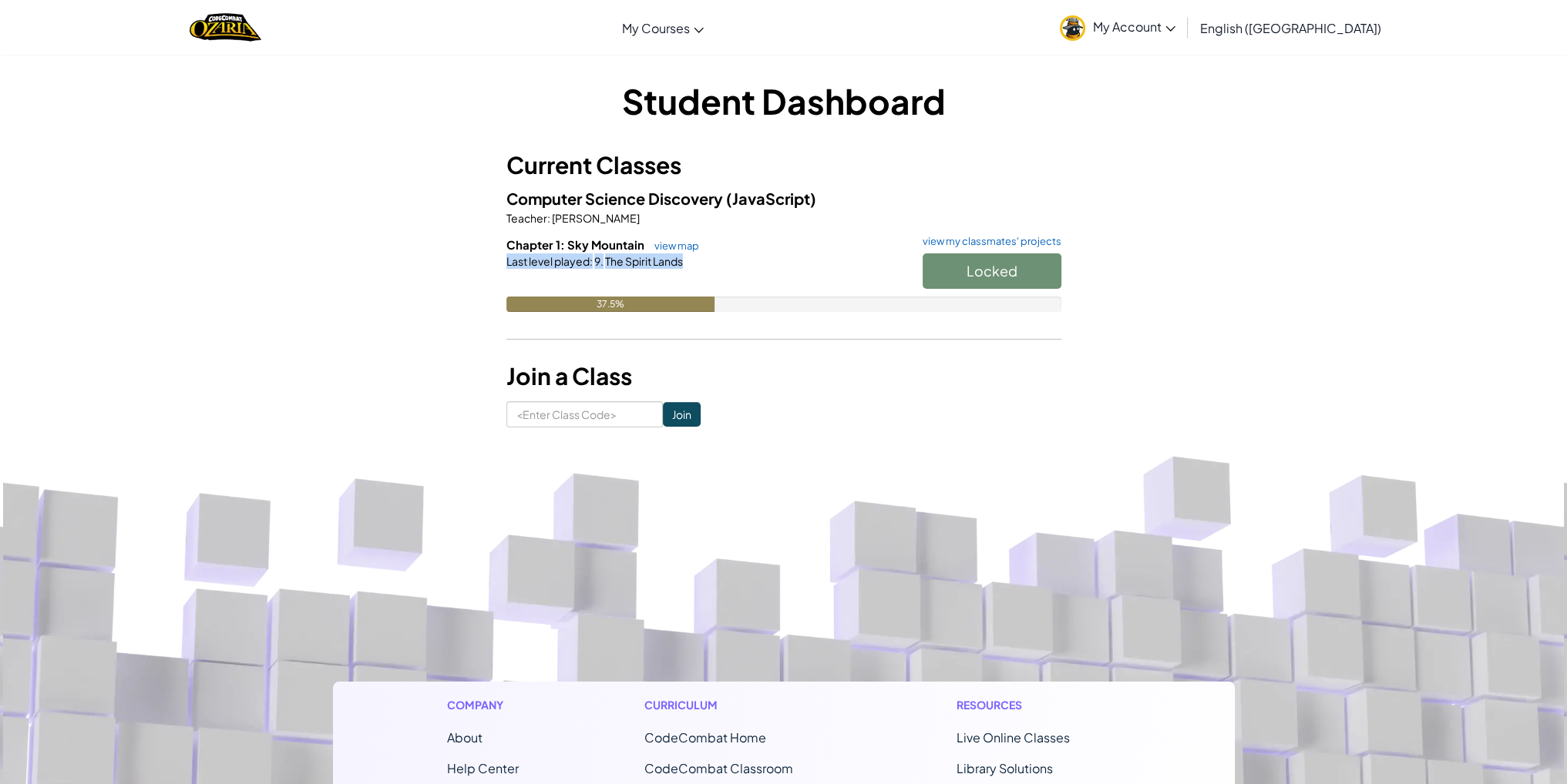
click at [1004, 270] on div "Locked" at bounding box center [984, 274] width 155 height 43
click at [1003, 270] on div "Locked" at bounding box center [984, 274] width 155 height 43
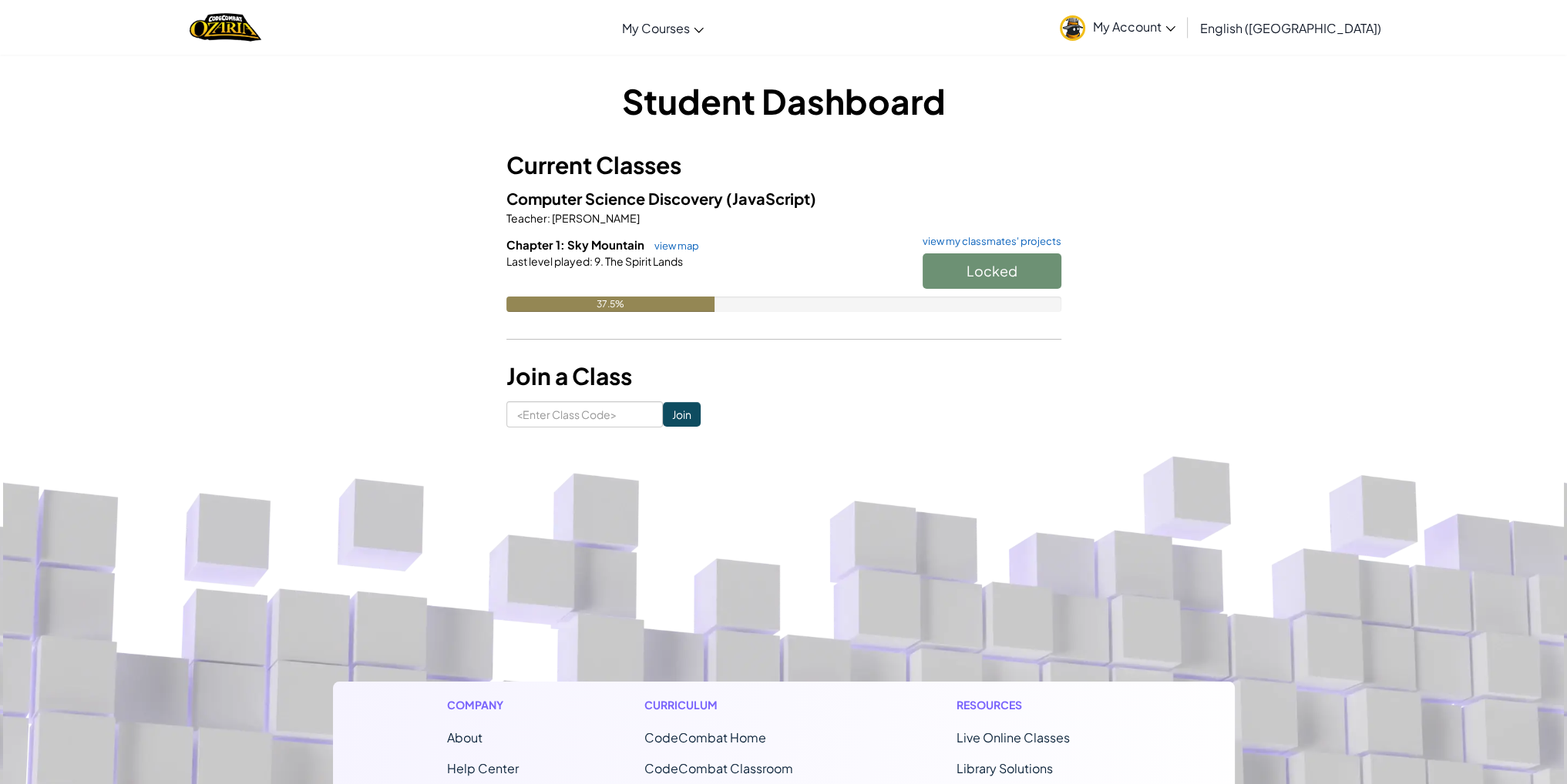
click at [1002, 270] on div "Locked" at bounding box center [984, 274] width 155 height 43
drag, startPoint x: 690, startPoint y: 300, endPoint x: 768, endPoint y: 264, distance: 85.9
click at [768, 264] on div "Chapter 1: Sky Mountain view map view my classmates' projects Locked Last level…" at bounding box center [784, 286] width 555 height 98
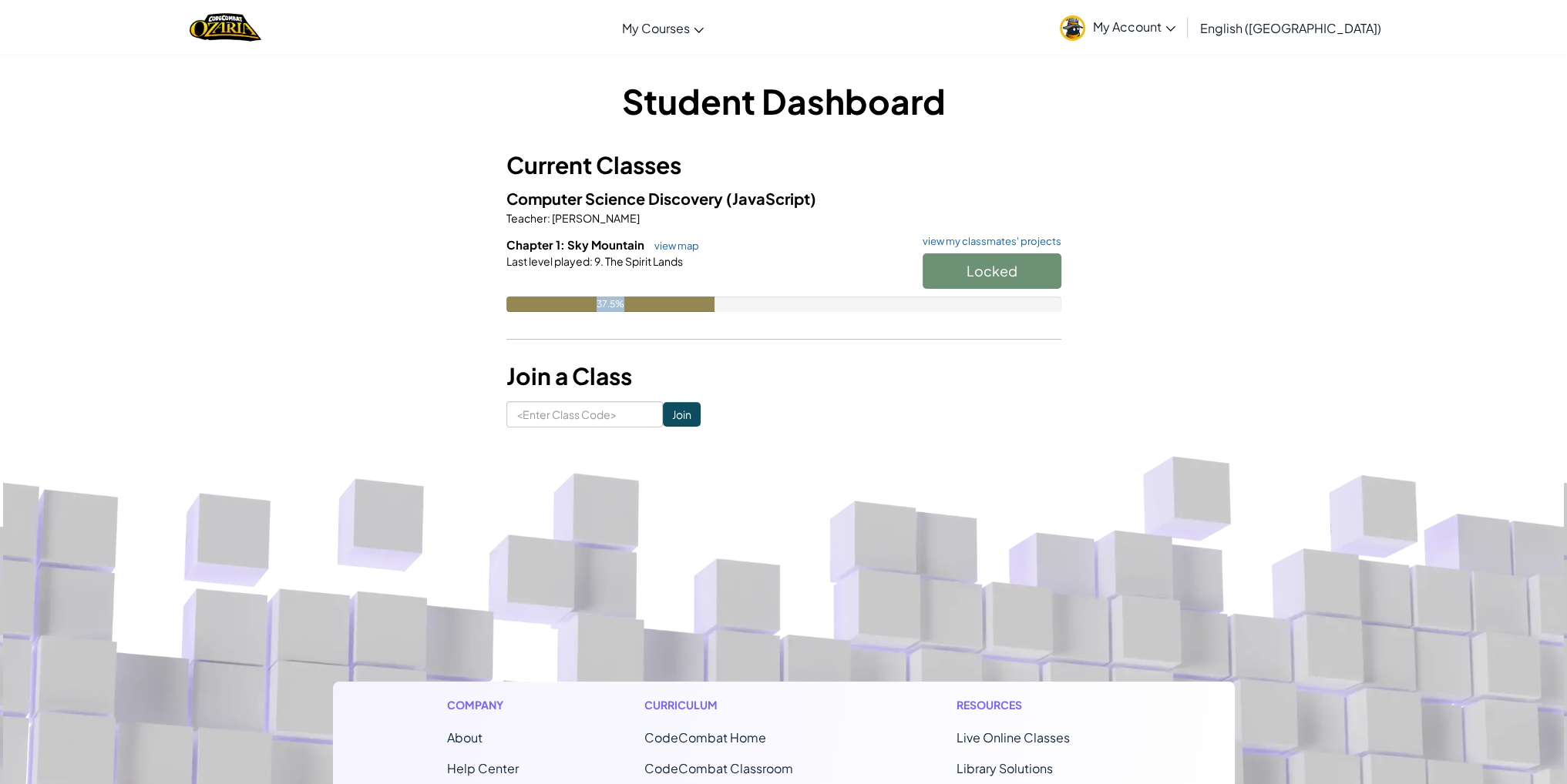
click at [764, 268] on div at bounding box center [784, 282] width 555 height 28
drag, startPoint x: 764, startPoint y: 268, endPoint x: 750, endPoint y: 281, distance: 19.1
click at [750, 281] on div at bounding box center [784, 282] width 555 height 28
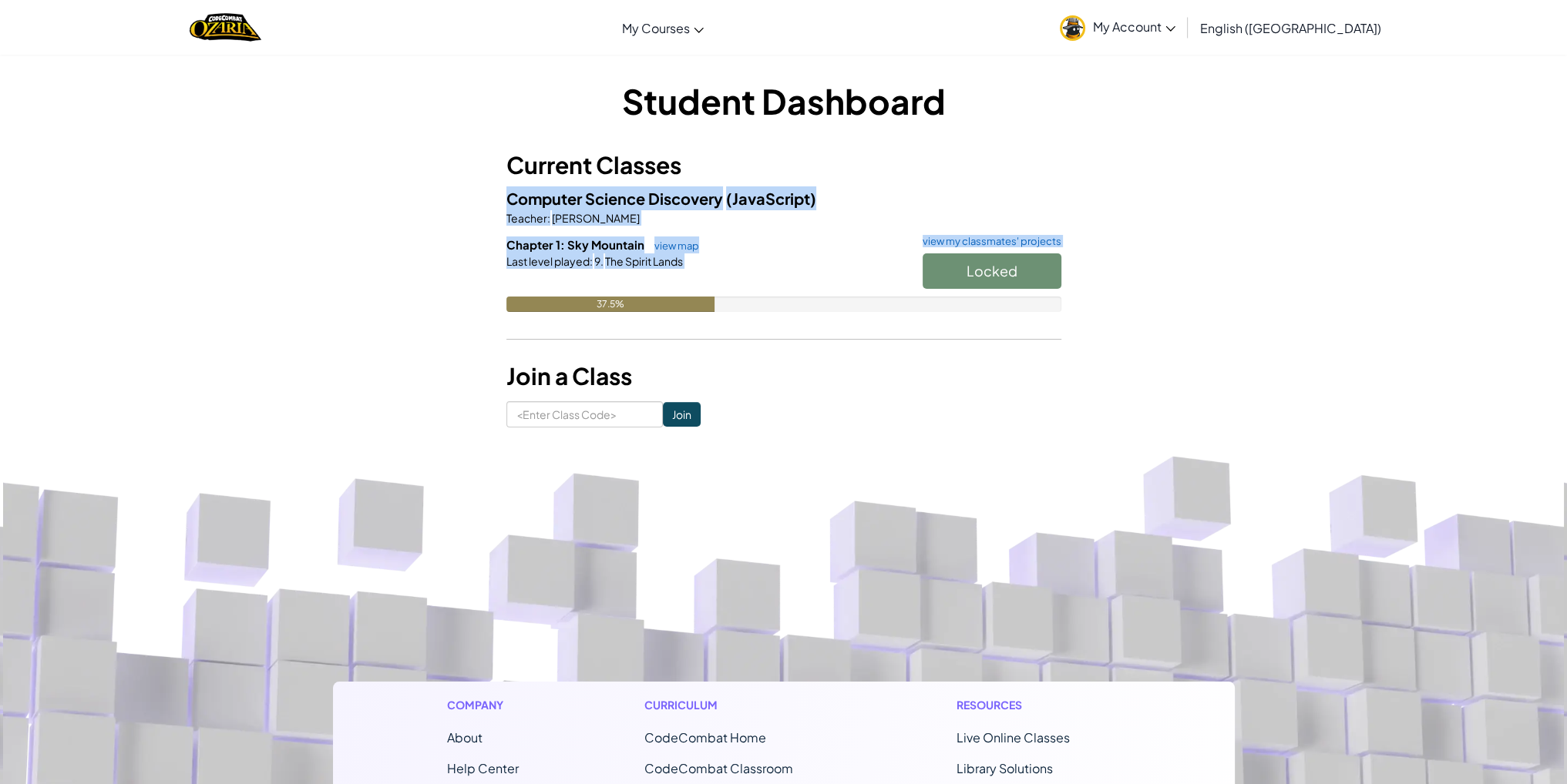
click at [710, 335] on div "Current Classes Computer Science Discovery (JavaScript) Teacher : Lewis Wetzel …" at bounding box center [784, 251] width 555 height 208
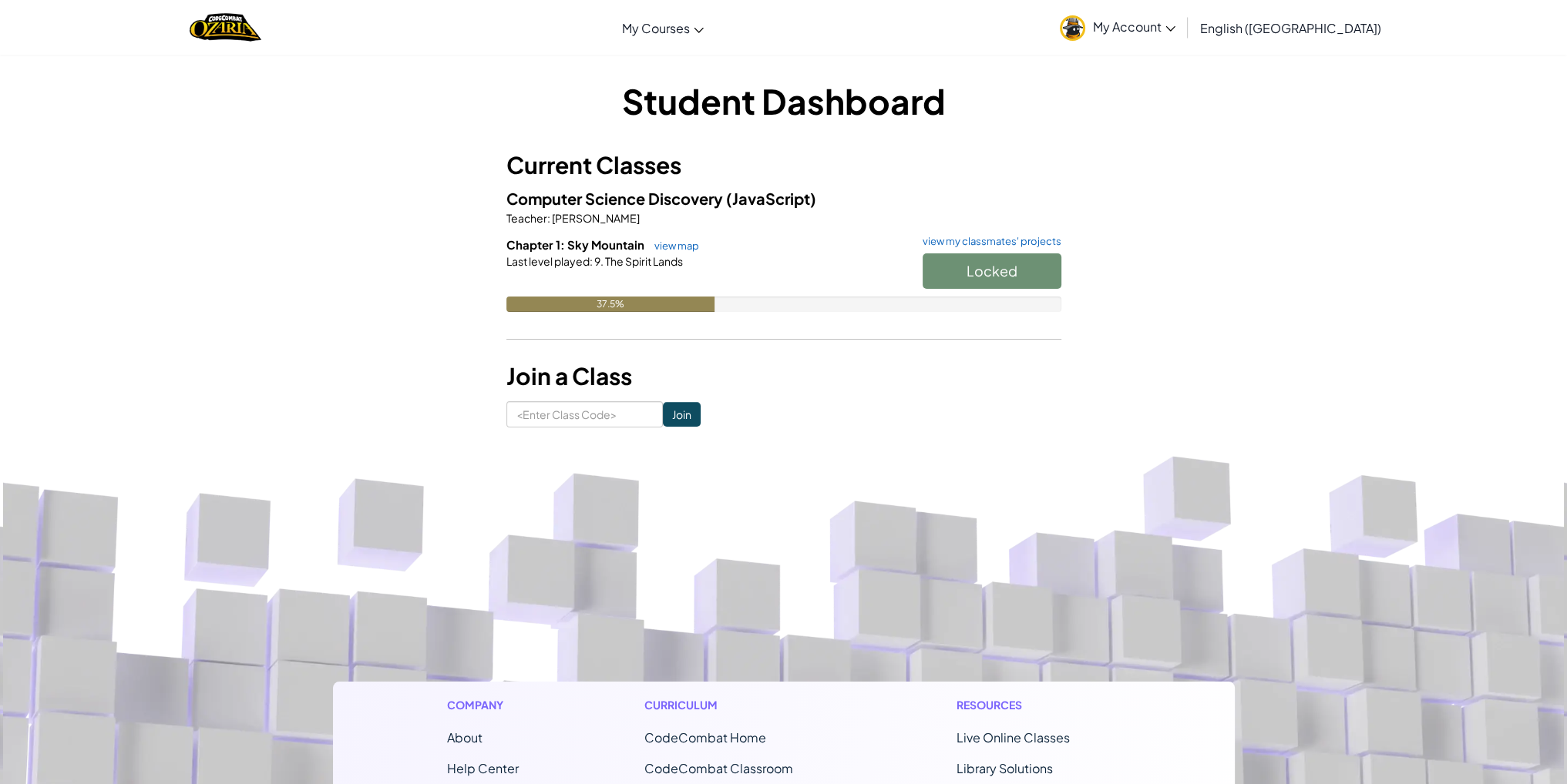
click at [707, 337] on div "Current Classes Computer Science Discovery (JavaScript) Teacher : Lewis Wetzel …" at bounding box center [784, 251] width 555 height 208
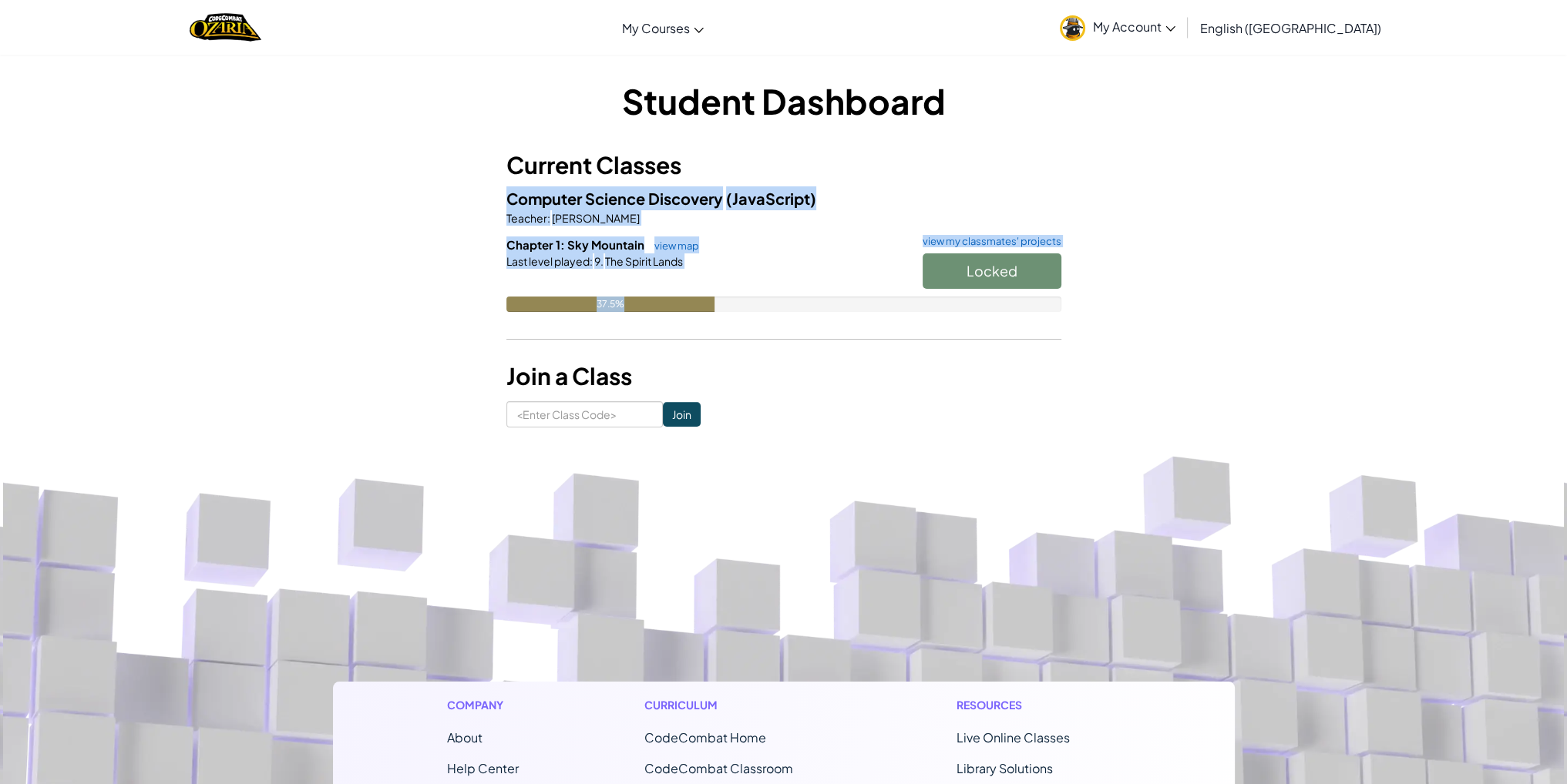
click at [702, 340] on div "Current Classes Computer Science Discovery (JavaScript) Teacher : Lewis Wetzel …" at bounding box center [784, 251] width 555 height 208
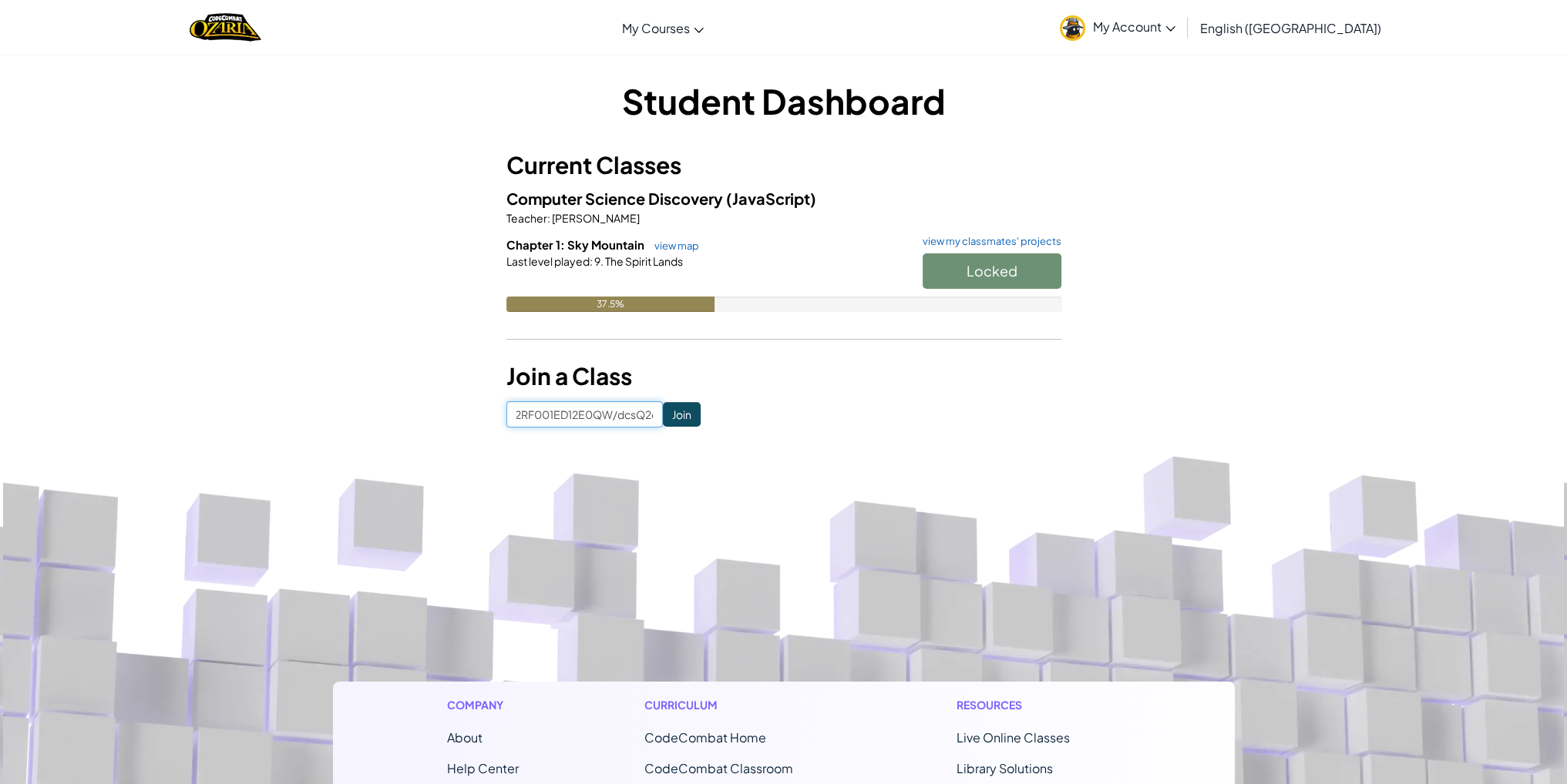
paste input
type input "0/2RF001ED12E0QW/dcsQ2e/`fd/01.223.2222l.][']p;.,.l.,"
